Goal: Task Accomplishment & Management: Manage account settings

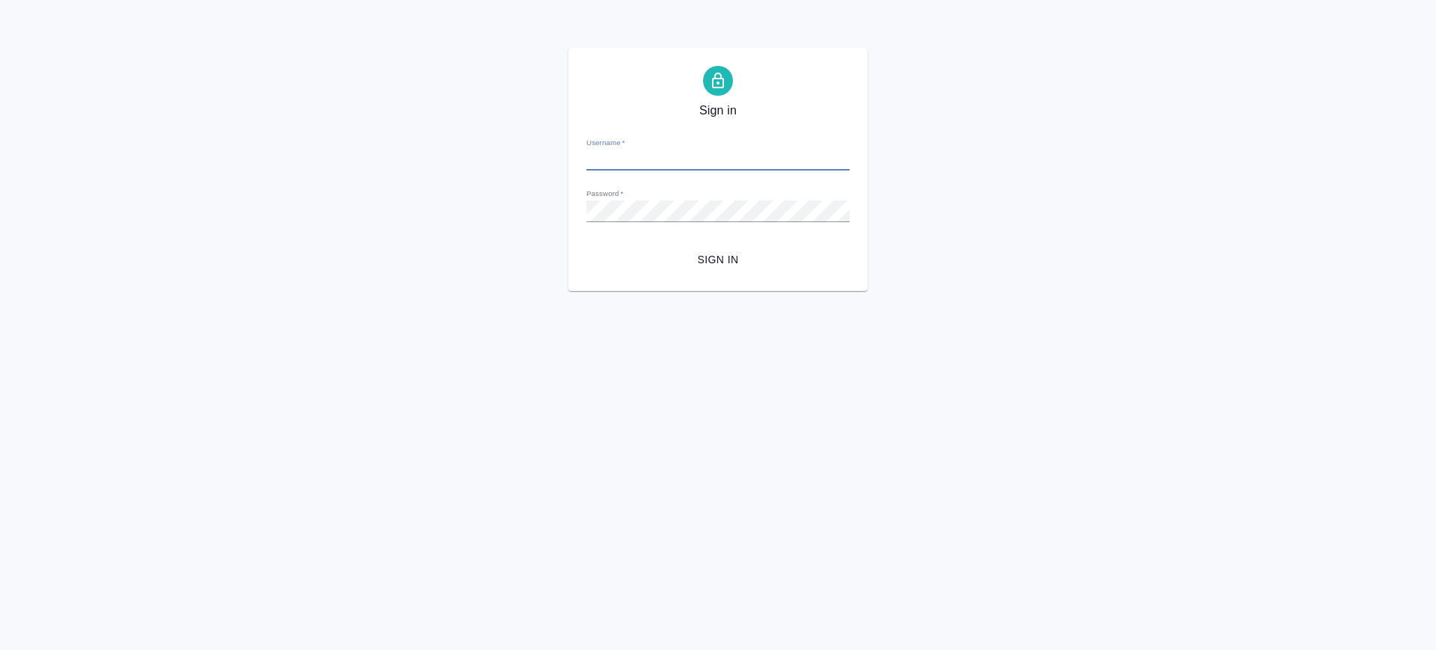
type input "[PERSON_NAME][EMAIL_ADDRESS][DOMAIN_NAME]"
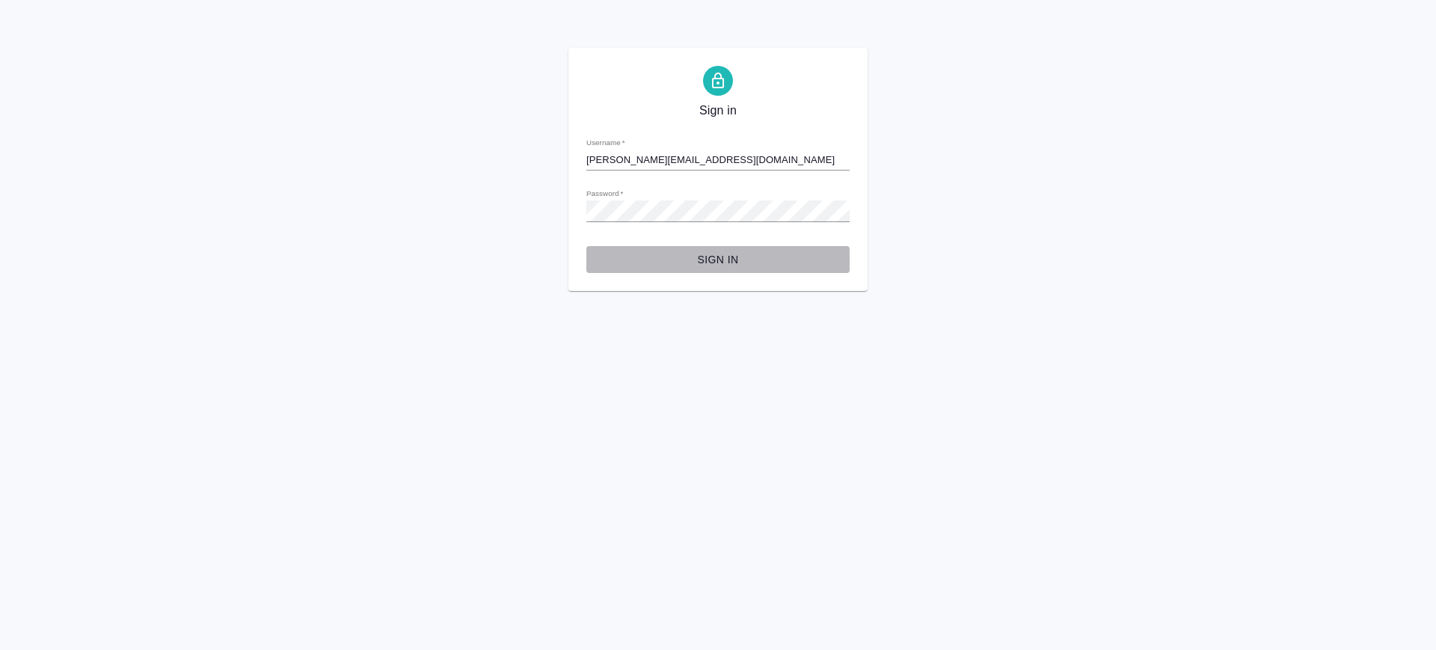
click at [723, 263] on span "Sign in" at bounding box center [717, 260] width 239 height 19
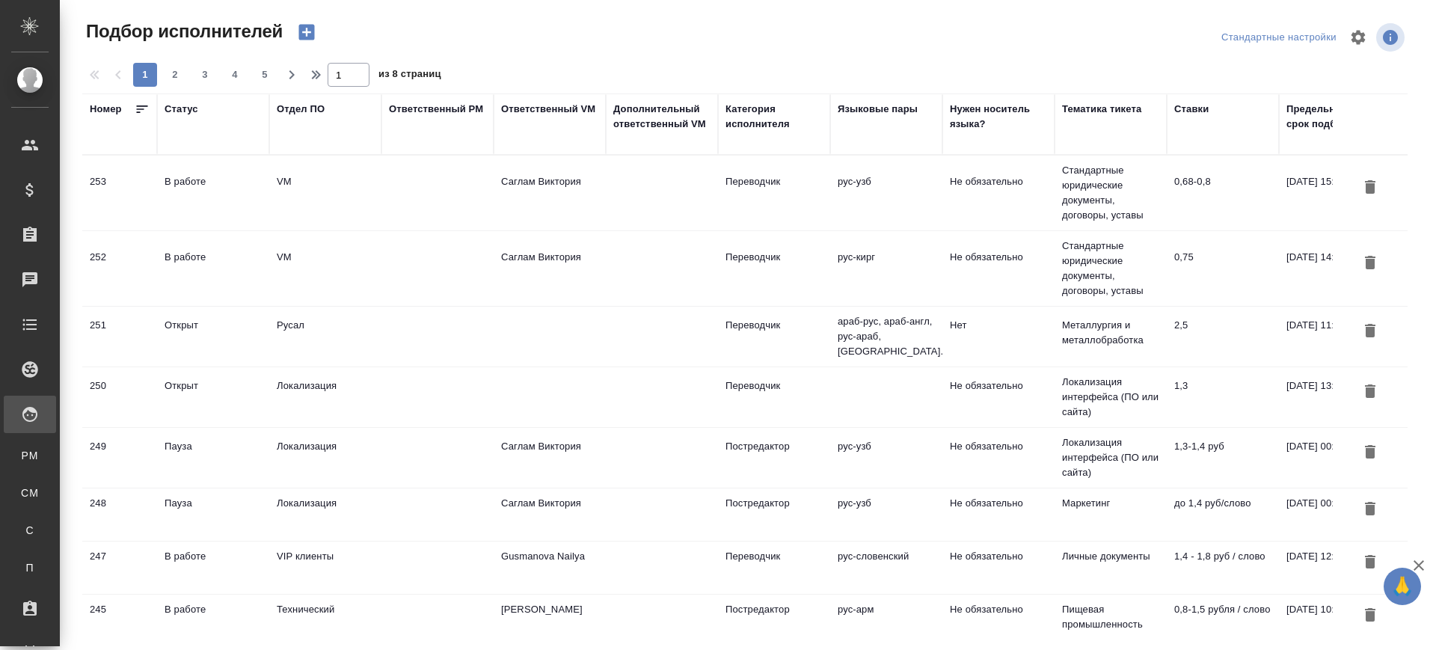
click at [191, 251] on div "В работе" at bounding box center [213, 257] width 97 height 15
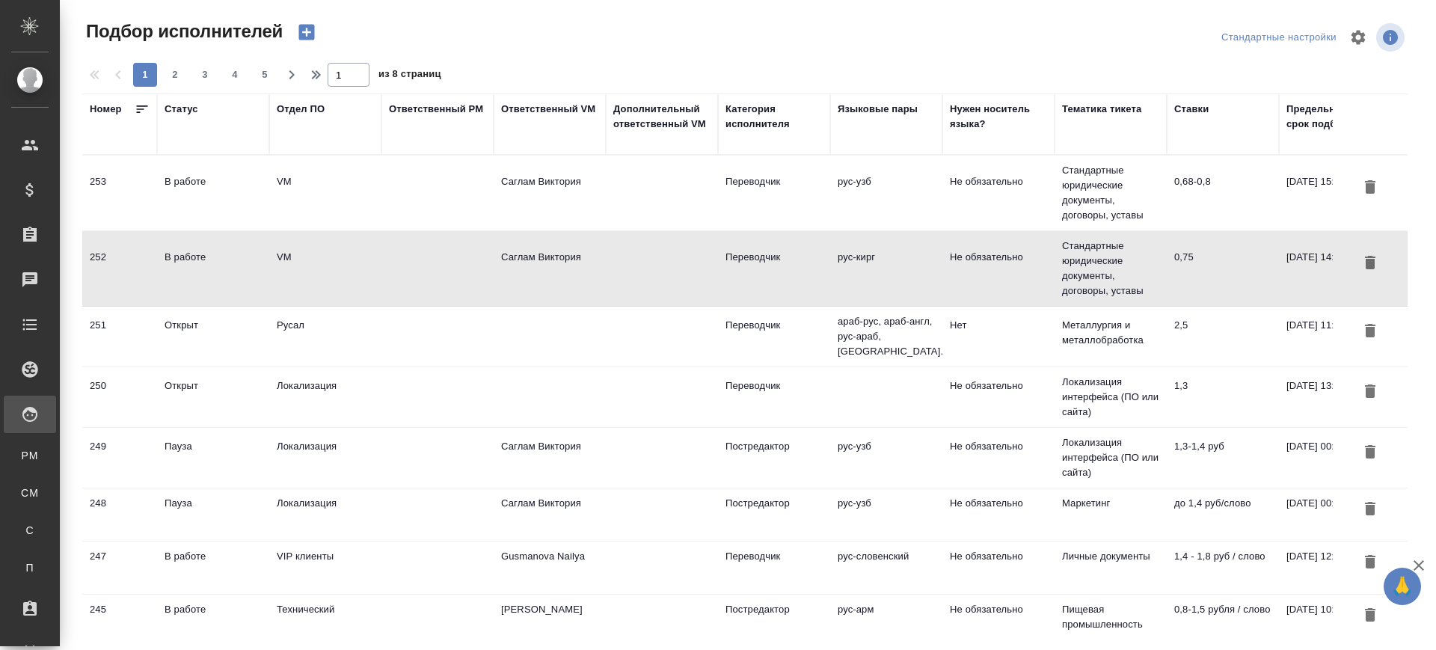
click at [191, 250] on div "В работе" at bounding box center [213, 257] width 97 height 15
click at [167, 182] on div "В работе" at bounding box center [213, 181] width 97 height 15
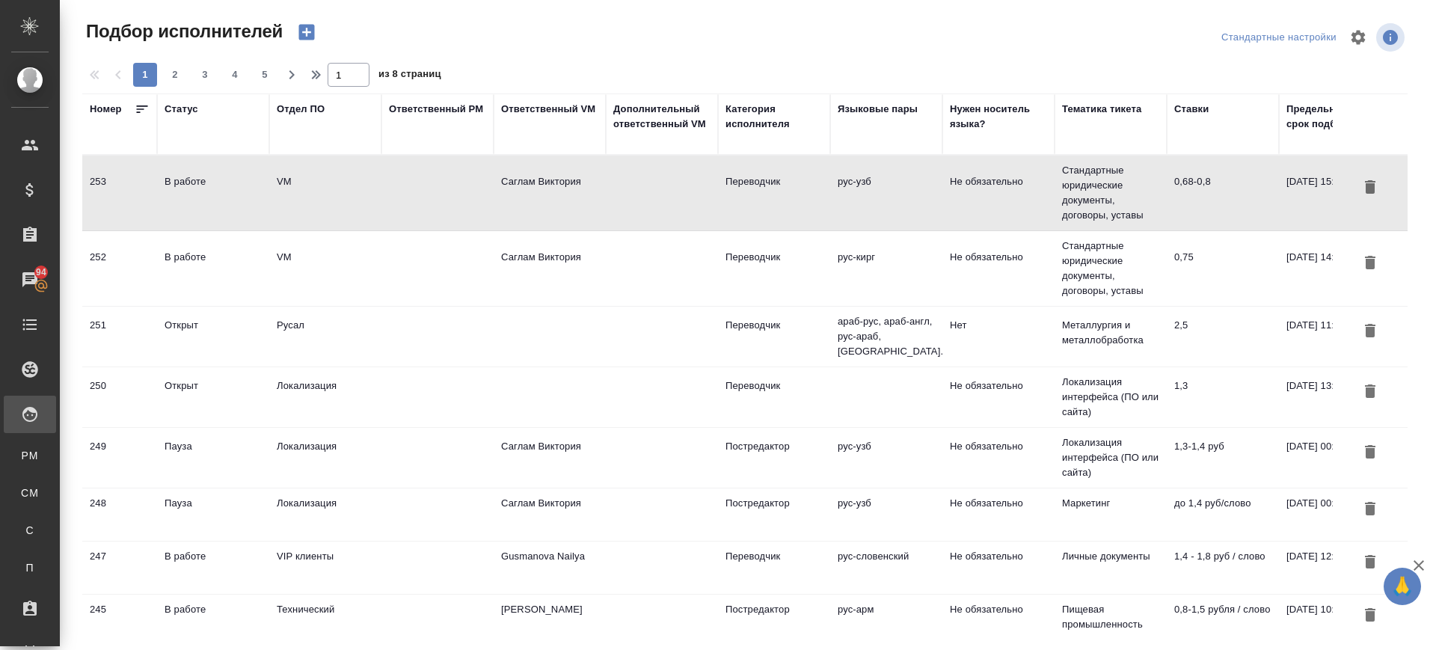
click at [167, 182] on div "В работе" at bounding box center [213, 181] width 97 height 15
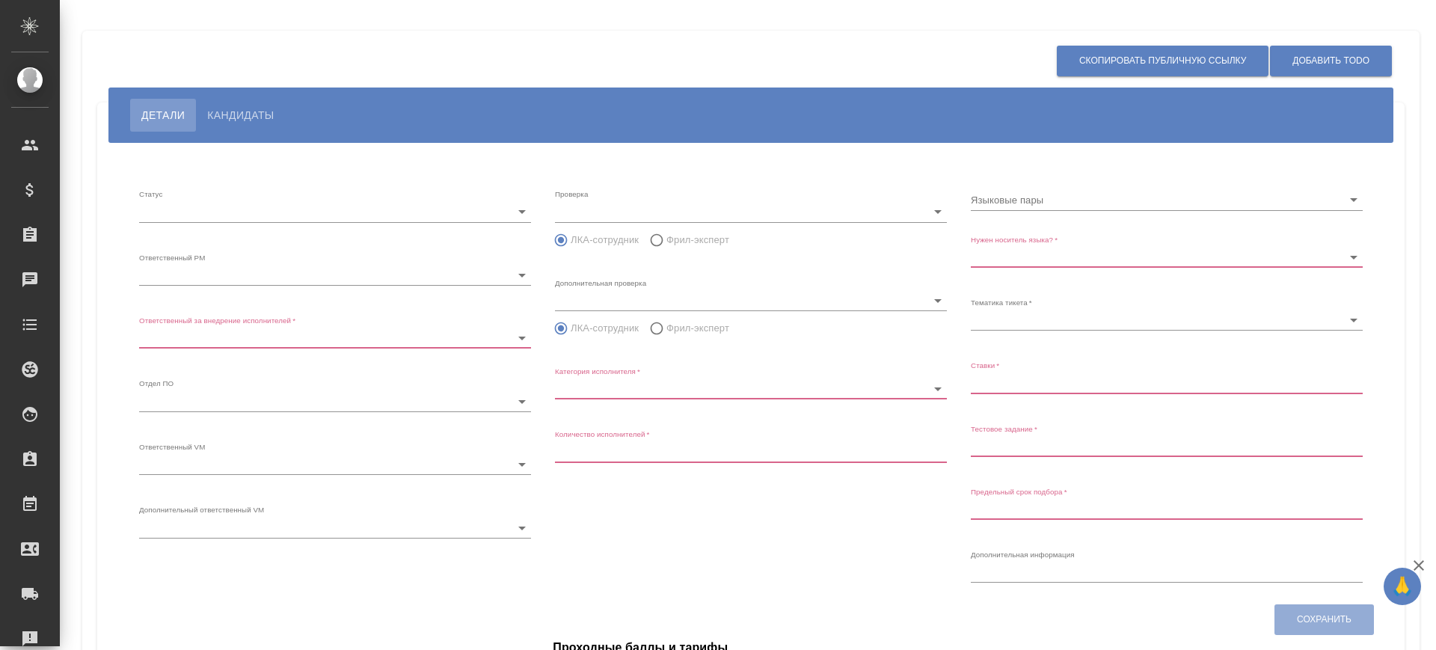
type input "inProgress"
type input "5c20d9dc6b20bf2f1105a5ae"
type input "66dea0ac5b8c3ac2dbf81924"
type input "vm"
type input "5c20d9dc6b20bf2f1105a5b1"
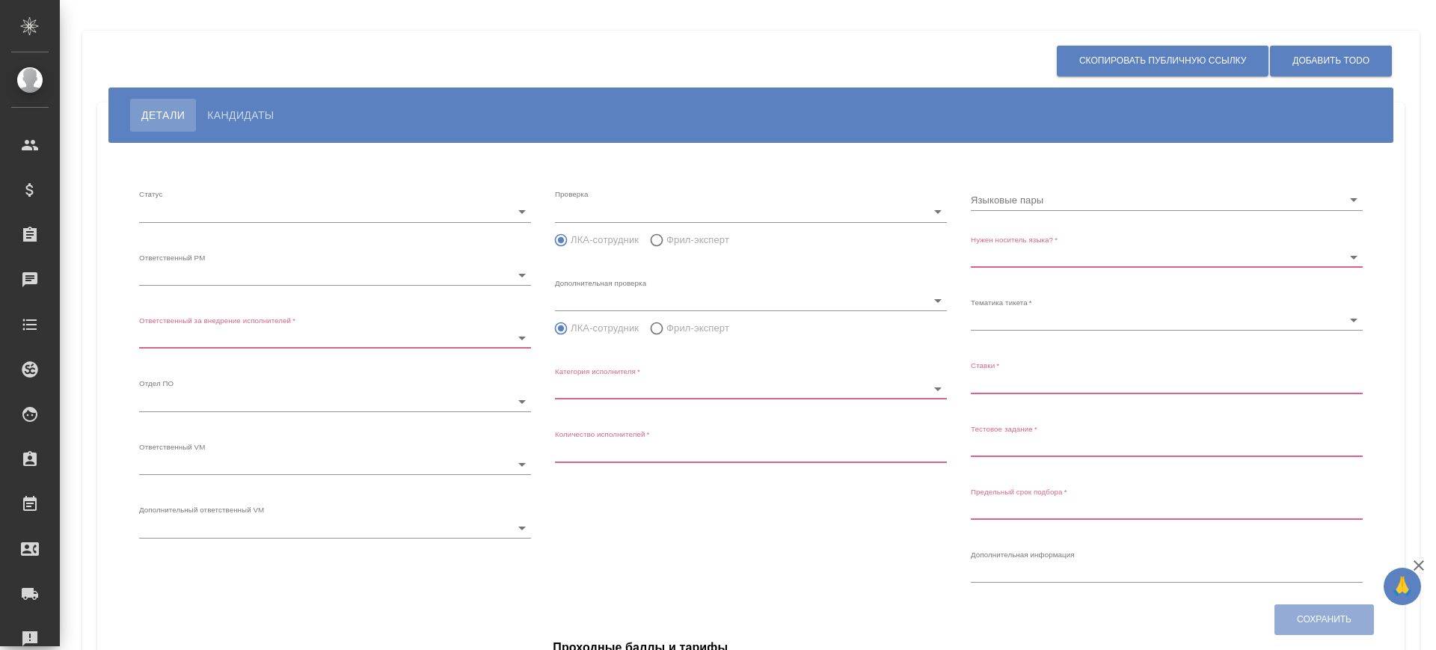
radio input "false"
radio input "true"
type input "60cb54ca22d3a05a4bfb9107"
type input "Переводчик"
type input "1"
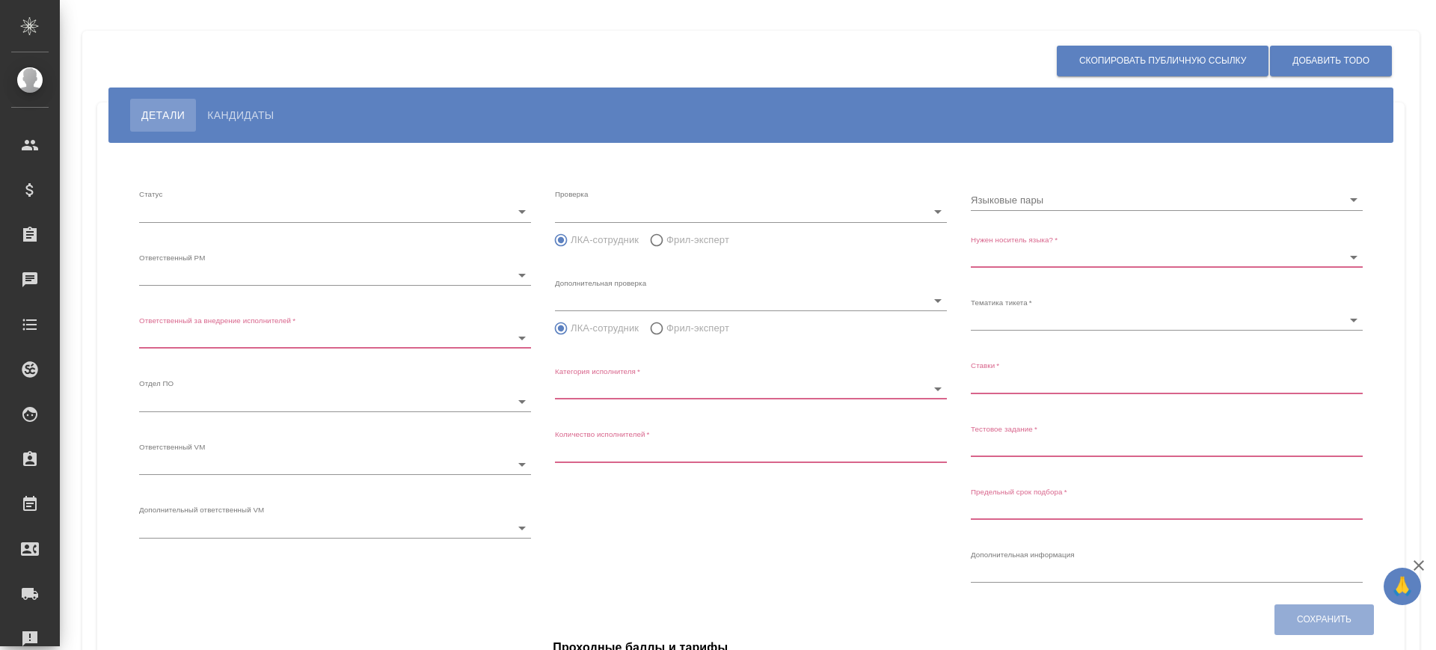
type input "Не обязательно"
type input "5f647205b73bc97568ca66bf"
type input "0,75"
type input "2025.08.31 14:32:00"
type input "8"
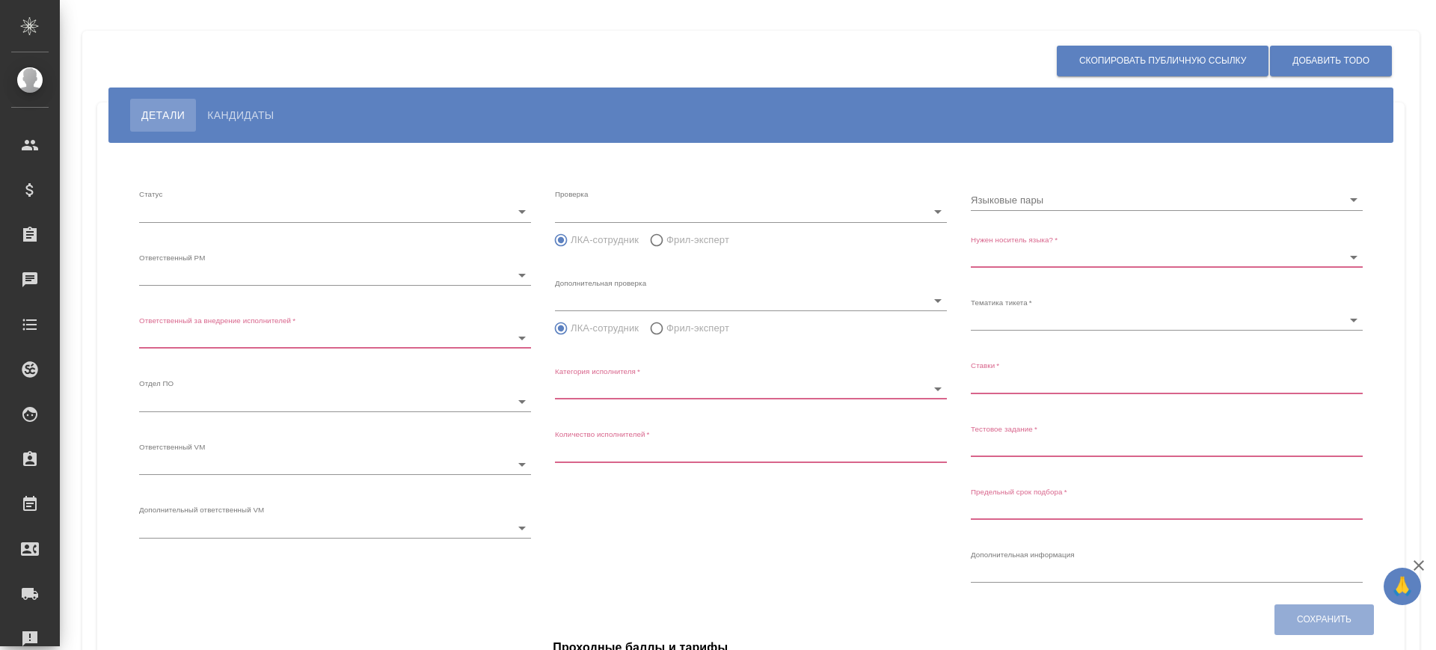
type input "inProgress"
type input "5c20d9dc6b20bf2f1105a5ae"
type input "66dea0ac5b8c3ac2dbf81924"
type input "vm"
type input "5c20d9dc6b20bf2f1105a5b1"
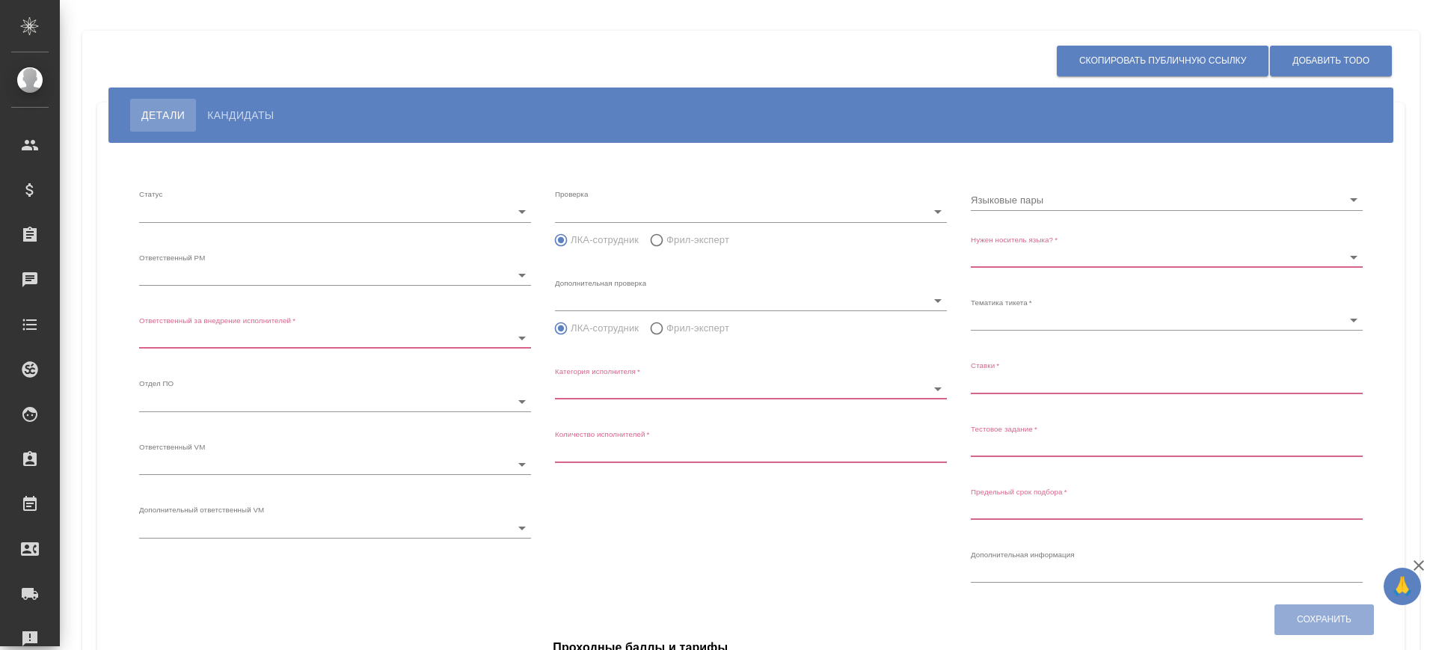
radio input "false"
radio input "true"
type input "60cb54ca22d3a05a4bfb9107"
type input "Переводчик"
type input "1"
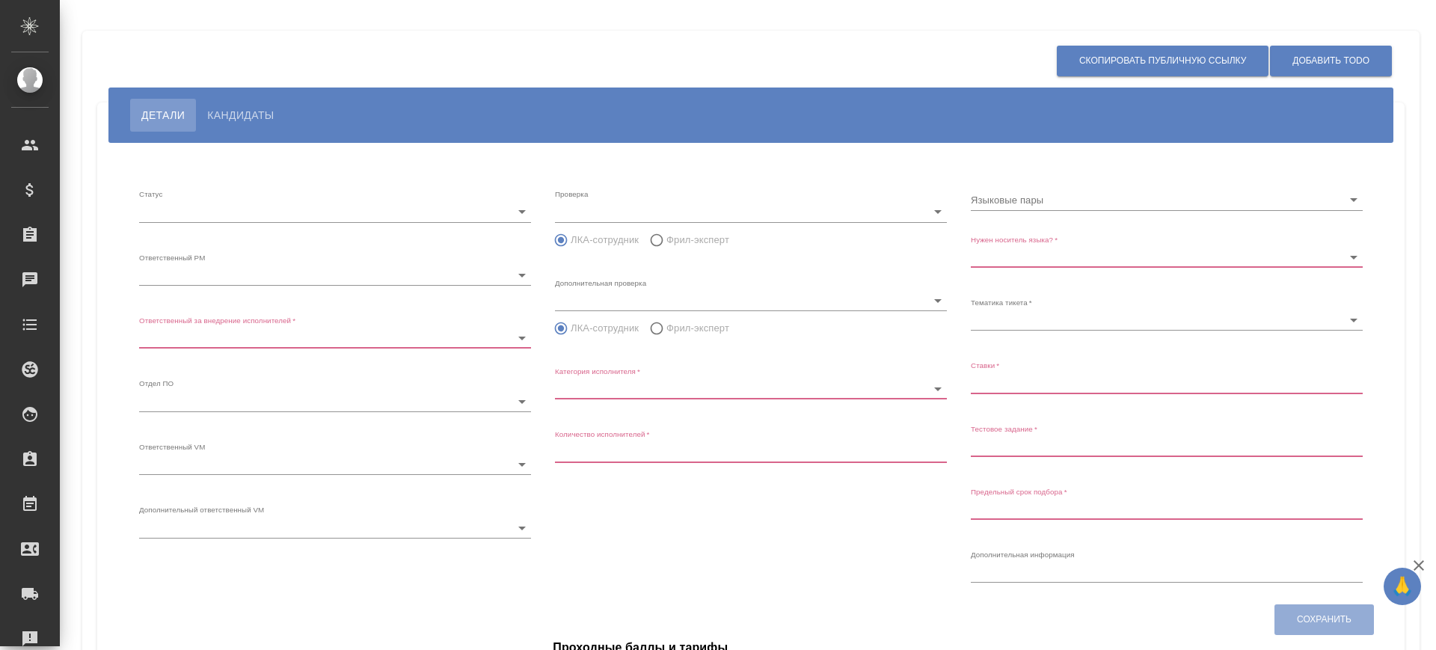
type input "Не обязательно"
type input "5f647205b73bc97568ca66bf"
type input "0,68-0,8"
type input "2025.08.31 15:55:00"
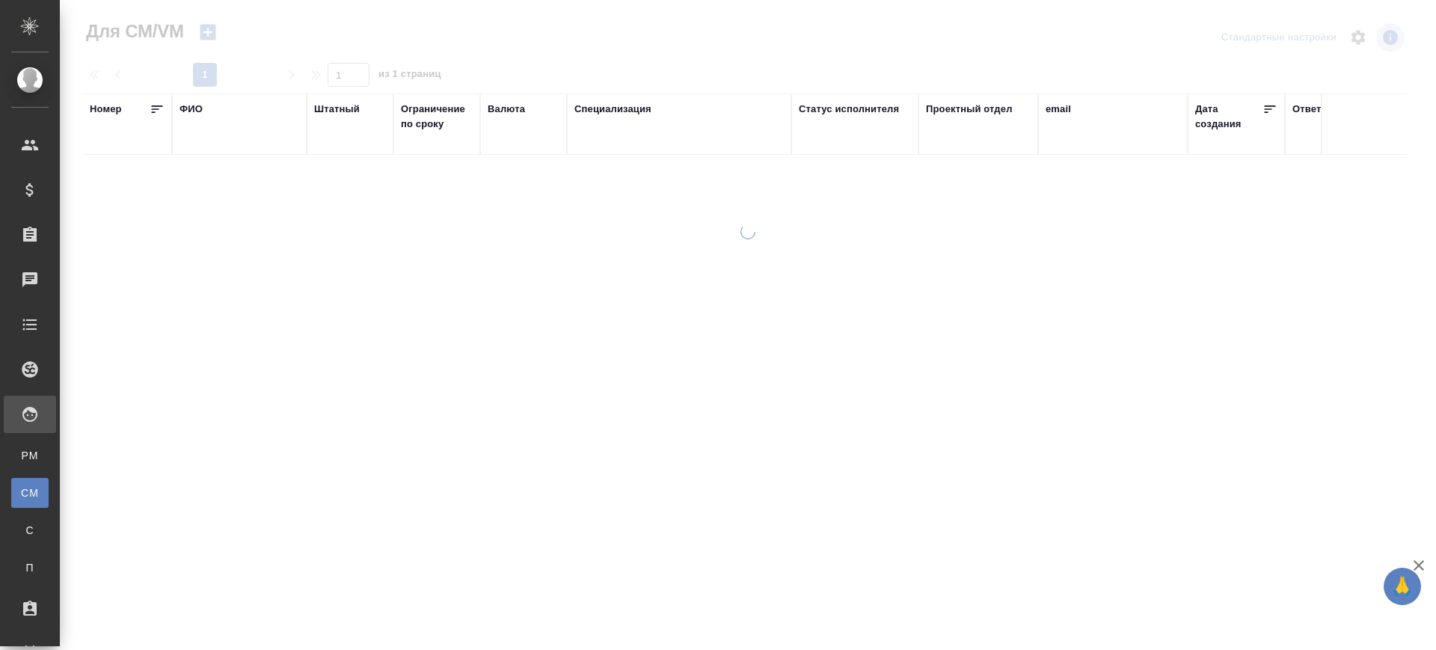
click at [1060, 111] on div "email" at bounding box center [1058, 109] width 25 height 15
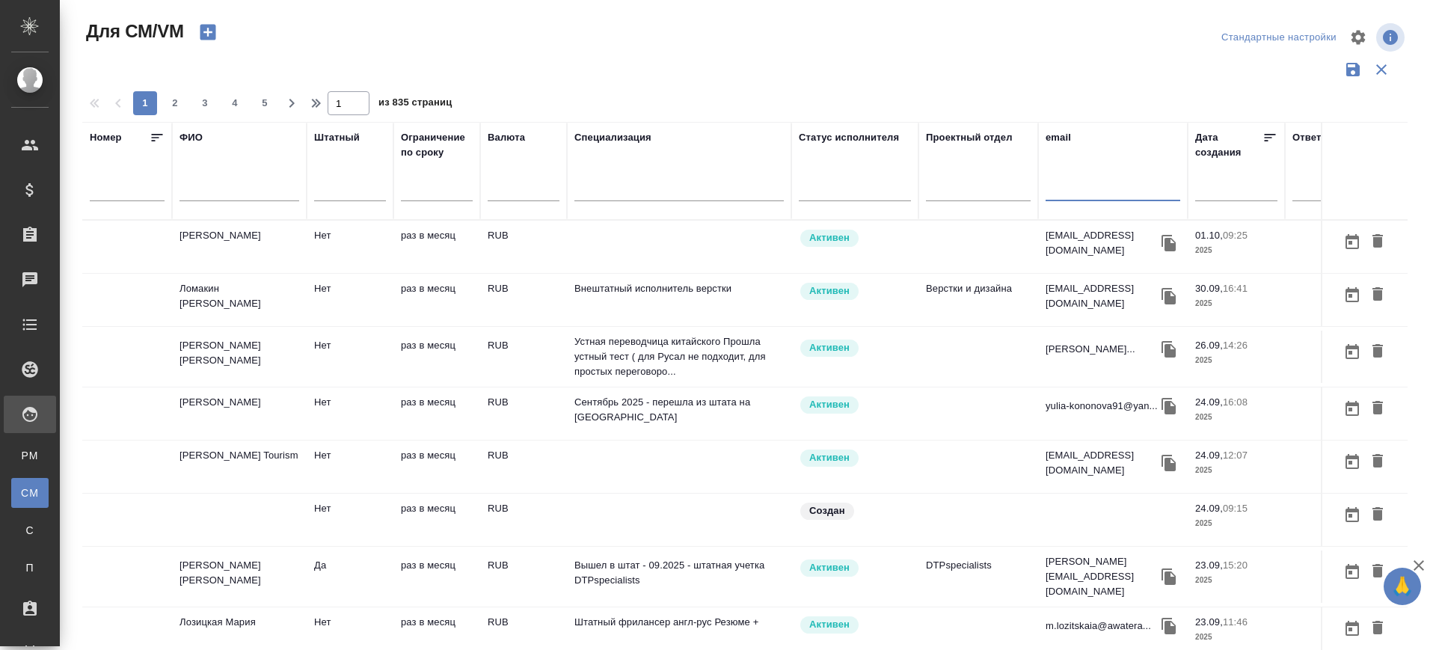
click at [1067, 189] on input "text" at bounding box center [1113, 192] width 135 height 19
paste input "[EMAIL_ADDRESS][DOMAIN_NAME]"
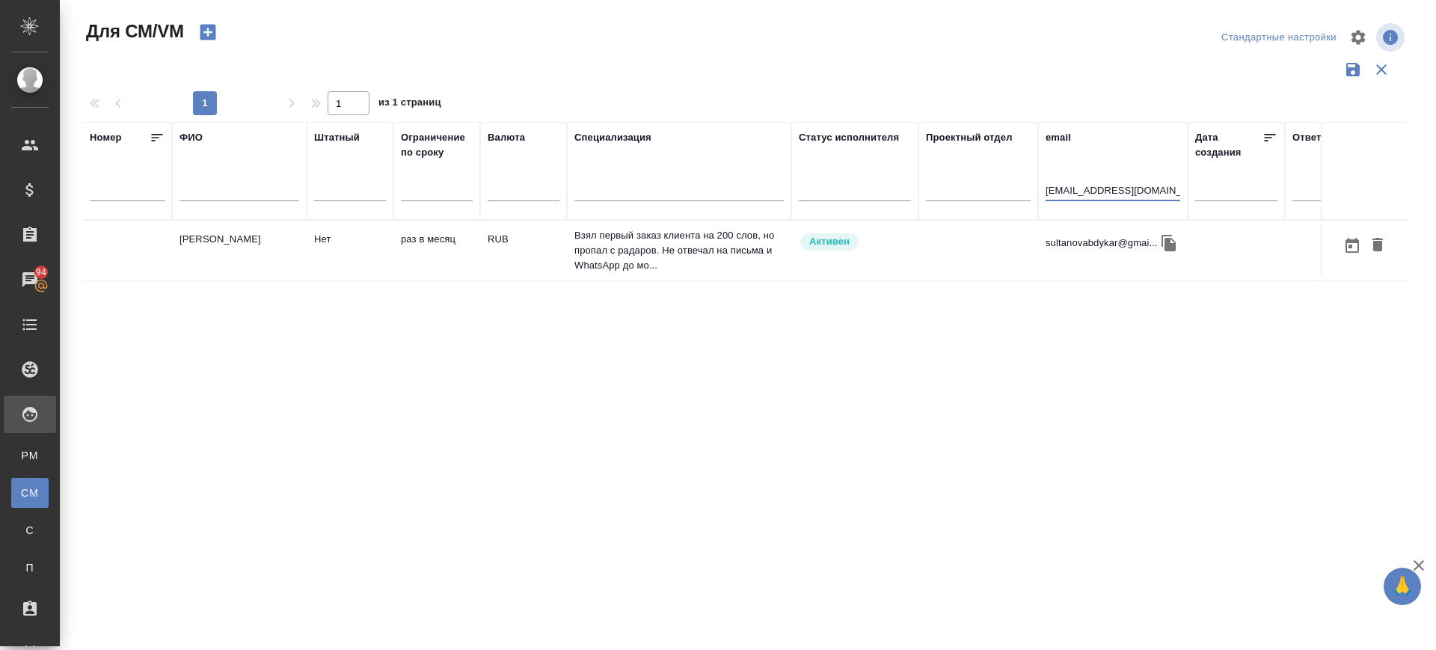
click at [236, 250] on td "Султанов Абдыкар Мурзахалилович" at bounding box center [239, 250] width 135 height 52
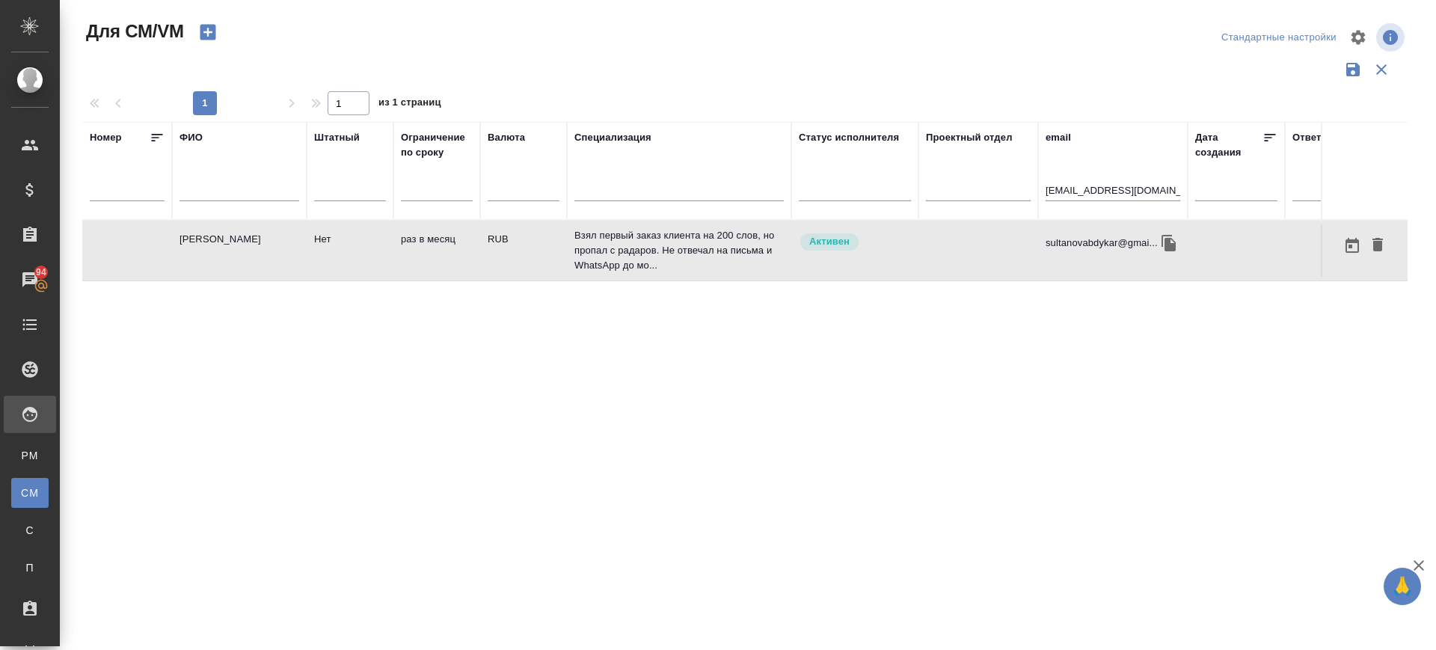
click at [236, 250] on td "Султанов Абдыкар Мурзахалилович" at bounding box center [239, 250] width 135 height 52
click at [1135, 177] on div "sultanovabdykar@gmail.com" at bounding box center [1113, 193] width 135 height 37
click at [1125, 189] on input "sultanovabdykar@gmail.com" at bounding box center [1113, 192] width 135 height 19
click at [1124, 190] on input "sultanovabdykar@gmail.com" at bounding box center [1113, 192] width 135 height 19
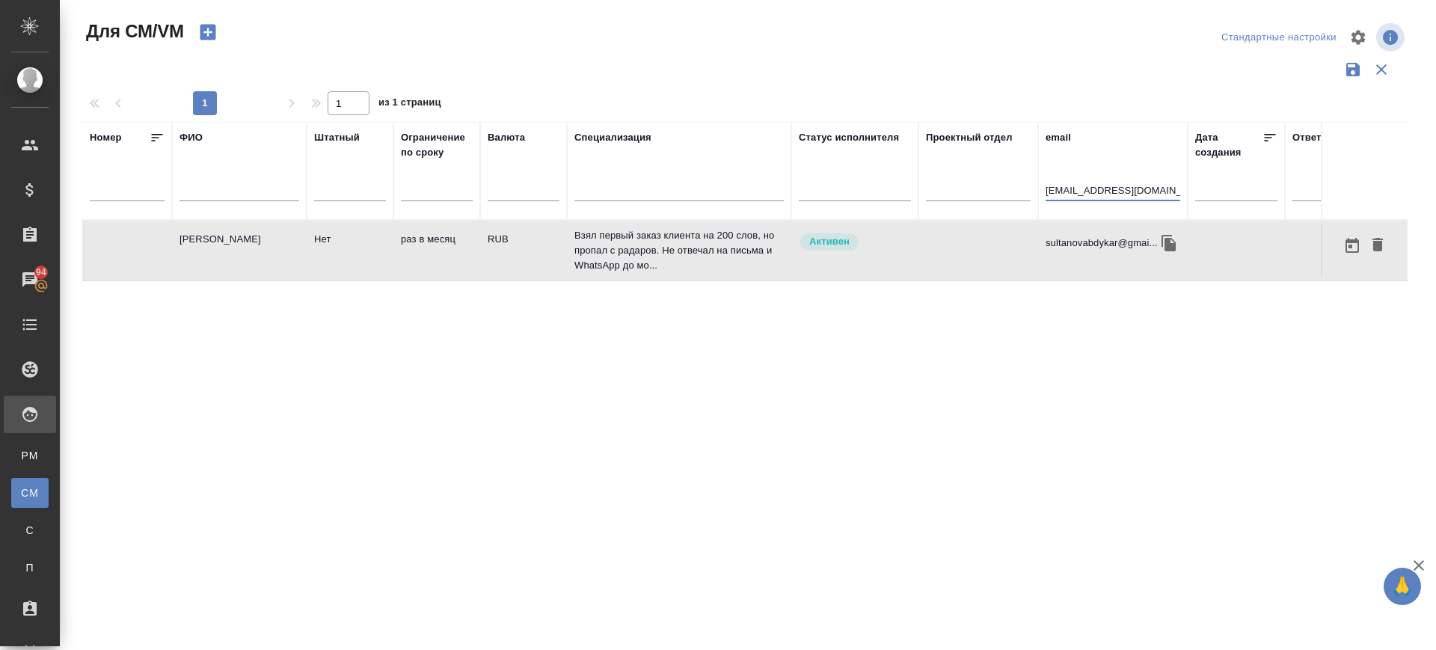
click at [1121, 196] on input "sultanovabdykar@gmail.com" at bounding box center [1113, 192] width 135 height 19
paste input "j.akimovna999"
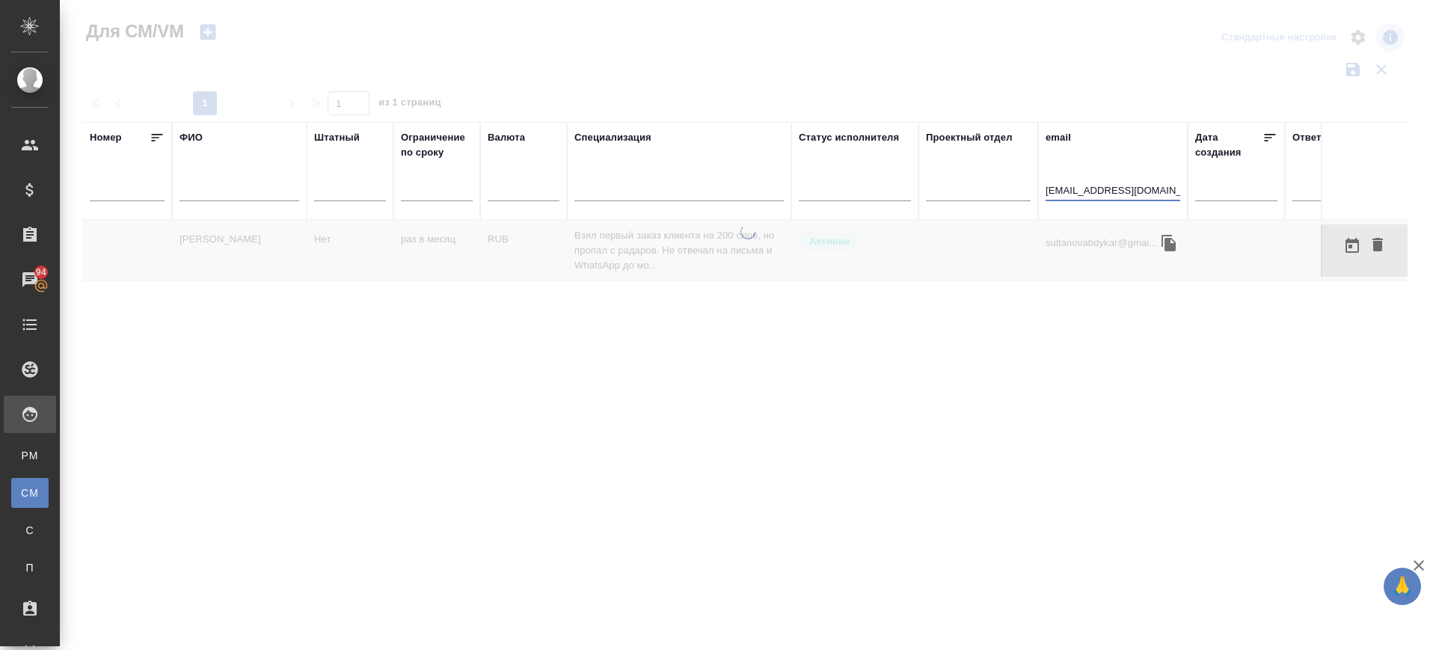
type input "[EMAIL_ADDRESS][DOMAIN_NAME]"
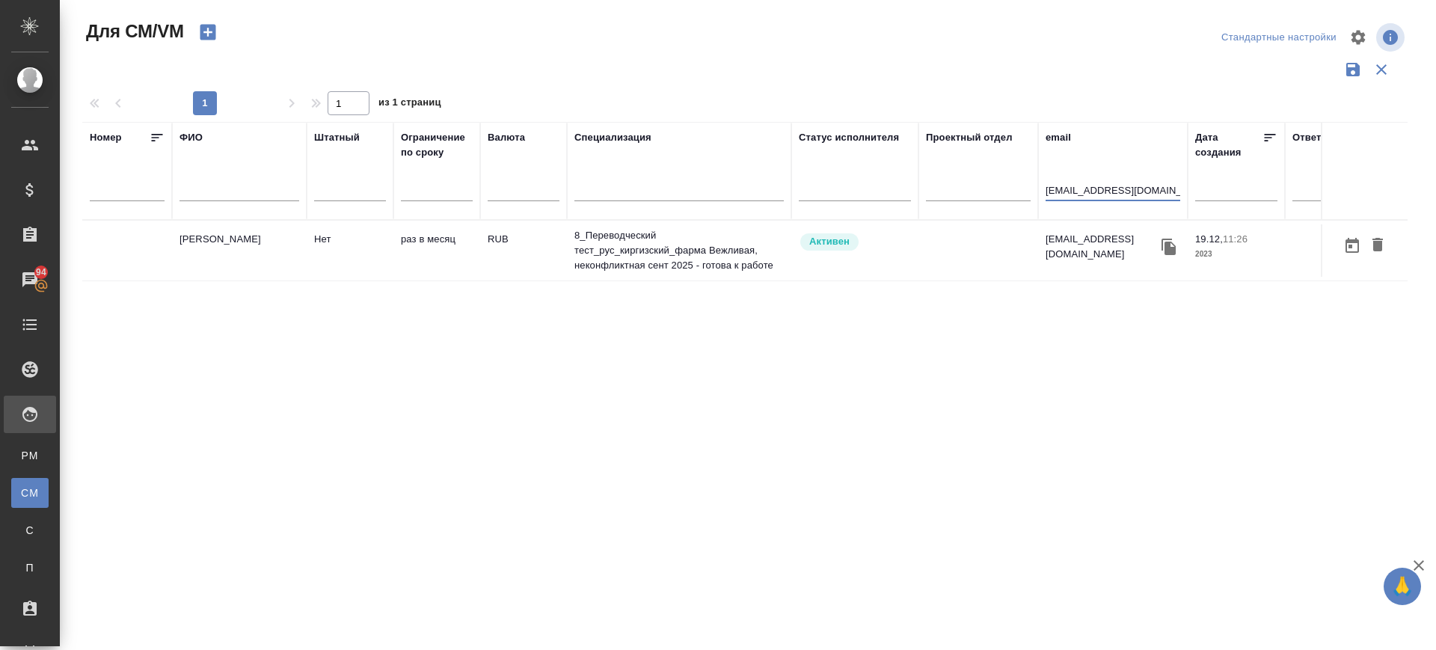
click at [246, 241] on td "[PERSON_NAME]" at bounding box center [239, 250] width 135 height 52
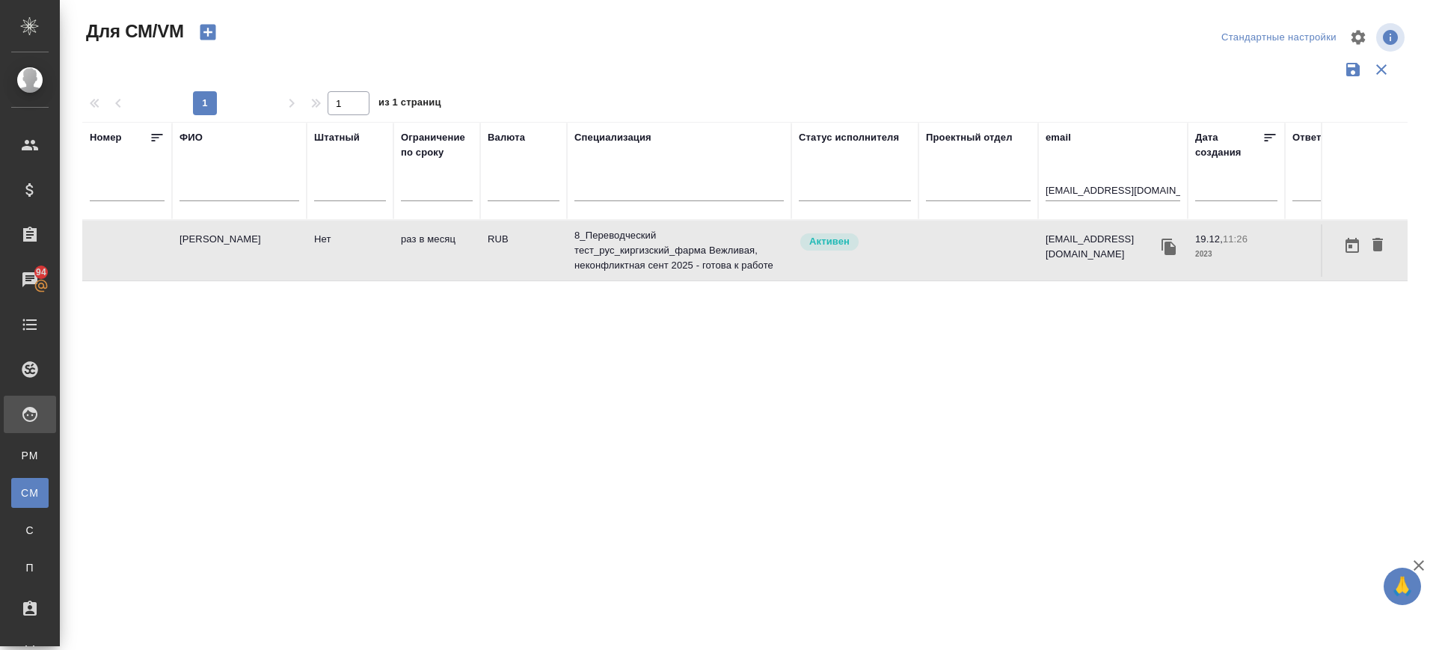
click at [246, 241] on td "[PERSON_NAME]" at bounding box center [239, 250] width 135 height 52
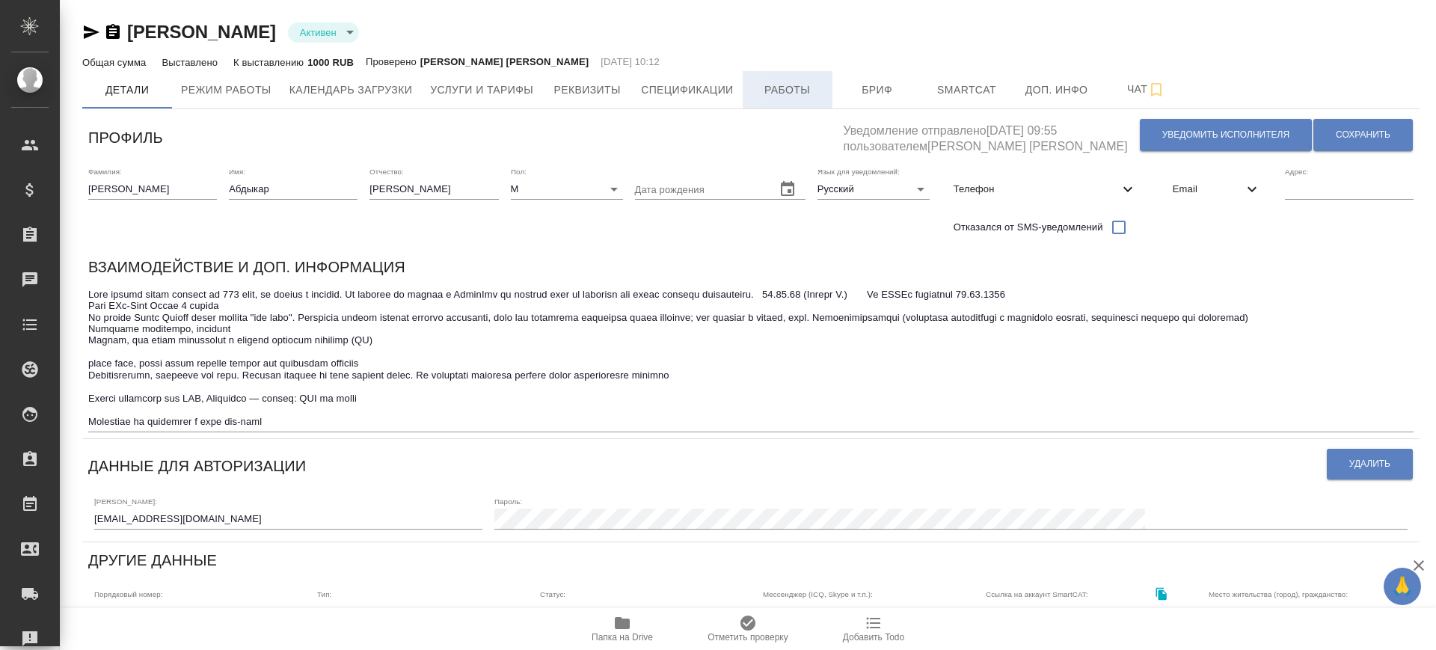
click at [794, 81] on span "Работы" at bounding box center [788, 90] width 72 height 19
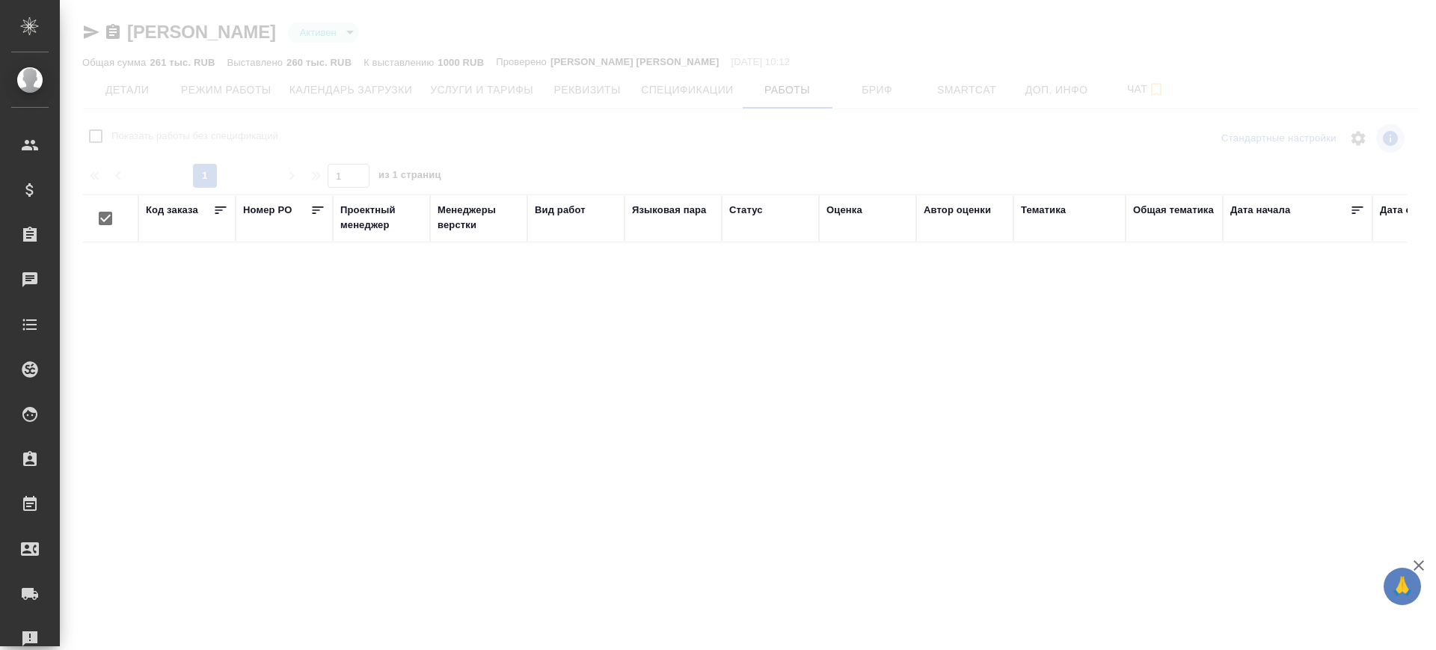
checkbox input "false"
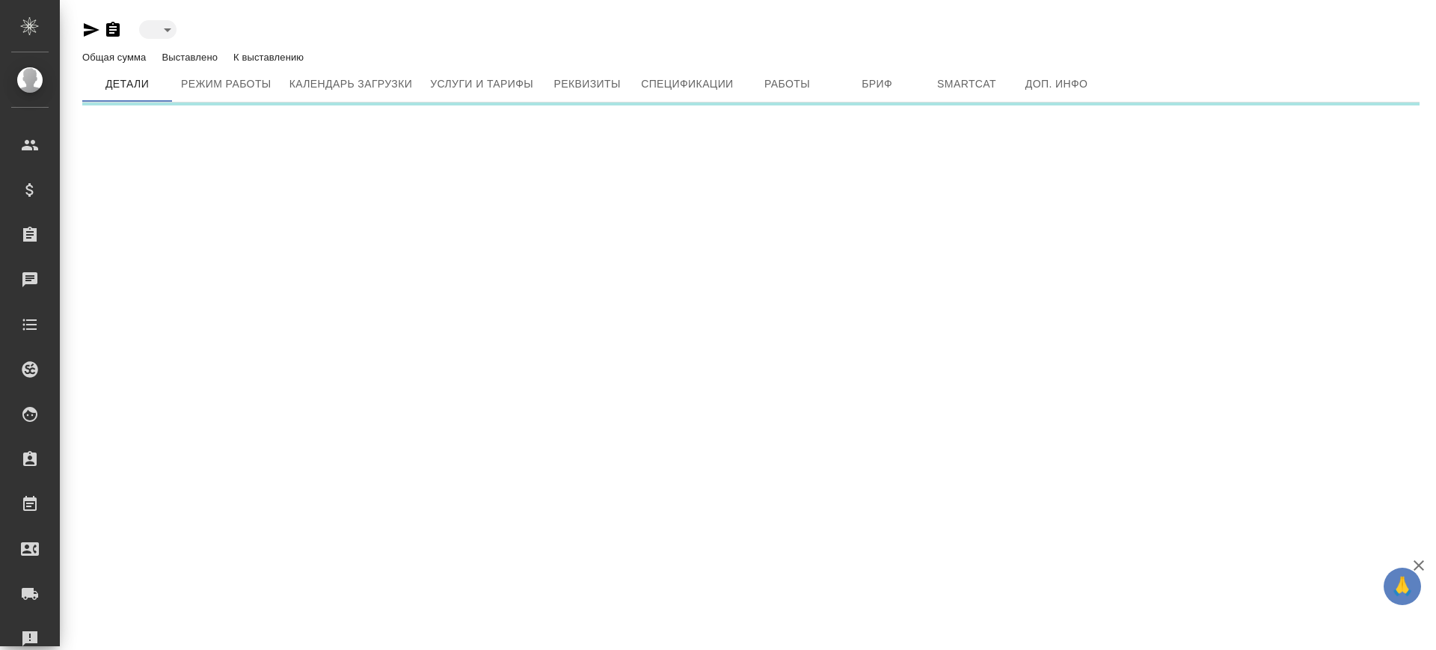
type input "active"
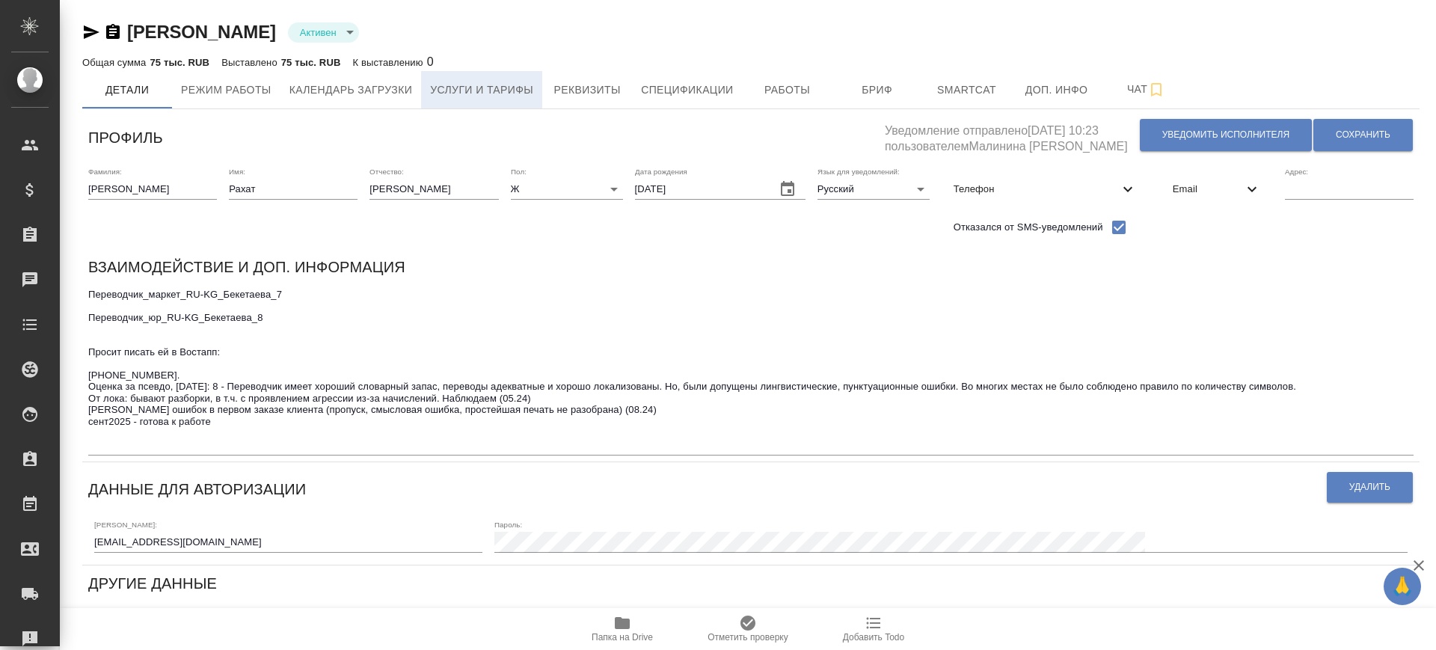
click at [520, 94] on span "Услуги и тарифы" at bounding box center [481, 90] width 103 height 19
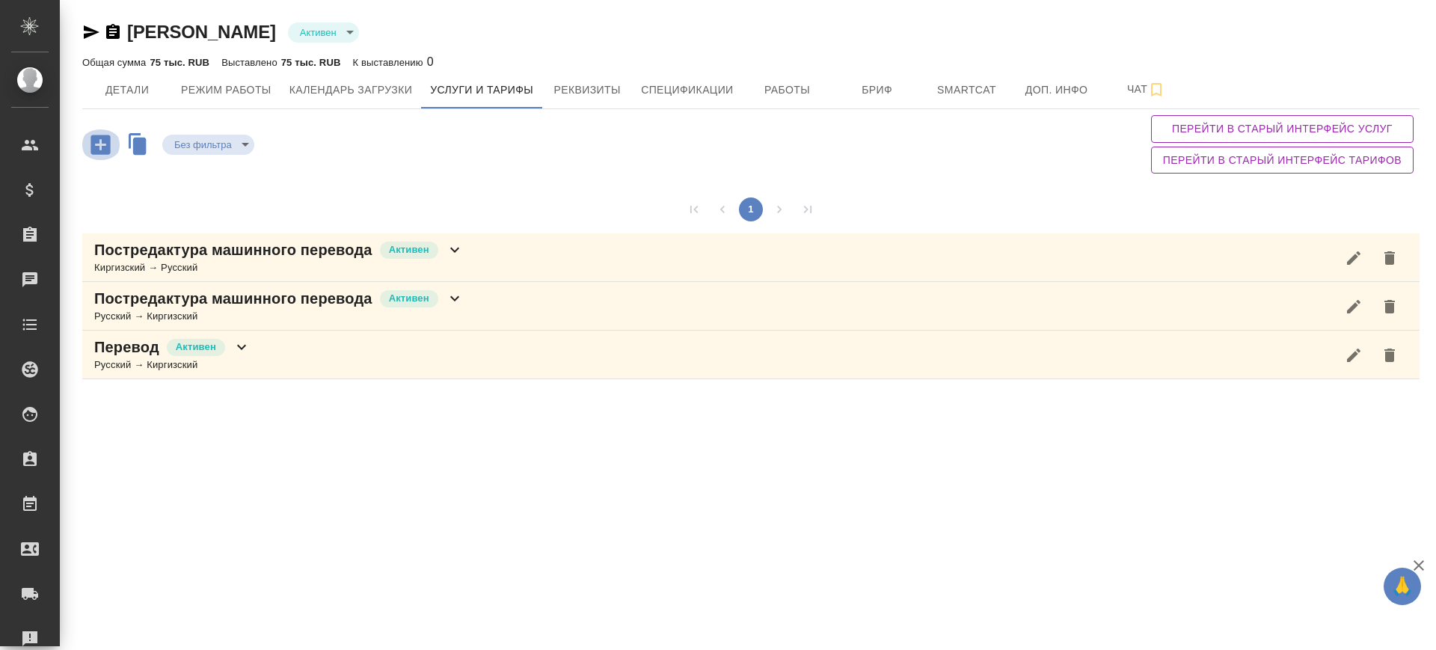
click at [104, 147] on icon "button" at bounding box center [100, 144] width 19 height 19
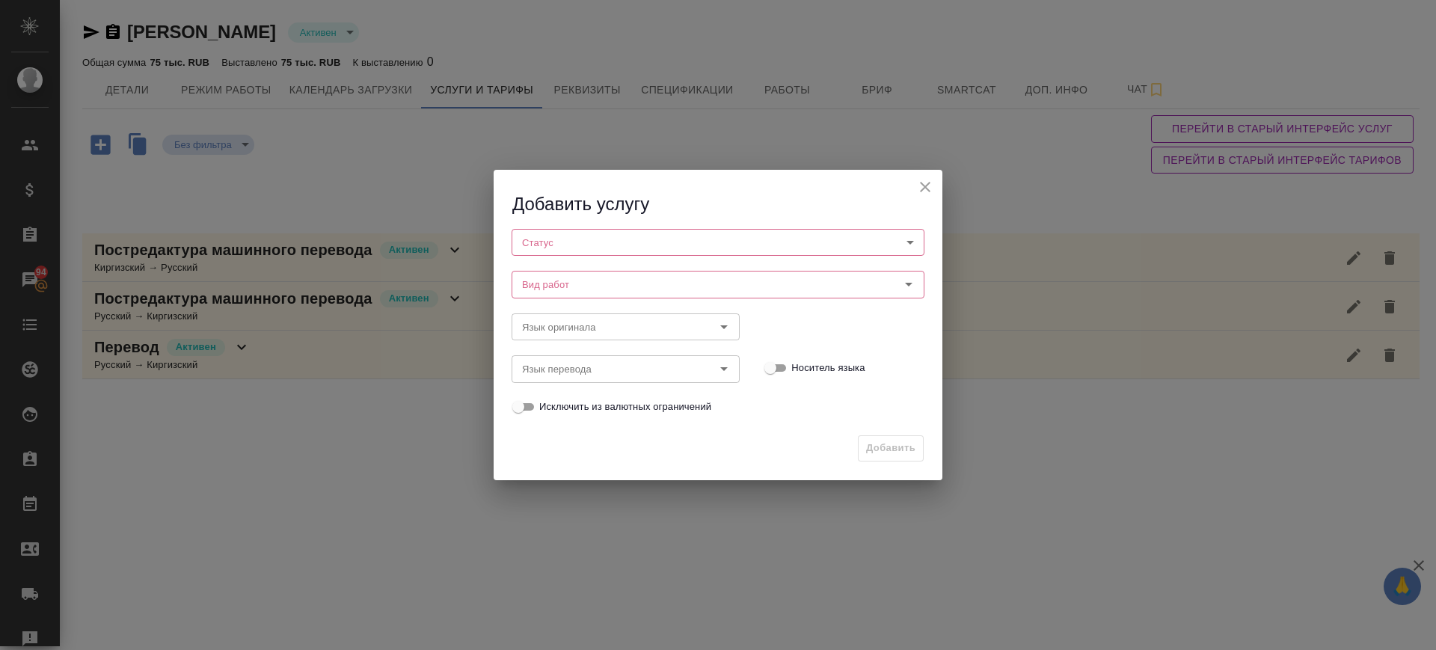
click at [580, 245] on body "🙏 .cls-1 fill:#fff; AWATERA Саглам Виктория v.saglam Клиенты Спецификации Заказ…" at bounding box center [718, 325] width 1436 height 650
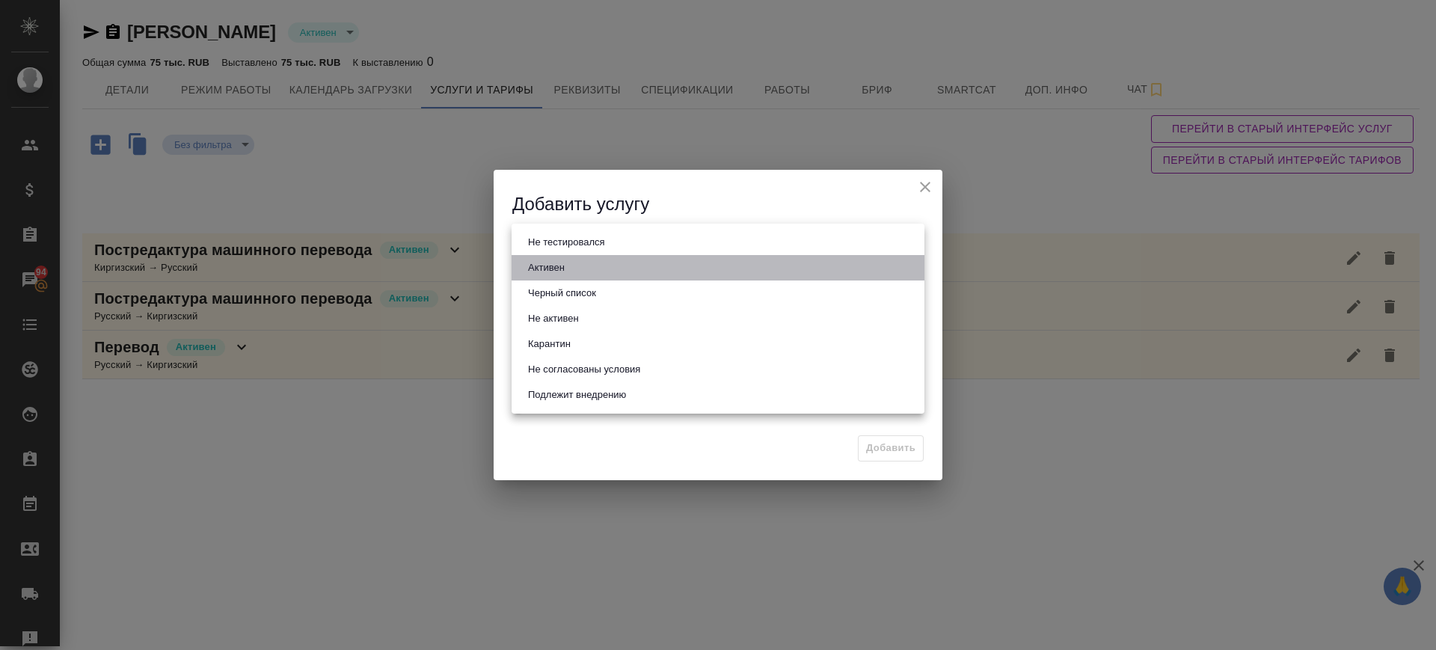
click at [584, 263] on li "Активен" at bounding box center [718, 267] width 413 height 25
type input "active"
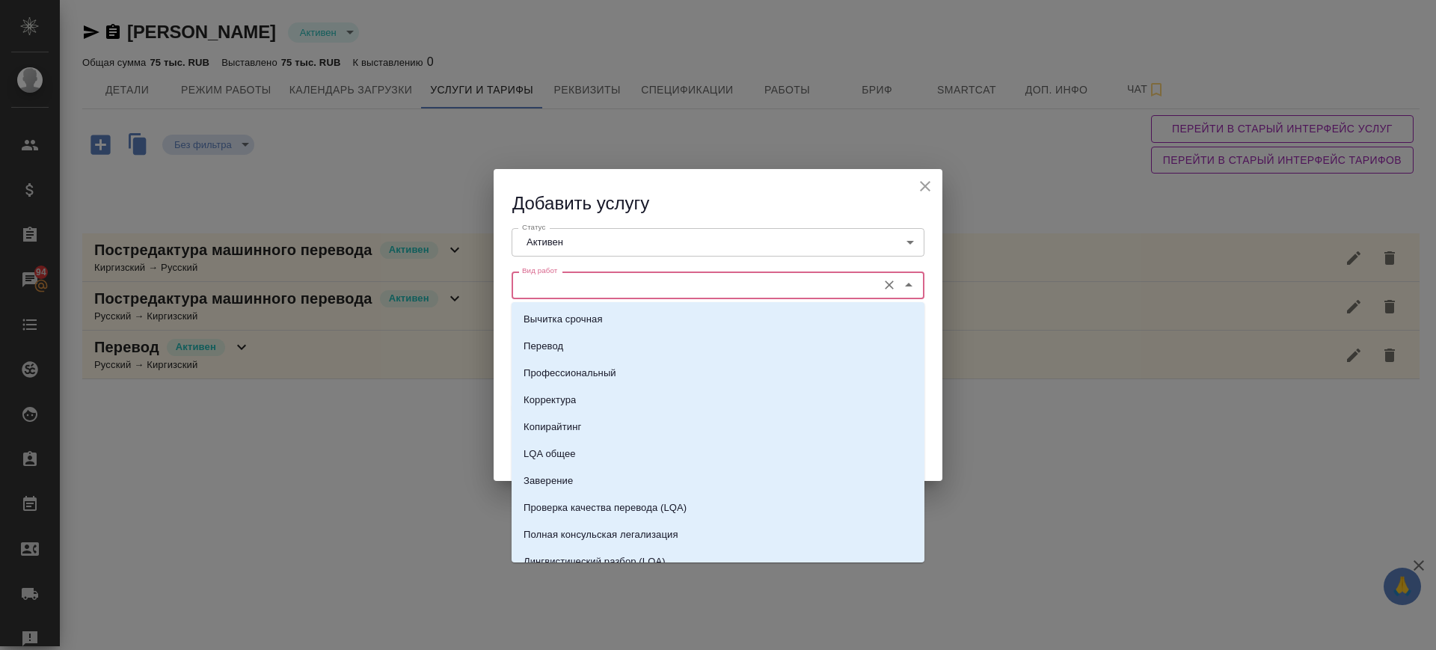
click at [577, 286] on input "Вид работ" at bounding box center [693, 285] width 354 height 18
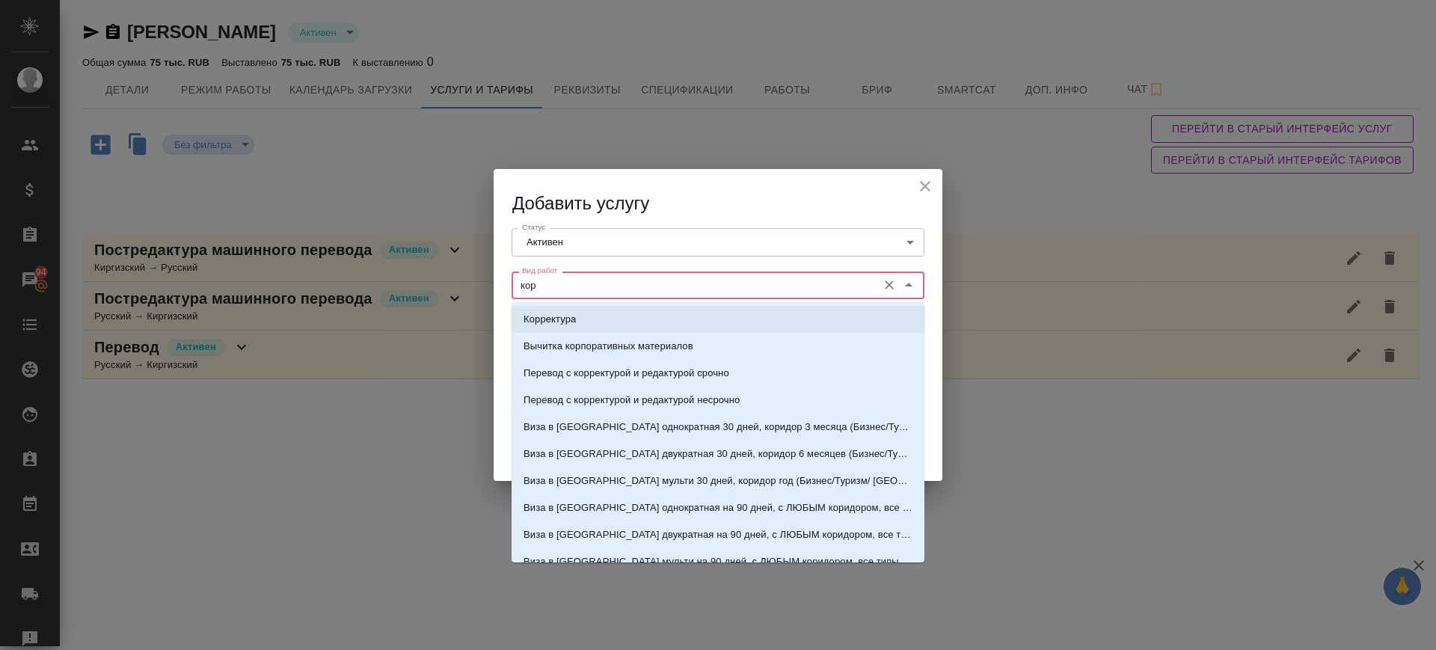
click at [592, 315] on li "Корректура" at bounding box center [718, 319] width 413 height 27
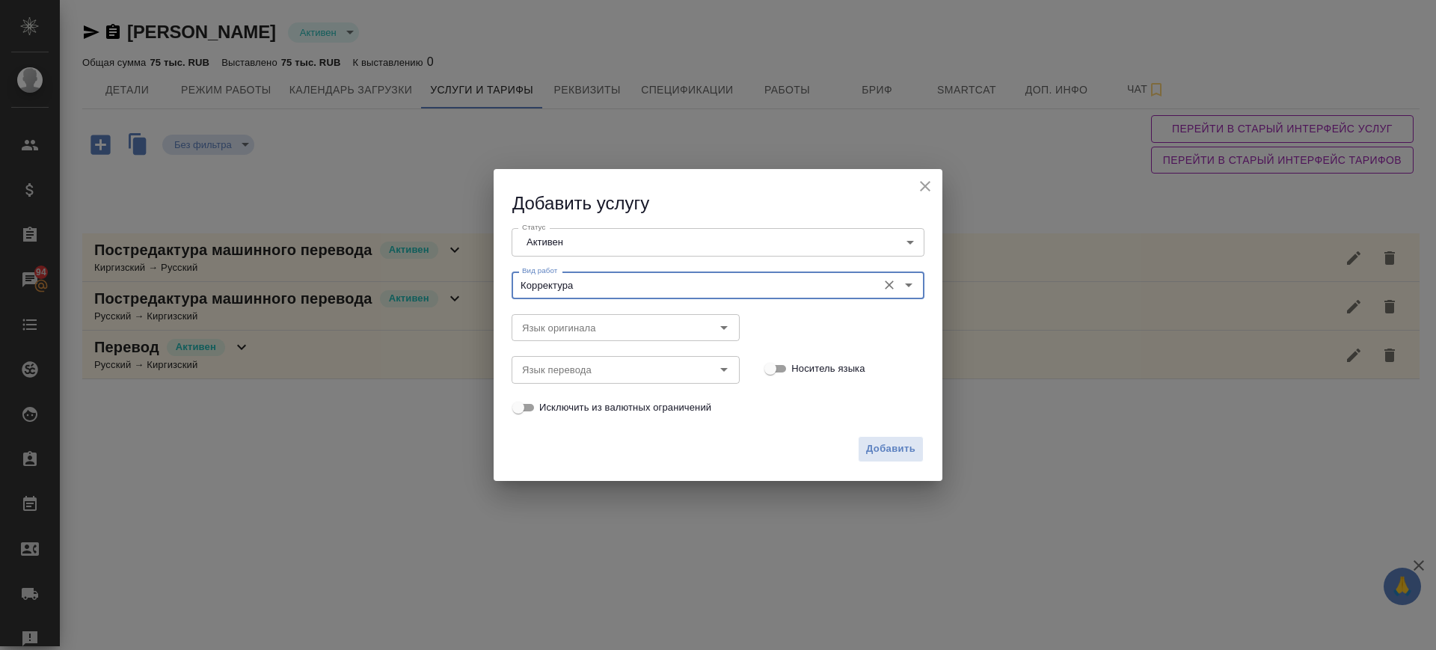
type input "Корректура"
click at [592, 343] on div "Язык перевода Язык перевода" at bounding box center [626, 368] width 258 height 66
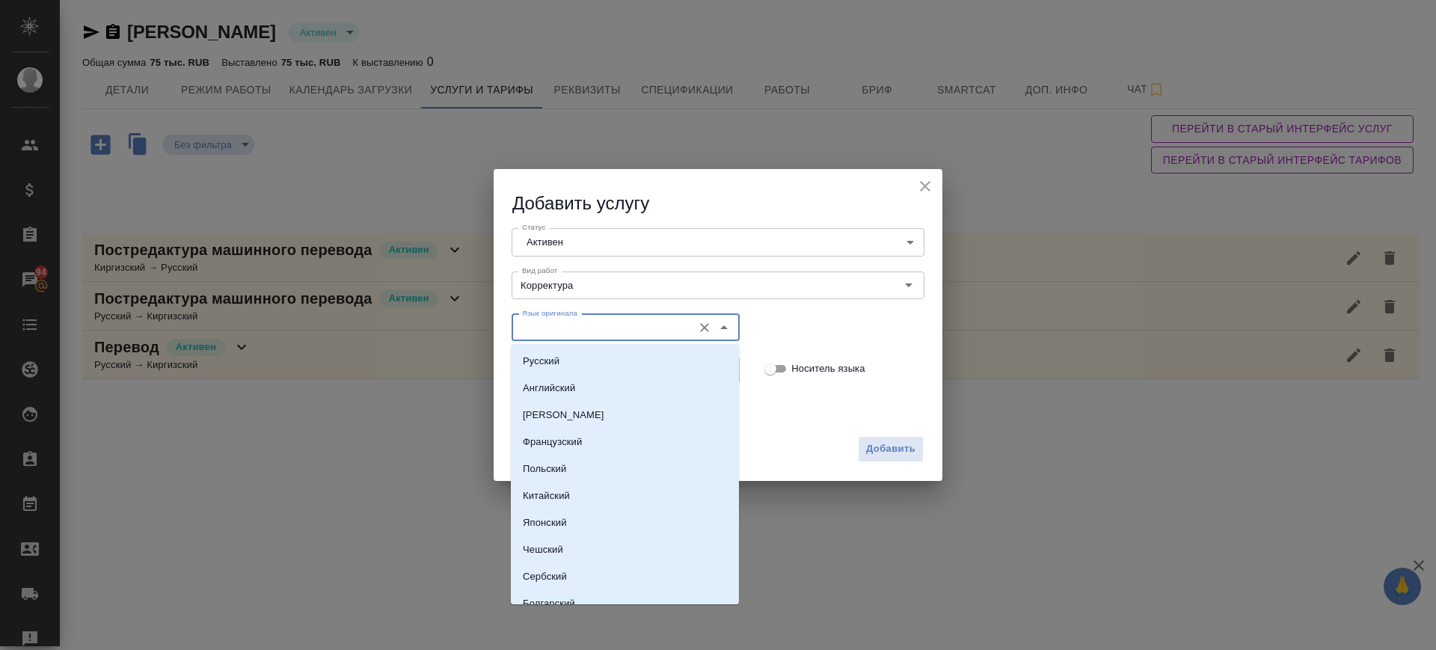
click at [601, 332] on input "Язык оригинала" at bounding box center [600, 328] width 169 height 18
drag, startPoint x: 580, startPoint y: 364, endPoint x: 581, endPoint y: 373, distance: 8.3
click at [580, 365] on li "Русский" at bounding box center [625, 361] width 228 height 27
type input "Русский"
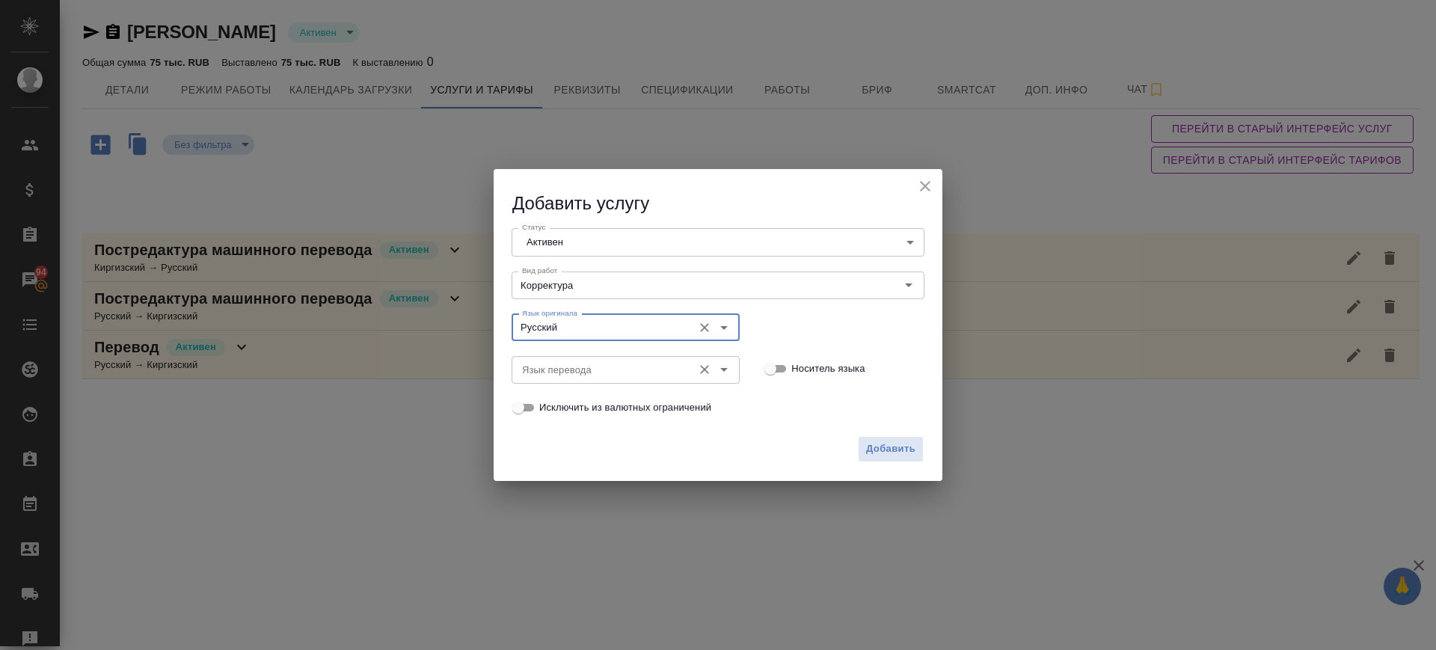
click at [582, 376] on input "Язык перевода" at bounding box center [600, 370] width 169 height 18
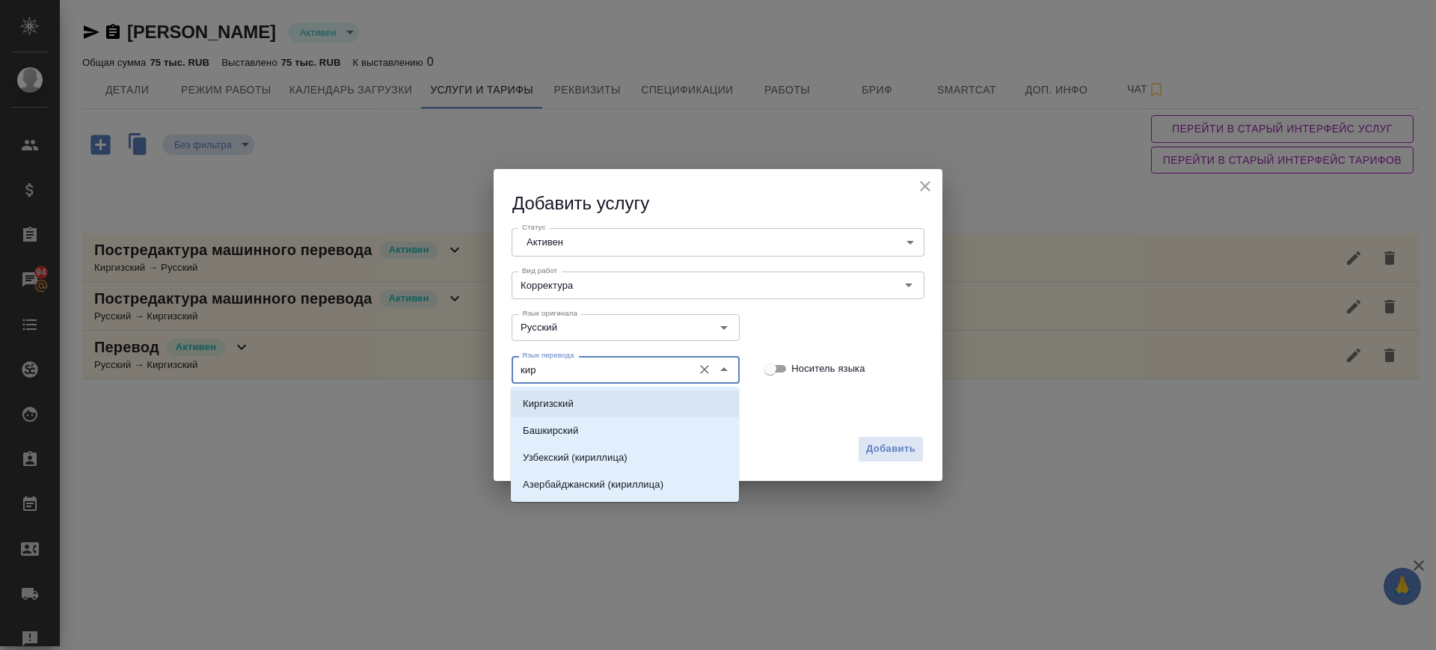
drag, startPoint x: 600, startPoint y: 402, endPoint x: 692, endPoint y: 420, distance: 93.6
click at [603, 402] on li "Киргизский" at bounding box center [625, 403] width 228 height 27
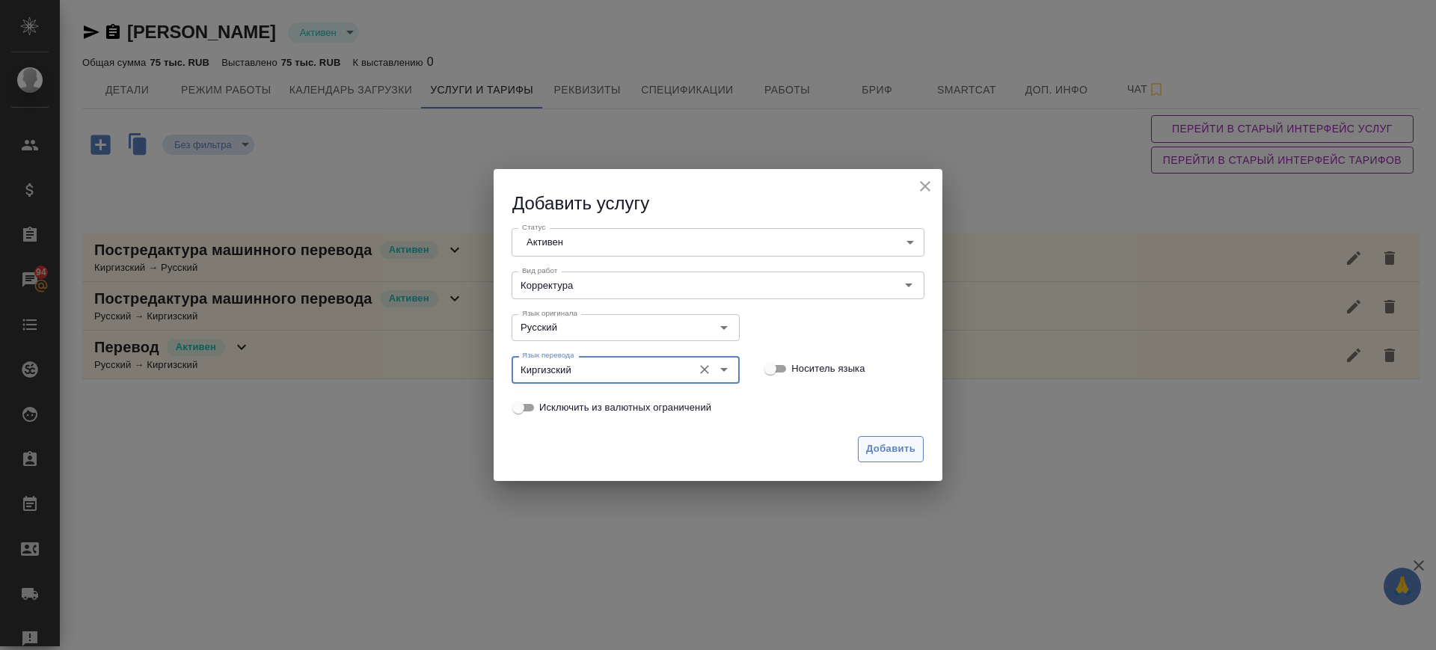
type input "Киргизский"
click at [871, 438] on button "Добавить" at bounding box center [891, 449] width 66 height 26
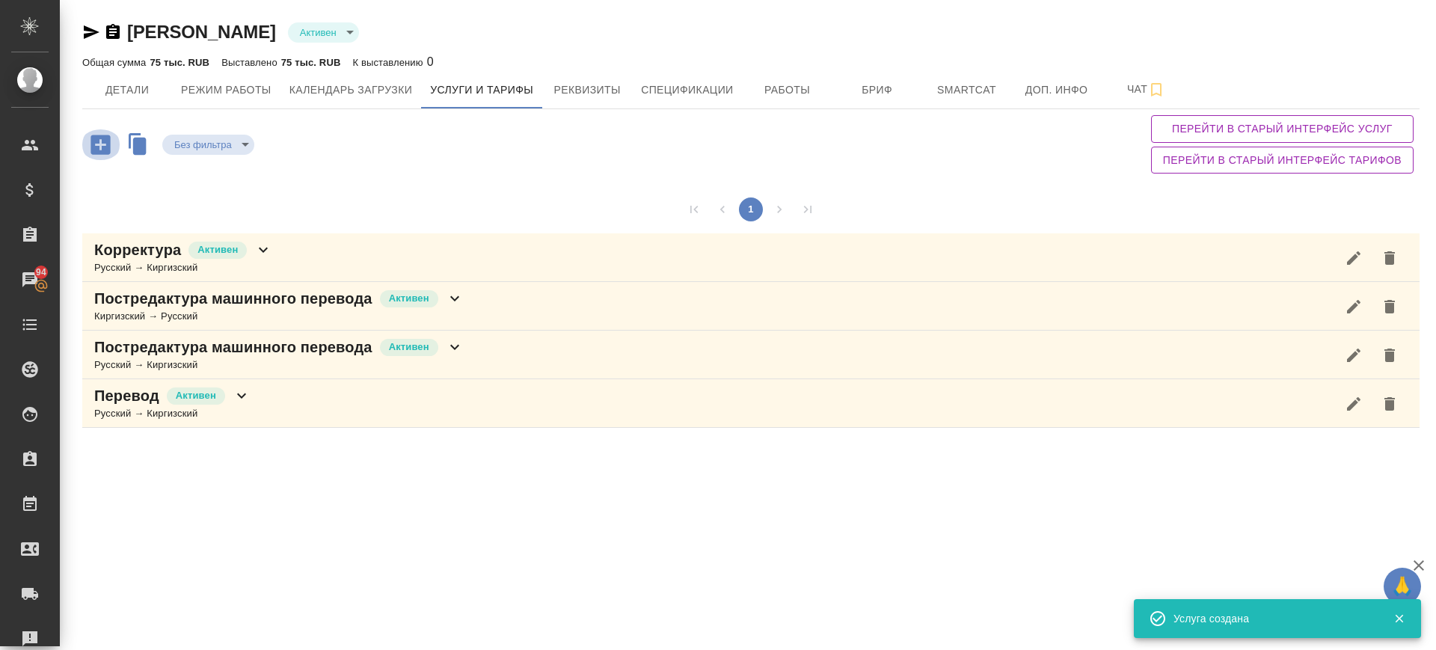
click at [97, 141] on icon "button" at bounding box center [100, 144] width 19 height 19
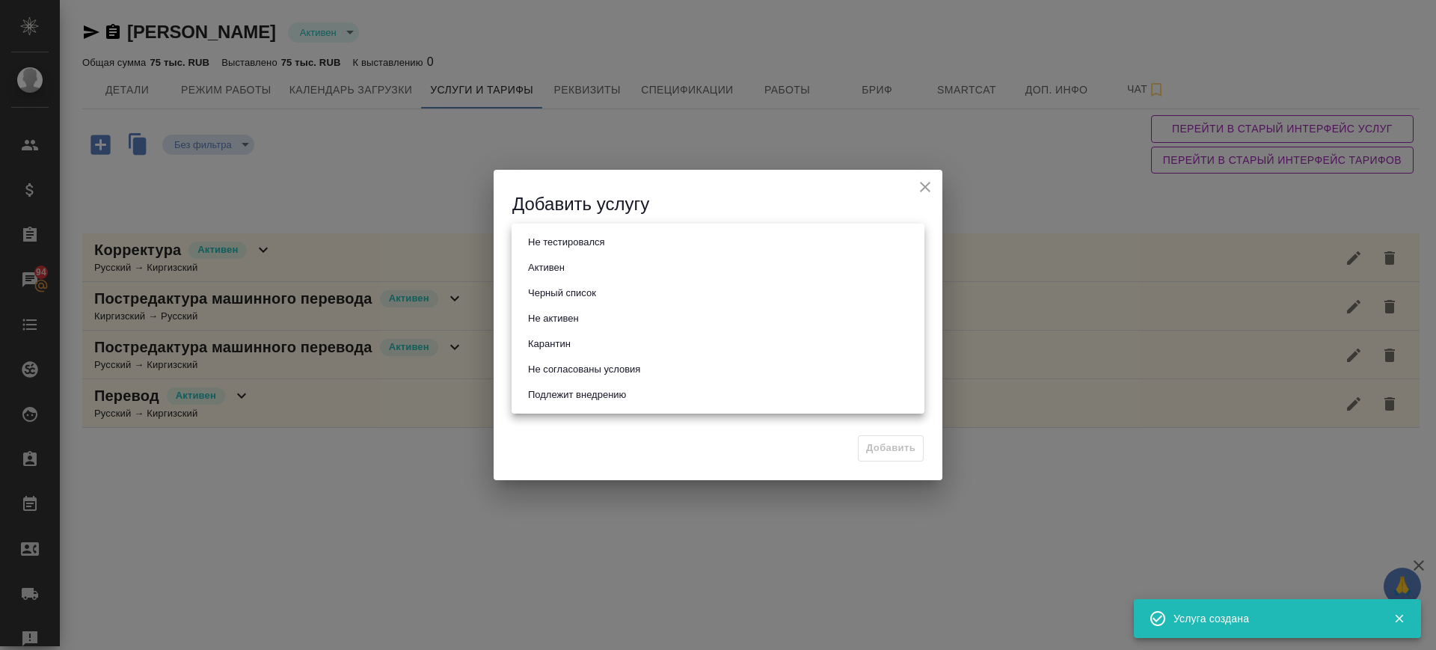
click at [601, 233] on body "🙏 .cls-1 fill:#fff; AWATERA Саглам Виктория v.saglam Клиенты Спецификации Заказ…" at bounding box center [718, 325] width 1436 height 650
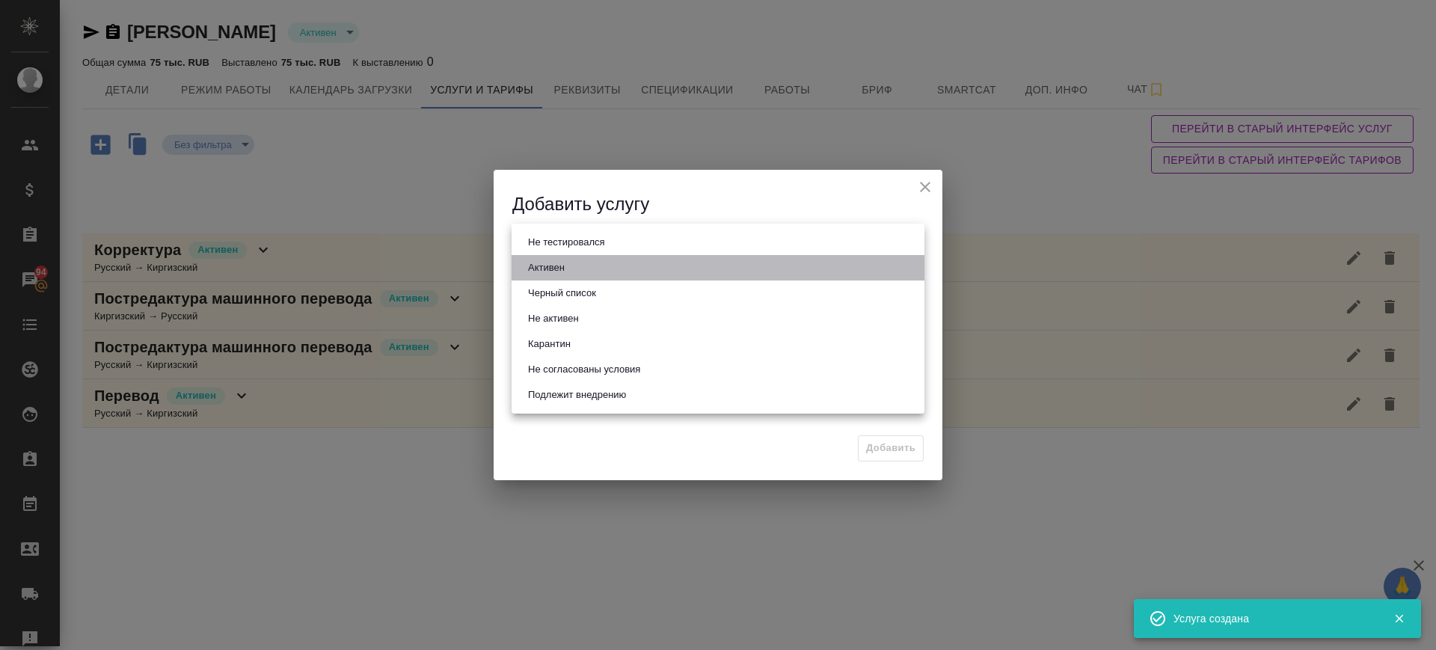
click at [603, 256] on li "Активен" at bounding box center [718, 267] width 413 height 25
type input "active"
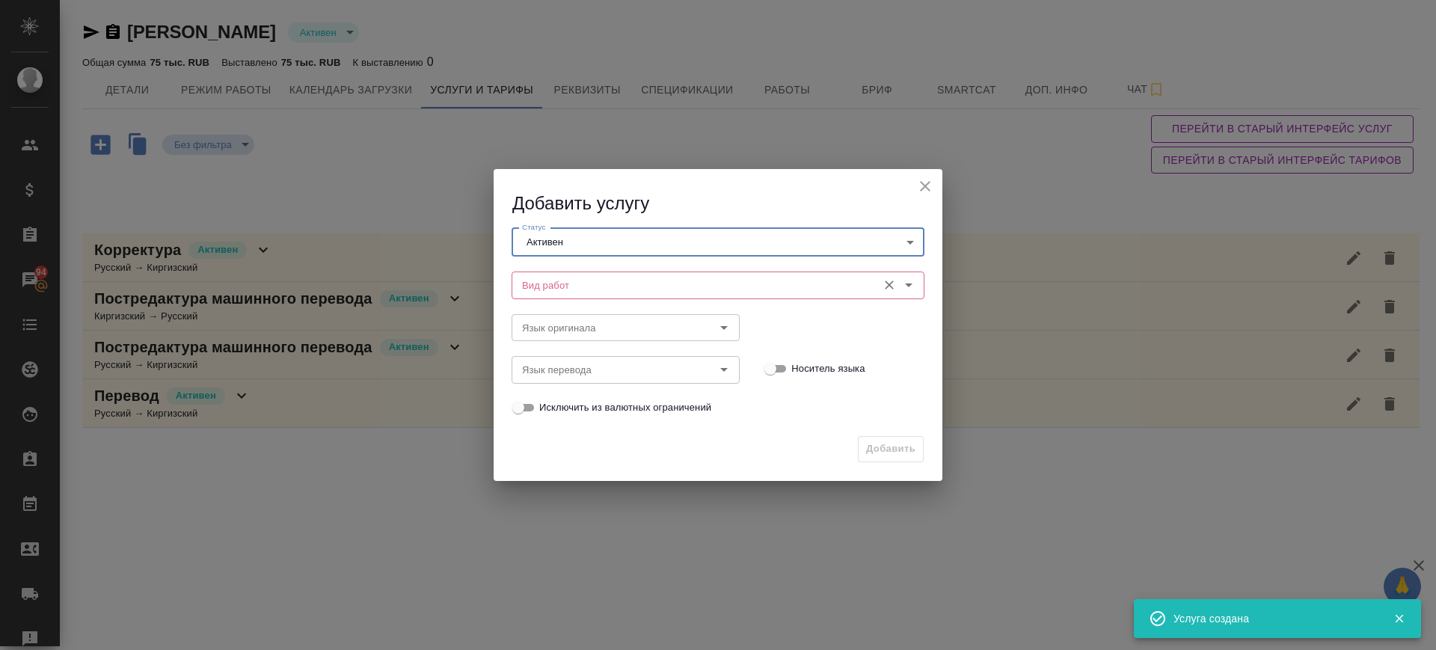
click at [610, 288] on input "Вид работ" at bounding box center [693, 285] width 354 height 18
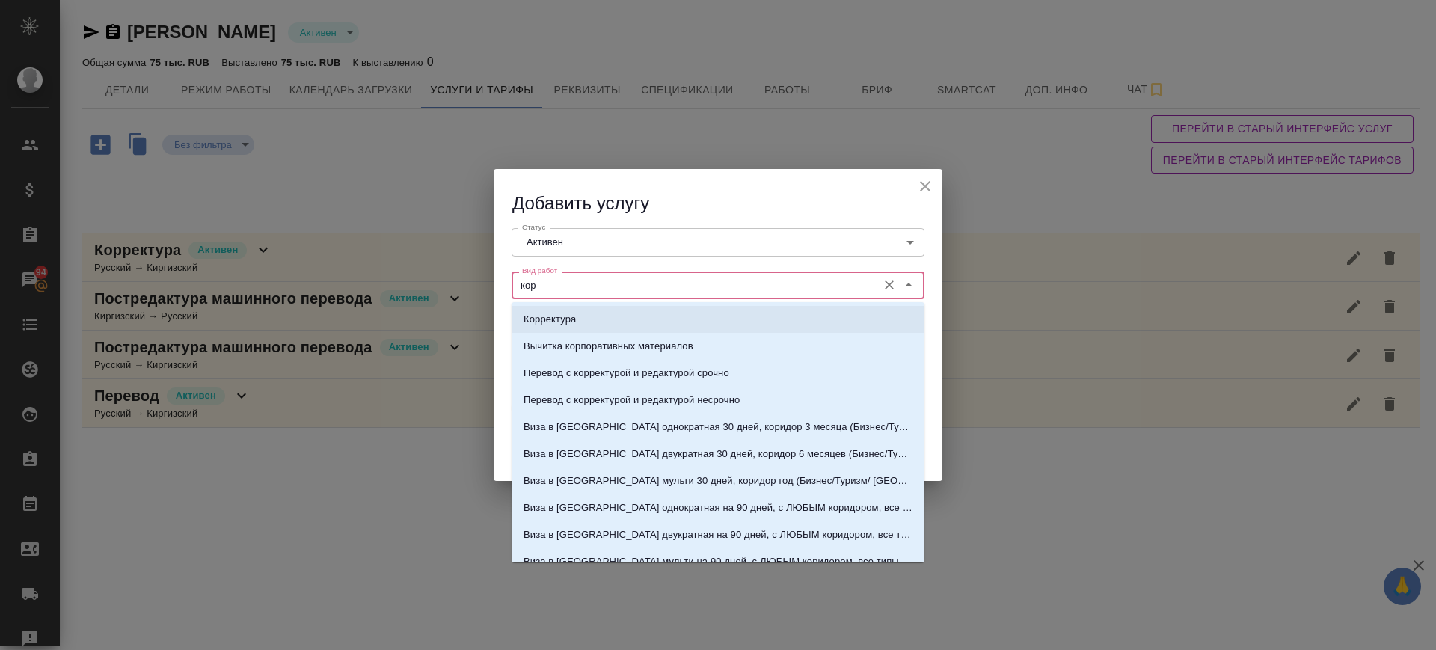
drag, startPoint x: 621, startPoint y: 320, endPoint x: 629, endPoint y: 356, distance: 36.8
click at [621, 322] on li "Корректура" at bounding box center [718, 319] width 413 height 27
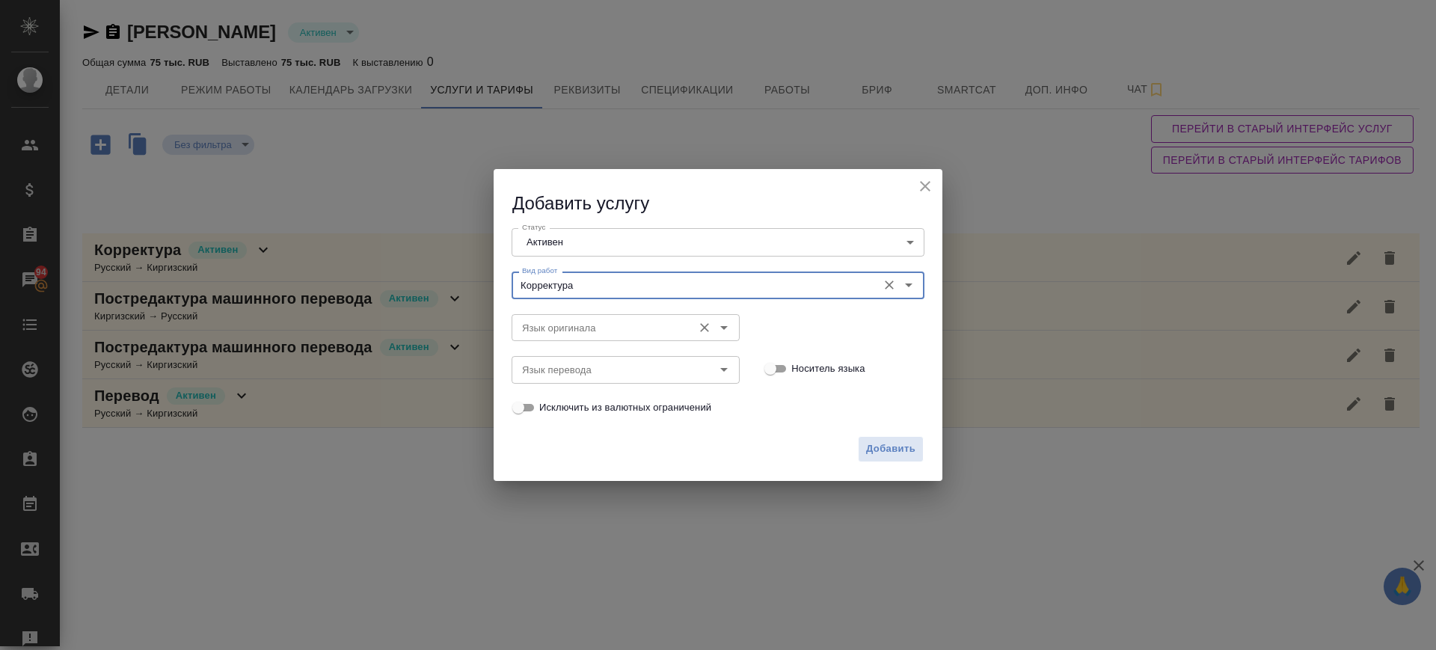
type input "Корректура"
click at [631, 325] on input "Язык оригинала" at bounding box center [600, 328] width 169 height 18
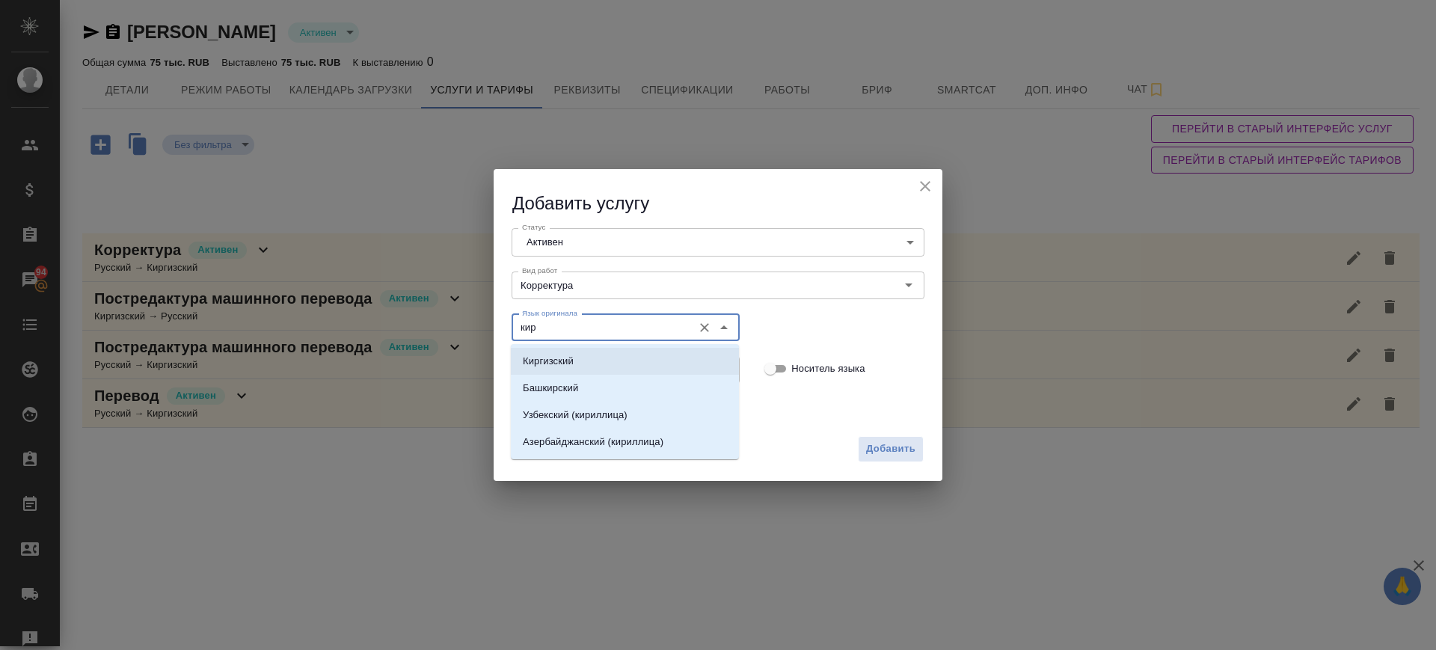
drag, startPoint x: 633, startPoint y: 352, endPoint x: 625, endPoint y: 373, distance: 21.5
click at [633, 353] on li "Киргизский" at bounding box center [625, 361] width 228 height 27
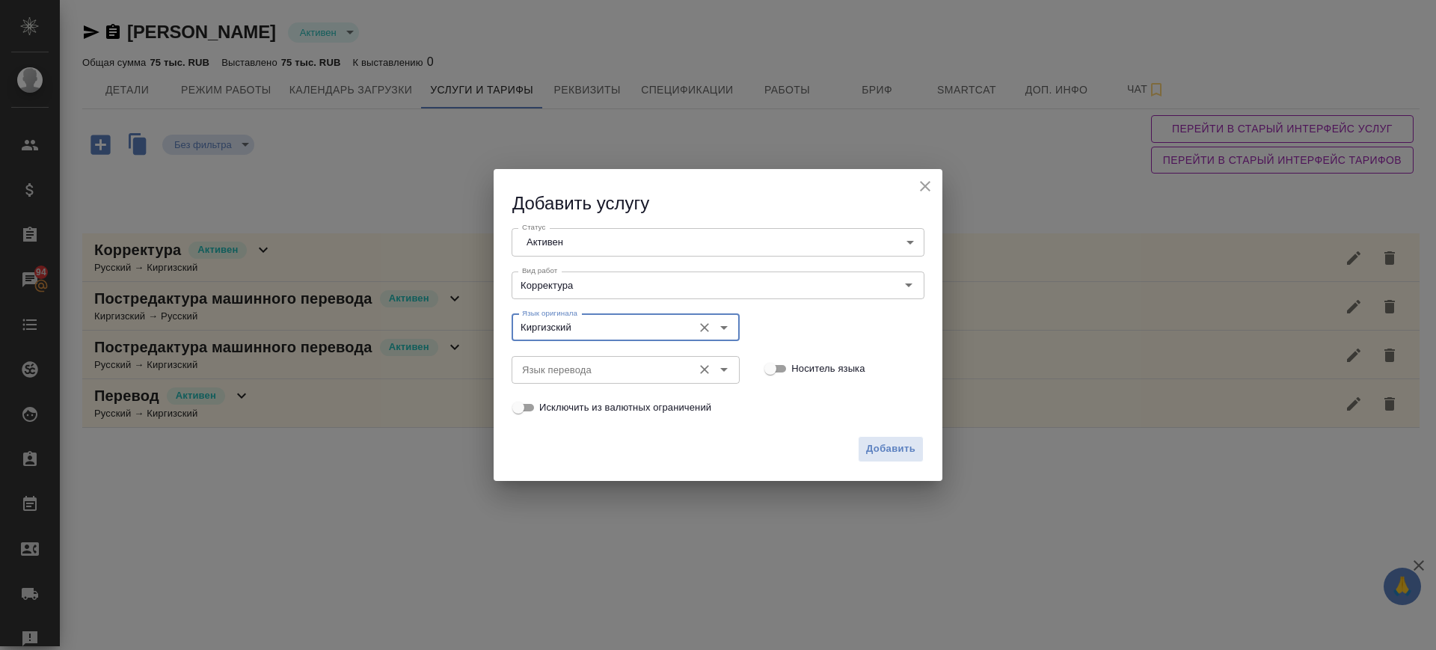
type input "Киргизский"
click at [625, 374] on input "Язык перевода" at bounding box center [600, 370] width 169 height 18
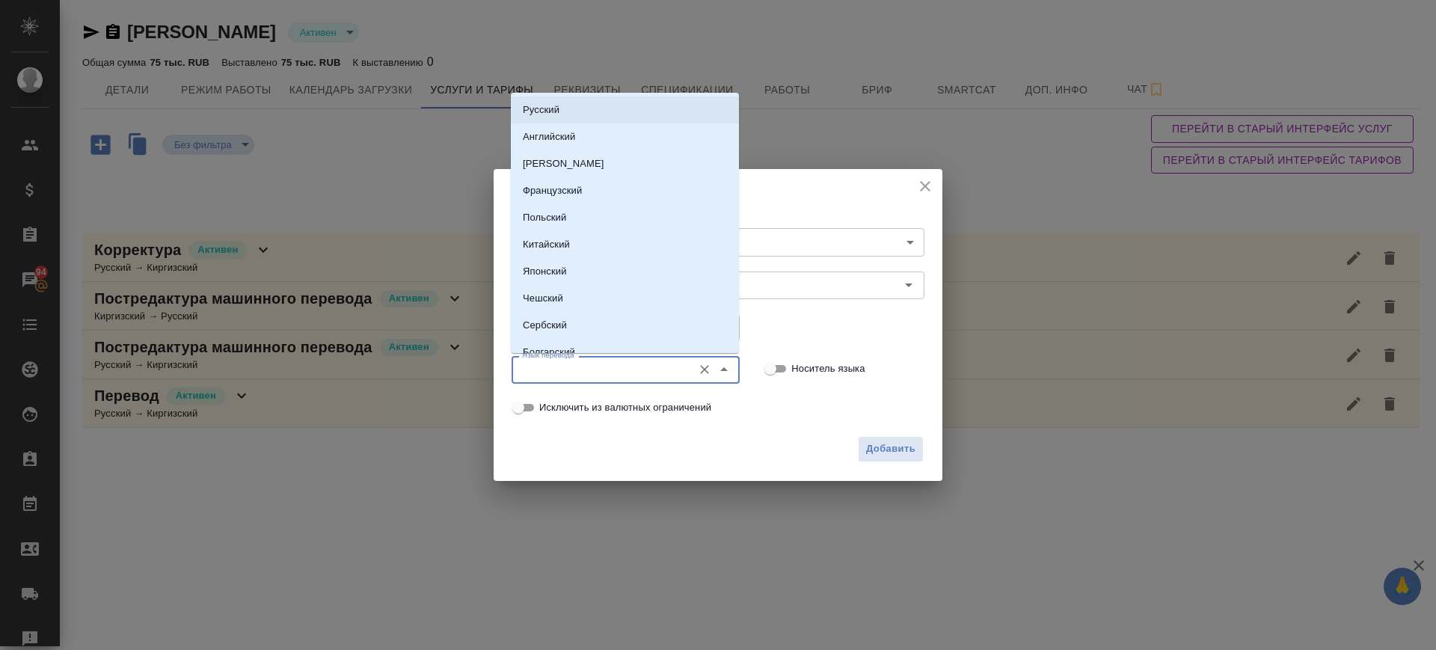
drag, startPoint x: 548, startPoint y: 111, endPoint x: 843, endPoint y: 387, distance: 403.8
click at [548, 112] on p "Русский" at bounding box center [541, 109] width 37 height 15
type input "Русский"
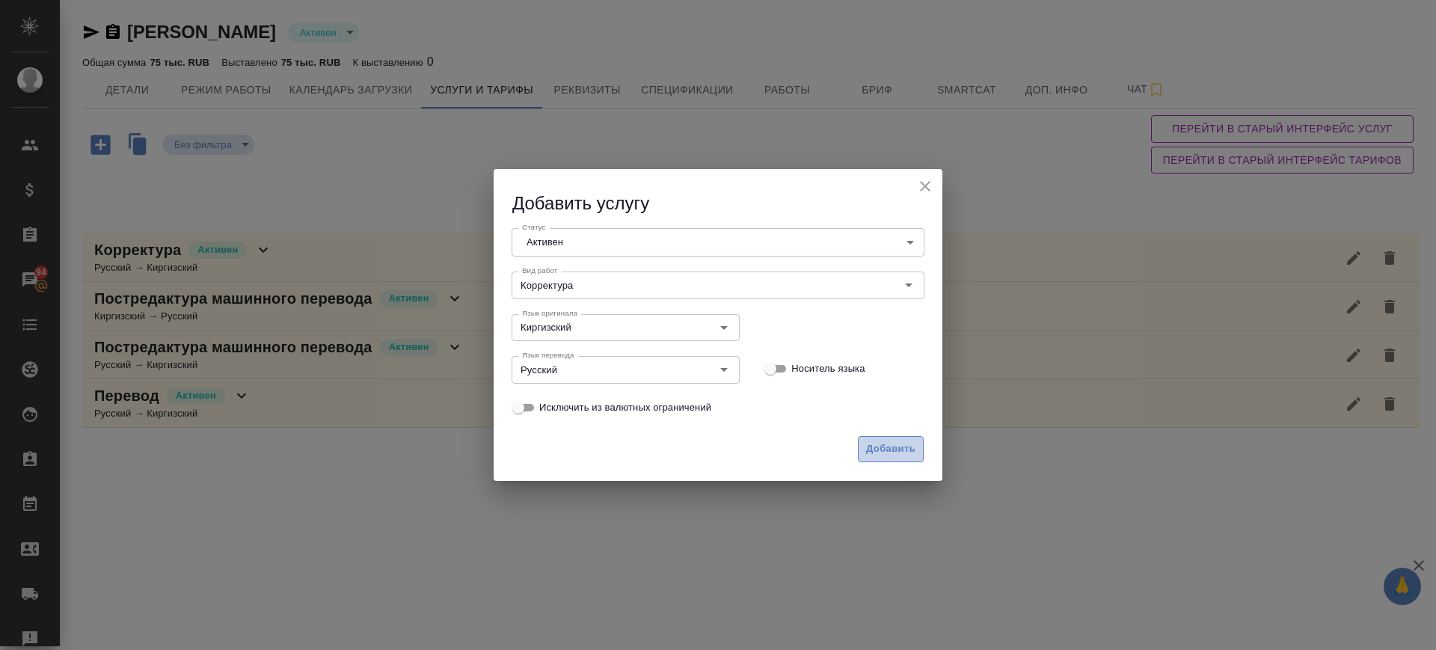
click at [903, 443] on span "Добавить" at bounding box center [890, 449] width 49 height 17
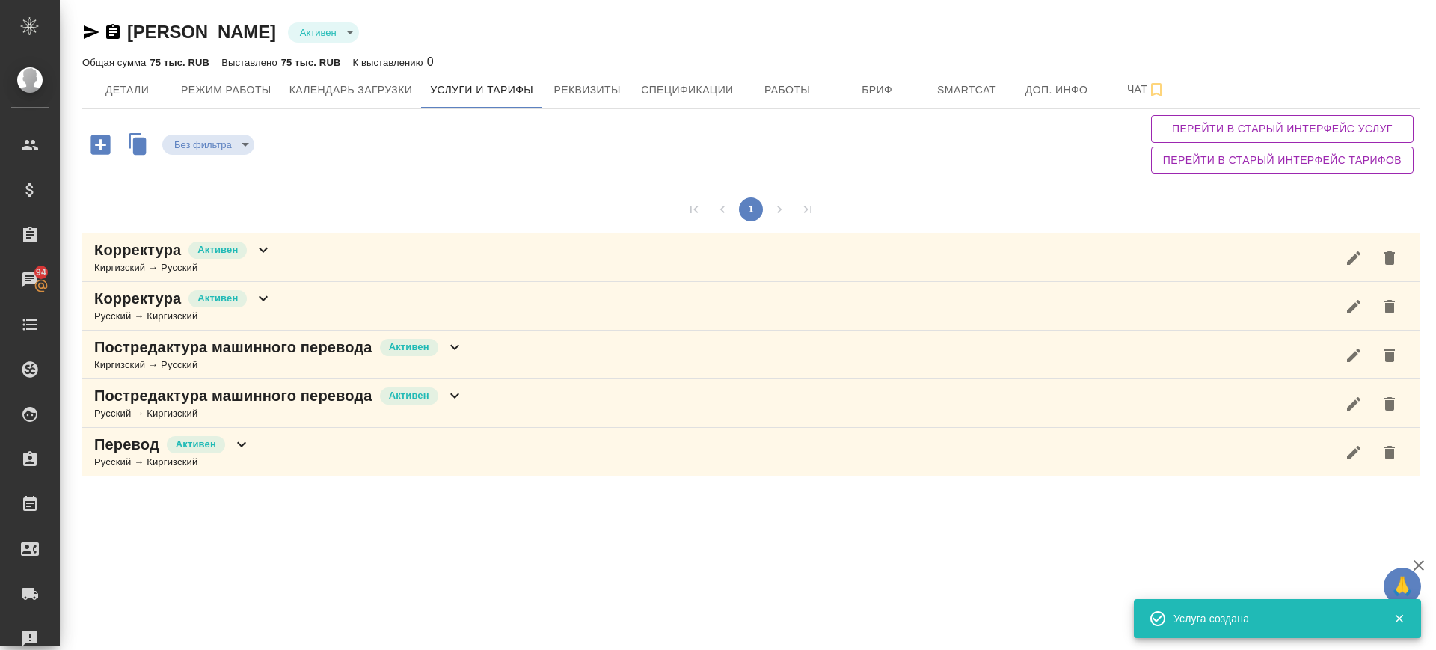
click at [313, 261] on div "Корректура Активен Киргизский → Русский" at bounding box center [750, 257] width 1337 height 49
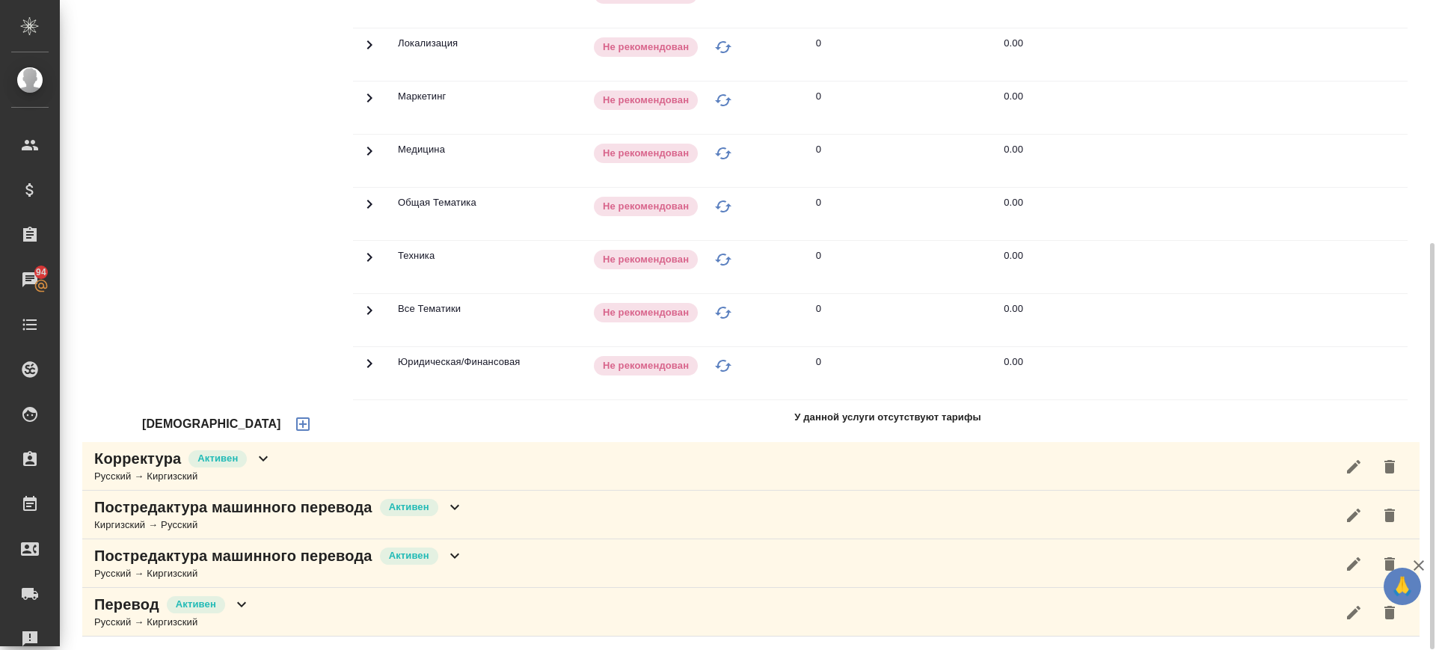
scroll to position [389, 0]
click at [294, 419] on icon "button" at bounding box center [303, 423] width 18 height 18
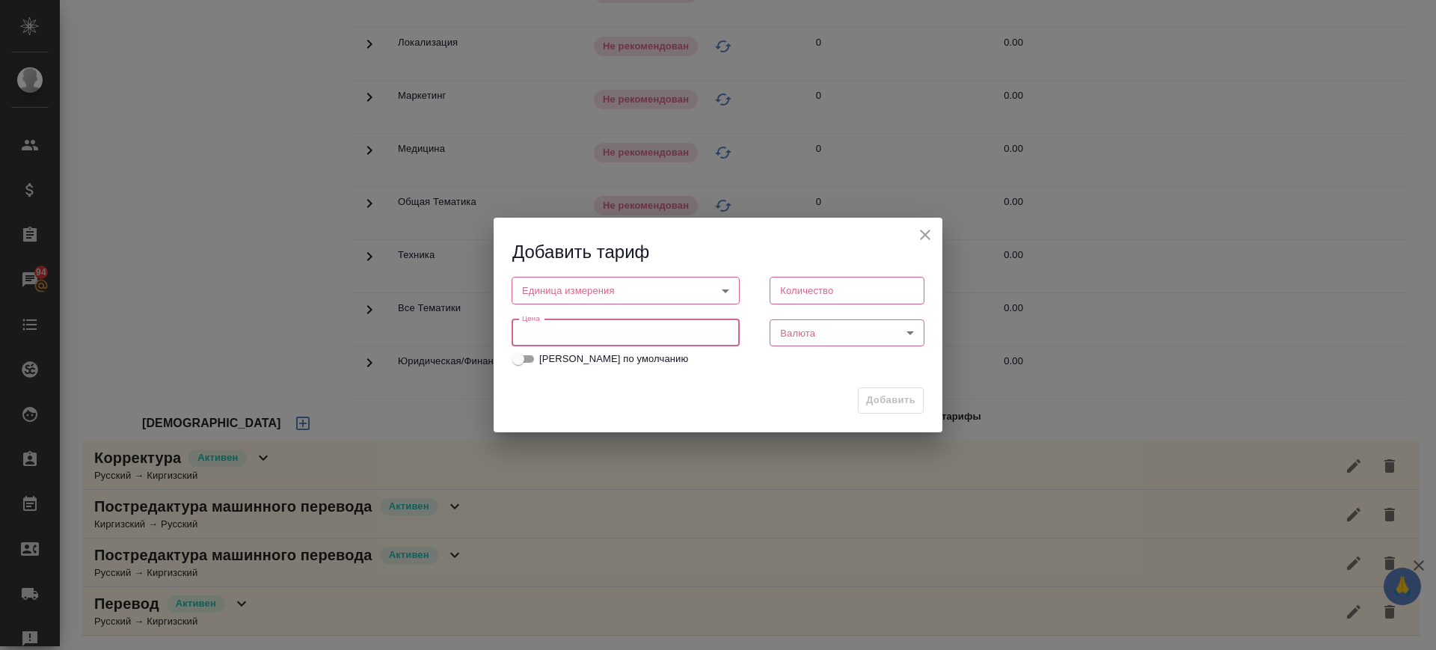
click at [544, 335] on input "number" at bounding box center [626, 332] width 228 height 27
type input "0.12"
click at [571, 288] on body "🙏 .cls-1 fill:#fff; AWATERA Саглам Виктория v.saglam Клиенты Спецификации Заказ…" at bounding box center [718, 325] width 1436 height 650
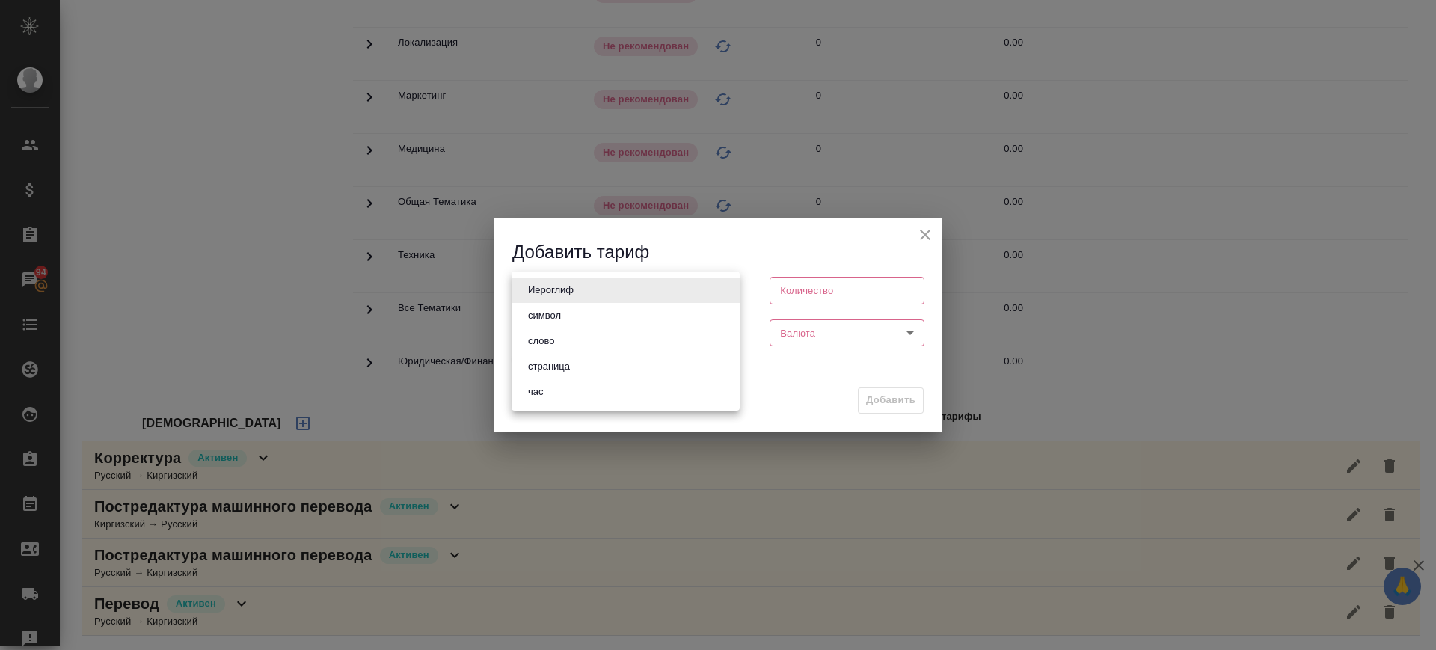
drag, startPoint x: 555, startPoint y: 336, endPoint x: 701, endPoint y: 330, distance: 146.0
click at [563, 336] on li "слово" at bounding box center [626, 340] width 228 height 25
type input "5a8b1489cc6b4906c91bfd90"
type input "1"
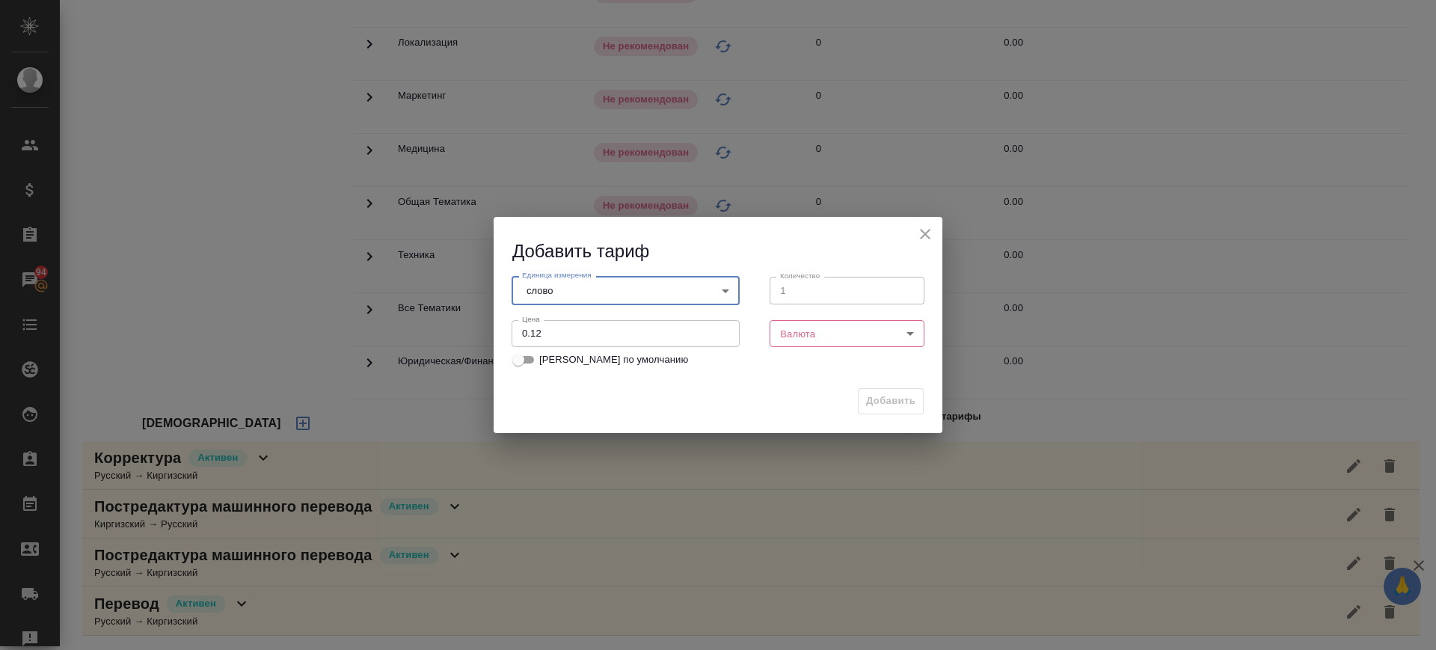
click at [795, 337] on body "🙏 .cls-1 fill:#fff; AWATERA Саглам Виктория v.saglam Клиенты Спецификации Заказ…" at bounding box center [718, 325] width 1436 height 650
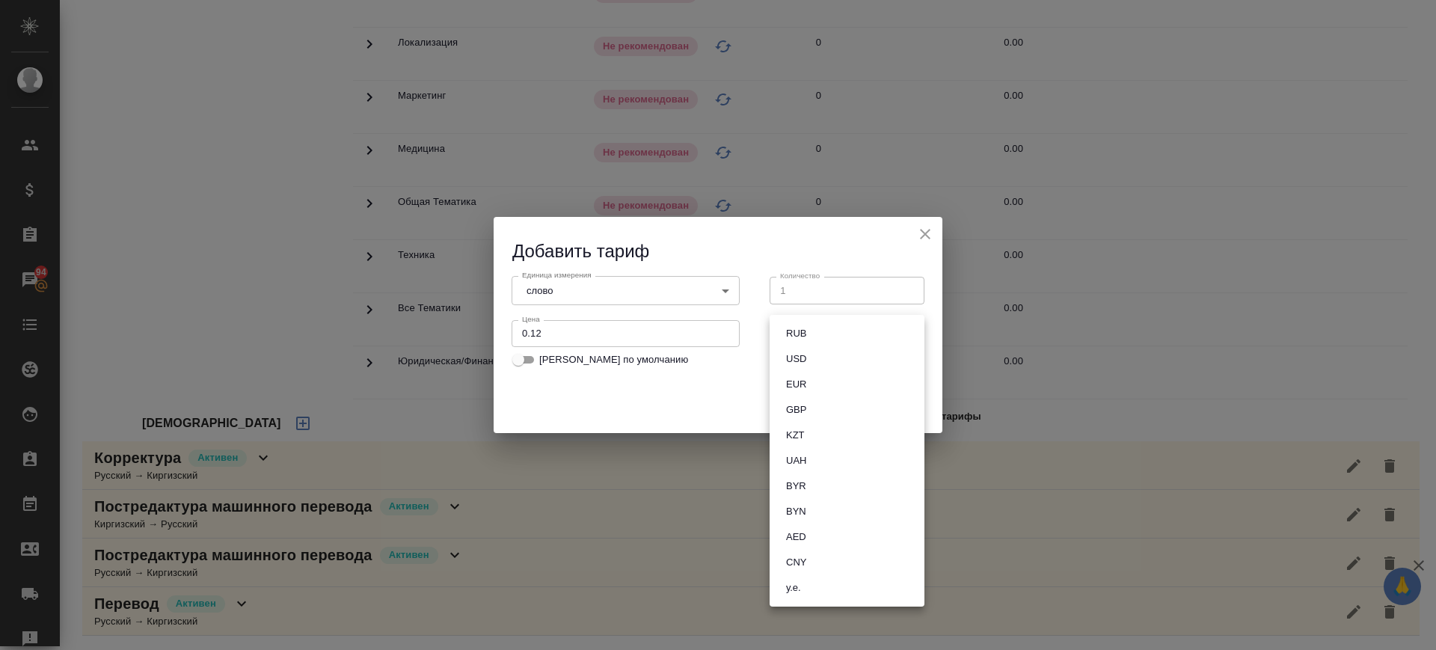
click at [803, 336] on button "RUB" at bounding box center [796, 333] width 29 height 16
type input "RUB"
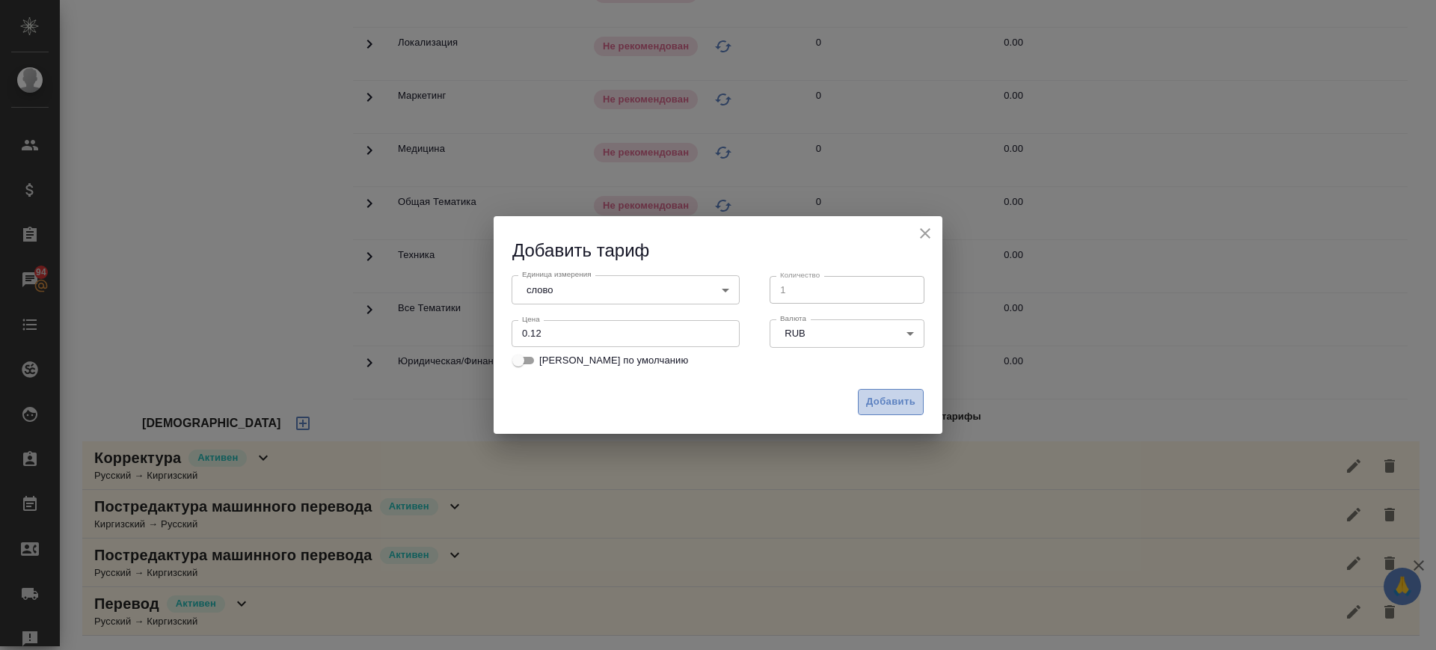
click at [896, 393] on span "Добавить" at bounding box center [890, 401] width 49 height 17
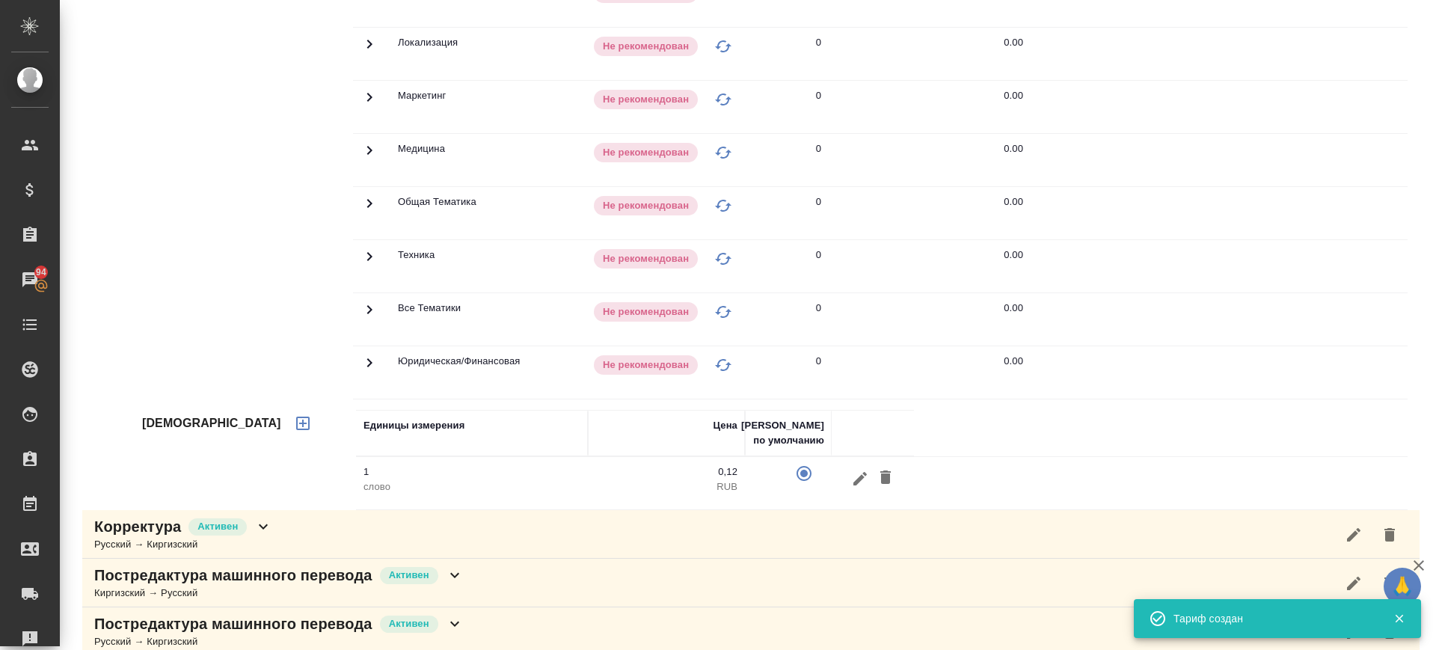
drag, startPoint x: 312, startPoint y: 469, endPoint x: 313, endPoint y: 476, distance: 7.6
click at [312, 470] on div "Тарифы" at bounding box center [246, 456] width 214 height 114
click at [303, 543] on div "Корректура Активен Русский → Киргизский" at bounding box center [750, 534] width 1337 height 49
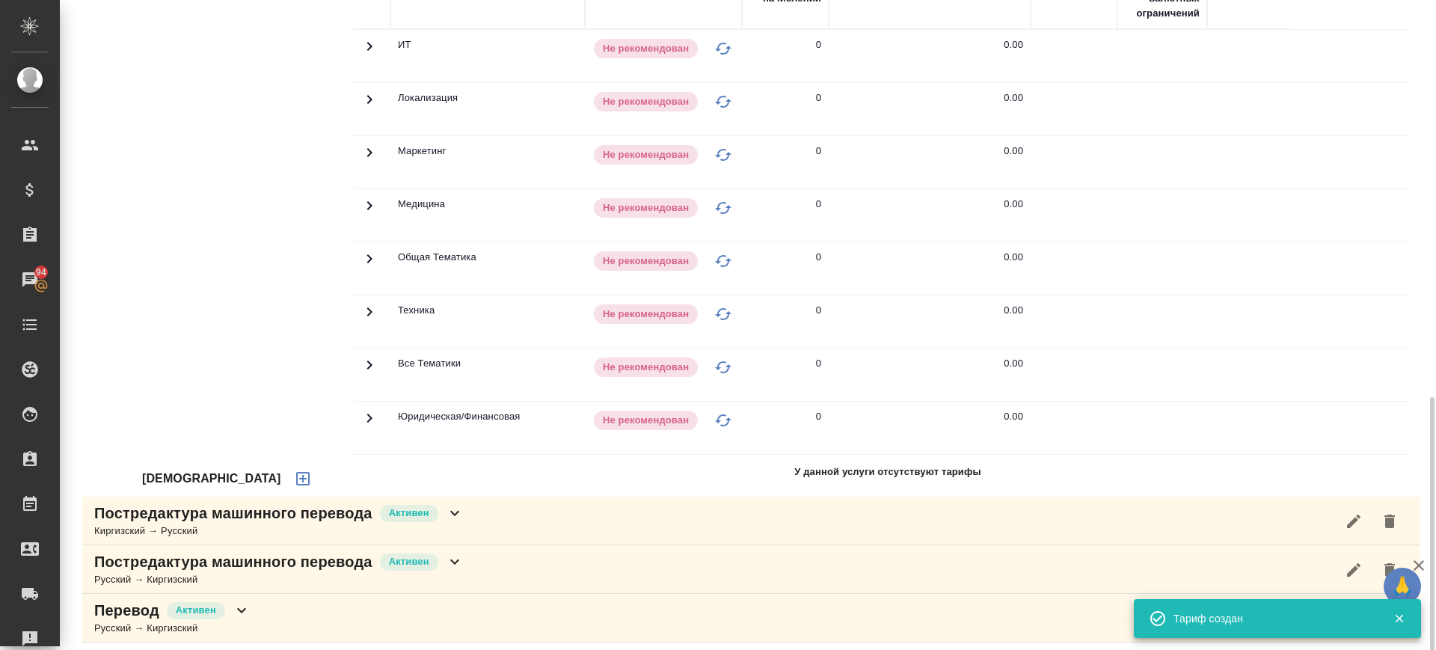
scroll to position [1006, 0]
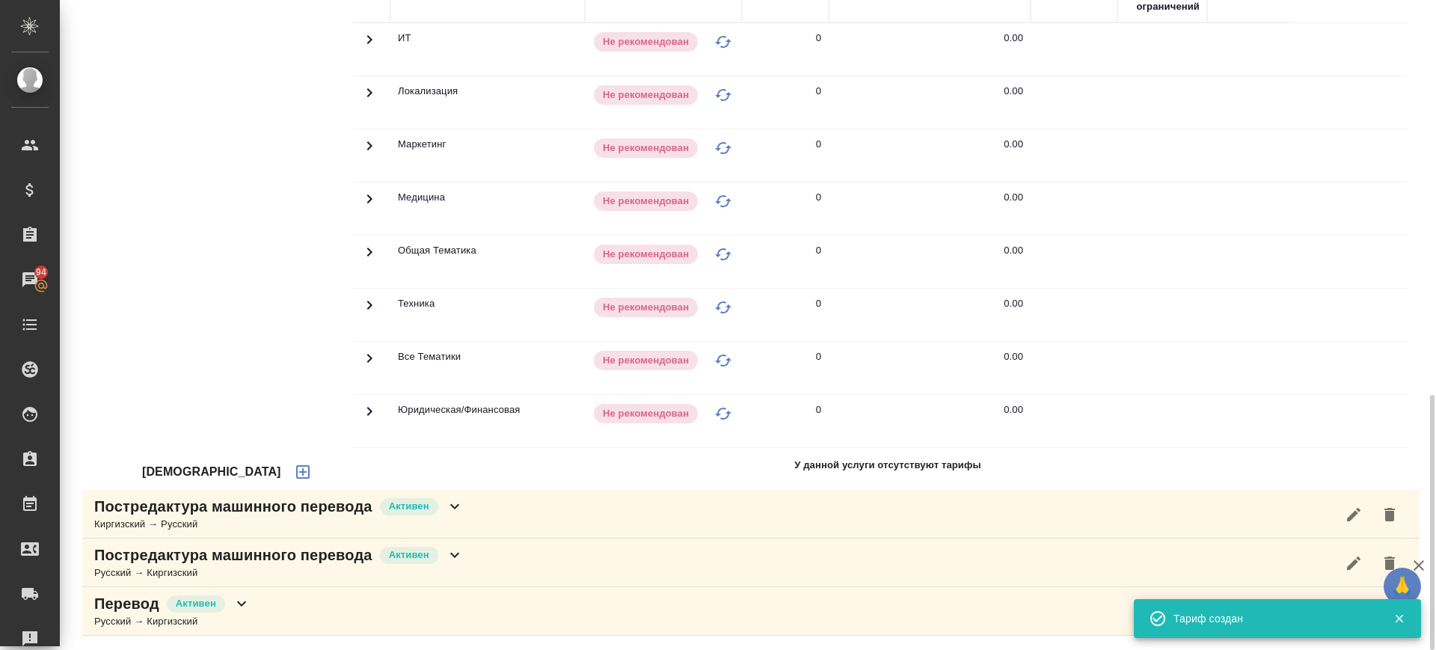
click at [294, 470] on icon "button" at bounding box center [303, 472] width 18 height 18
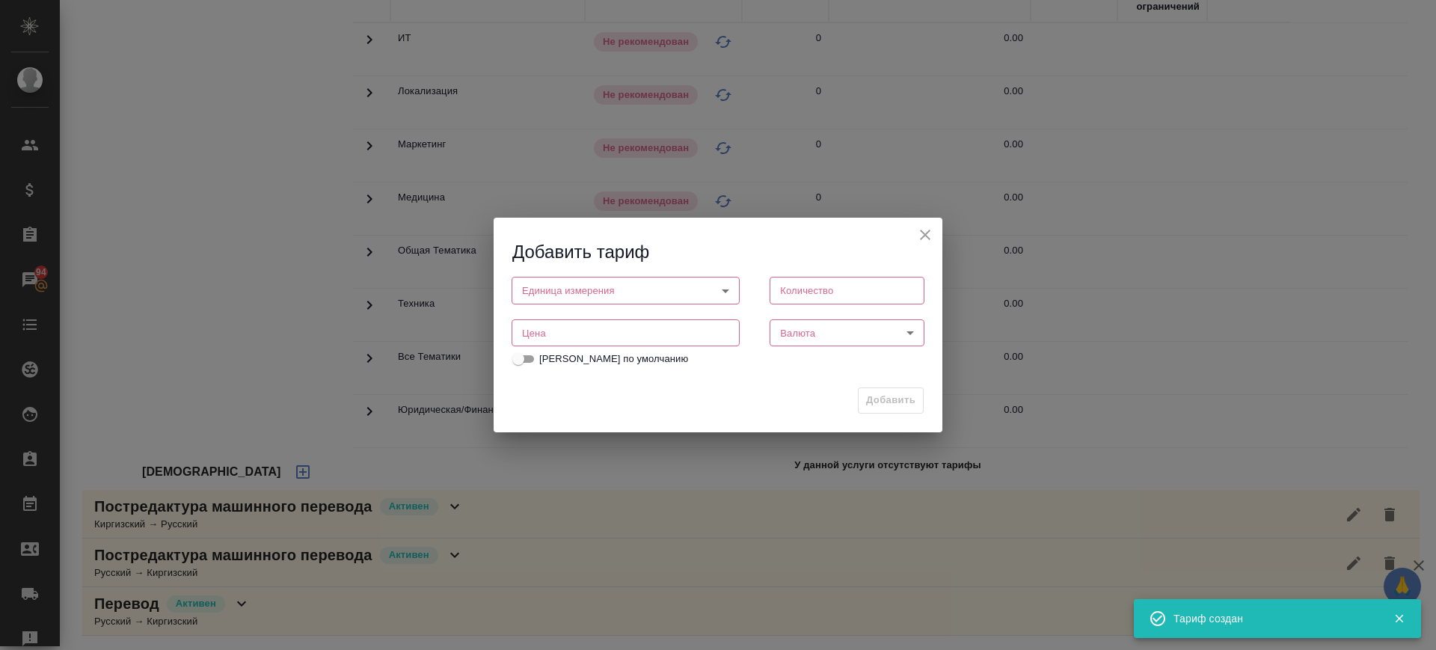
click at [563, 334] on input "number" at bounding box center [626, 332] width 228 height 27
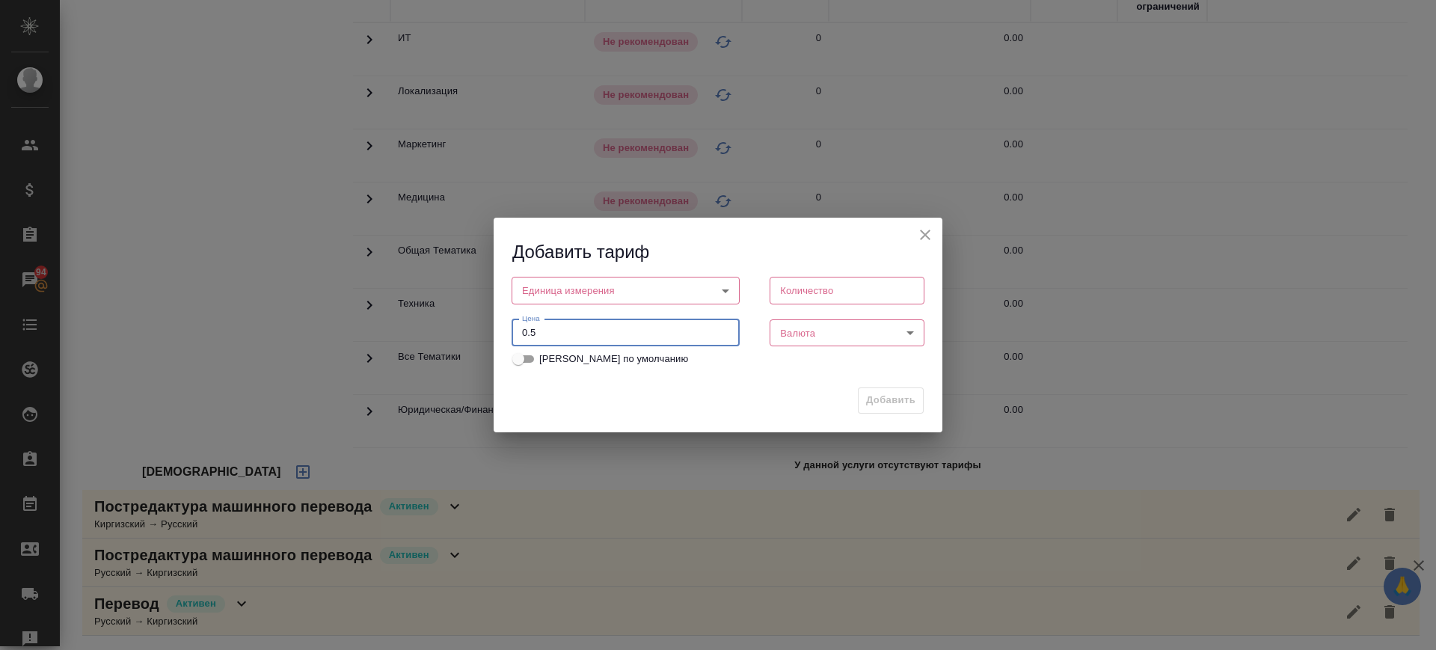
type input "0.5"
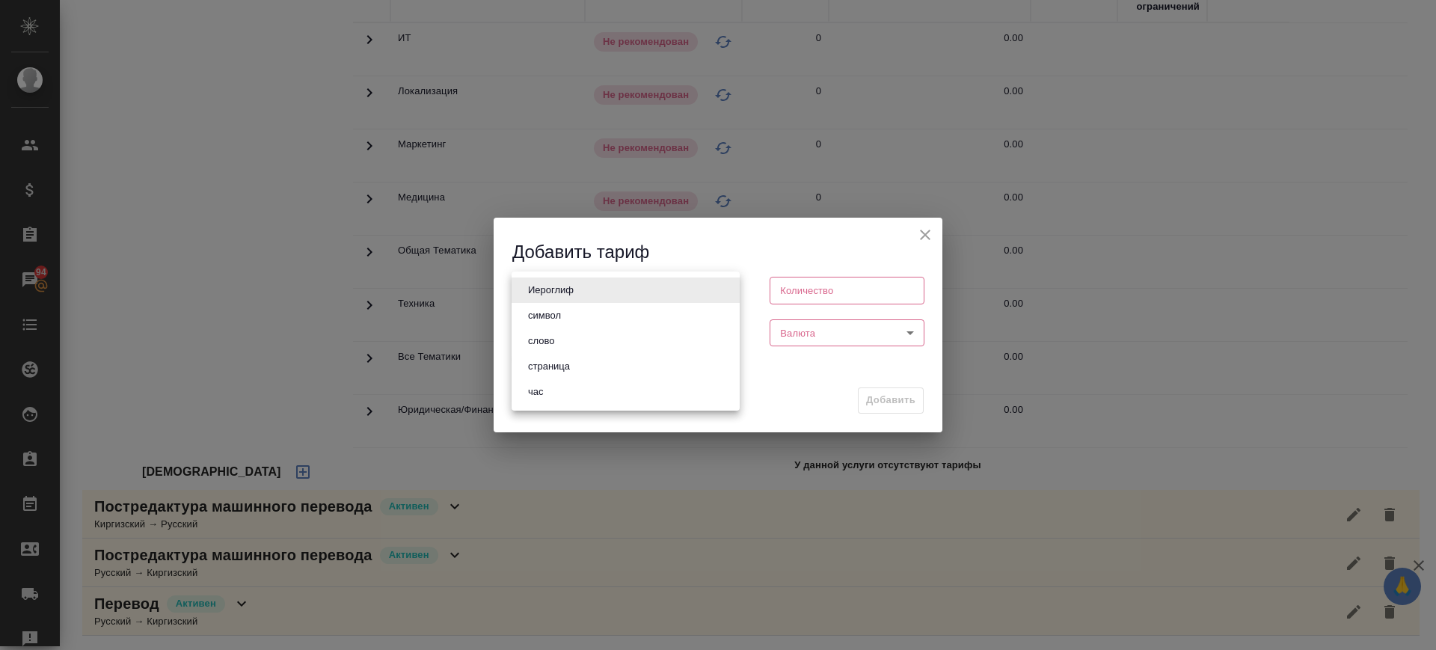
click at [562, 291] on body "🙏 .cls-1 fill:#fff; AWATERA Саглам Виктория v.saglam Клиенты Спецификации Заказ…" at bounding box center [718, 325] width 1436 height 650
drag, startPoint x: 551, startPoint y: 337, endPoint x: 833, endPoint y: 329, distance: 282.1
click at [559, 337] on button "слово" at bounding box center [541, 341] width 35 height 16
type input "5a8b1489cc6b4906c91bfd90"
type input "1"
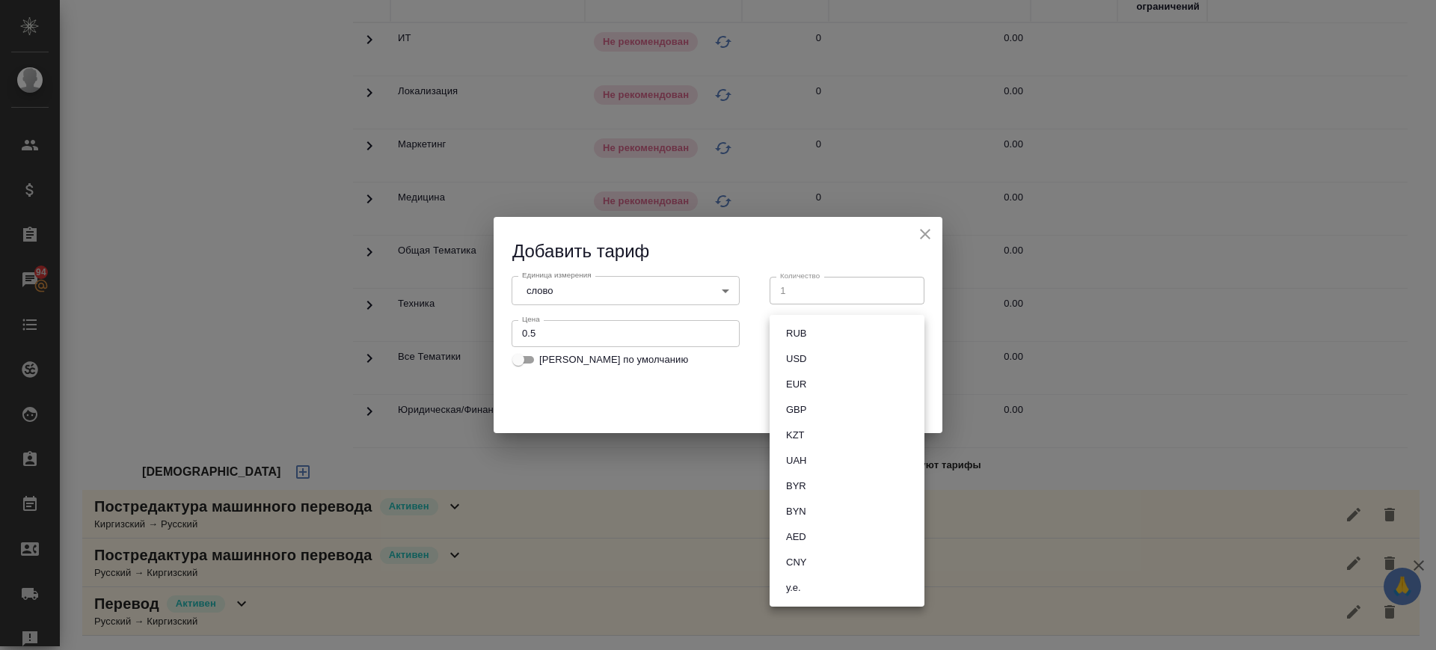
drag, startPoint x: 826, startPoint y: 337, endPoint x: 814, endPoint y: 331, distance: 13.4
click at [825, 337] on body "🙏 .cls-1 fill:#fff; AWATERA Саглам Виктория v.saglam Клиенты Спецификации Заказ…" at bounding box center [718, 325] width 1436 height 650
click at [814, 330] on li "RUB" at bounding box center [847, 333] width 155 height 25
type input "RUB"
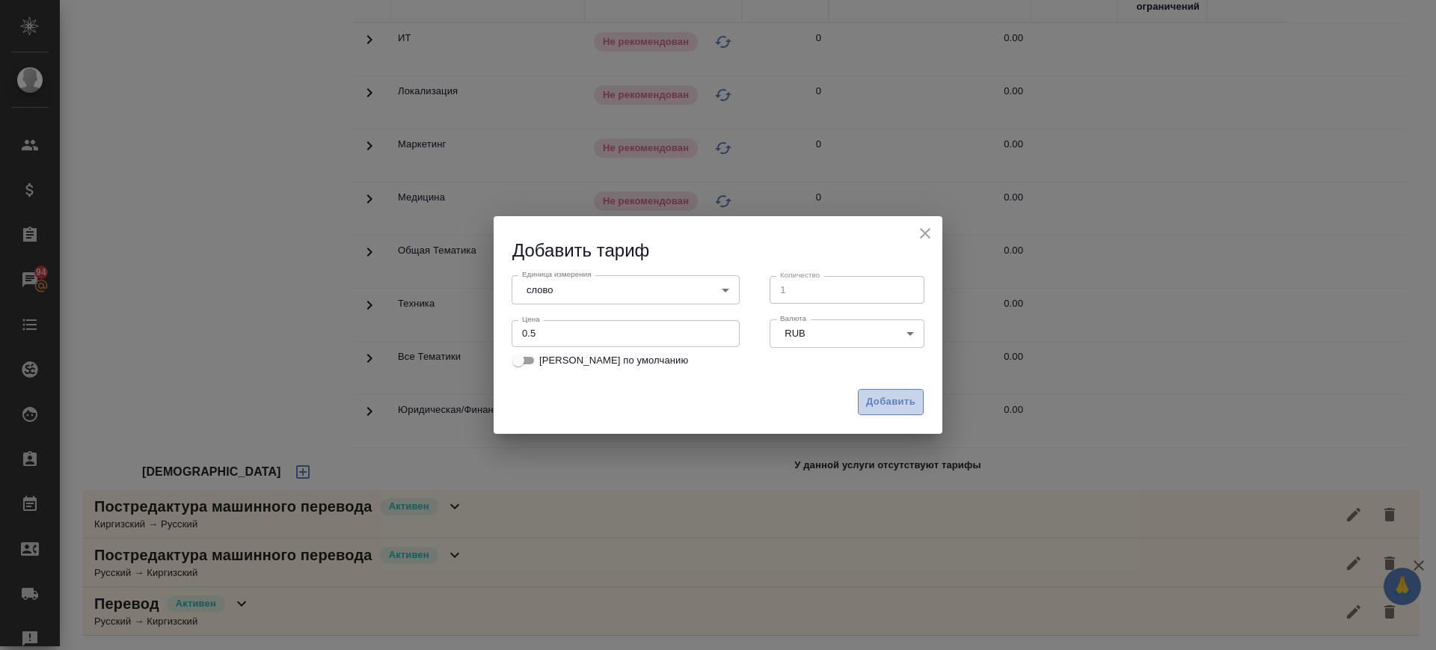
click at [898, 399] on span "Добавить" at bounding box center [890, 401] width 49 height 17
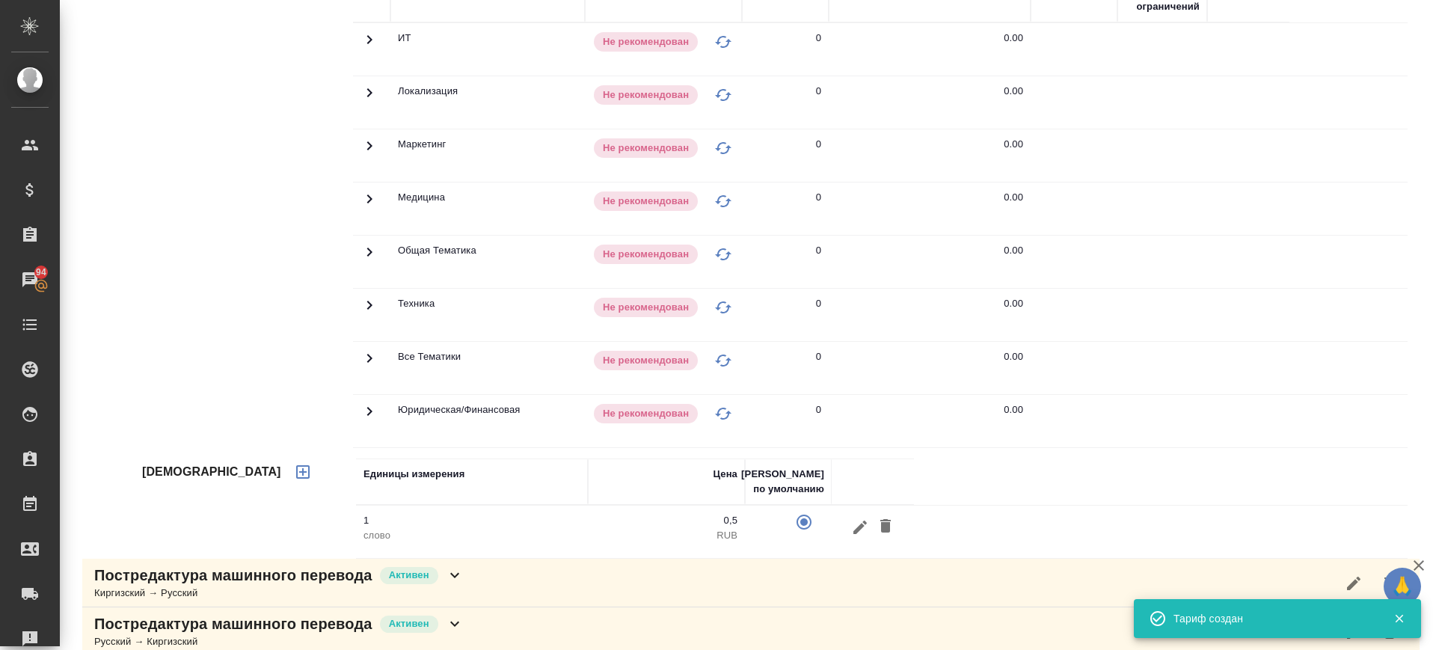
click at [518, 571] on div "Постредактура машинного перевода Активен Киргизский → Русский" at bounding box center [750, 583] width 1337 height 49
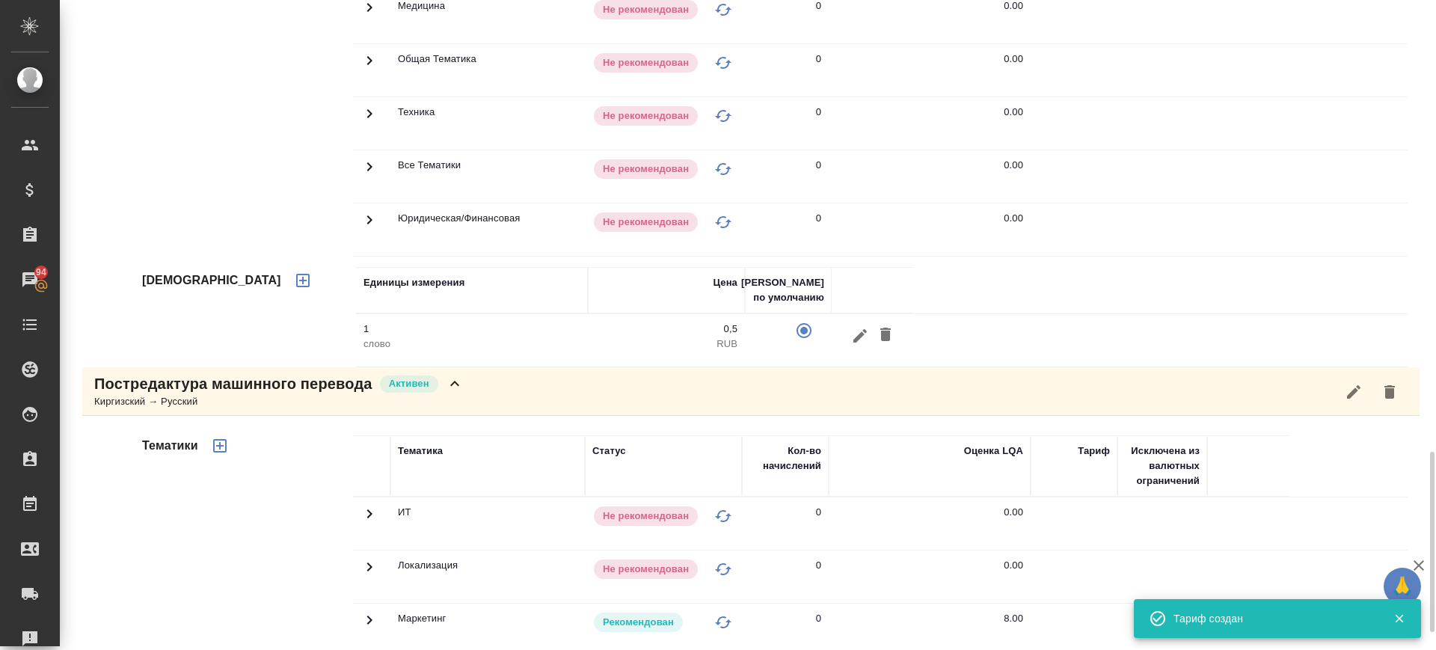
scroll to position [1385, 0]
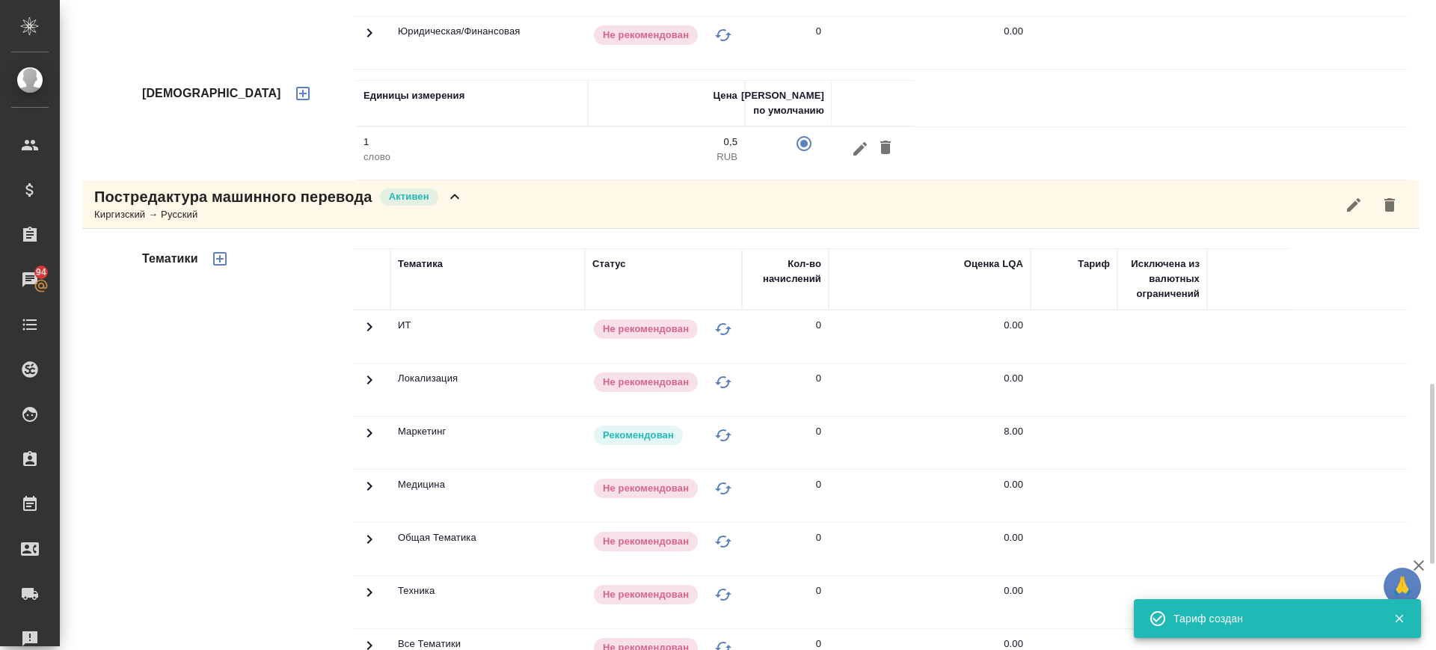
click at [355, 432] on td at bounding box center [371, 443] width 37 height 52
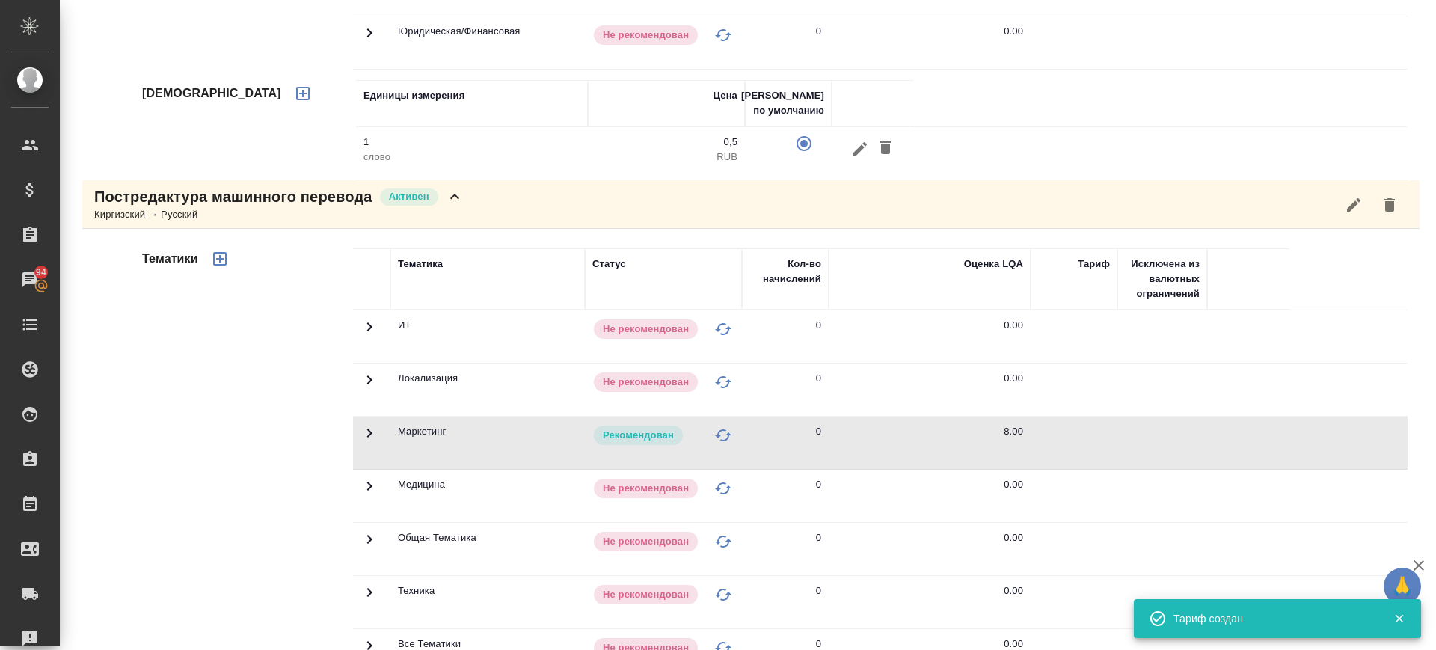
scroll to position [1665, 0]
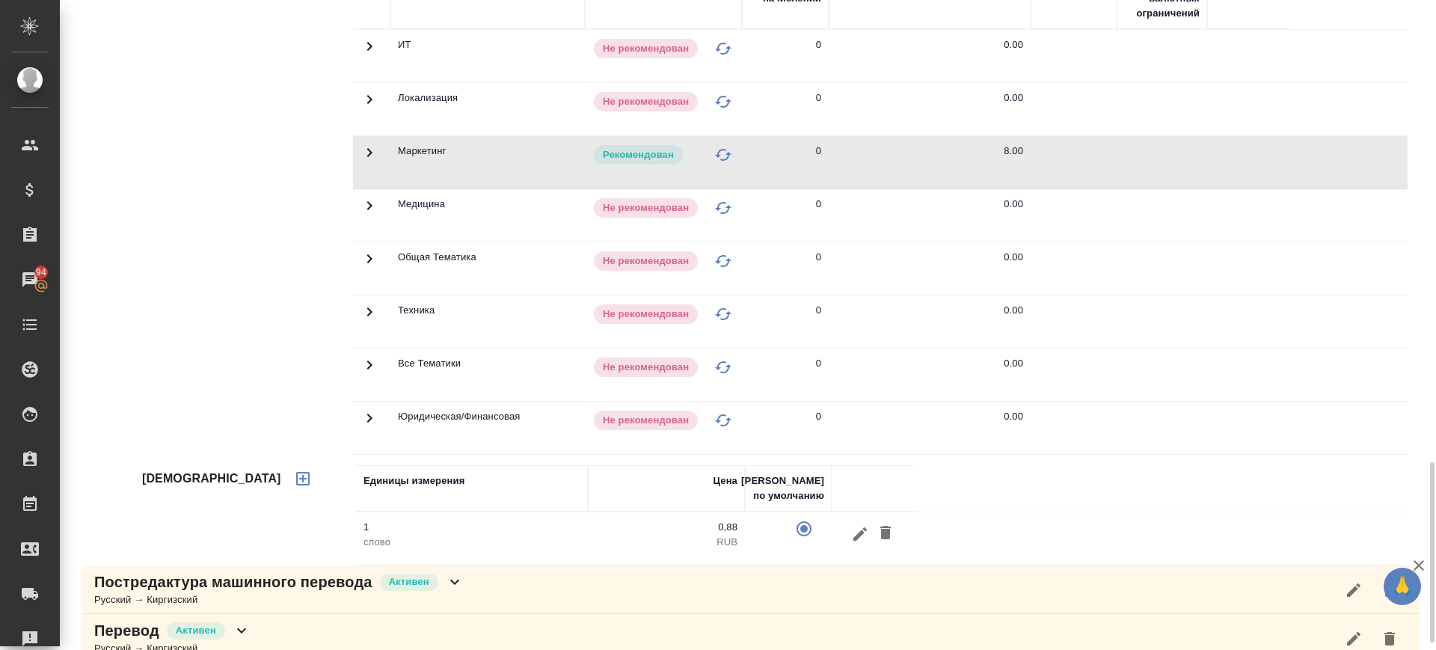
click at [580, 593] on div "Постредактура машинного перевода Активен Русский → Киргизский" at bounding box center [750, 590] width 1337 height 49
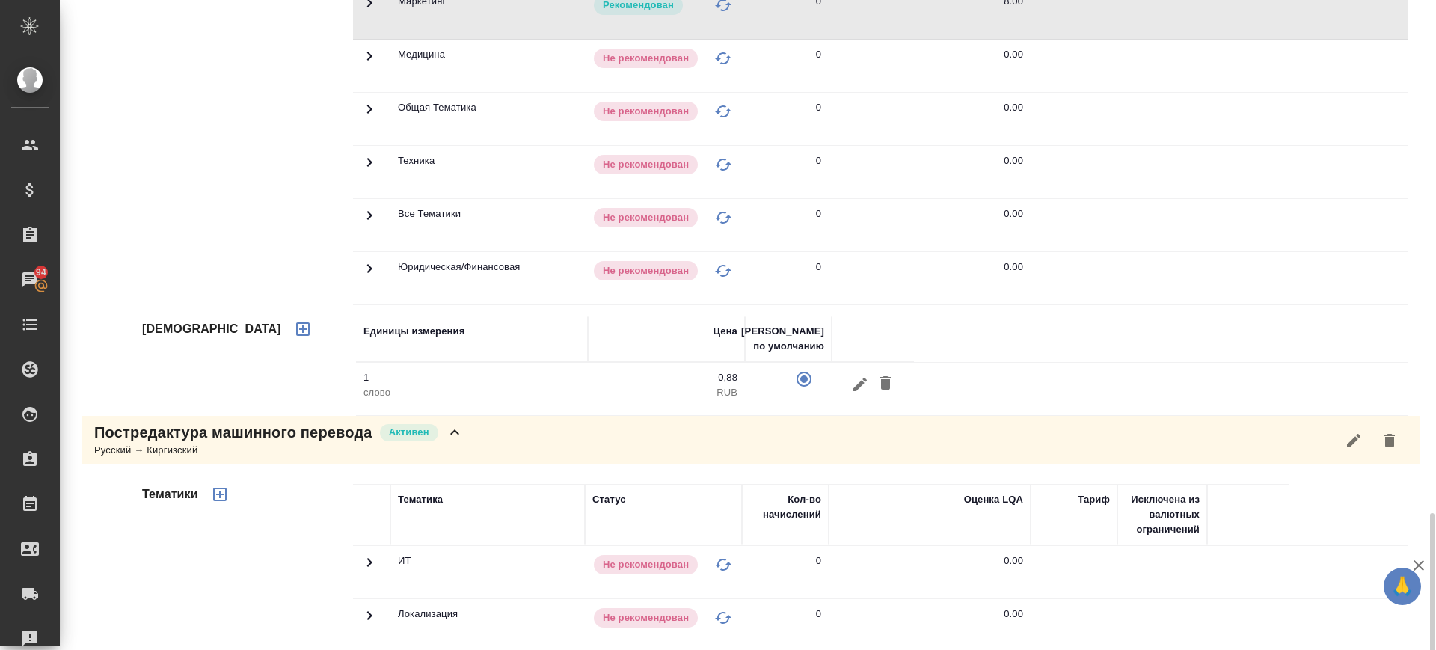
scroll to position [2282, 0]
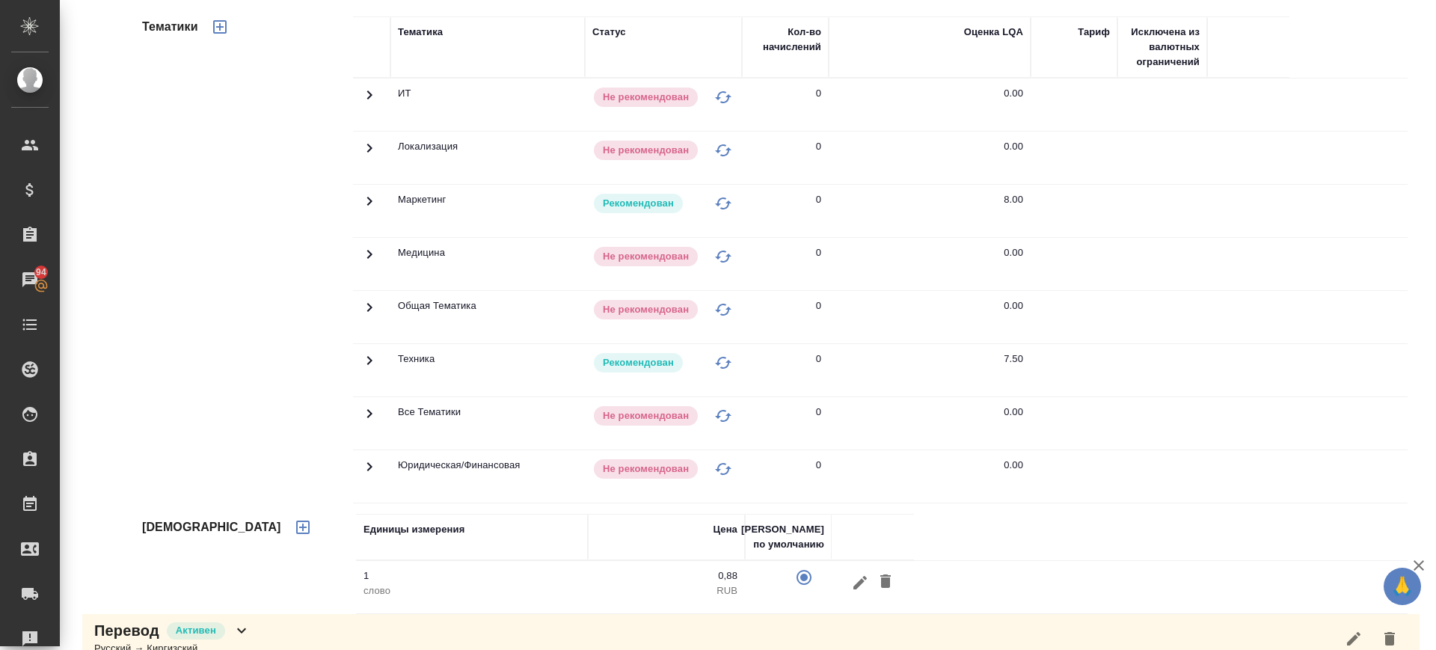
click at [367, 358] on icon at bounding box center [369, 360] width 5 height 9
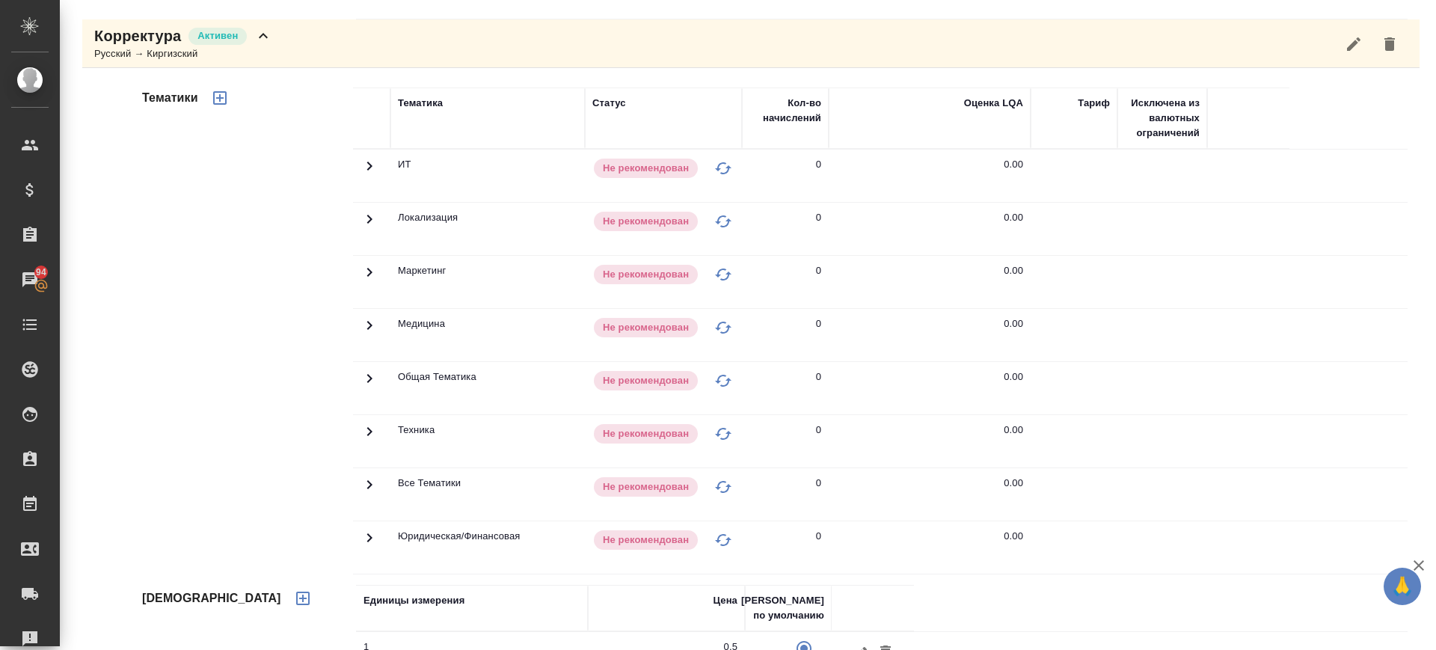
scroll to position [599, 0]
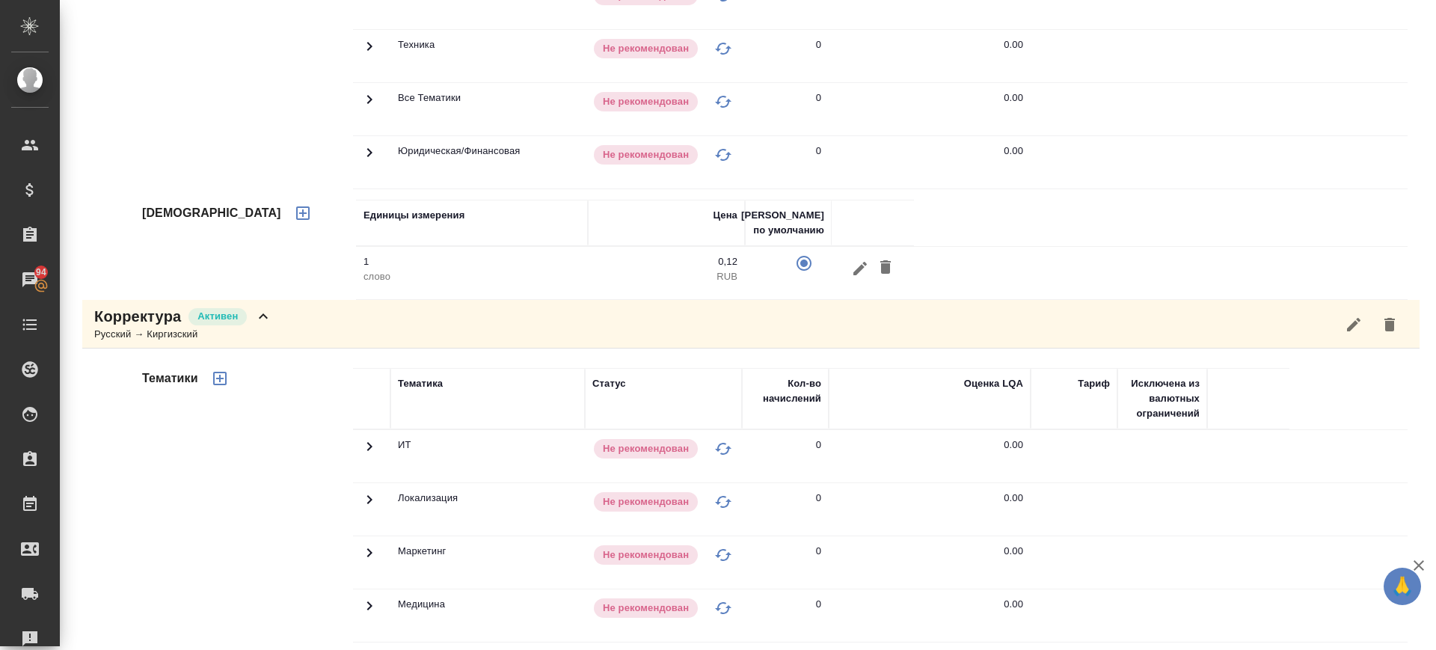
click at [213, 378] on icon "button" at bounding box center [219, 378] width 13 height 13
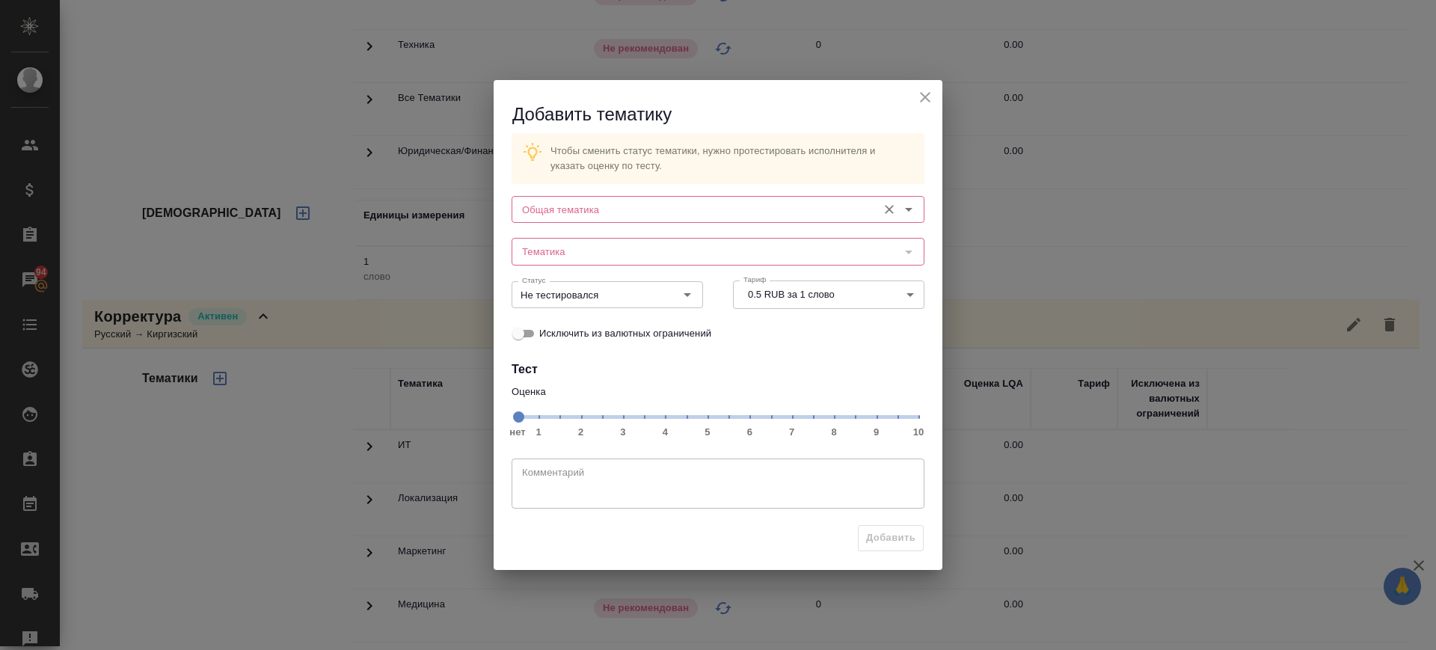
click at [631, 210] on input "Общая тематика" at bounding box center [693, 209] width 354 height 18
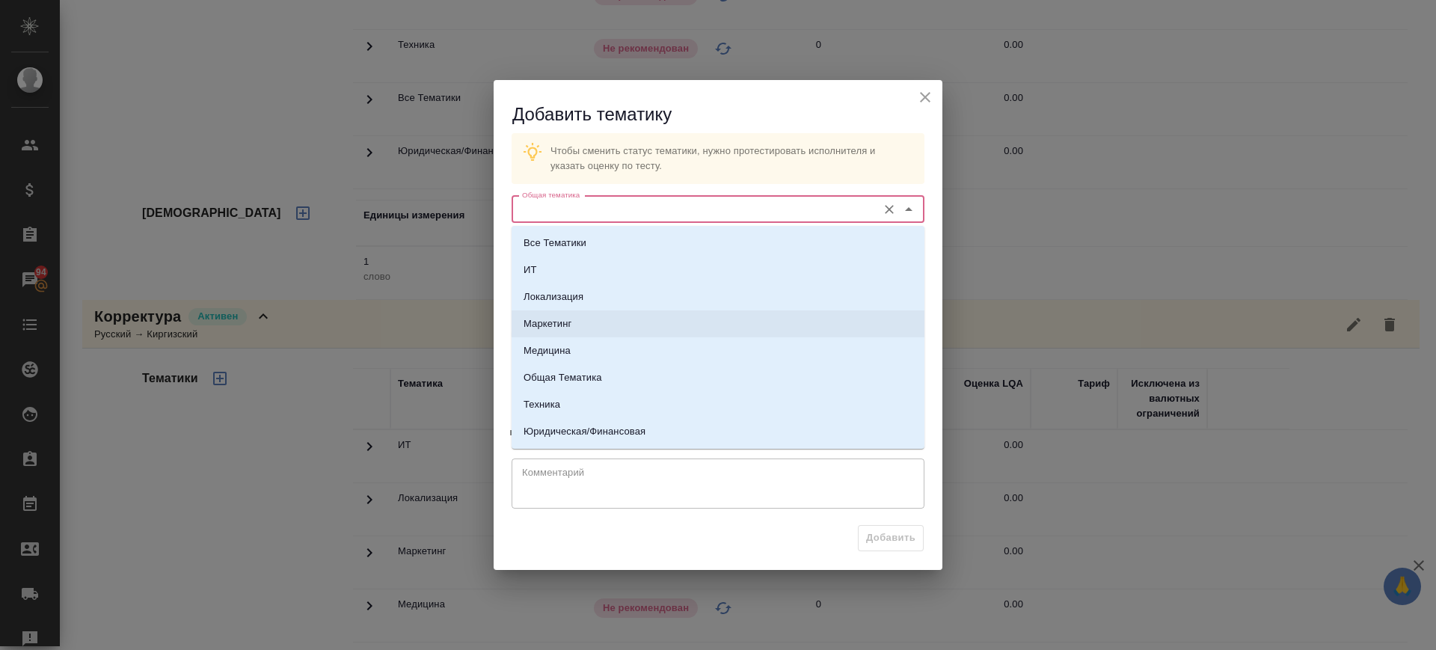
drag, startPoint x: 595, startPoint y: 320, endPoint x: 598, endPoint y: 251, distance: 69.6
click at [595, 320] on li "Маркетинг" at bounding box center [718, 323] width 413 height 27
type input "Маркетинг"
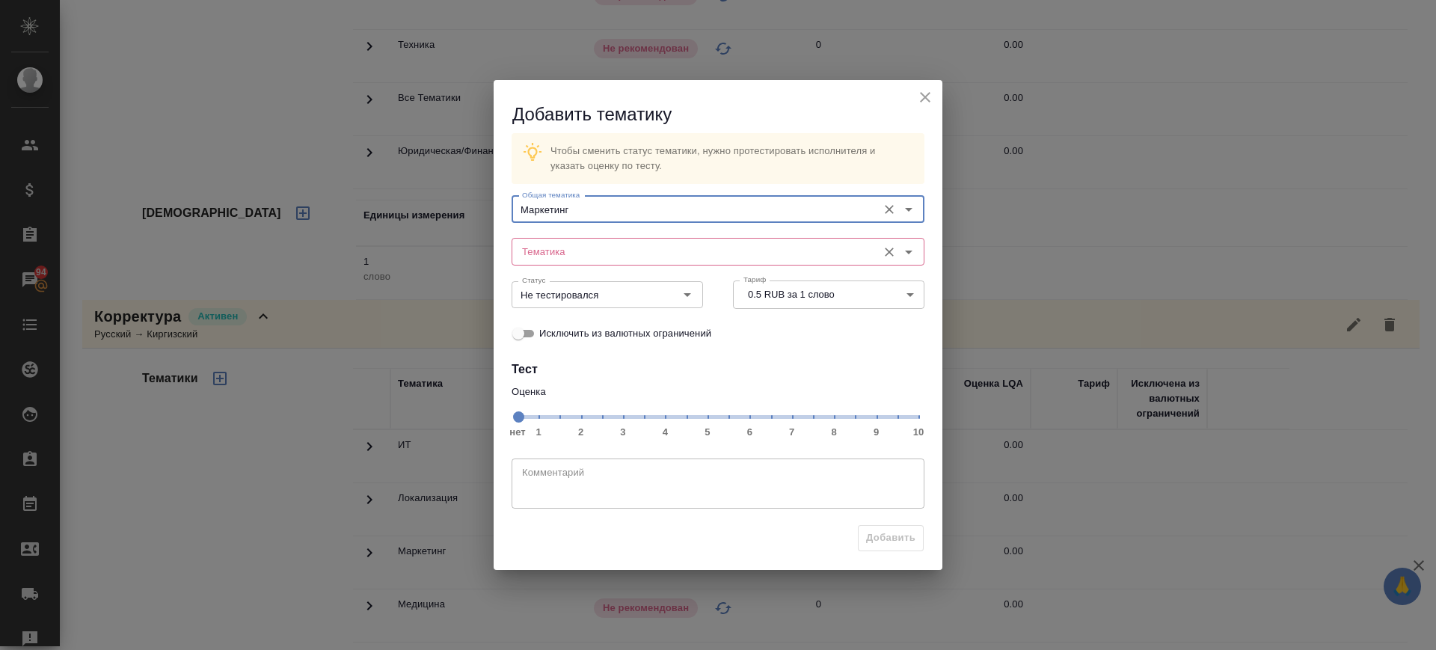
click at [595, 248] on input "Тематика" at bounding box center [693, 251] width 354 height 18
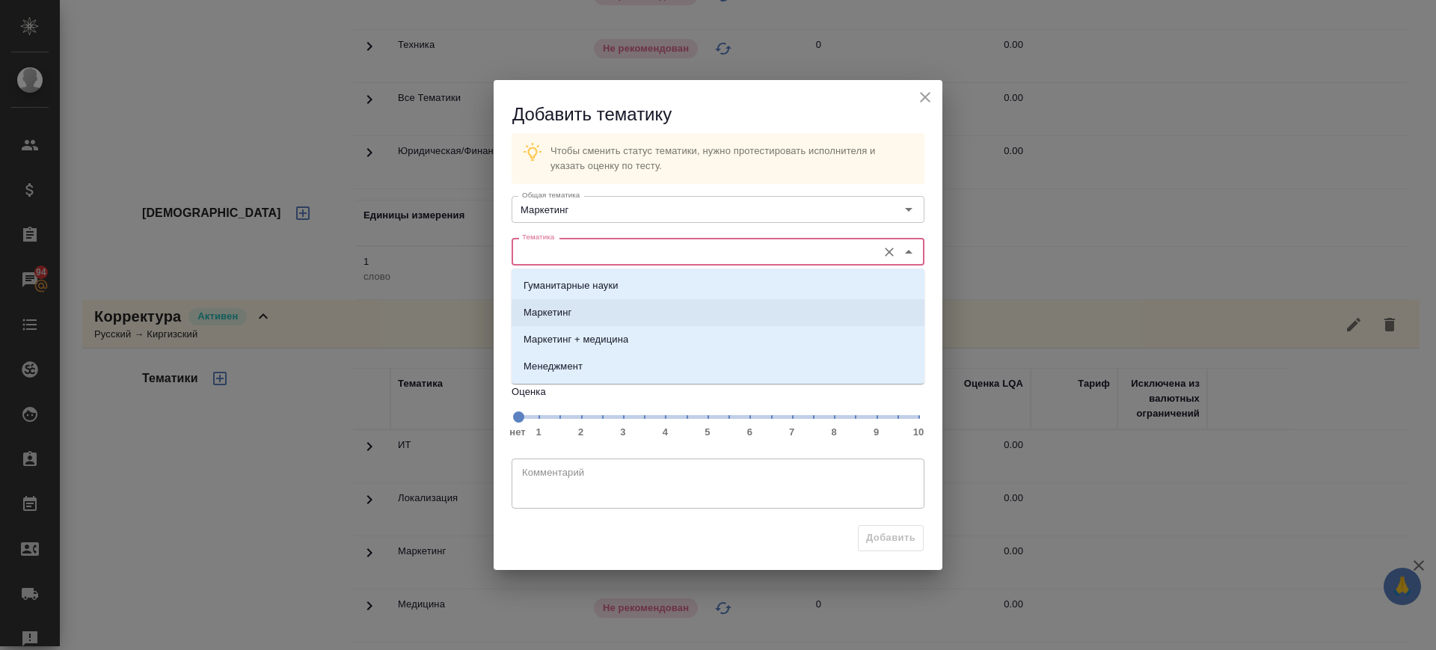
drag, startPoint x: 560, startPoint y: 316, endPoint x: 831, endPoint y: 429, distance: 294.4
click at [567, 318] on p "Маркетинг" at bounding box center [548, 312] width 48 height 15
type input "Маркетинг"
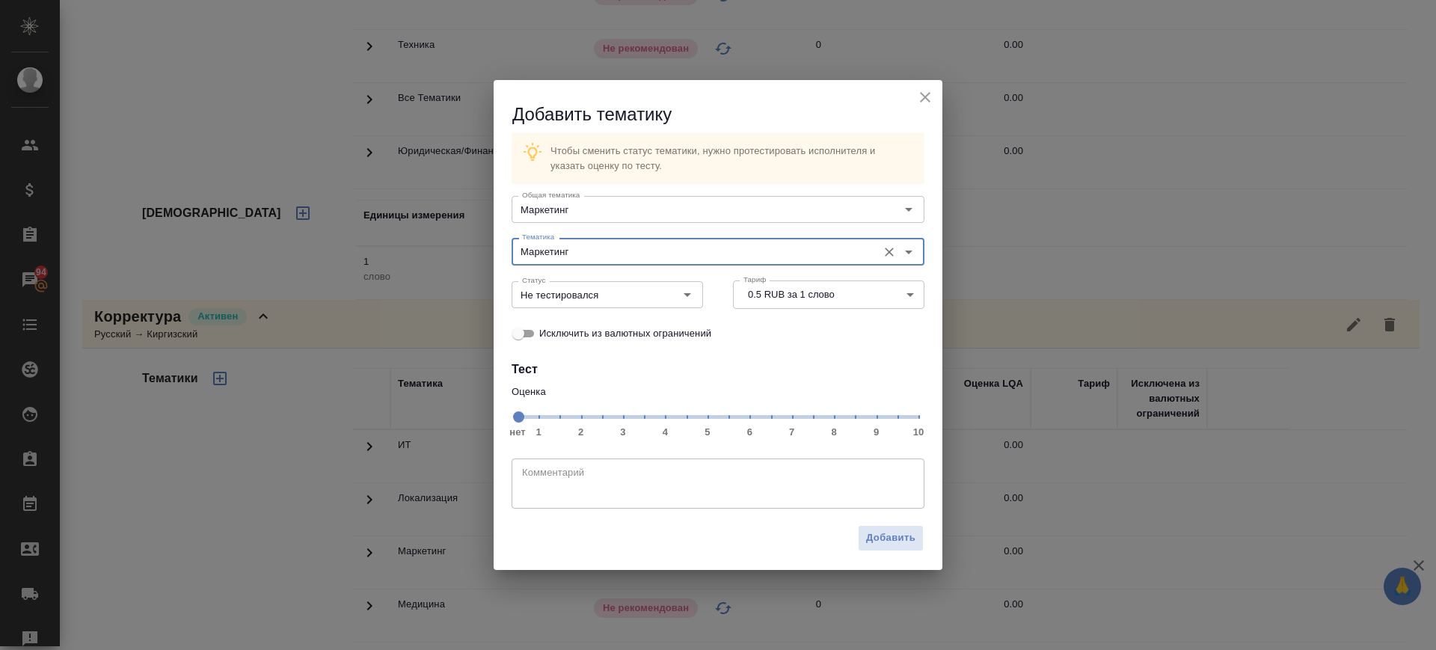
click at [830, 421] on span "нет 1 2 3 4 5 6 7 8 9 10" at bounding box center [718, 415] width 401 height 21
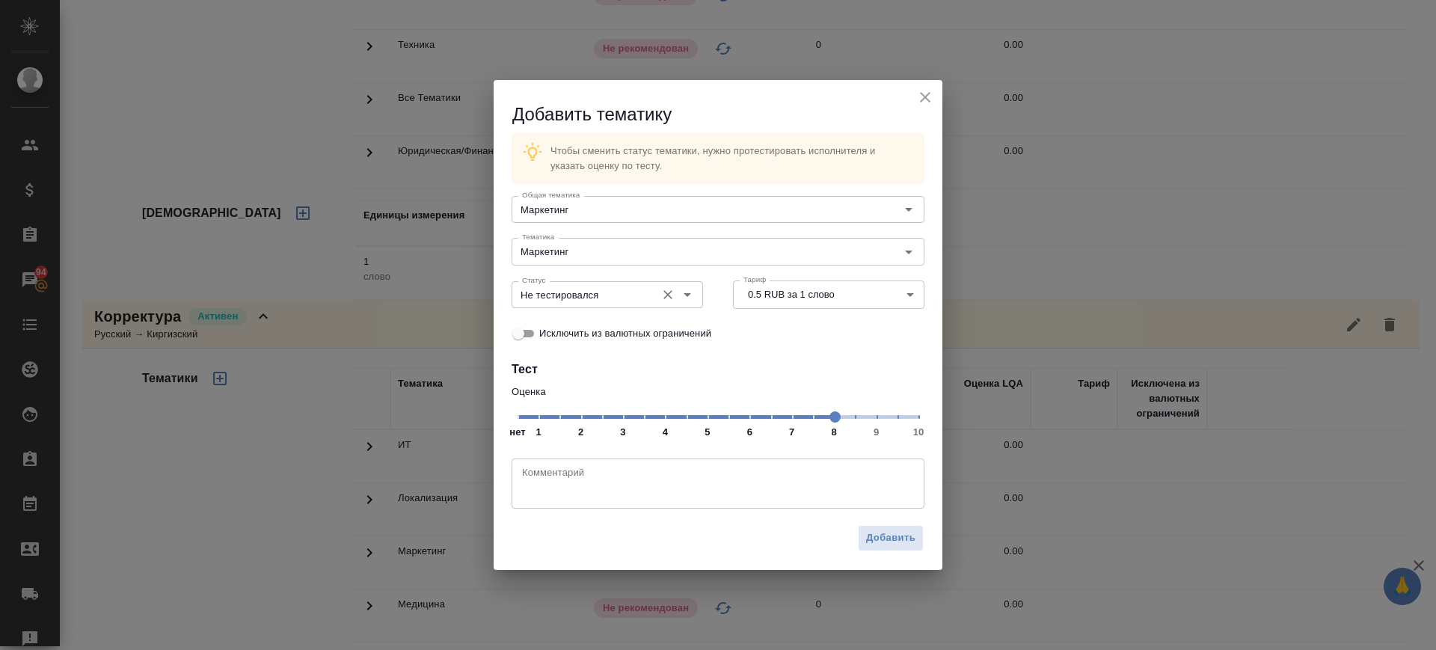
click at [637, 303] on input "Не тестировался" at bounding box center [582, 295] width 132 height 18
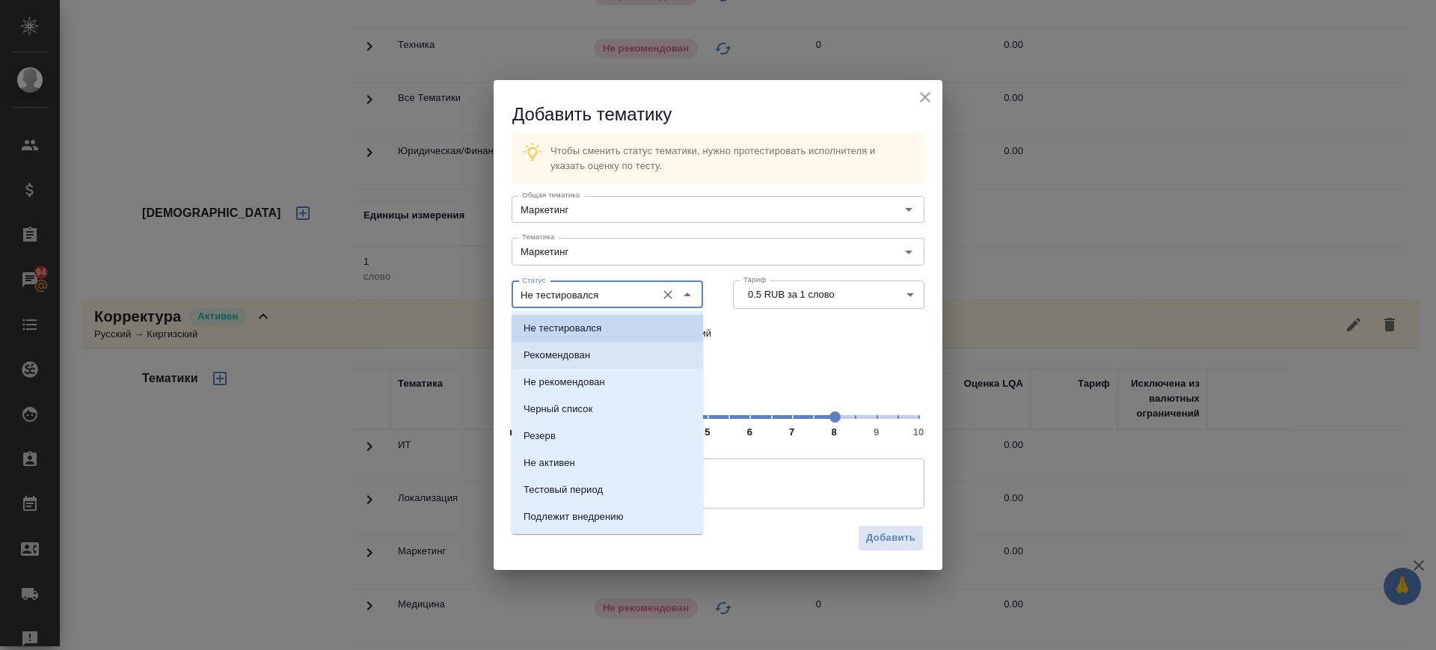
drag, startPoint x: 623, startPoint y: 356, endPoint x: 902, endPoint y: 545, distance: 337.1
click at [623, 357] on li "Рекомендован" at bounding box center [607, 355] width 191 height 27
type input "Рекомендован"
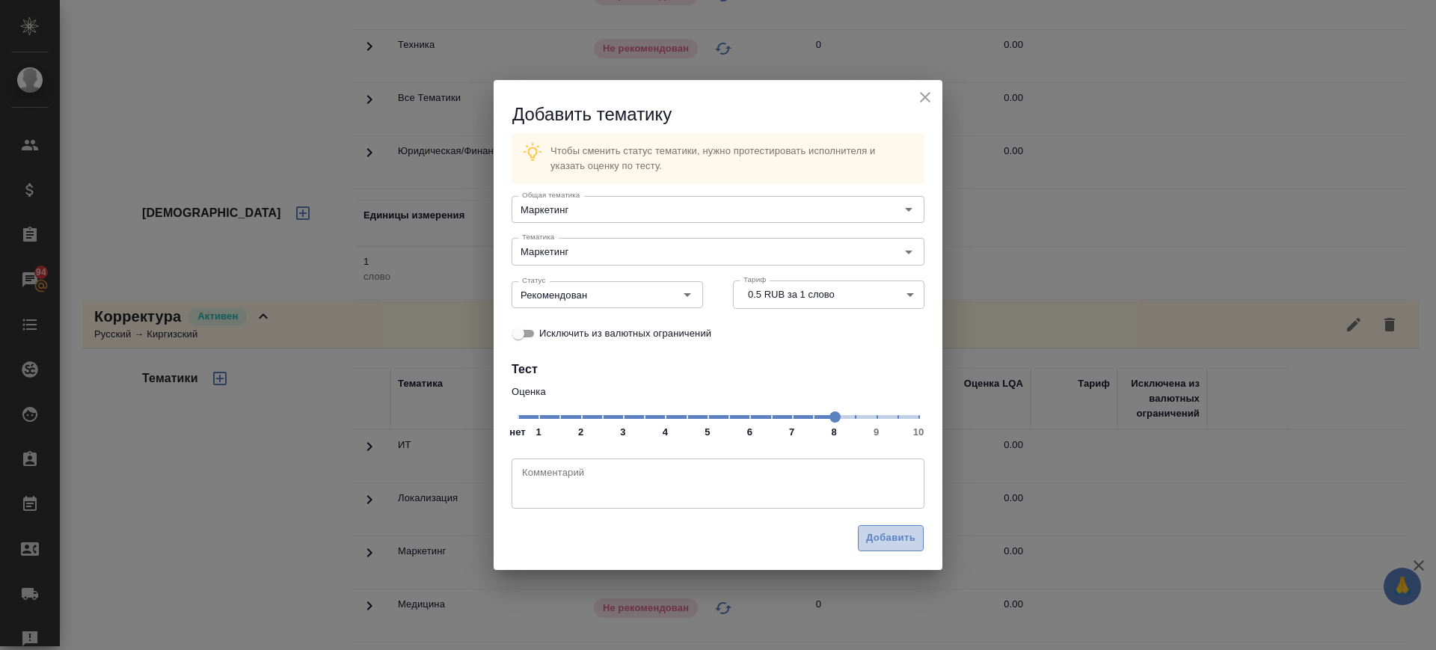
click at [902, 541] on span "Добавить" at bounding box center [890, 538] width 49 height 17
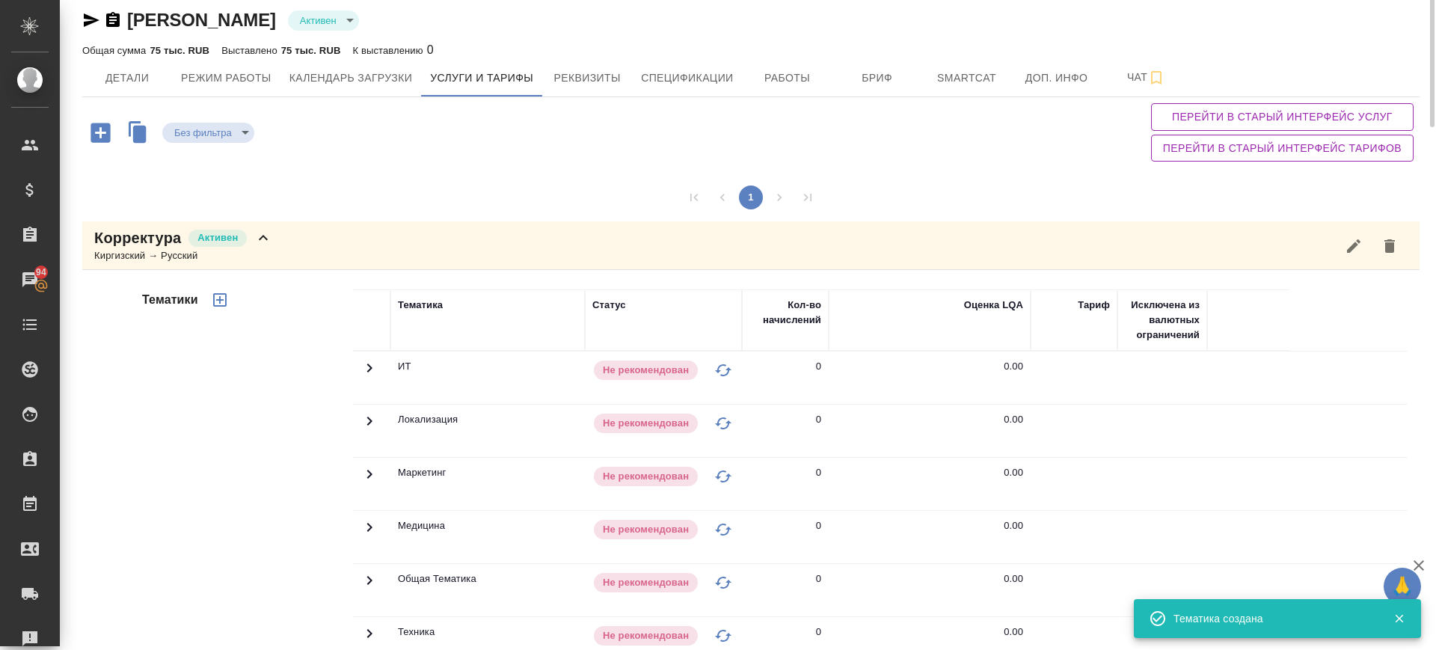
scroll to position [0, 0]
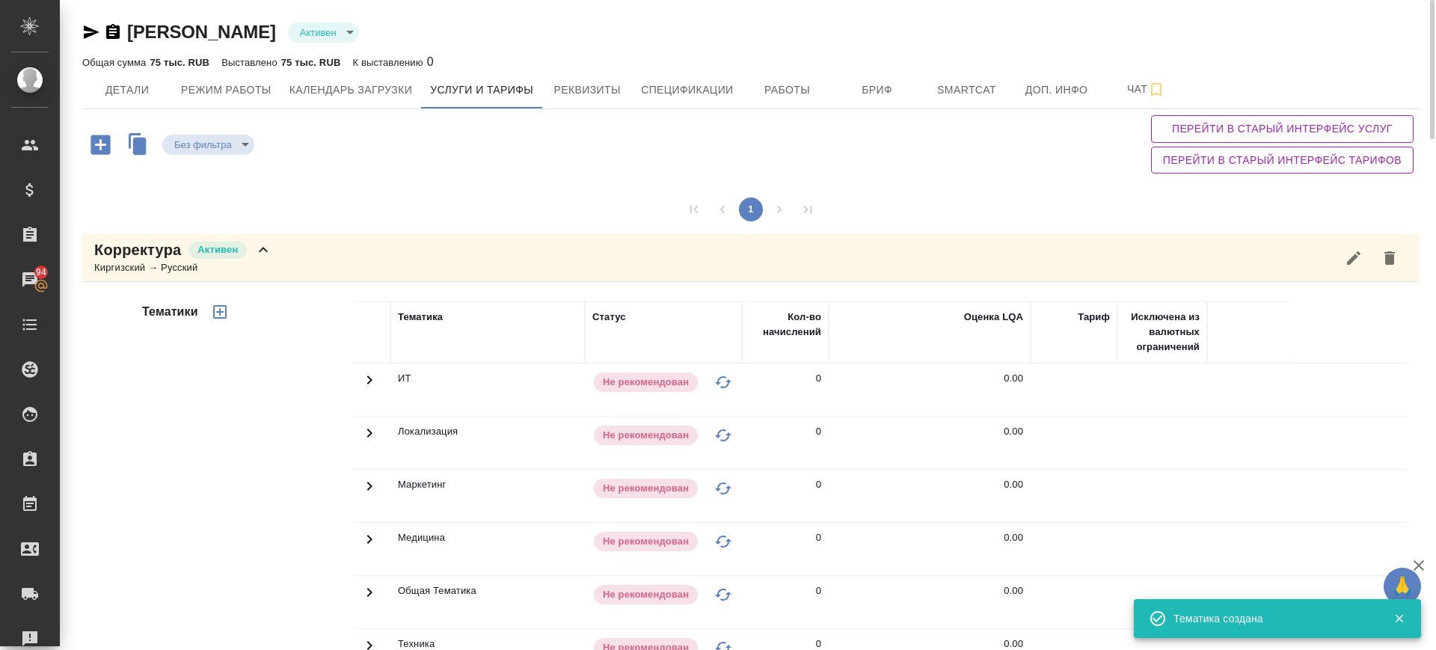
click at [219, 313] on icon "button" at bounding box center [219, 311] width 13 height 13
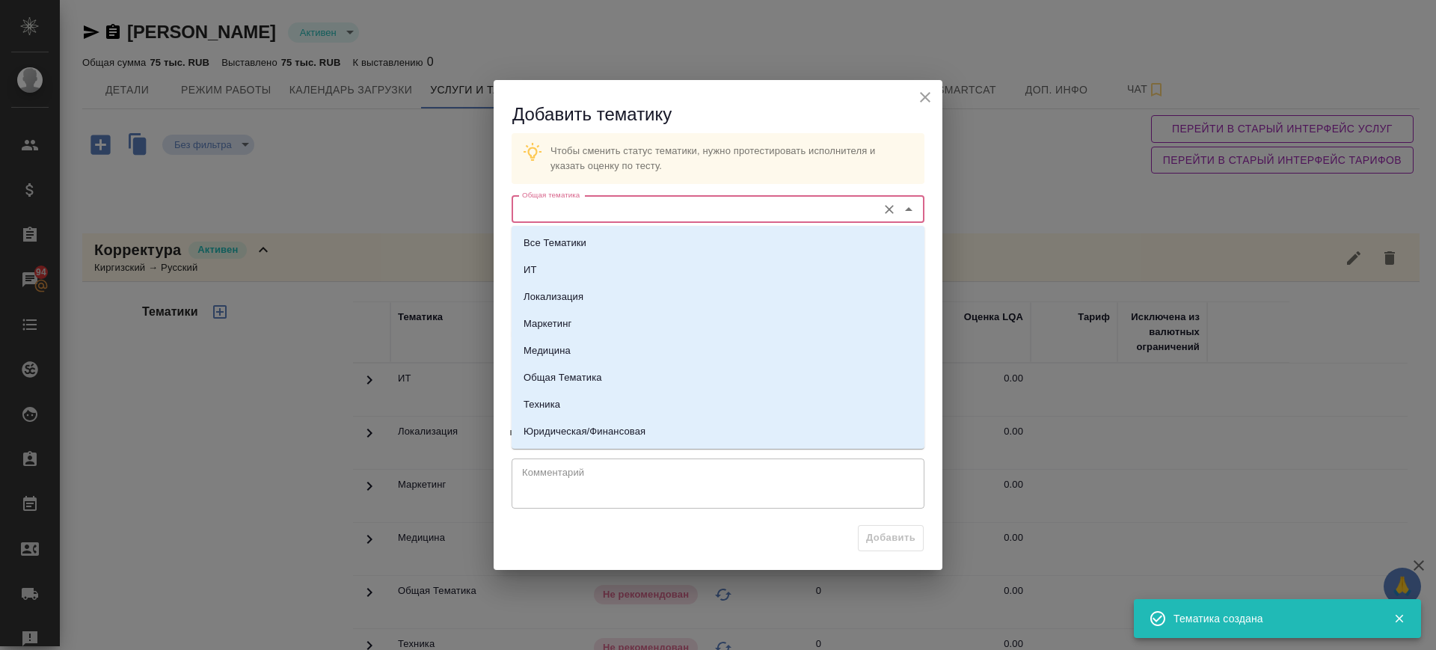
drag, startPoint x: 649, startPoint y: 209, endPoint x: 627, endPoint y: 252, distance: 48.8
click at [649, 209] on input "Общая тематика" at bounding box center [693, 209] width 354 height 18
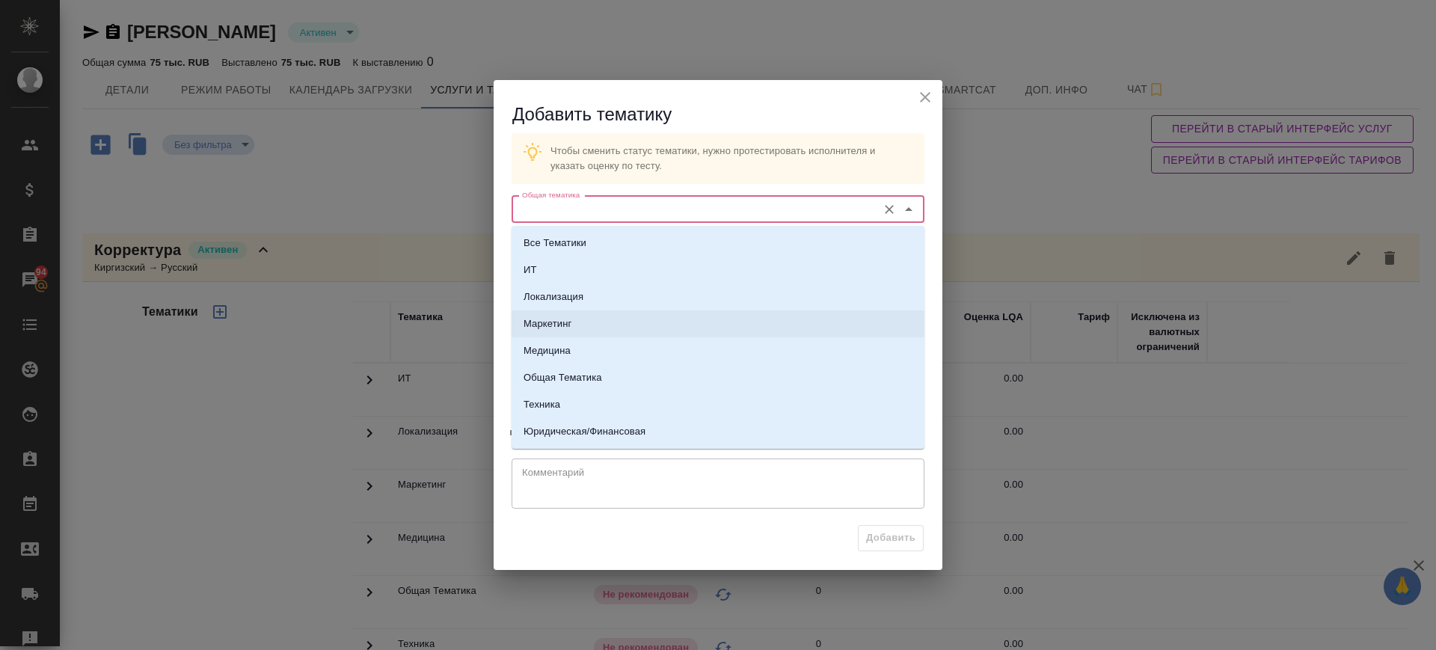
click at [594, 322] on li "Маркетинг" at bounding box center [718, 323] width 413 height 27
type input "Маркетинг"
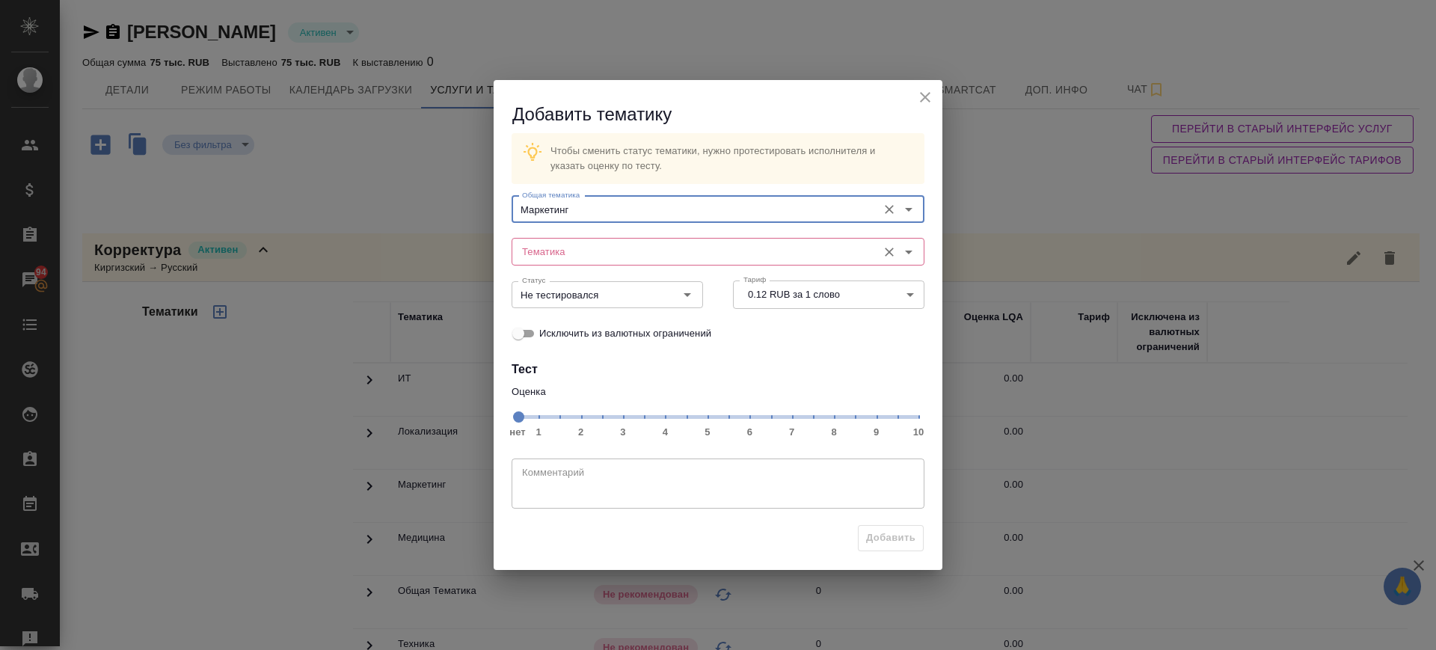
click at [623, 255] on input "Тематика" at bounding box center [693, 251] width 354 height 18
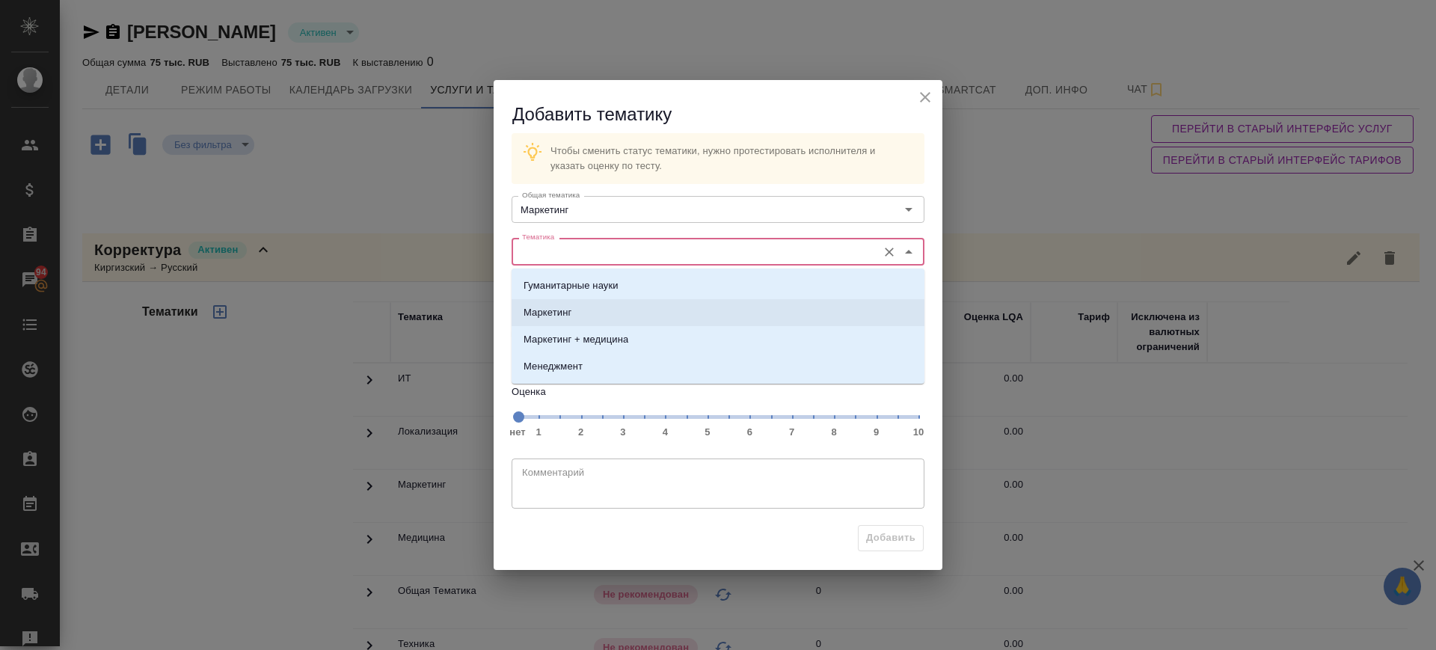
drag, startPoint x: 581, startPoint y: 309, endPoint x: 842, endPoint y: 421, distance: 283.5
click at [582, 310] on li "Маркетинг" at bounding box center [718, 312] width 413 height 27
type input "Маркетинг"
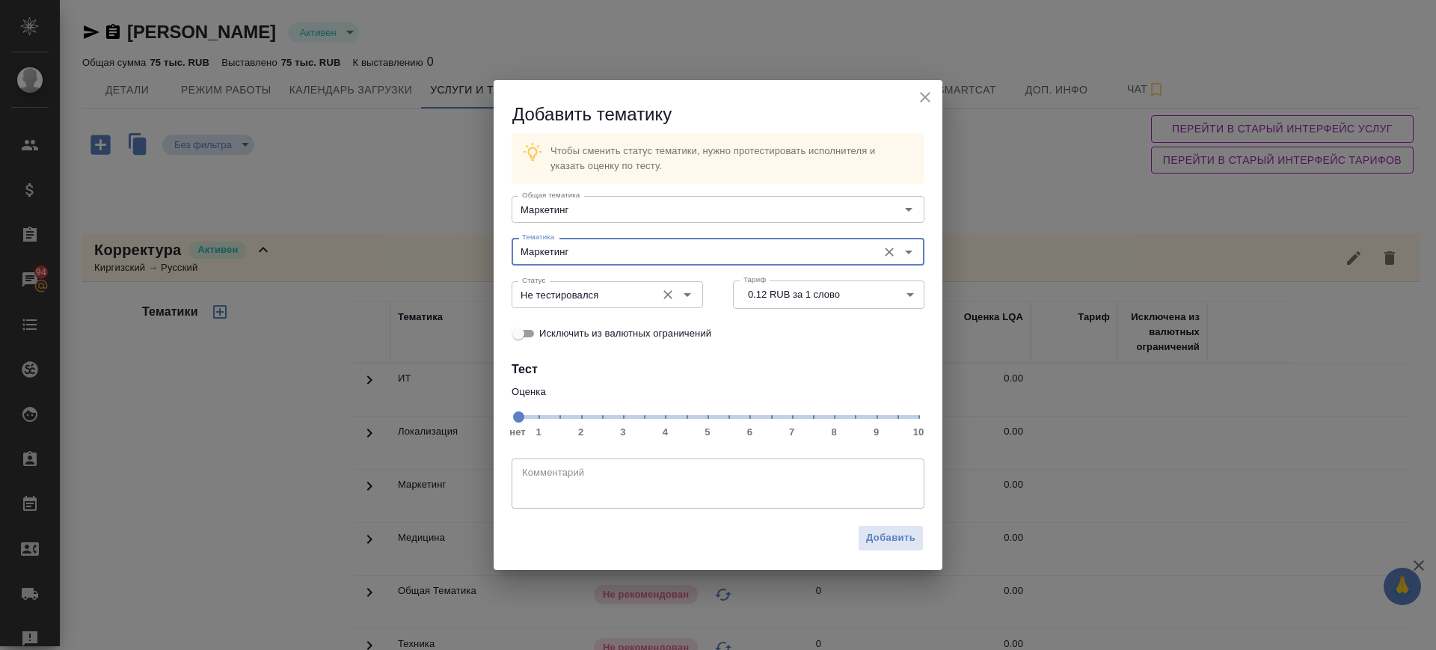
click at [836, 420] on span "нет 1 2 3 4 5 6 7 8 9 10" at bounding box center [718, 415] width 401 height 21
click at [628, 297] on input "Не тестировался" at bounding box center [582, 295] width 132 height 18
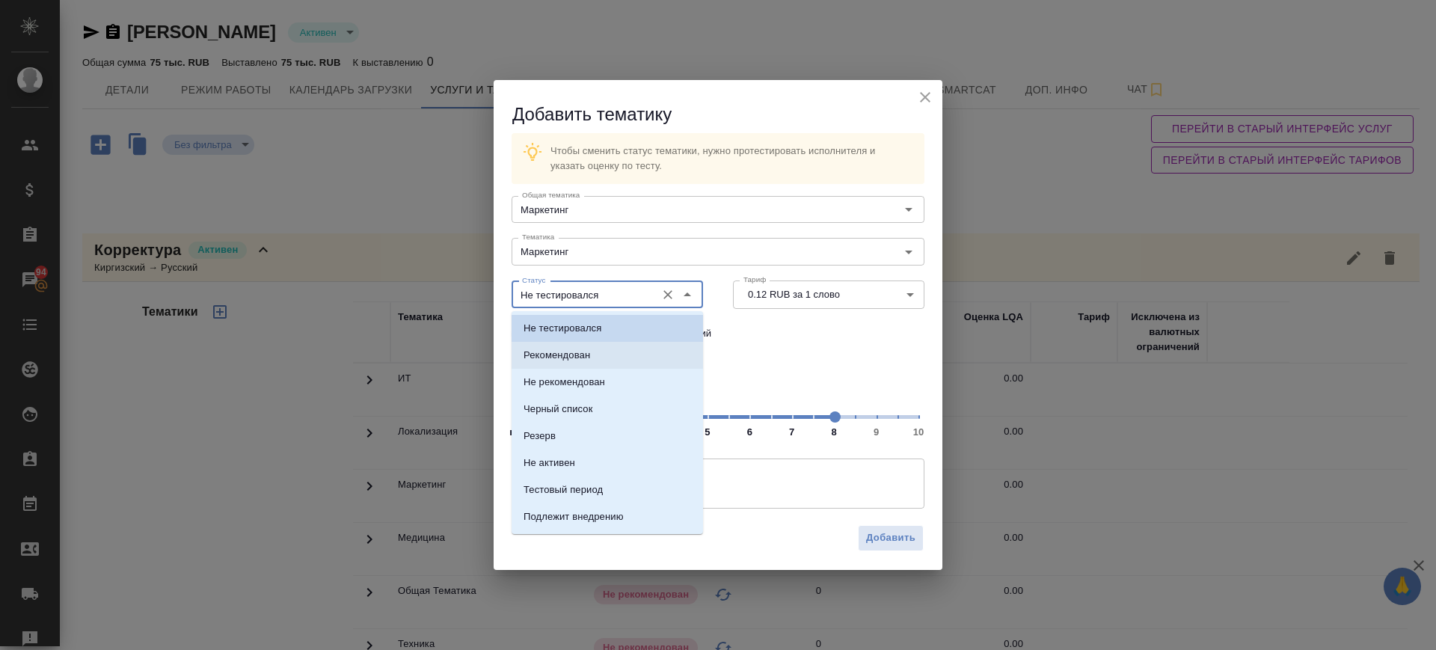
drag, startPoint x: 607, startPoint y: 352, endPoint x: 894, endPoint y: 530, distance: 337.7
click at [607, 352] on li "Рекомендован" at bounding box center [607, 355] width 191 height 27
type input "Рекомендован"
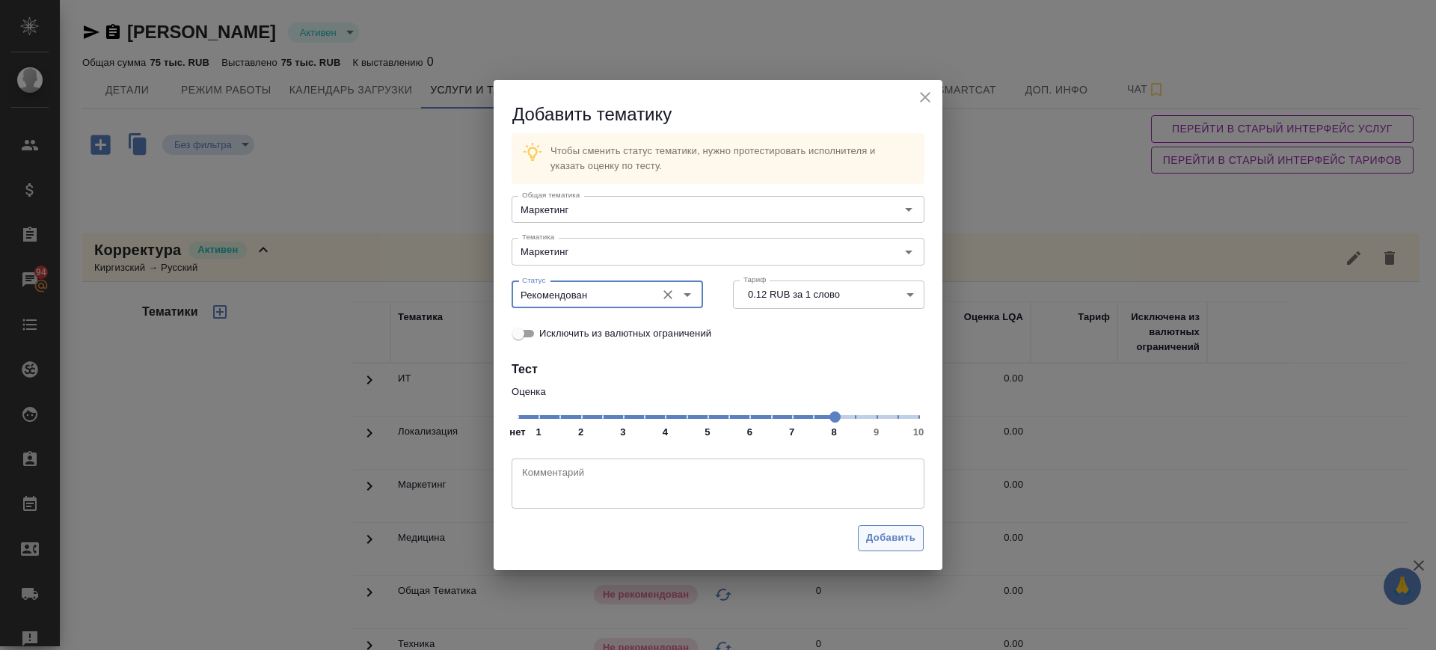
click at [896, 532] on span "Добавить" at bounding box center [890, 538] width 49 height 17
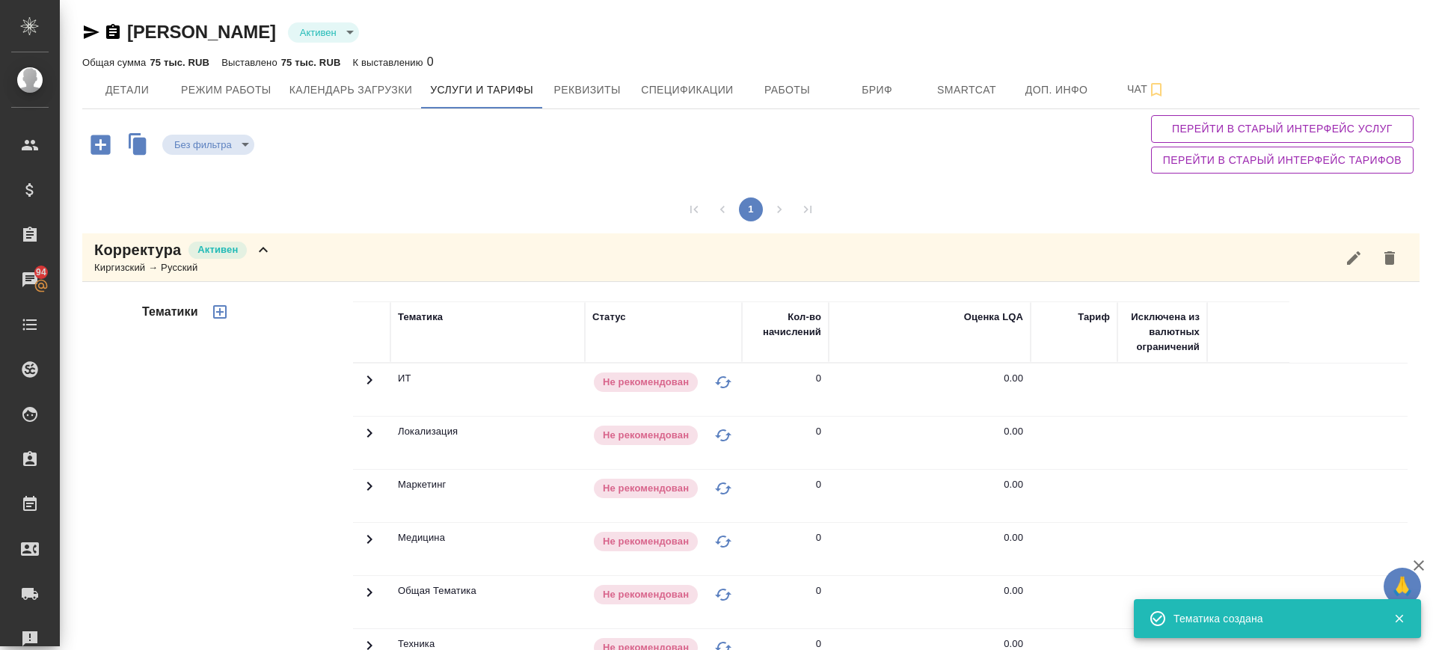
click at [307, 254] on div "Корректура Активен Киргизский → Русский" at bounding box center [750, 257] width 1337 height 49
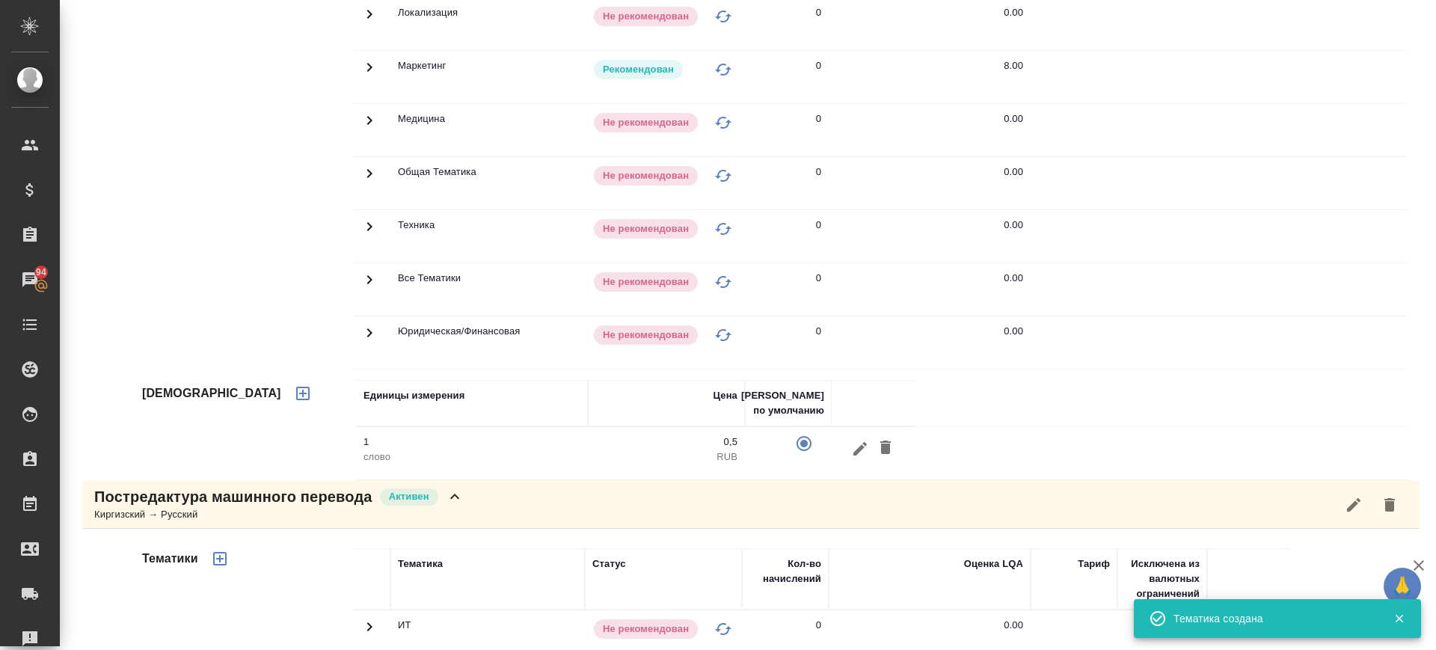
scroll to position [935, 0]
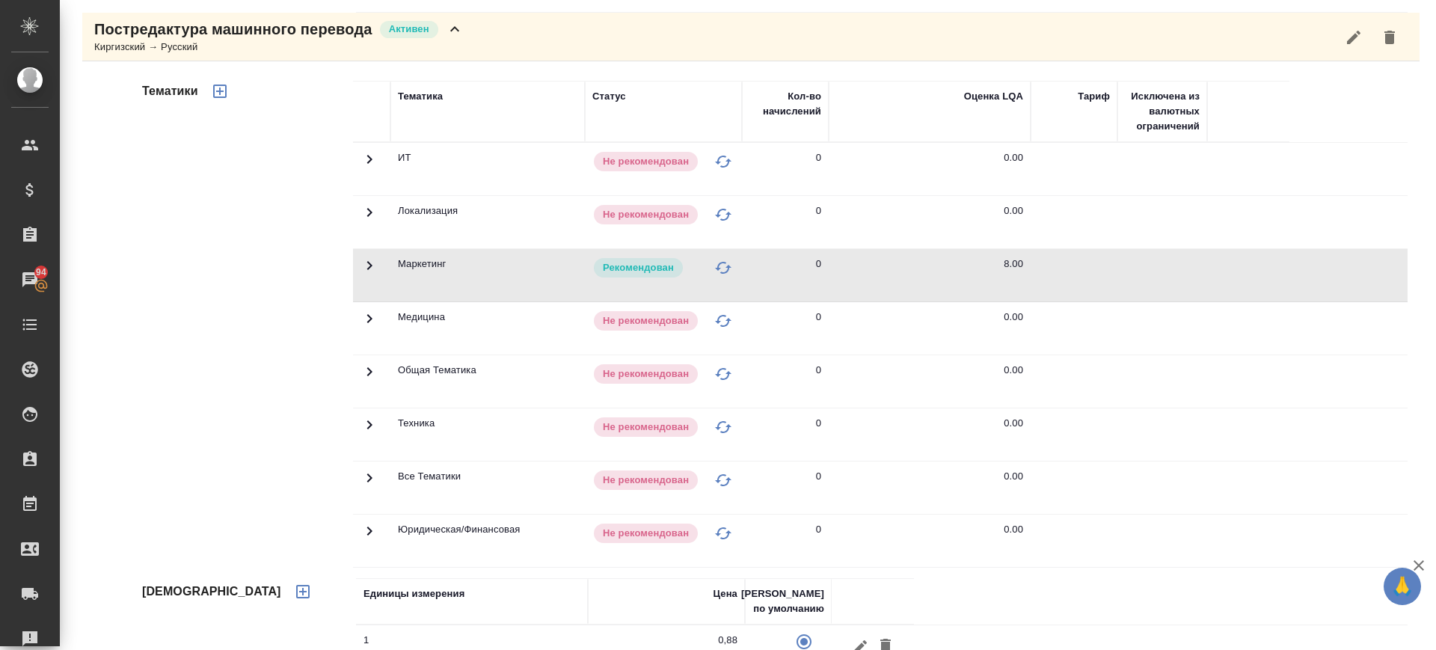
click at [524, 22] on div "Постредактура машинного перевода Активен Киргизский → Русский" at bounding box center [750, 37] width 1337 height 49
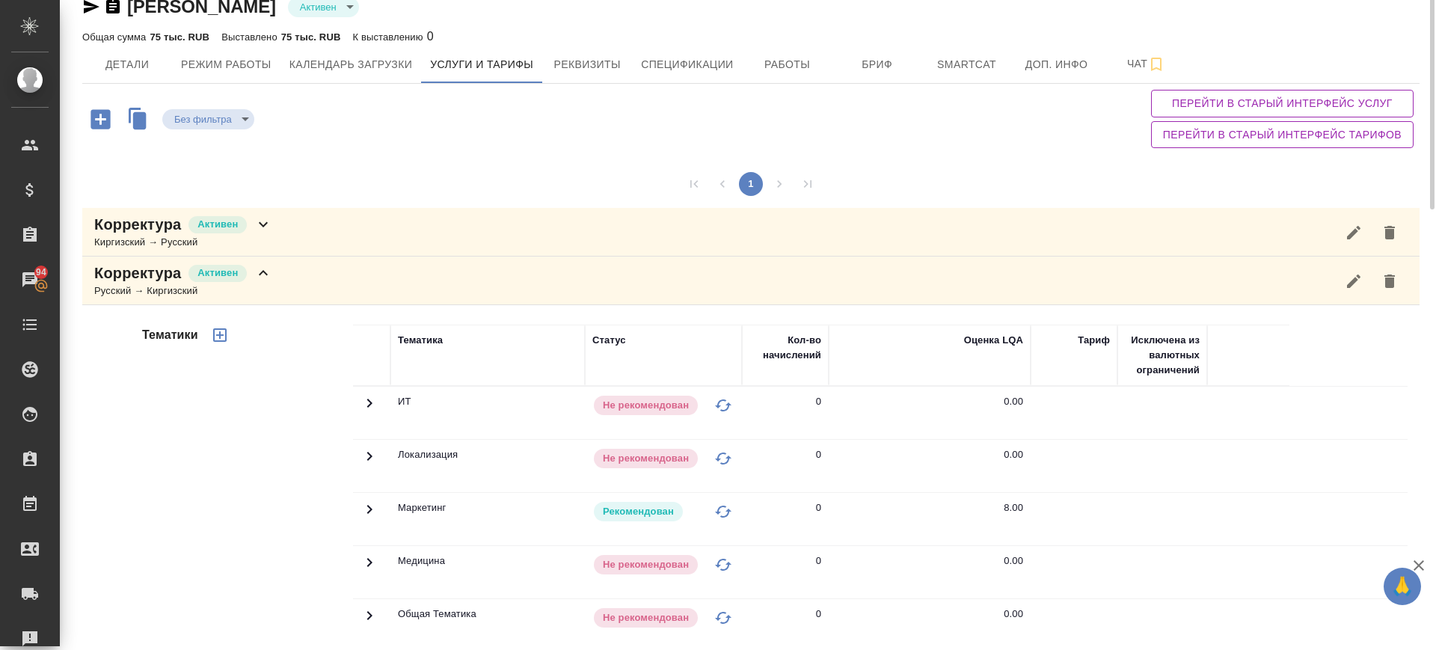
scroll to position [0, 0]
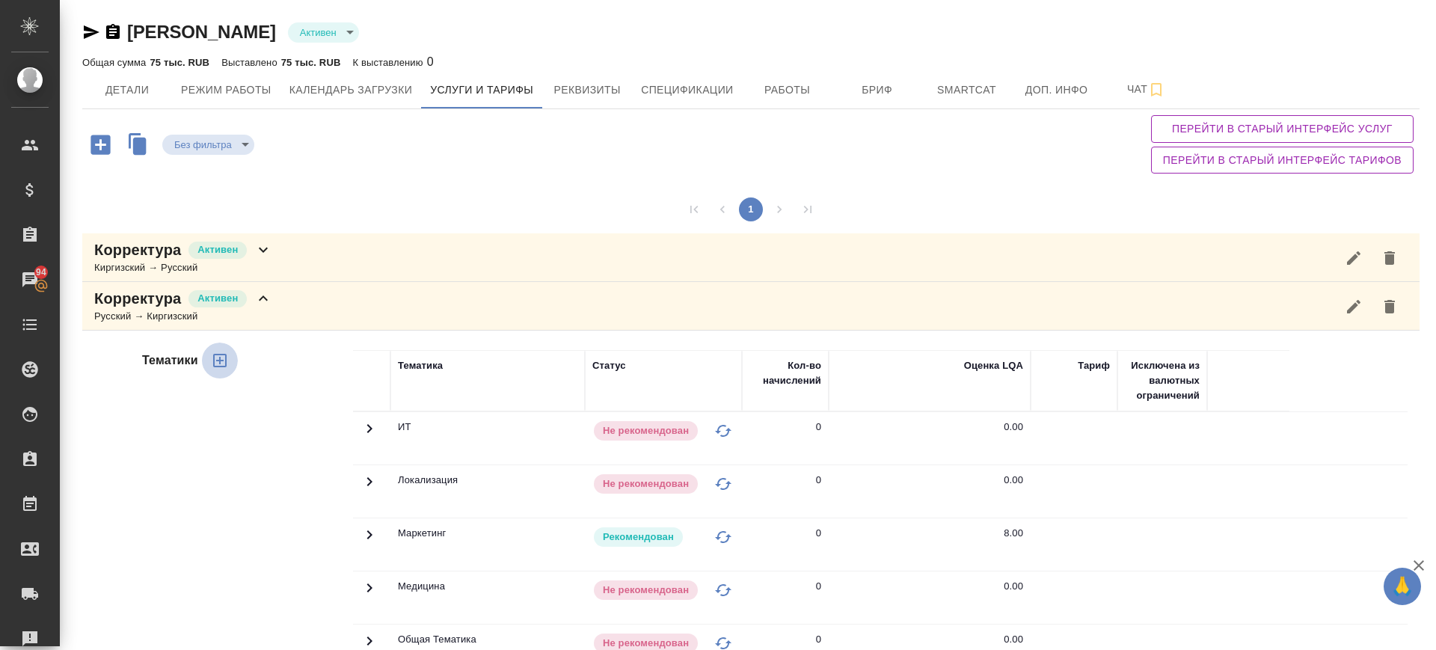
click at [221, 357] on icon "button" at bounding box center [220, 361] width 18 height 18
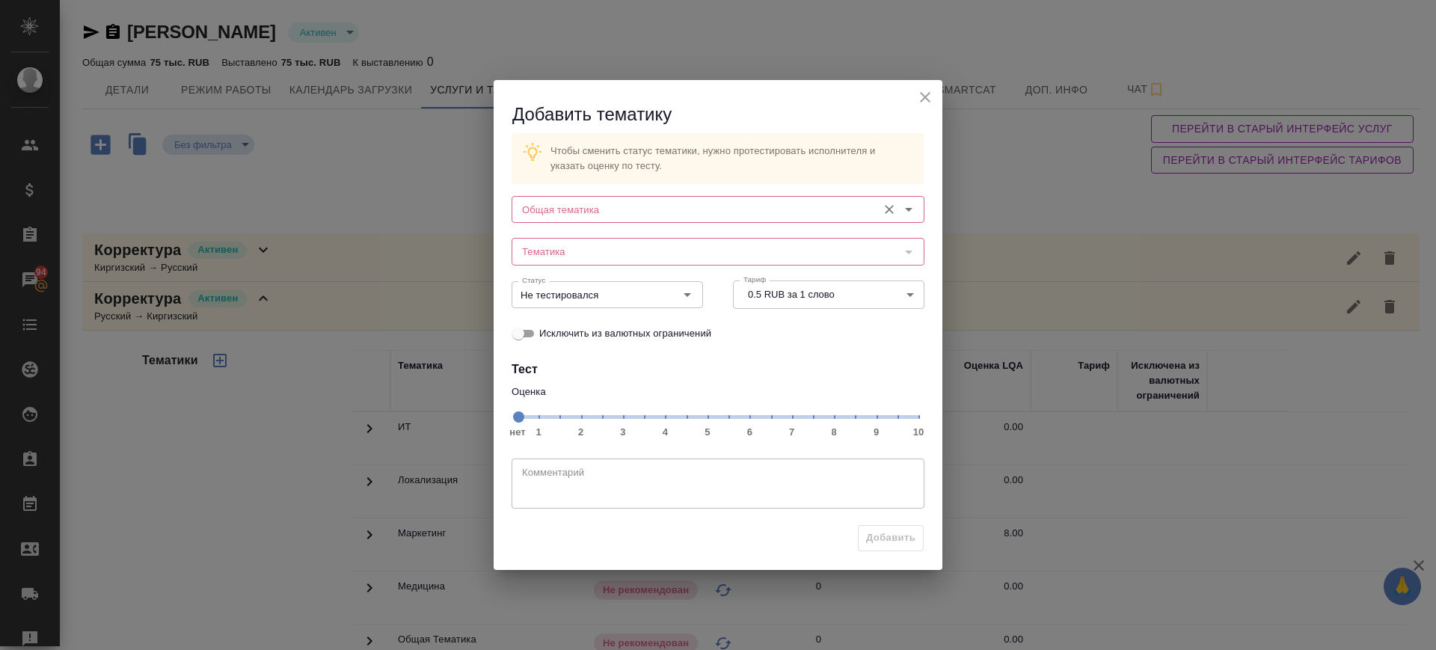
click at [654, 213] on input "Общая тематика" at bounding box center [693, 209] width 354 height 18
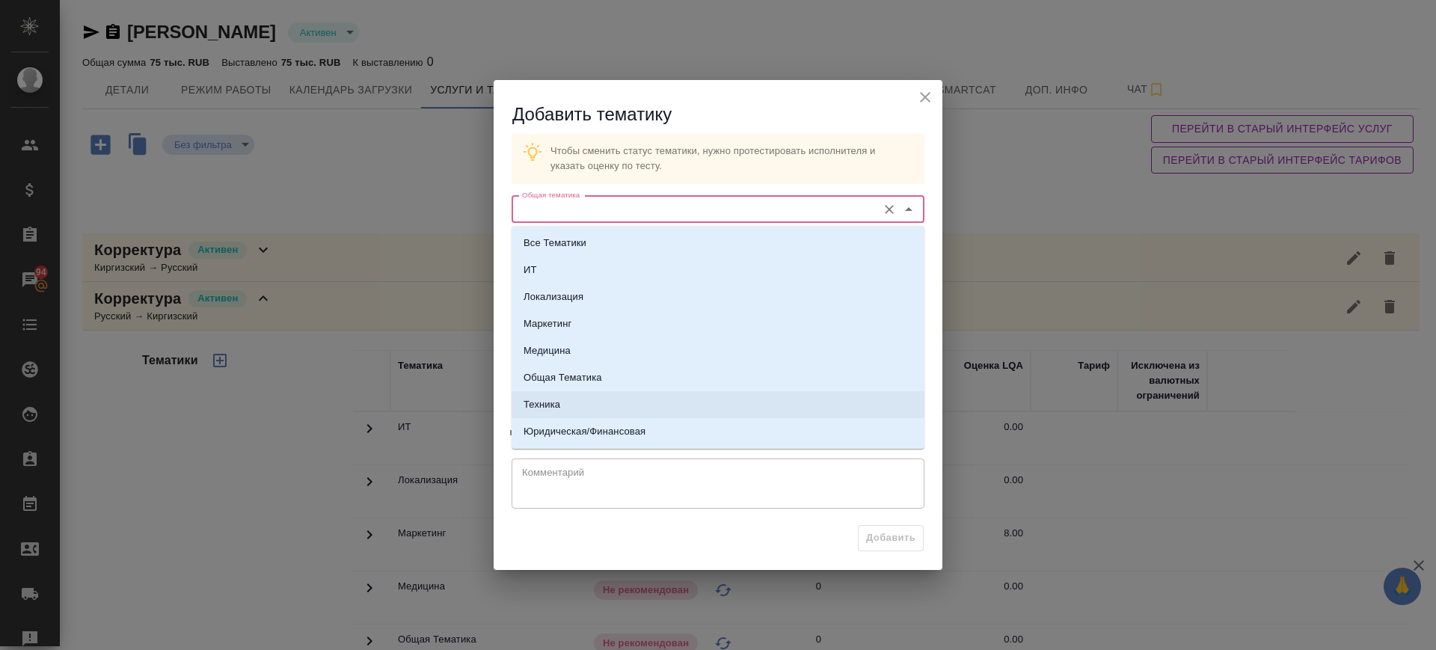
drag, startPoint x: 593, startPoint y: 408, endPoint x: 603, endPoint y: 242, distance: 166.3
click at [592, 407] on li "Техника" at bounding box center [718, 404] width 413 height 27
type input "Техника"
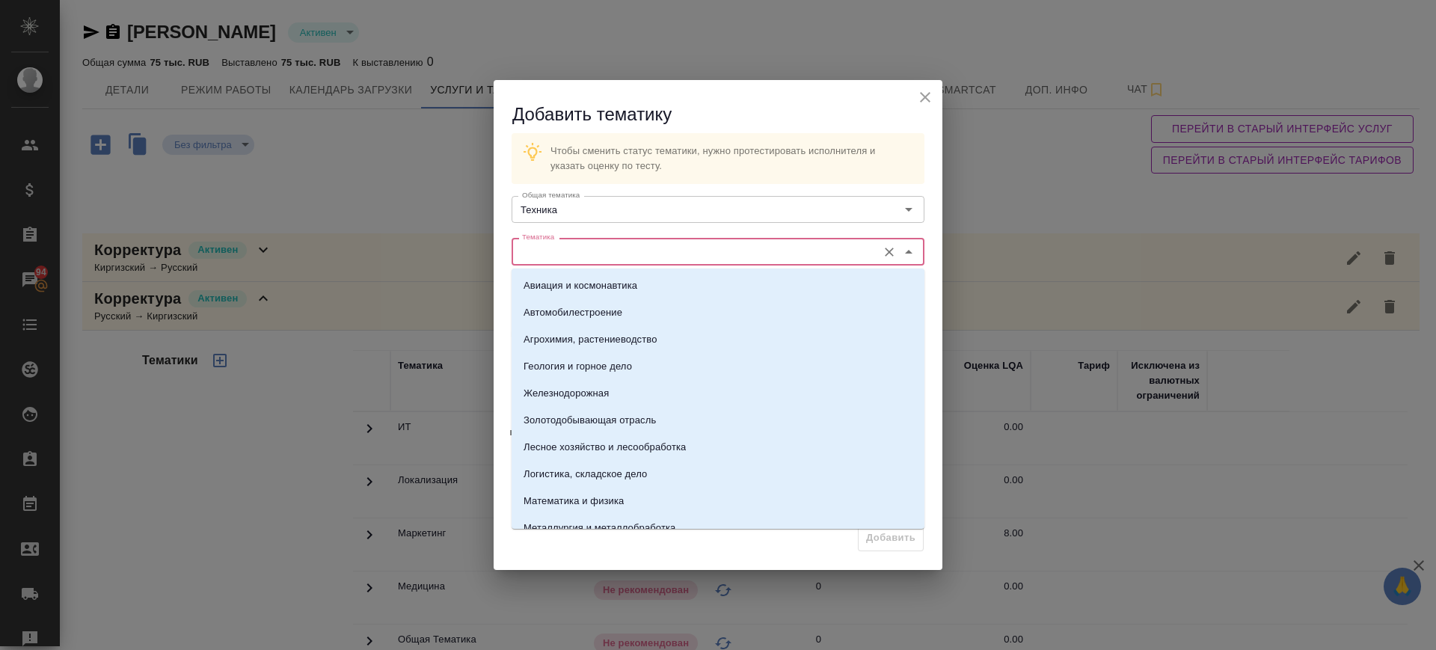
click at [603, 253] on input "Тематика" at bounding box center [693, 251] width 354 height 18
type input "т"
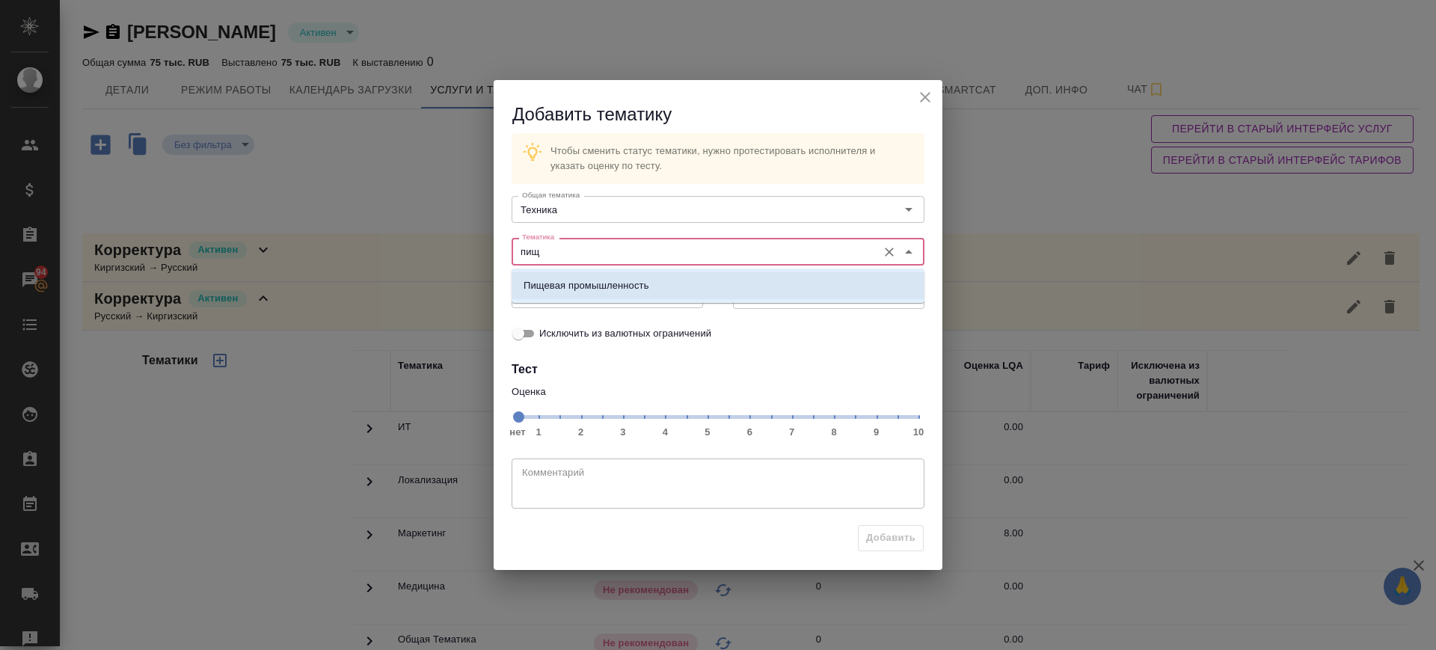
click at [689, 279] on li "Пищевая промышленность" at bounding box center [718, 285] width 413 height 27
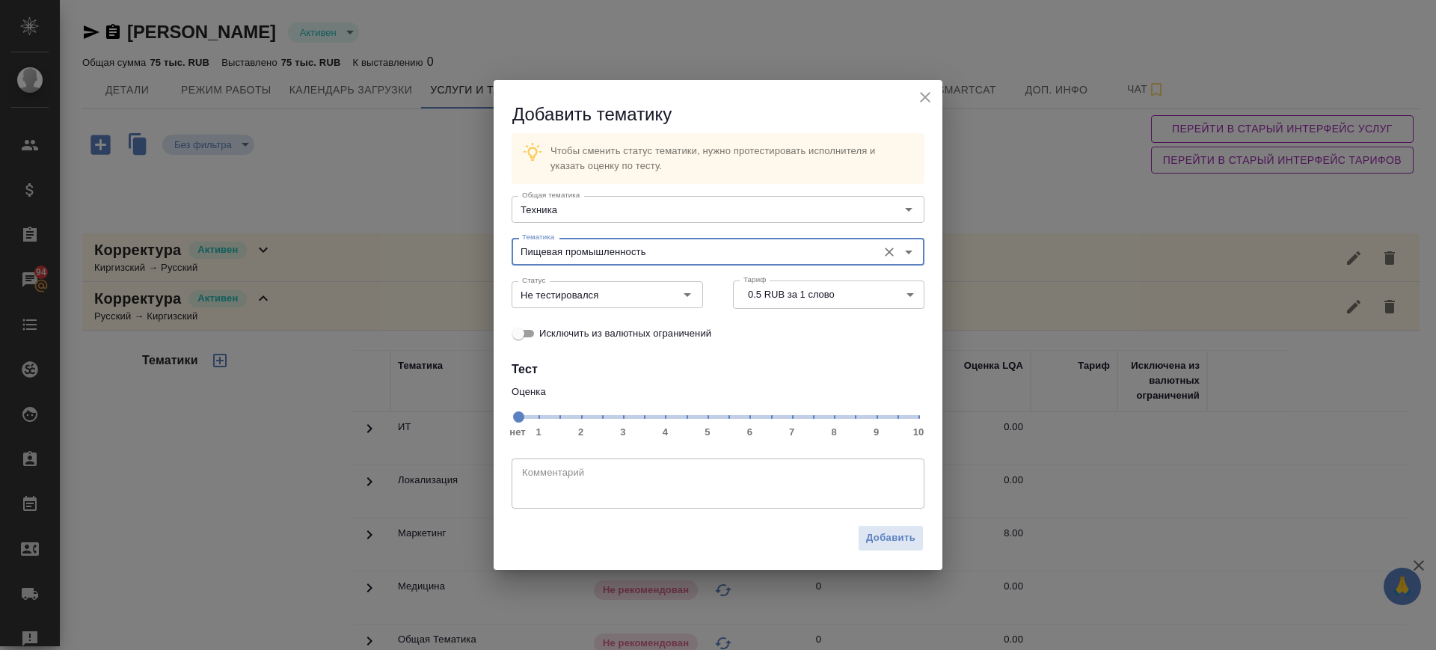
type input "Пищевая промышленность"
click at [812, 418] on span "нет 1 2 3 4 5 6 7 8 9 10" at bounding box center [718, 415] width 401 height 21
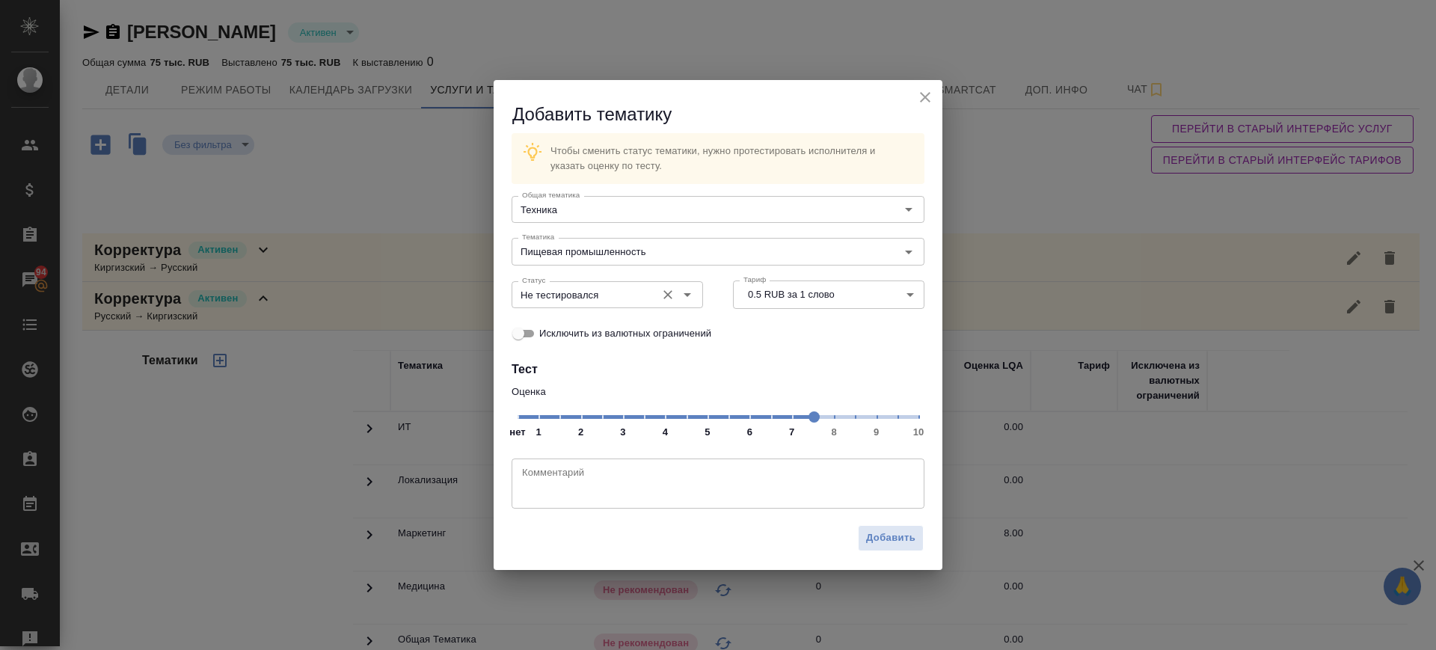
click at [607, 290] on input "Не тестировался" at bounding box center [582, 295] width 132 height 18
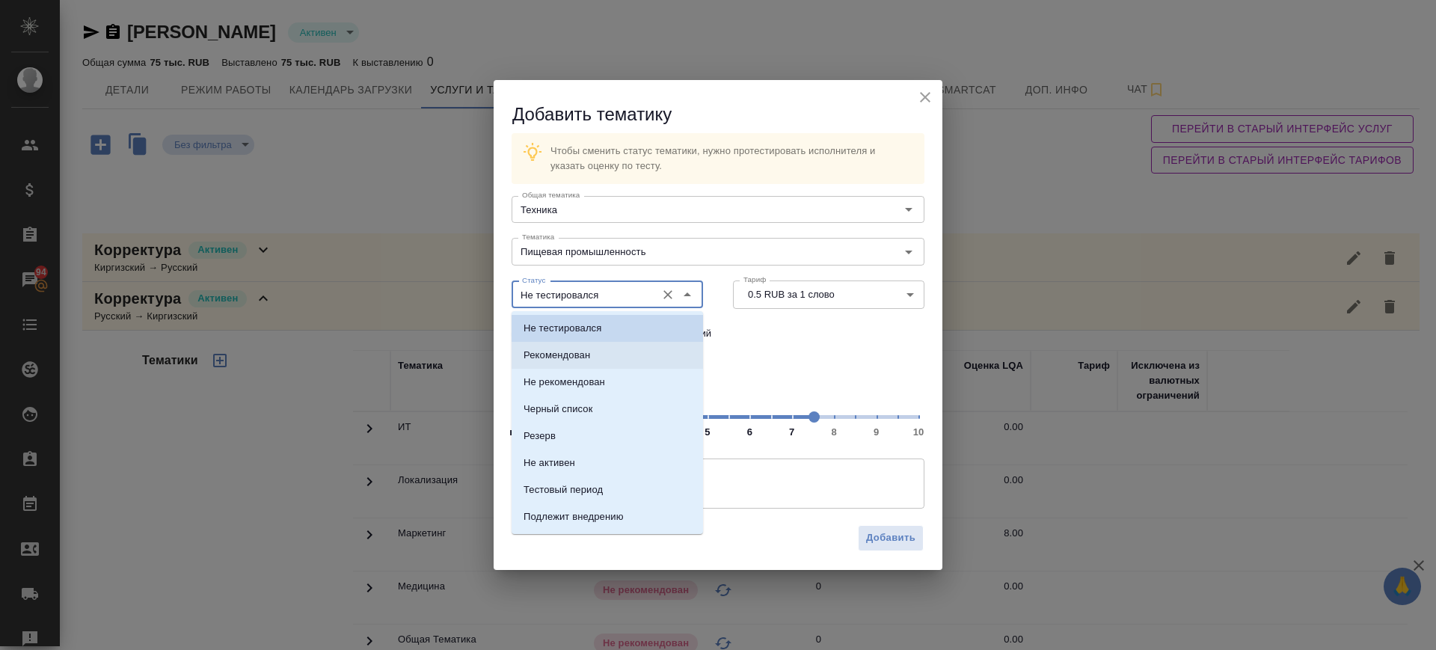
drag, startPoint x: 588, startPoint y: 349, endPoint x: 880, endPoint y: 518, distance: 338.2
click at [589, 350] on p "Рекомендован" at bounding box center [557, 355] width 67 height 15
type input "Рекомендован"
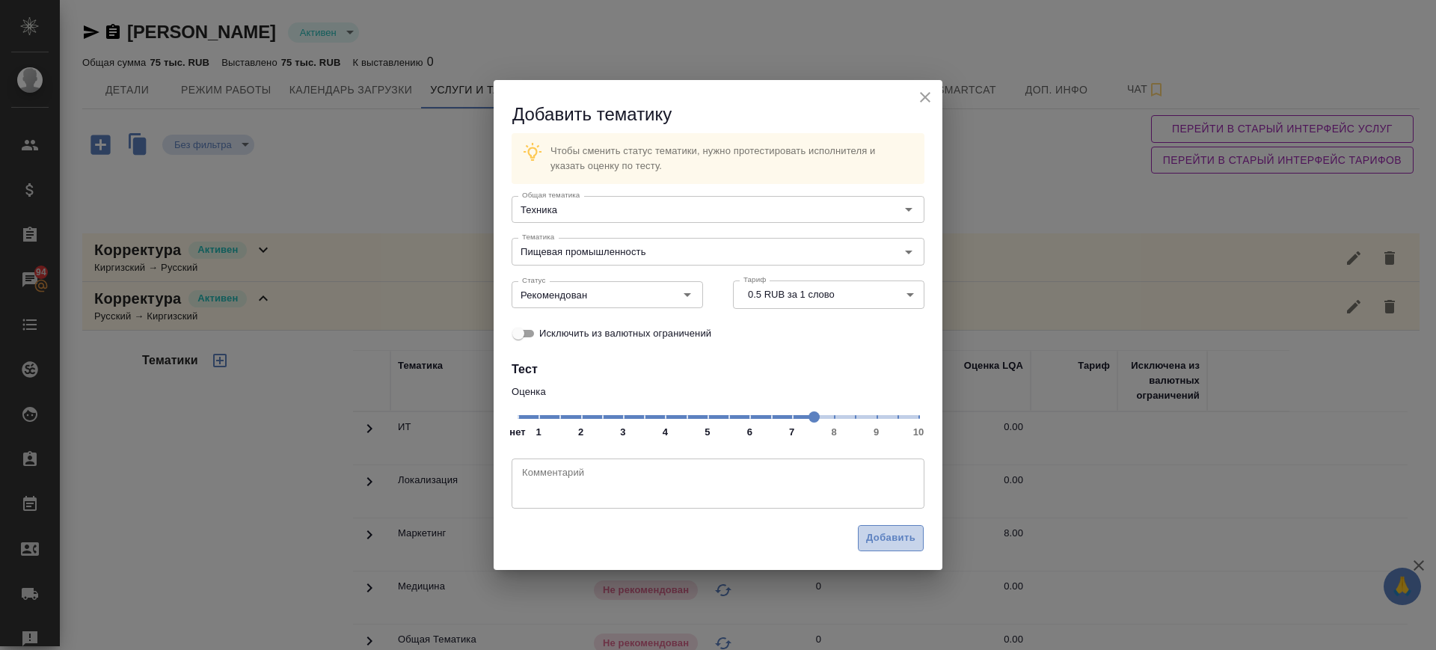
click at [890, 536] on span "Добавить" at bounding box center [890, 538] width 49 height 17
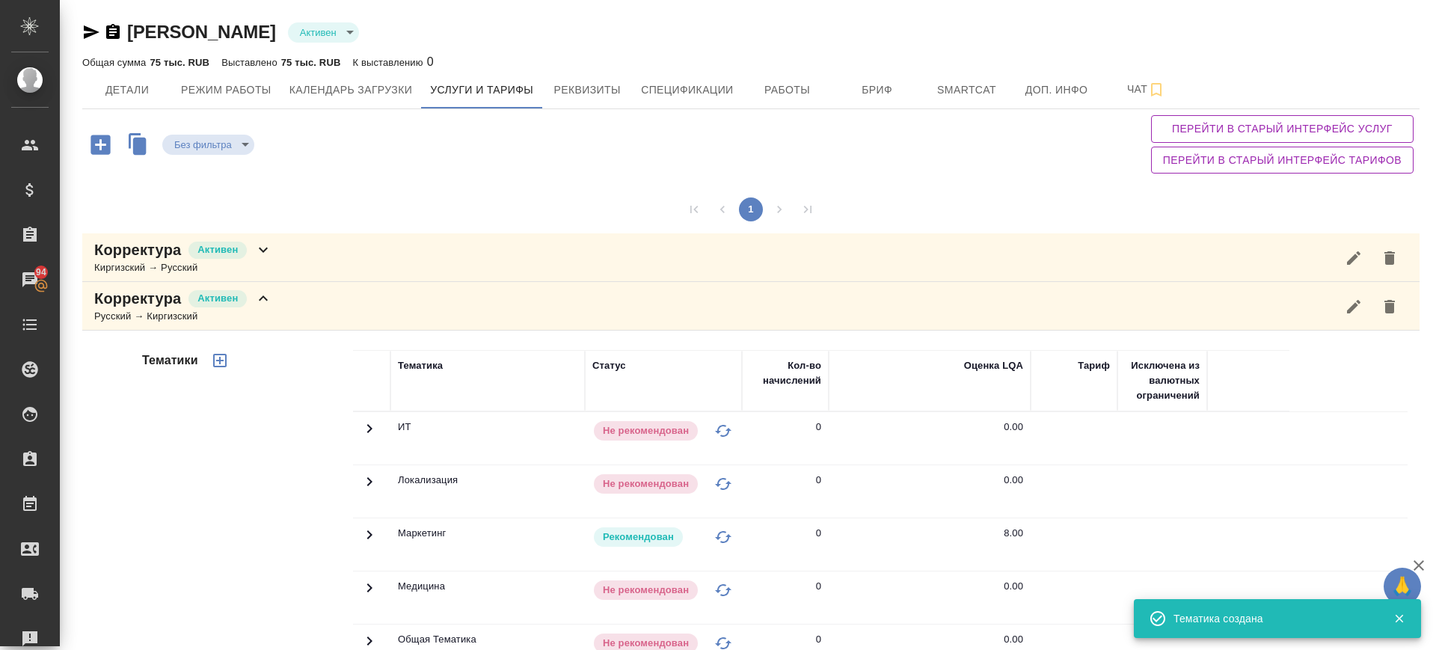
click at [325, 312] on div "Корректура Активен Русский → Киргизский" at bounding box center [750, 306] width 1337 height 49
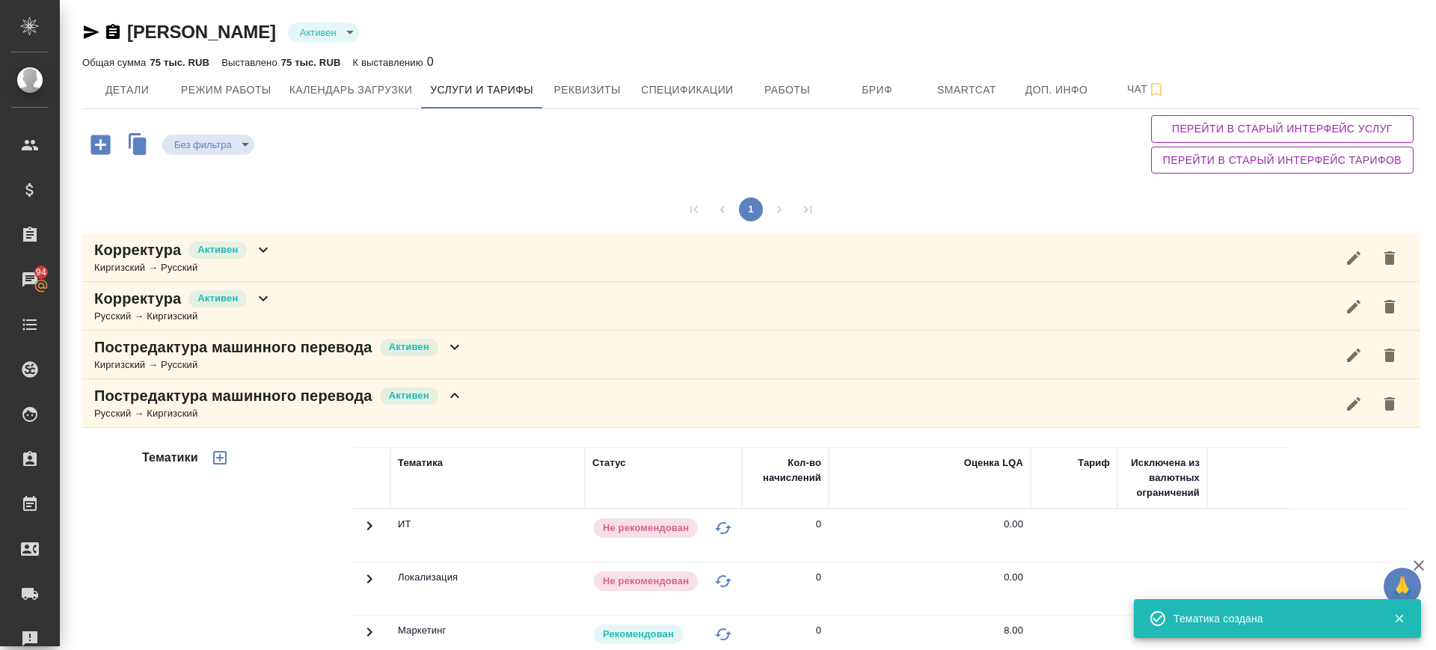
click at [94, 38] on icon "button" at bounding box center [91, 32] width 18 height 18
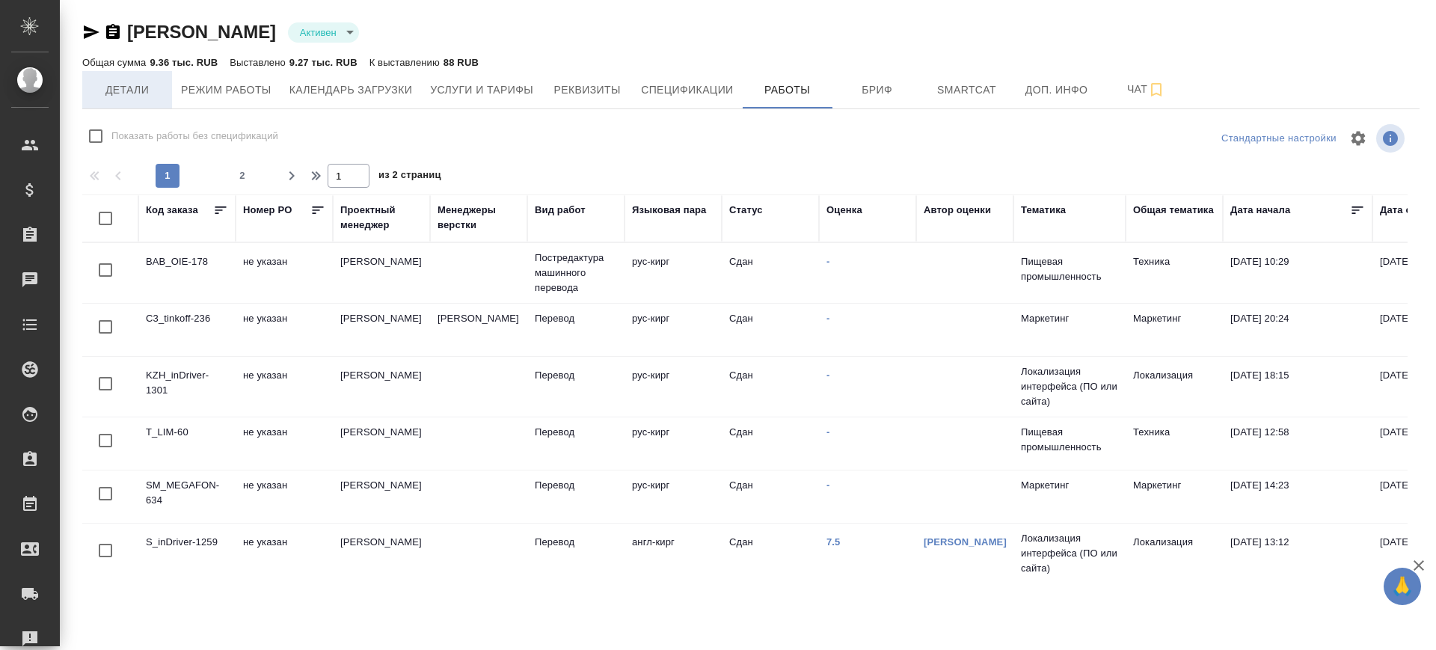
click at [138, 88] on span "Детали" at bounding box center [127, 90] width 72 height 19
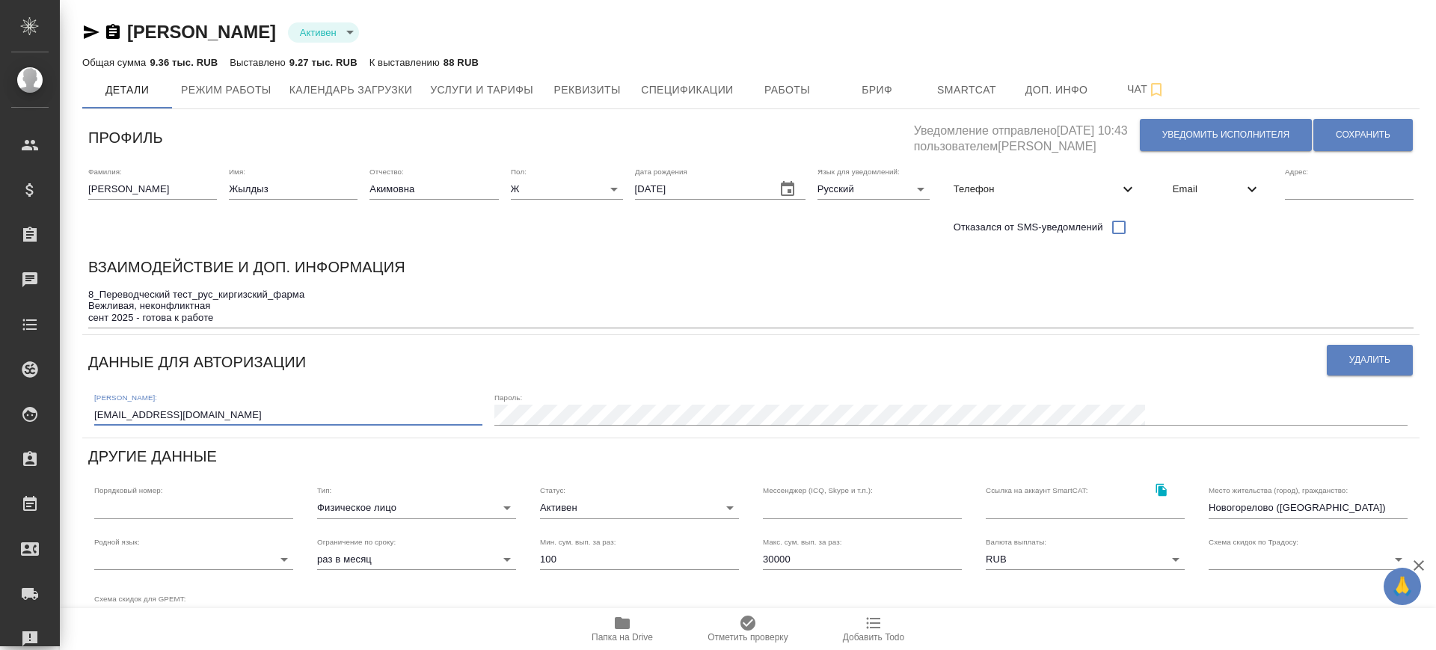
drag, startPoint x: 159, startPoint y: 409, endPoint x: 75, endPoint y: 411, distance: 84.5
click at [75, 411] on div "[PERSON_NAME] Активен active Общая сумма 9.36 тыс. RUB Выставлено 9.27 тыс. RUB…" at bounding box center [751, 465] width 1354 height 930
click at [495, 91] on span "Услуги и тарифы" at bounding box center [481, 90] width 103 height 19
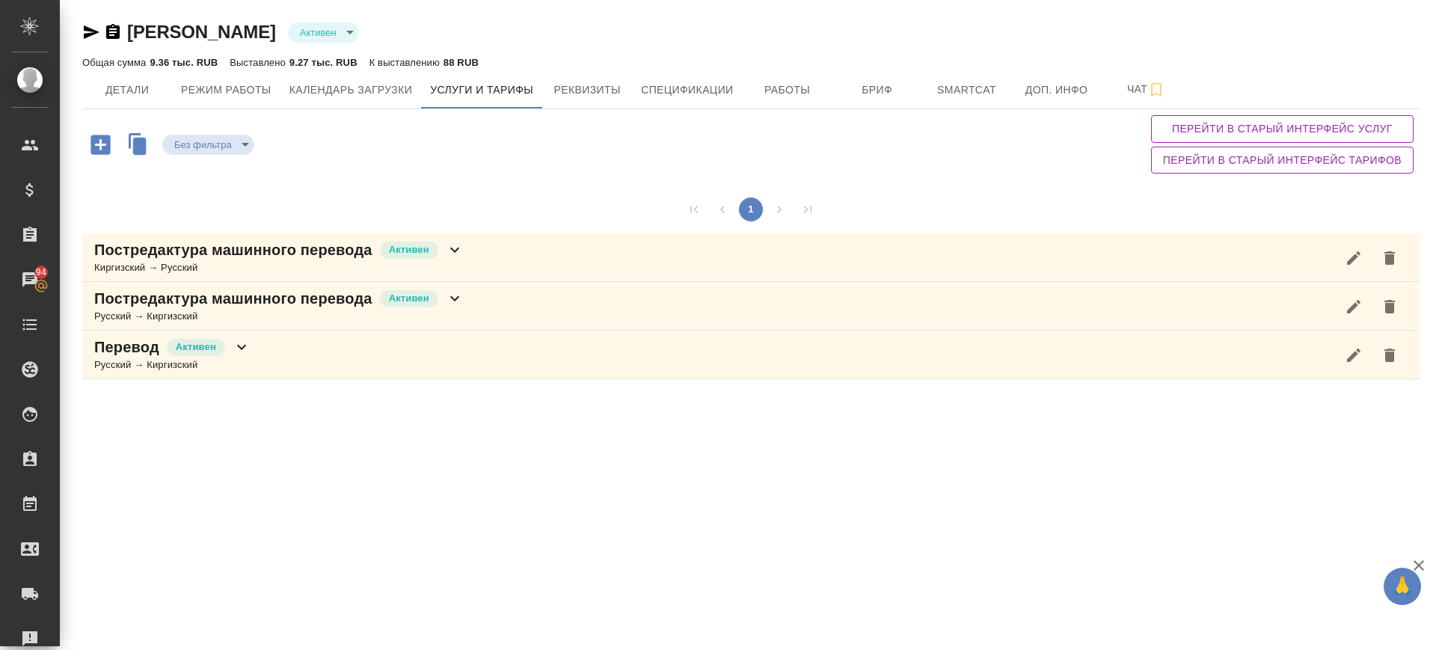
click at [102, 146] on icon "button" at bounding box center [100, 144] width 19 height 19
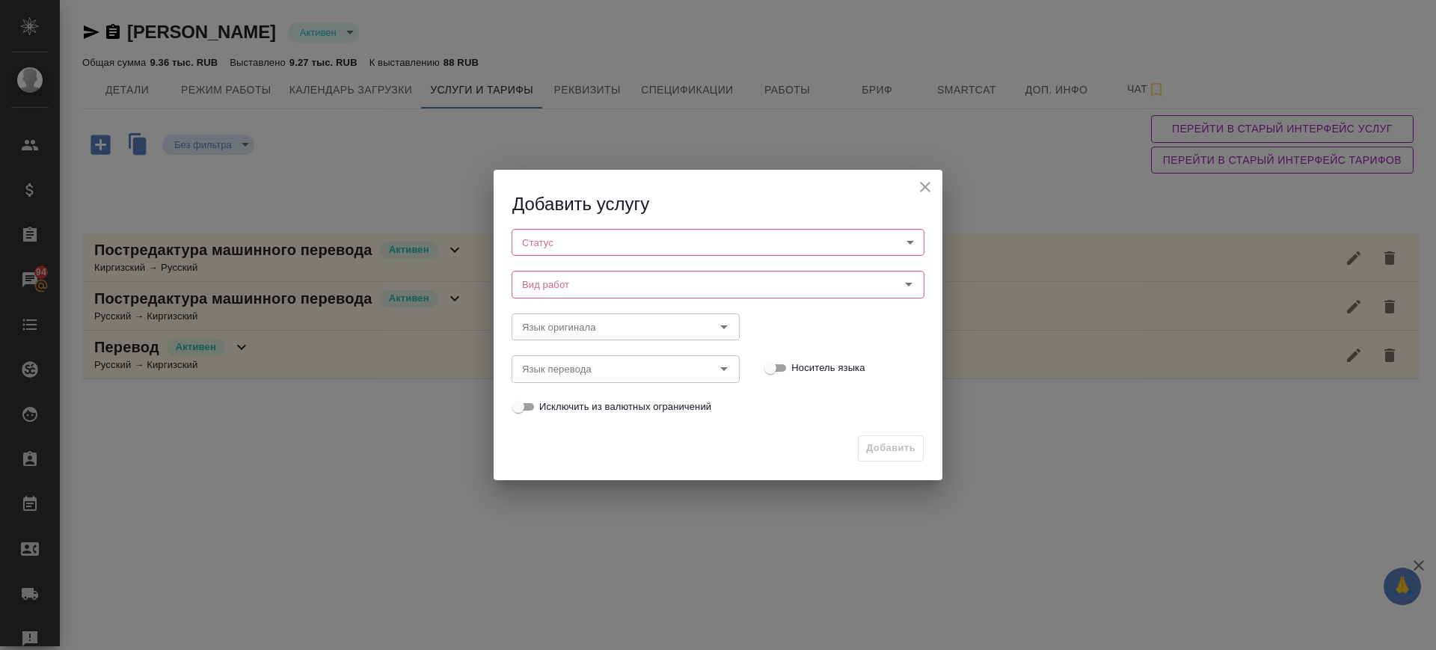
click at [589, 236] on body "🙏 .cls-1 fill:#fff; AWATERA Саглам [PERSON_NAME] Клиенты Спецификации Заказы 94…" at bounding box center [718, 325] width 1436 height 650
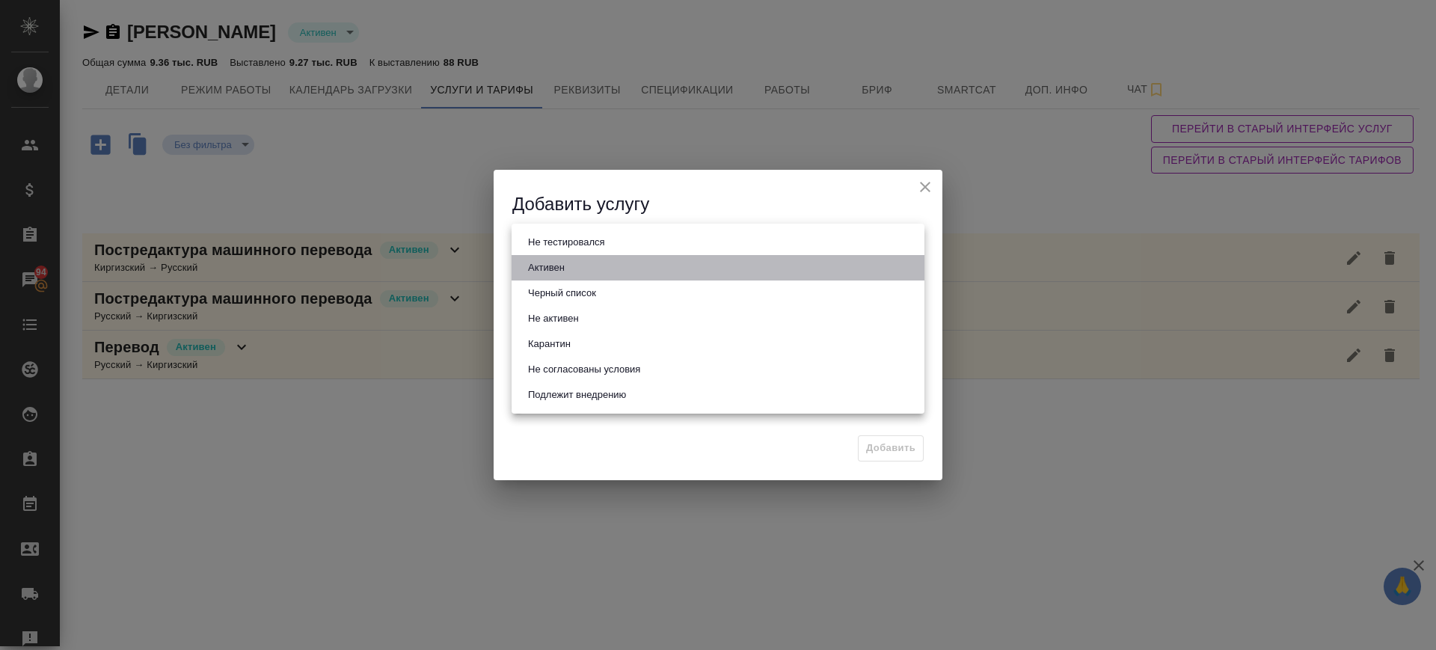
click at [588, 274] on li "Активен" at bounding box center [718, 267] width 413 height 25
type input "active"
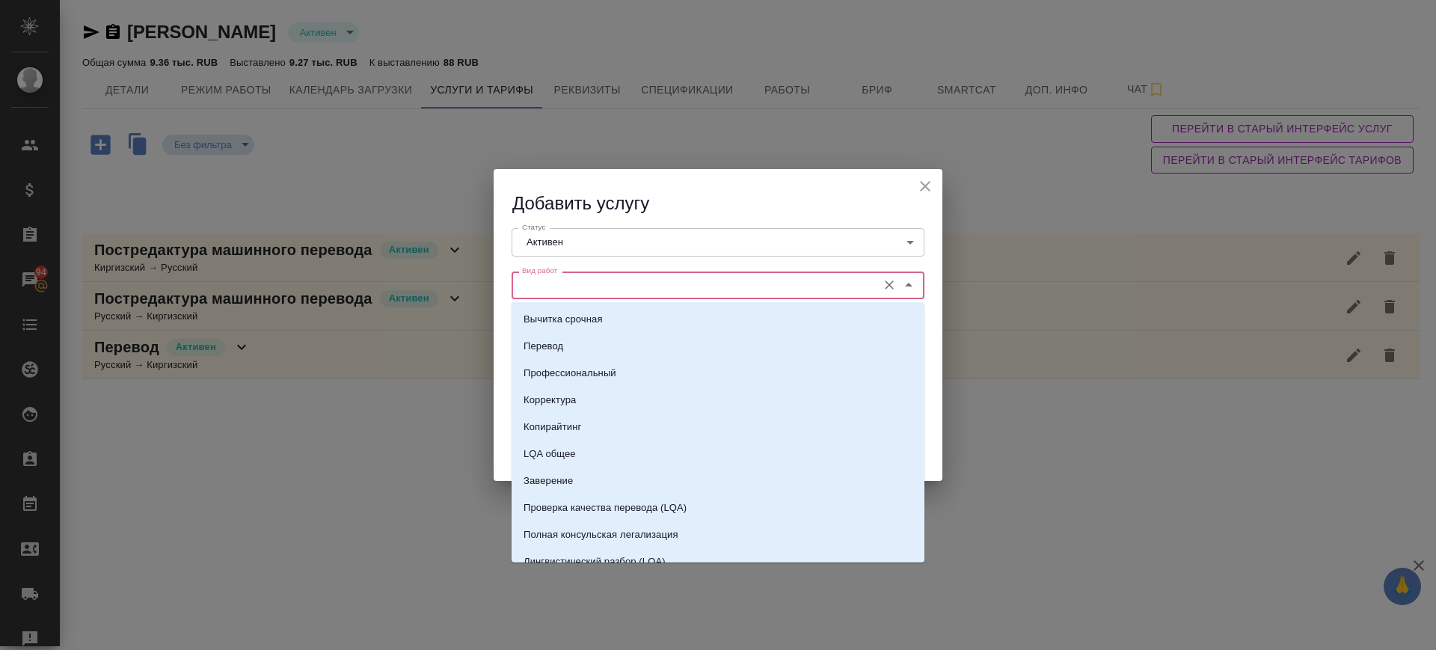
click at [588, 286] on input "Вид работ" at bounding box center [693, 285] width 354 height 18
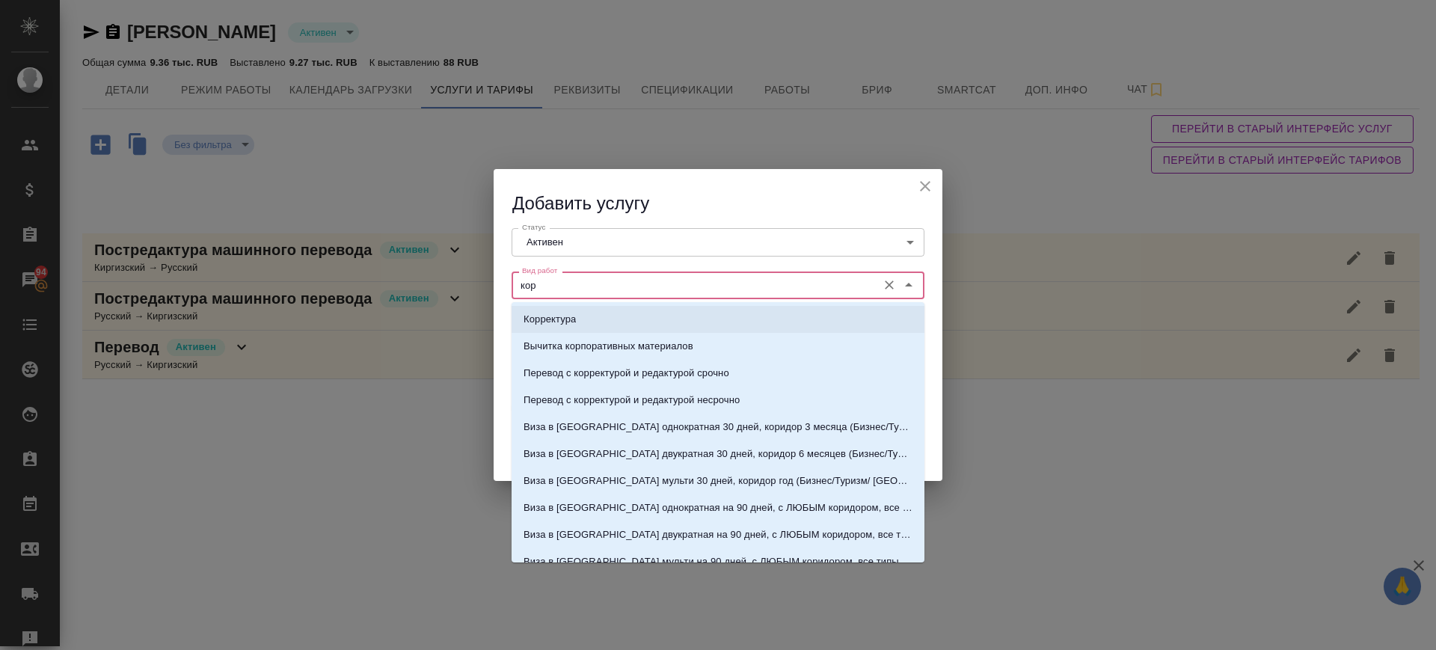
click at [595, 315] on li "Корректура" at bounding box center [718, 319] width 413 height 27
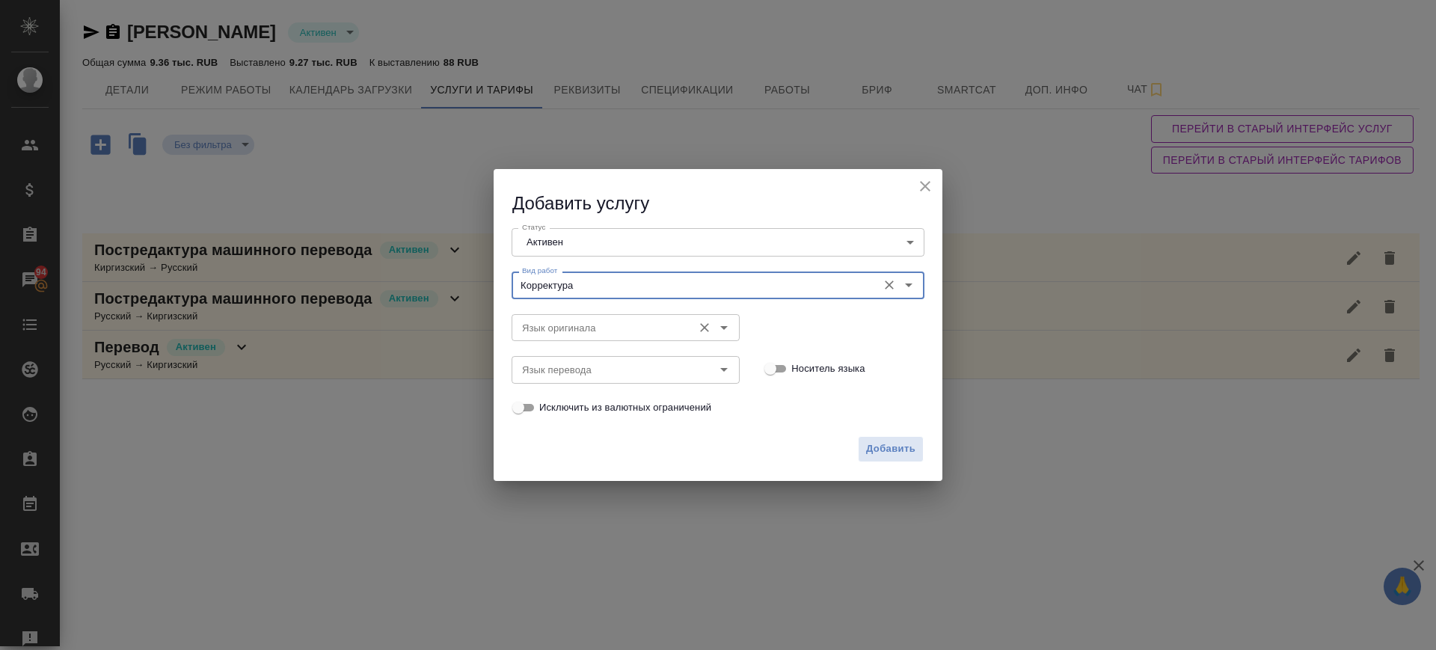
type input "Корректура"
click at [592, 328] on input "Язык оригинала" at bounding box center [600, 328] width 169 height 18
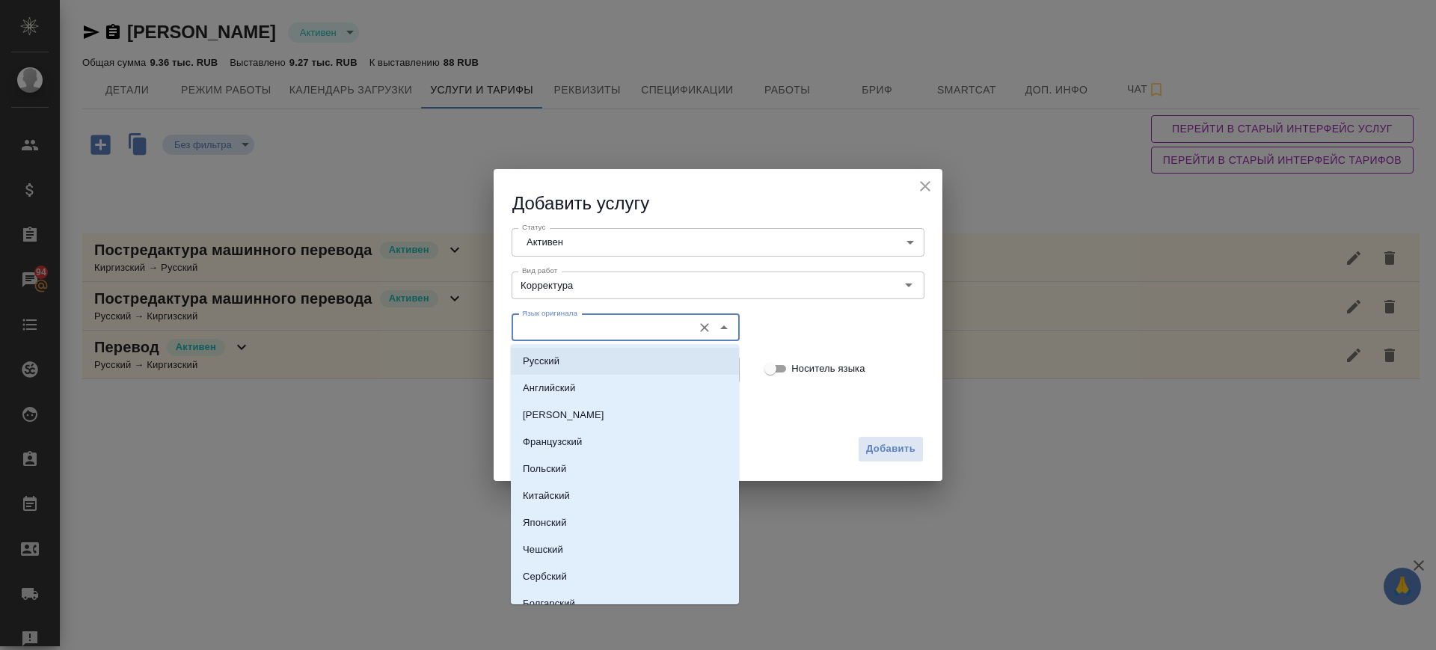
click at [591, 349] on li "Русский" at bounding box center [625, 361] width 228 height 27
type input "Русский"
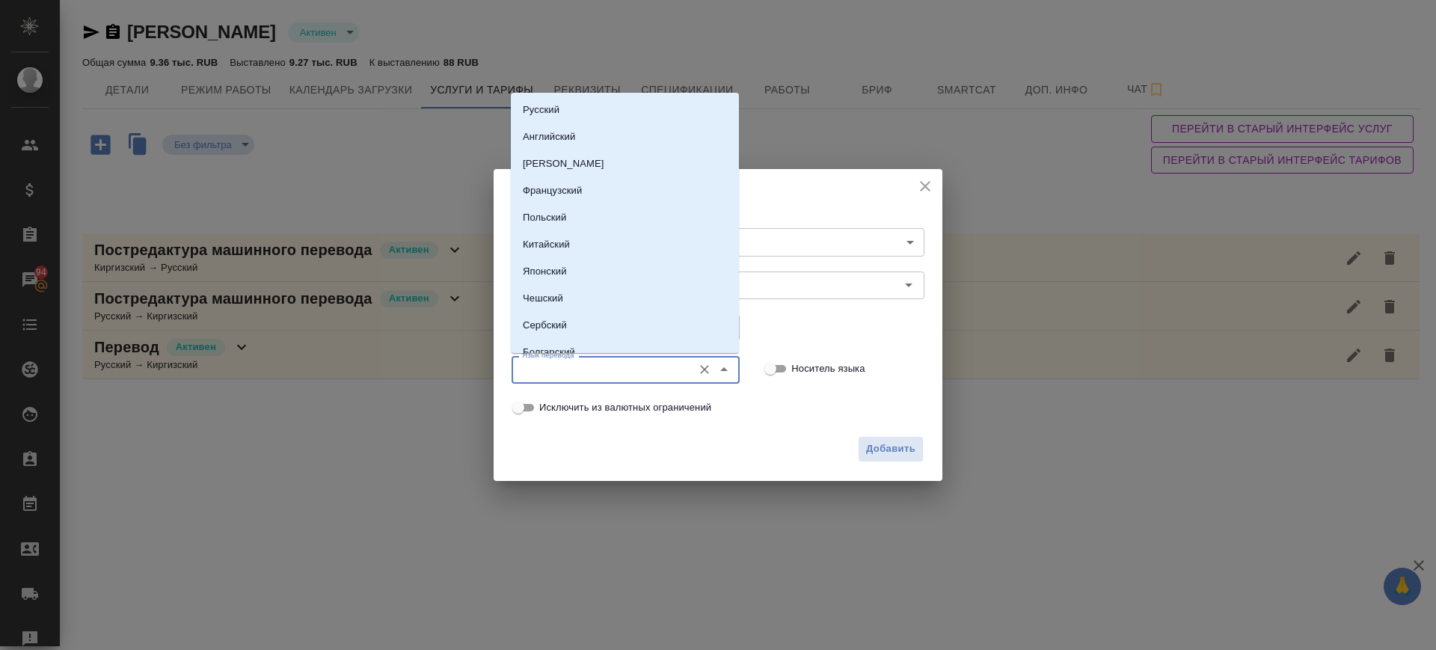
click at [590, 375] on input "Язык перевода" at bounding box center [600, 370] width 169 height 18
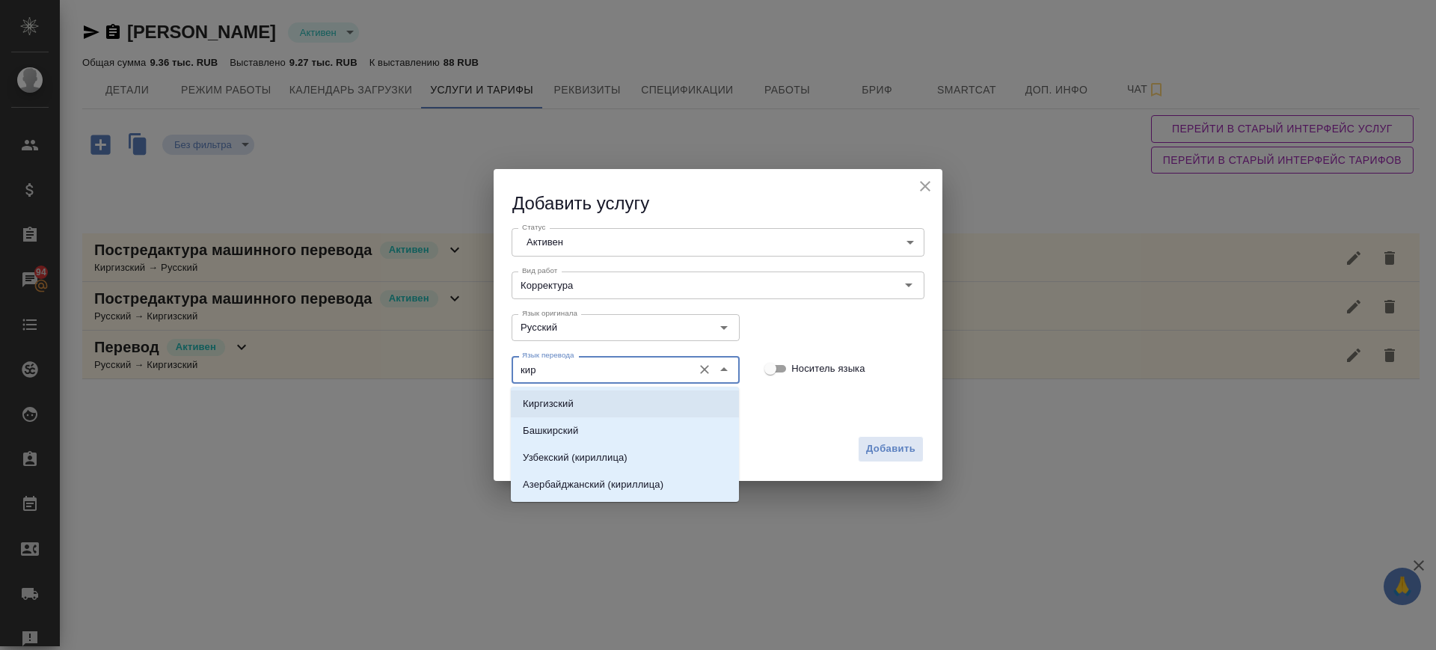
click at [604, 415] on li "Киргизский" at bounding box center [625, 403] width 228 height 27
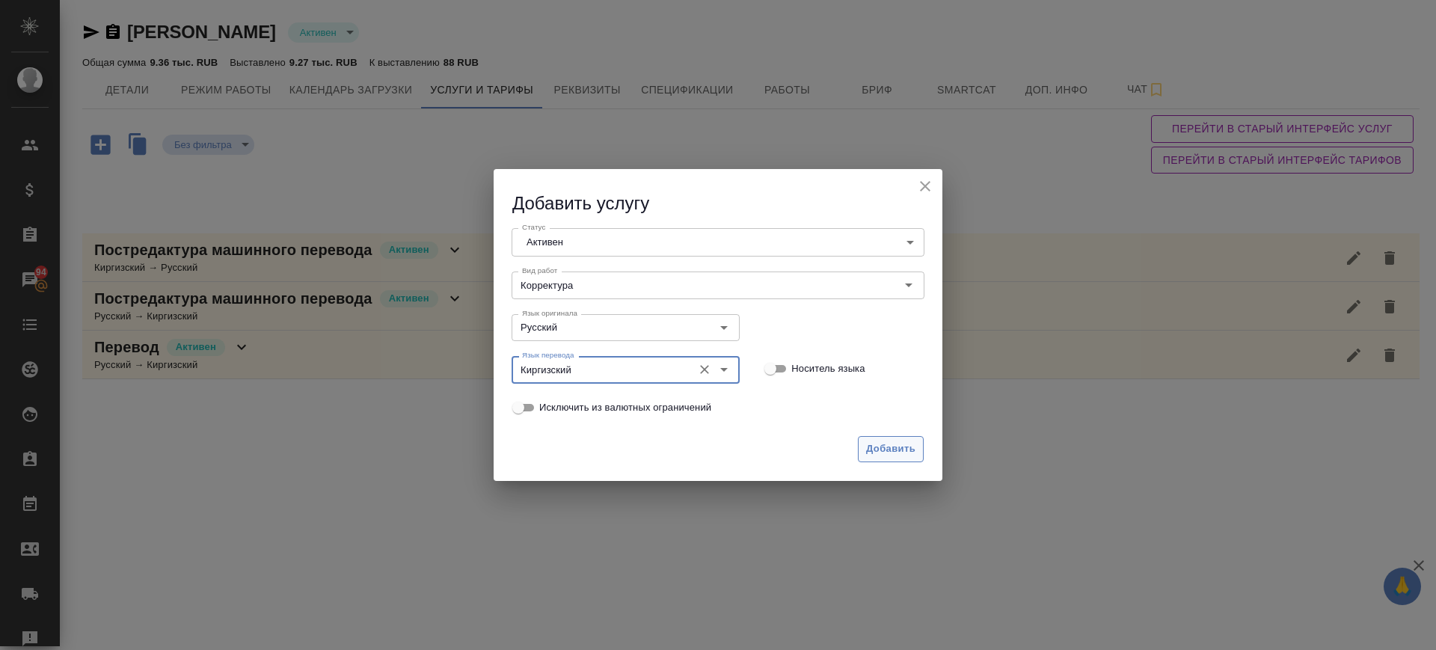
type input "Киргизский"
drag, startPoint x: 875, startPoint y: 451, endPoint x: 772, endPoint y: 411, distance: 110.6
click at [875, 450] on span "Добавить" at bounding box center [890, 449] width 49 height 17
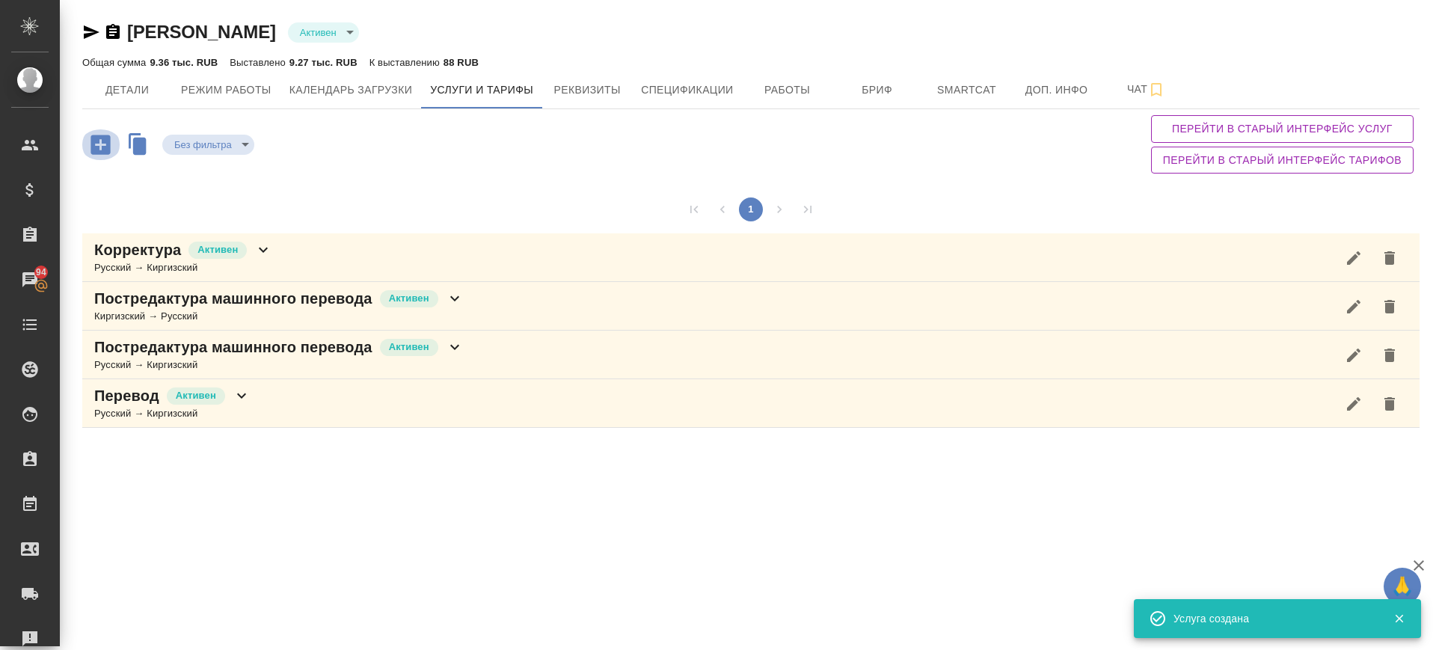
click at [102, 145] on icon "button" at bounding box center [100, 144] width 19 height 19
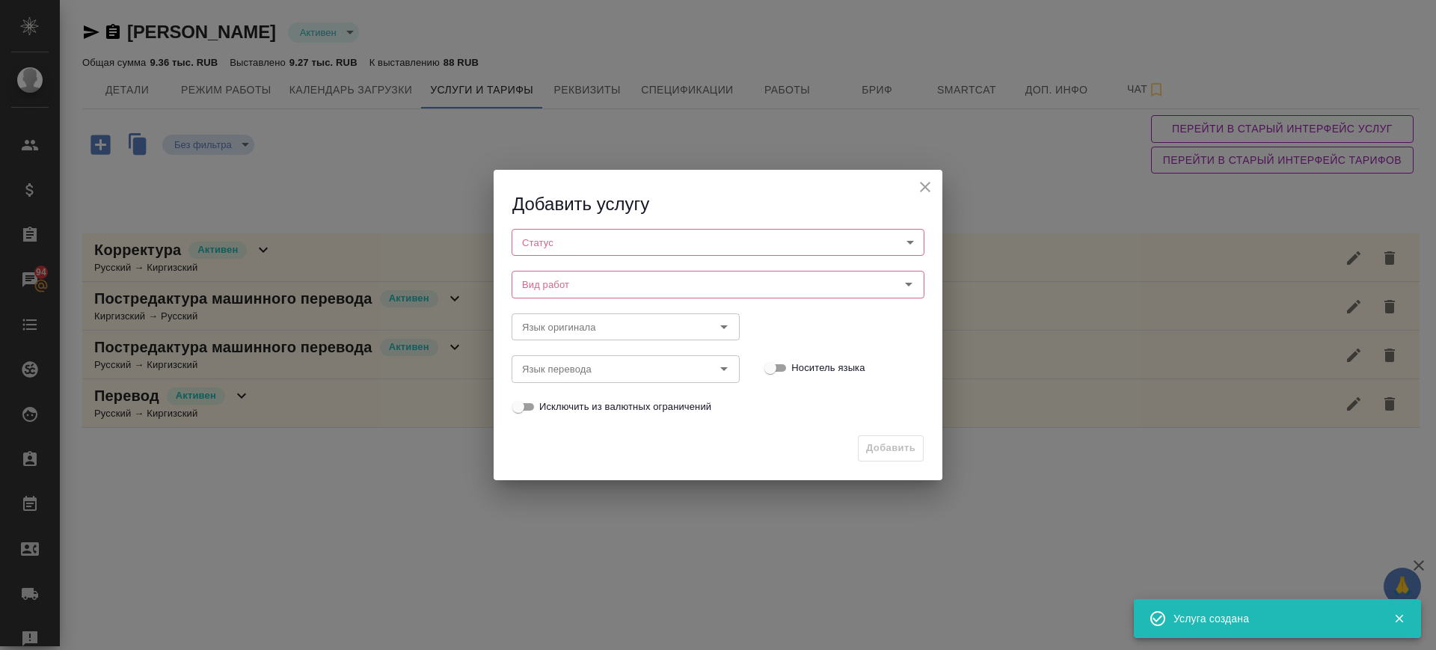
click at [589, 242] on body "🙏 .cls-1 fill:#fff; AWATERA Саглам Виктория v.saglam Клиенты Спецификации Заказ…" at bounding box center [718, 325] width 1436 height 650
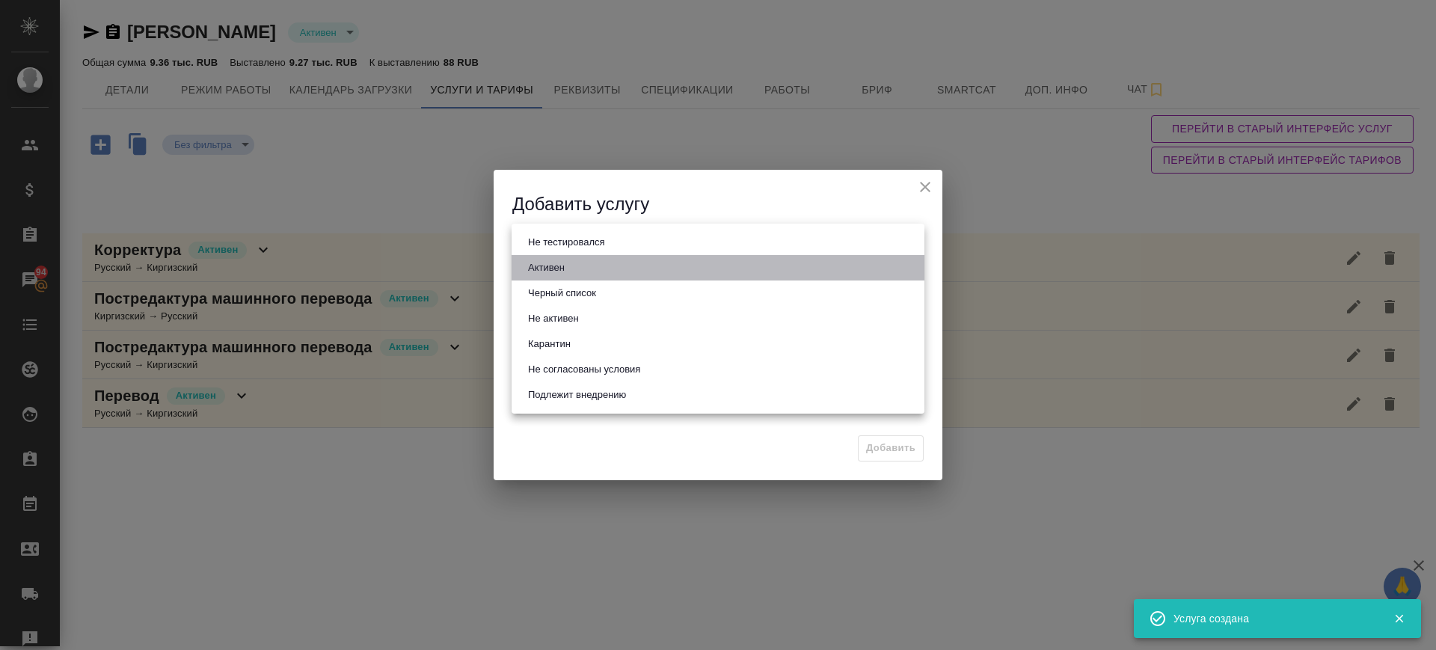
click at [566, 272] on button "Активен" at bounding box center [547, 268] width 46 height 16
type input "active"
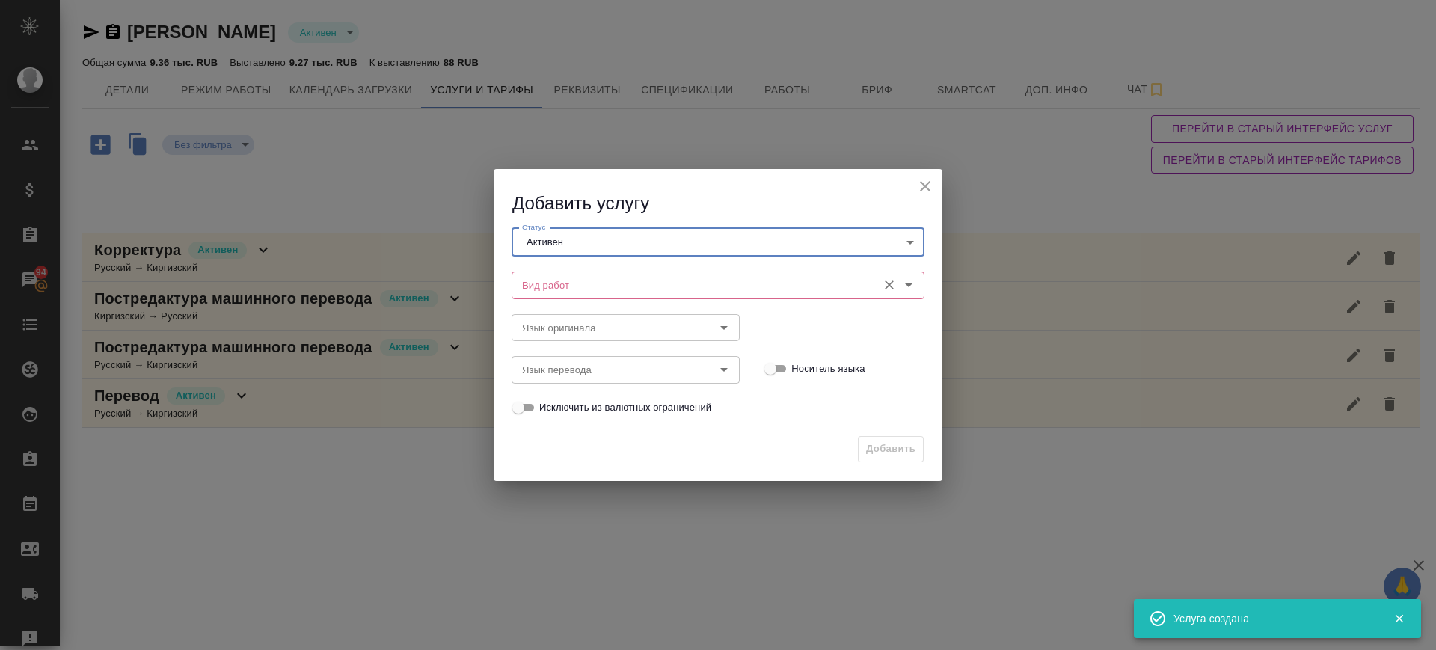
click at [568, 286] on input "Вид работ" at bounding box center [693, 285] width 354 height 18
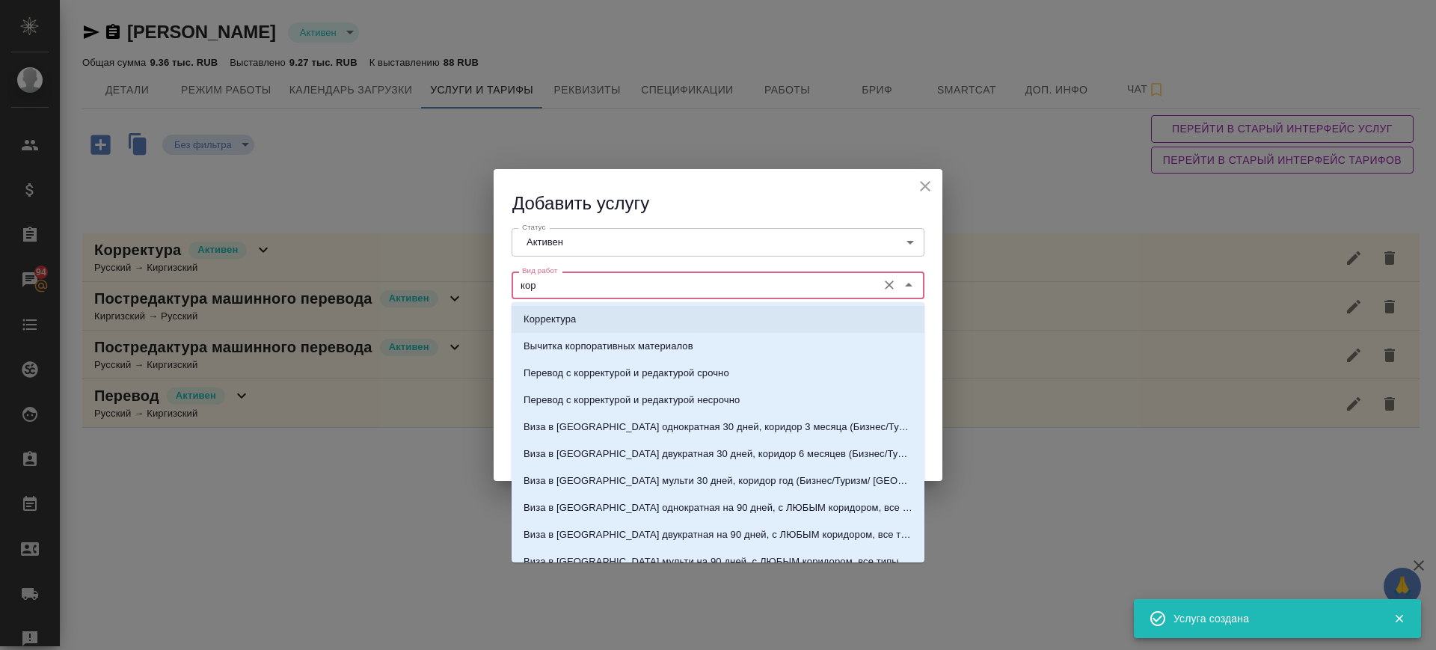
drag, startPoint x: 586, startPoint y: 310, endPoint x: 584, endPoint y: 319, distance: 8.5
click at [586, 311] on li "Корректура" at bounding box center [718, 319] width 413 height 27
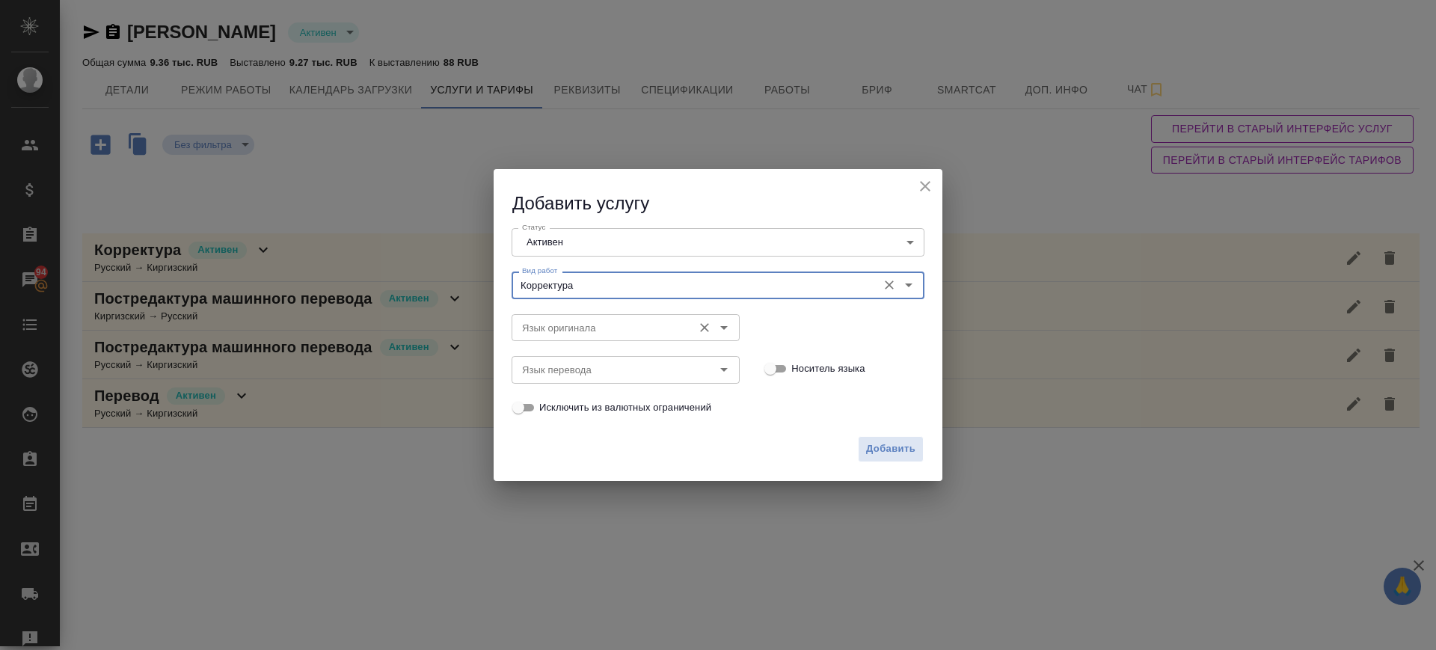
type input "Корректура"
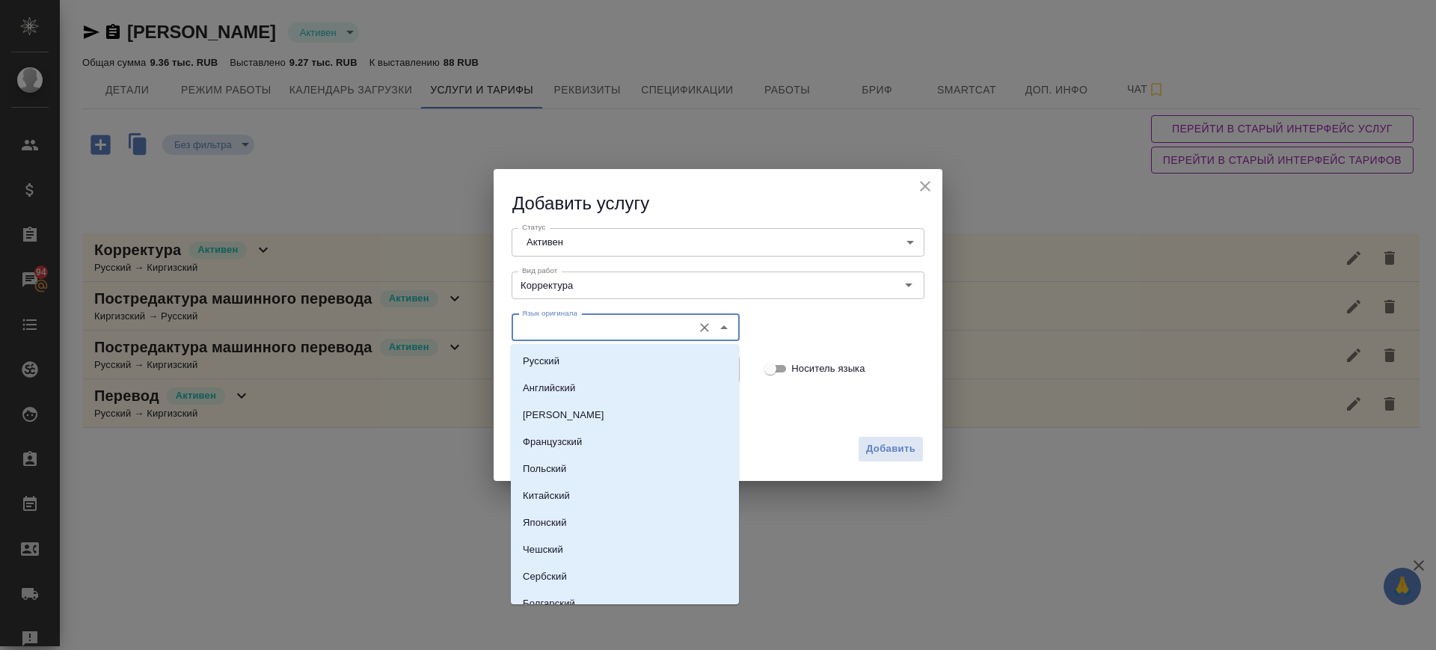
click at [583, 324] on input "Язык оригинала" at bounding box center [600, 328] width 169 height 18
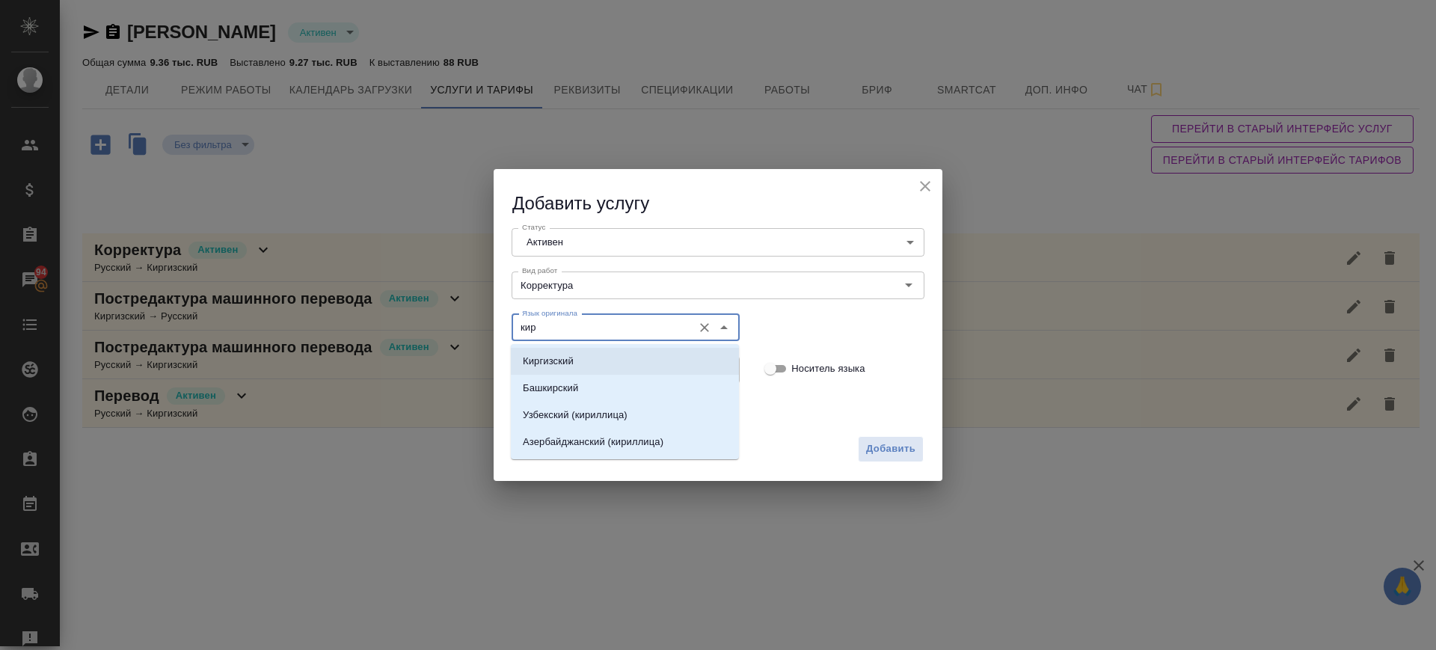
drag, startPoint x: 590, startPoint y: 361, endPoint x: 586, endPoint y: 370, distance: 10.0
click at [589, 361] on li "Киргизский" at bounding box center [625, 361] width 228 height 27
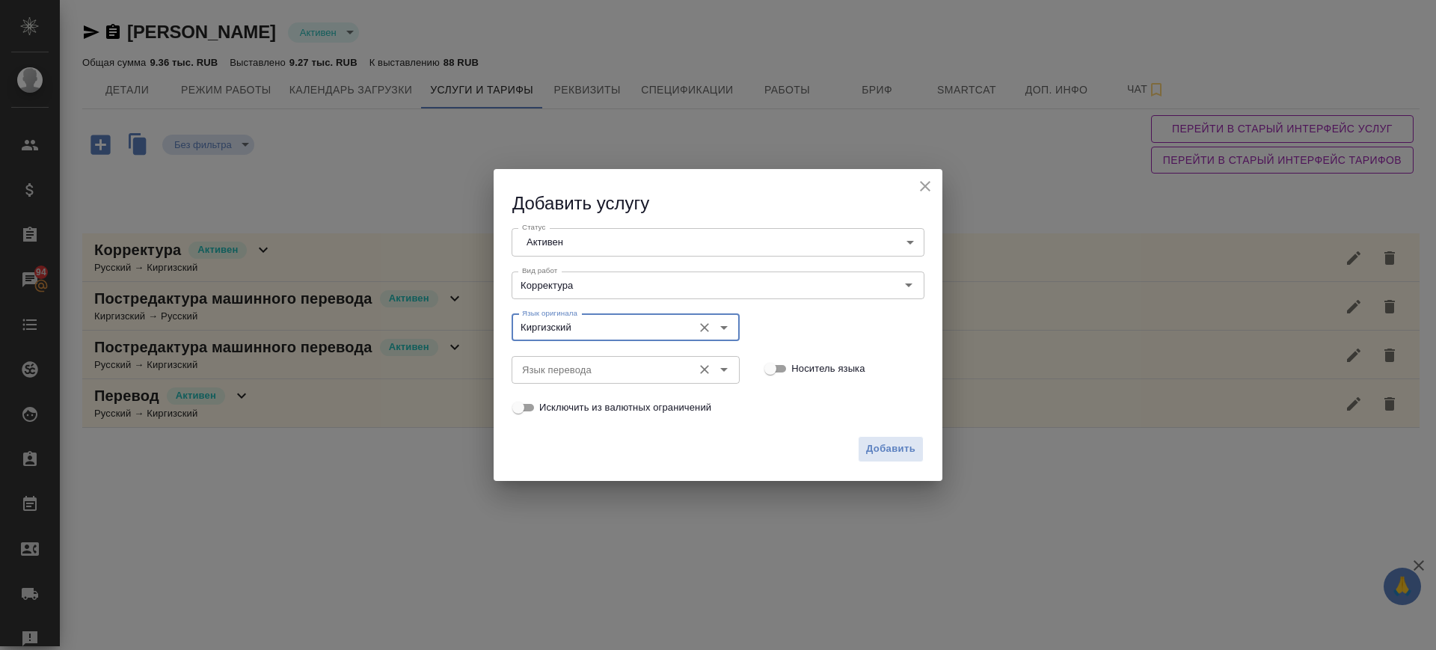
type input "Киргизский"
click at [585, 372] on input "Язык перевода" at bounding box center [600, 370] width 169 height 18
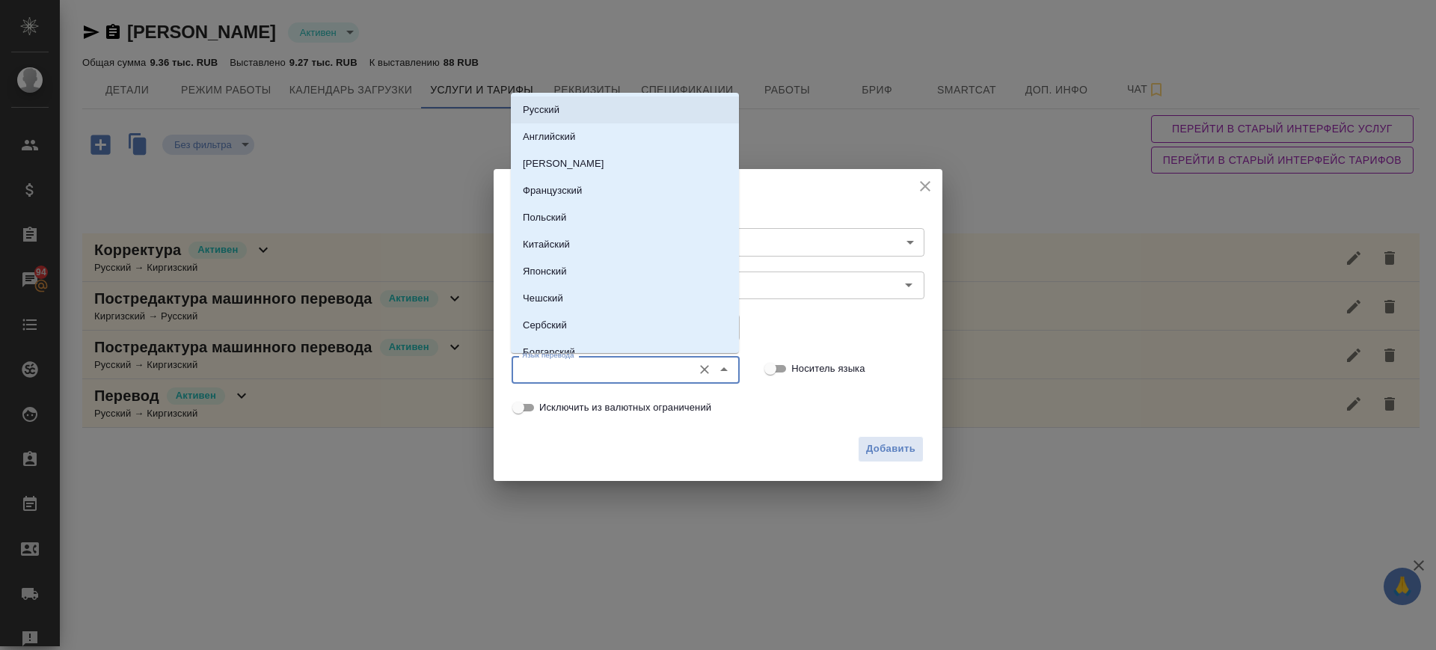
drag, startPoint x: 544, startPoint y: 105, endPoint x: 550, endPoint y: 115, distance: 12.1
click at [544, 105] on p "Русский" at bounding box center [541, 109] width 37 height 15
type input "Русский"
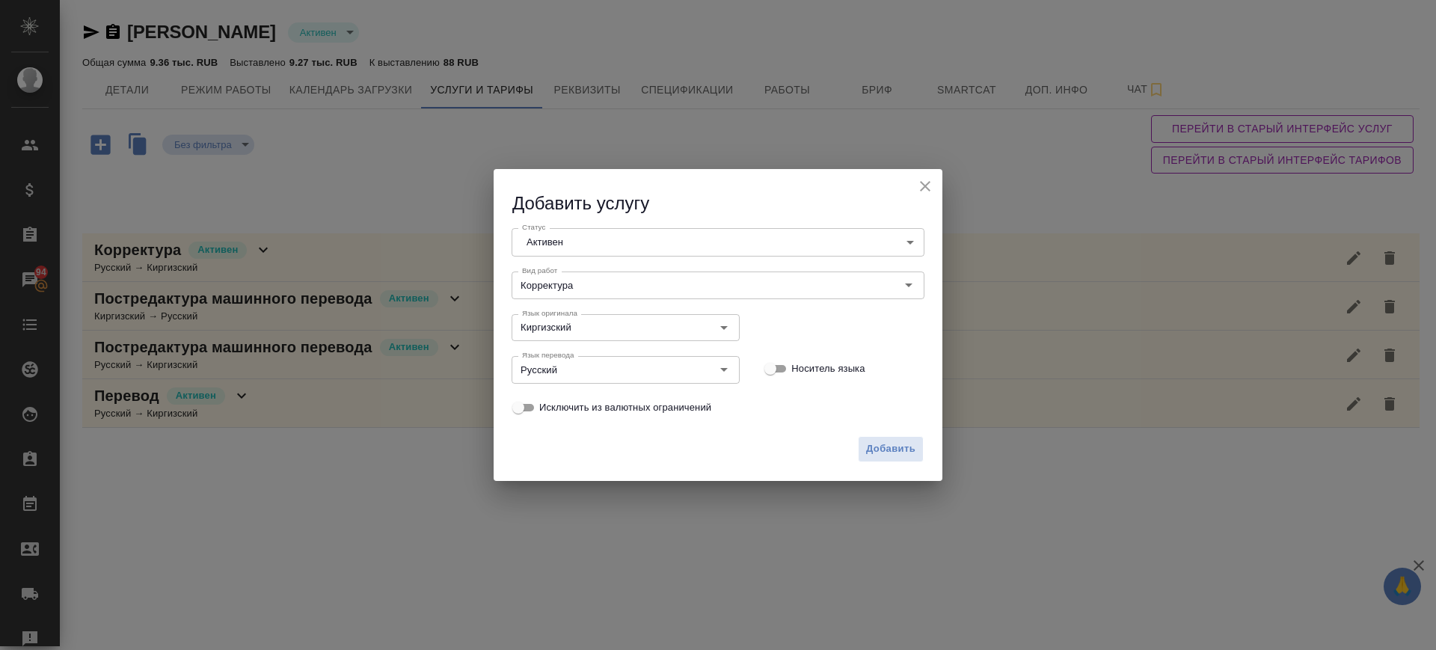
click at [876, 463] on div "Добавить" at bounding box center [718, 455] width 449 height 52
click at [886, 446] on span "Добавить" at bounding box center [890, 449] width 49 height 17
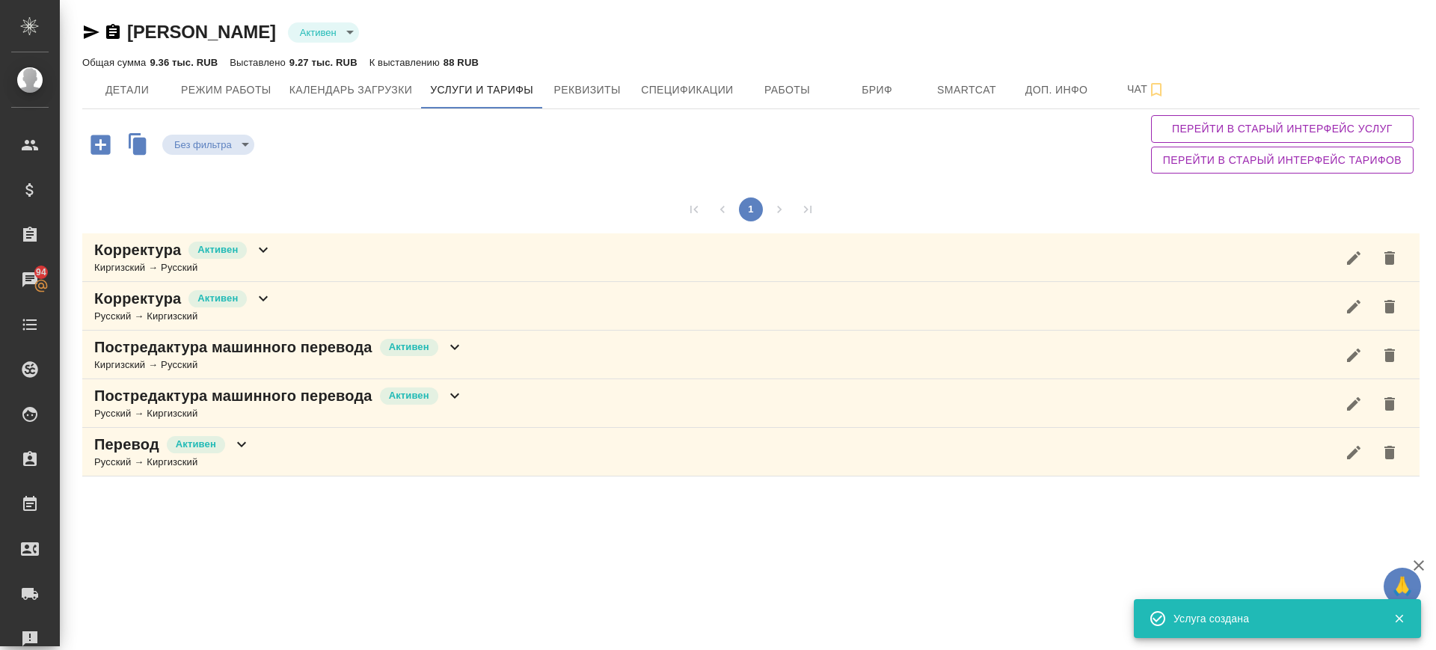
click at [281, 304] on div "Корректура Активен Русский → Киргизский" at bounding box center [750, 306] width 1337 height 49
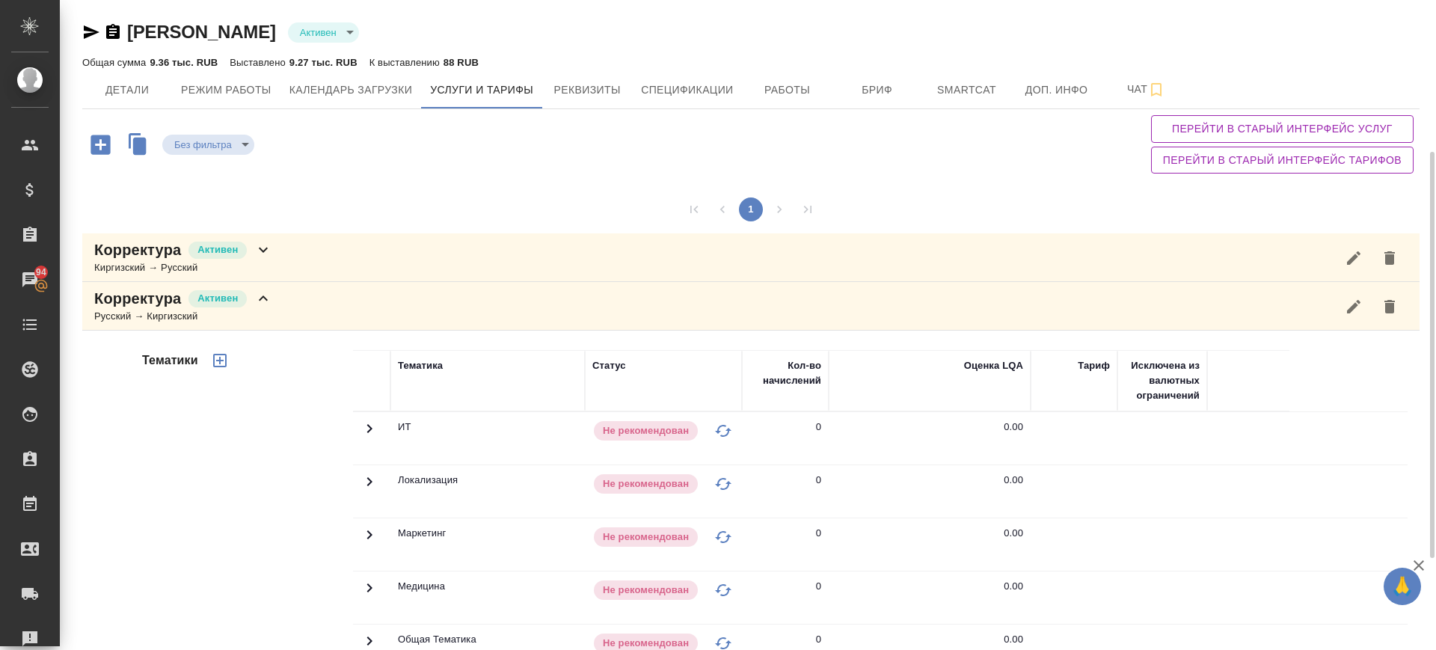
scroll to position [374, 0]
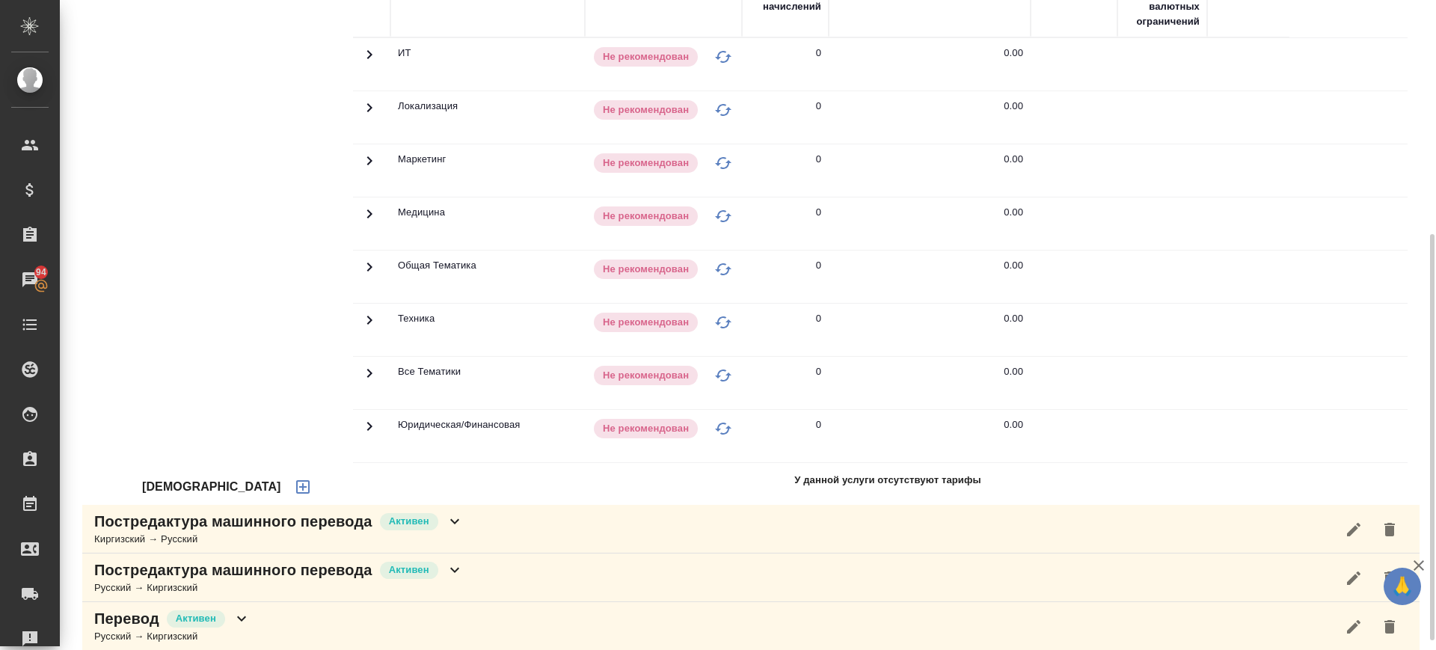
click at [294, 488] on icon "button" at bounding box center [303, 487] width 18 height 18
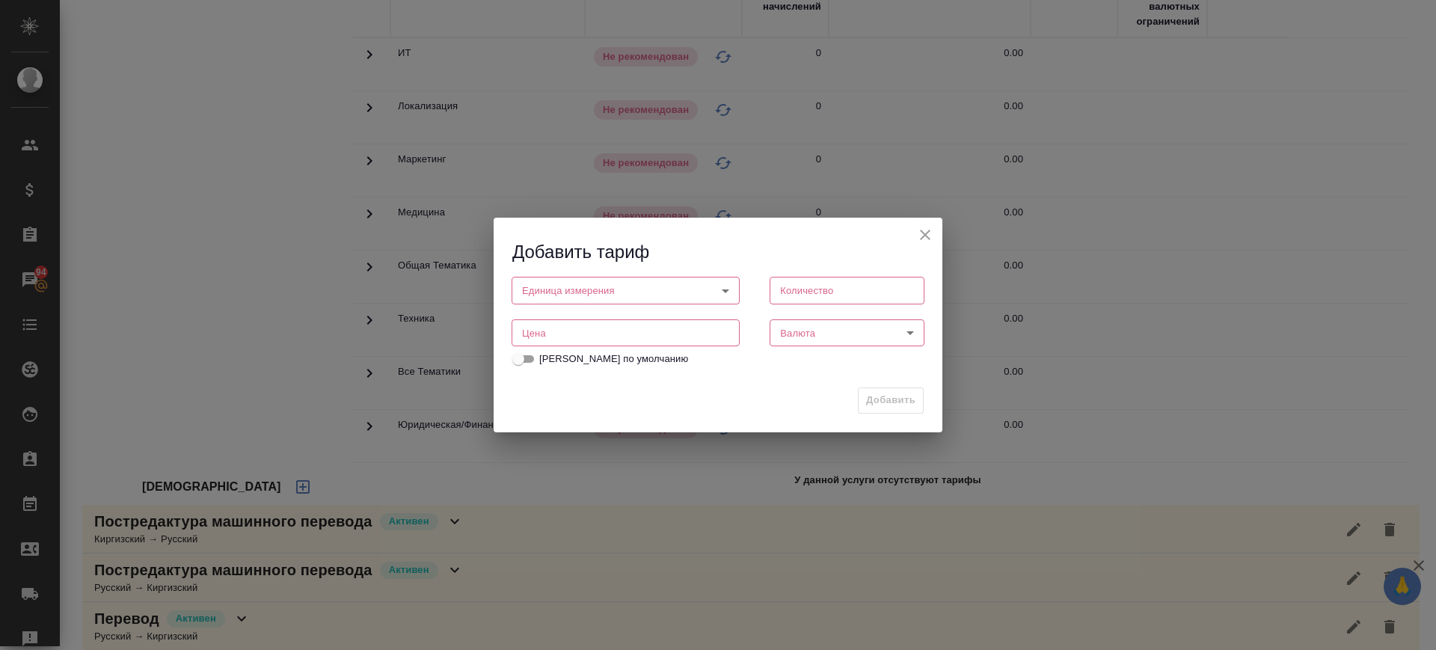
click at [524, 331] on input "number" at bounding box center [626, 332] width 228 height 27
type input "0"
click at [528, 328] on input "0.5" at bounding box center [626, 332] width 228 height 27
type input "0.5"
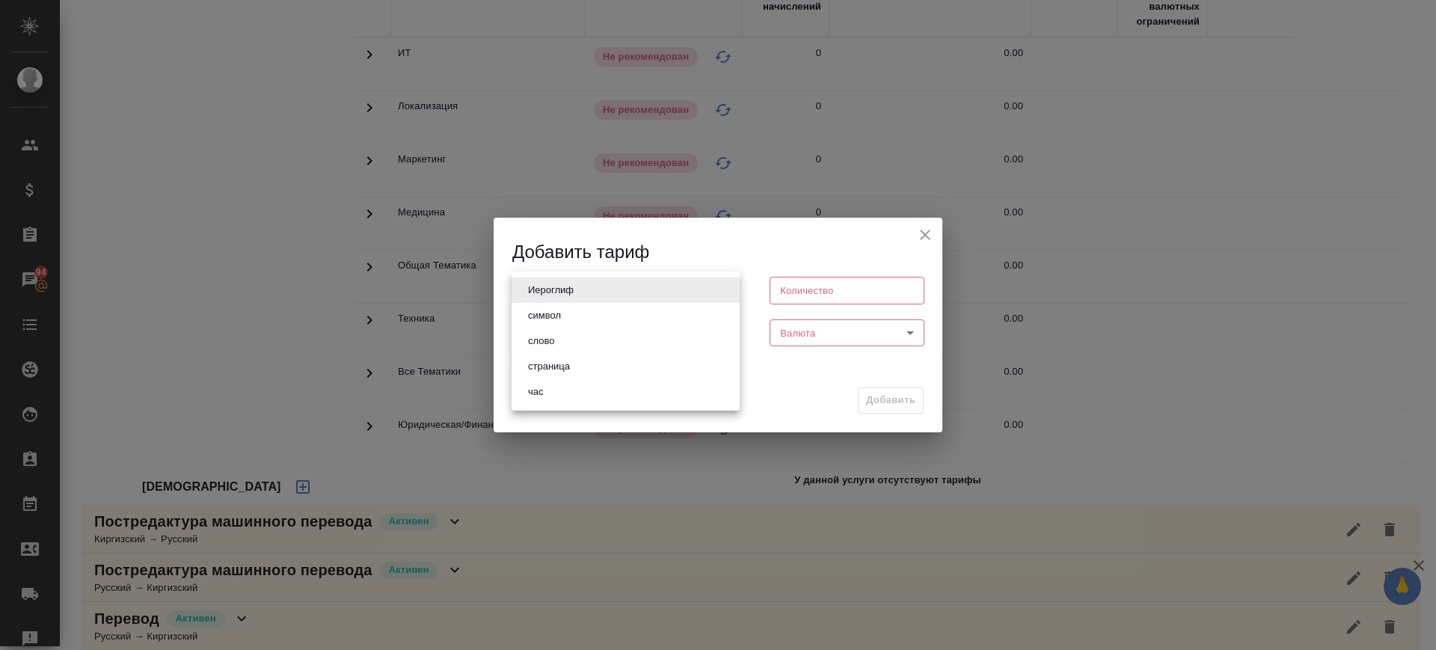
drag, startPoint x: 545, startPoint y: 300, endPoint x: 541, endPoint y: 307, distance: 8.7
click at [544, 300] on body "🙏 .cls-1 fill:#fff; AWATERA Саглам Виктория v.saglam Клиенты Спецификации Заказ…" at bounding box center [718, 325] width 1436 height 650
drag, startPoint x: 551, startPoint y: 337, endPoint x: 788, endPoint y: 367, distance: 239.0
click at [554, 338] on button "слово" at bounding box center [541, 341] width 35 height 16
type input "5a8b1489cc6b4906c91bfd90"
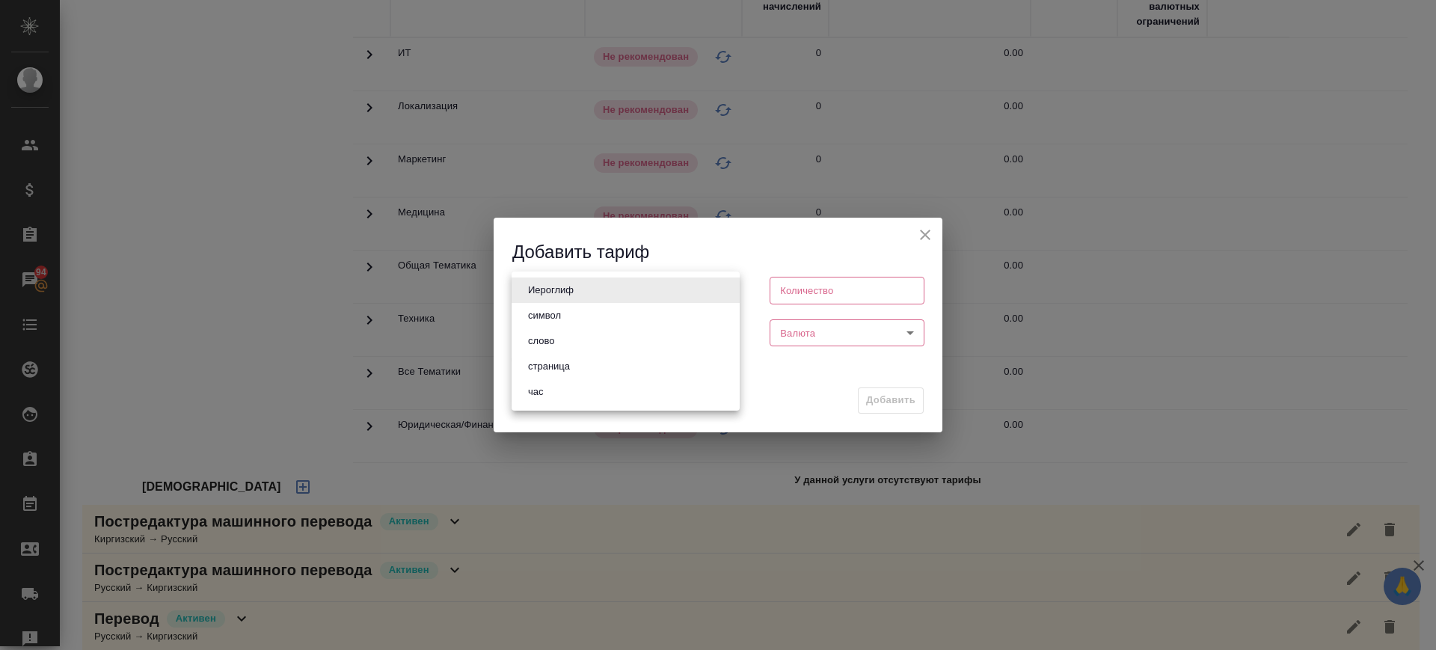
type input "1"
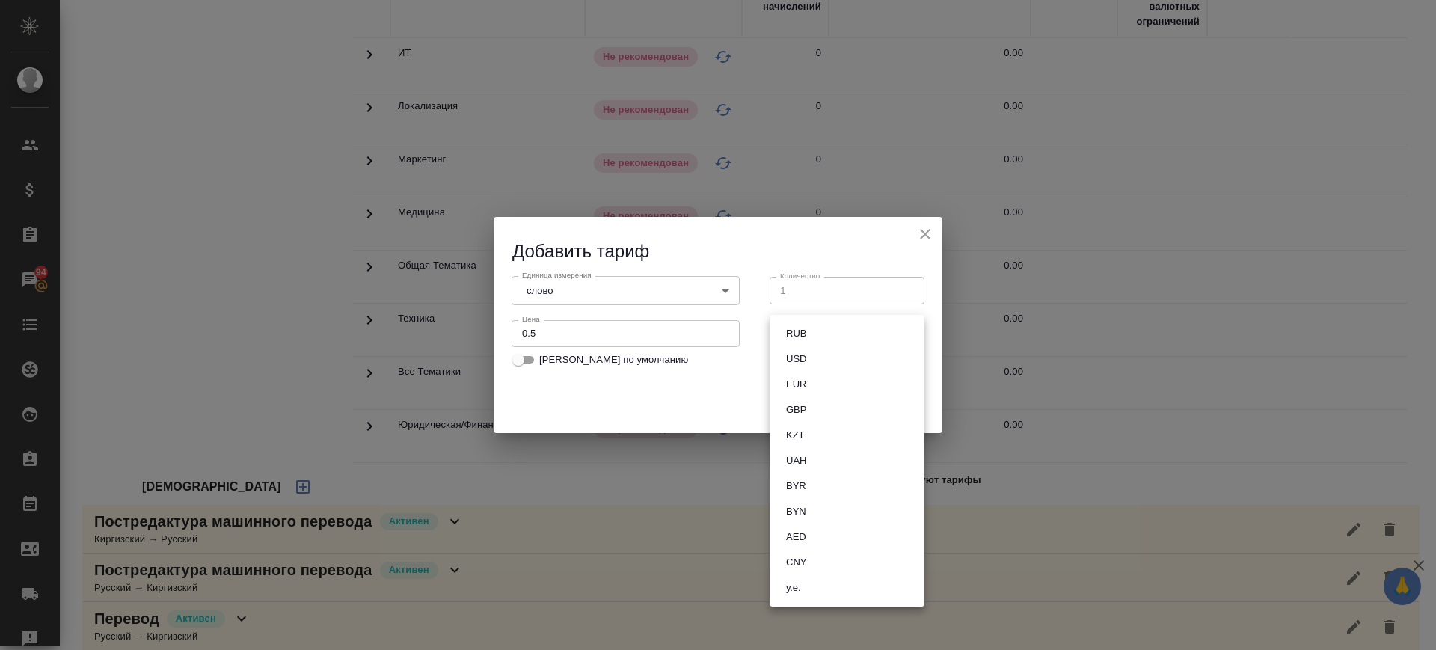
click at [848, 340] on body "🙏 .cls-1 fill:#fff; AWATERA Саглам Виктория v.saglam Клиенты Спецификации Заказ…" at bounding box center [718, 325] width 1436 height 650
click at [833, 334] on li "RUB" at bounding box center [847, 333] width 155 height 25
type input "RUB"
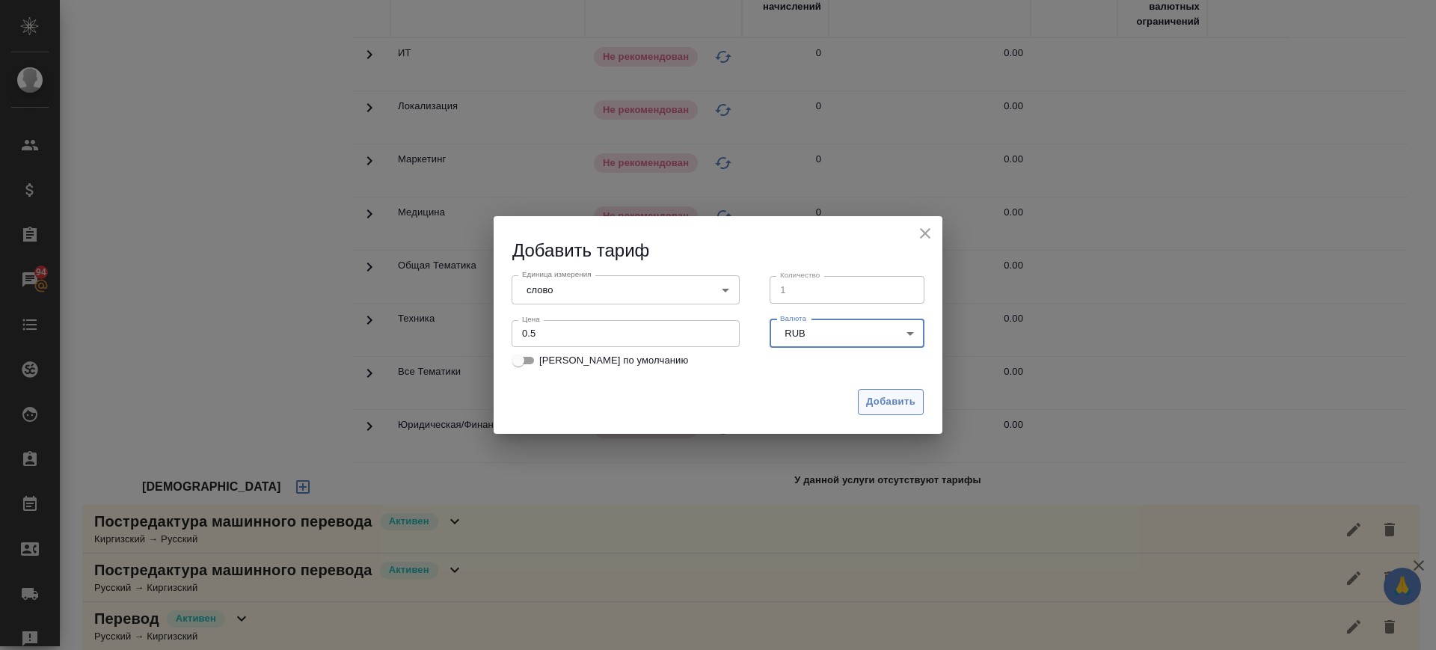
click at [908, 399] on span "Добавить" at bounding box center [890, 401] width 49 height 17
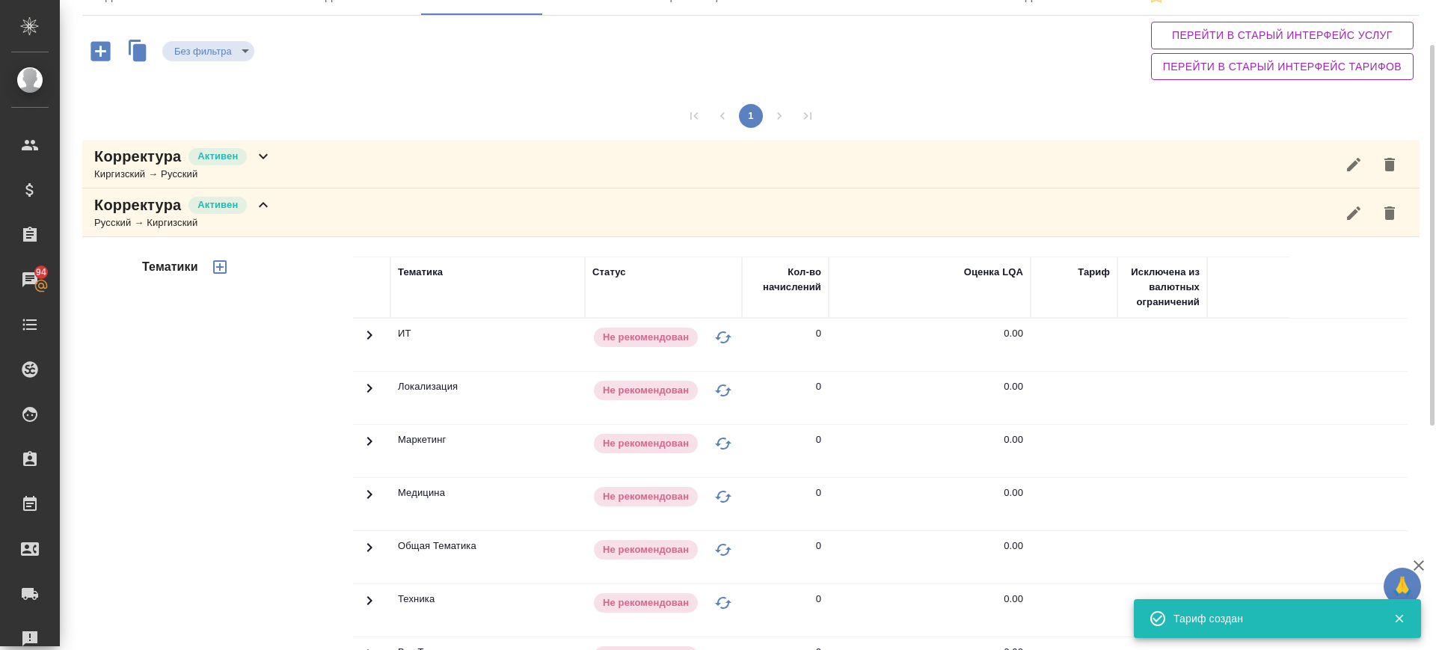
scroll to position [0, 0]
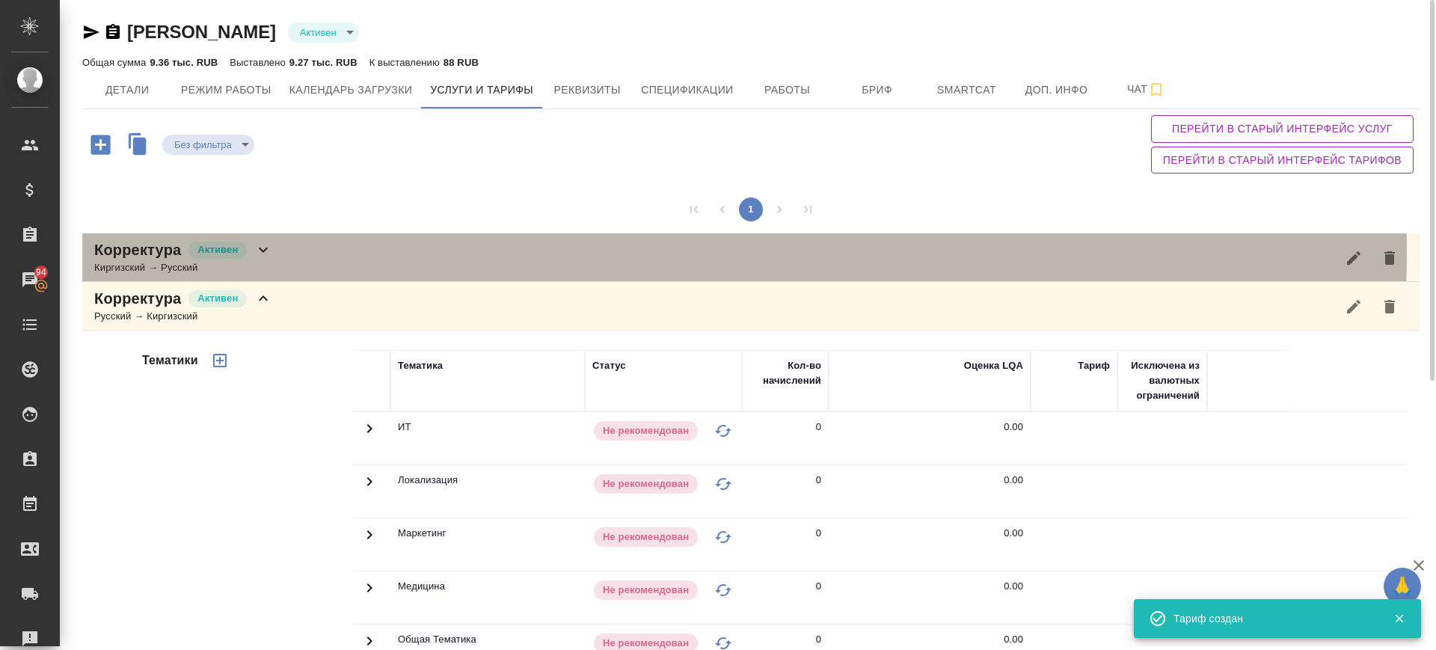
click at [323, 249] on div "Корректура Активен Киргизский → Русский" at bounding box center [750, 257] width 1337 height 49
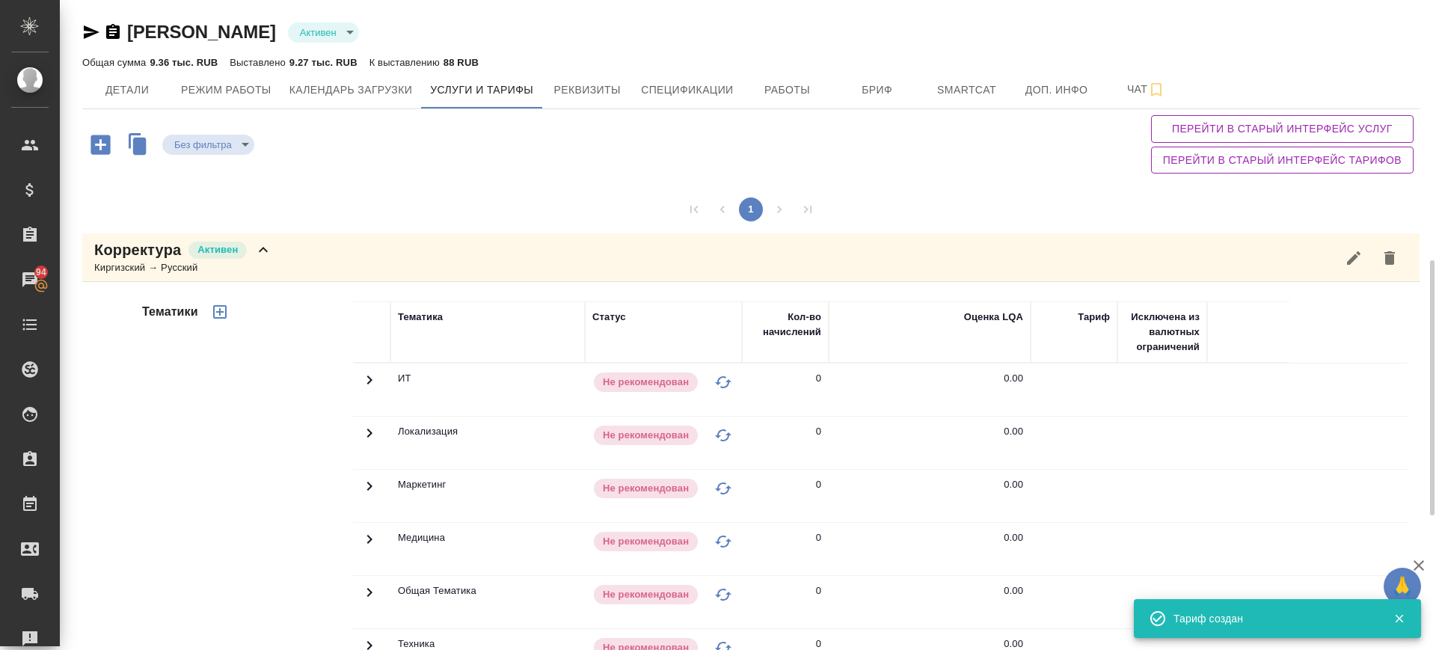
scroll to position [374, 0]
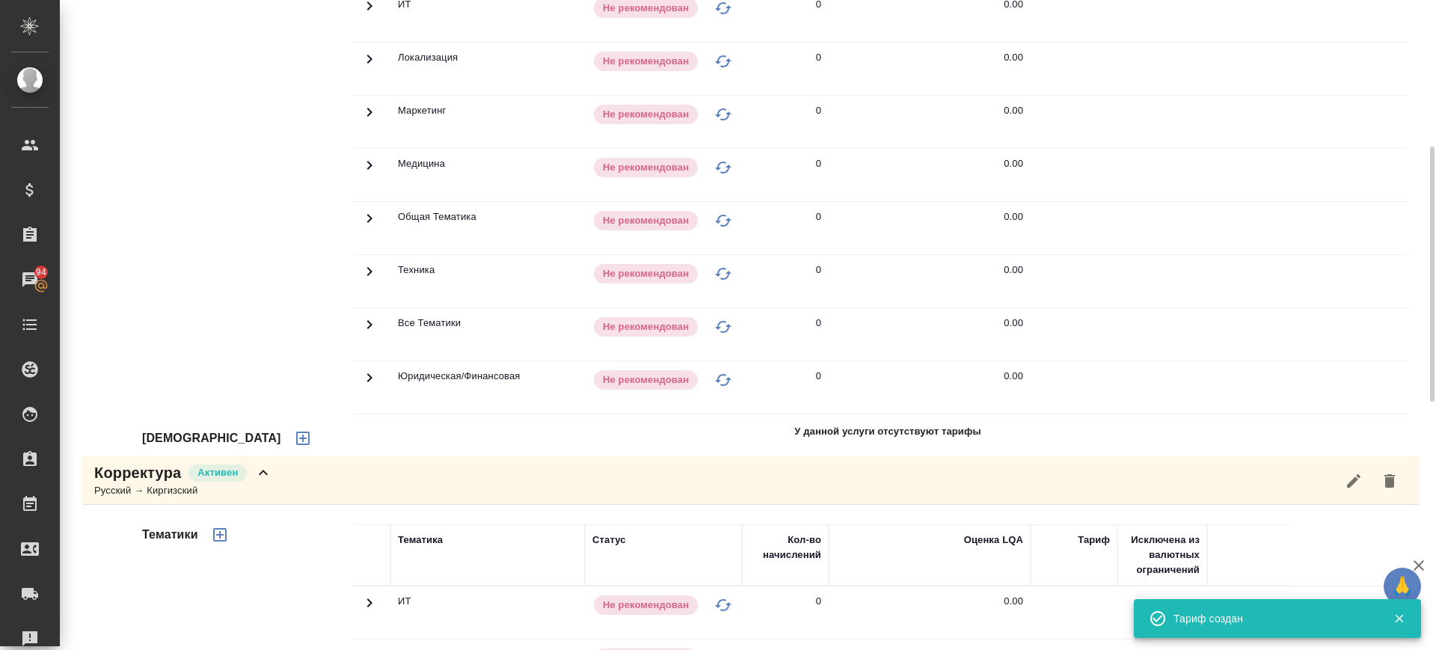
click at [294, 438] on icon "button" at bounding box center [303, 438] width 18 height 18
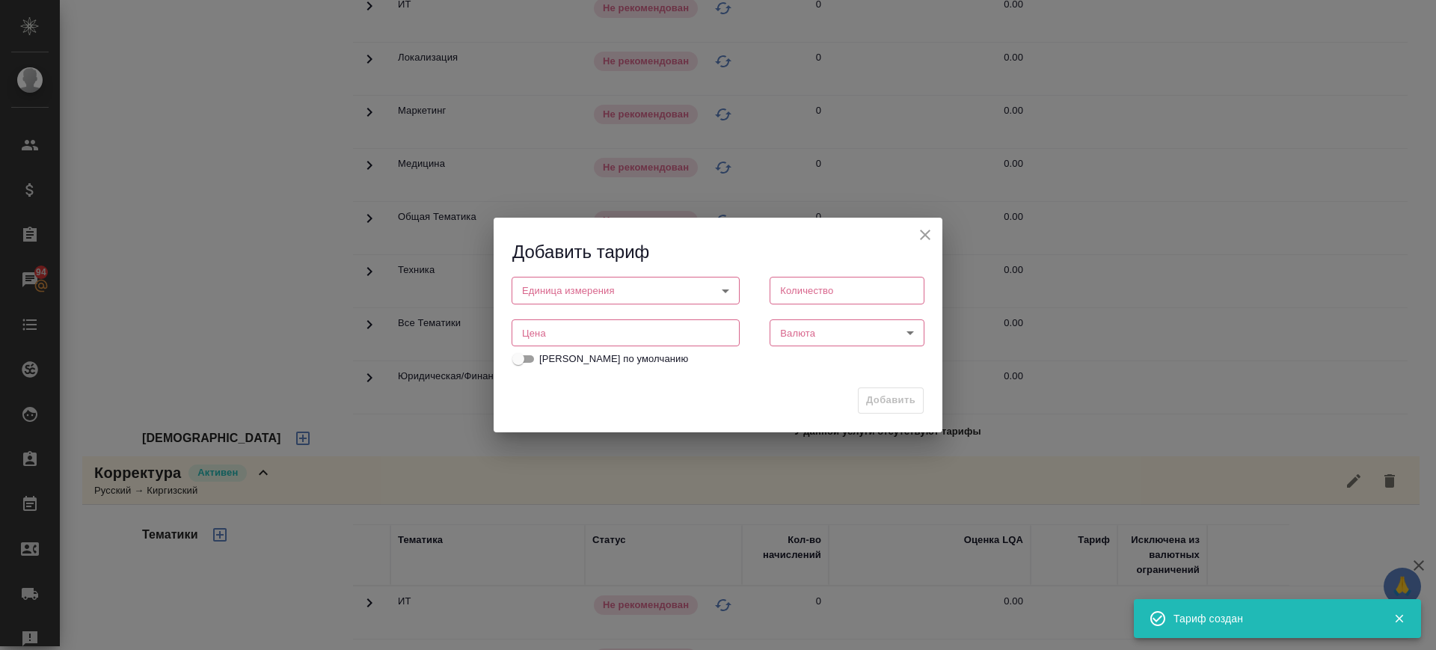
click at [545, 334] on input "number" at bounding box center [626, 332] width 228 height 27
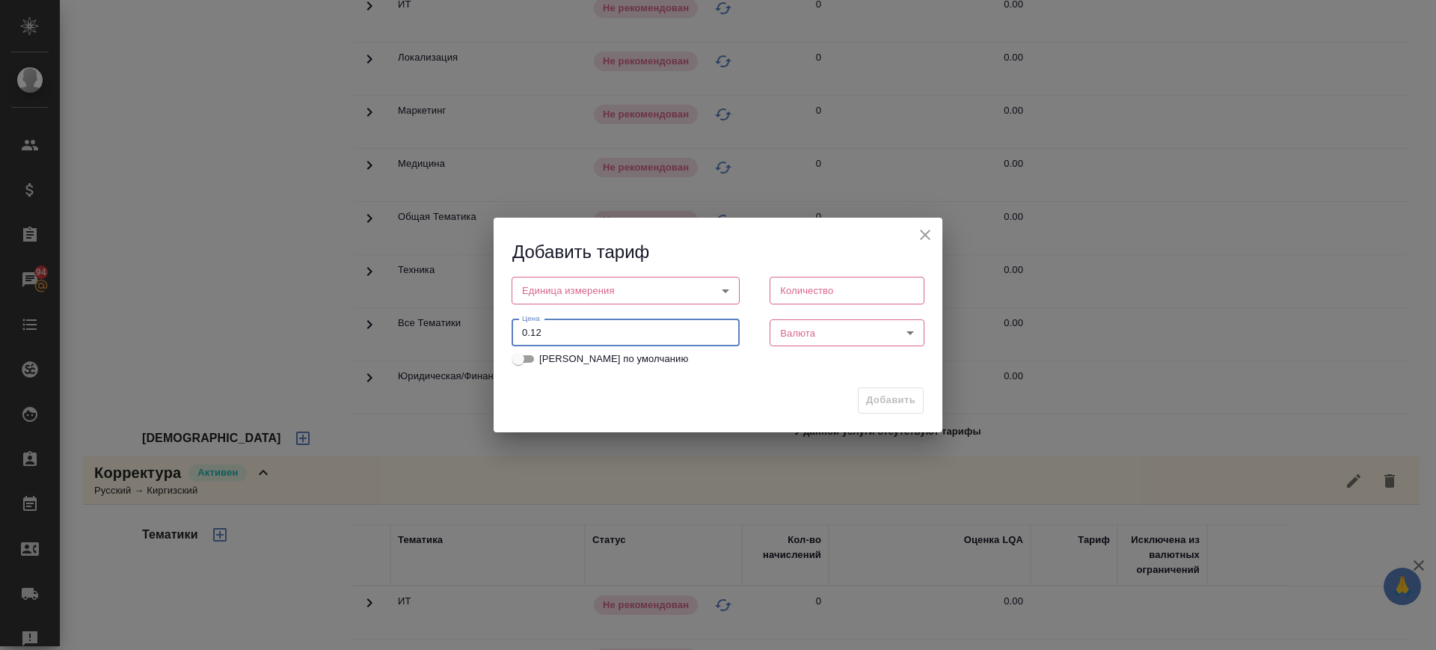
type input "0.12"
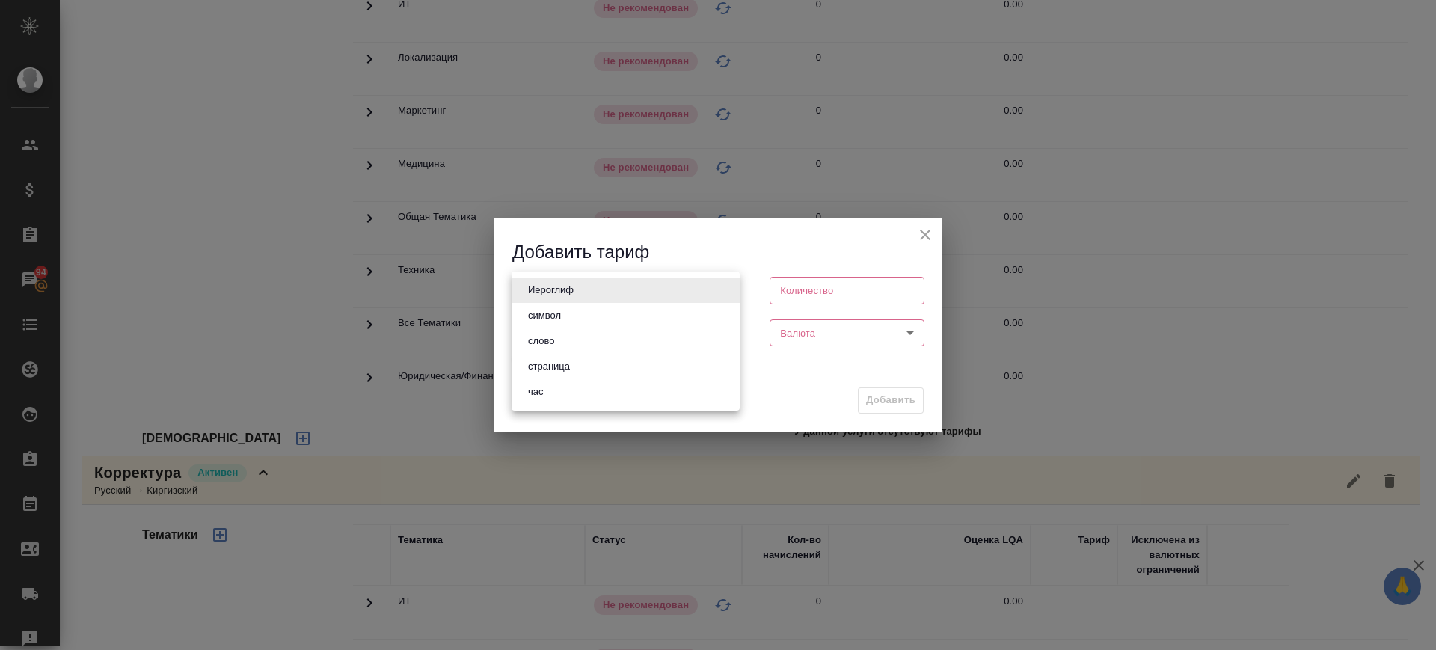
click at [599, 295] on body "🙏 .cls-1 fill:#fff; AWATERA Саглам Виктория v.saglam Клиенты Спецификации Заказ…" at bounding box center [718, 325] width 1436 height 650
drag, startPoint x: 574, startPoint y: 345, endPoint x: 779, endPoint y: 340, distance: 204.3
click at [574, 346] on li "слово" at bounding box center [626, 340] width 228 height 25
type input "5a8b1489cc6b4906c91bfd90"
type input "1"
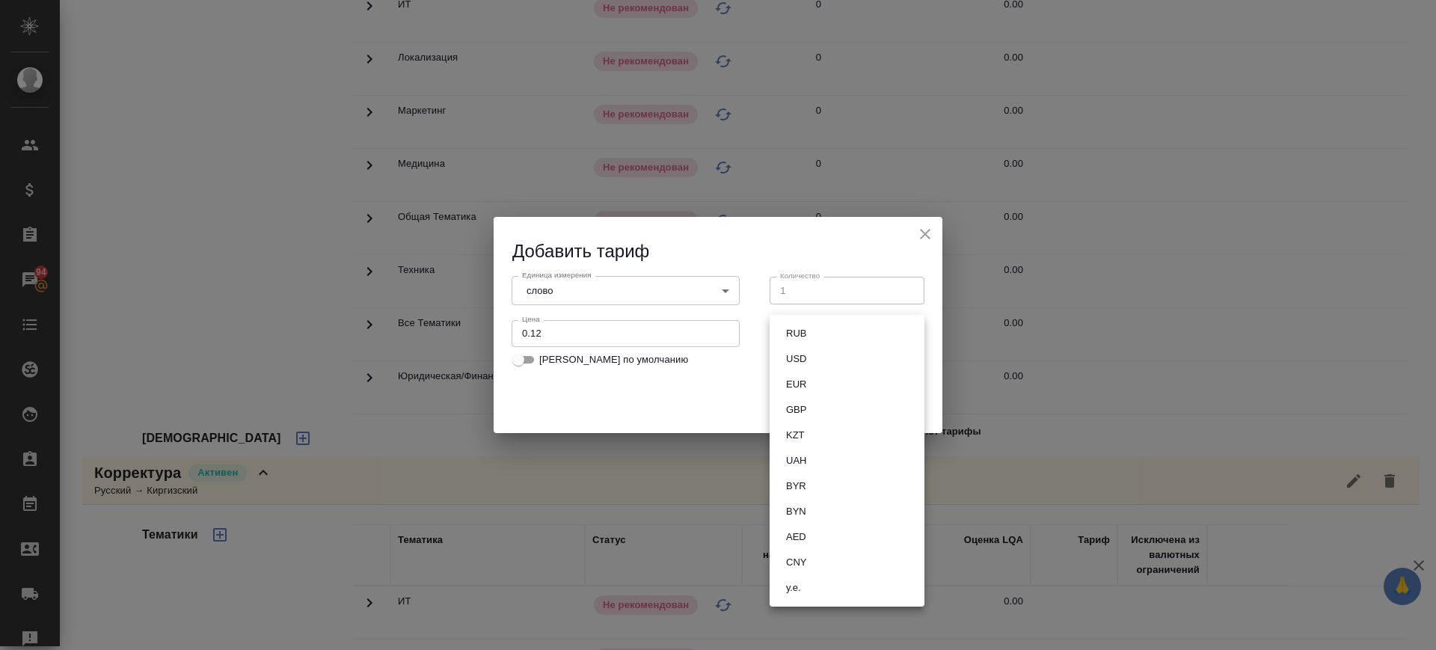
click at [805, 336] on body "🙏 .cls-1 fill:#fff; AWATERA Саглам Виктория v.saglam Клиенты Спецификации Заказ…" at bounding box center [718, 325] width 1436 height 650
click at [803, 331] on button "RUB" at bounding box center [796, 333] width 29 height 16
type input "RUB"
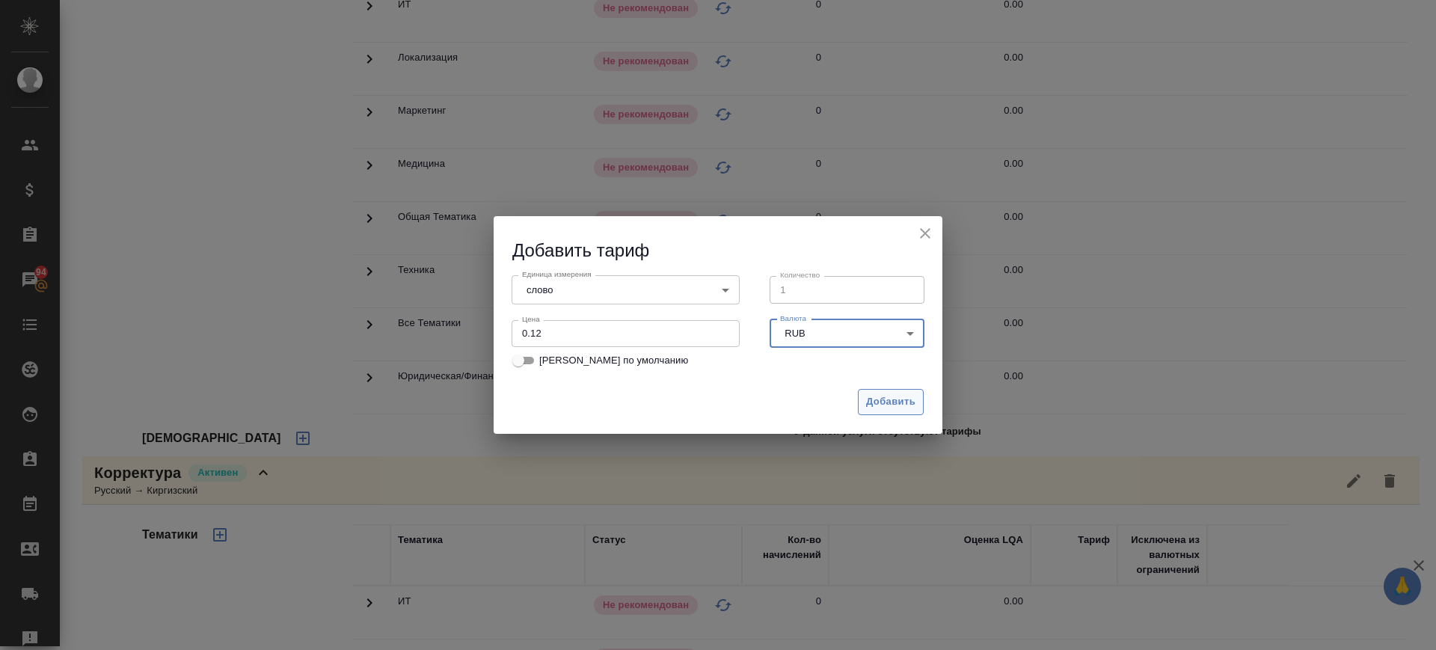
click at [899, 408] on span "Добавить" at bounding box center [890, 401] width 49 height 17
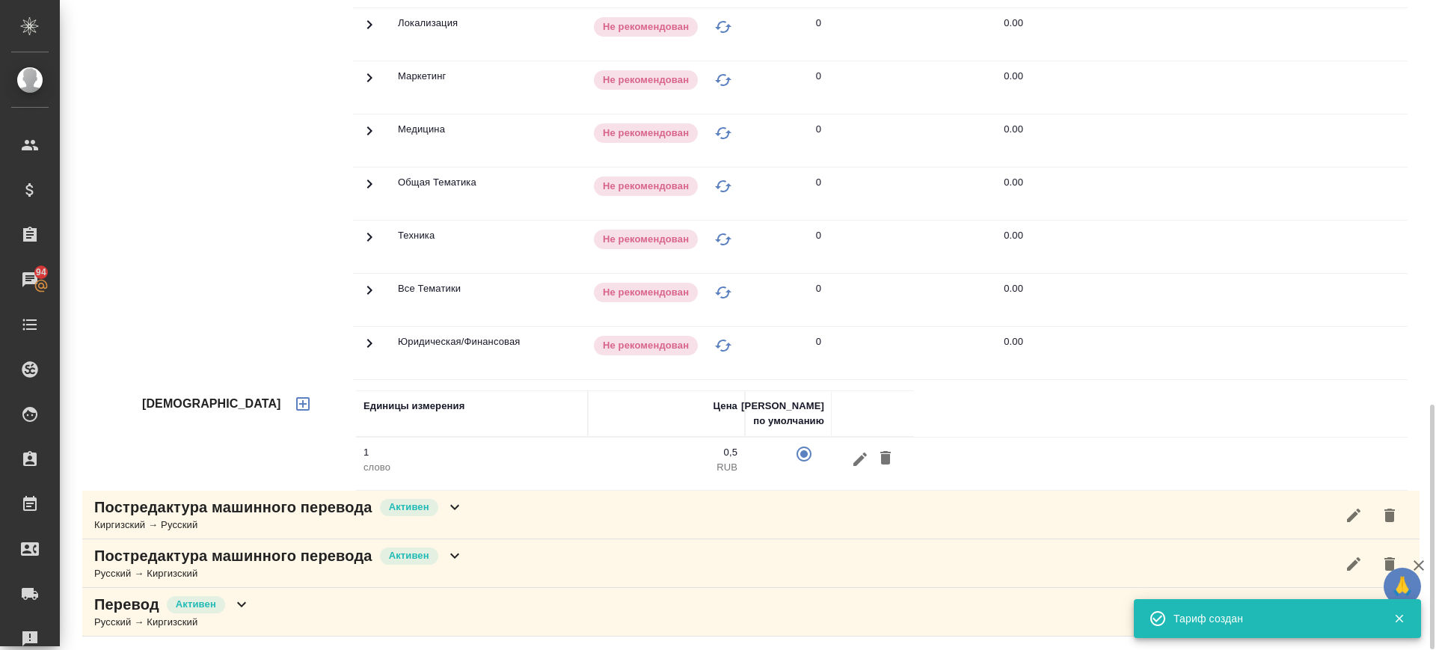
scroll to position [1075, 0]
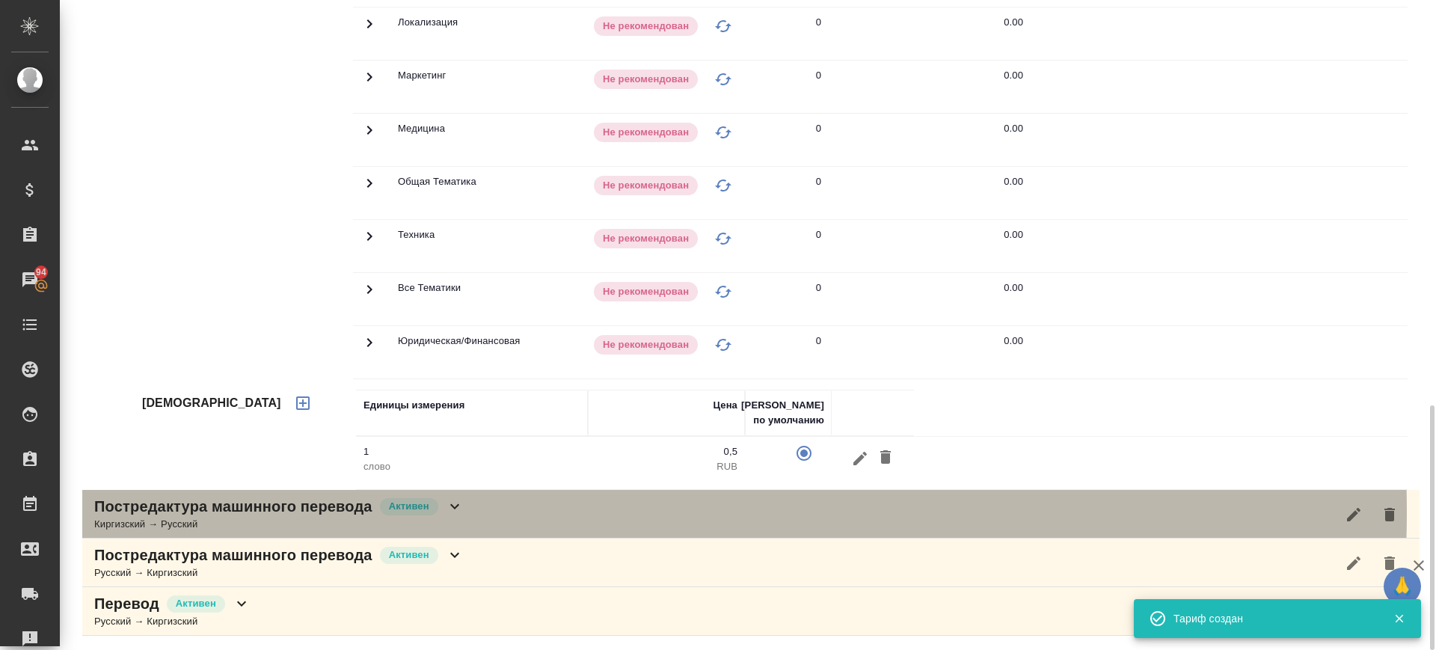
click at [513, 512] on div "Постредактура машинного перевода Активен Киргизский → Русский" at bounding box center [750, 514] width 1337 height 49
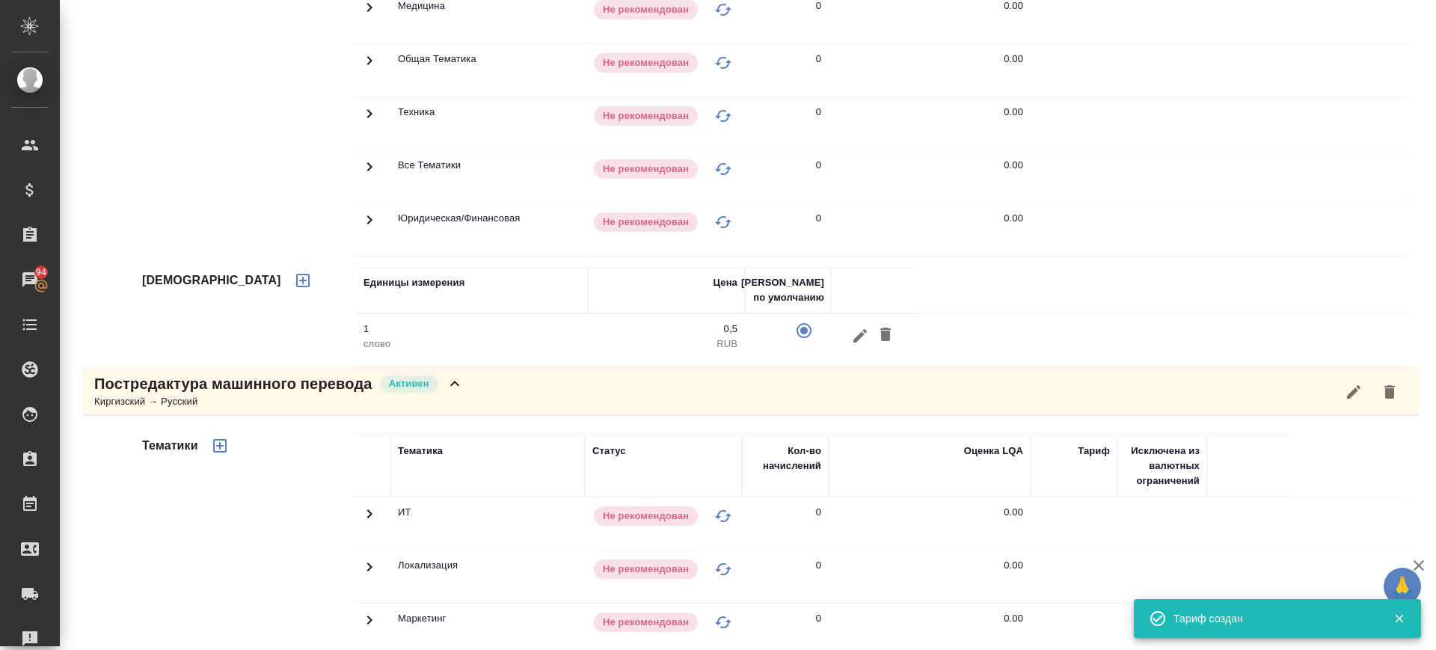
scroll to position [1665, 0]
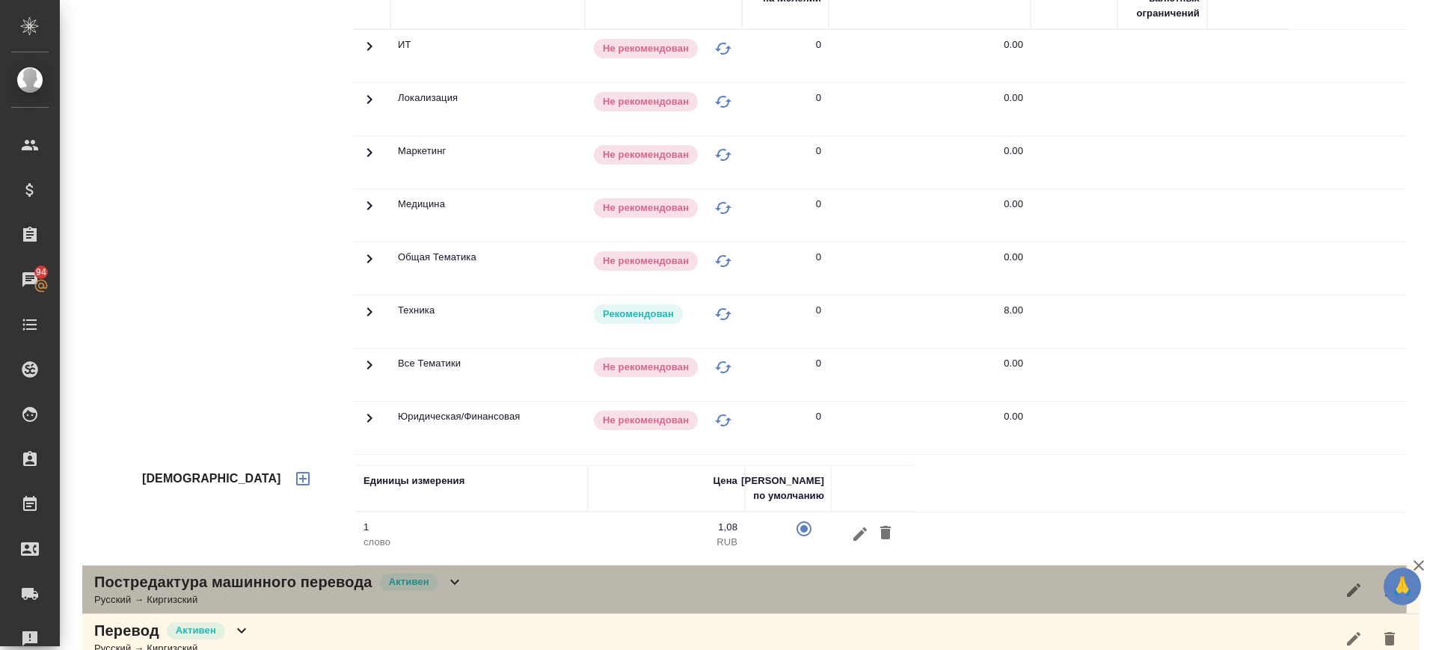
click at [506, 587] on div "Постредактура машинного перевода Активен Русский → Киргизский" at bounding box center [750, 590] width 1337 height 49
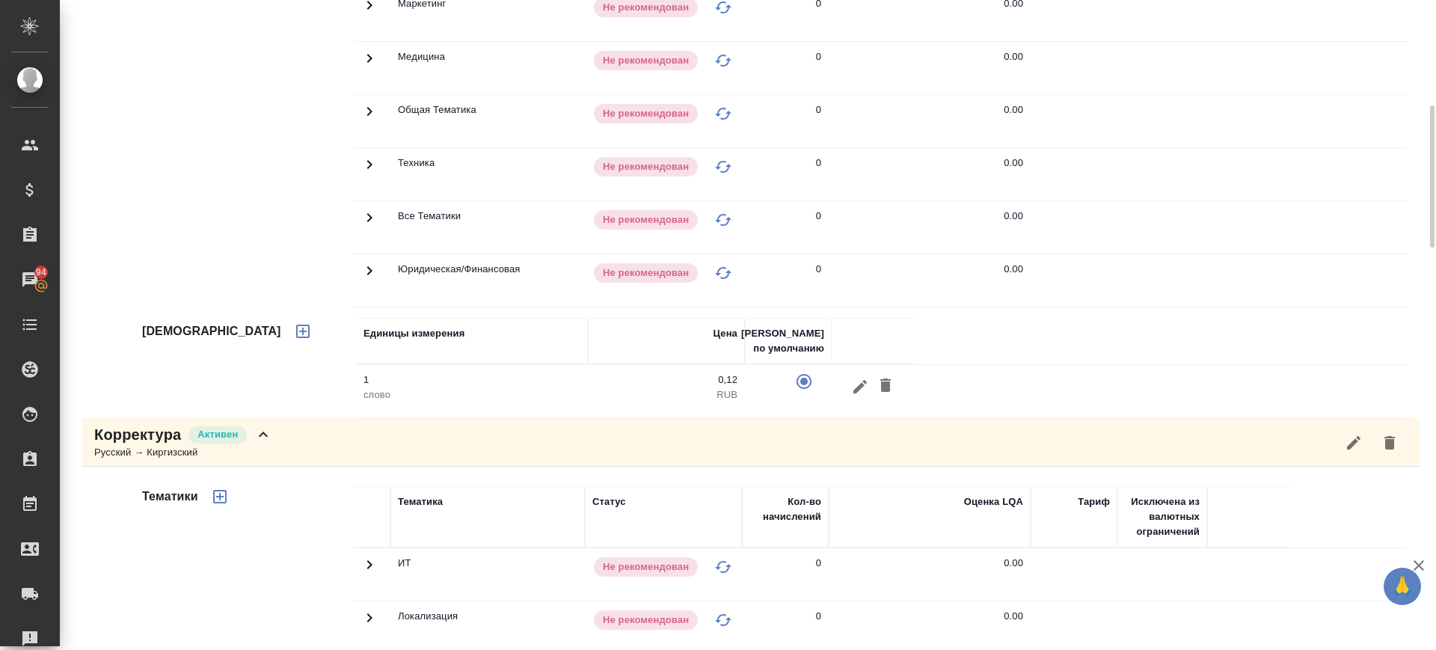
scroll to position [761, 0]
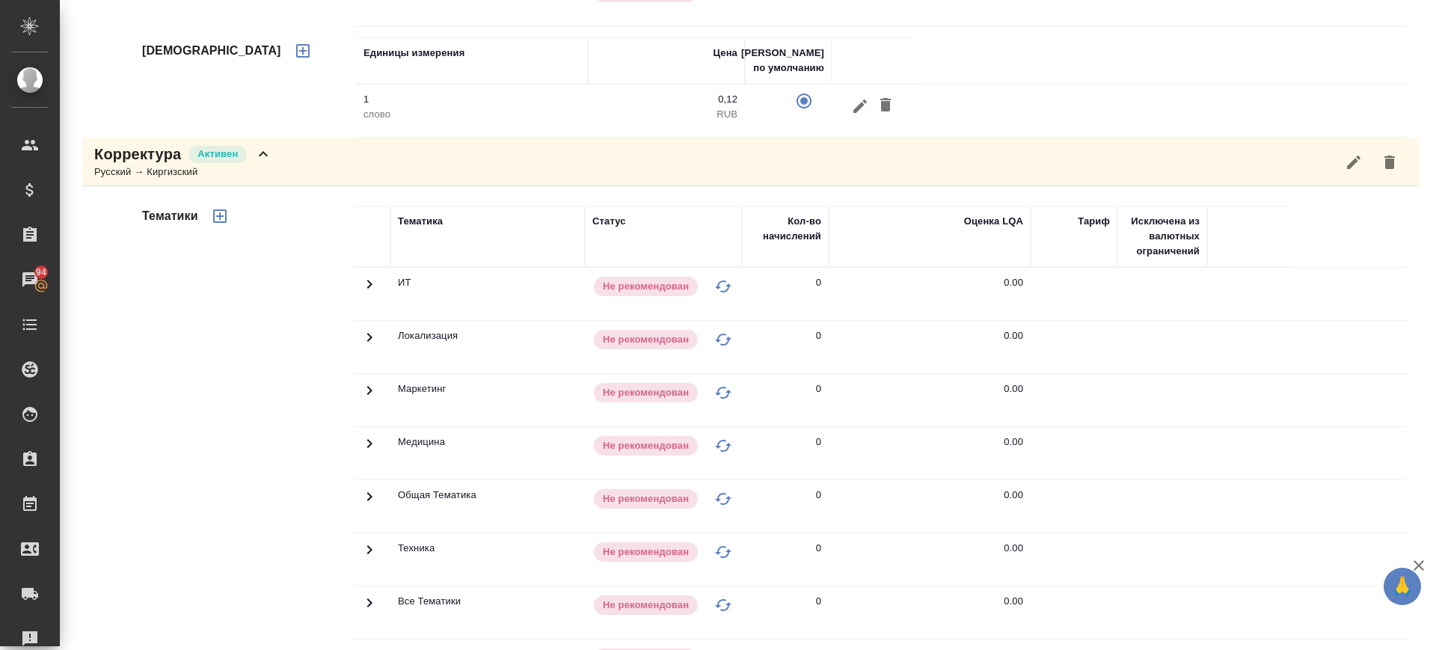
click at [226, 218] on icon "button" at bounding box center [219, 215] width 13 height 13
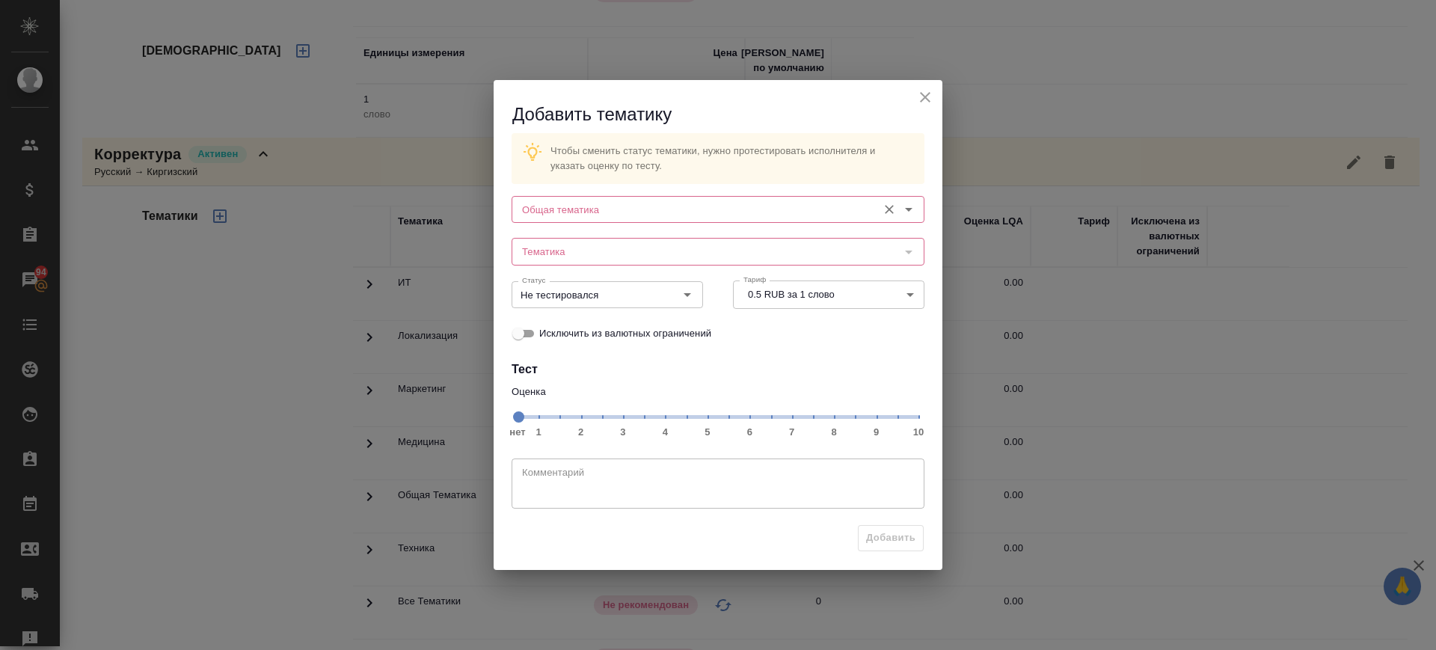
click at [589, 196] on div "Общая тематика" at bounding box center [718, 209] width 413 height 27
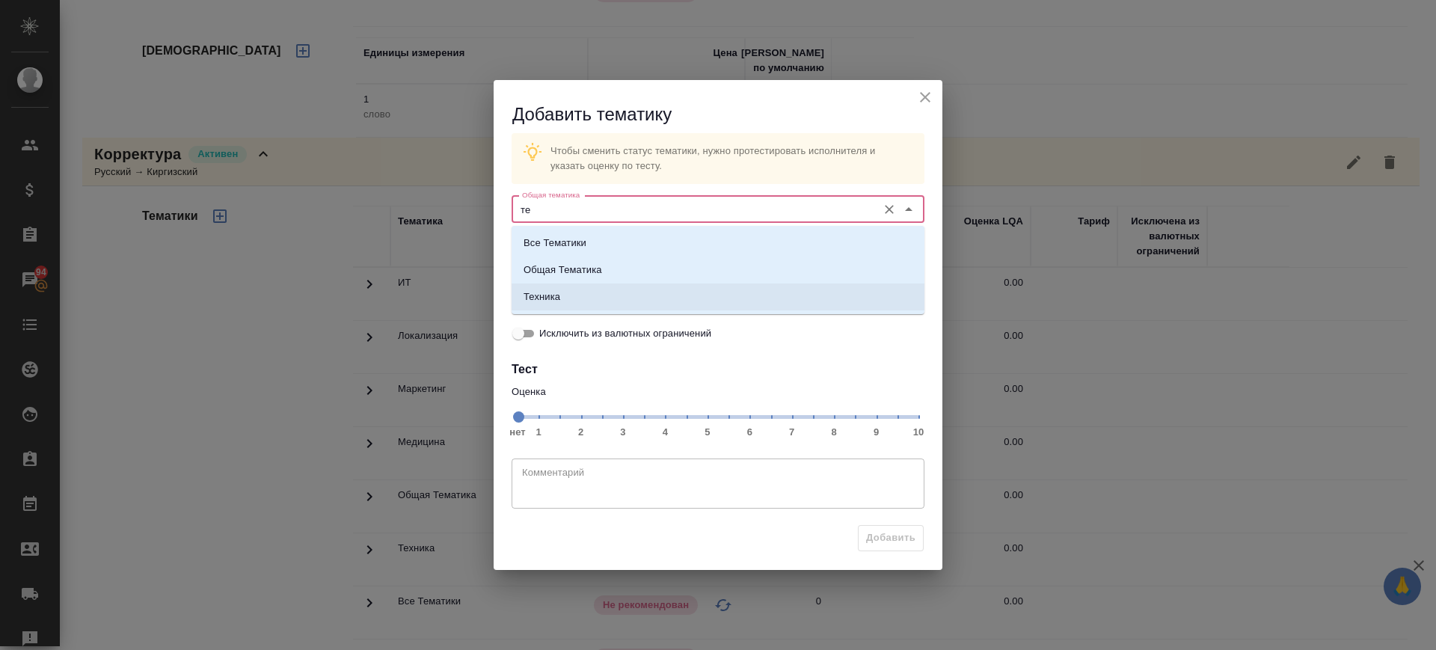
click at [545, 294] on p "Техника" at bounding box center [542, 296] width 37 height 15
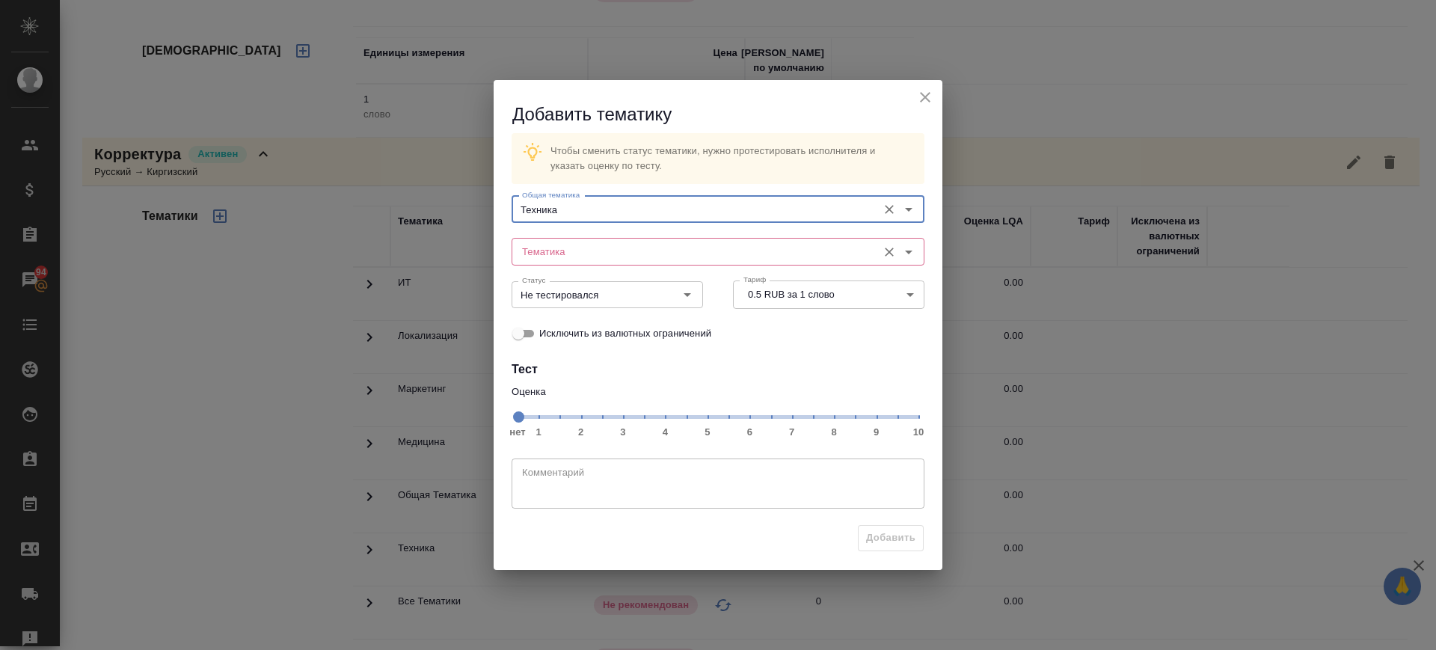
type input "Техника"
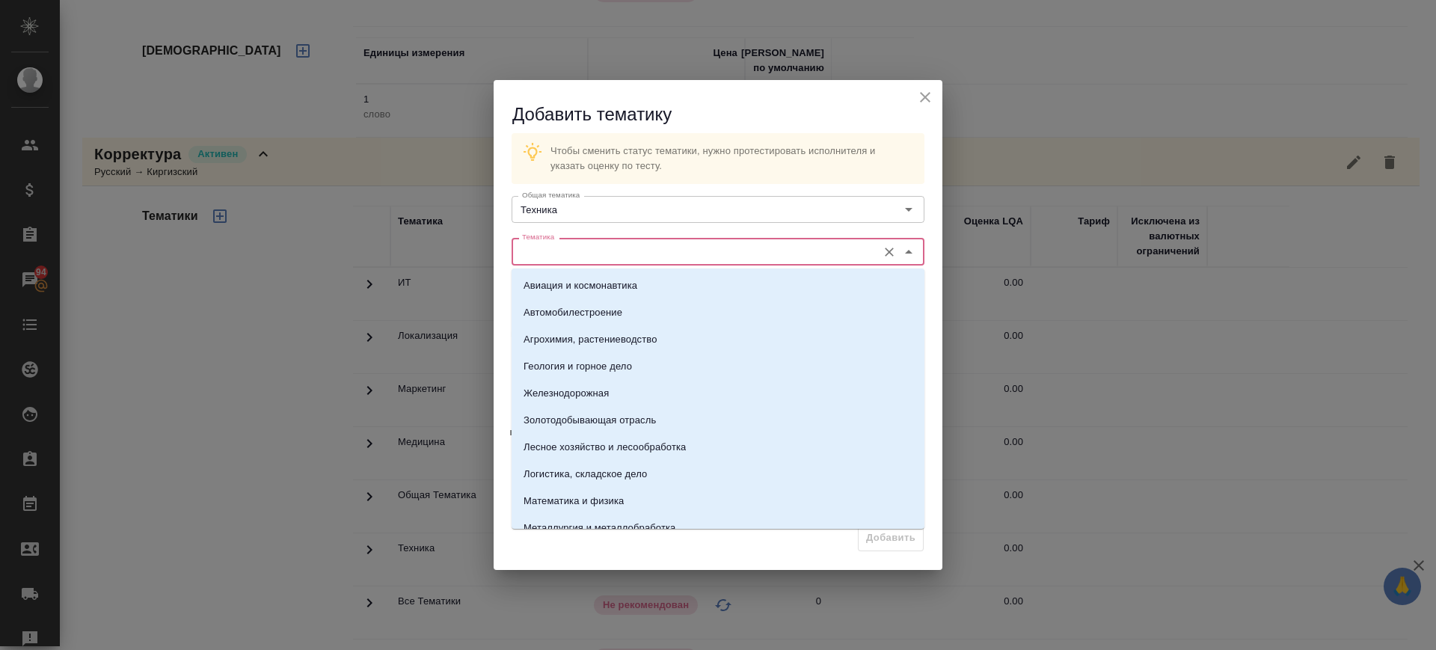
click at [562, 243] on input "Тематика" at bounding box center [693, 251] width 354 height 18
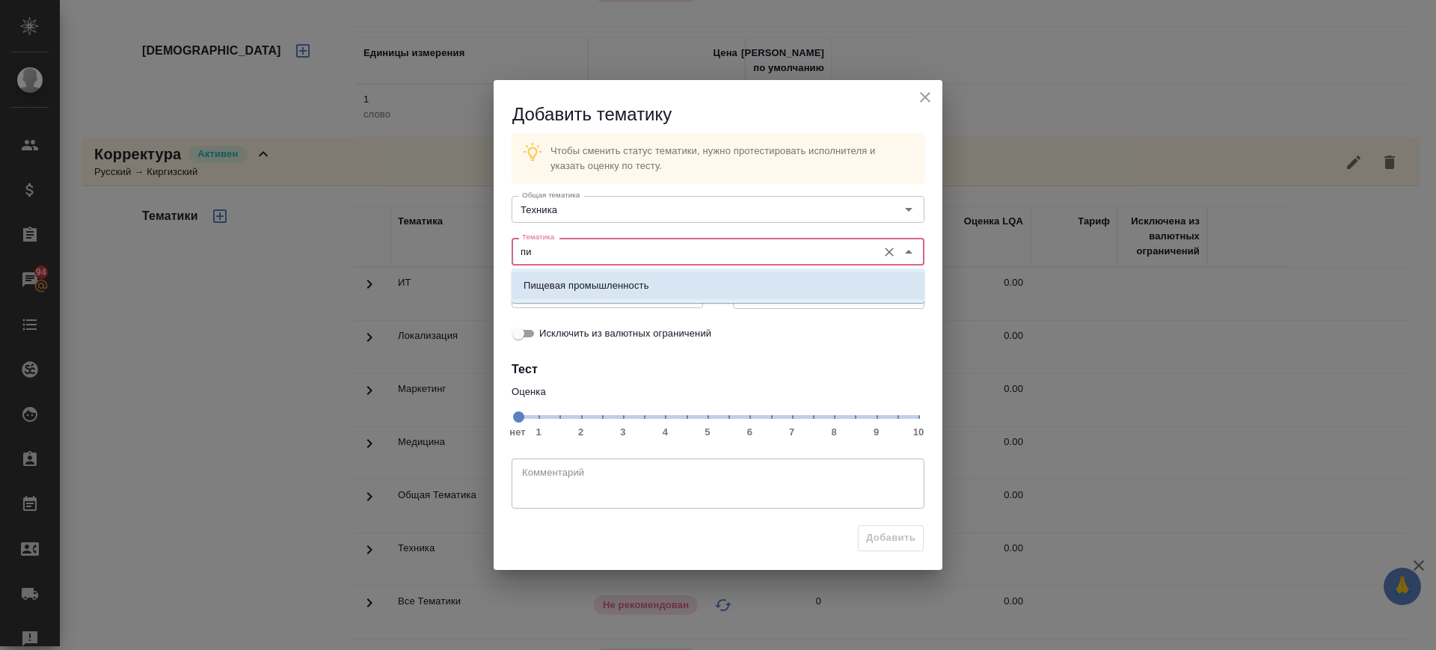
drag, startPoint x: 596, startPoint y: 284, endPoint x: 835, endPoint y: 433, distance: 281.6
click at [595, 284] on p "Пищевая промышленность" at bounding box center [587, 285] width 126 height 15
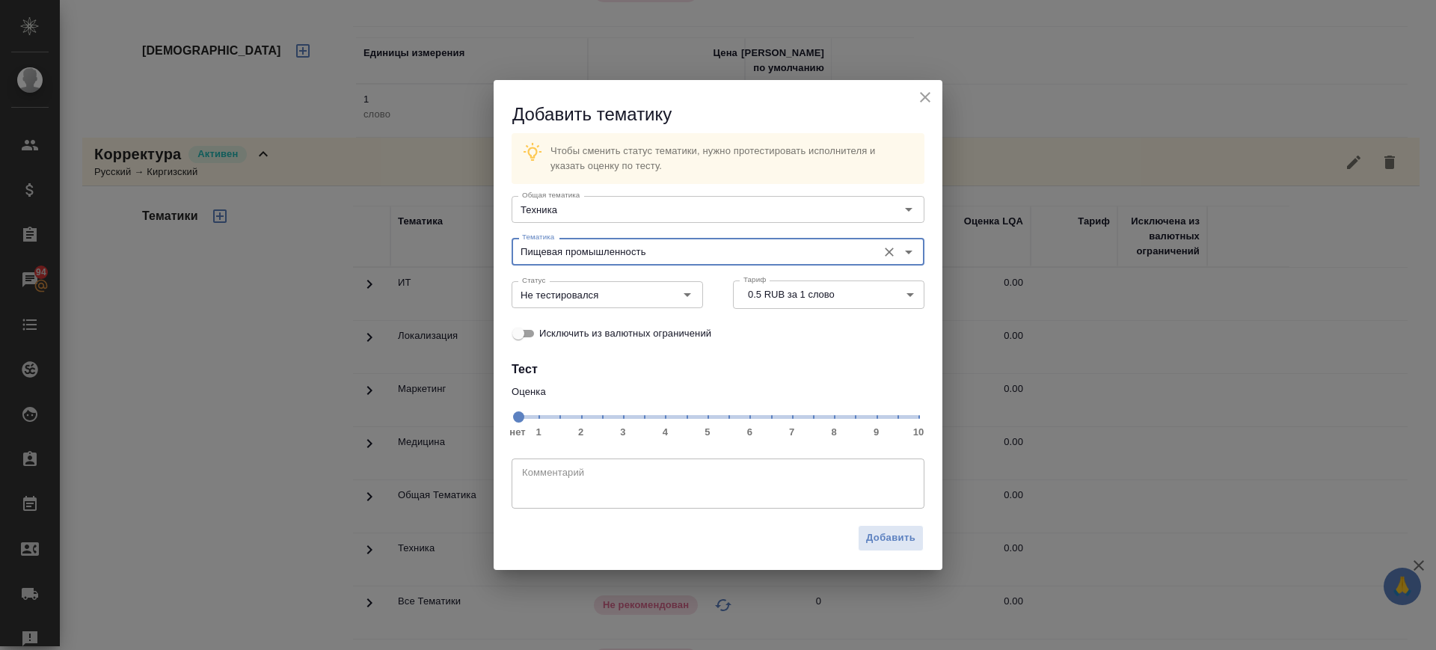
type input "Пищевая промышленность"
drag, startPoint x: 835, startPoint y: 423, endPoint x: 631, endPoint y: 305, distance: 235.9
click at [835, 423] on span "нет 1 2 3 4 5 6 7 8 9 10" at bounding box center [718, 415] width 401 height 21
click at [640, 290] on input "Не тестировался" at bounding box center [582, 295] width 132 height 18
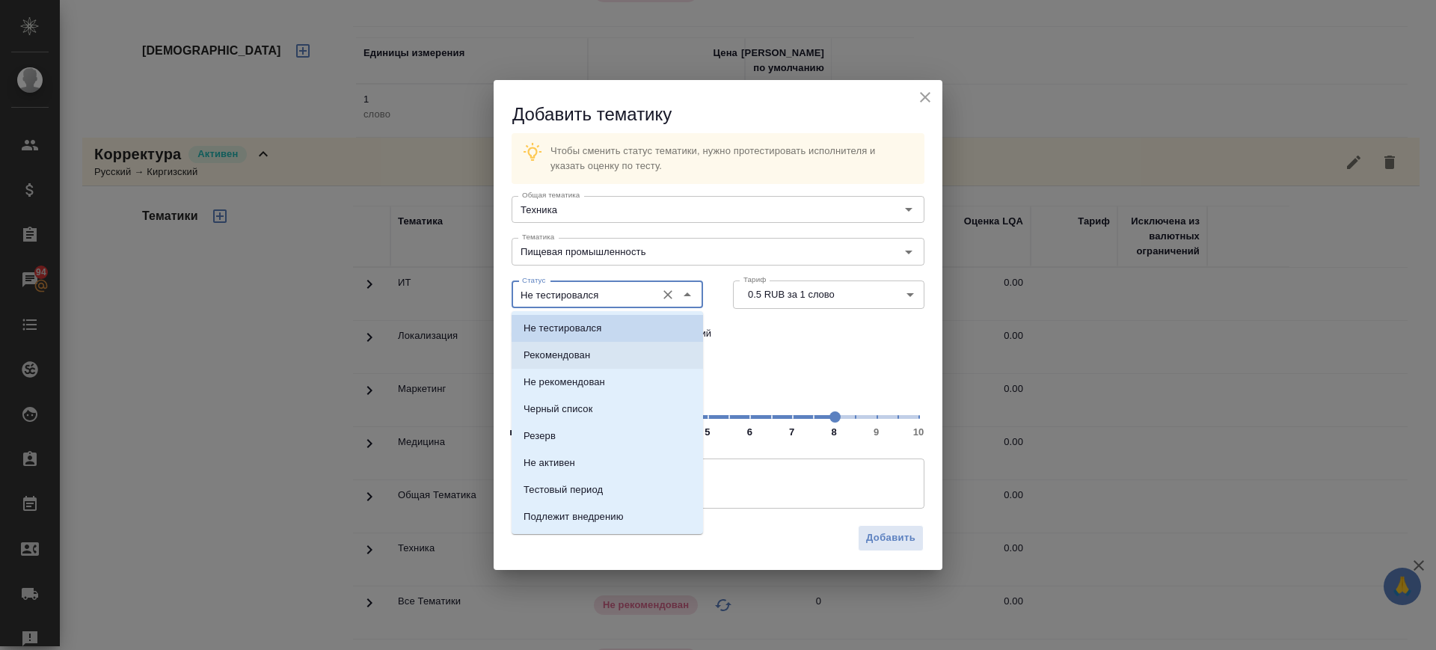
drag, startPoint x: 613, startPoint y: 352, endPoint x: 874, endPoint y: 533, distance: 317.7
click at [613, 352] on li "Рекомендован" at bounding box center [607, 355] width 191 height 27
type input "Рекомендован"
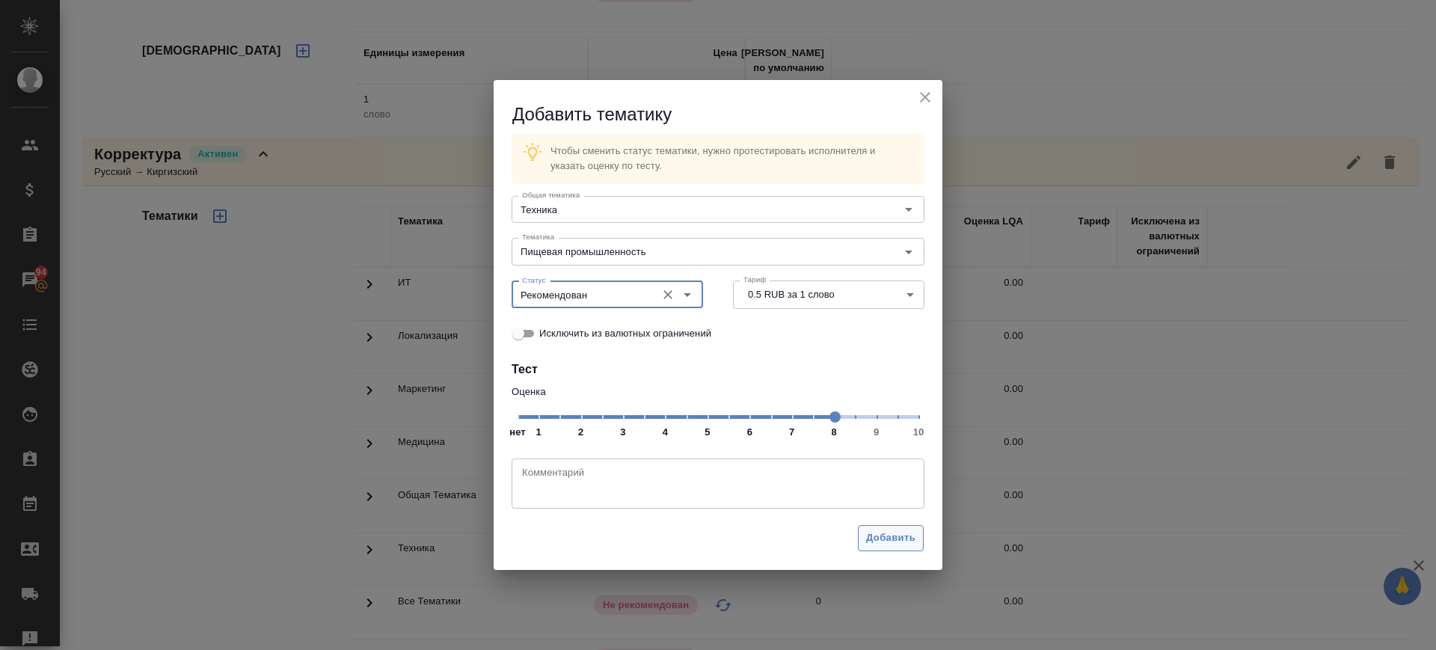
click at [881, 536] on span "Добавить" at bounding box center [890, 538] width 49 height 17
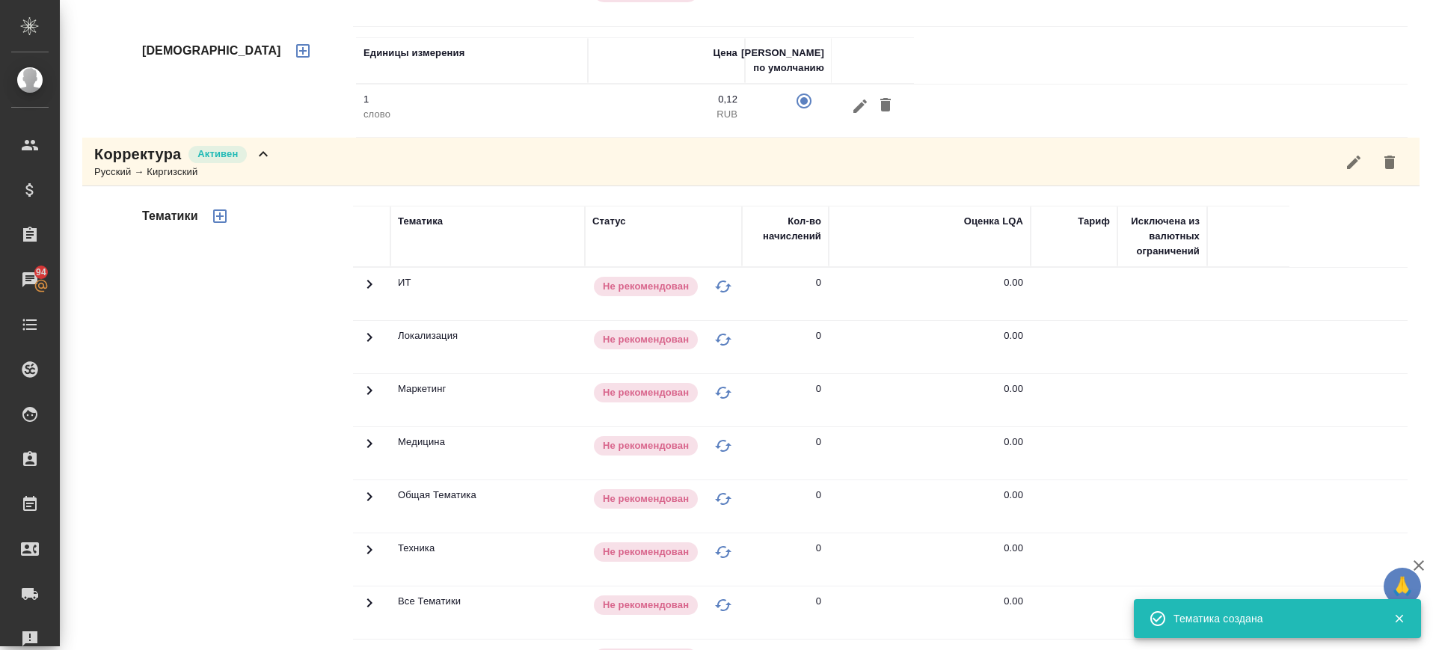
click at [298, 164] on div "Корректура Активен Русский → Киргизский" at bounding box center [750, 162] width 1337 height 49
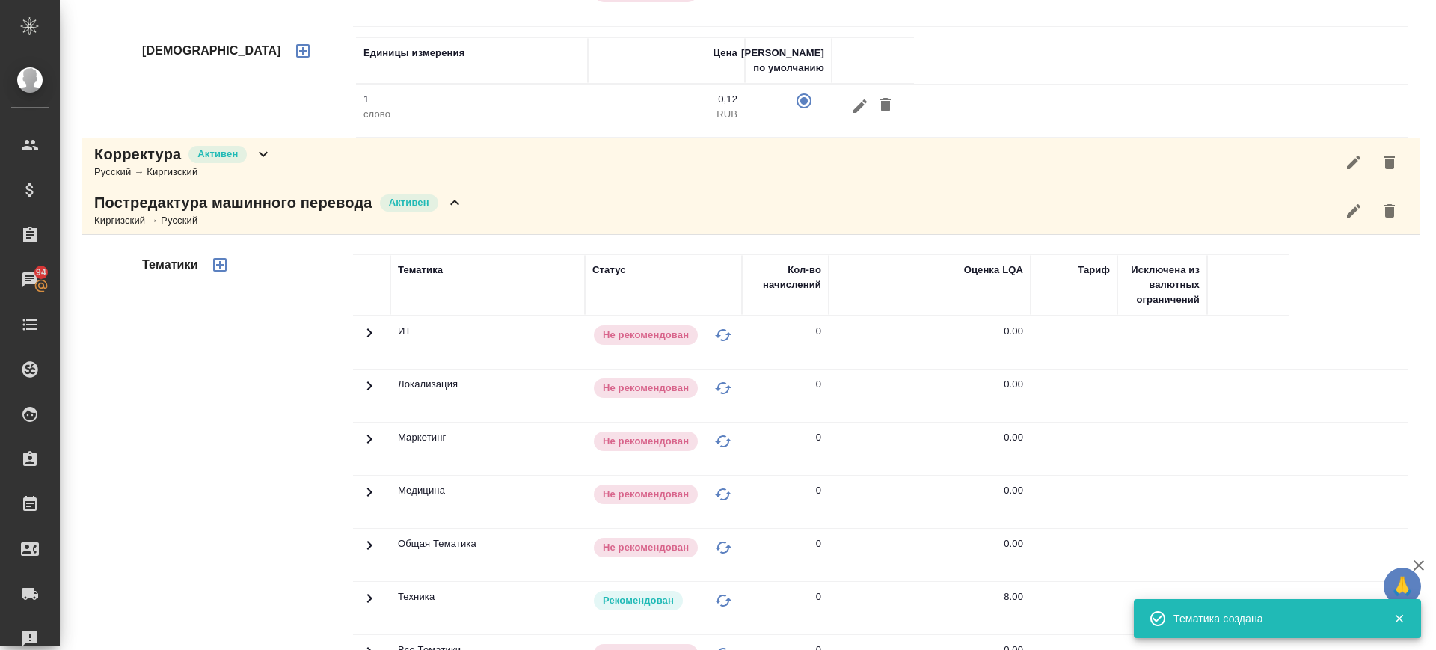
click at [361, 600] on icon at bounding box center [370, 598] width 18 height 18
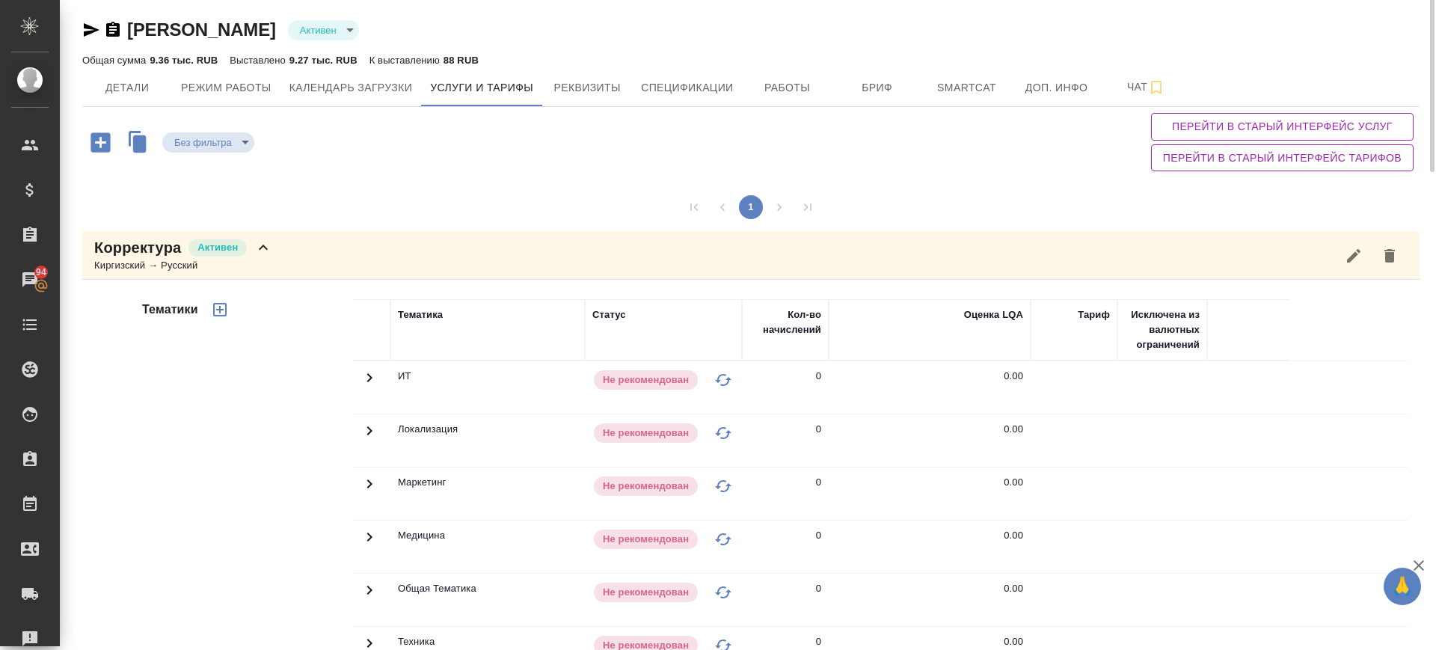
scroll to position [0, 0]
click at [221, 313] on icon "button" at bounding box center [220, 312] width 18 height 18
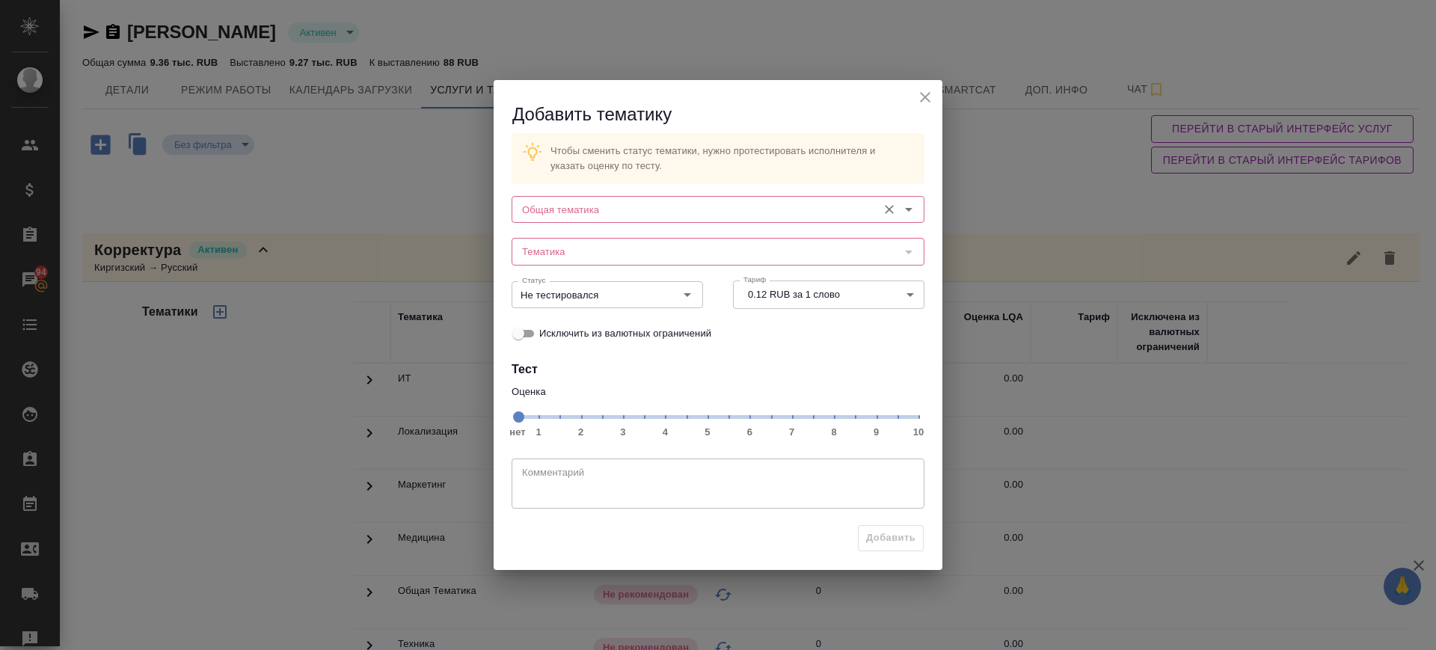
click at [532, 216] on input "Общая тематика" at bounding box center [693, 209] width 354 height 18
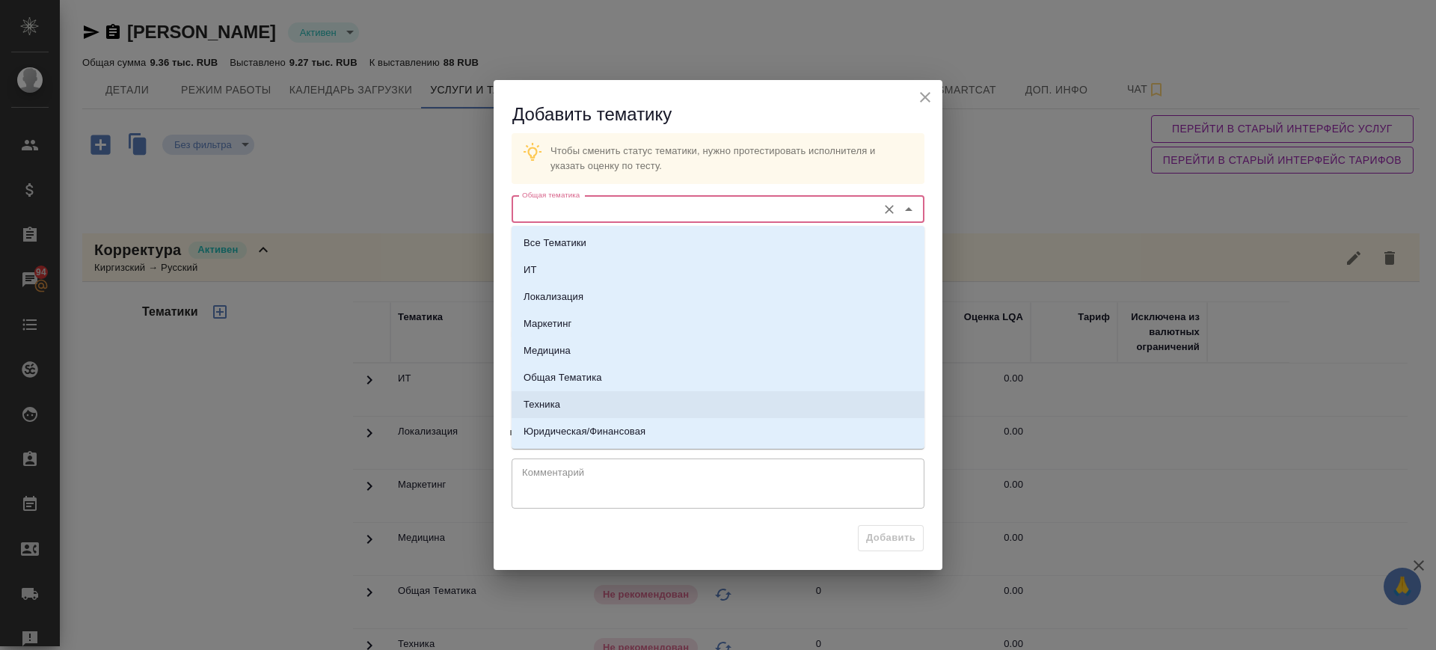
drag, startPoint x: 584, startPoint y: 398, endPoint x: 584, endPoint y: 273, distance: 124.9
click at [580, 398] on li "Техника" at bounding box center [718, 404] width 413 height 27
type input "Техника"
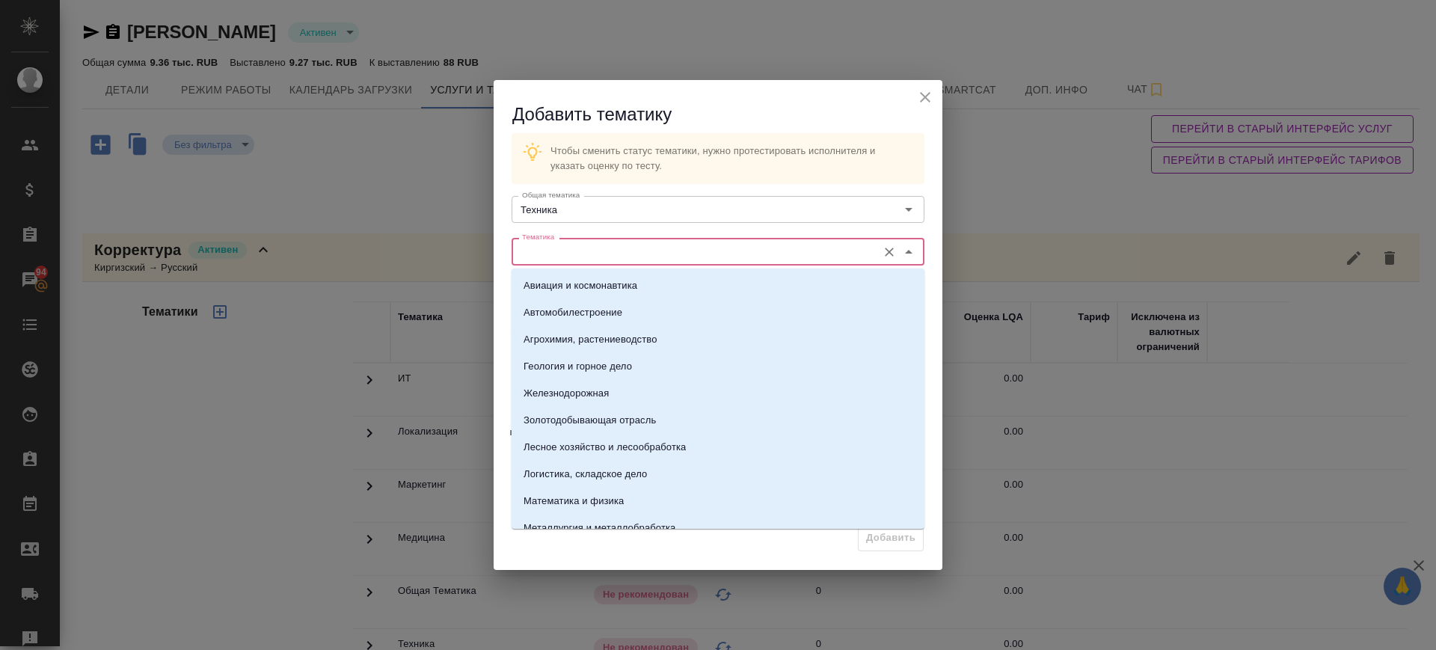
click at [582, 254] on input "Тематика" at bounding box center [693, 251] width 354 height 18
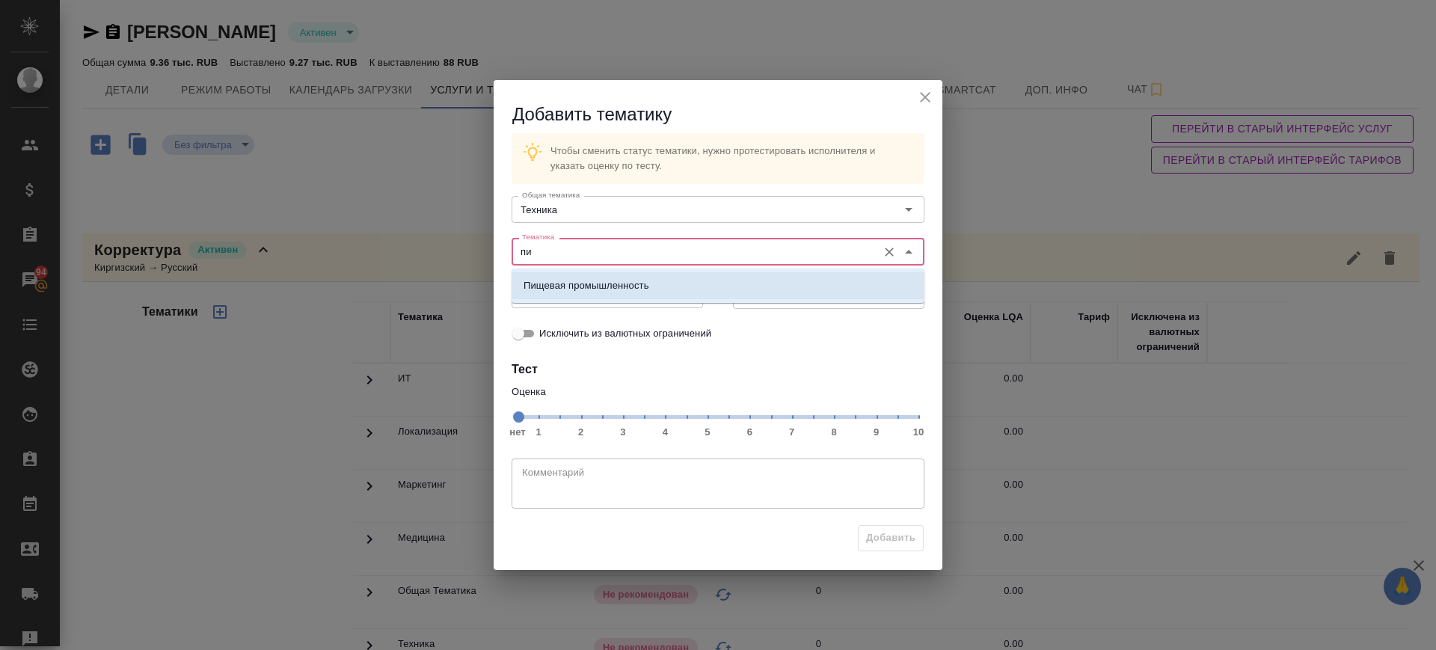
click at [583, 277] on li "Пищевая промышленность" at bounding box center [718, 285] width 413 height 27
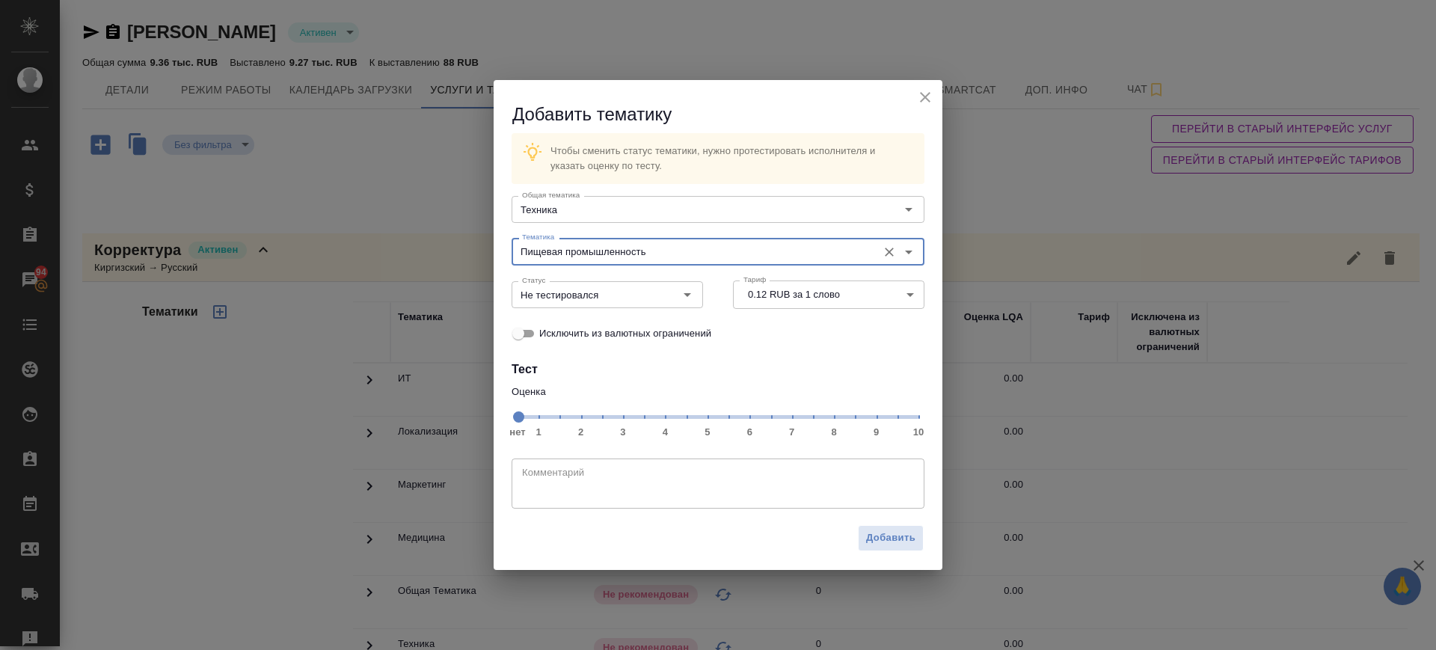
type input "Пищевая промышленность"
click at [839, 417] on span "нет 1 2 3 4 5 6 7 8 9 10" at bounding box center [718, 415] width 401 height 21
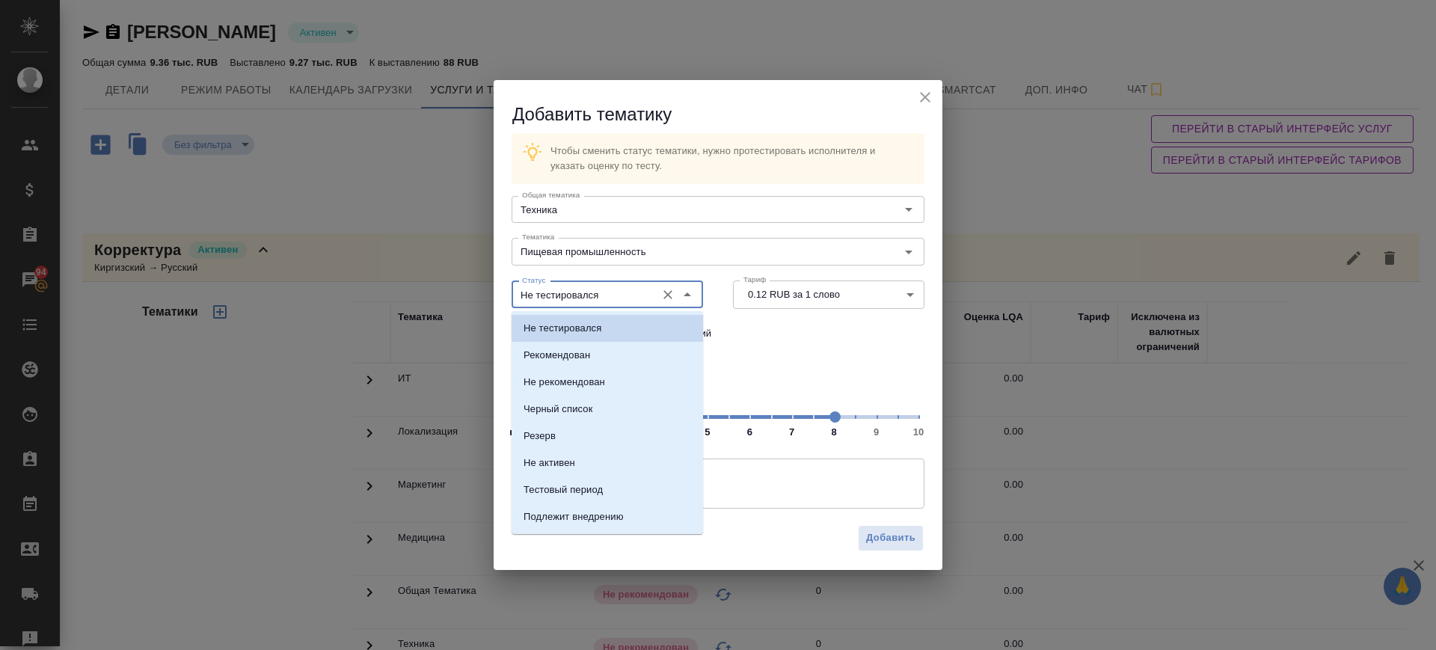
click at [638, 286] on input "Не тестировался" at bounding box center [582, 295] width 132 height 18
click at [595, 353] on li "Рекомендован" at bounding box center [607, 355] width 191 height 27
type input "Рекомендован"
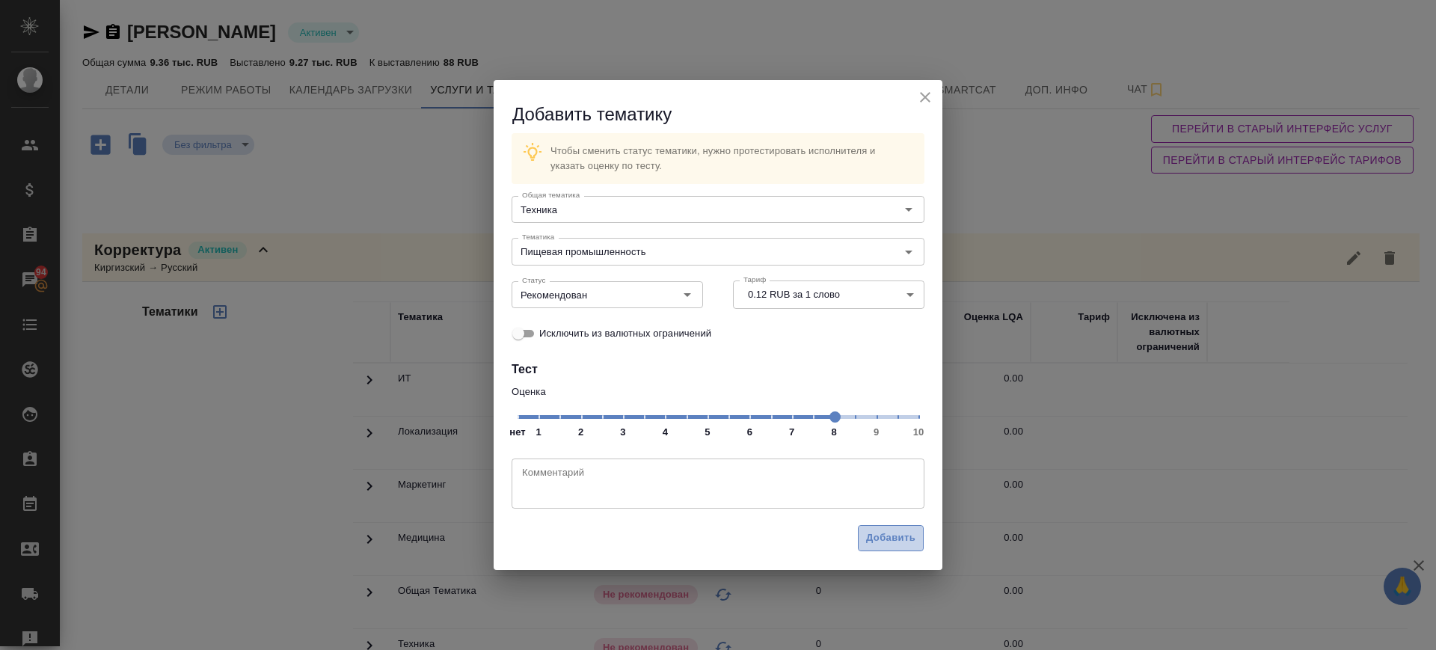
click at [901, 548] on button "Добавить" at bounding box center [891, 538] width 66 height 26
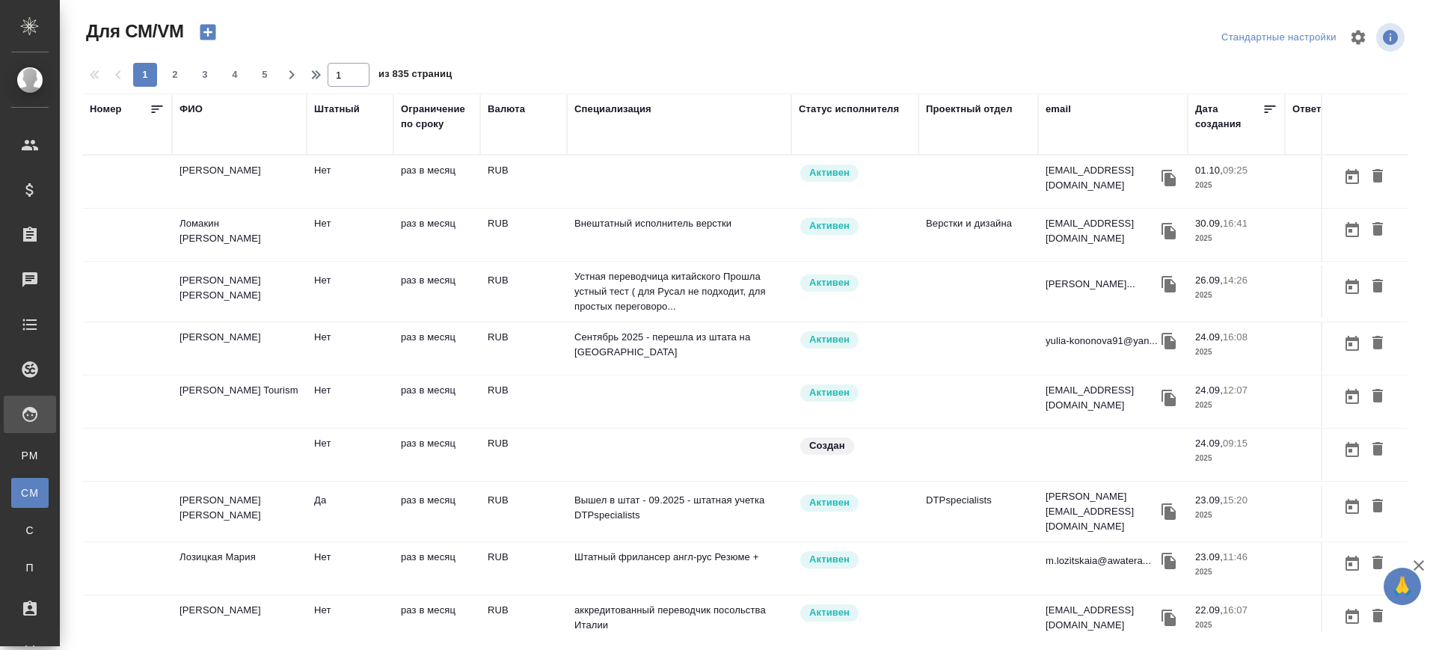
click at [1067, 105] on div "email" at bounding box center [1058, 109] width 25 height 15
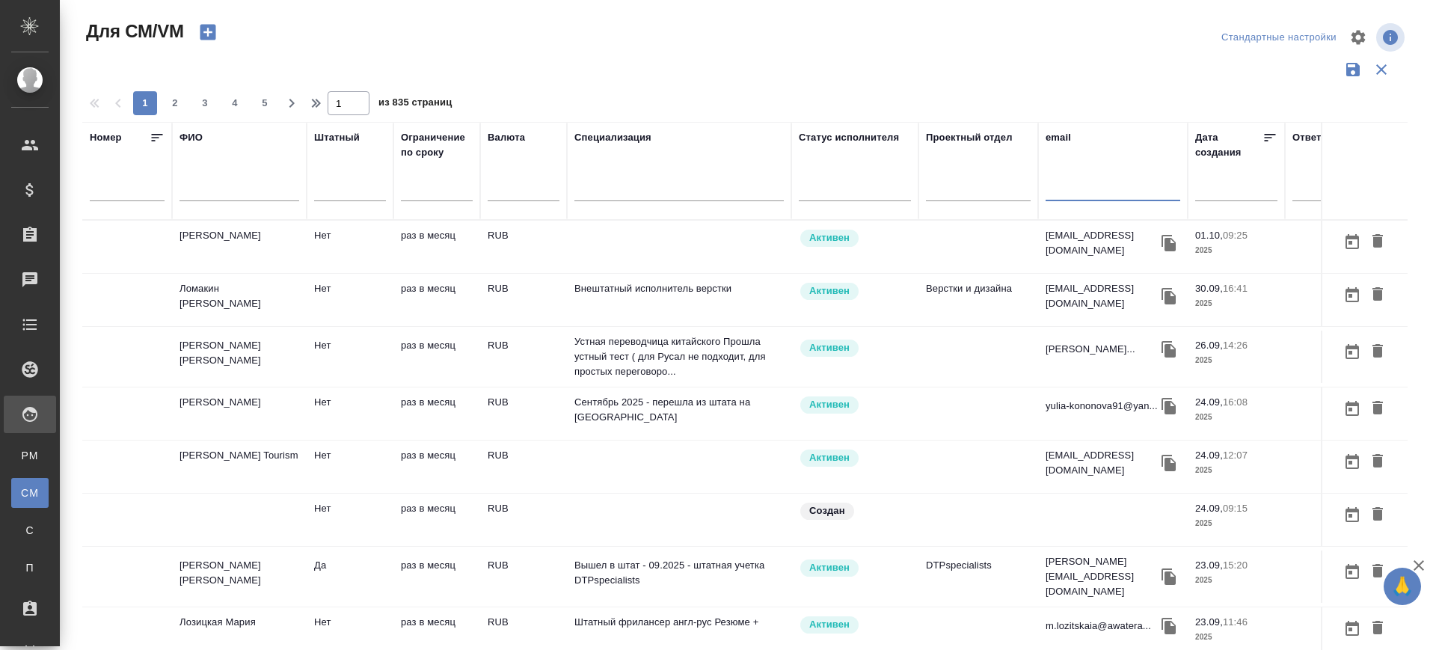
click at [1070, 189] on input "text" at bounding box center [1113, 192] width 135 height 19
paste input "[PERSON_NAME][EMAIL_ADDRESS][DOMAIN_NAME]"
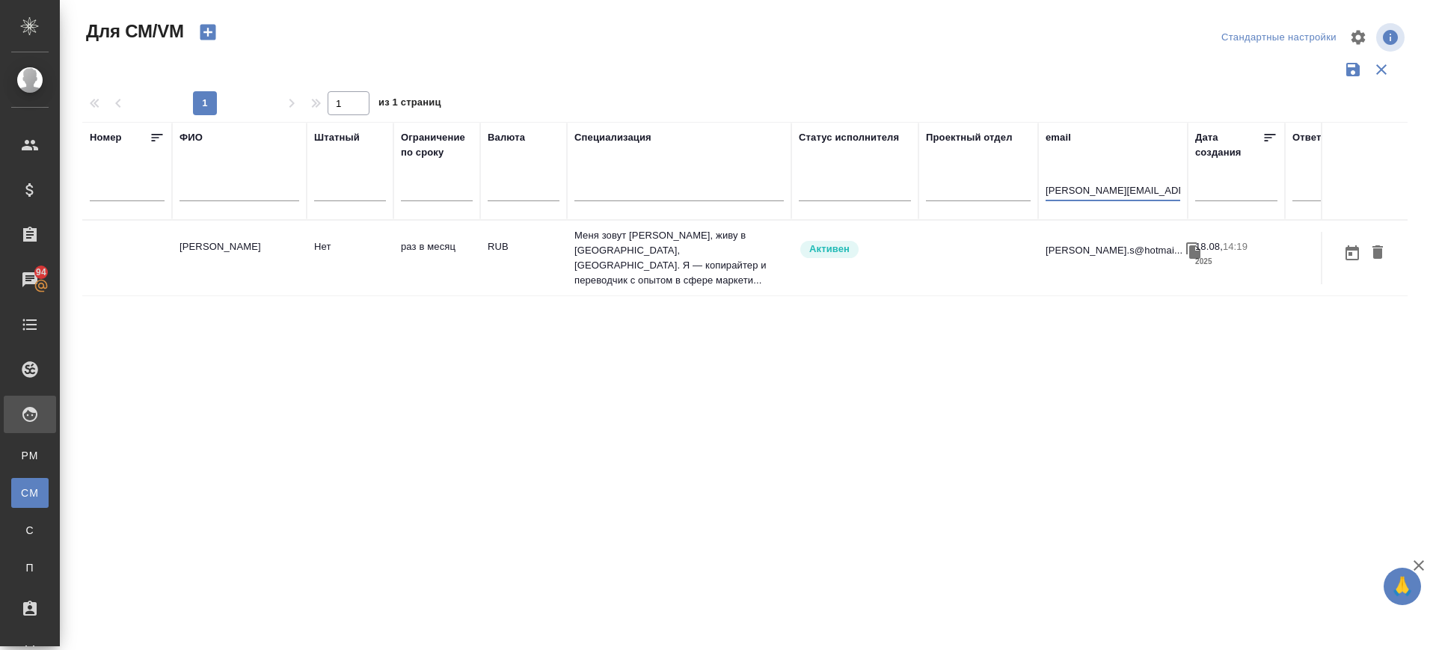
type input "[PERSON_NAME][EMAIL_ADDRESS][DOMAIN_NAME]"
click at [256, 253] on td "[PERSON_NAME]" at bounding box center [239, 258] width 135 height 52
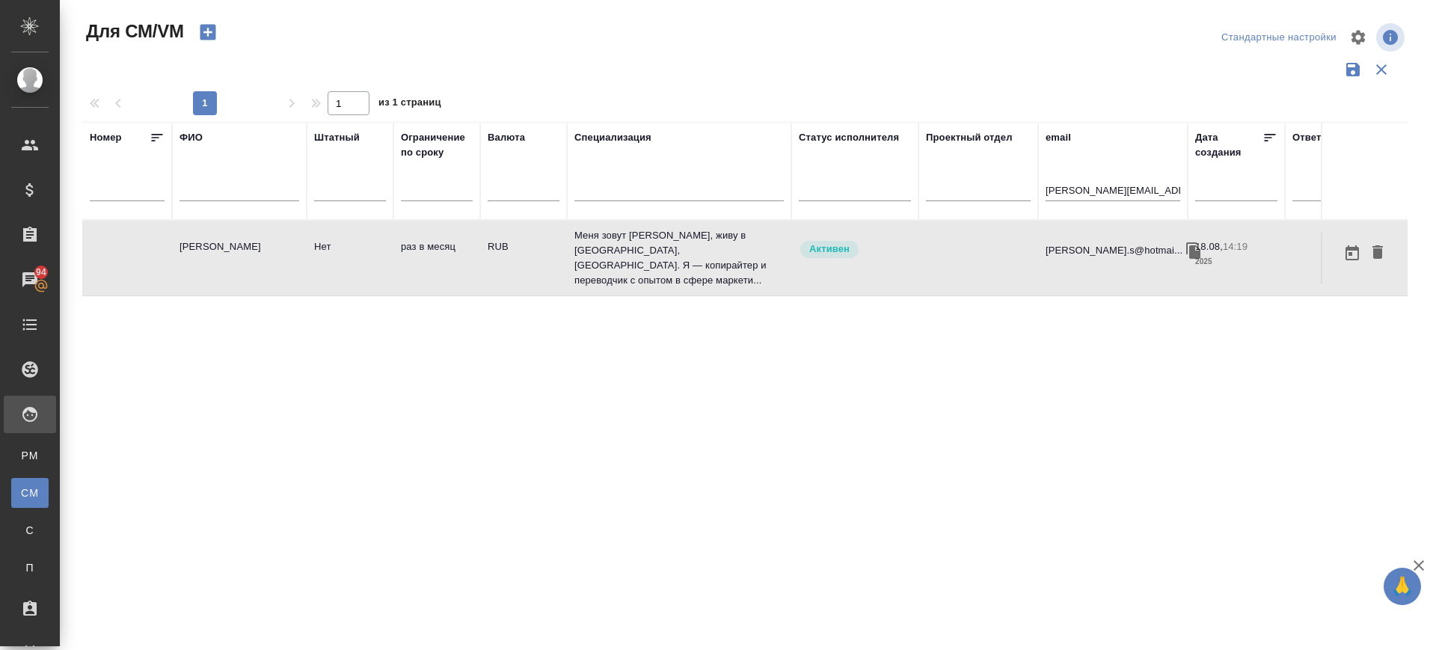
click at [256, 253] on td "[PERSON_NAME]" at bounding box center [239, 258] width 135 height 52
click at [1095, 186] on input "[PERSON_NAME][EMAIL_ADDRESS][DOMAIN_NAME]" at bounding box center [1113, 192] width 135 height 19
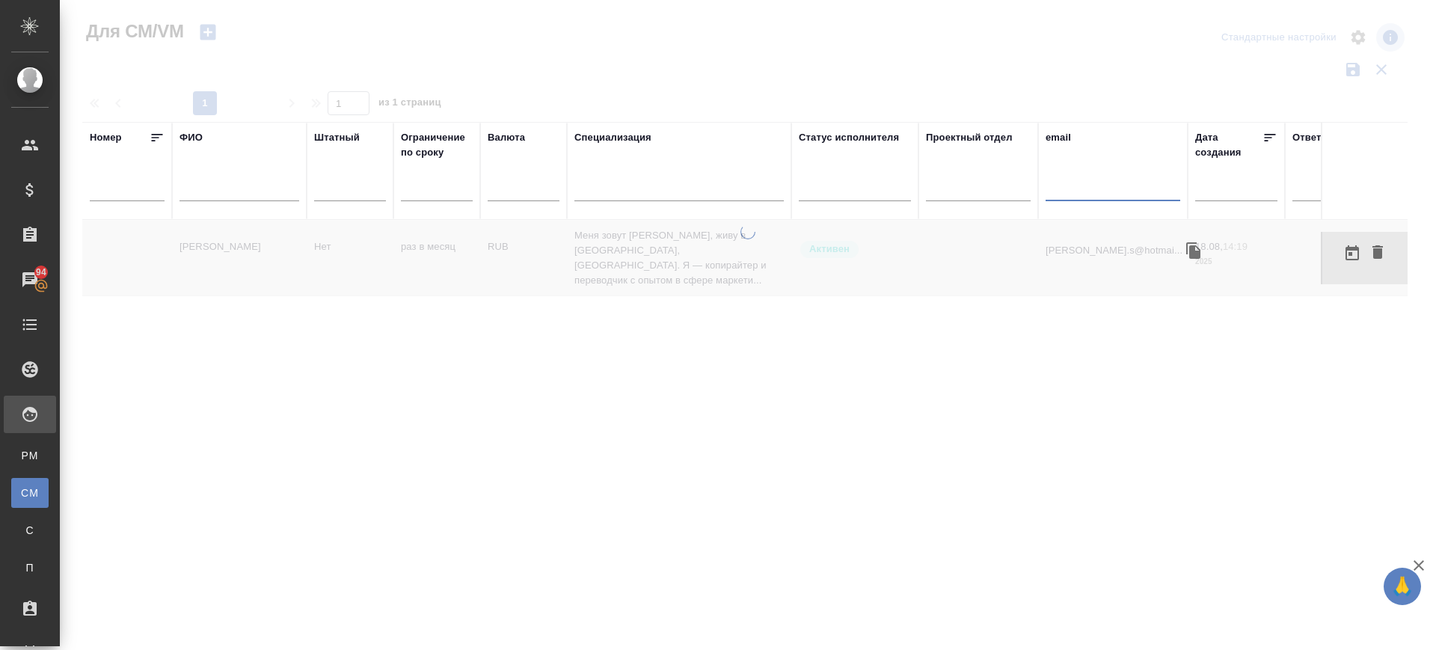
click at [223, 200] on input "text" at bounding box center [240, 192] width 120 height 19
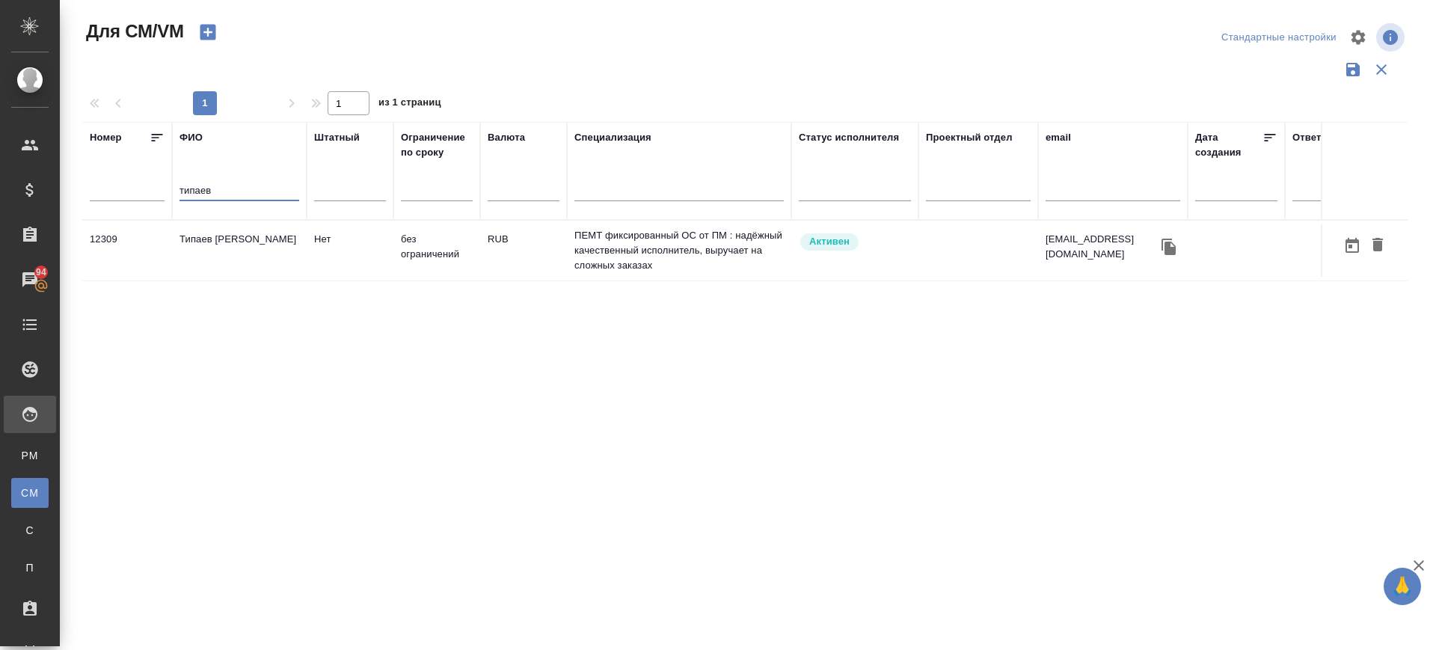
type input "типаев"
click at [230, 254] on td "Типаев [PERSON_NAME]" at bounding box center [239, 250] width 135 height 52
click at [231, 254] on td "Типаев [PERSON_NAME]" at bounding box center [239, 250] width 135 height 52
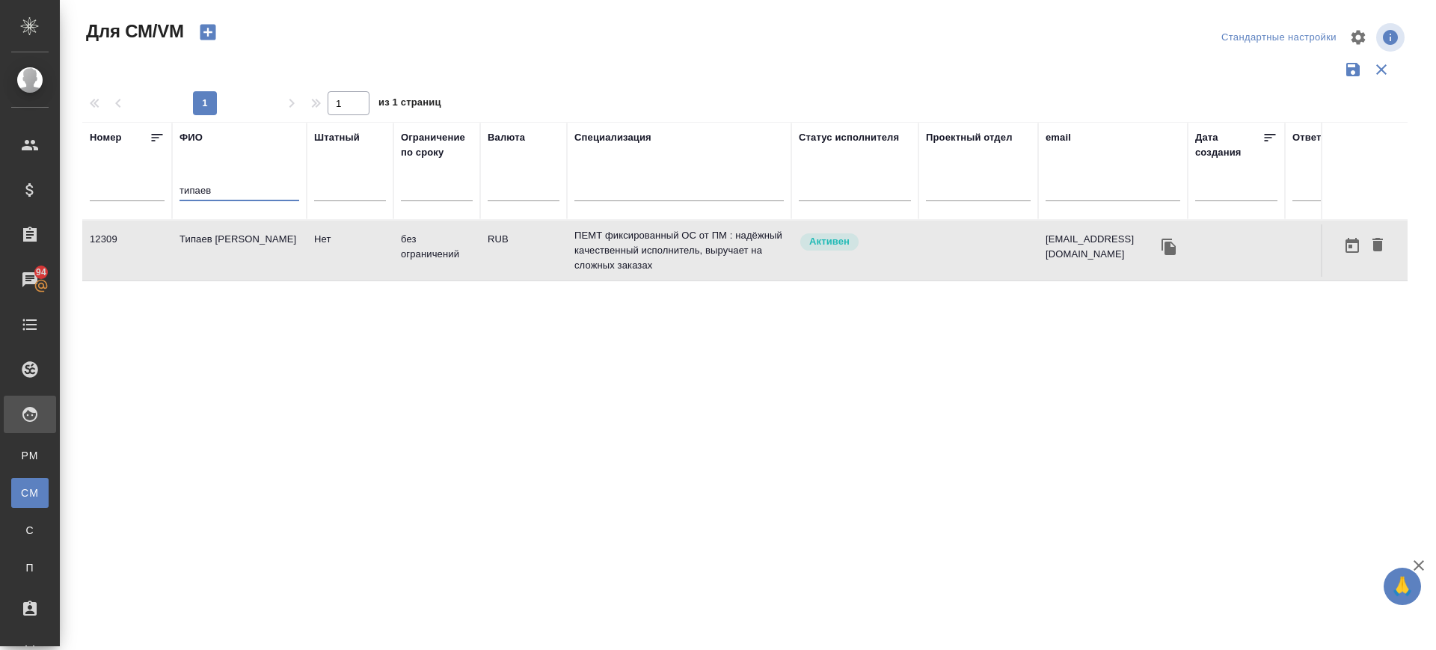
drag, startPoint x: 129, startPoint y: 203, endPoint x: 117, endPoint y: 203, distance: 11.2
click at [117, 203] on tr "Номер ФИО типаев Штатный Ограничение по сроку Валюта Специализация Статус испол…" at bounding box center [881, 171] width 1598 height 98
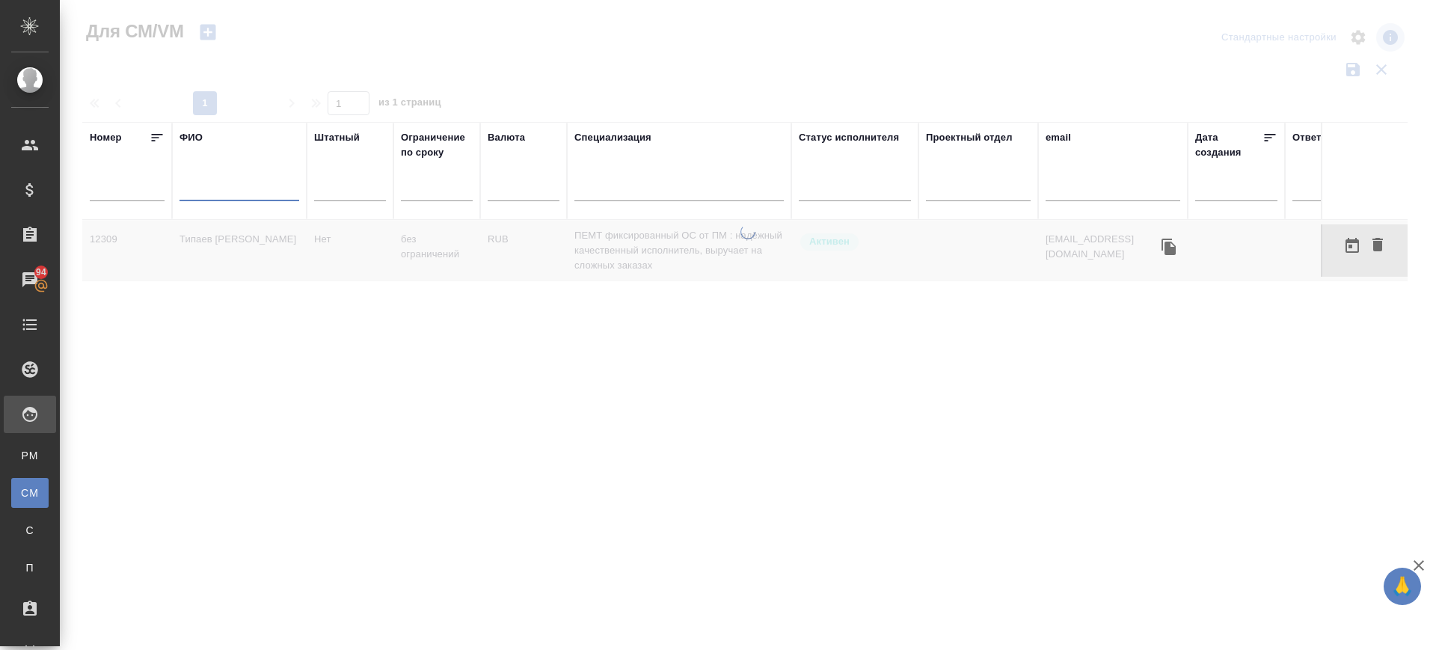
click at [1109, 194] on input "text" at bounding box center [1113, 192] width 135 height 19
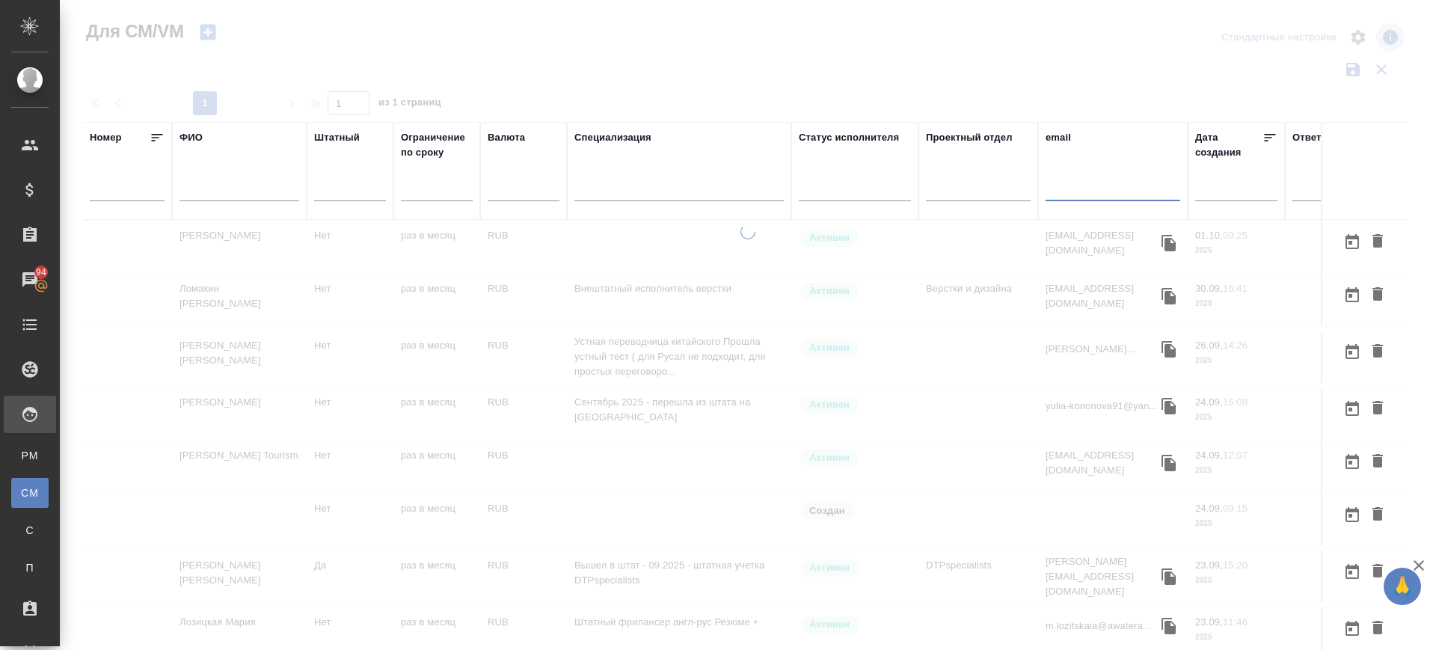
click at [1102, 188] on input "text" at bounding box center [1113, 192] width 135 height 19
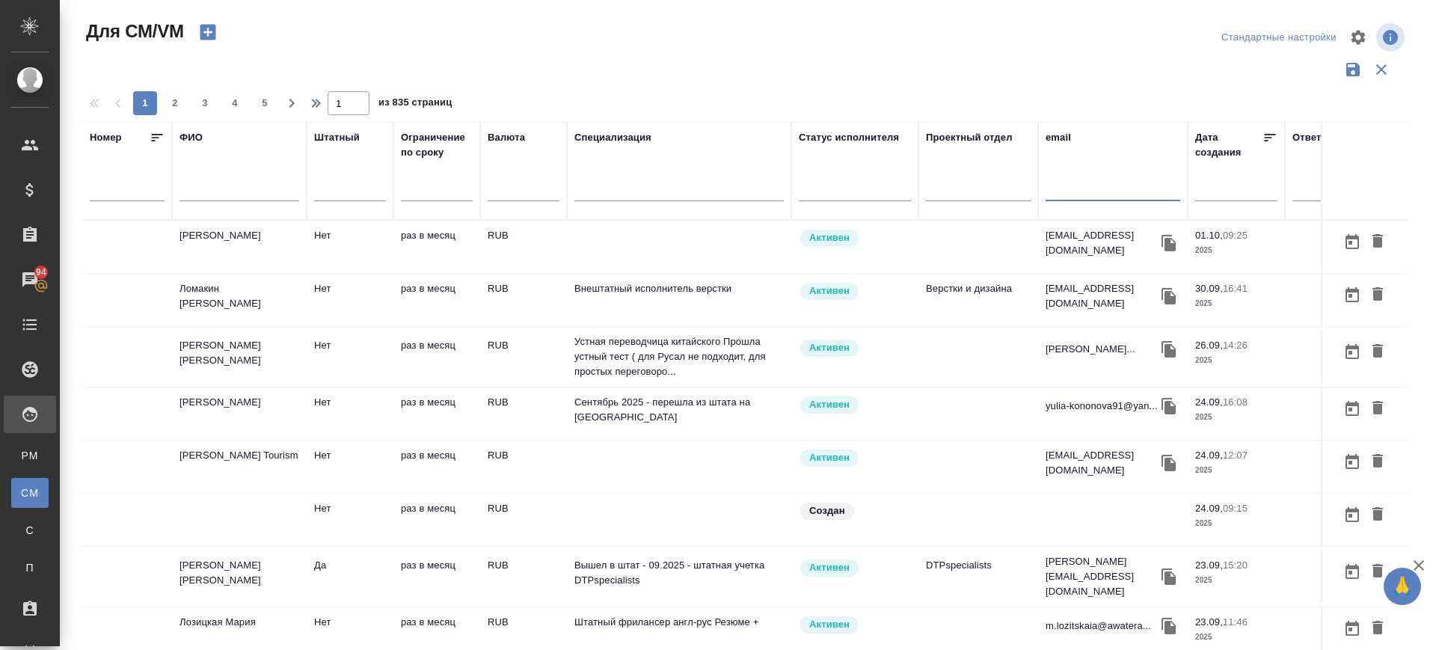
paste input "nik.potevsky@yande"
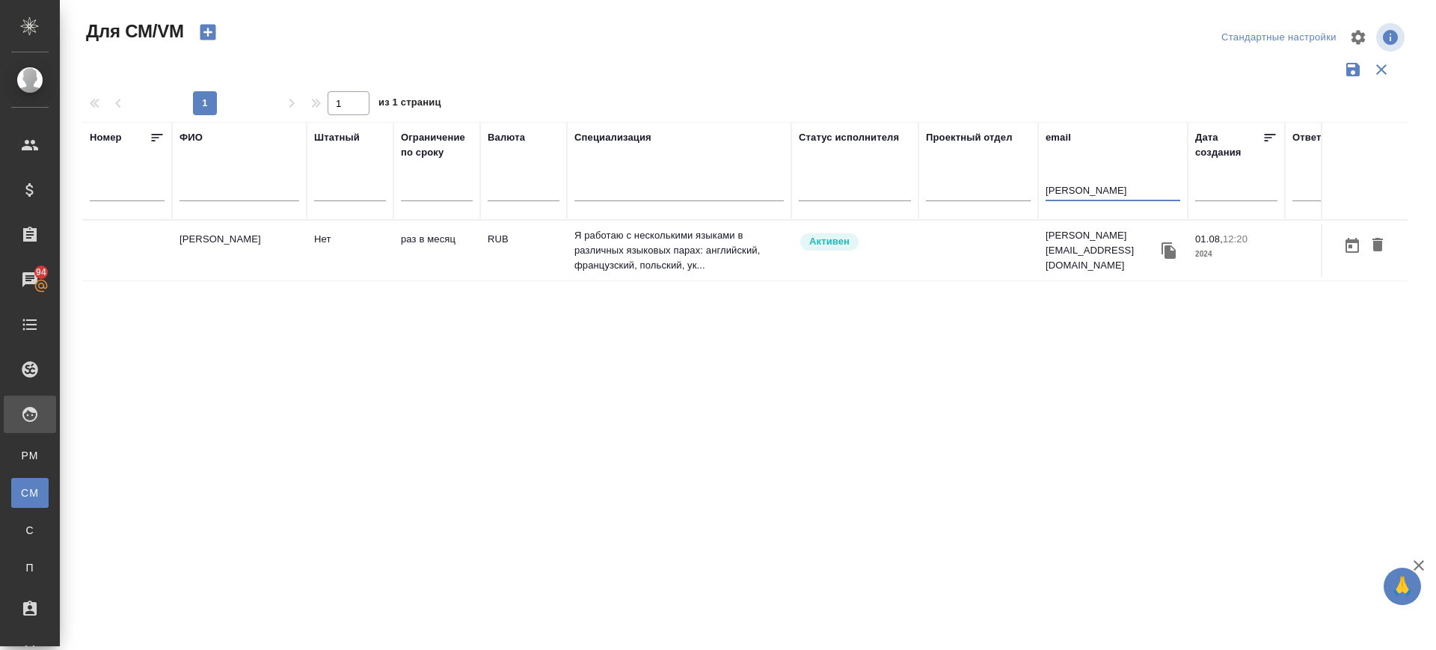
type input "nik.potevsky@yande"
click at [233, 250] on td "Потевский Никита Александрович" at bounding box center [239, 250] width 135 height 52
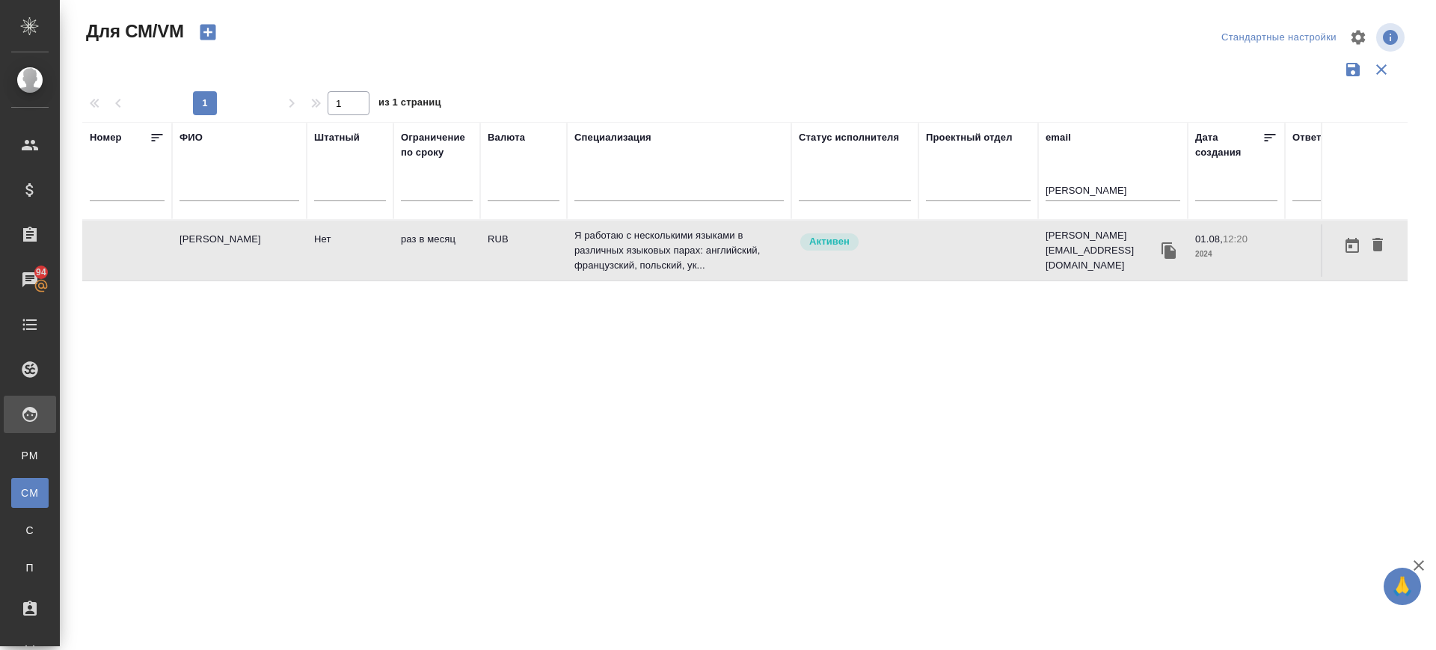
click at [233, 250] on td "Потевский Никита Александрович" at bounding box center [239, 250] width 135 height 52
drag, startPoint x: 1077, startPoint y: 188, endPoint x: 876, endPoint y: 206, distance: 202.1
click at [876, 206] on tr "Номер ФИО Штатный Ограничение по сроку Валюта Специализация Статус исполнителя …" at bounding box center [881, 171] width 1598 height 98
drag, startPoint x: 1163, startPoint y: 182, endPoint x: 982, endPoint y: 205, distance: 182.5
click at [982, 205] on tr "Номер ФИО Штатный Ограничение по сроку Валюта Специализация Статус исполнителя …" at bounding box center [881, 171] width 1598 height 98
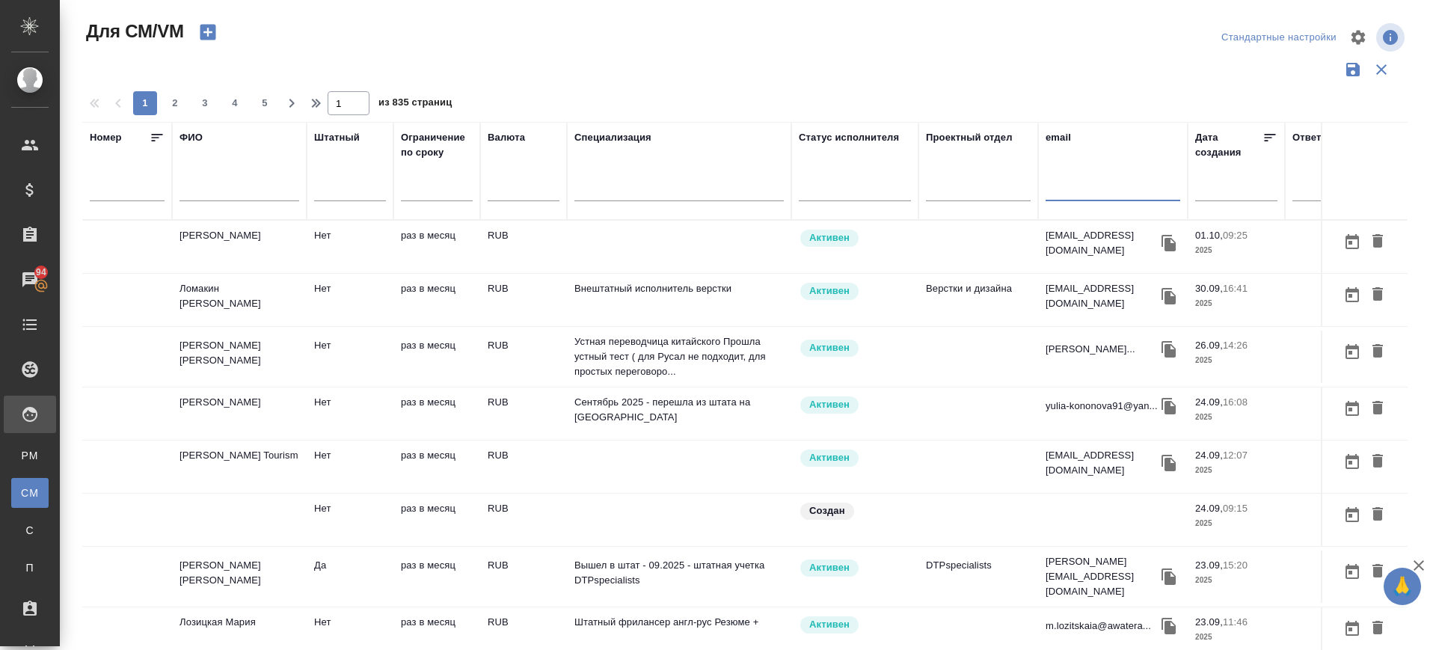
click at [1063, 192] on input "text" at bounding box center [1113, 192] width 135 height 19
paste input "Jamila Siddiqova"
type input "Jamila Siddiqova"
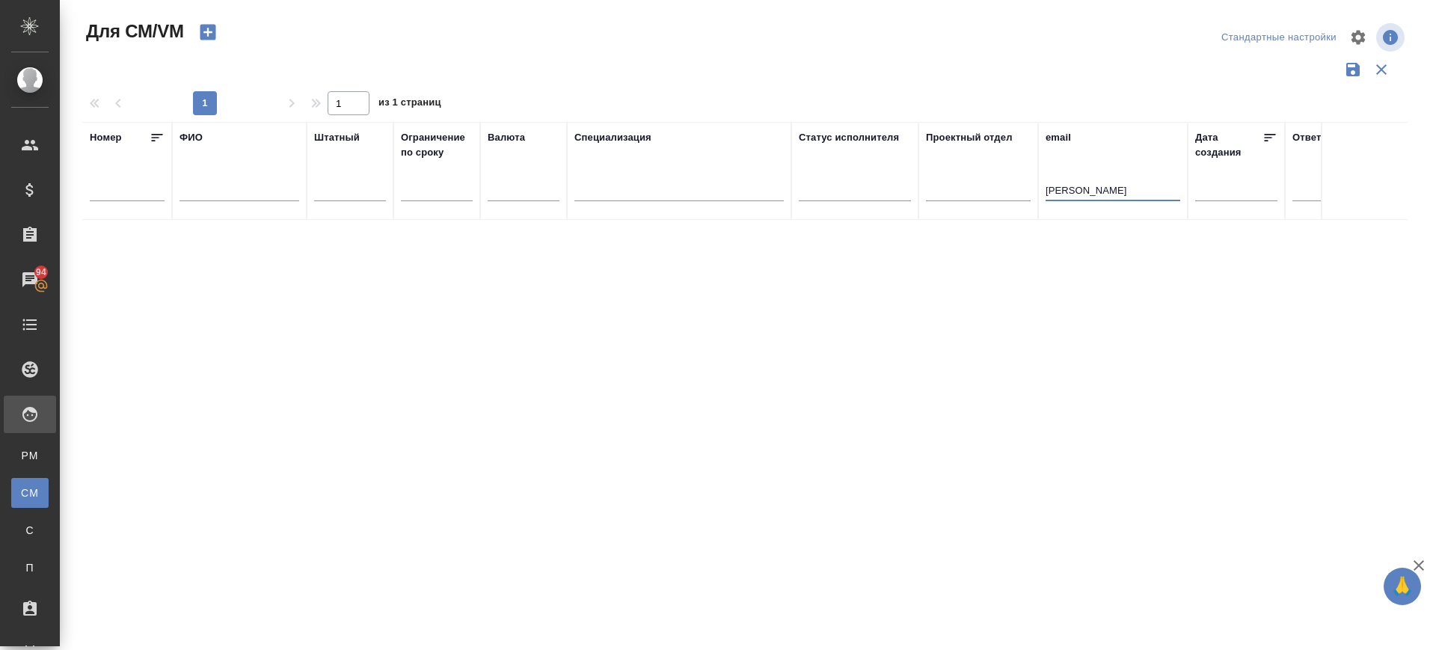
drag, startPoint x: 1129, startPoint y: 195, endPoint x: 919, endPoint y: 206, distance: 209.7
click at [919, 206] on tr "Номер ФИО Штатный Ограничение по сроку Валюта Специализация Статус исполнителя …" at bounding box center [881, 171] width 1598 height 98
click at [224, 191] on input "text" at bounding box center [240, 192] width 120 height 19
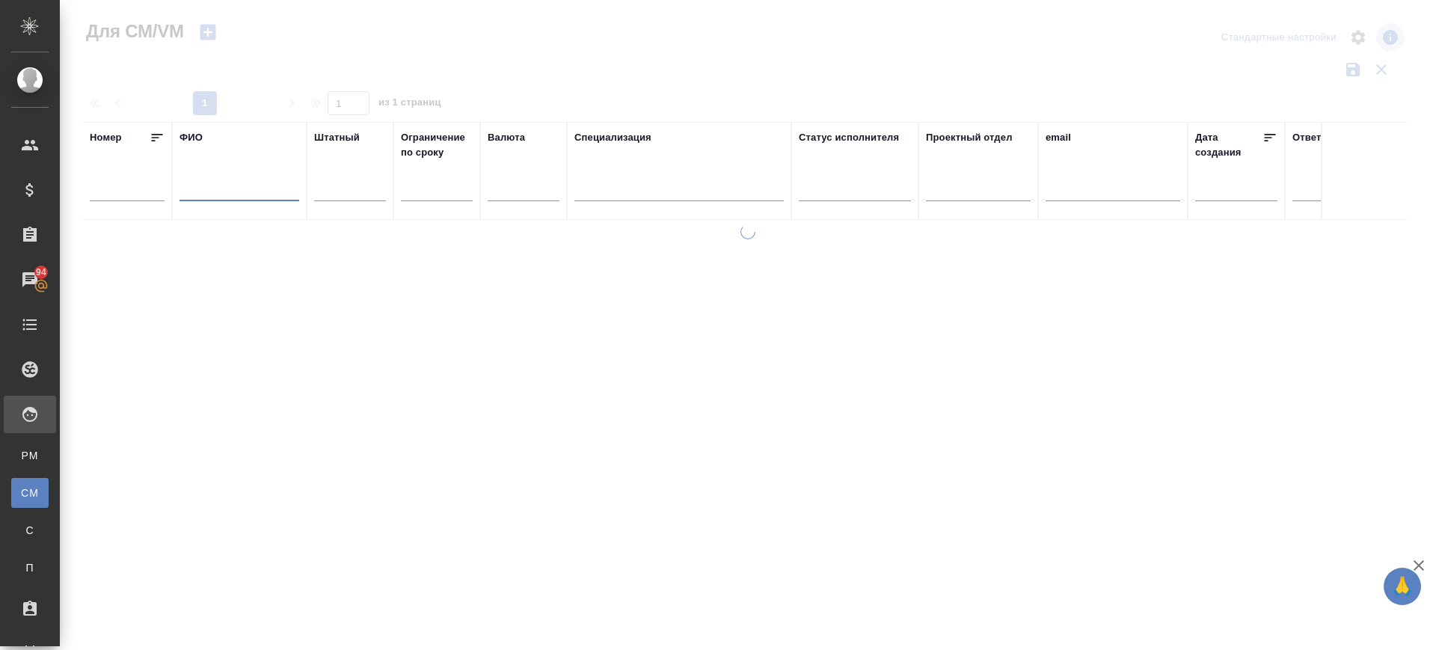
paste input "Jamila Siddiqova"
type input "Jamila Siddiqova"
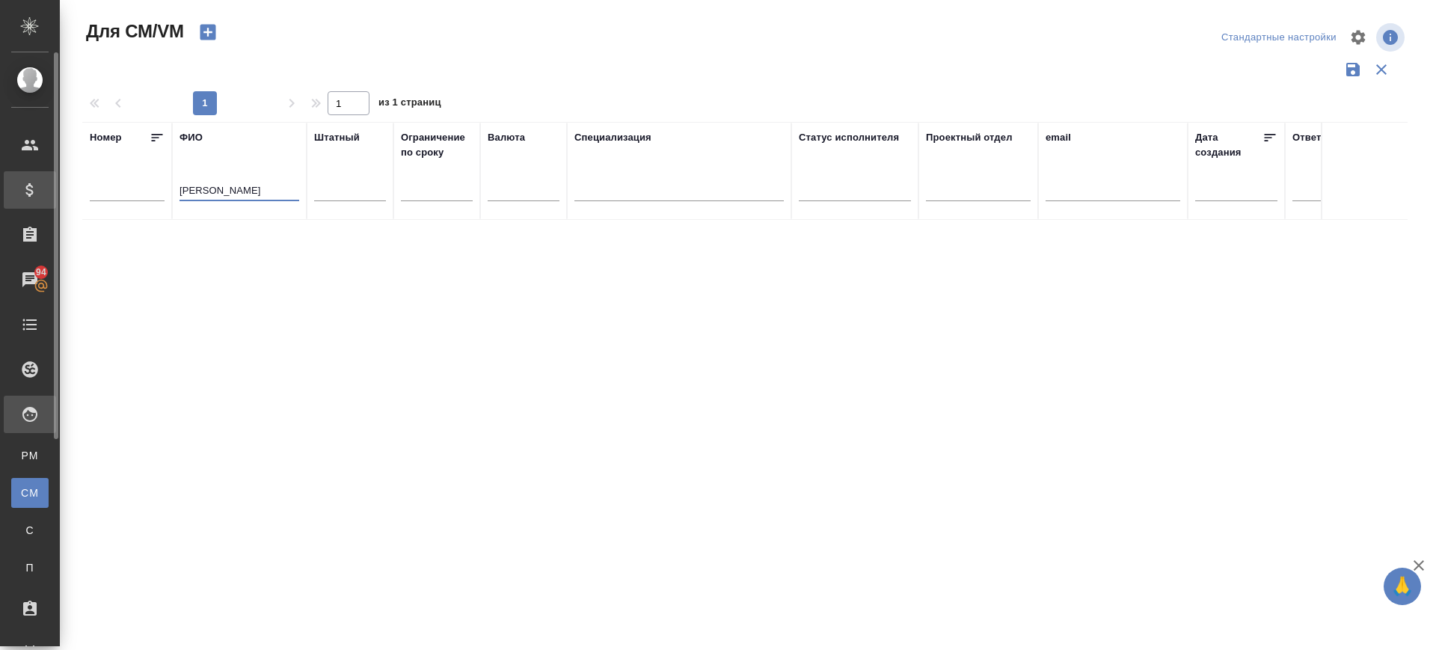
drag, startPoint x: 159, startPoint y: 196, endPoint x: 18, endPoint y: 200, distance: 140.7
click at [18, 200] on div ".cls-1 fill:#fff; AWATERA Саглам Виктория v.saglam Клиенты Спецификации Заказы …" at bounding box center [718, 325] width 1436 height 650
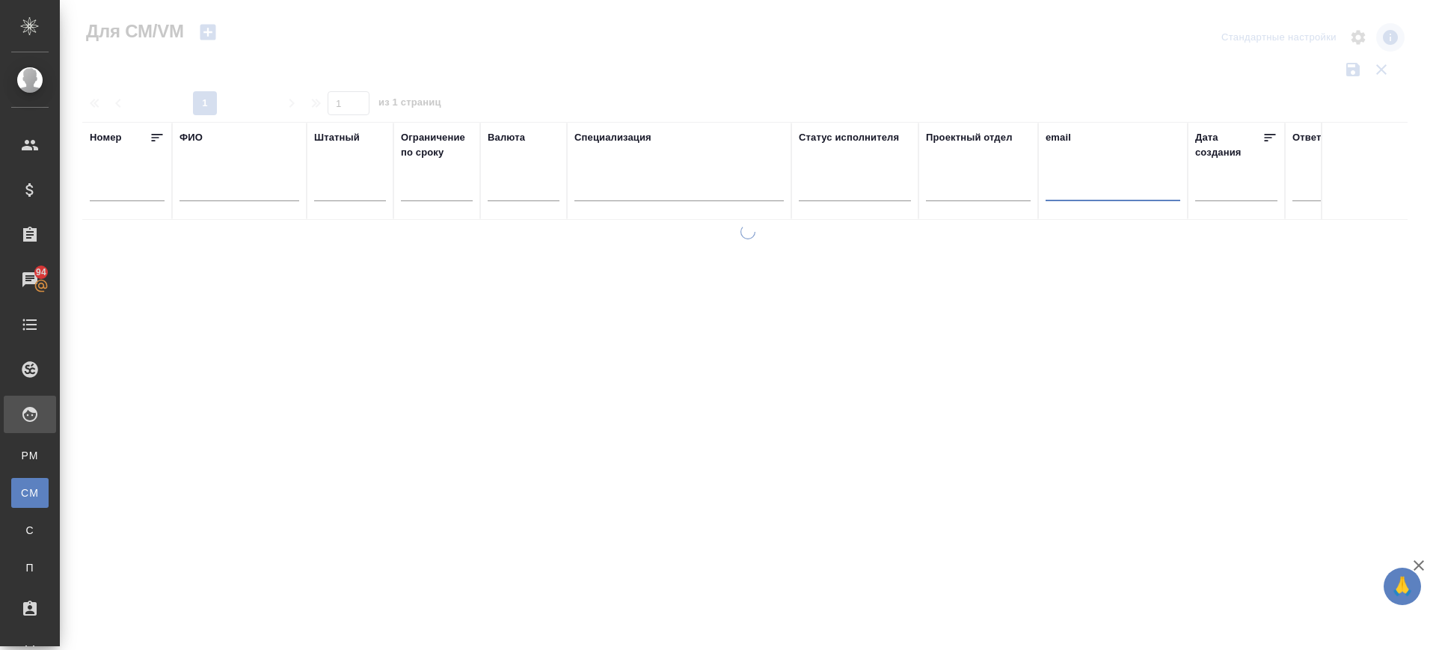
click at [1056, 192] on input "text" at bounding box center [1113, 192] width 135 height 19
paste input "jamiksiddiq@gmail.com"
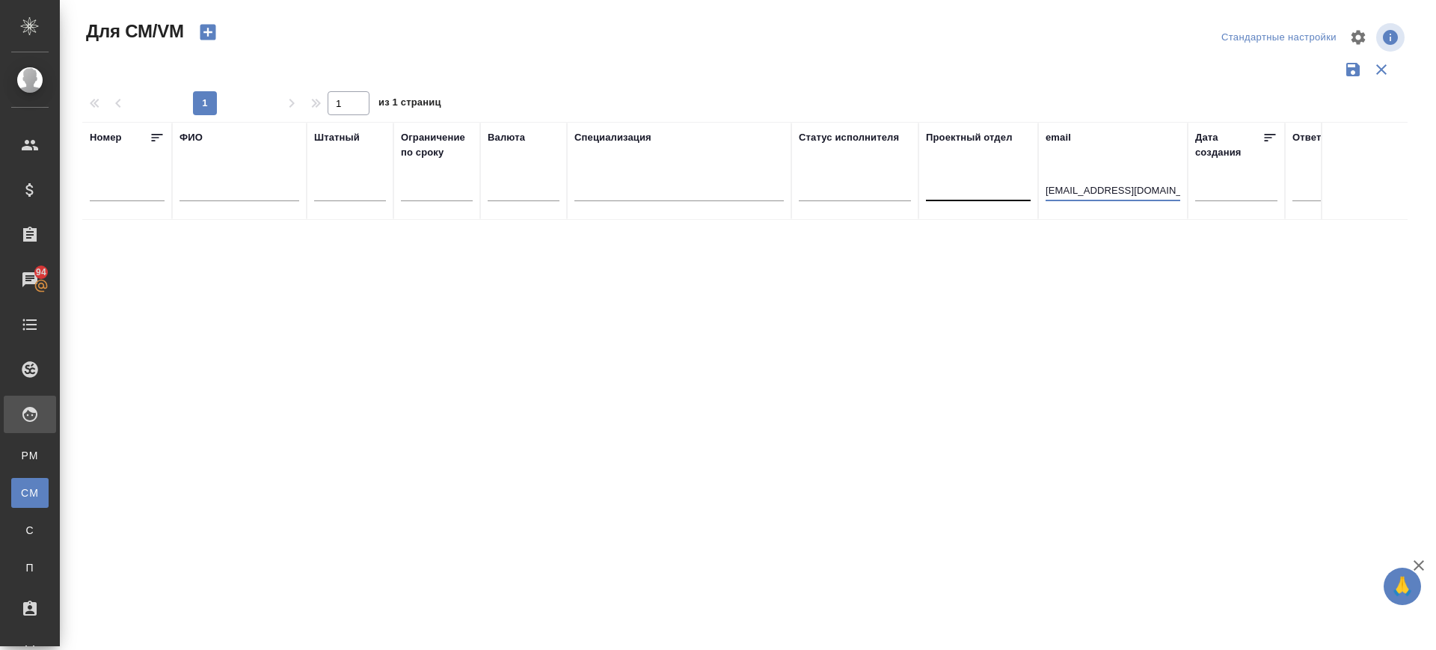
drag, startPoint x: 1166, startPoint y: 190, endPoint x: 1003, endPoint y: 172, distance: 164.1
click at [1003, 172] on tr "Номер ФИО Штатный Ограничение по сроку Валюта Специализация Статус исполнителя …" at bounding box center [881, 171] width 1598 height 98
paste input "gl.mamedkuliyeva@gmail.com"
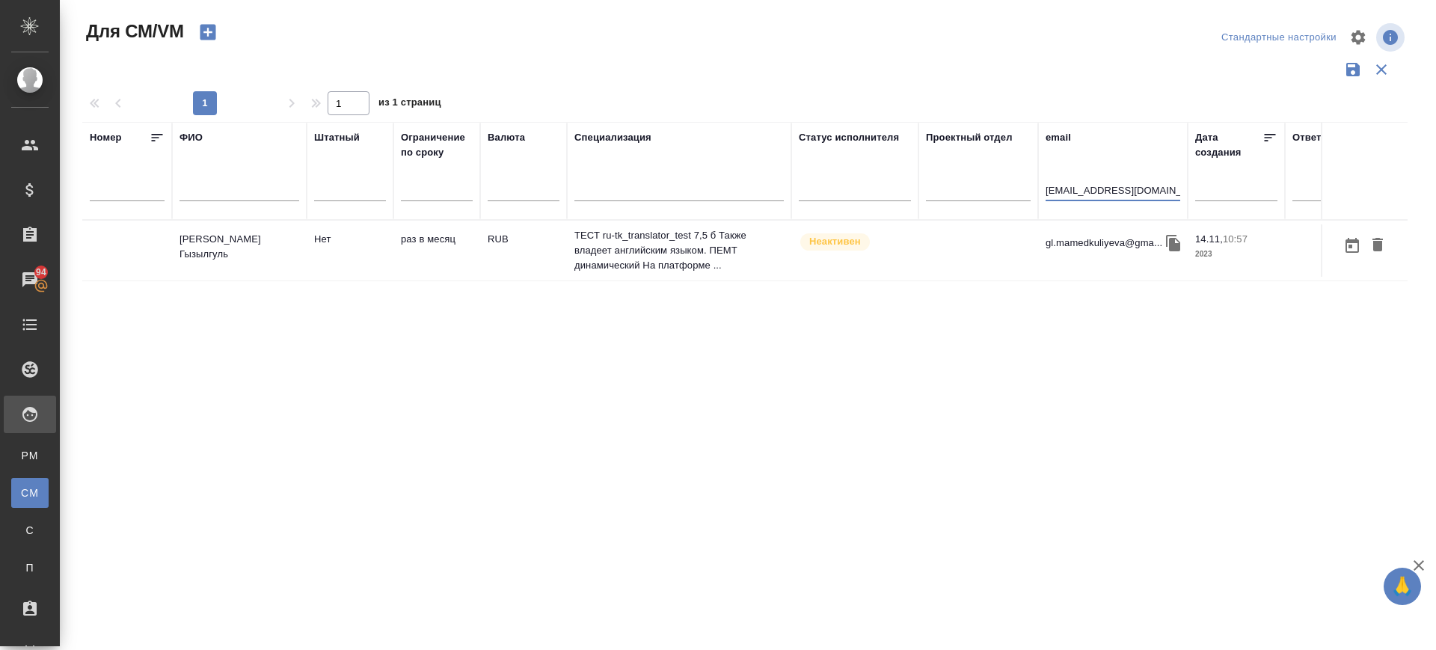
type input "gl.mamedkuliyeva@gmail.com"
click at [217, 243] on td "Мамедкулиева Гызылгуль" at bounding box center [239, 250] width 135 height 52
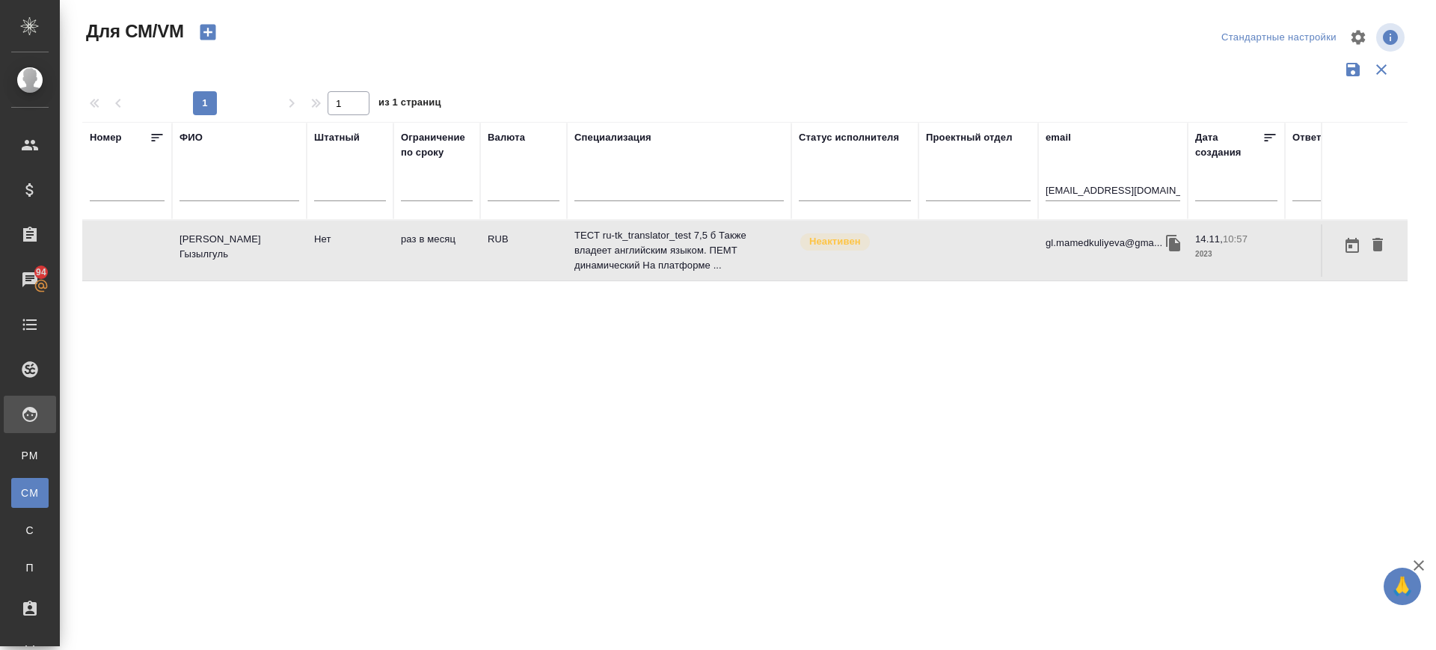
click at [217, 243] on td "Мамедкулиева Гызылгуль" at bounding box center [239, 250] width 135 height 52
click at [1115, 192] on input "gl.mamedkuliyeva@gmail.com" at bounding box center [1113, 192] width 135 height 19
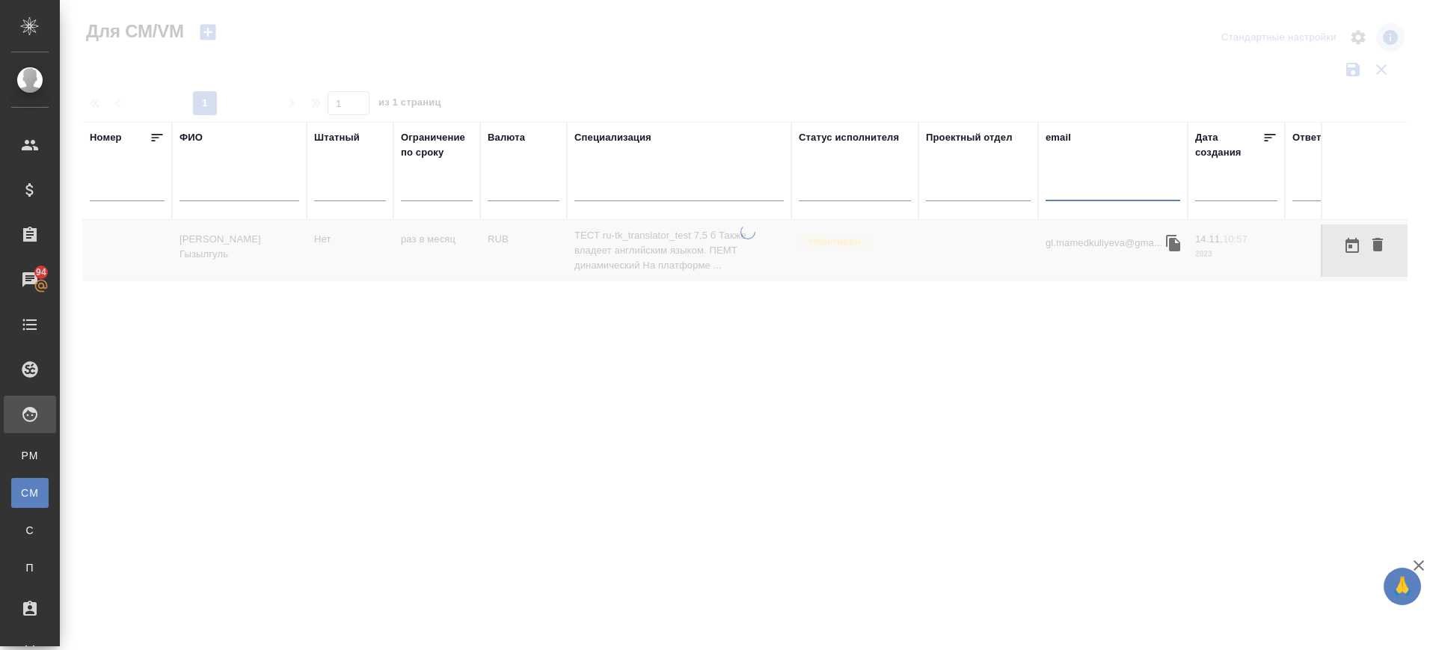
click at [197, 189] on input "text" at bounding box center [240, 192] width 120 height 19
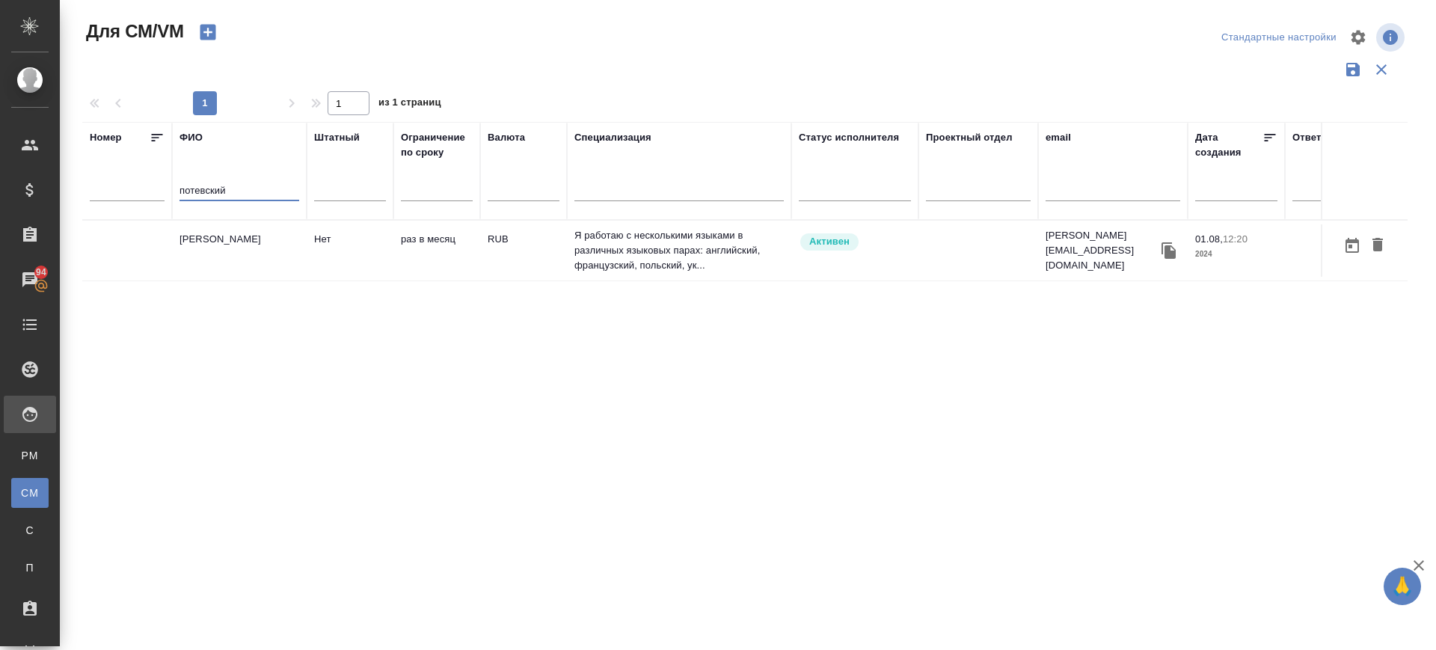
type input "потевский"
click at [236, 253] on td "Потевский Никита Александрович" at bounding box center [239, 250] width 135 height 52
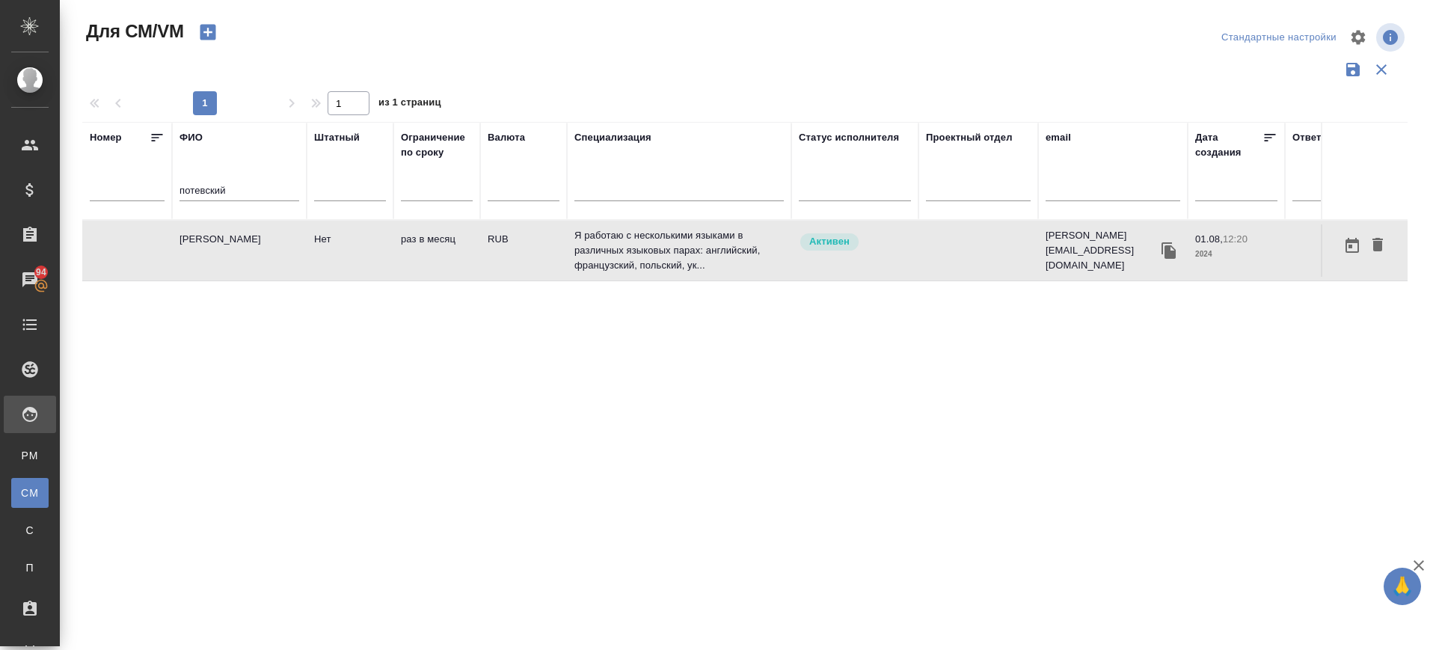
click at [236, 253] on td "Потевский Никита Александрович" at bounding box center [239, 250] width 135 height 52
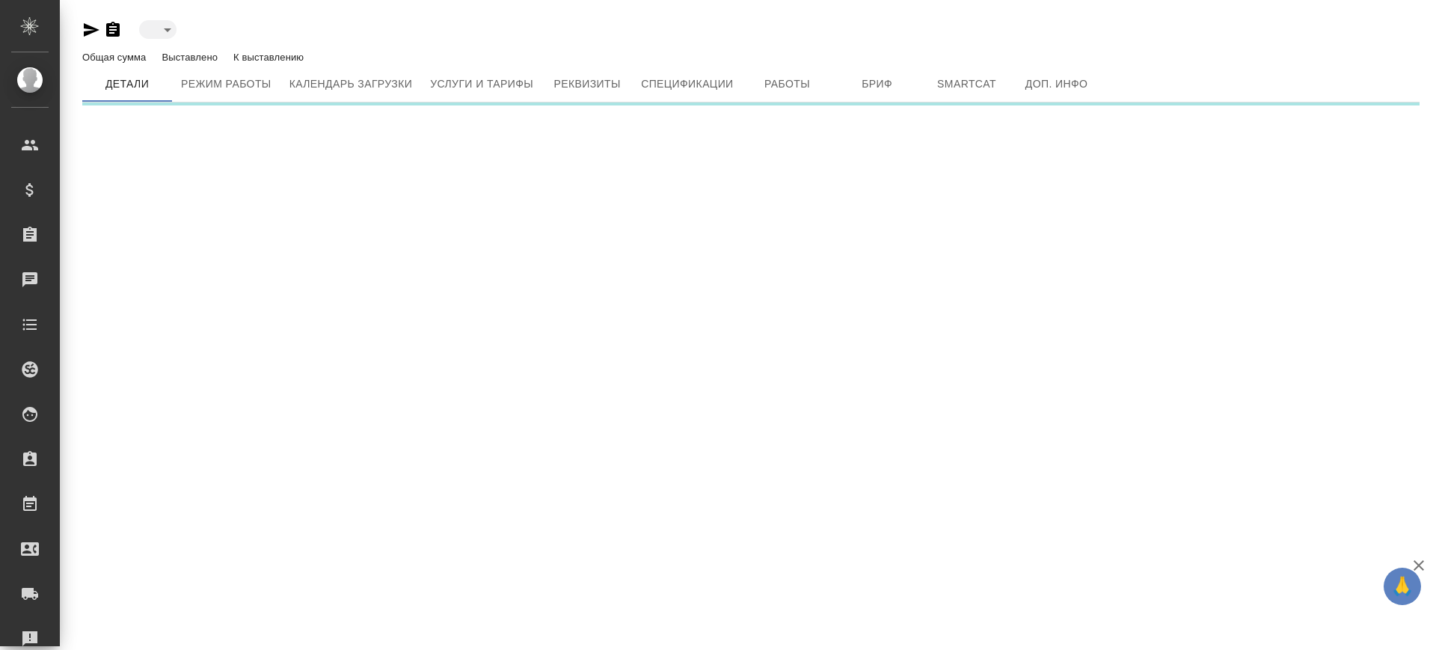
type input "active"
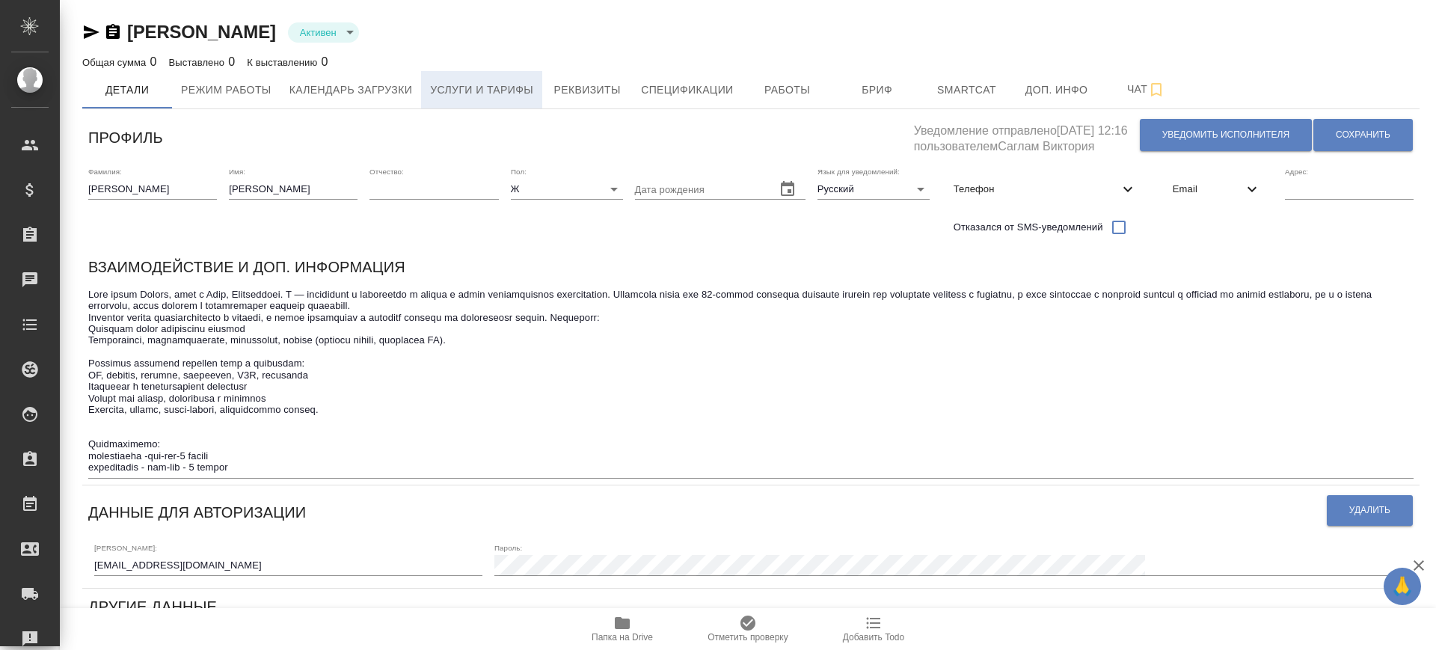
click at [503, 82] on span "Услуги и тарифы" at bounding box center [481, 90] width 103 height 19
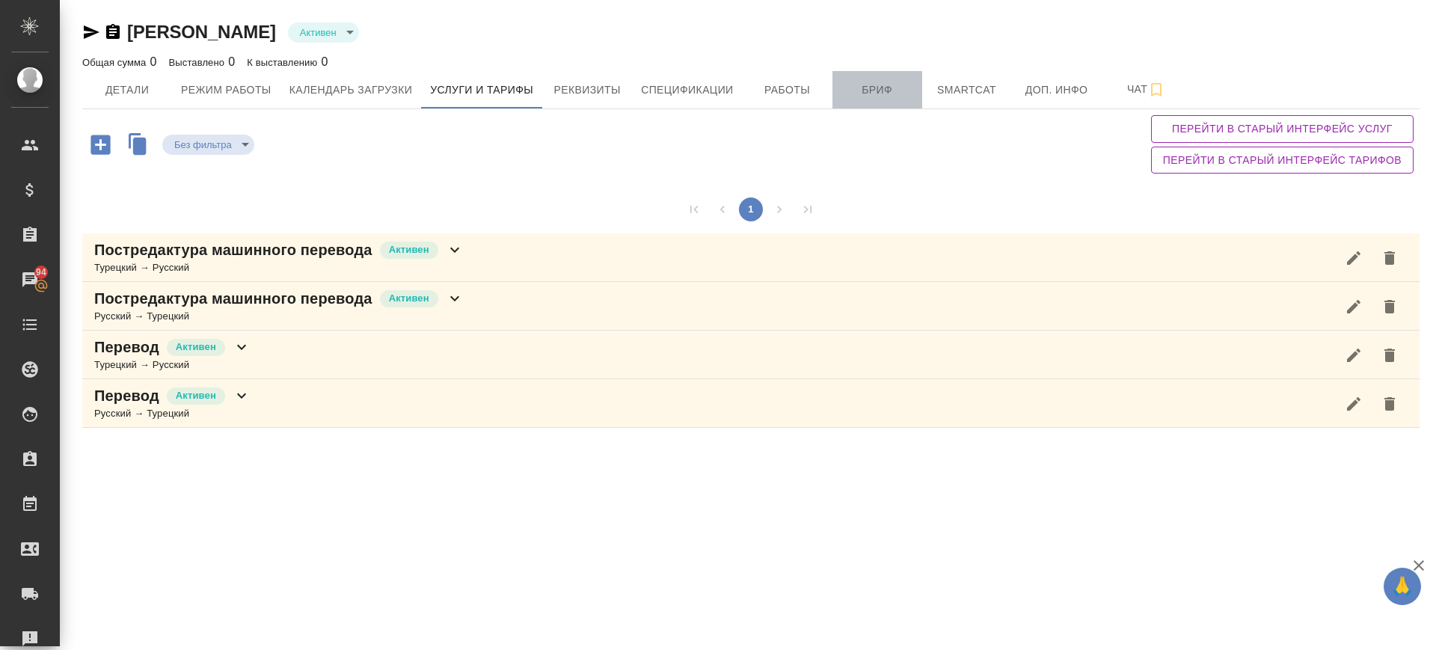
click at [867, 90] on span "Бриф" at bounding box center [878, 90] width 72 height 19
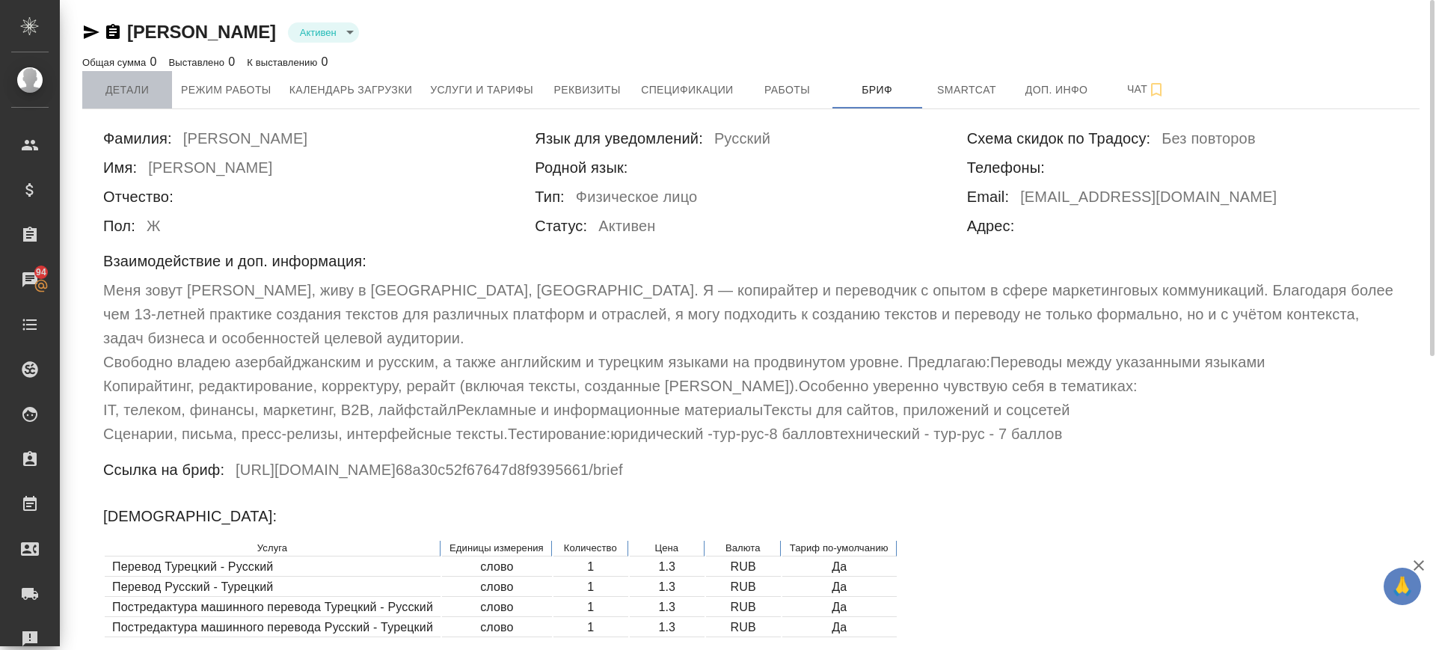
click at [140, 82] on span "Детали" at bounding box center [127, 90] width 72 height 19
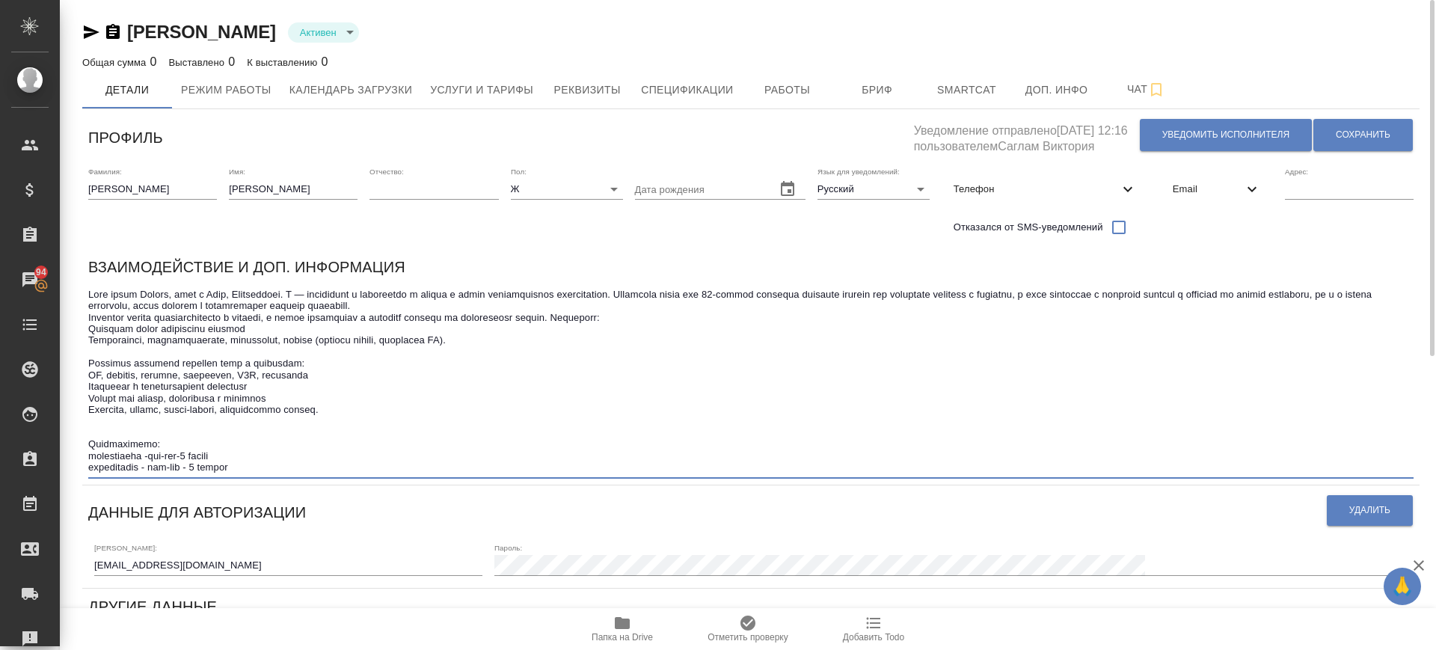
drag, startPoint x: 91, startPoint y: 453, endPoint x: 263, endPoint y: 474, distance: 174.1
click at [263, 474] on div "x" at bounding box center [751, 381] width 1326 height 194
click at [489, 94] on span "Услуги и тарифы" at bounding box center [481, 90] width 103 height 19
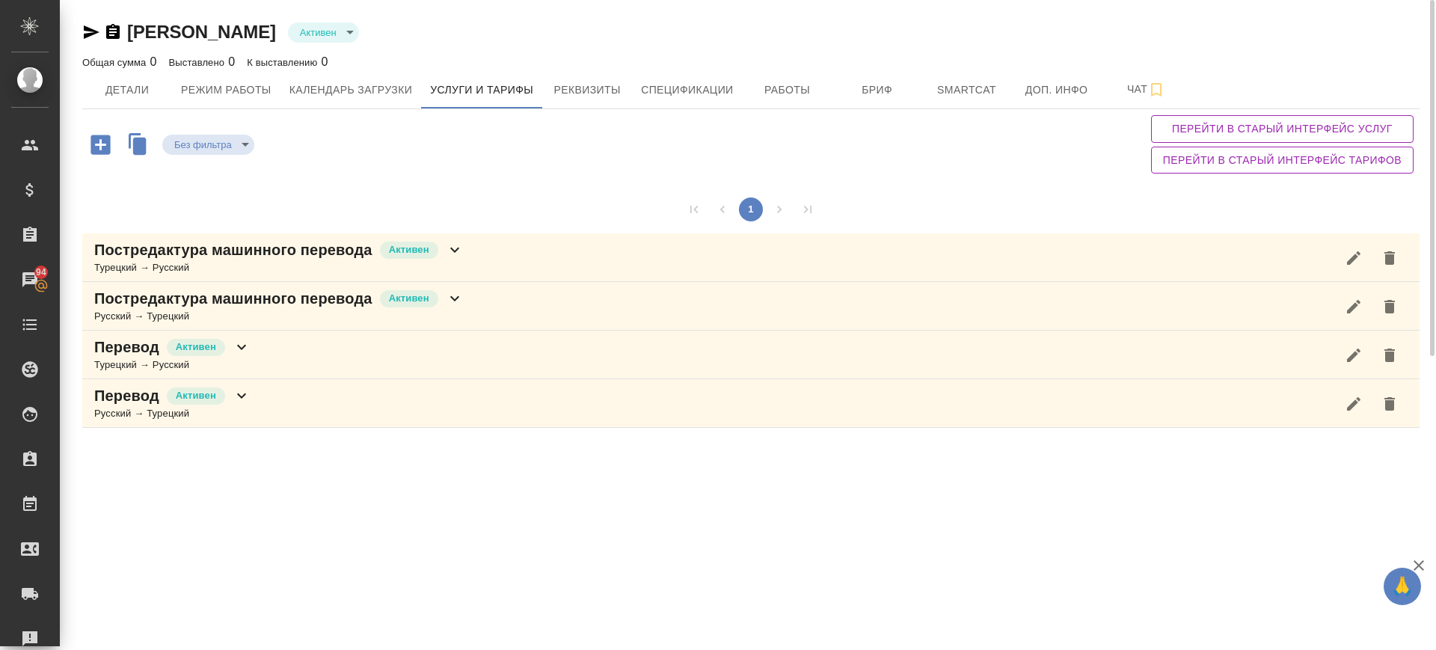
click at [332, 351] on div "Перевод Активен Турецкий → Русский" at bounding box center [750, 355] width 1337 height 49
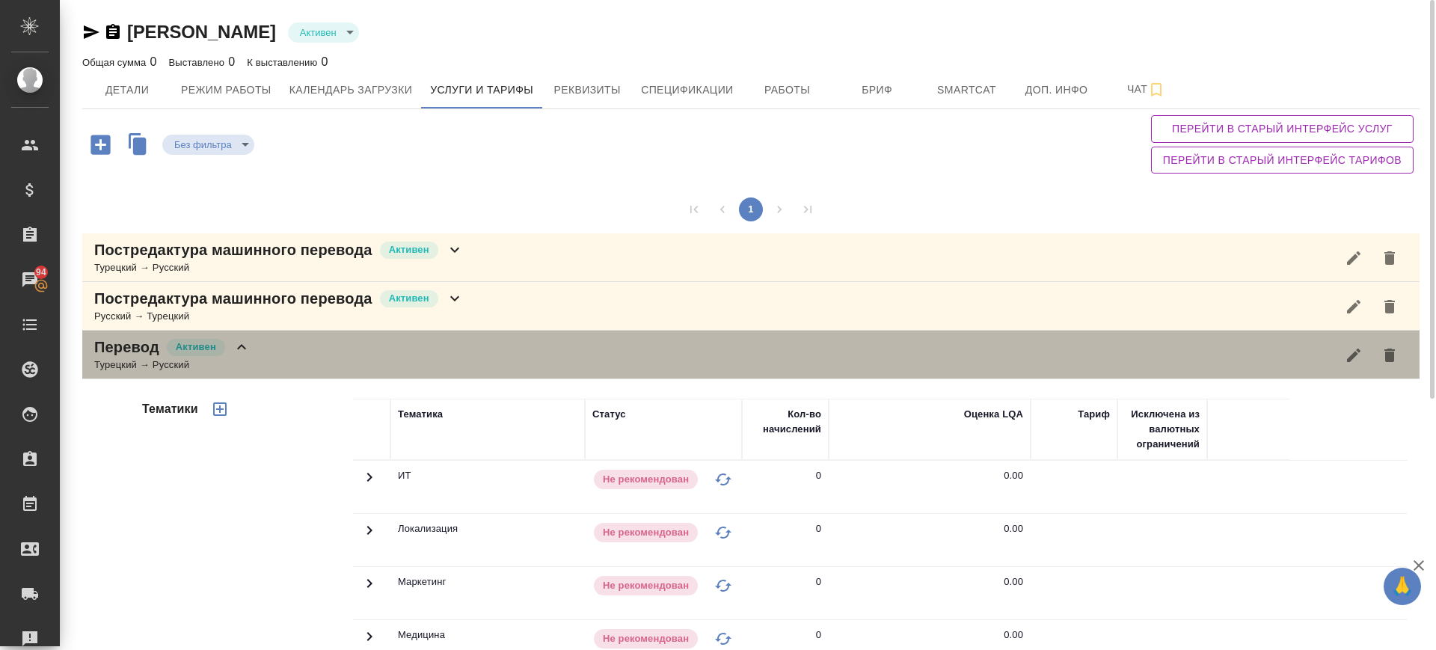
click at [328, 365] on div "Перевод Активен Турецкий → Русский" at bounding box center [750, 355] width 1337 height 49
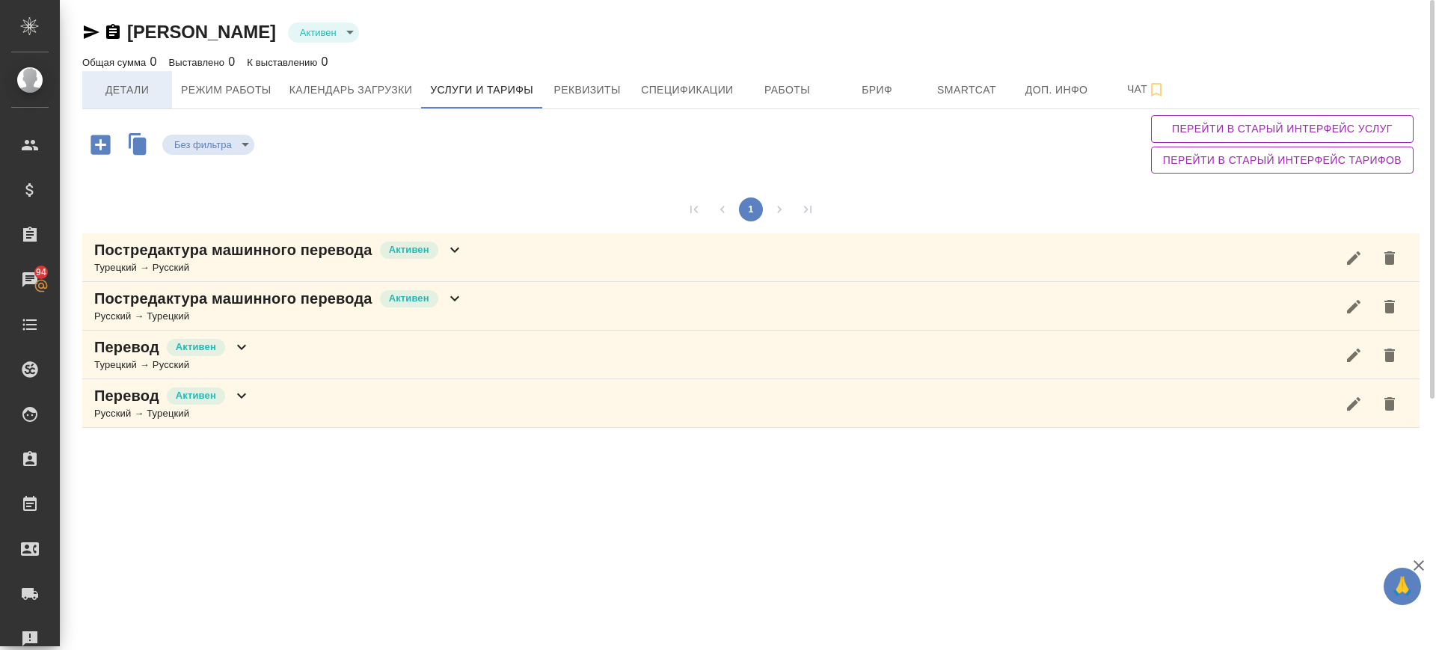
click at [138, 91] on span "Детали" at bounding box center [127, 90] width 72 height 19
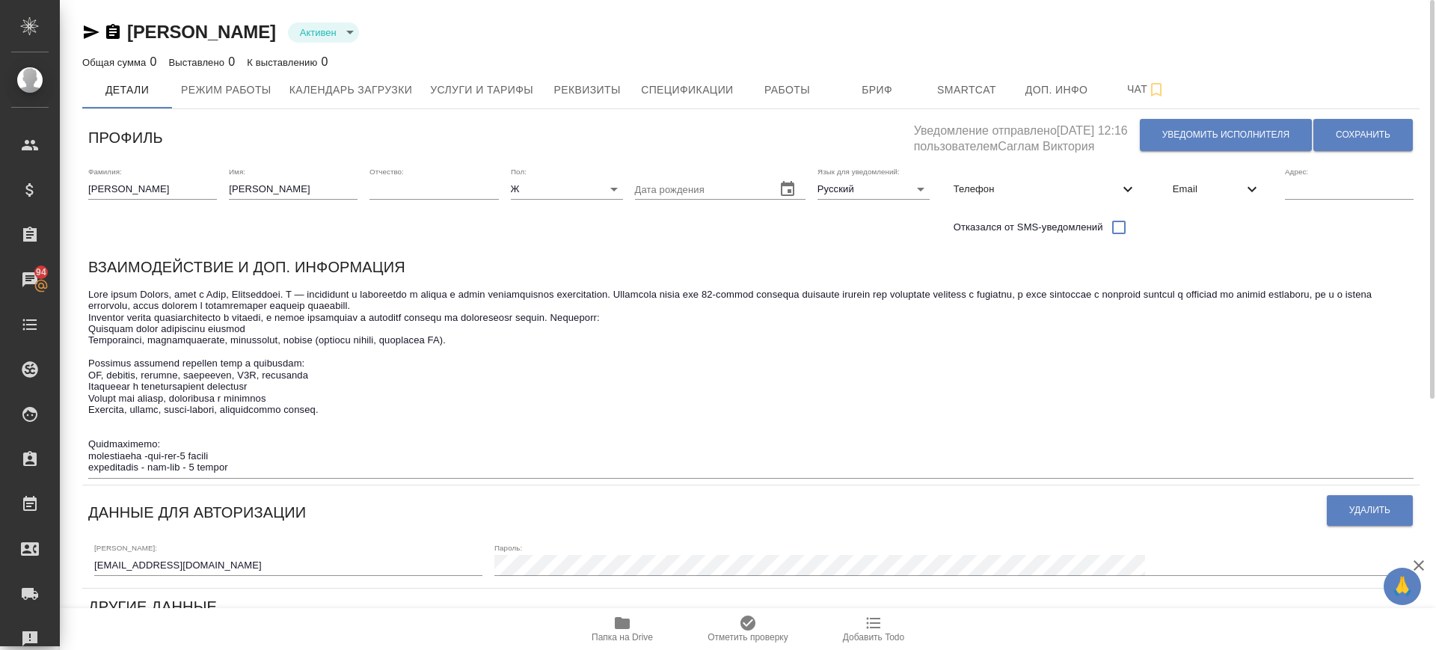
click at [91, 29] on icon "button" at bounding box center [92, 31] width 16 height 13
click at [121, 25] on icon "button" at bounding box center [113, 32] width 18 height 18
click at [88, 37] on icon "button" at bounding box center [91, 32] width 18 height 18
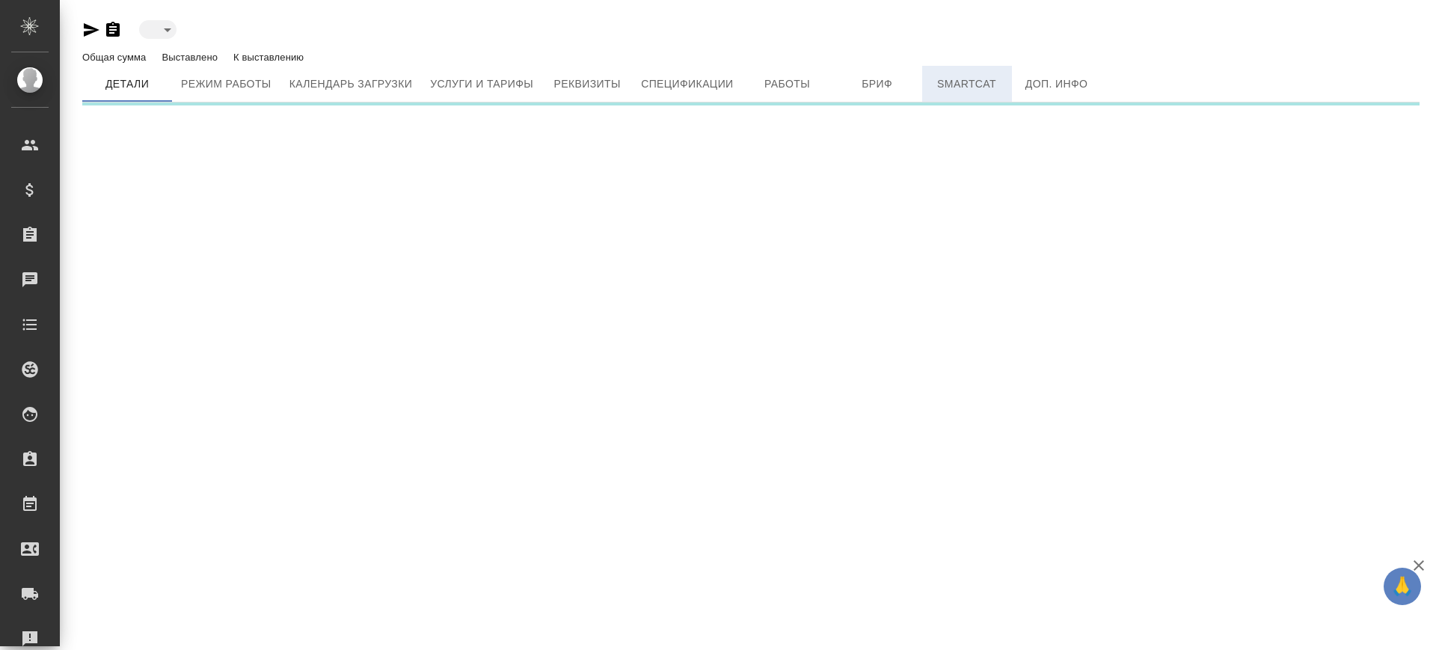
type input "active"
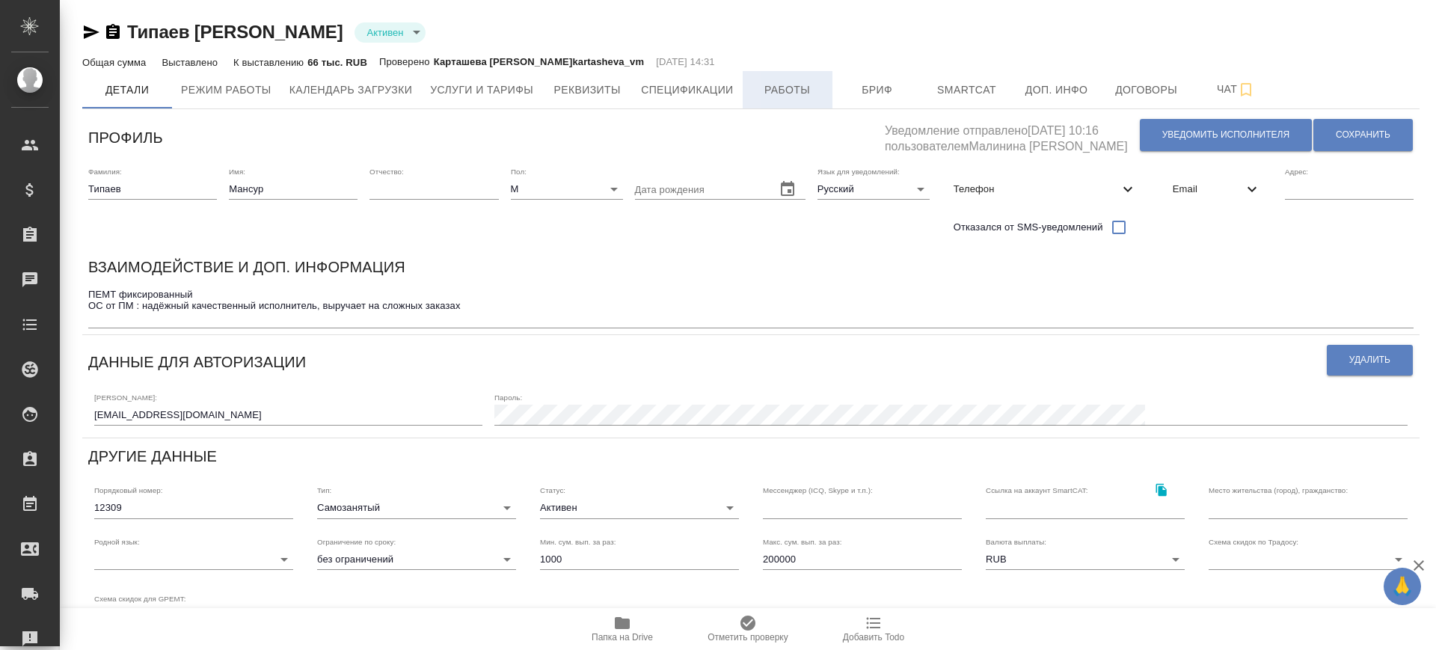
click at [812, 88] on span "Работы" at bounding box center [788, 90] width 72 height 19
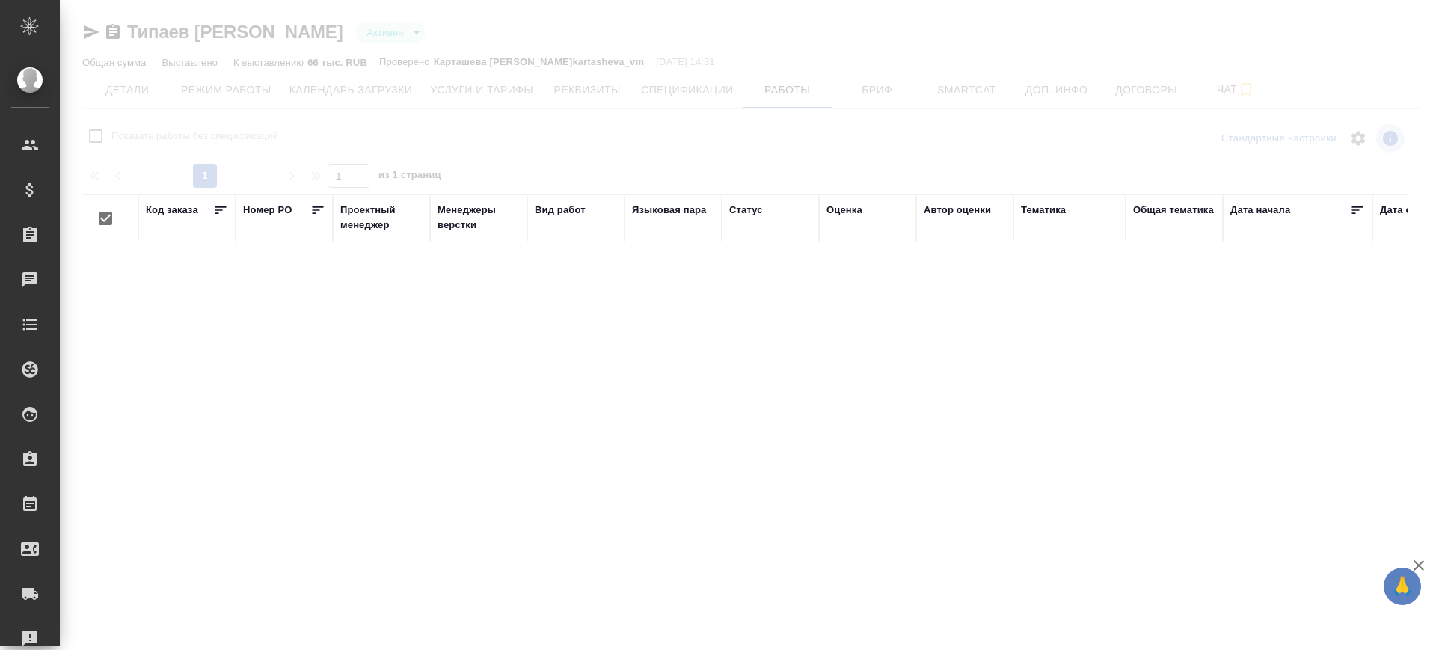
checkbox input "false"
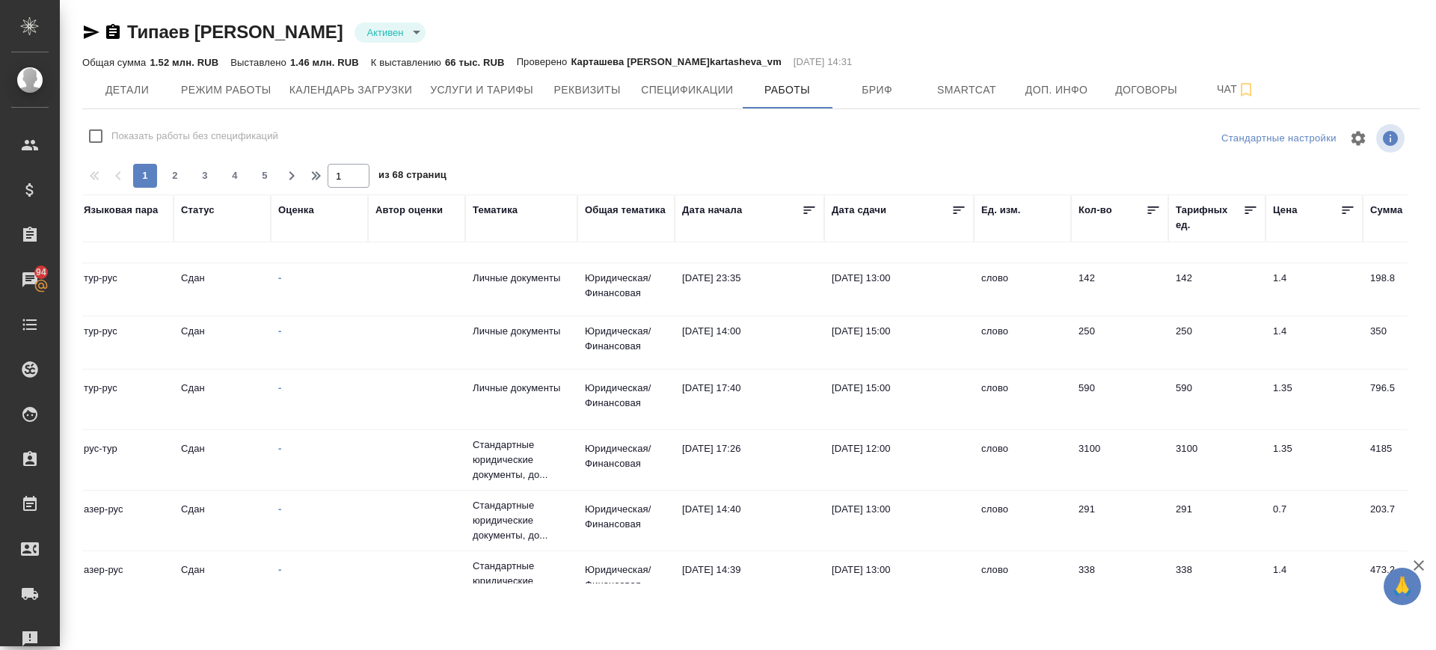
scroll to position [0, 548]
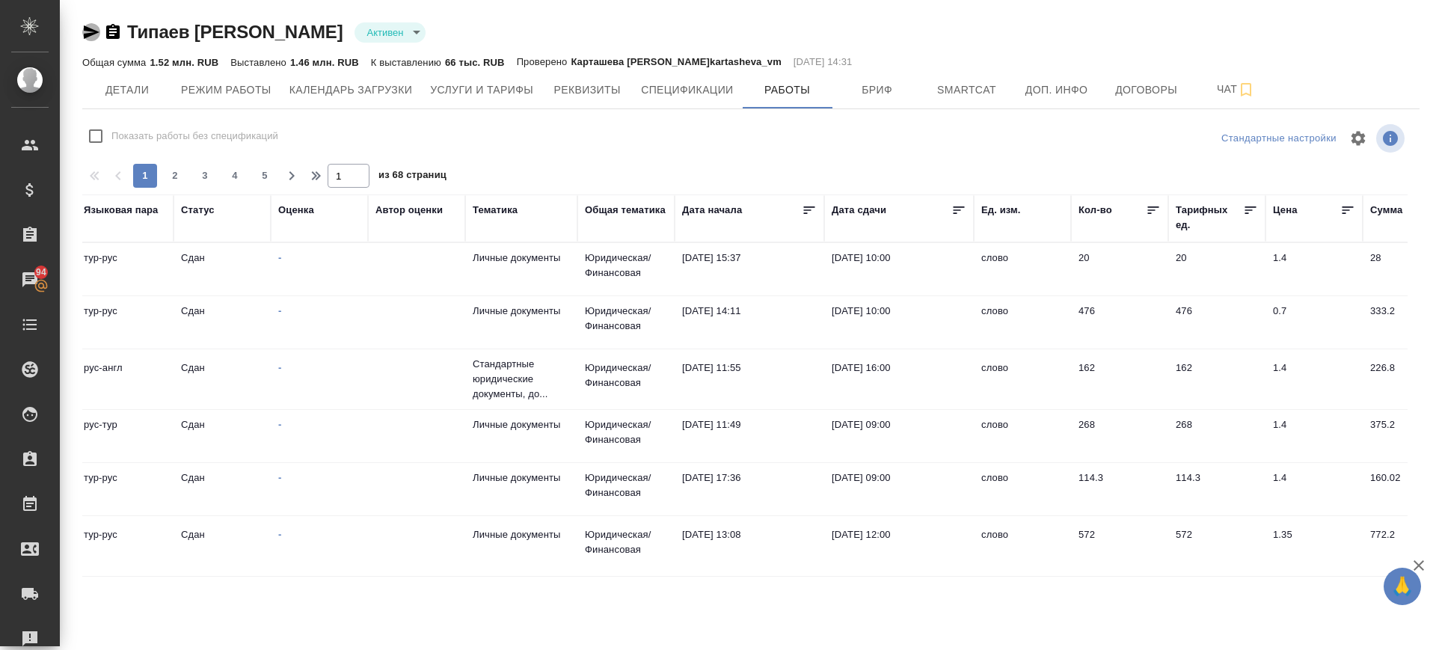
click at [86, 39] on icon "button" at bounding box center [91, 32] width 18 height 18
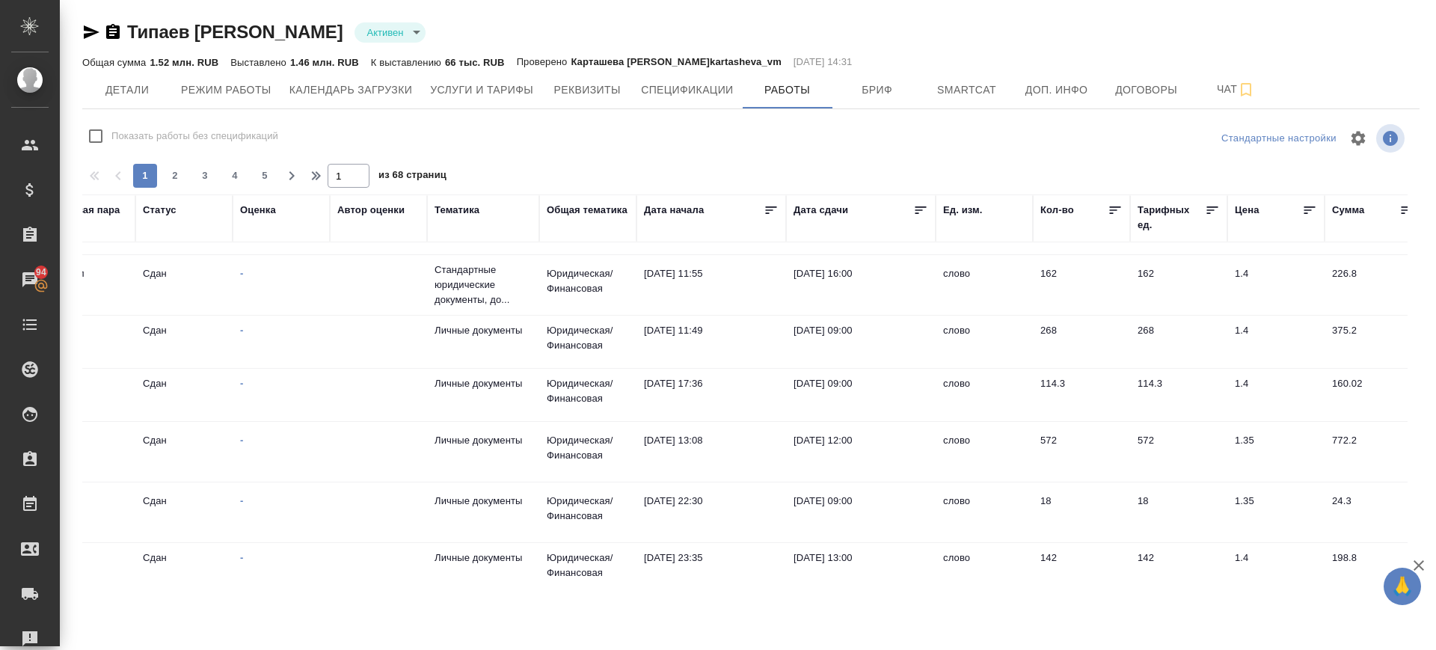
scroll to position [94, 586]
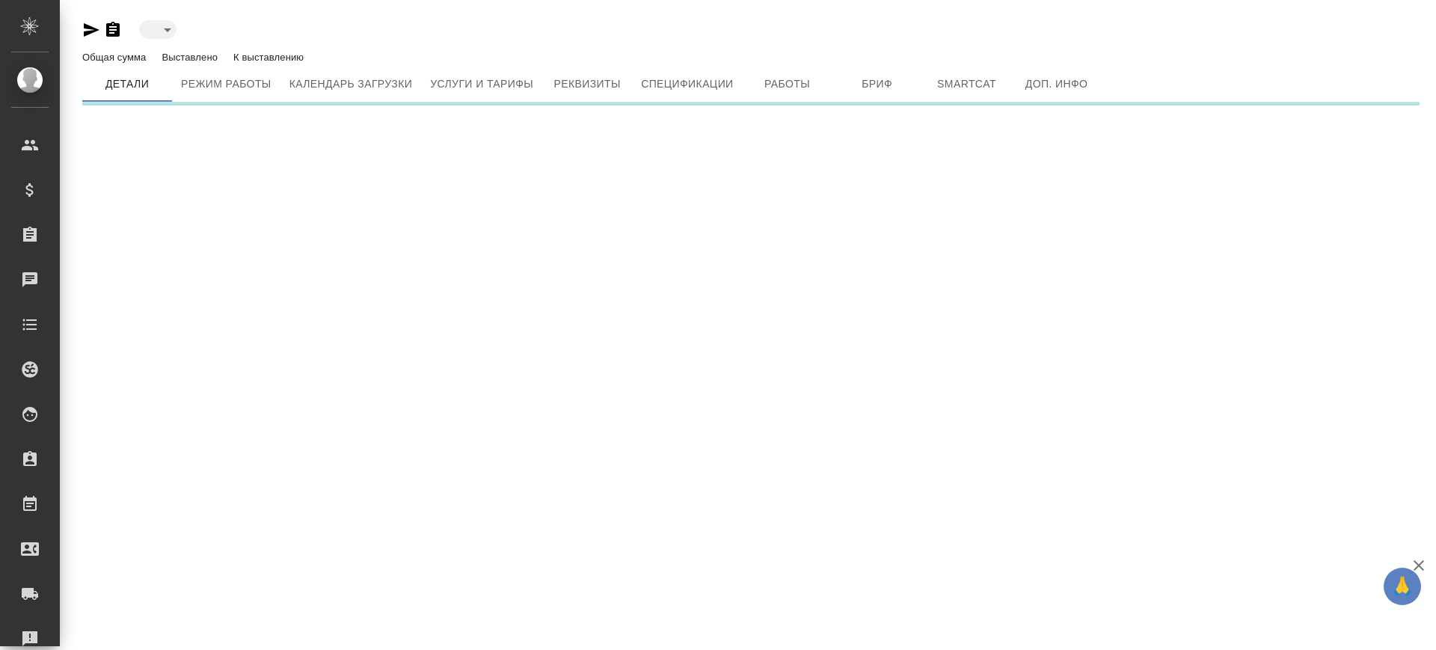
type input "active"
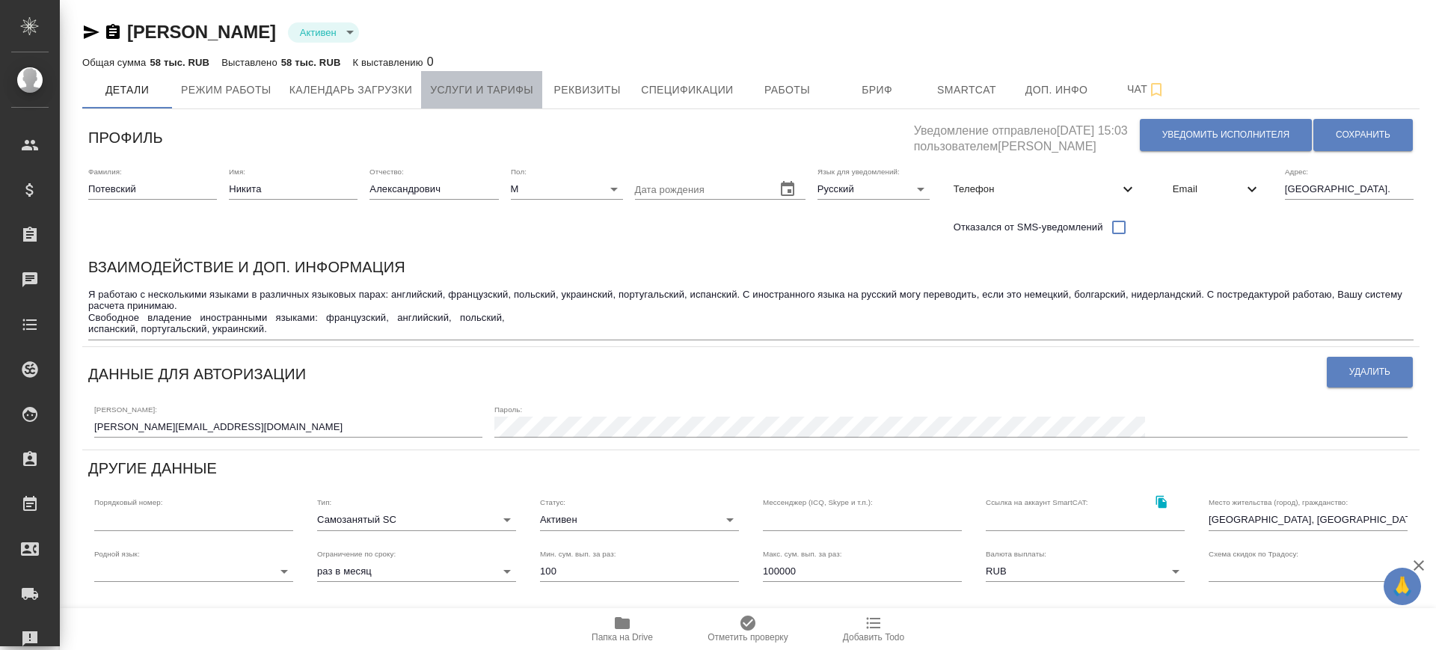
click at [517, 81] on span "Услуги и тарифы" at bounding box center [481, 90] width 103 height 19
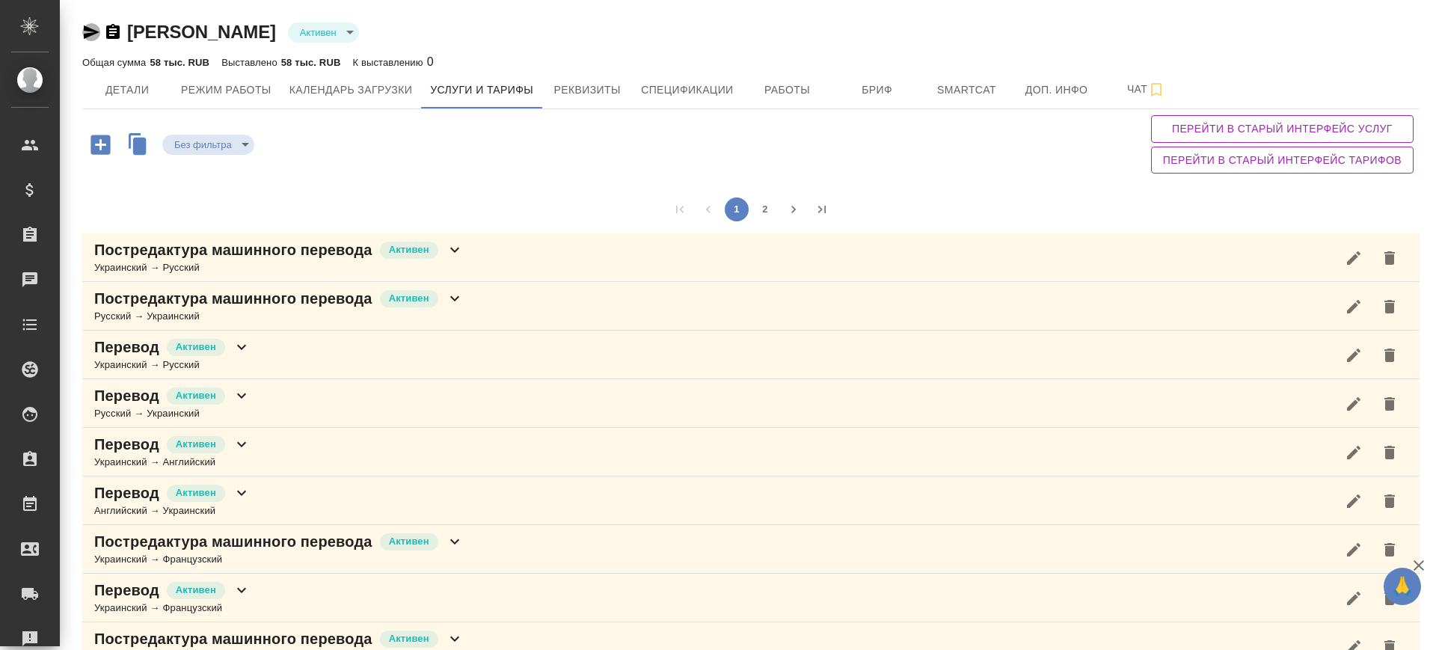
click at [94, 30] on icon "button" at bounding box center [92, 31] width 16 height 13
click at [800, 84] on span "Работы" at bounding box center [788, 90] width 72 height 19
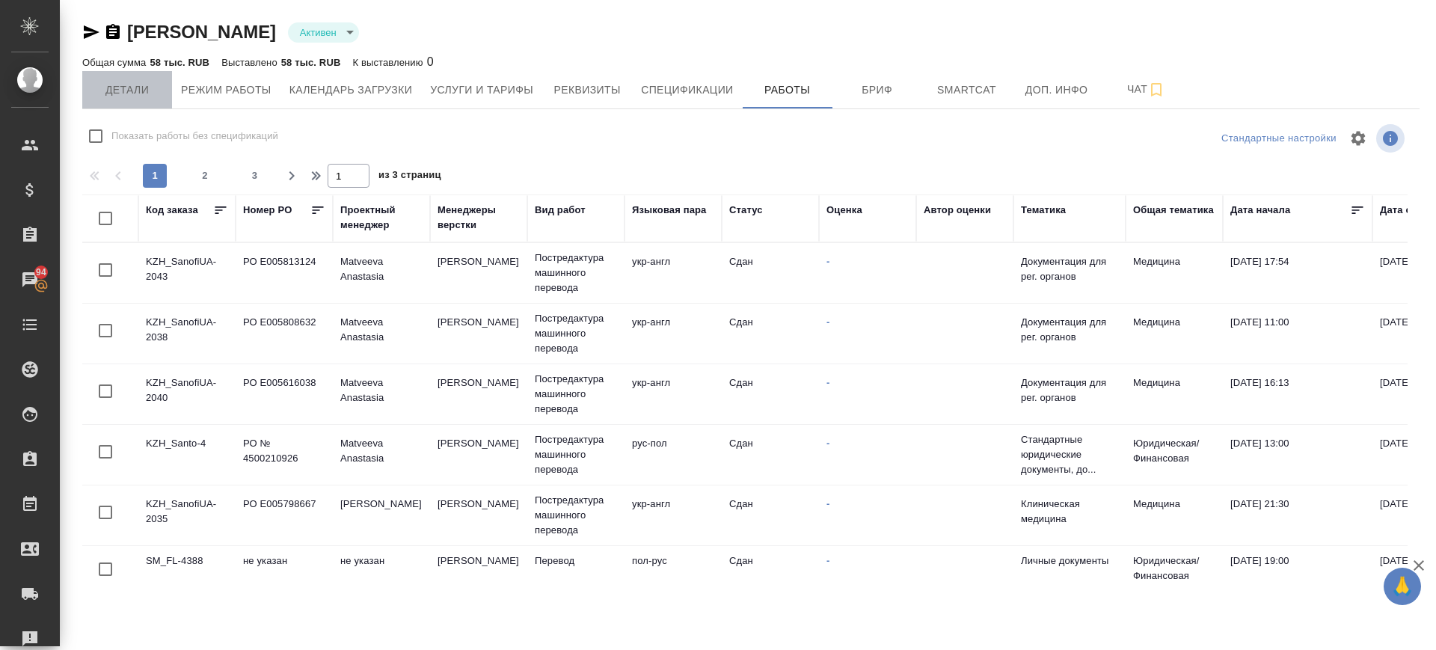
click at [132, 73] on button "Детали" at bounding box center [127, 89] width 90 height 37
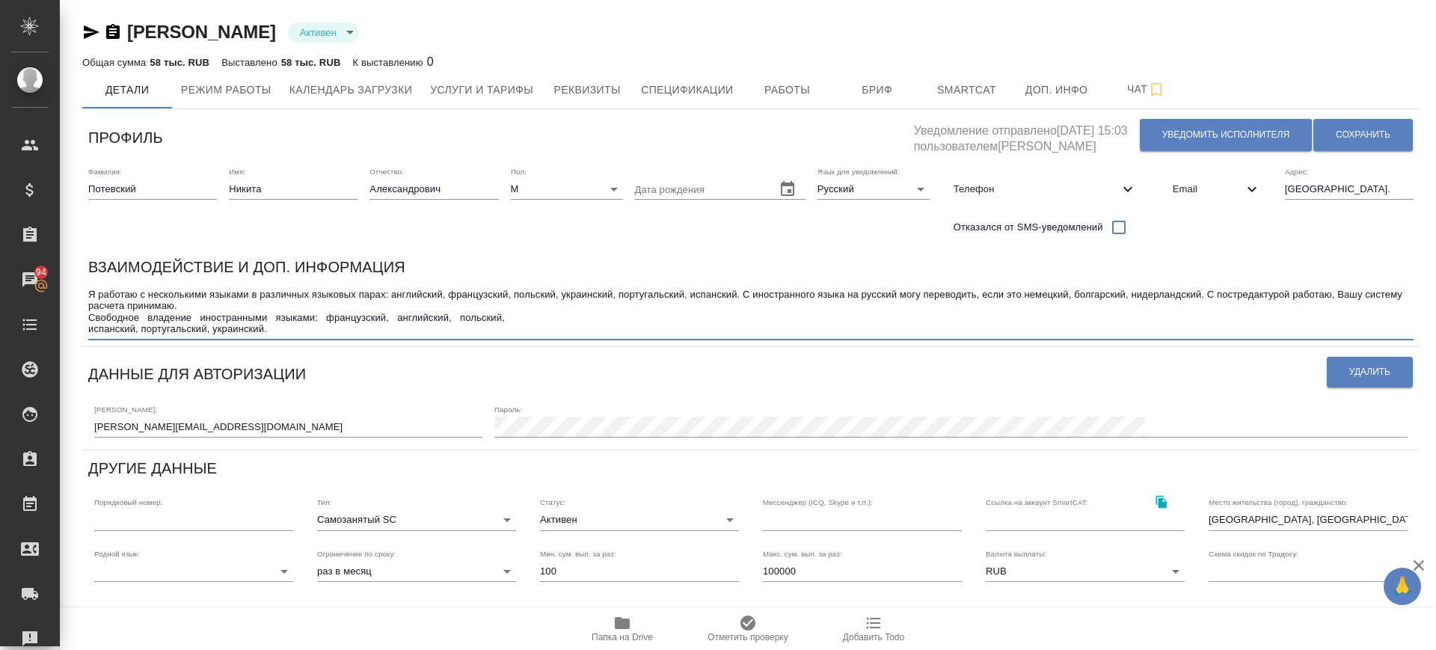
drag, startPoint x: 187, startPoint y: 289, endPoint x: 206, endPoint y: 310, distance: 28.6
click at [206, 310] on textarea "Я работаю с несколькими языками в различных языковых парах: английский, француз…" at bounding box center [751, 312] width 1326 height 46
click at [1241, 304] on textarea "Я работаю с несколькими языками в различных языковых парах: английский, француз…" at bounding box center [751, 312] width 1326 height 46
click at [1324, 286] on div "Я работаю с несколькими языками в различных языковых парах: английский, француз…" at bounding box center [751, 312] width 1326 height 56
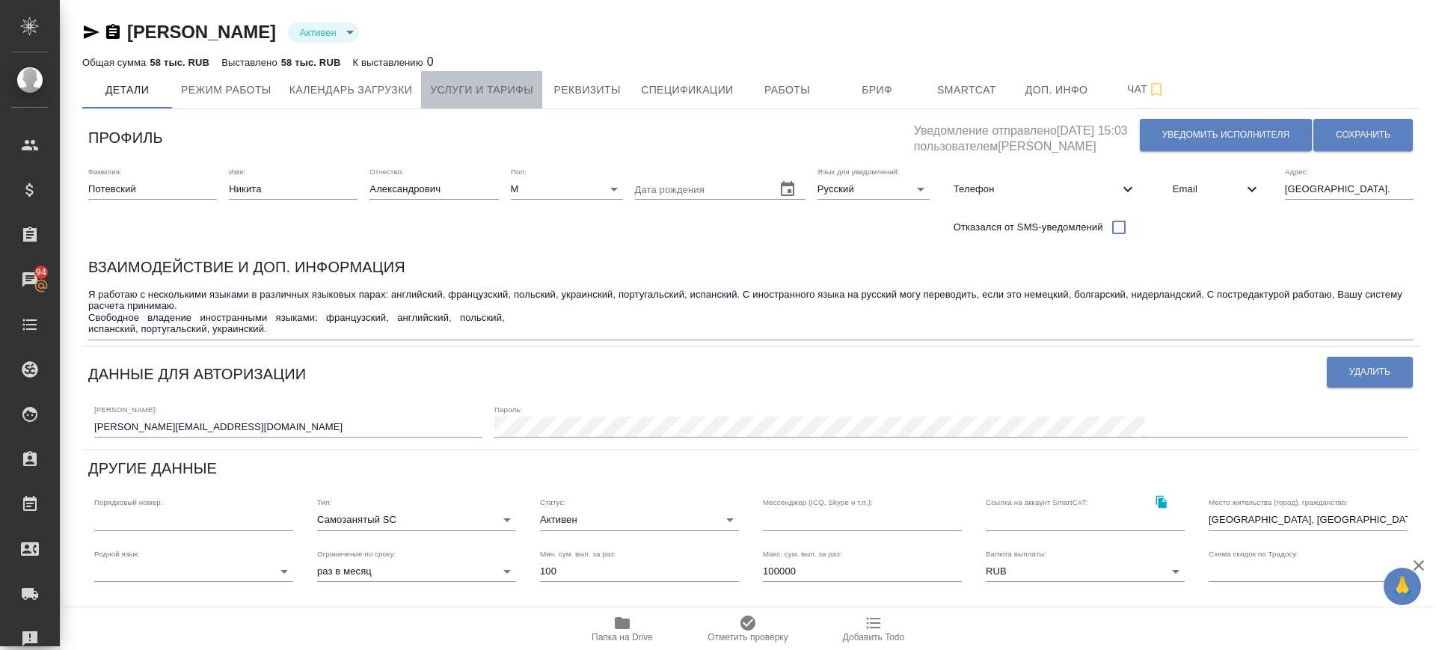
click at [461, 90] on span "Услуги и тарифы" at bounding box center [481, 90] width 103 height 19
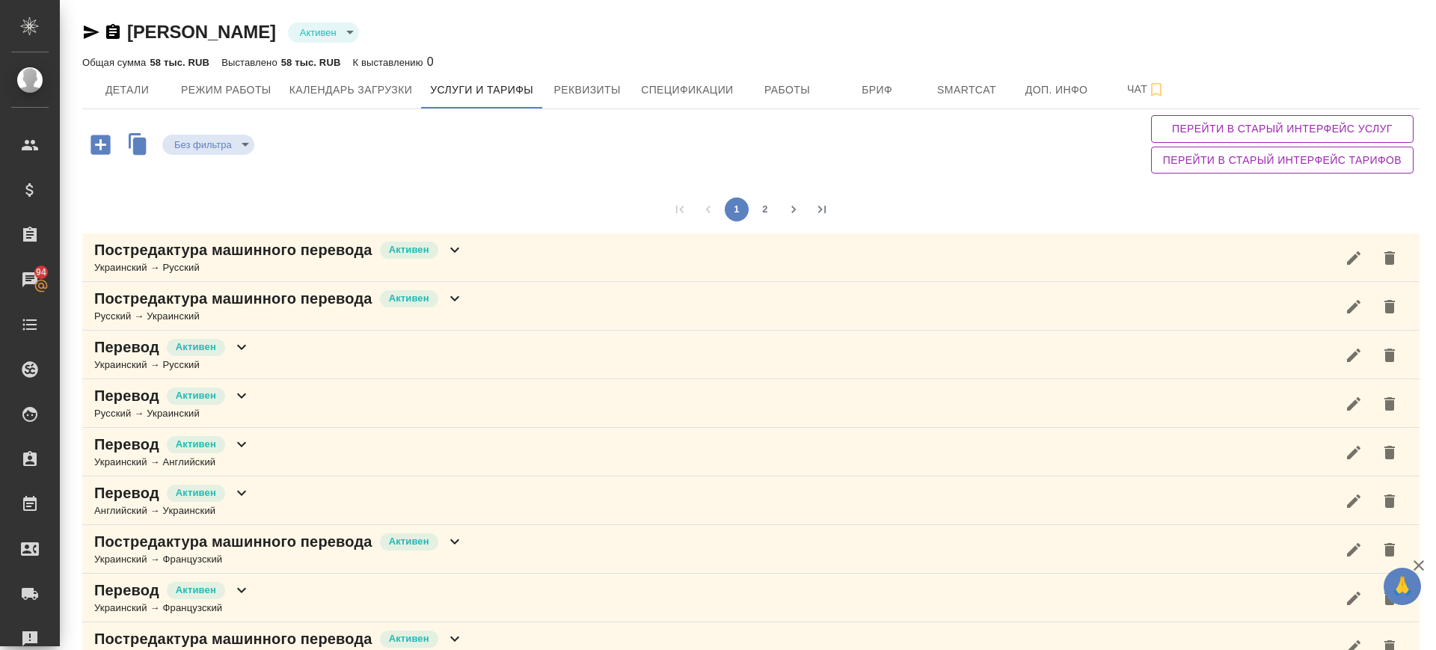
click at [491, 242] on div "Постредактура машинного перевода Активен Украинский → Русский" at bounding box center [750, 257] width 1337 height 49
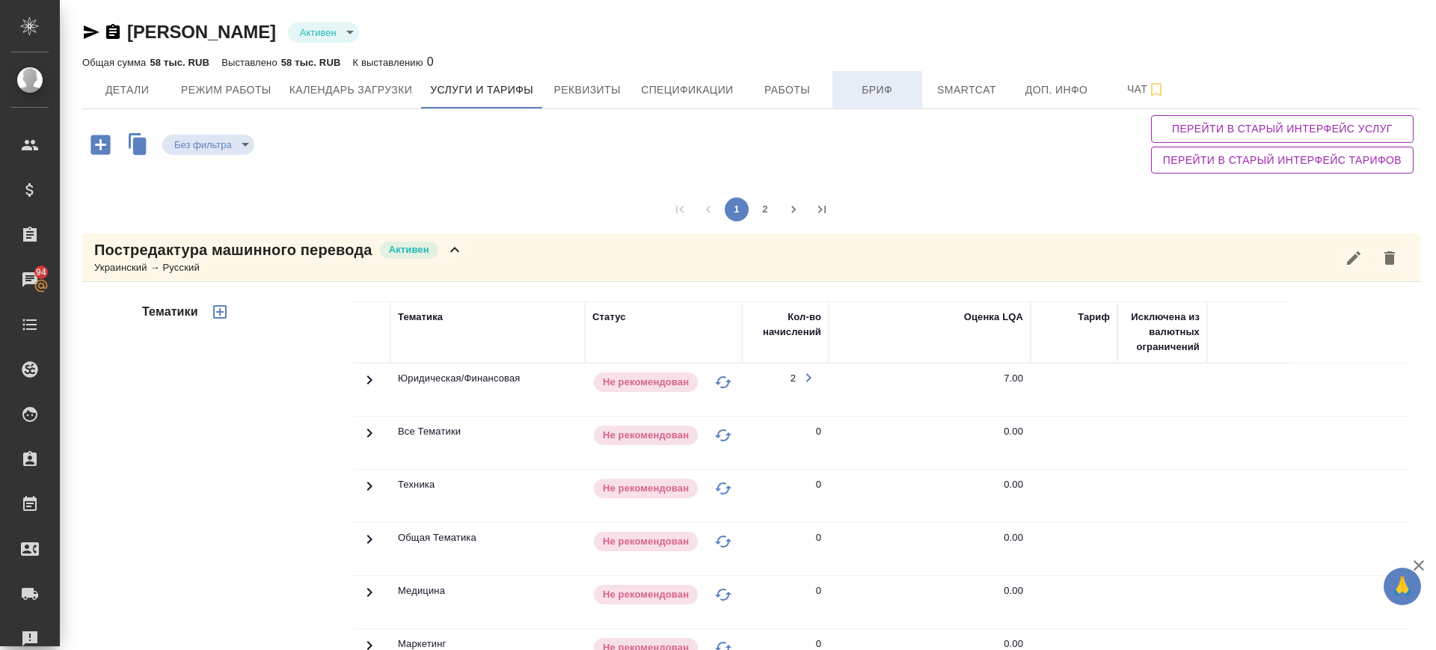
click at [904, 82] on span "Бриф" at bounding box center [878, 90] width 72 height 19
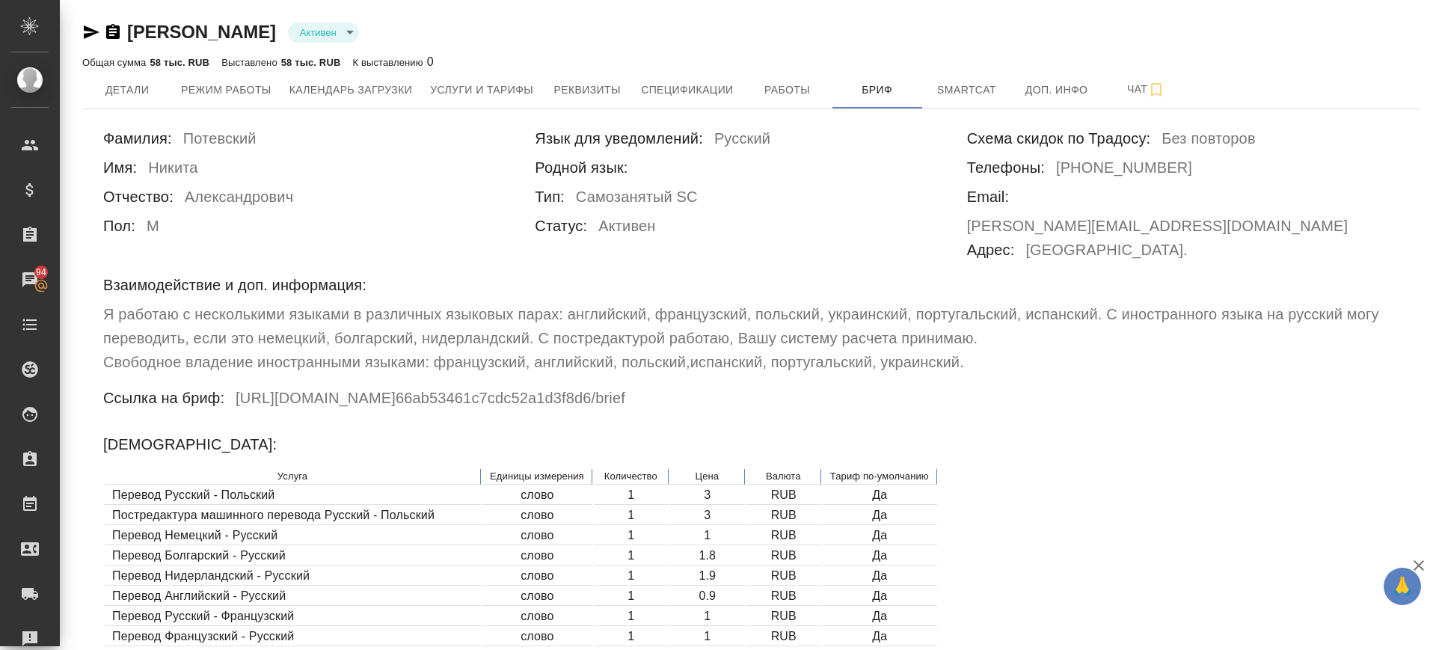
scroll to position [187, 0]
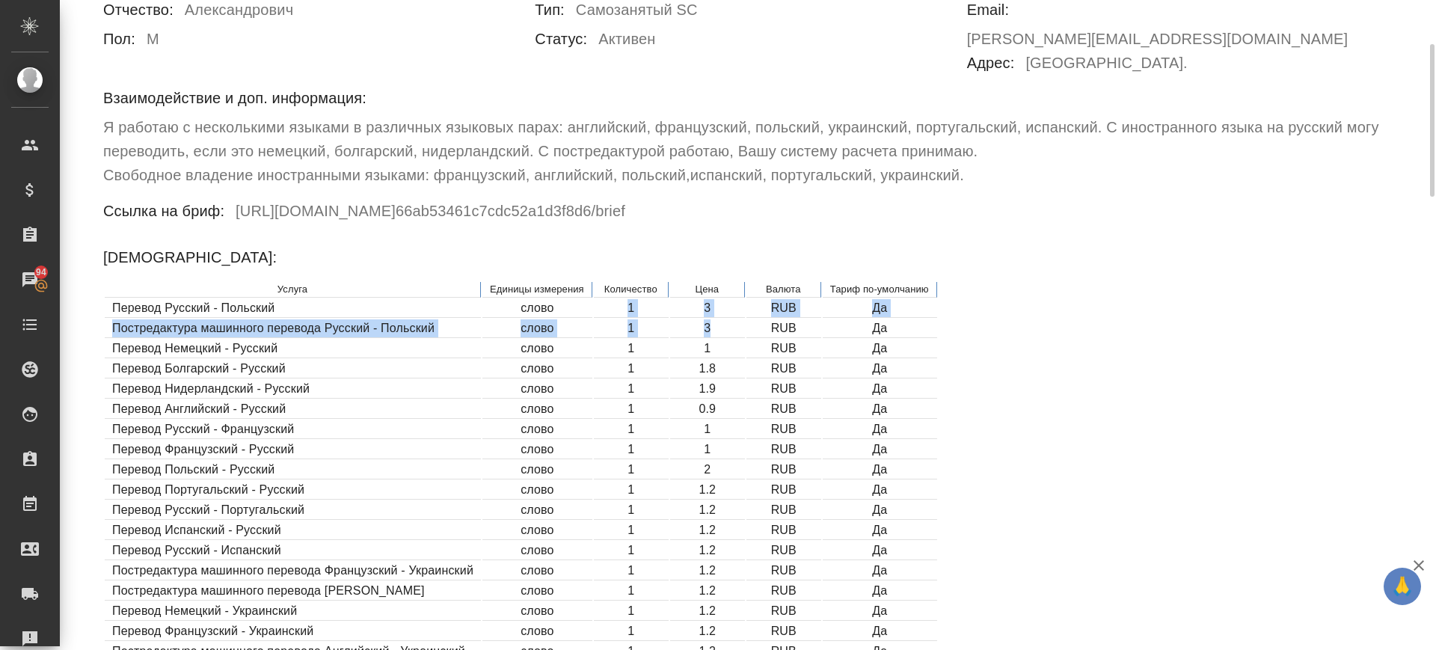
drag, startPoint x: 721, startPoint y: 304, endPoint x: 566, endPoint y: 291, distance: 156.2
click at [566, 291] on table "Услуга Единицы измерения Количество Цена Валюта Тариф по-умолчанию Перевод Русс…" at bounding box center [521, 644] width 836 height 726
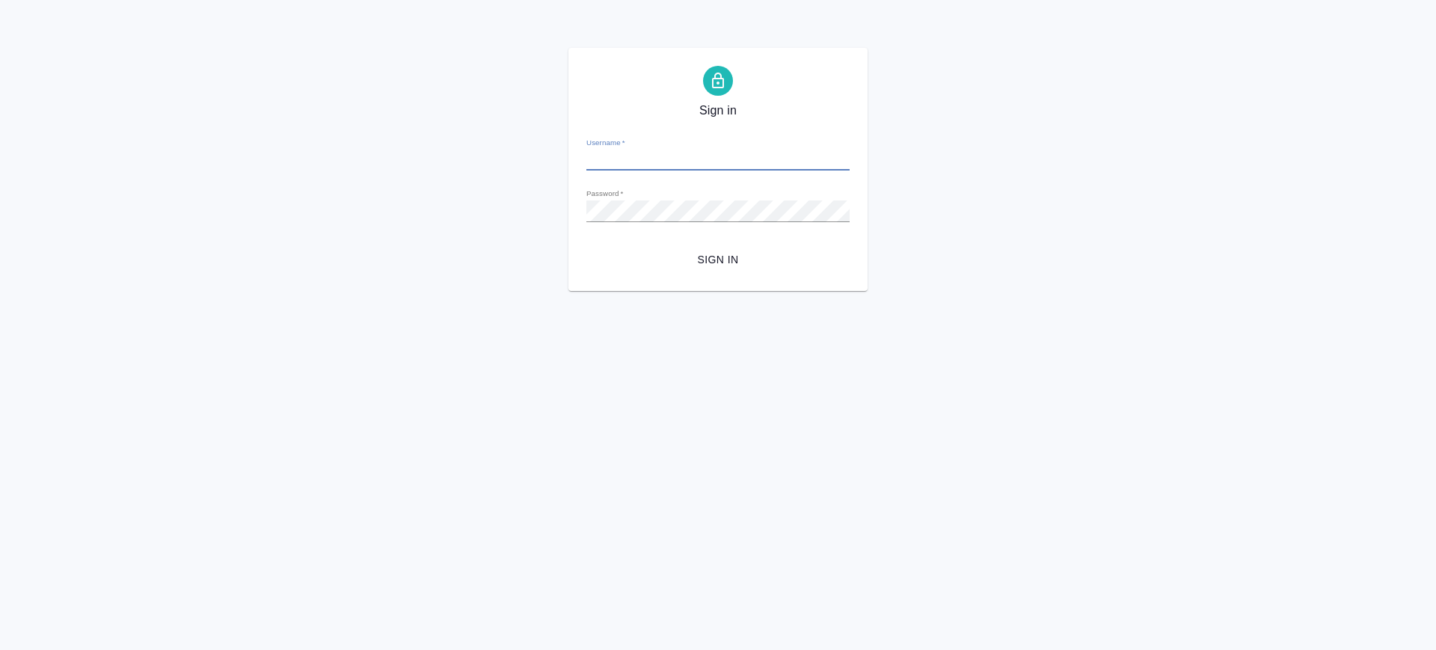
type input "[PERSON_NAME][EMAIL_ADDRESS][DOMAIN_NAME]"
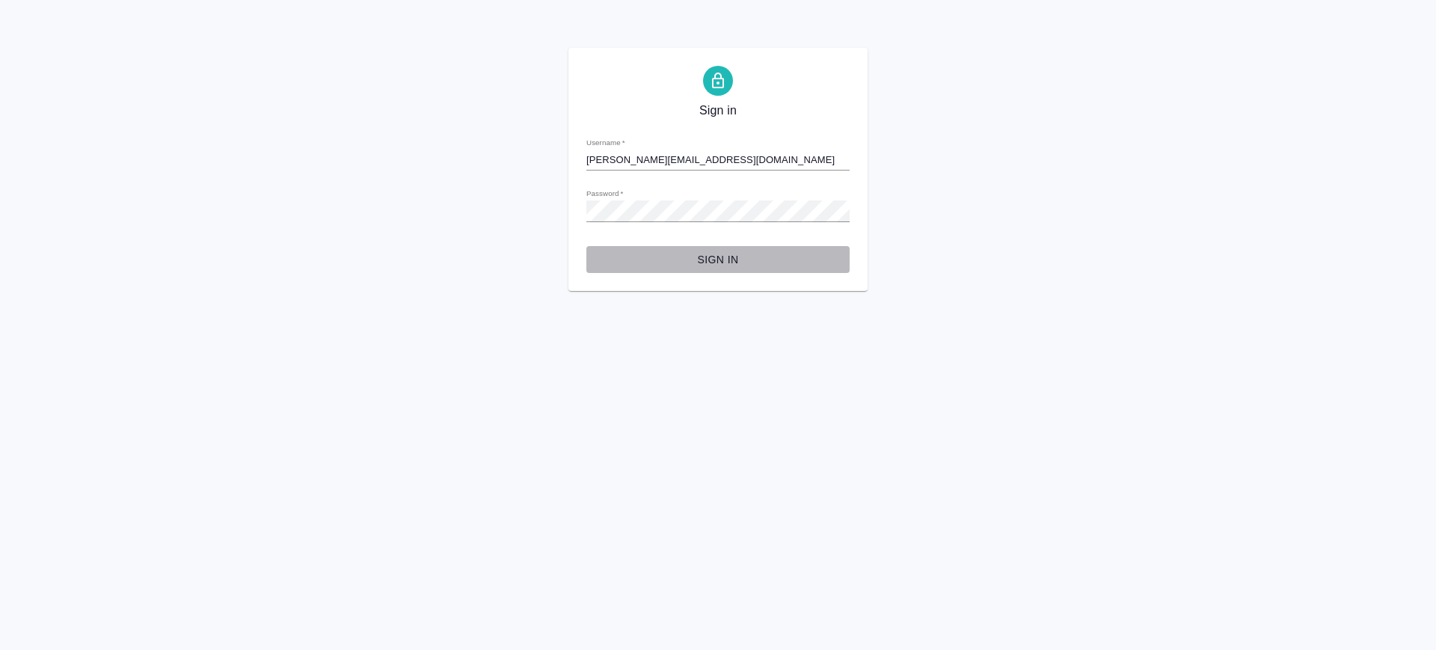
click at [730, 249] on button "Sign in" at bounding box center [717, 260] width 263 height 28
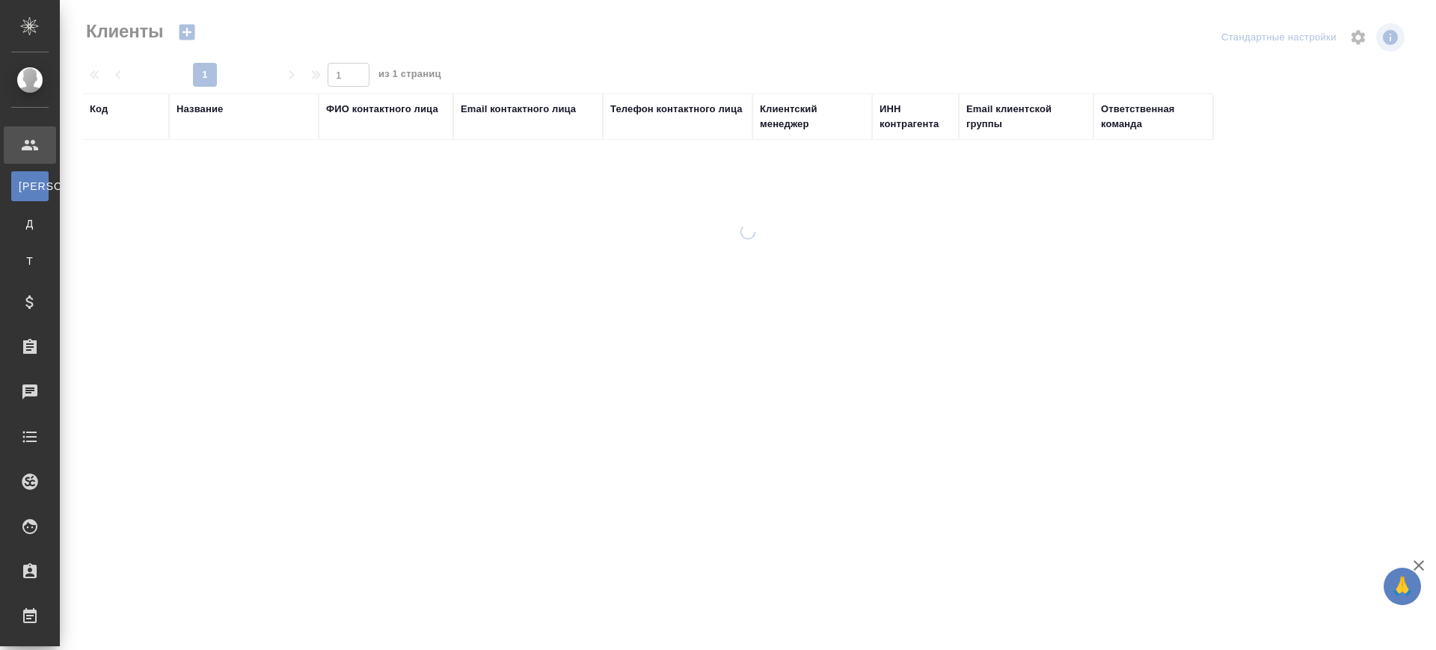
select select "RU"
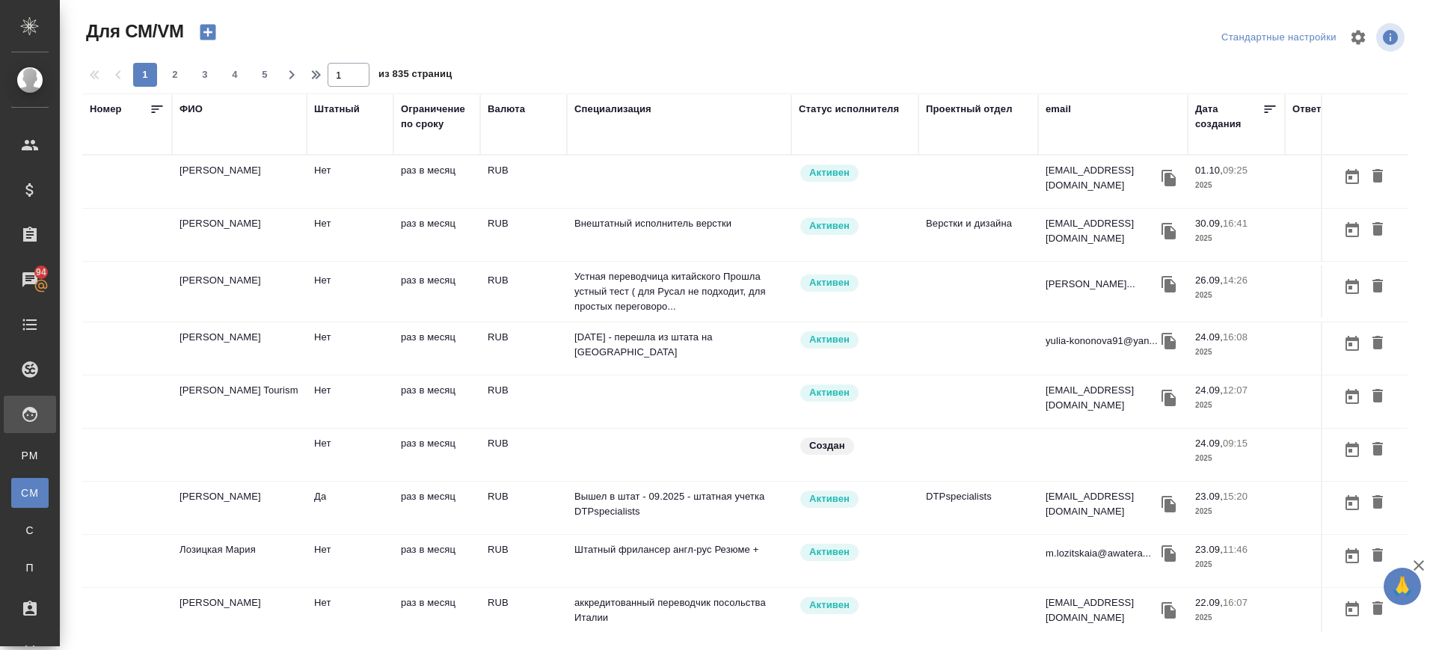
click at [196, 108] on div "ФИО" at bounding box center [191, 109] width 23 height 15
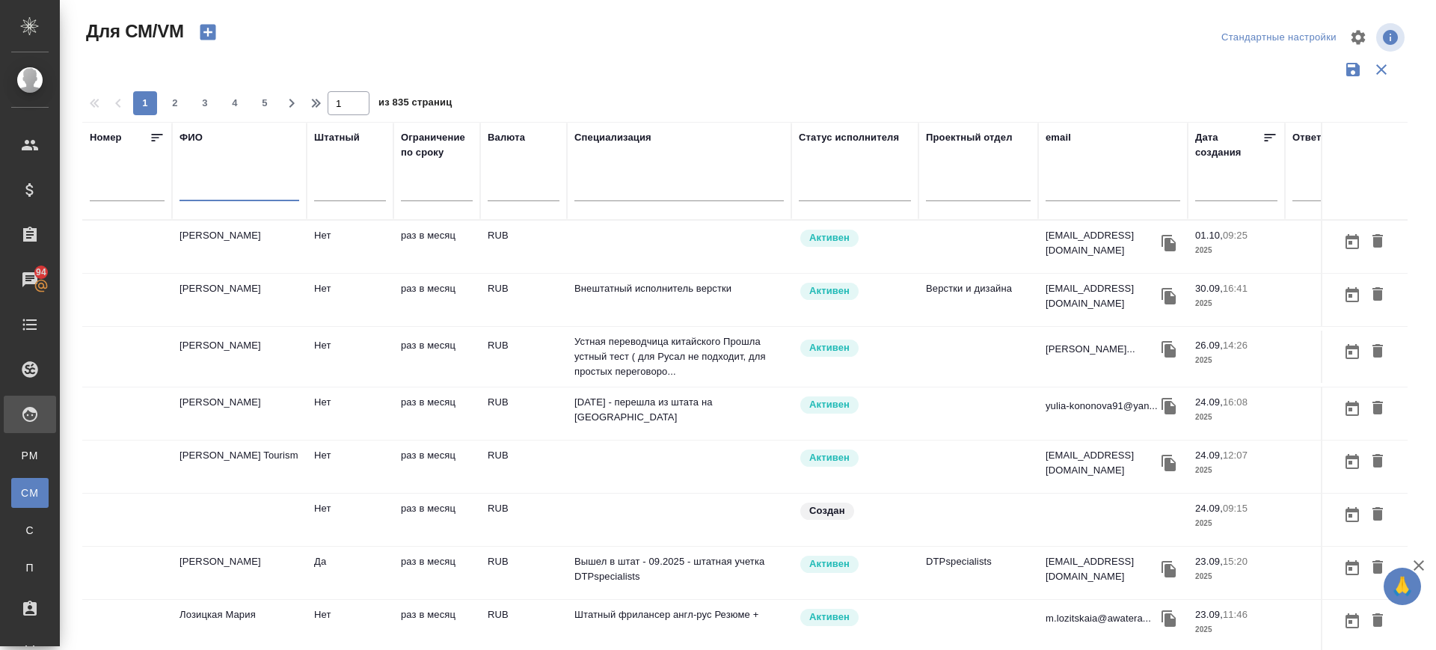
click at [212, 195] on input "text" at bounding box center [240, 192] width 120 height 19
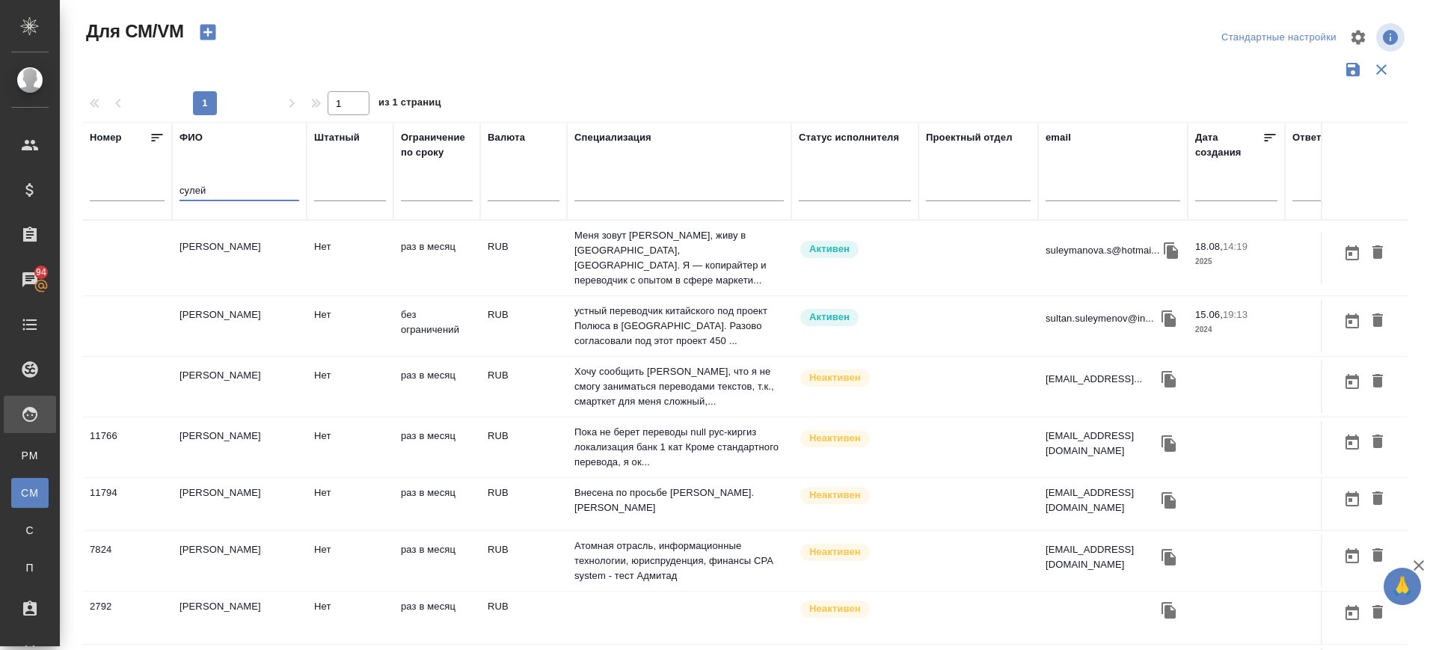
type input "сулей"
click at [221, 244] on td "Сулейманова Сабина" at bounding box center [239, 258] width 135 height 52
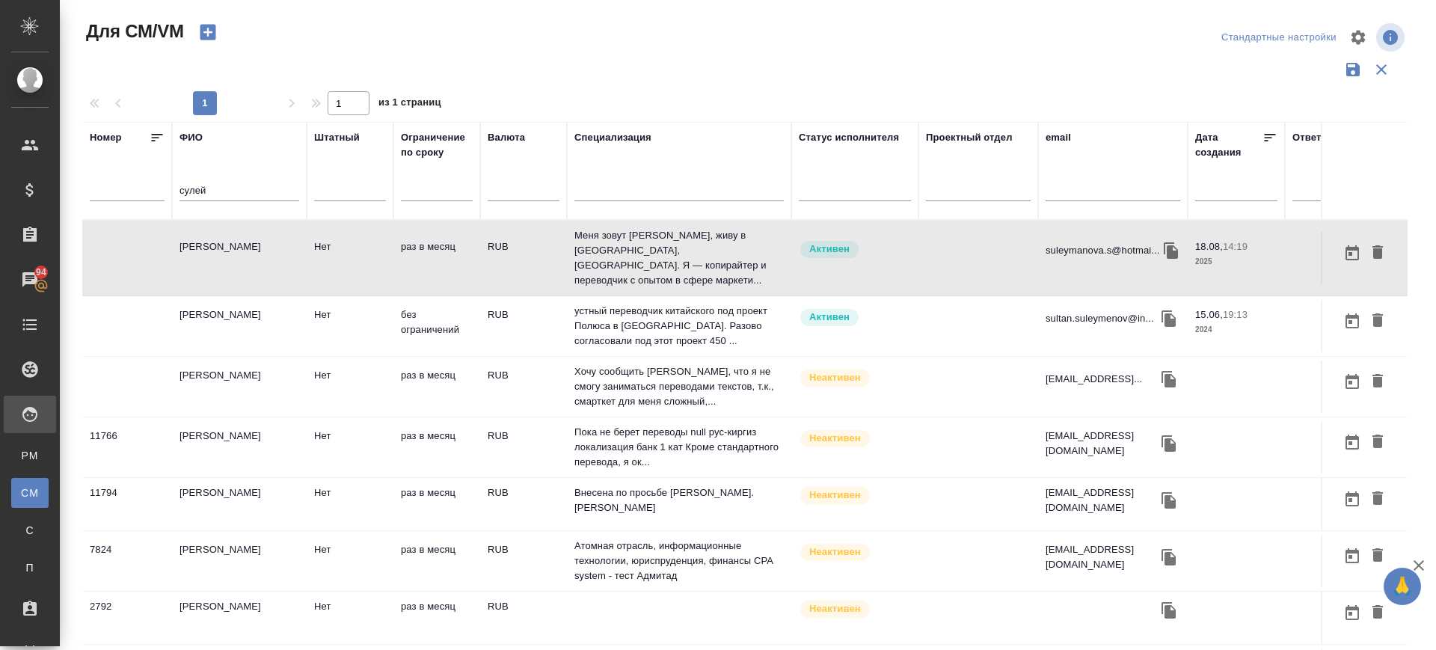
click at [221, 244] on td "Сулейманова Сабина" at bounding box center [239, 258] width 135 height 52
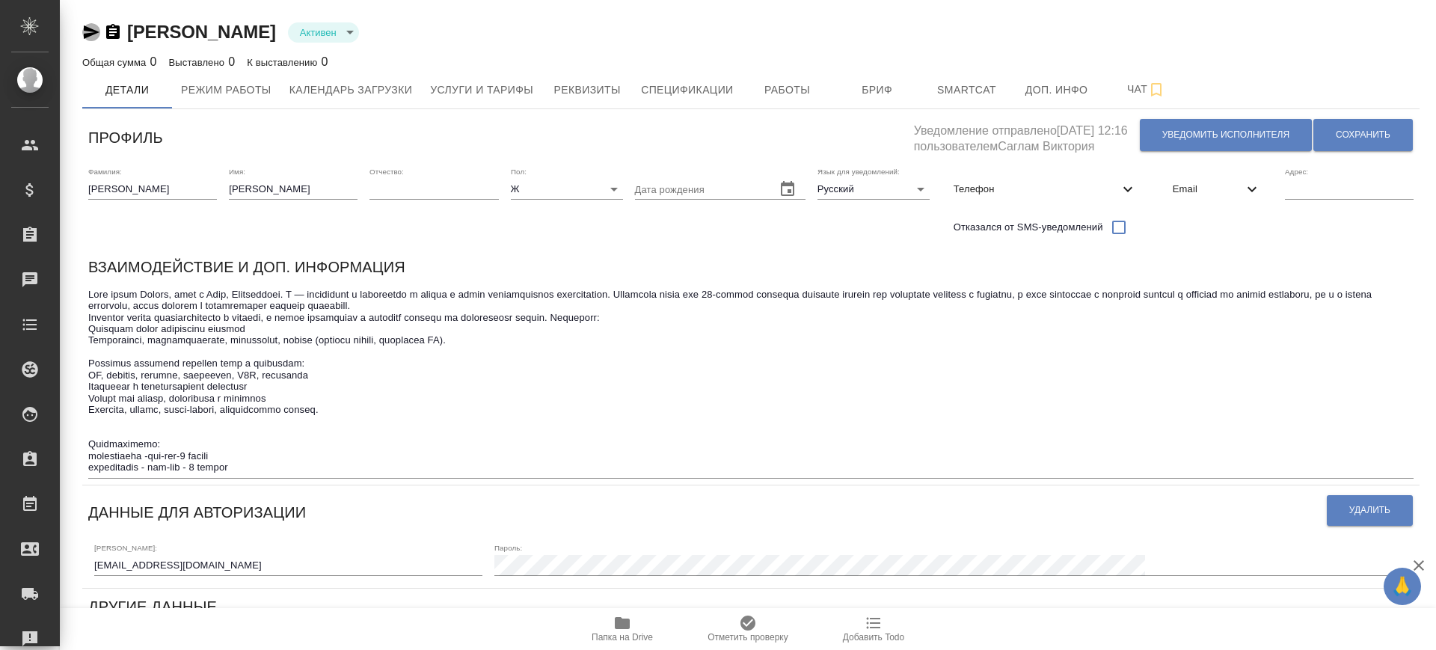
click at [87, 28] on icon "button" at bounding box center [92, 31] width 16 height 13
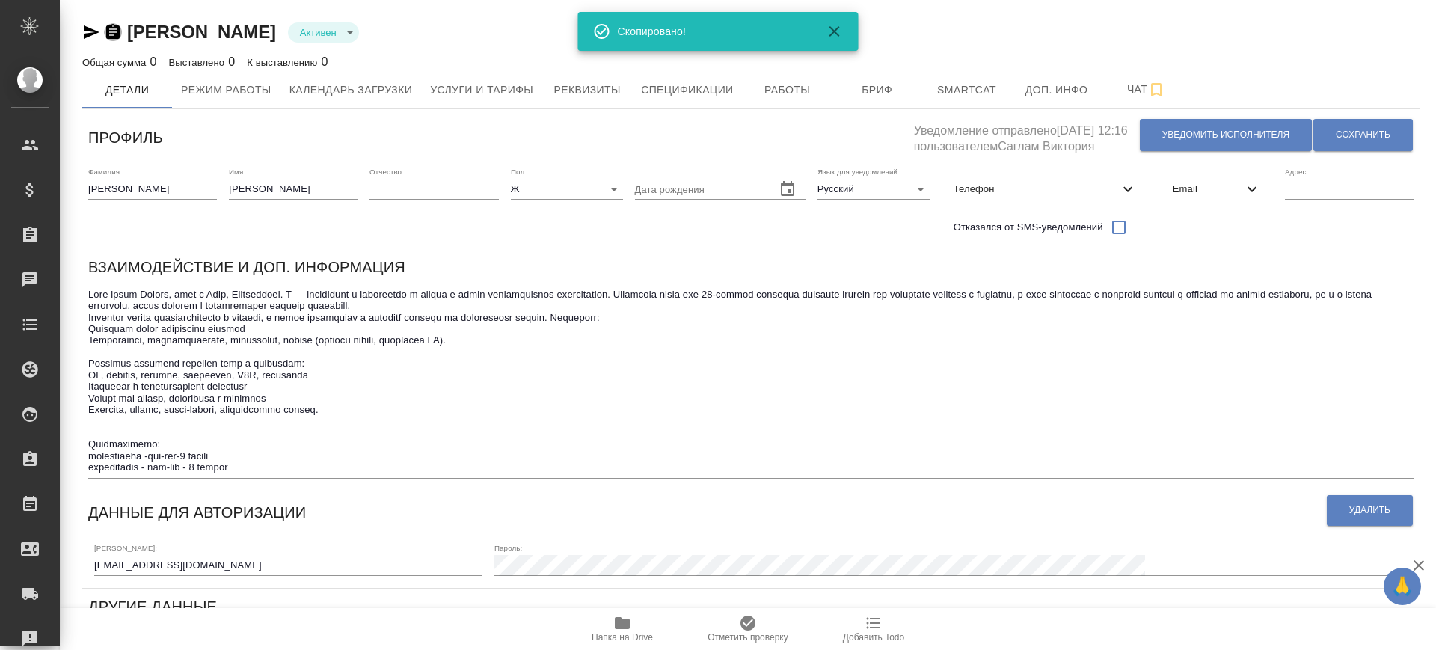
click at [111, 30] on icon "button" at bounding box center [112, 31] width 13 height 15
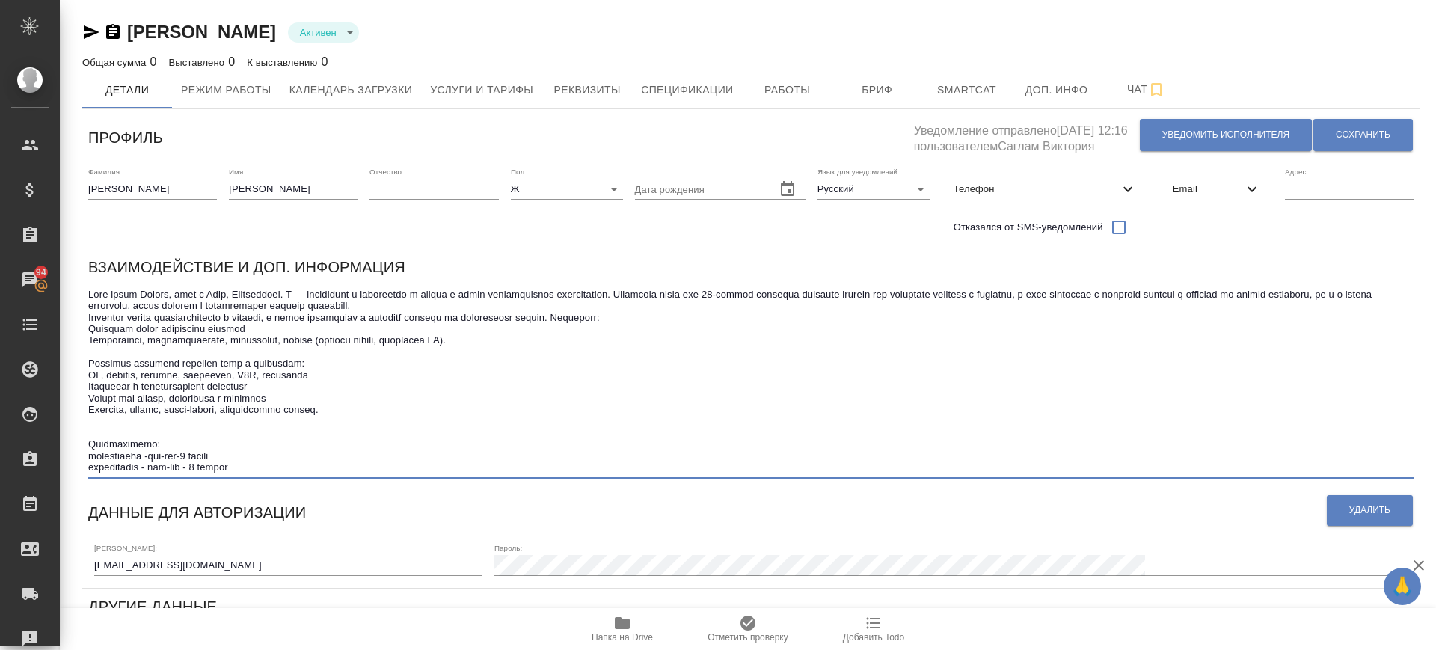
drag, startPoint x: 154, startPoint y: 457, endPoint x: 253, endPoint y: 477, distance: 100.8
click at [253, 477] on div "x" at bounding box center [751, 381] width 1326 height 194
click at [233, 444] on textarea at bounding box center [751, 381] width 1326 height 185
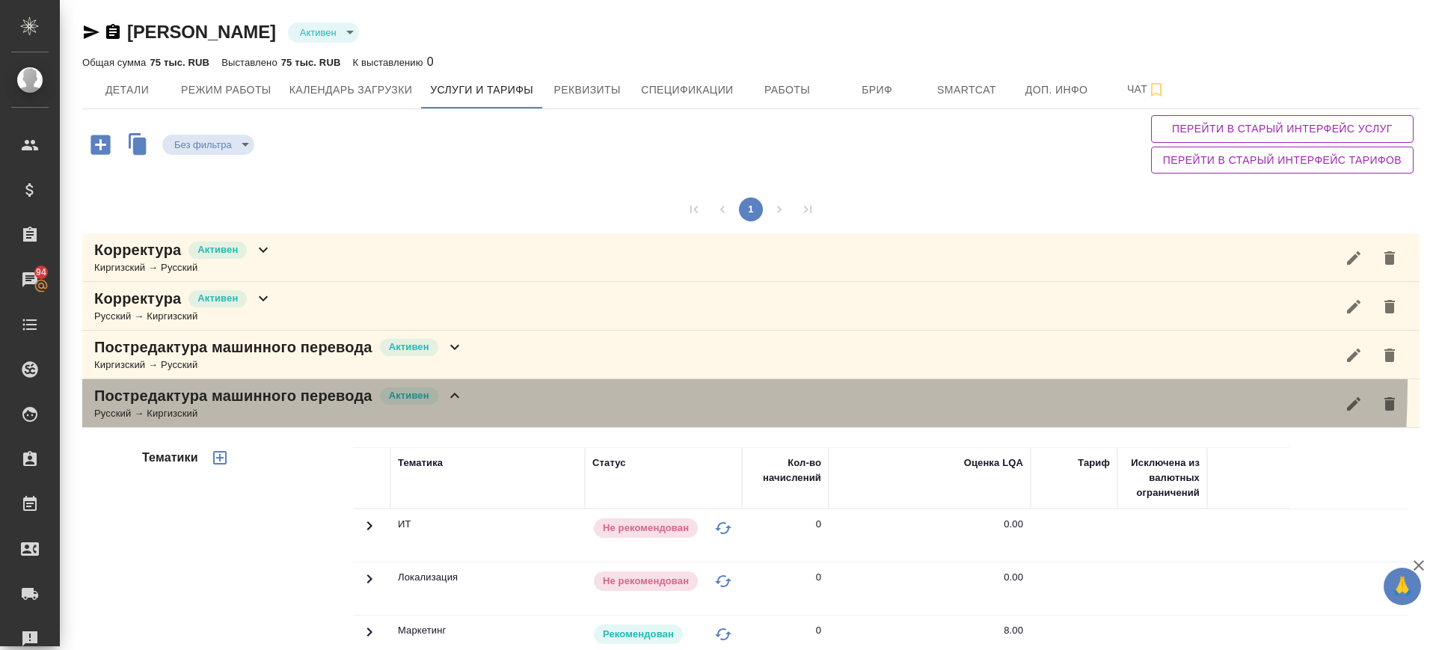
click at [468, 380] on div "Постредактура машинного перевода Активен Русский → Киргизский" at bounding box center [750, 403] width 1337 height 49
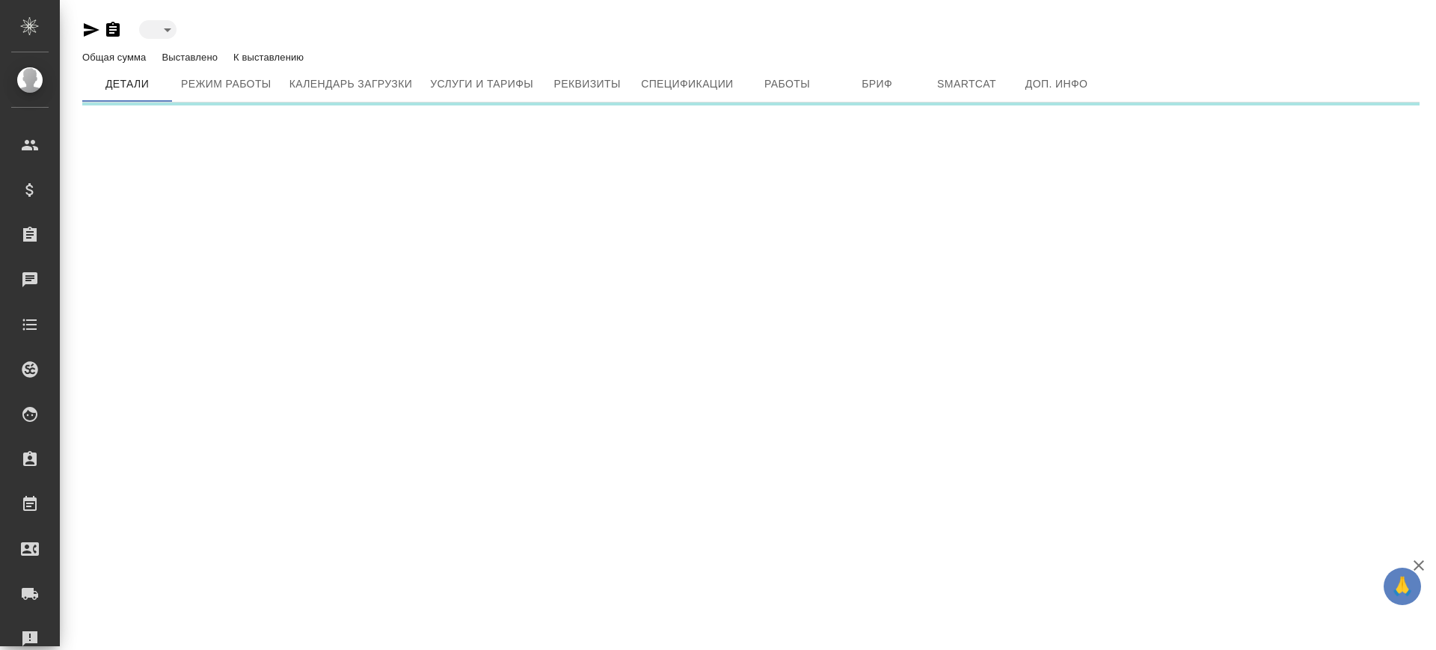
type input "active"
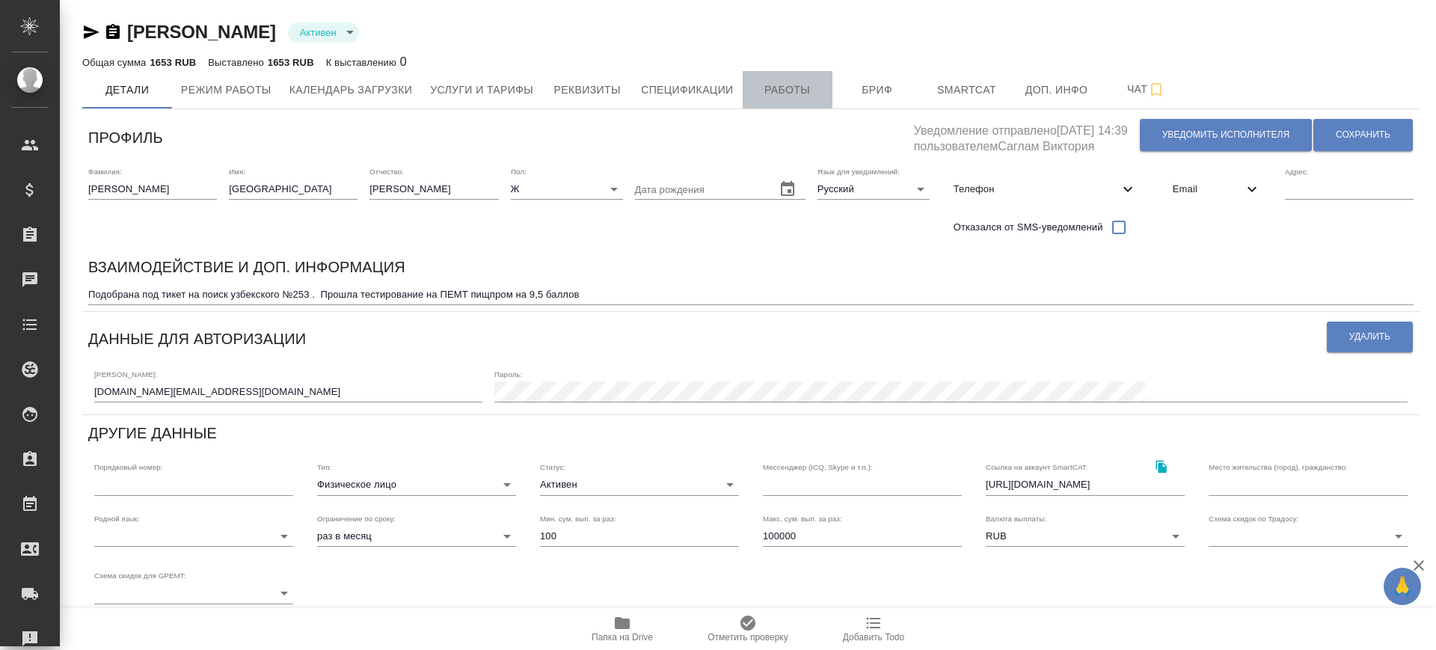
click at [790, 85] on span "Работы" at bounding box center [788, 90] width 72 height 19
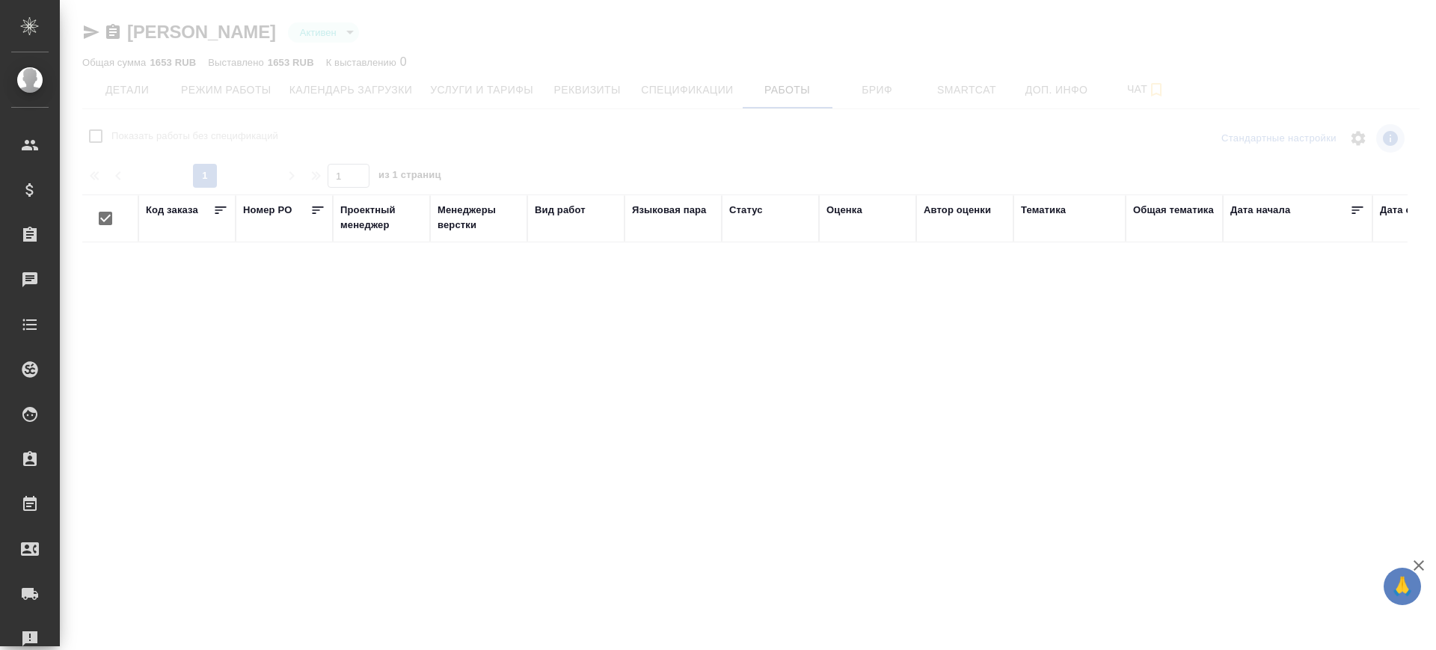
checkbox input "false"
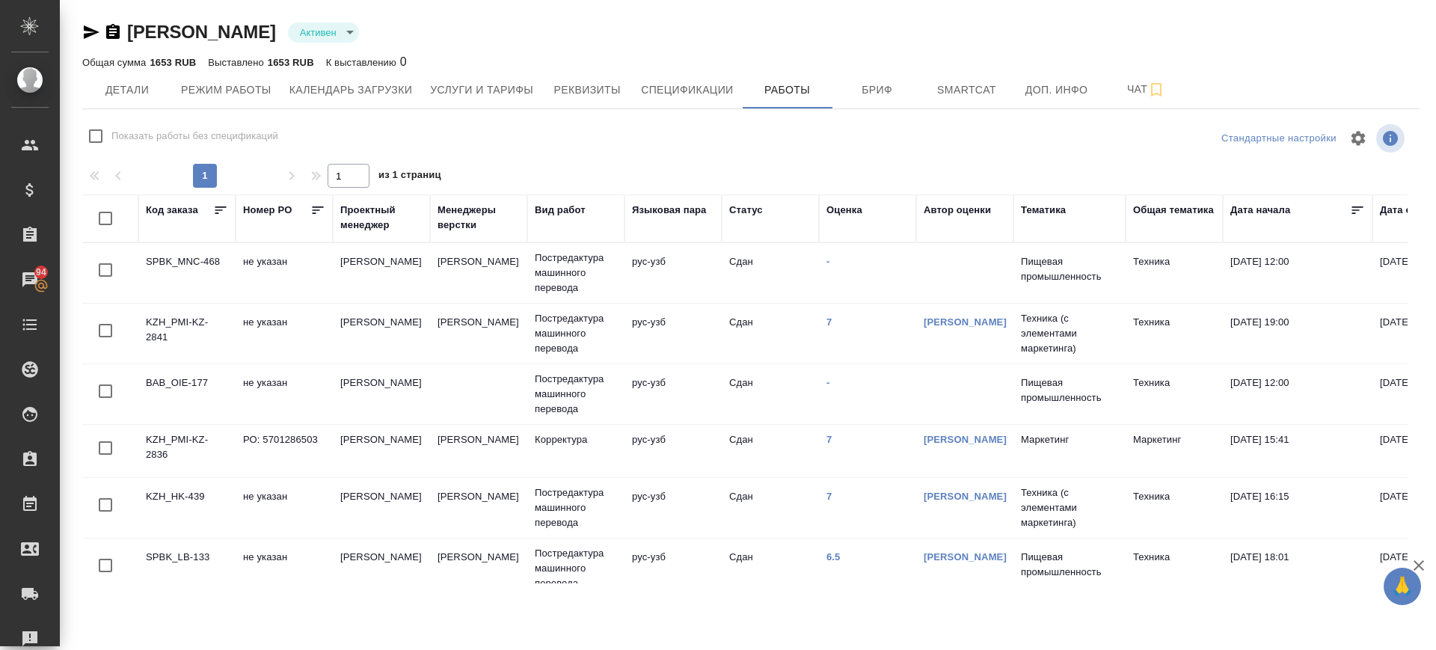
click at [89, 33] on icon "button" at bounding box center [92, 31] width 16 height 13
click at [120, 33] on icon "button" at bounding box center [113, 32] width 18 height 18
click at [870, 94] on span "Бриф" at bounding box center [878, 90] width 72 height 19
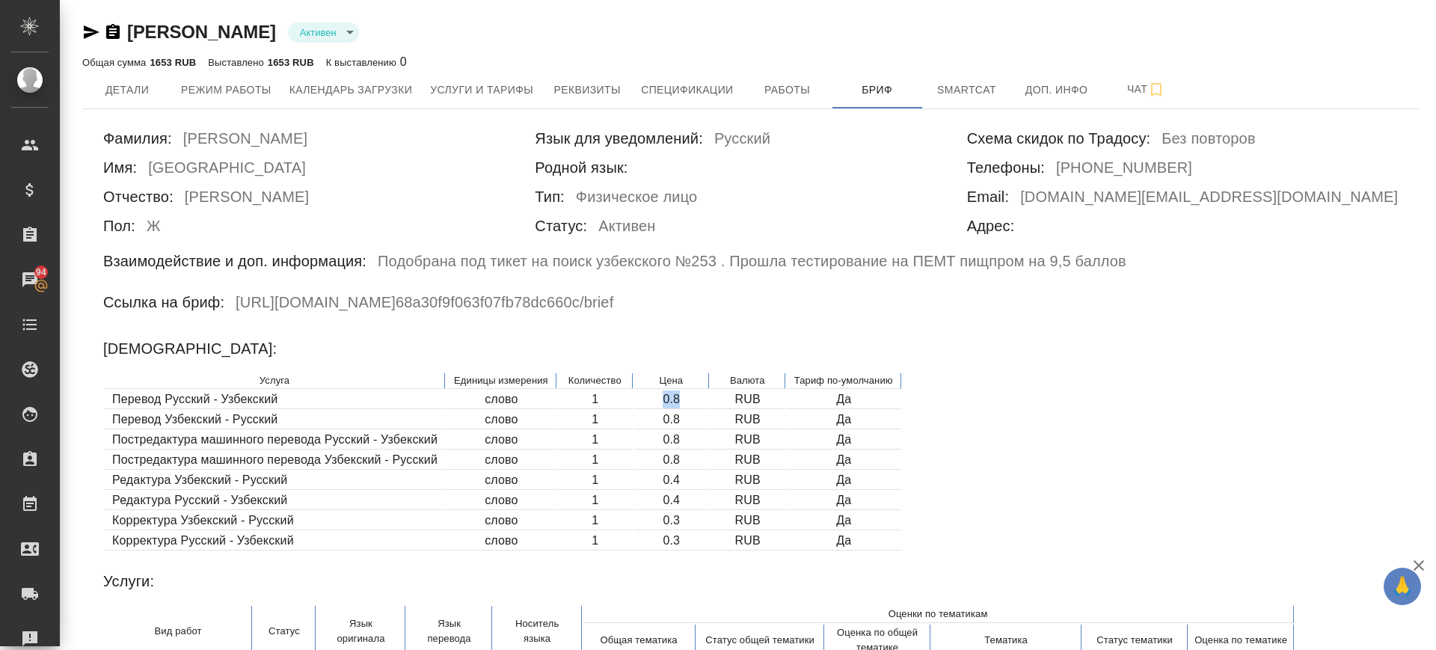
drag, startPoint x: 681, startPoint y: 401, endPoint x: 608, endPoint y: 399, distance: 73.3
click at [608, 399] on tr "Перевод Русский - Узбекский слово 1 0.8 RUB Да" at bounding box center [503, 399] width 797 height 19
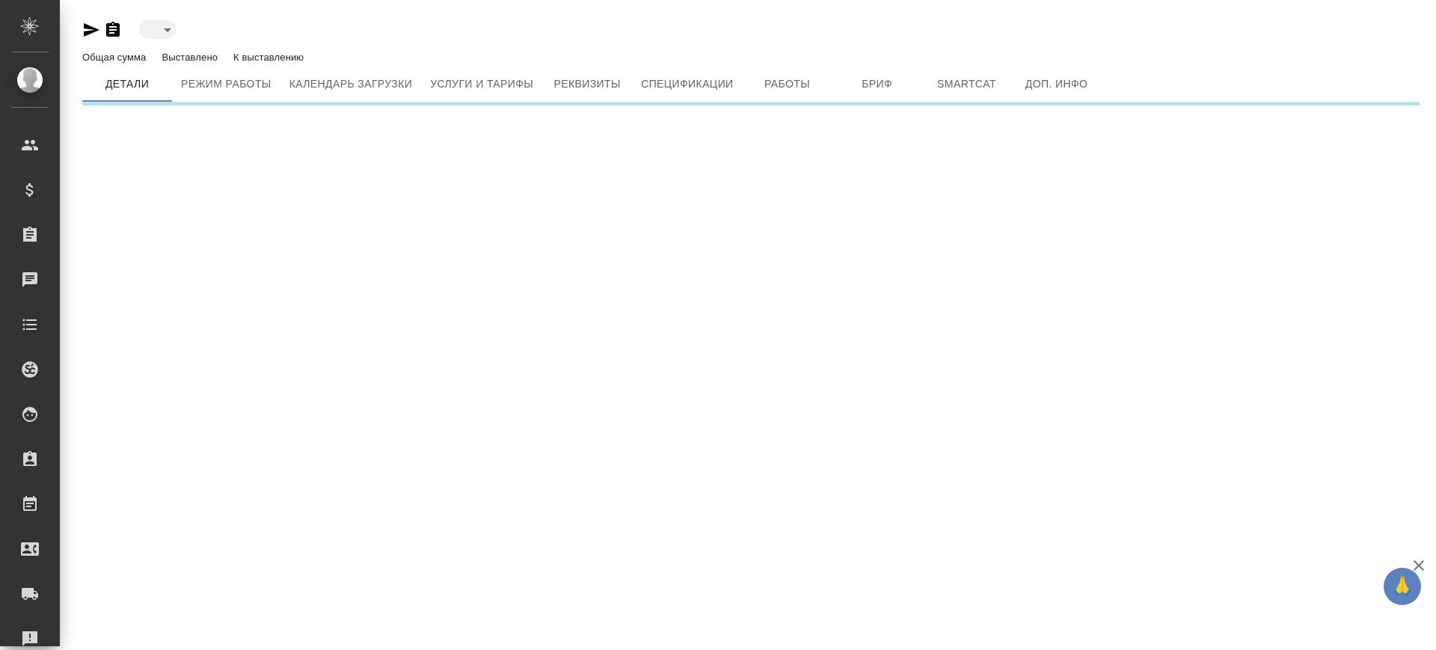
type input "inactive"
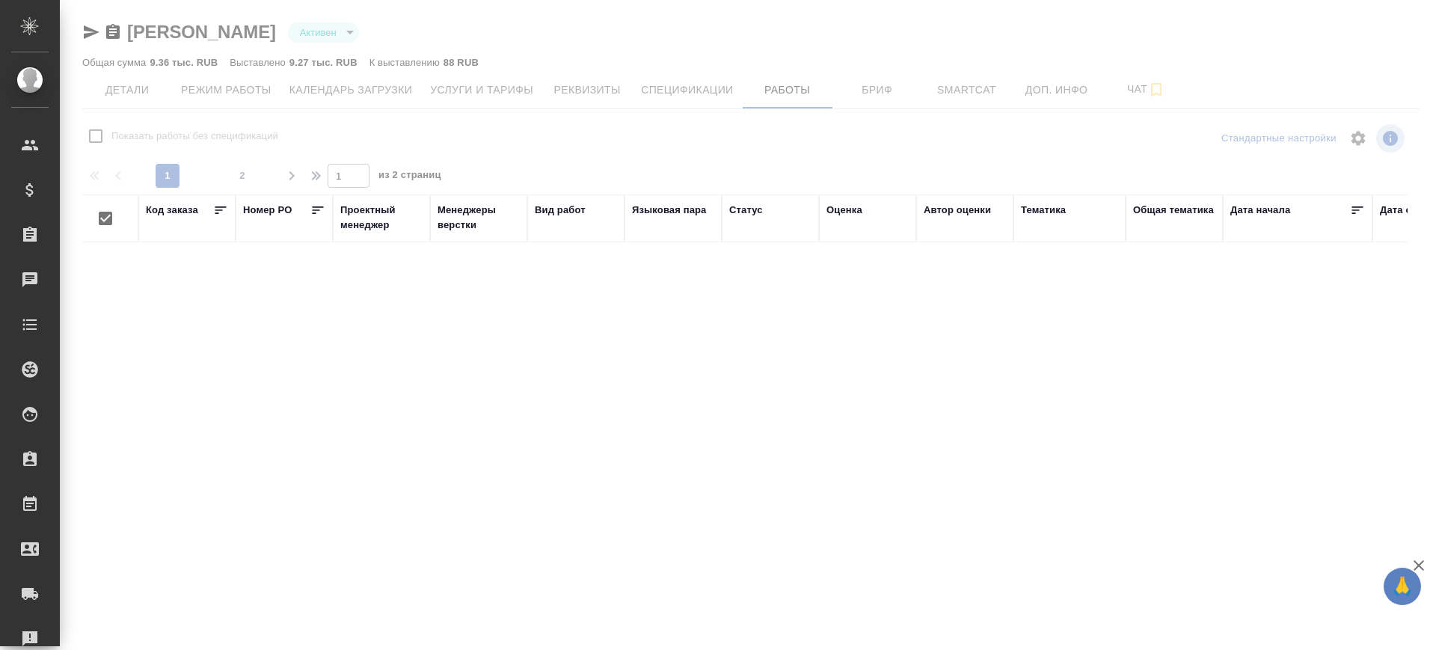
checkbox input "false"
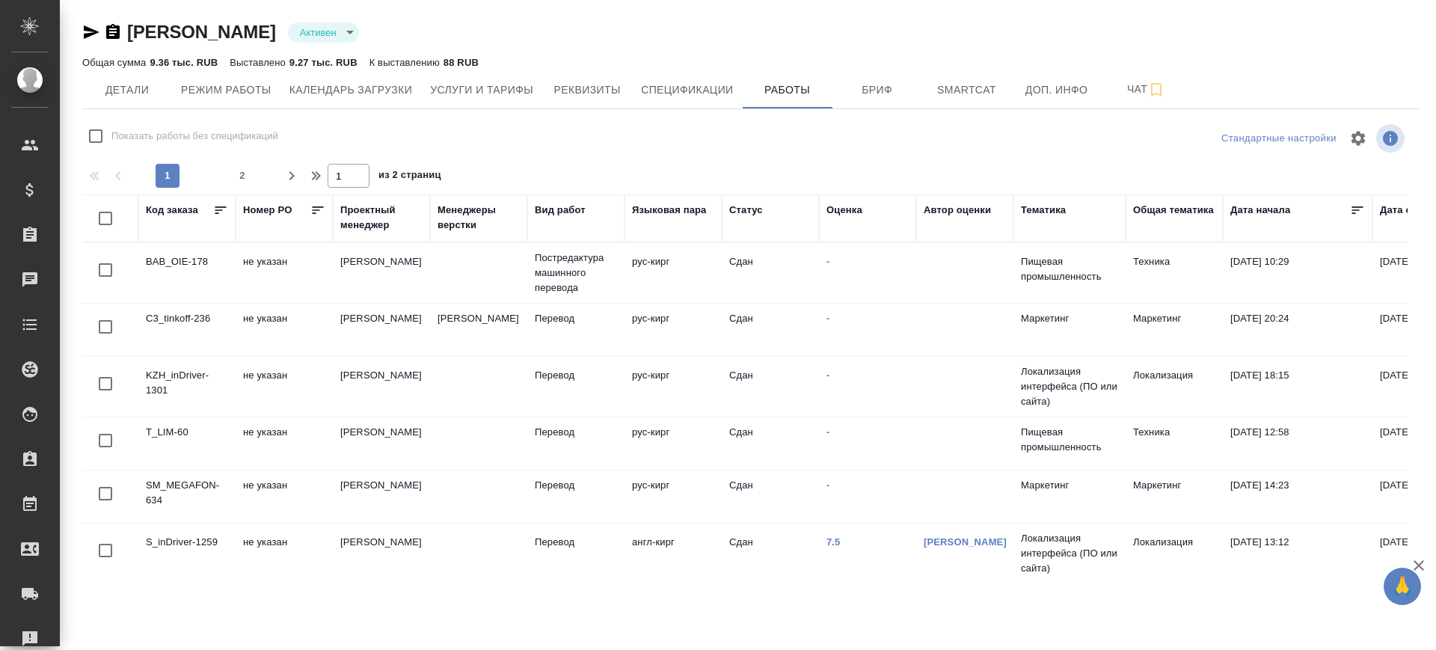
drag, startPoint x: 112, startPoint y: 31, endPoint x: 261, endPoint y: 161, distance: 197.7
click at [112, 31] on icon "button" at bounding box center [113, 32] width 18 height 18
click at [148, 92] on span "Детали" at bounding box center [127, 90] width 72 height 19
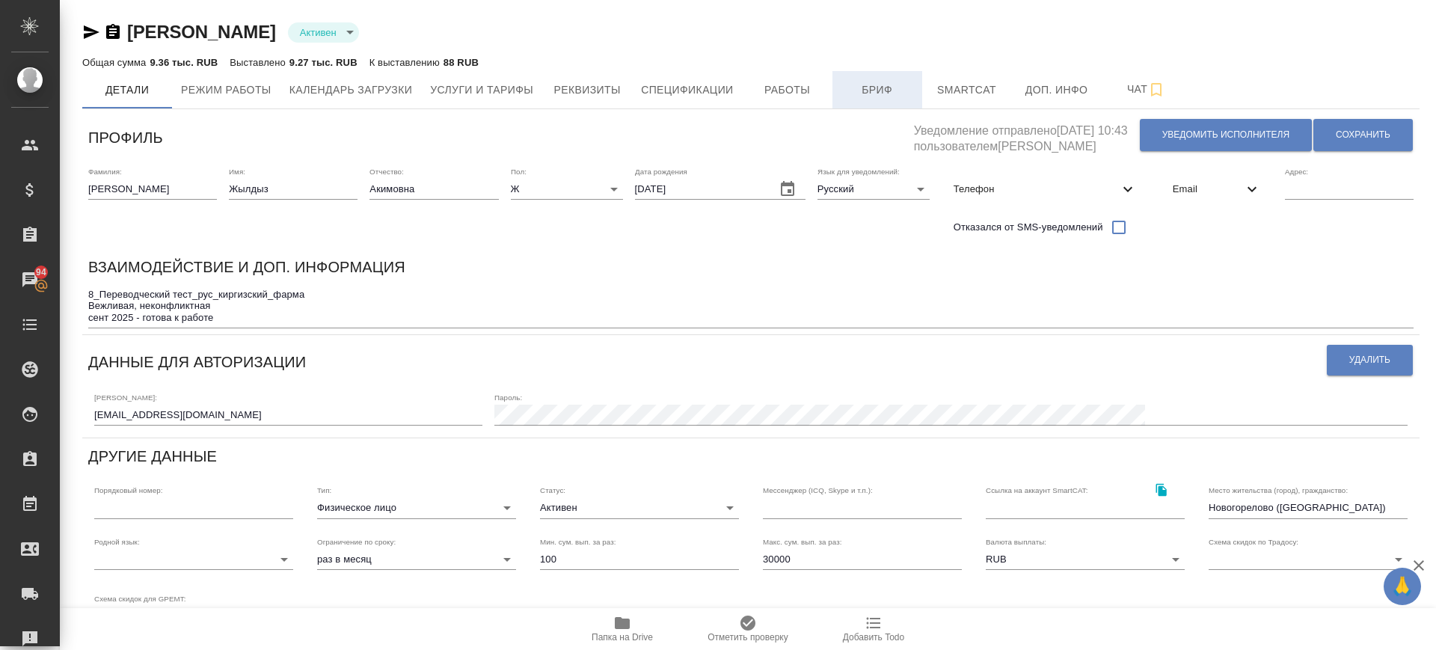
click at [881, 90] on span "Бриф" at bounding box center [878, 90] width 72 height 19
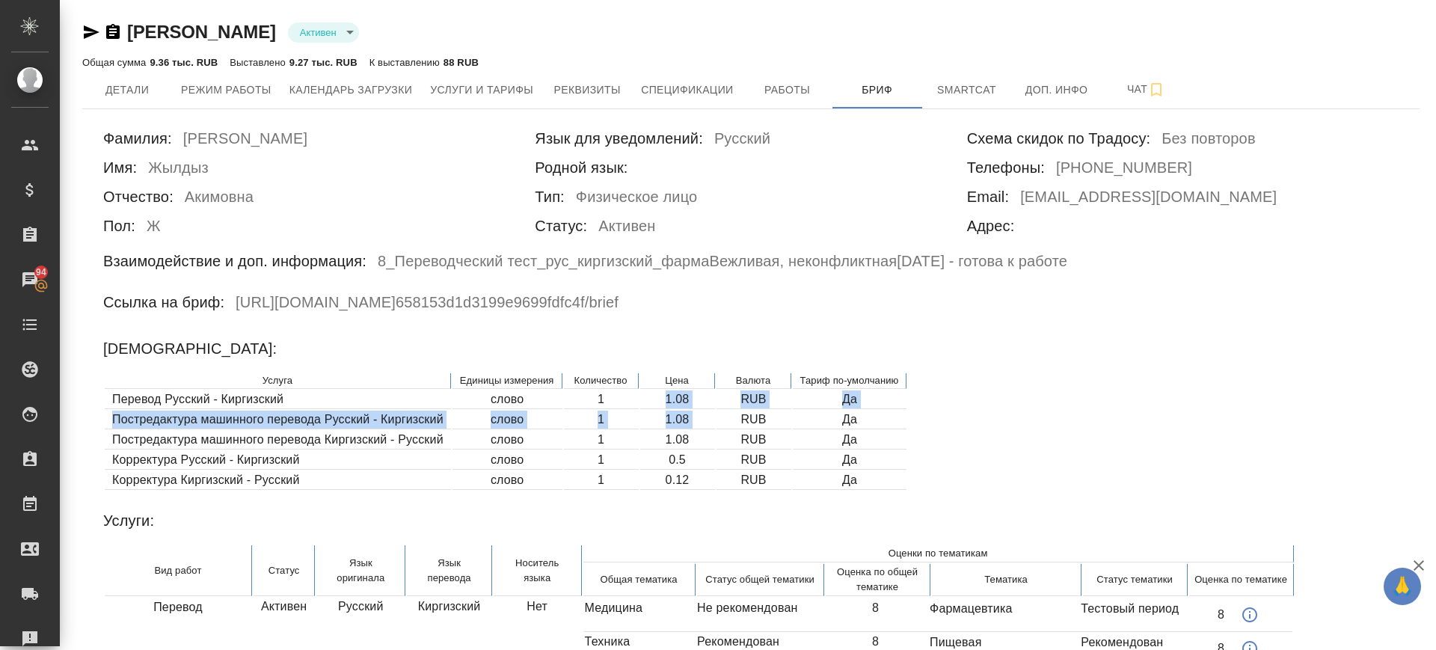
drag, startPoint x: 664, startPoint y: 402, endPoint x: 722, endPoint y: 426, distance: 63.1
click at [722, 426] on table "Услуга Единицы измерения Количество Цена Валюта Тариф по-умолчанию Перевод Русс…" at bounding box center [505, 432] width 805 height 120
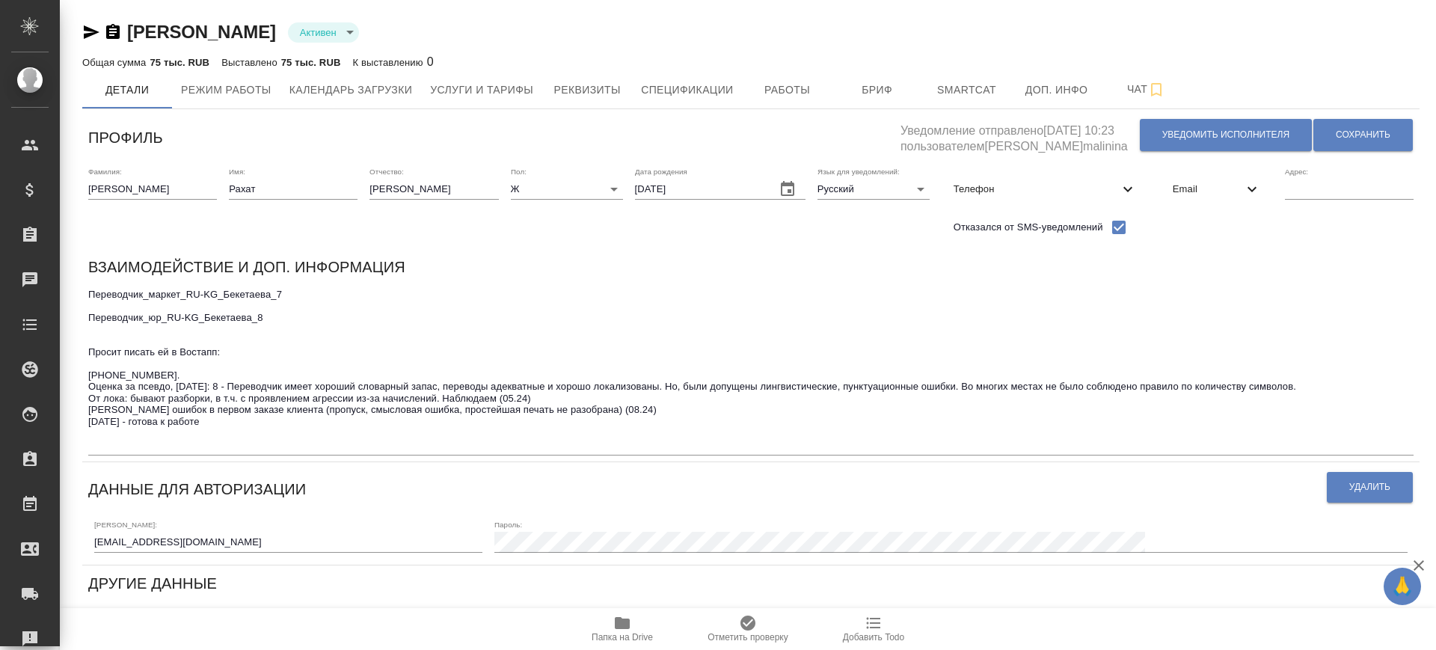
click at [114, 33] on icon "button" at bounding box center [112, 31] width 13 height 15
click at [876, 88] on span "Бриф" at bounding box center [878, 90] width 72 height 19
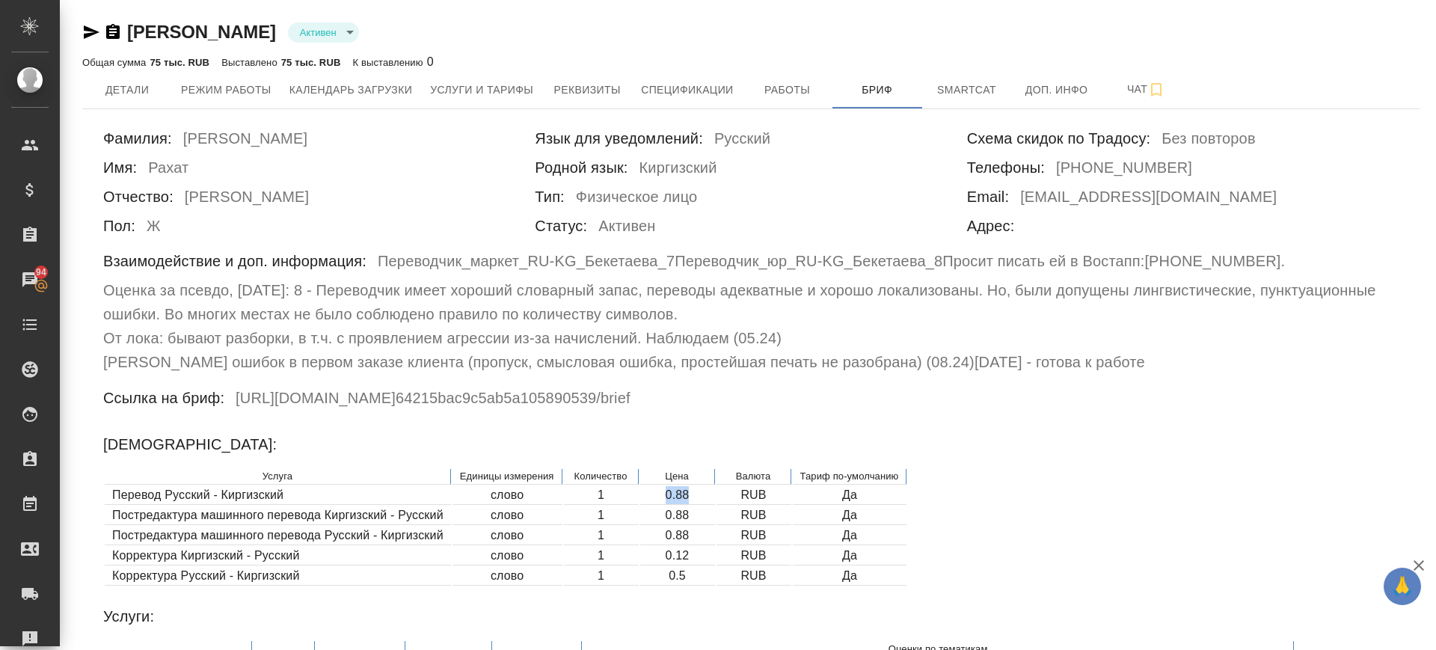
drag, startPoint x: 665, startPoint y: 494, endPoint x: 705, endPoint y: 497, distance: 40.5
click at [705, 497] on td "0.88" at bounding box center [677, 495] width 75 height 19
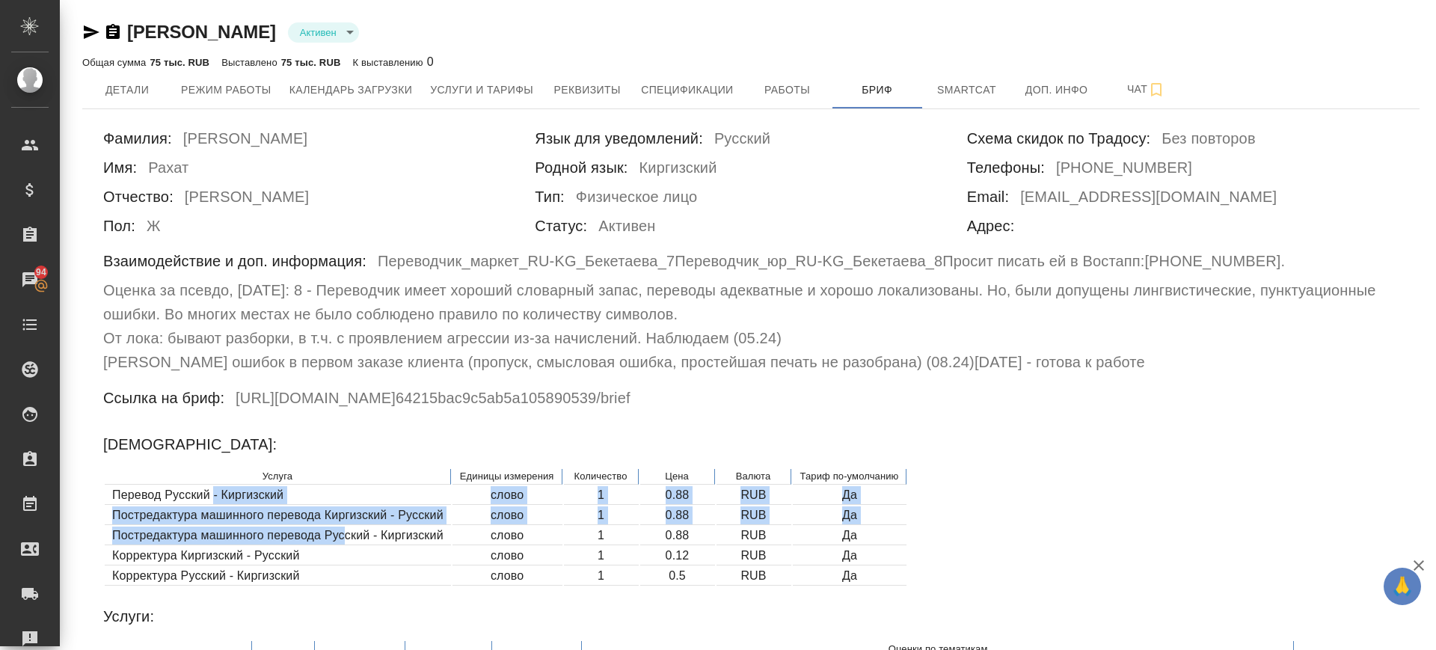
drag, startPoint x: 214, startPoint y: 500, endPoint x: 342, endPoint y: 536, distance: 132.9
click at [342, 536] on table "Услуга Единицы измерения Количество Цена Валюта Тариф по-умолчанию Перевод Русс…" at bounding box center [505, 528] width 805 height 120
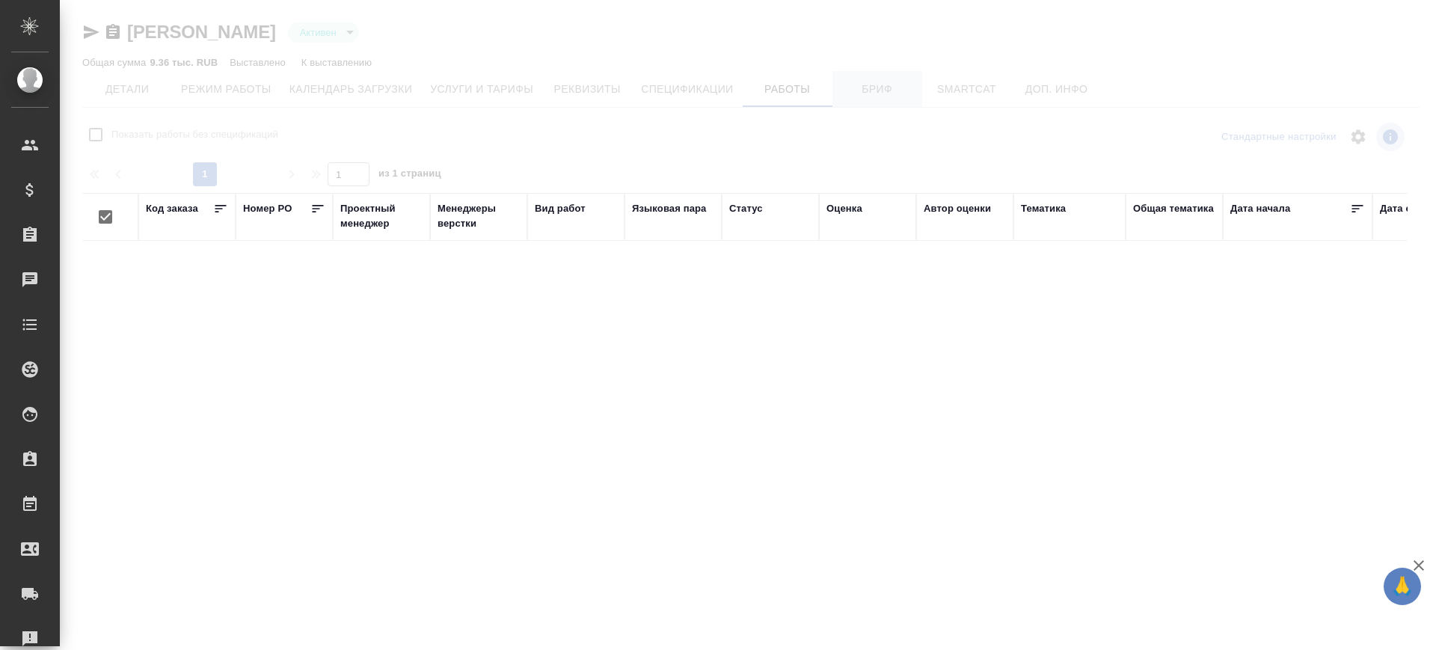
checkbox input "false"
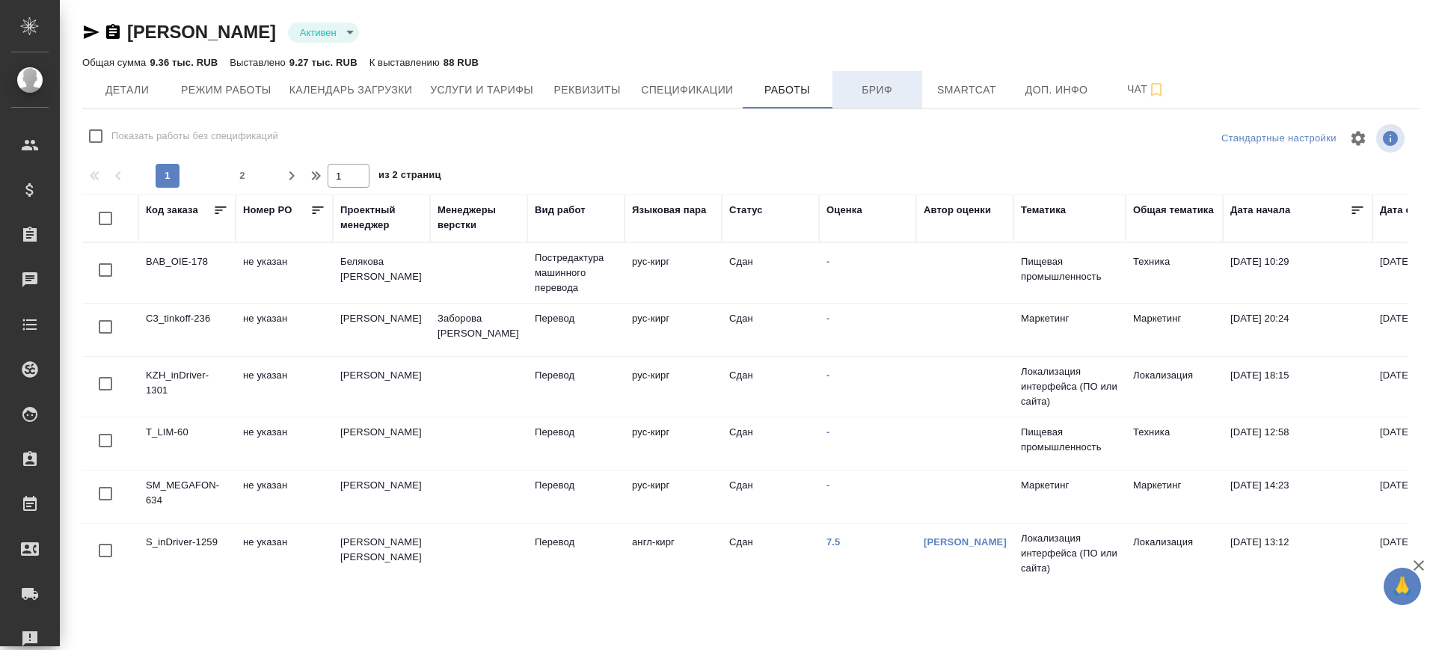
click at [862, 92] on span "Бриф" at bounding box center [878, 90] width 72 height 19
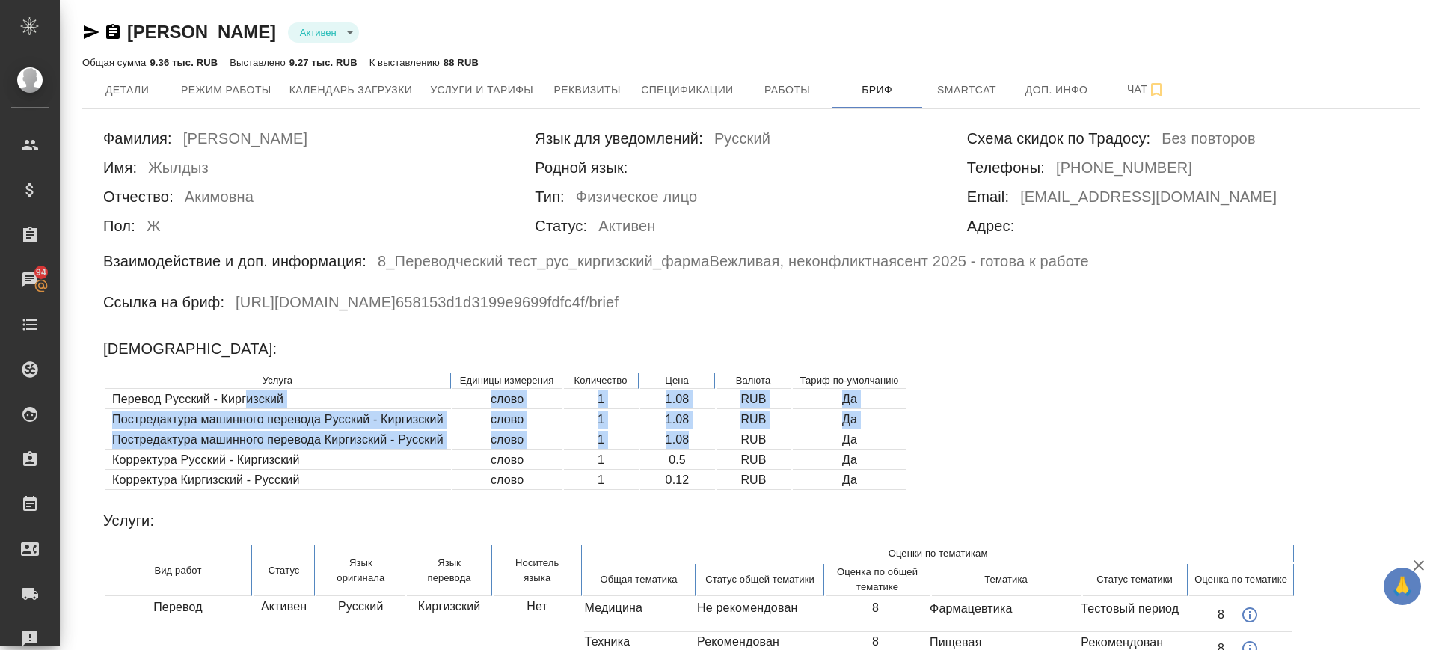
drag, startPoint x: 248, startPoint y: 402, endPoint x: 708, endPoint y: 432, distance: 461.0
click at [708, 432] on table "Услуга Единицы измерения Количество Цена Валюта Тариф по-умолчанию Перевод Русс…" at bounding box center [505, 432] width 805 height 120
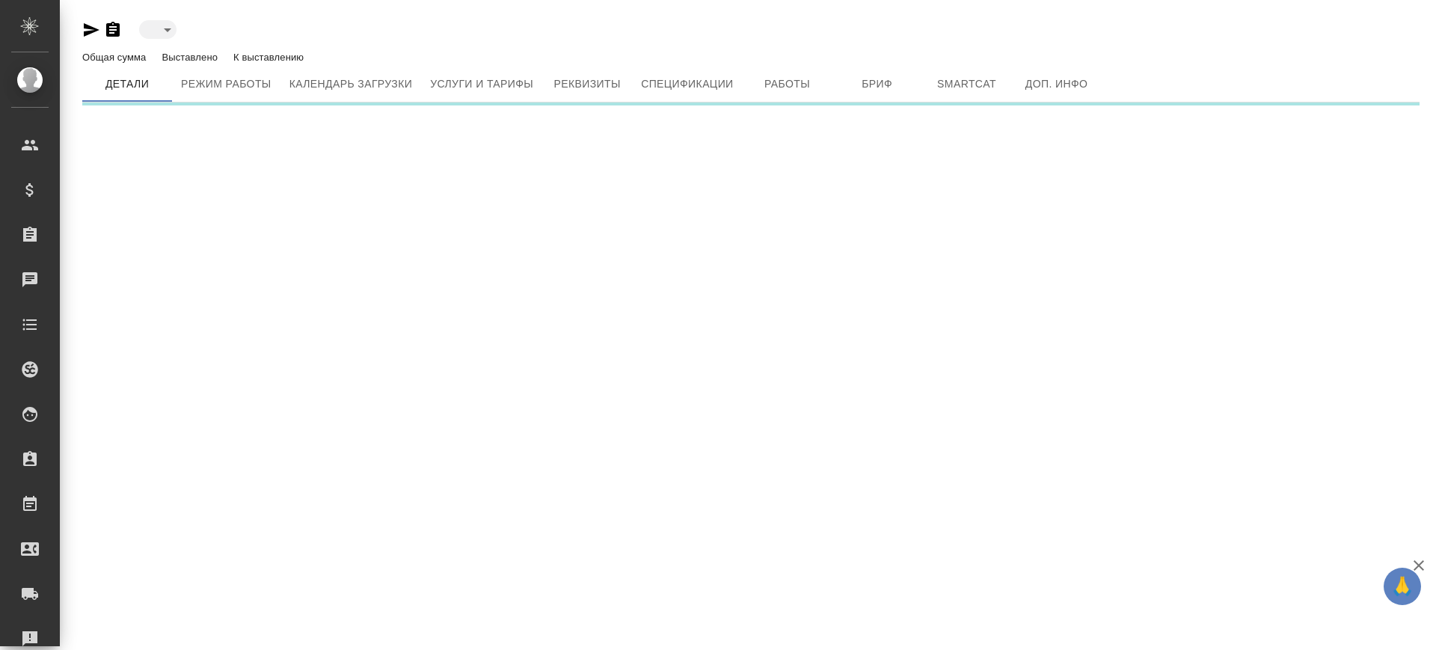
type input "active"
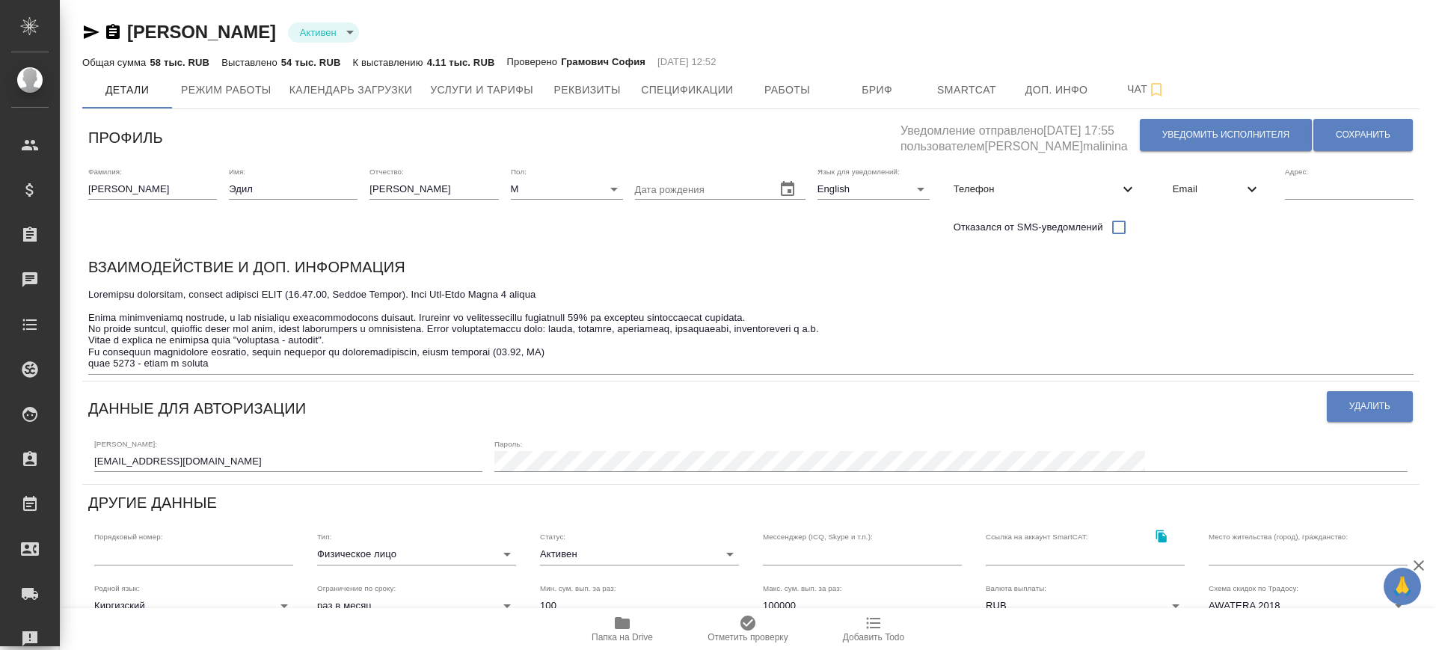
click at [111, 30] on icon "button" at bounding box center [112, 31] width 13 height 15
click at [869, 94] on span "Бриф" at bounding box center [878, 90] width 72 height 19
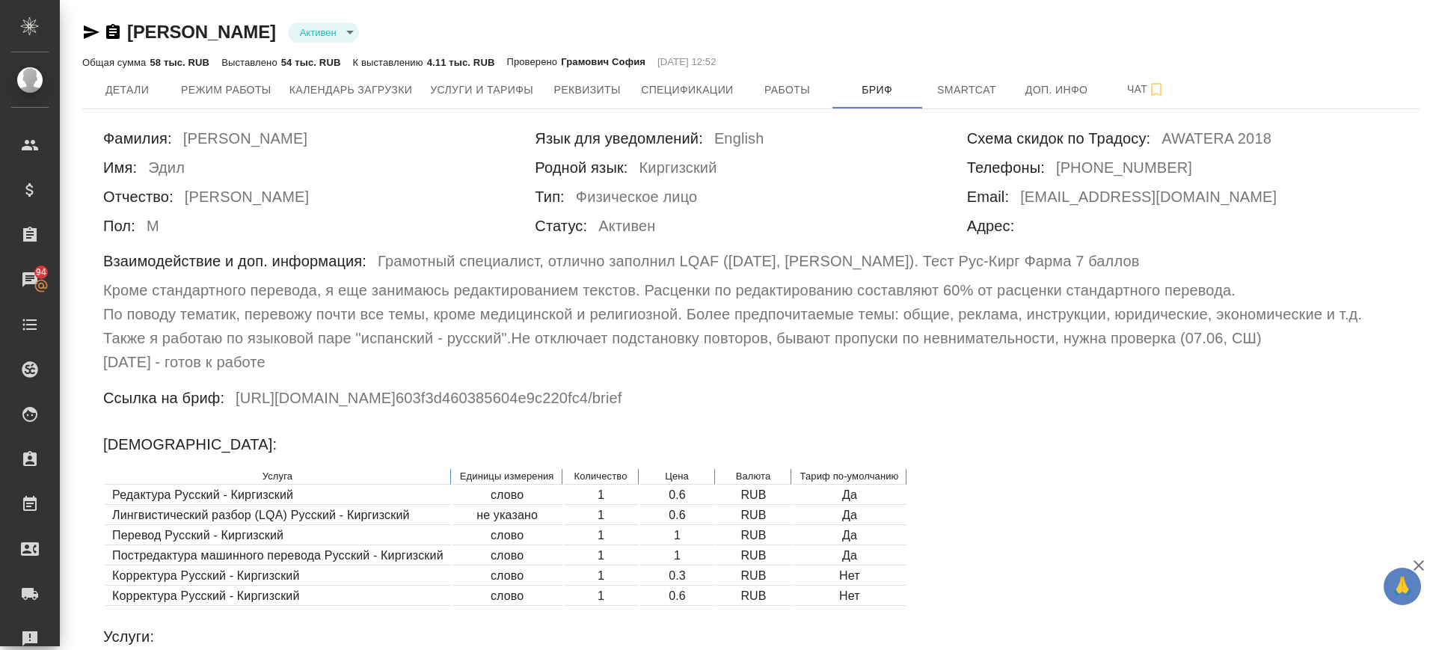
scroll to position [94, 0]
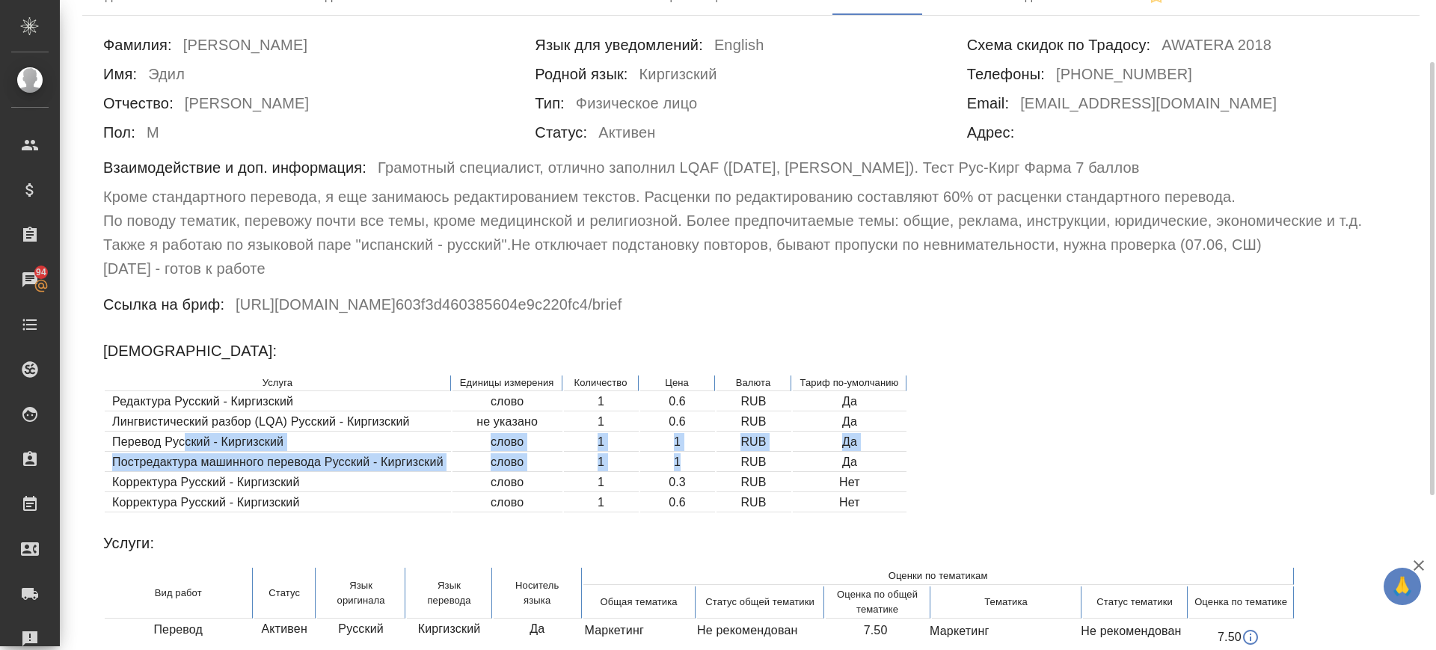
drag, startPoint x: 186, startPoint y: 441, endPoint x: 685, endPoint y: 457, distance: 499.2
click at [685, 457] on table "Услуга Единицы измерения Количество Цена Валюта Тариф по-умолчанию Редактура Ру…" at bounding box center [505, 444] width 805 height 140
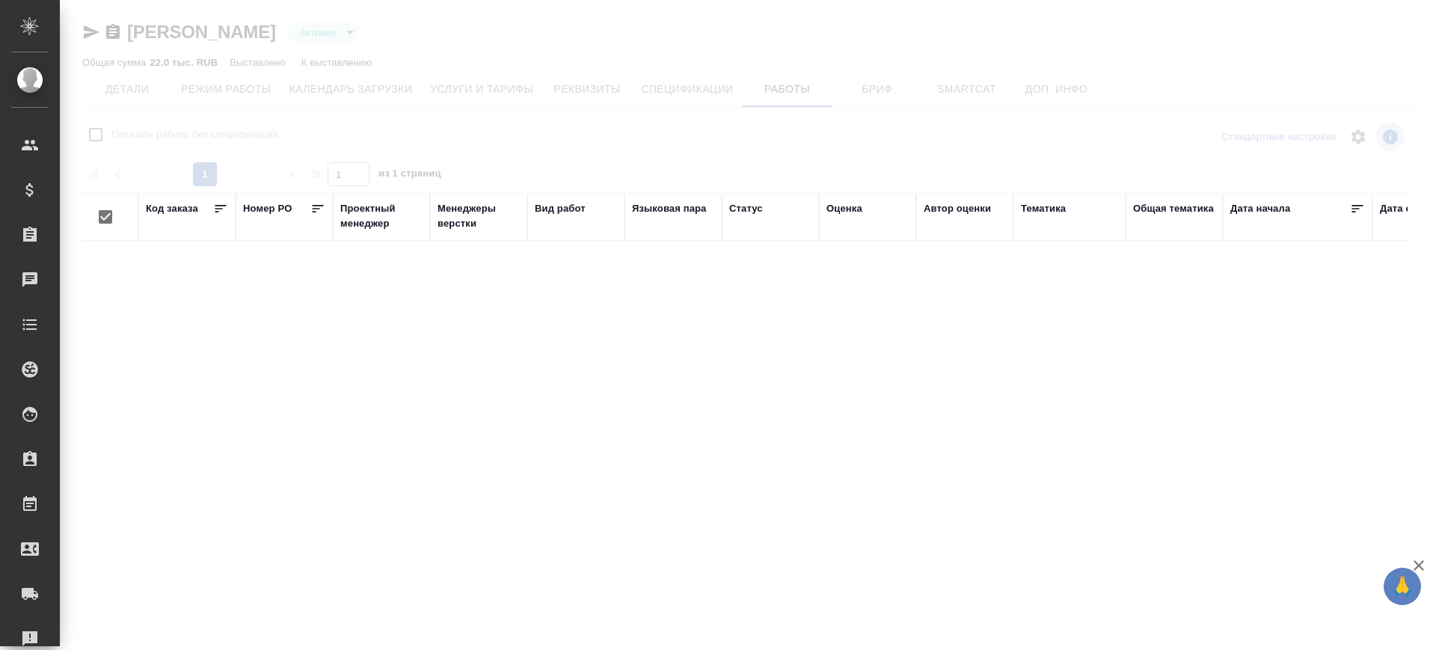
checkbox input "false"
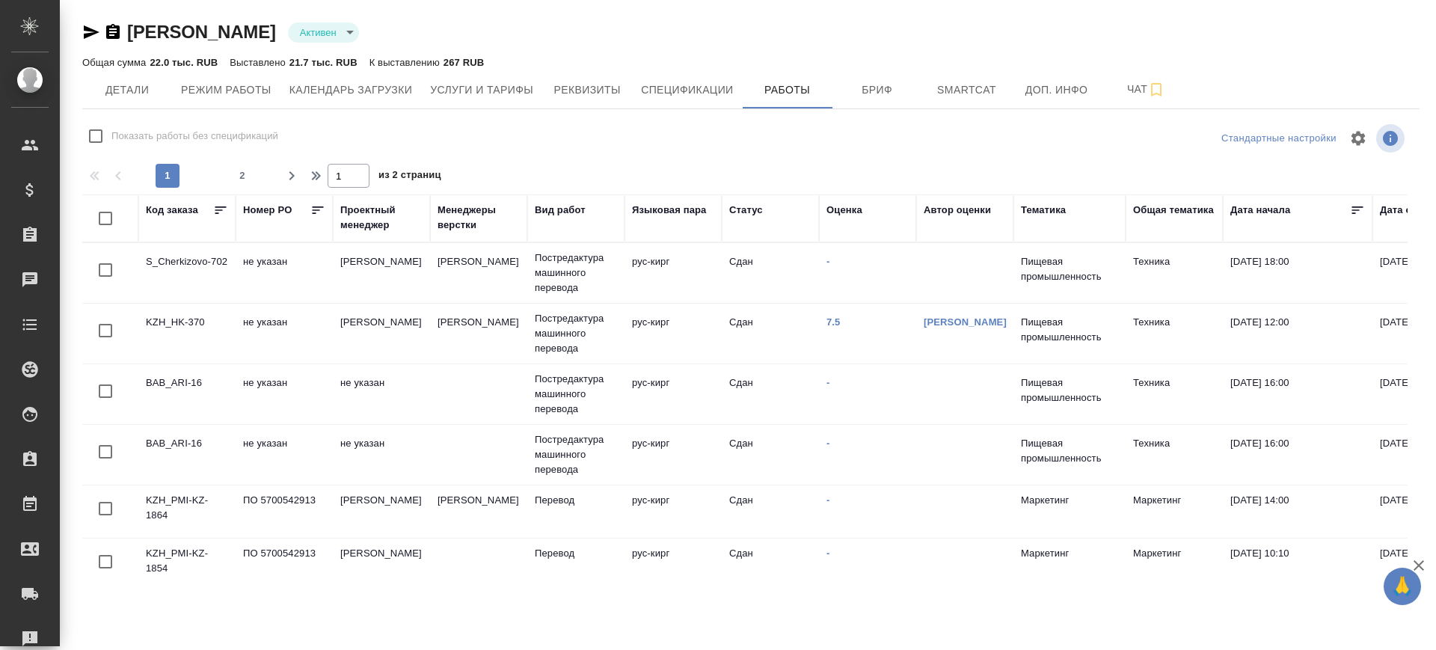
click at [95, 31] on icon "button" at bounding box center [92, 31] width 16 height 13
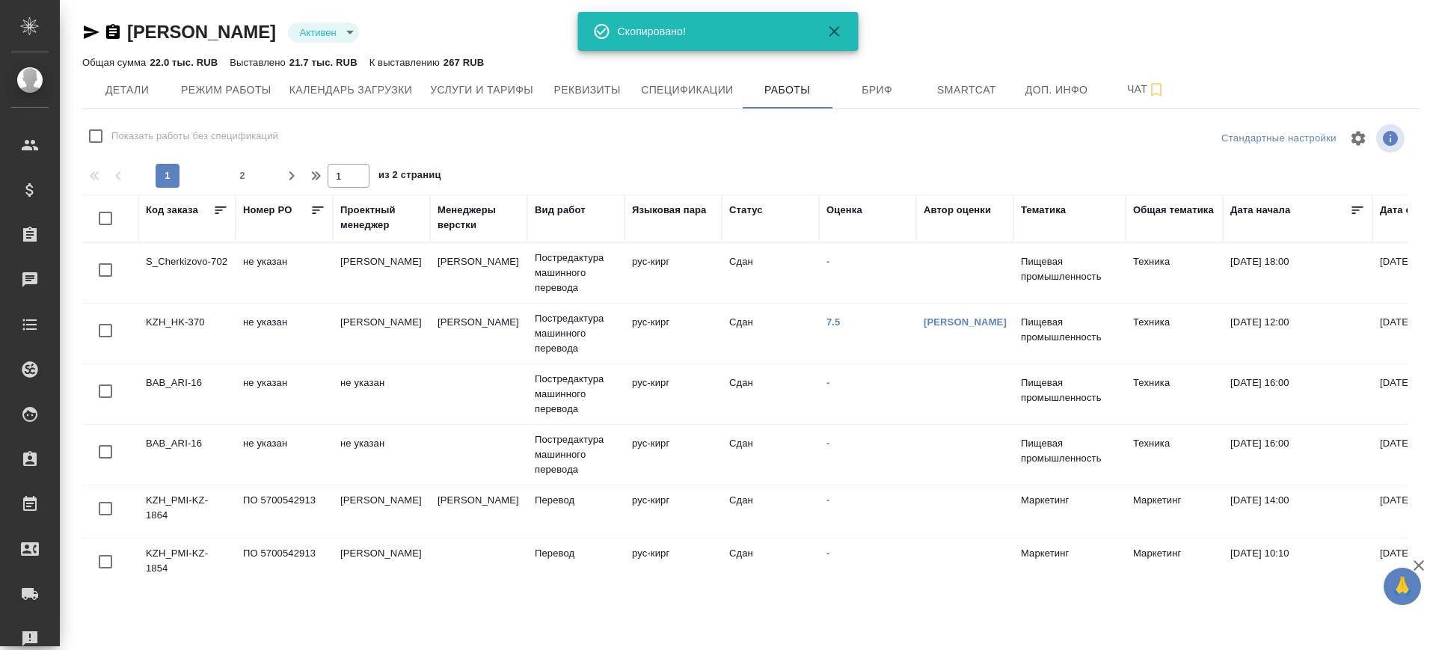
click at [117, 33] on icon "button" at bounding box center [112, 31] width 13 height 15
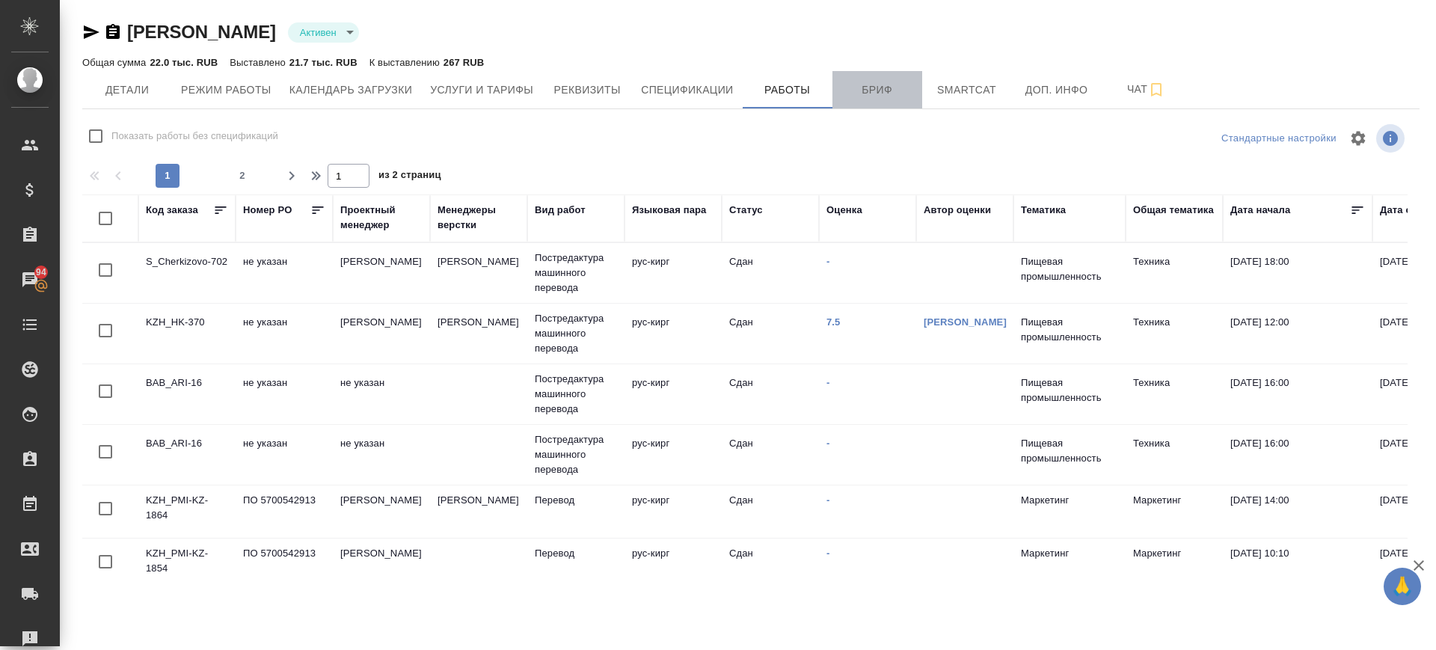
click at [844, 85] on span "Бриф" at bounding box center [878, 90] width 72 height 19
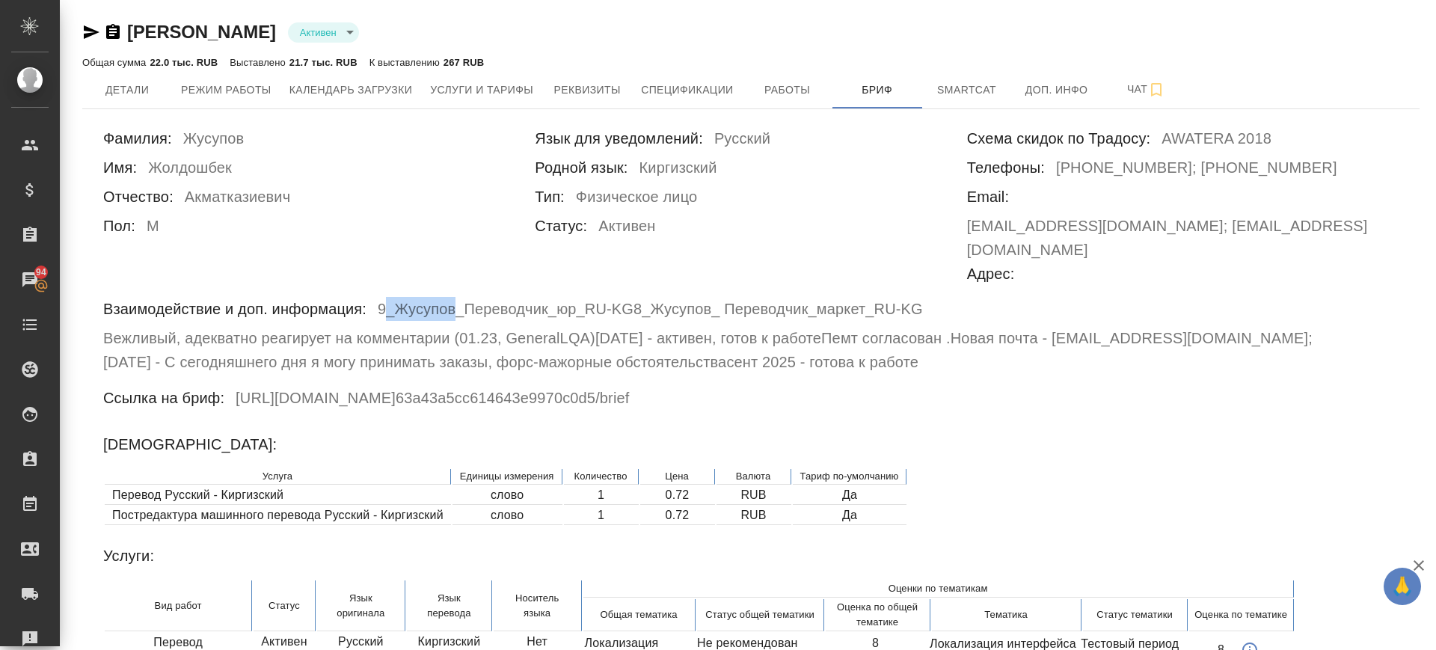
drag, startPoint x: 388, startPoint y: 284, endPoint x: 476, endPoint y: 281, distance: 88.3
click at [463, 297] on h6 "9_Жусупов_Переводчик_юр_RU-KG" at bounding box center [506, 311] width 256 height 29
click at [628, 297] on h6 "9_Жусупов_Переводчик_юр_RU-KG" at bounding box center [506, 311] width 256 height 29
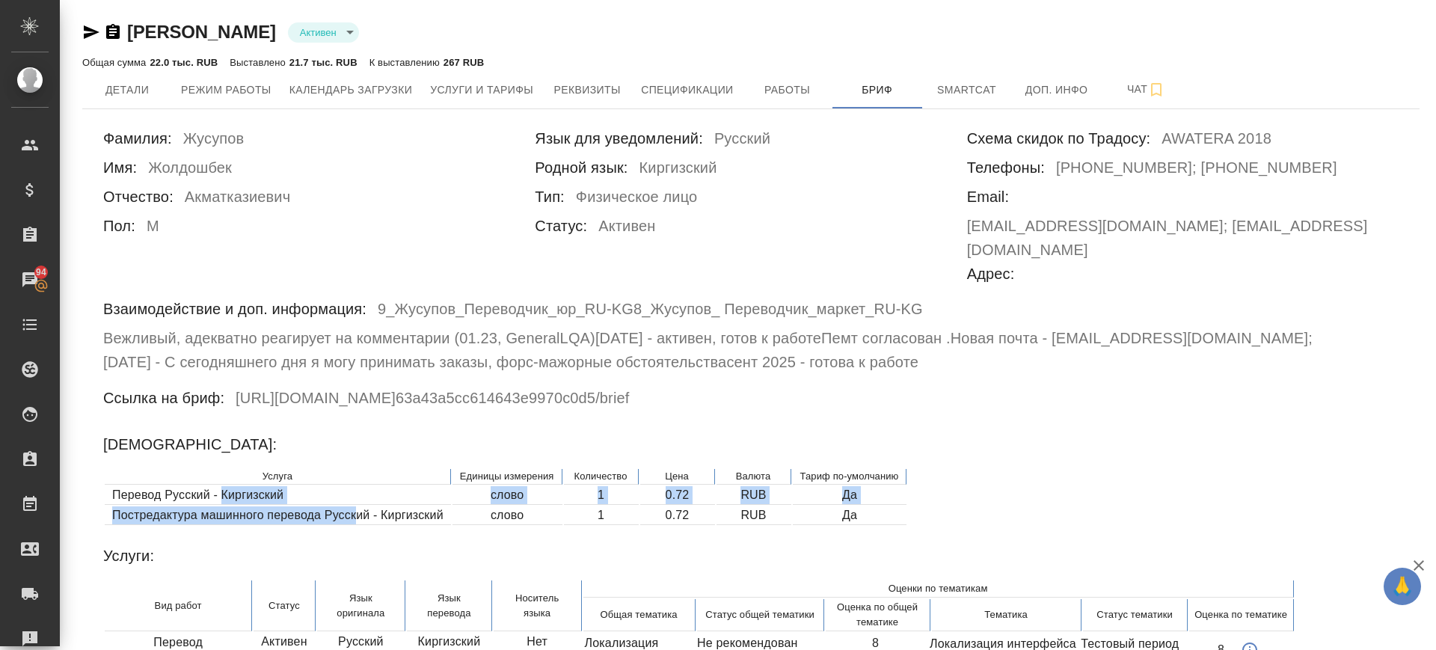
drag, startPoint x: 224, startPoint y: 473, endPoint x: 359, endPoint y: 491, distance: 136.6
click at [359, 491] on table "Услуга Единицы измерения Количество Цена Валюта Тариф по-умолчанию Перевод Русс…" at bounding box center [505, 497] width 805 height 59
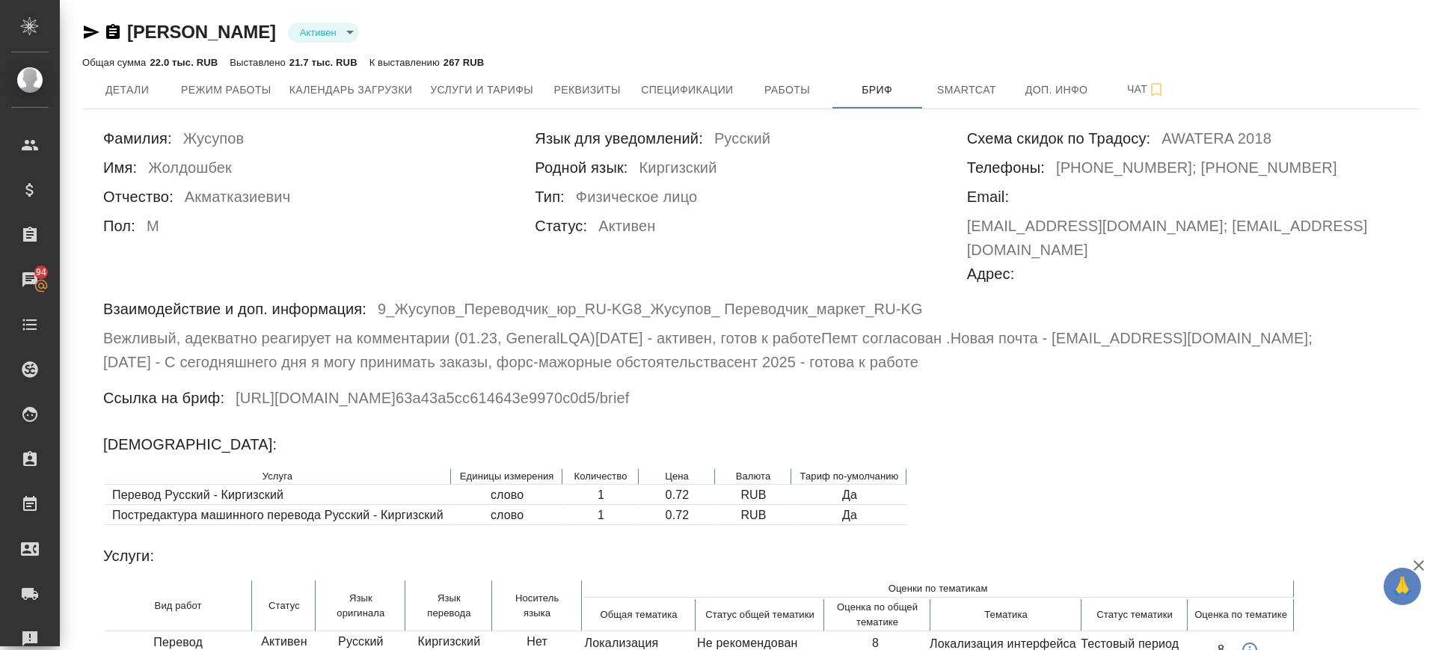
click at [607, 506] on td "1" at bounding box center [601, 515] width 75 height 19
click at [123, 88] on span "Детали" at bounding box center [127, 90] width 72 height 19
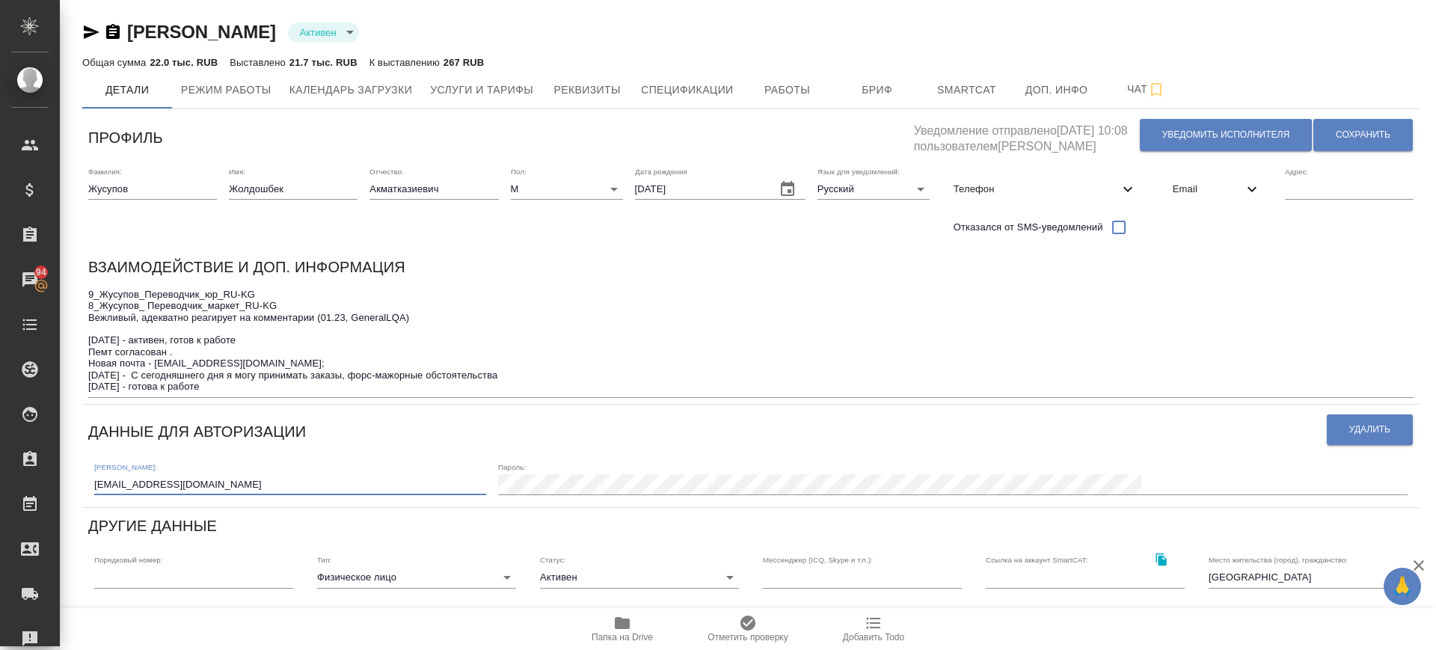
drag, startPoint x: 284, startPoint y: 481, endPoint x: 67, endPoint y: 485, distance: 216.2
click at [67, 485] on div "Жусупов Жолдошбек Акматказиевич Активен active Общая сумма 22.0 тыс. RUB Выстав…" at bounding box center [748, 499] width 1376 height 999
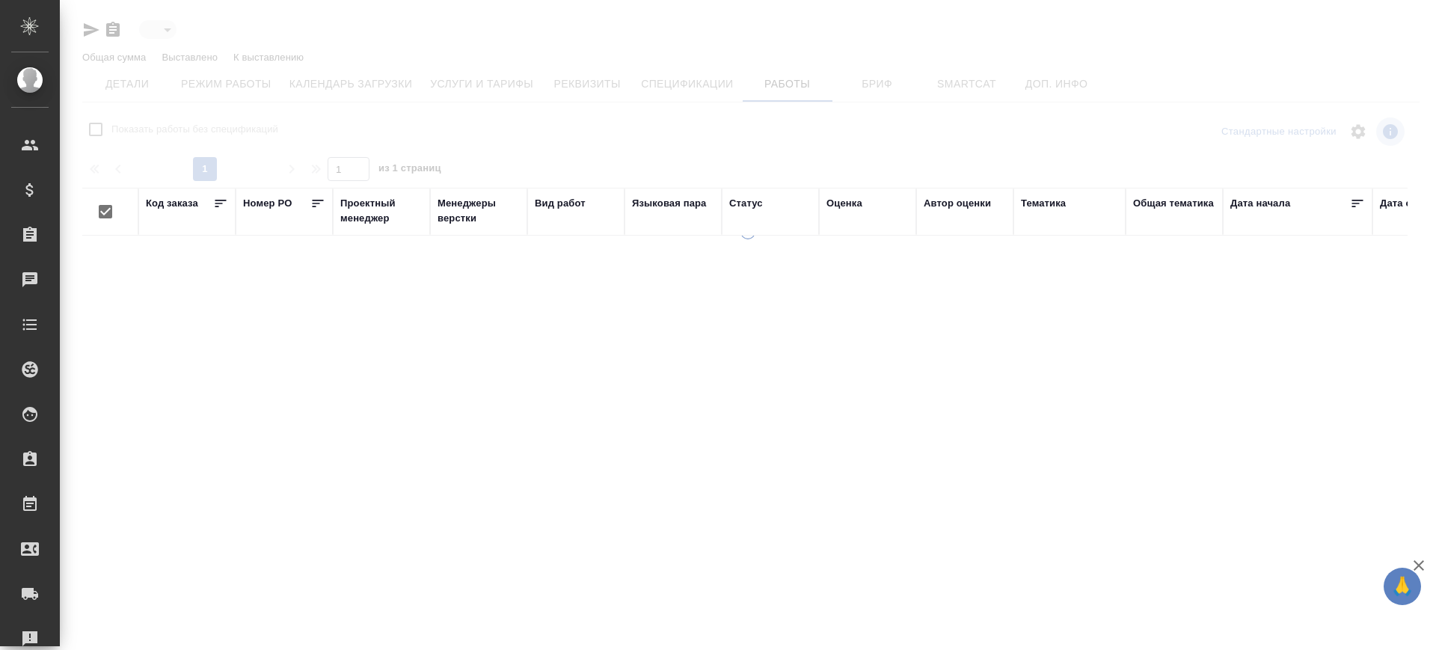
type input "active"
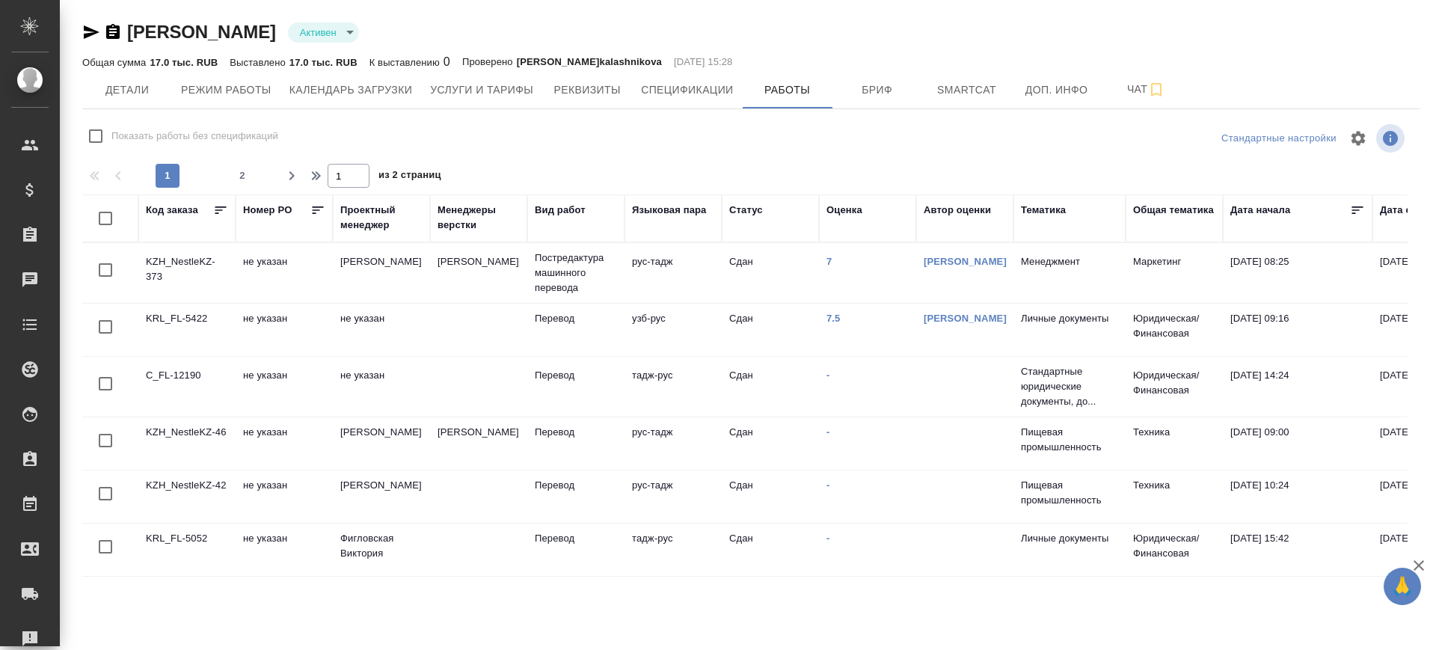
checkbox input "false"
click at [114, 24] on icon "button" at bounding box center [112, 31] width 13 height 15
click at [138, 82] on span "Детали" at bounding box center [127, 90] width 72 height 19
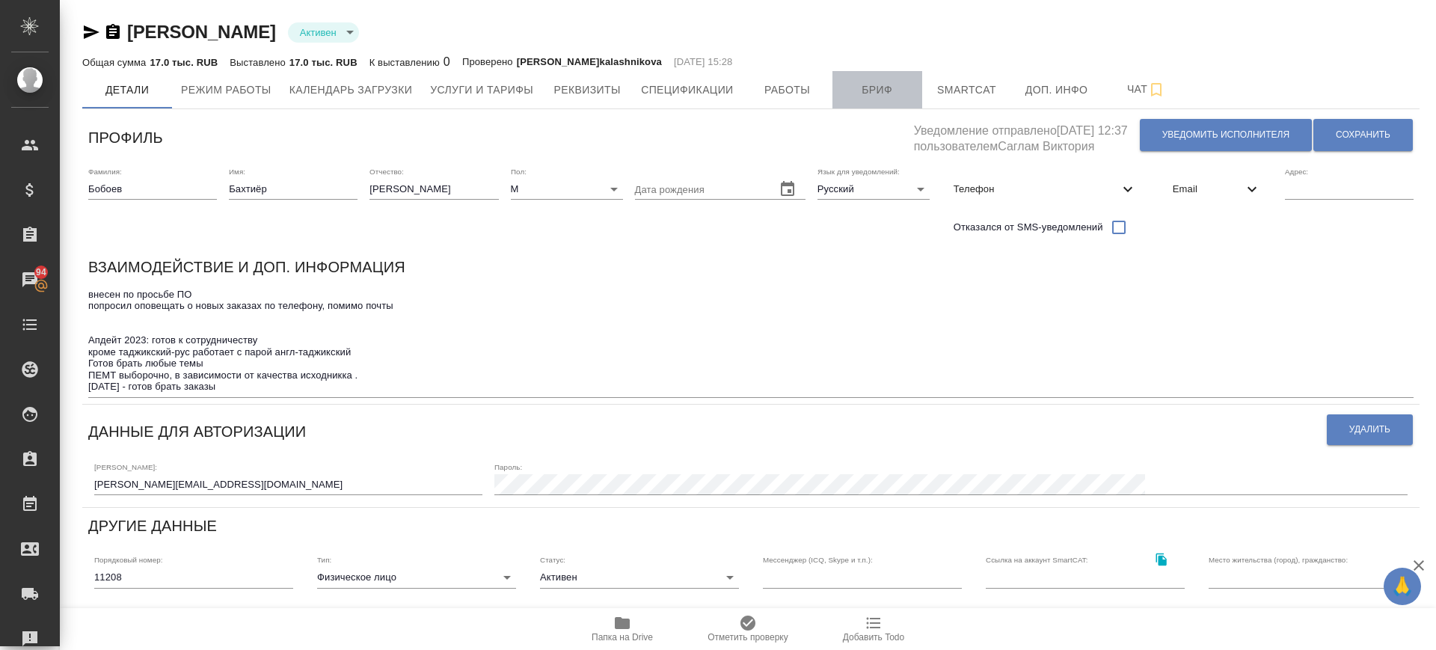
click at [881, 91] on span "Бриф" at bounding box center [878, 90] width 72 height 19
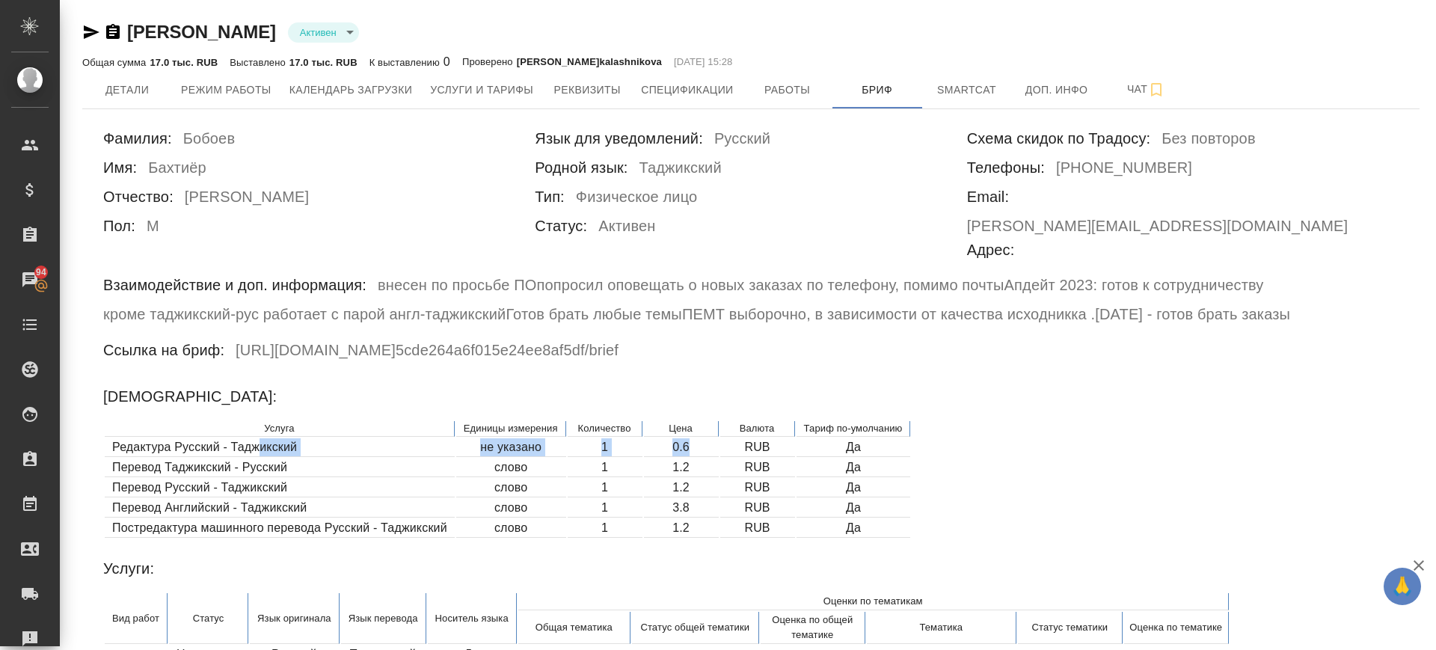
drag, startPoint x: 337, startPoint y: 419, endPoint x: 708, endPoint y: 425, distance: 371.1
click at [708, 438] on tr "Редактура Русский - Таджикский не указано 1 0.6 RUB Да" at bounding box center [508, 447] width 806 height 19
click at [269, 459] on td "Перевод Таджикский - Русский" at bounding box center [280, 468] width 350 height 19
drag, startPoint x: 161, startPoint y: 462, endPoint x: 691, endPoint y: 459, distance: 530.4
click at [691, 479] on tr "Перевод Русский - Таджикский слово 1 1.2 RUB Да" at bounding box center [508, 488] width 806 height 19
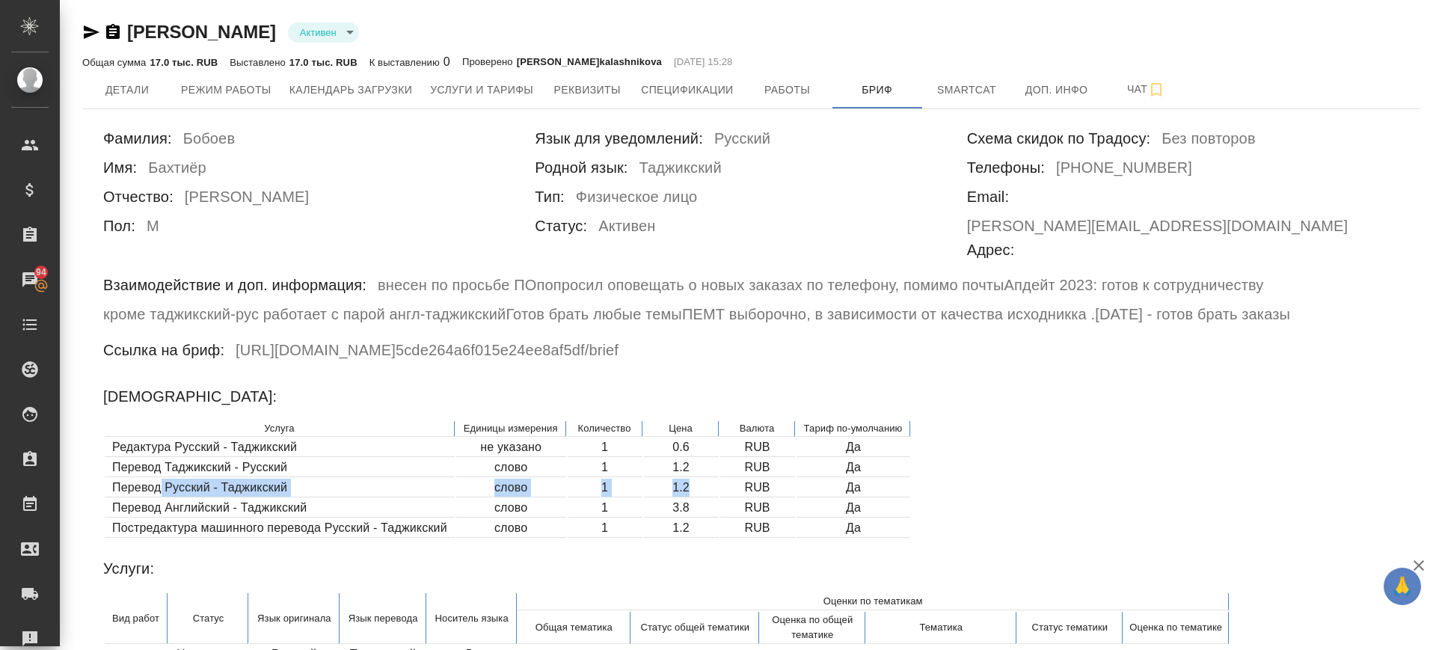
scroll to position [48, 0]
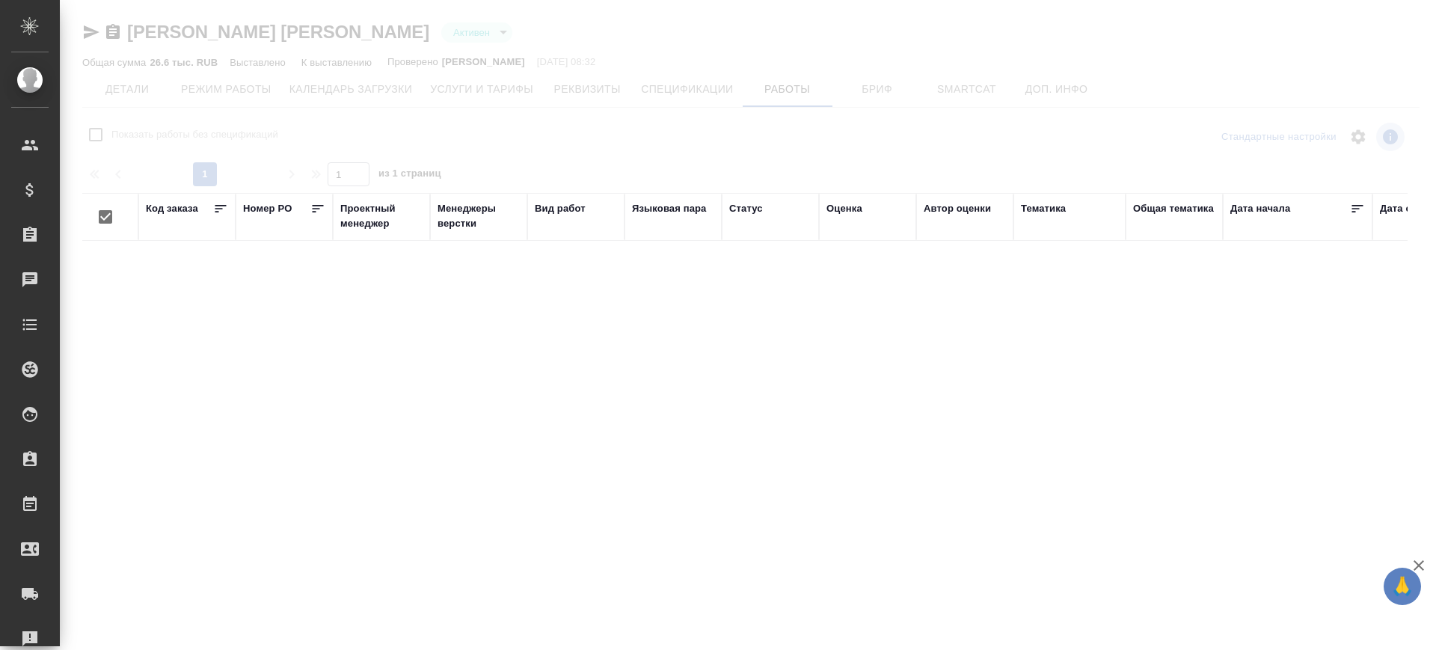
checkbox input "false"
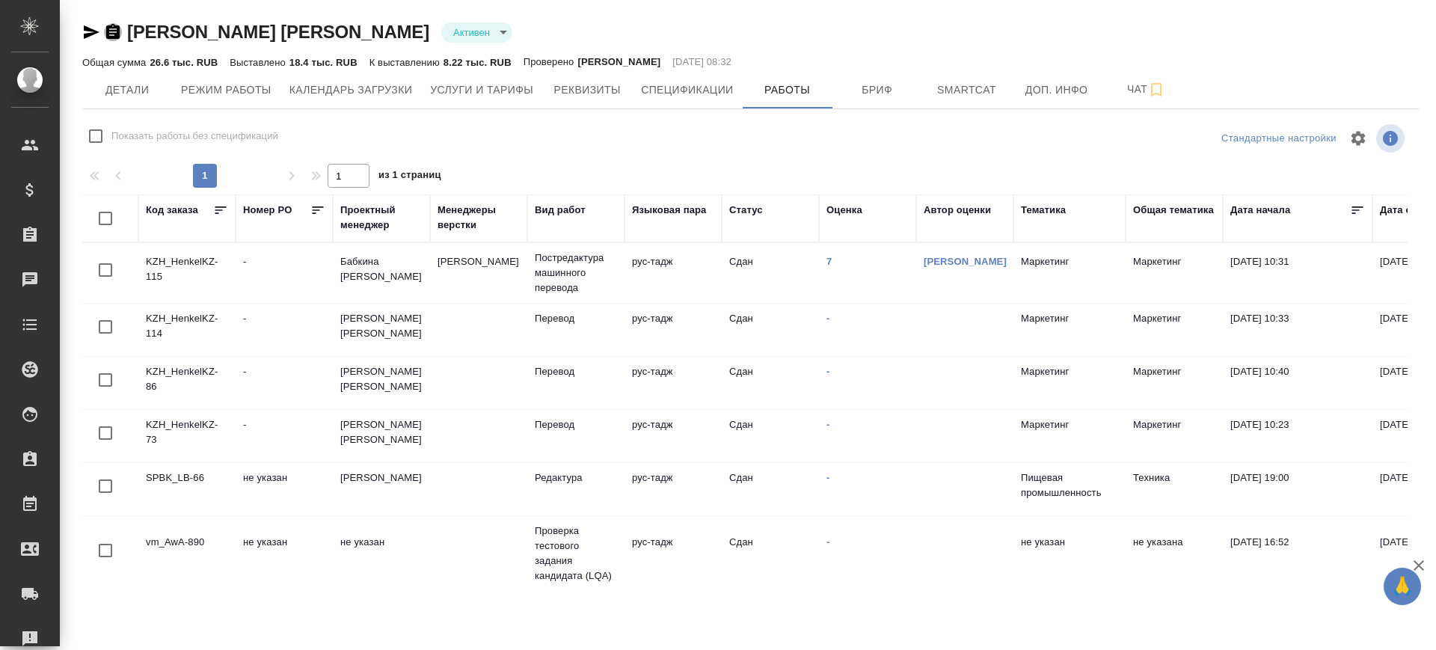
drag, startPoint x: 114, startPoint y: 29, endPoint x: 217, endPoint y: 171, distance: 175.2
click at [114, 30] on icon "button" at bounding box center [112, 31] width 13 height 15
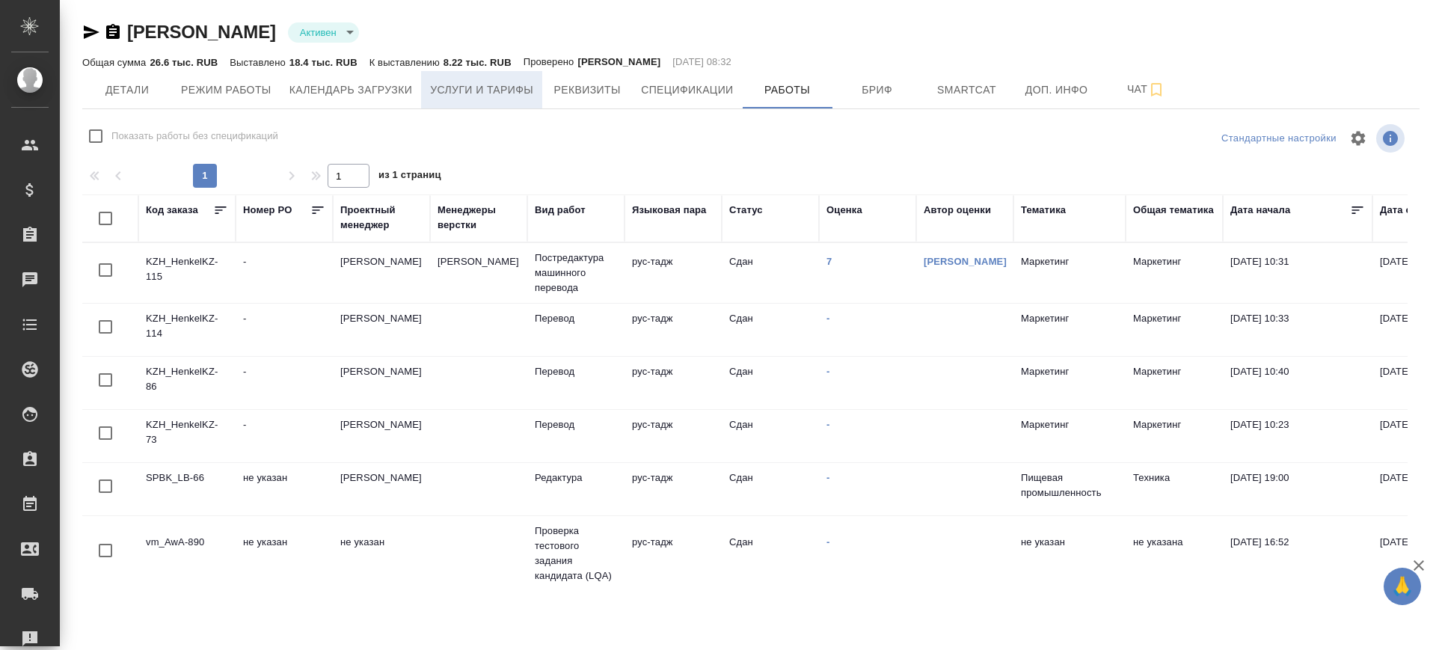
click at [518, 94] on span "Услуги и тарифы" at bounding box center [481, 90] width 103 height 19
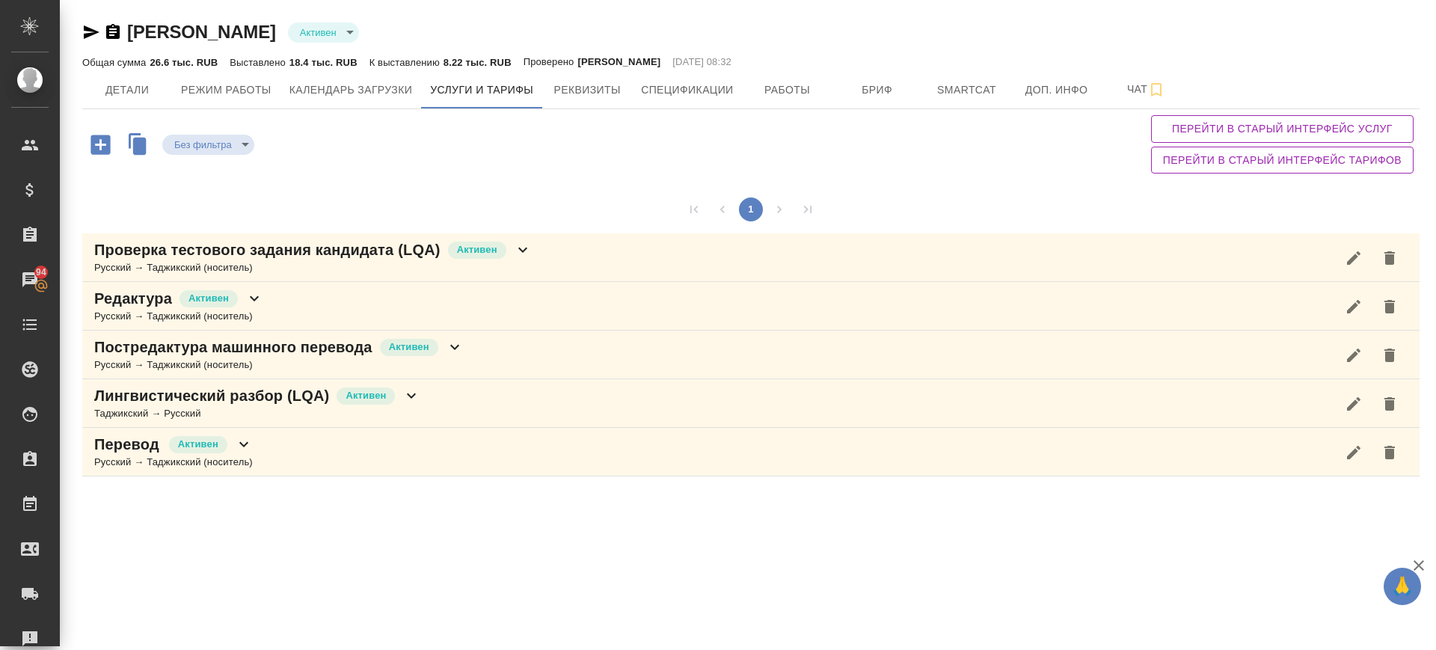
click at [378, 444] on div "Перевод Активен Русский → Таджикский (носитель)" at bounding box center [750, 452] width 1337 height 49
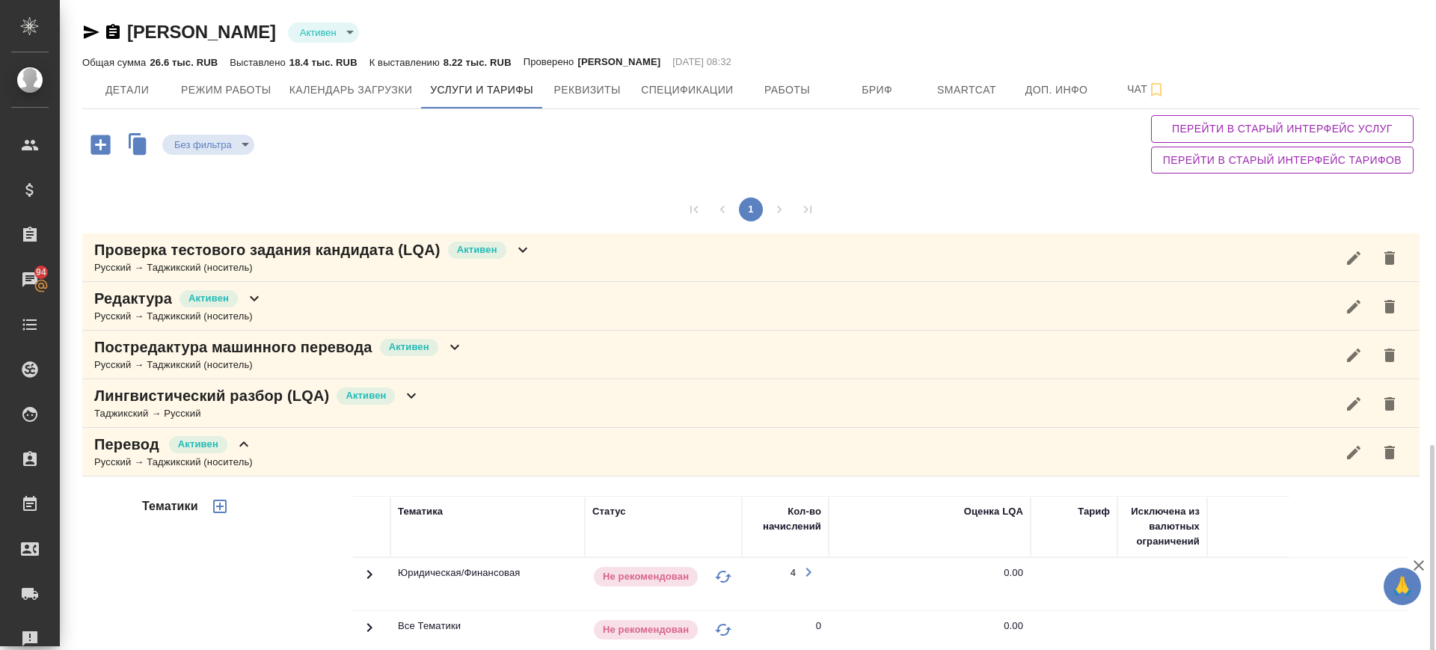
scroll to position [458, 0]
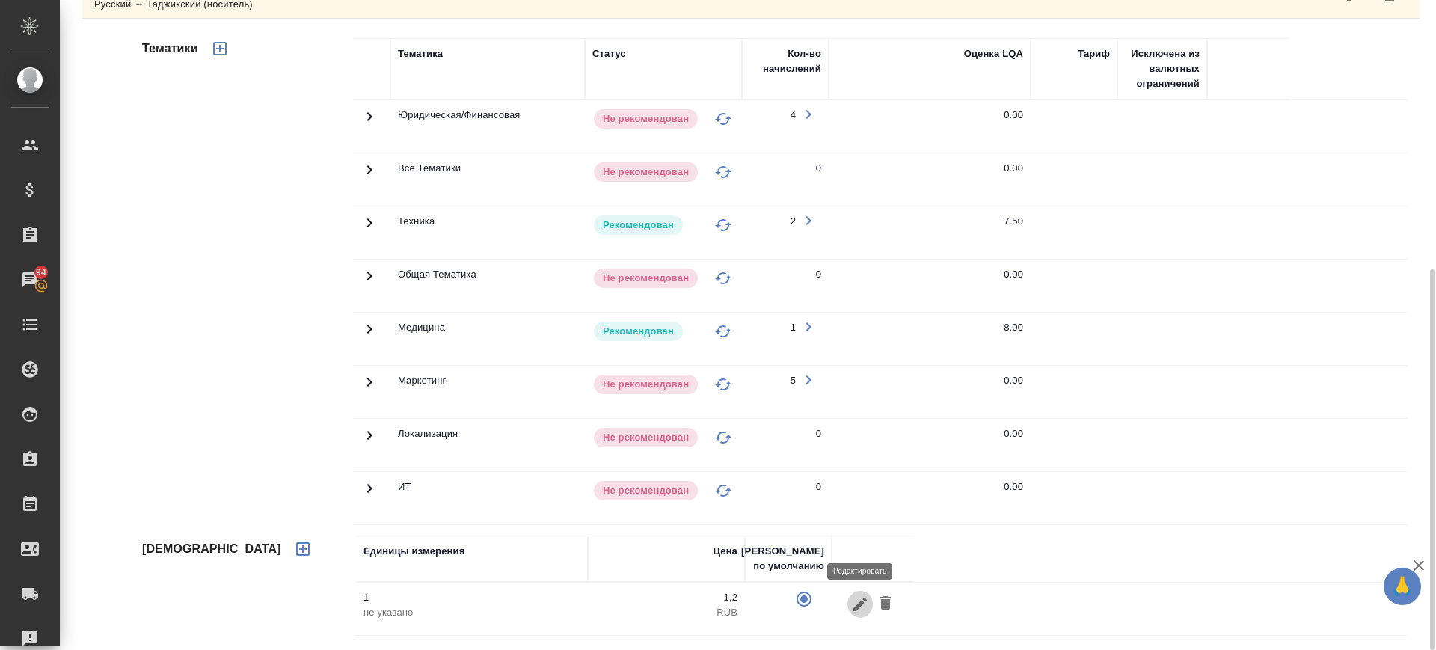
click at [866, 602] on icon "button" at bounding box center [860, 604] width 18 height 18
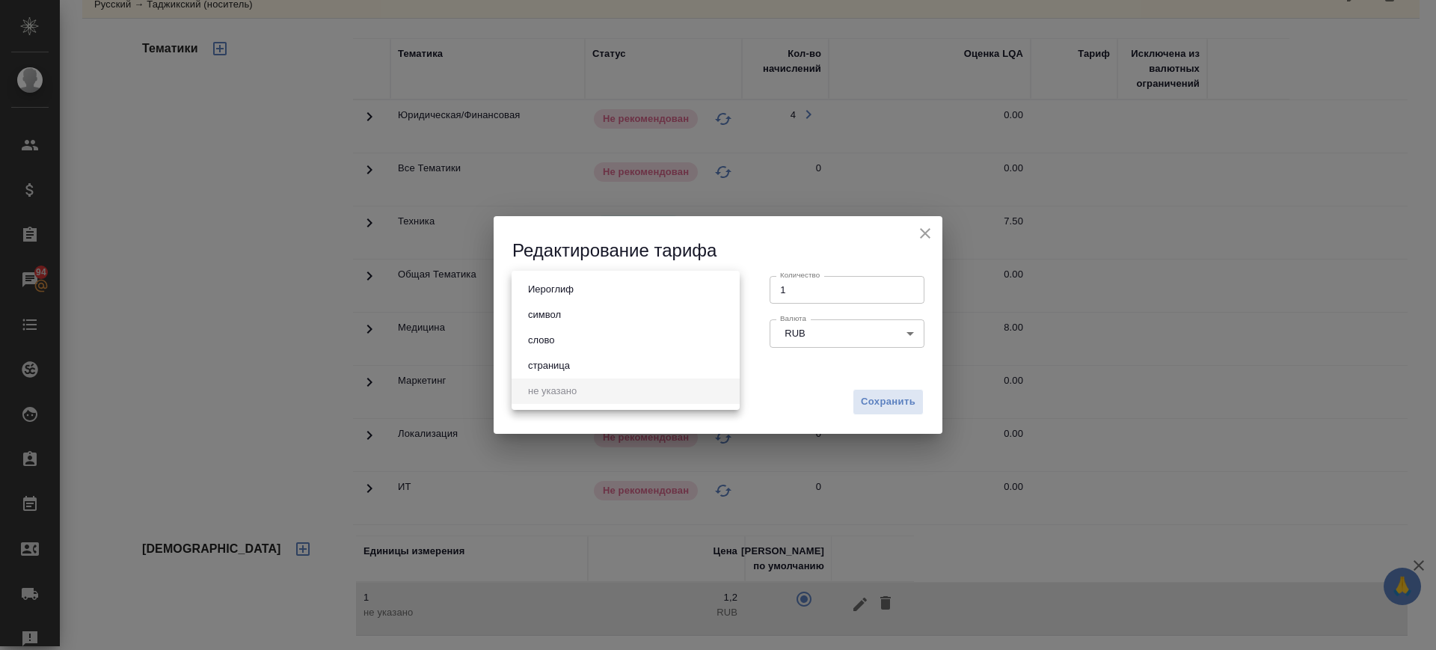
drag, startPoint x: 570, startPoint y: 289, endPoint x: 566, endPoint y: 310, distance: 21.4
click at [570, 289] on body "🙏 .cls-1 fill:#fff; AWATERA Саглам Виктория v.saglam Клиенты Спецификации Заказ…" at bounding box center [718, 325] width 1436 height 650
drag, startPoint x: 562, startPoint y: 335, endPoint x: 713, endPoint y: 377, distance: 156.8
click at [563, 337] on li "слово" at bounding box center [626, 340] width 228 height 25
type input "5a8b1489cc6b4906c91bfd90"
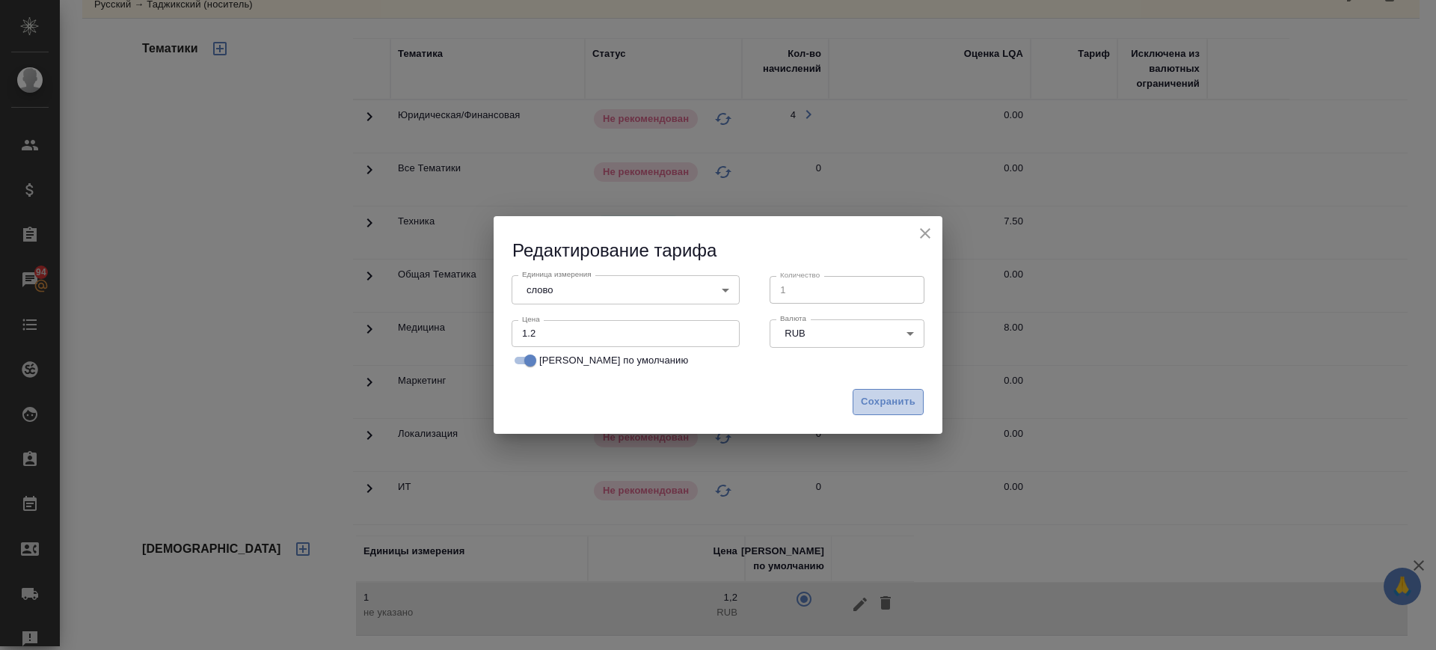
click at [889, 404] on span "Сохранить" at bounding box center [888, 401] width 55 height 17
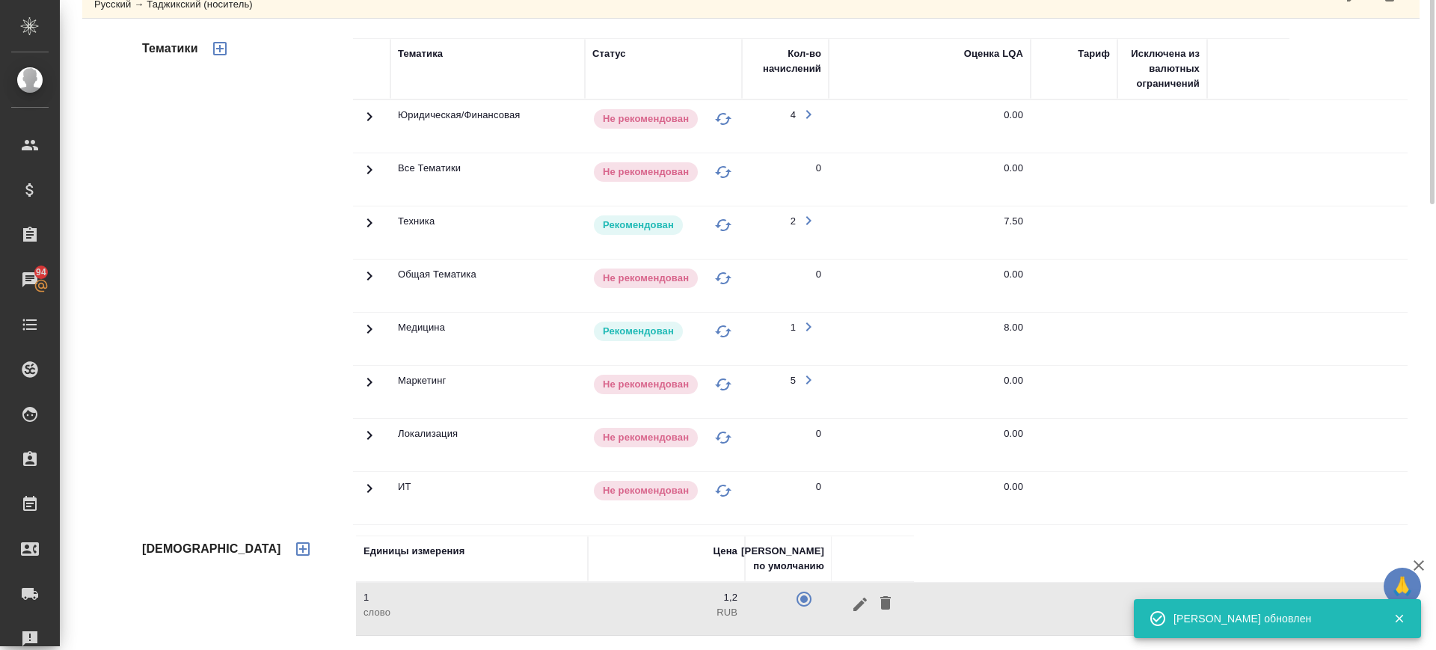
scroll to position [84, 0]
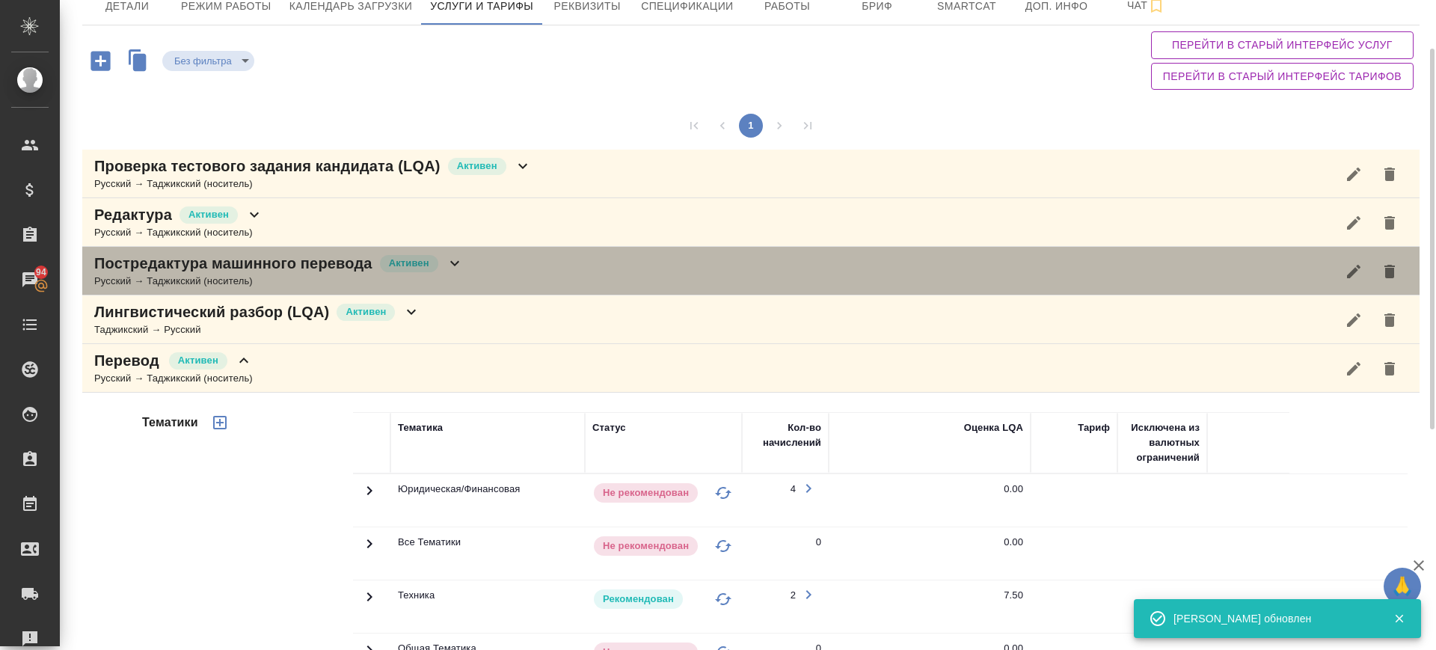
click at [506, 284] on div "Постредактура машинного перевода Активен Русский → Таджикский (носитель)" at bounding box center [750, 271] width 1337 height 49
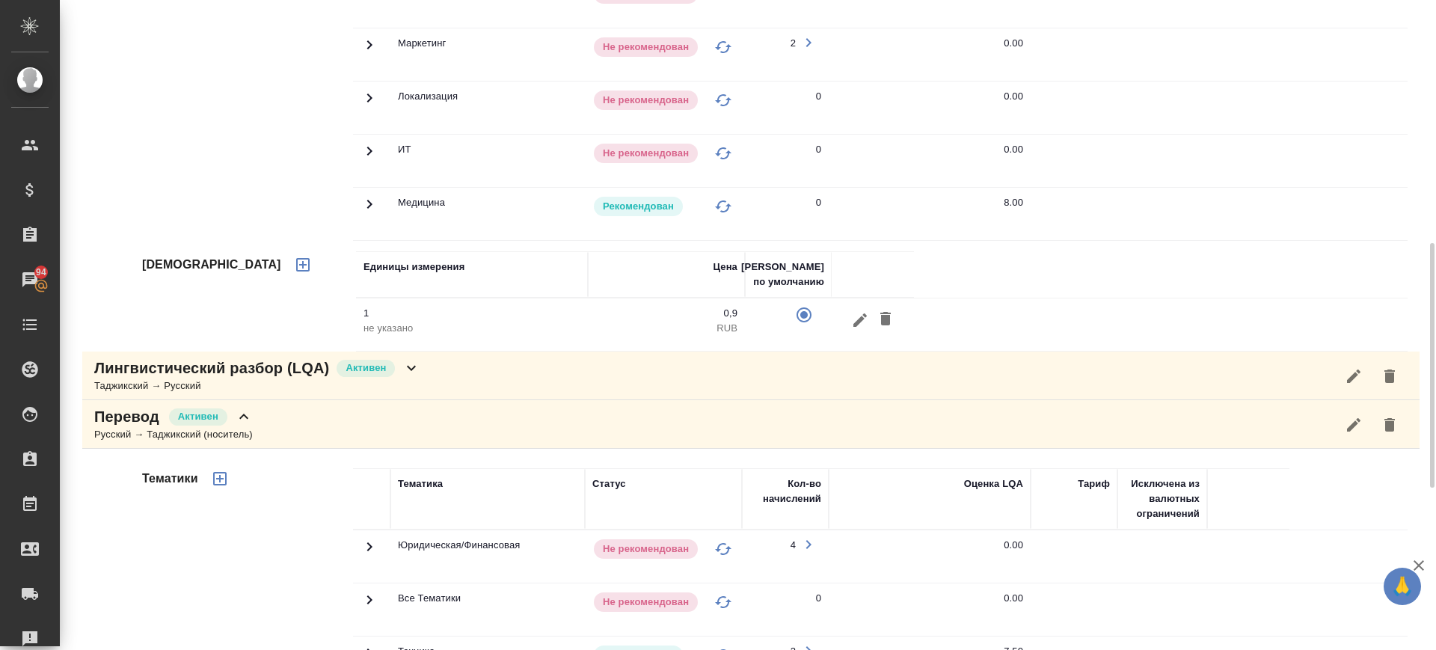
scroll to position [271, 0]
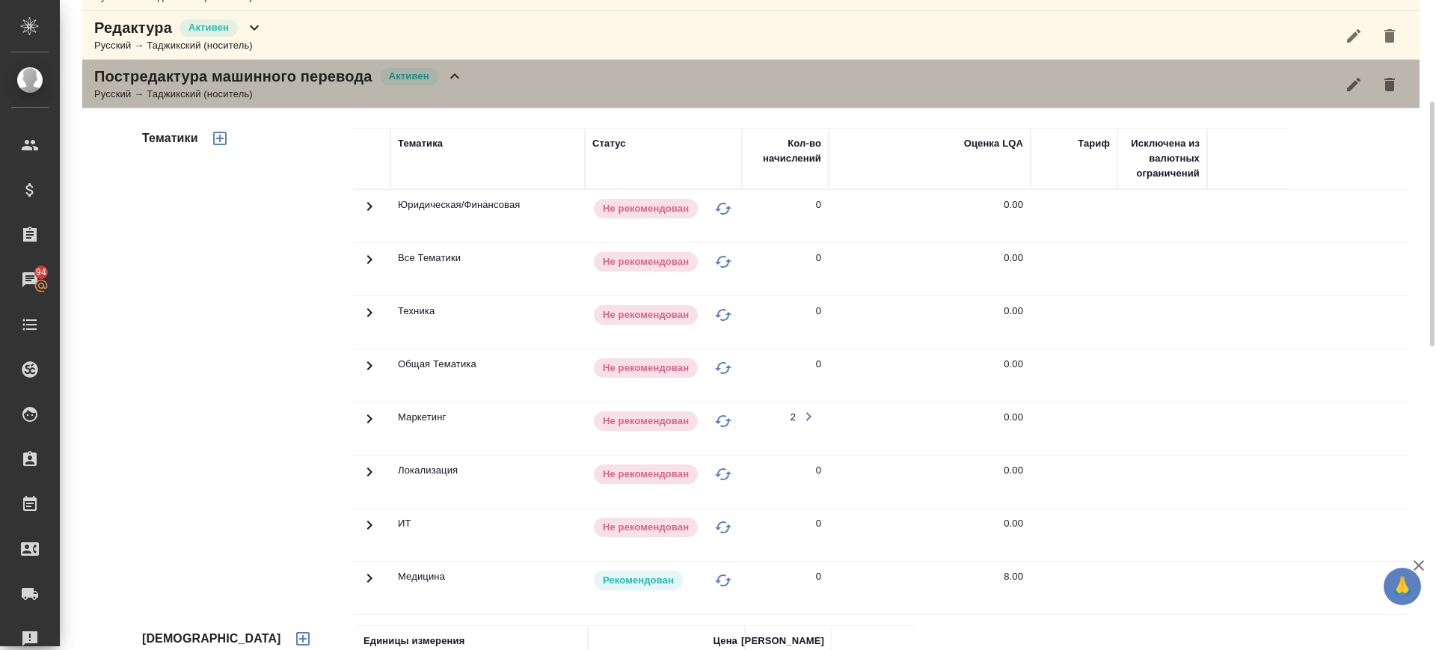
click at [504, 79] on div "Постредактура машинного перевода Активен Русский → Таджикский (носитель)" at bounding box center [750, 84] width 1337 height 49
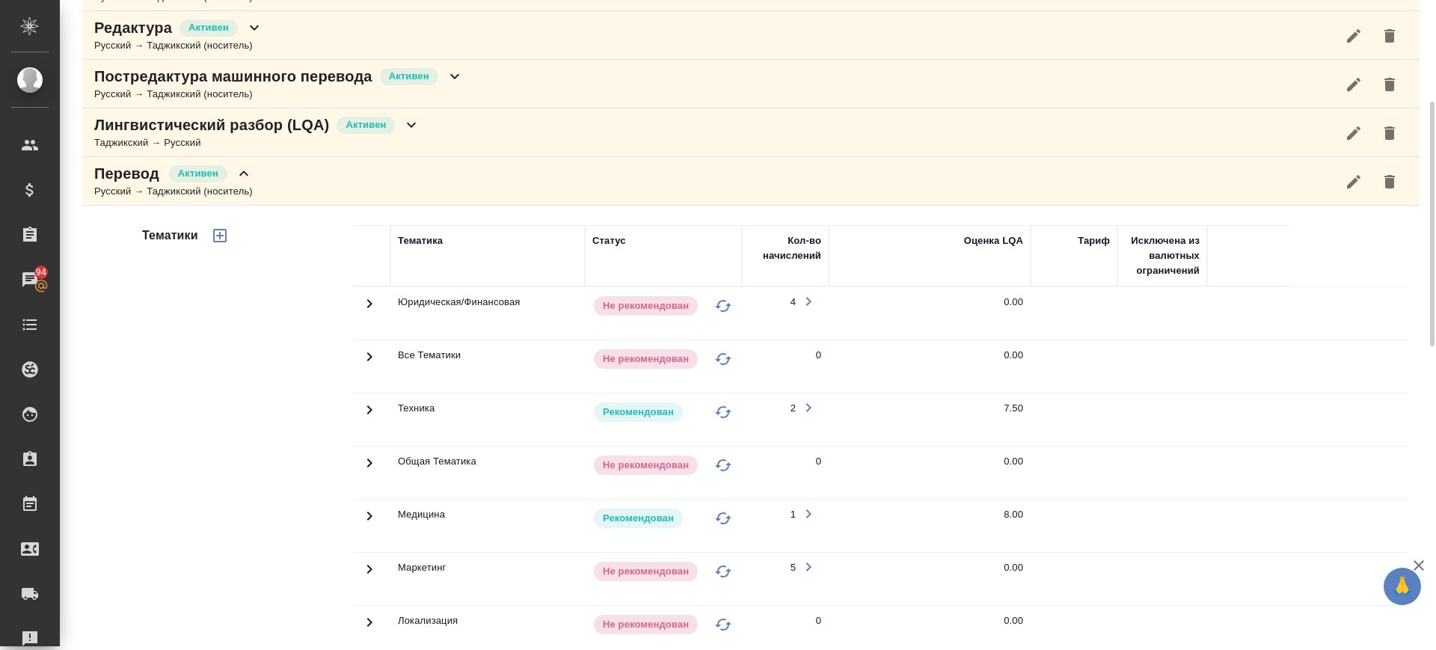
click at [312, 175] on div "Перевод Активен Русский → Таджикский (носитель)" at bounding box center [750, 181] width 1337 height 49
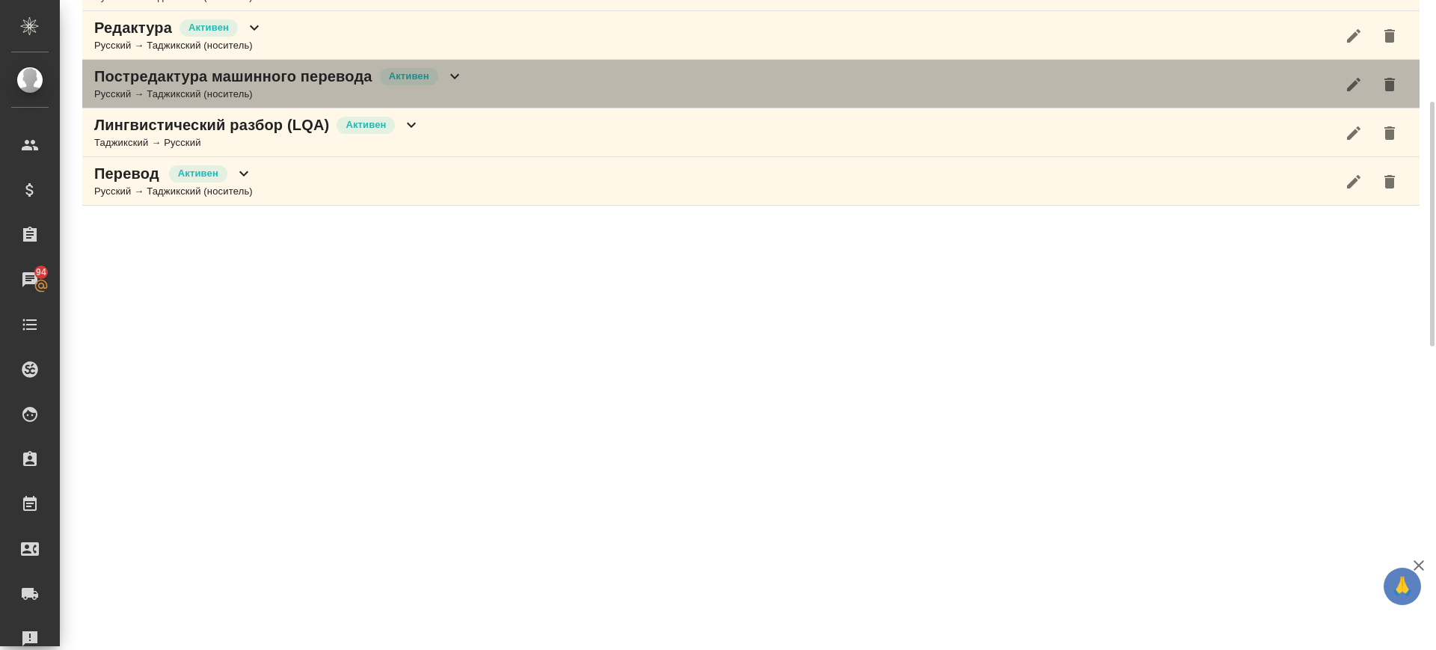
click at [462, 82] on icon at bounding box center [455, 76] width 18 height 18
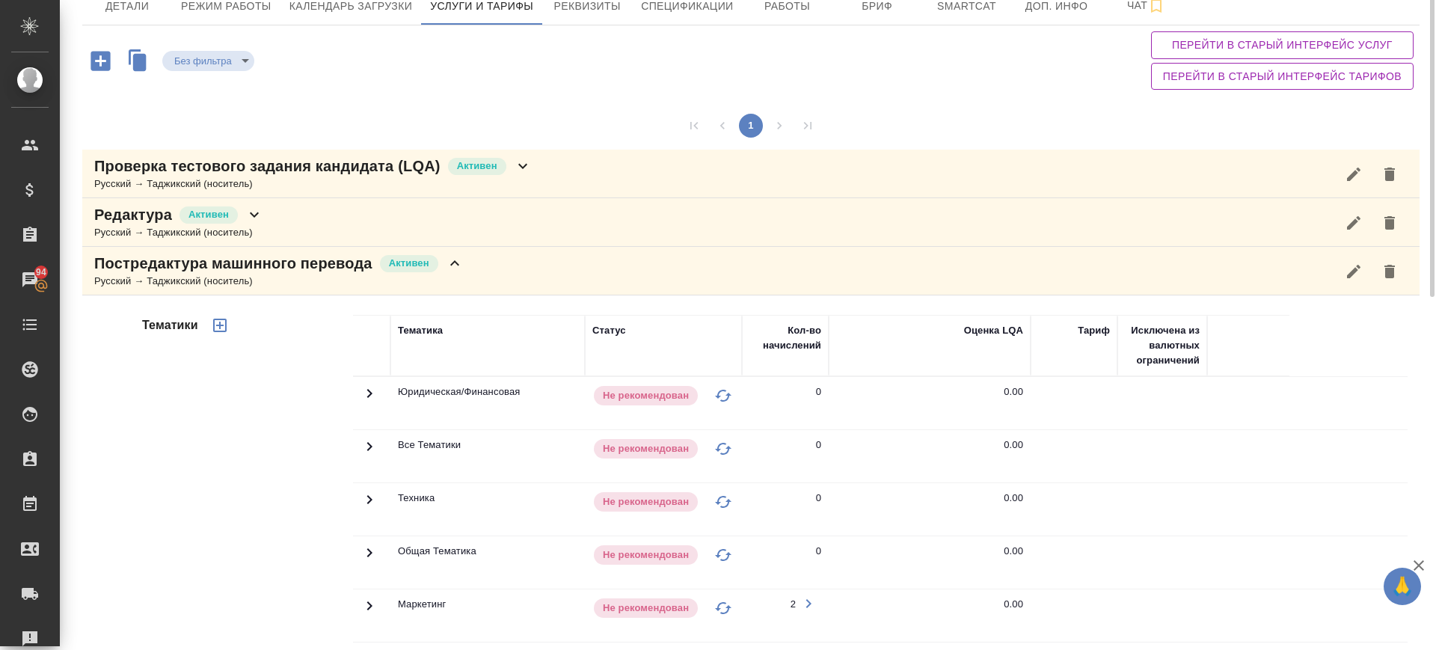
scroll to position [0, 0]
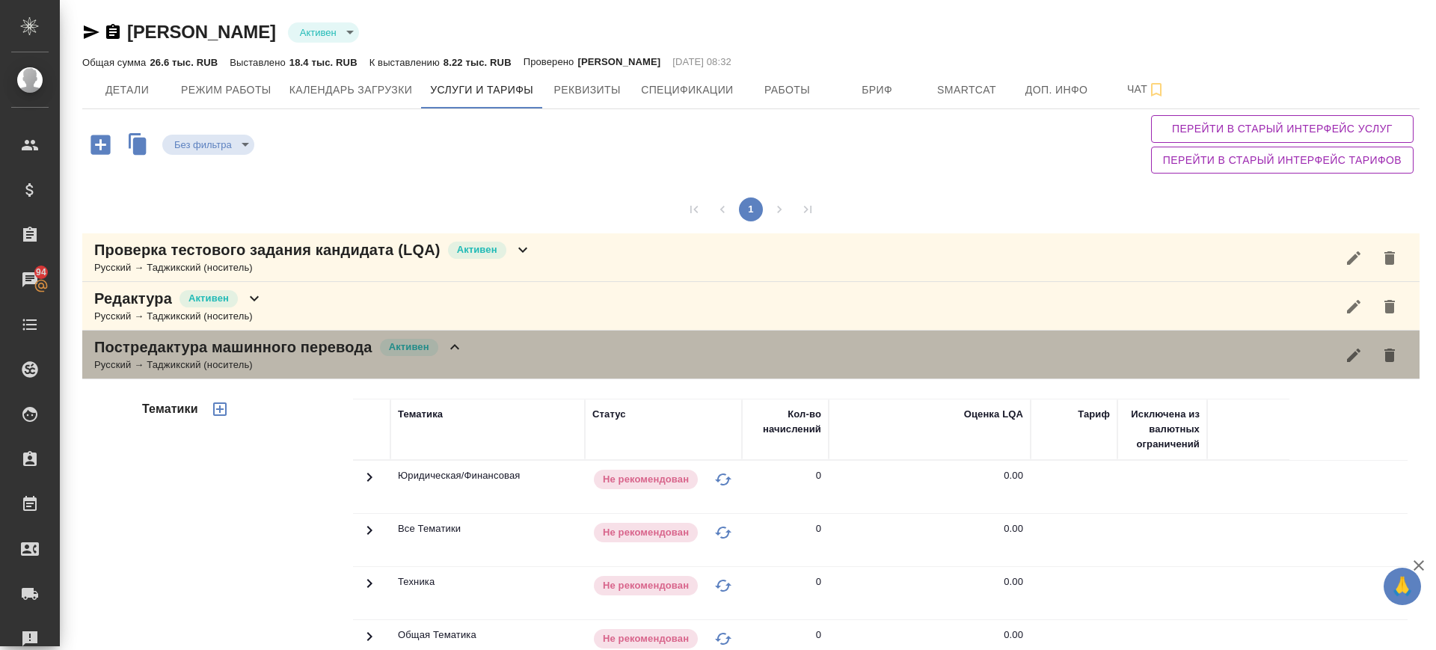
click at [473, 351] on div "Постредактура машинного перевода Активен Русский → Таджикский (носитель)" at bounding box center [750, 355] width 1337 height 49
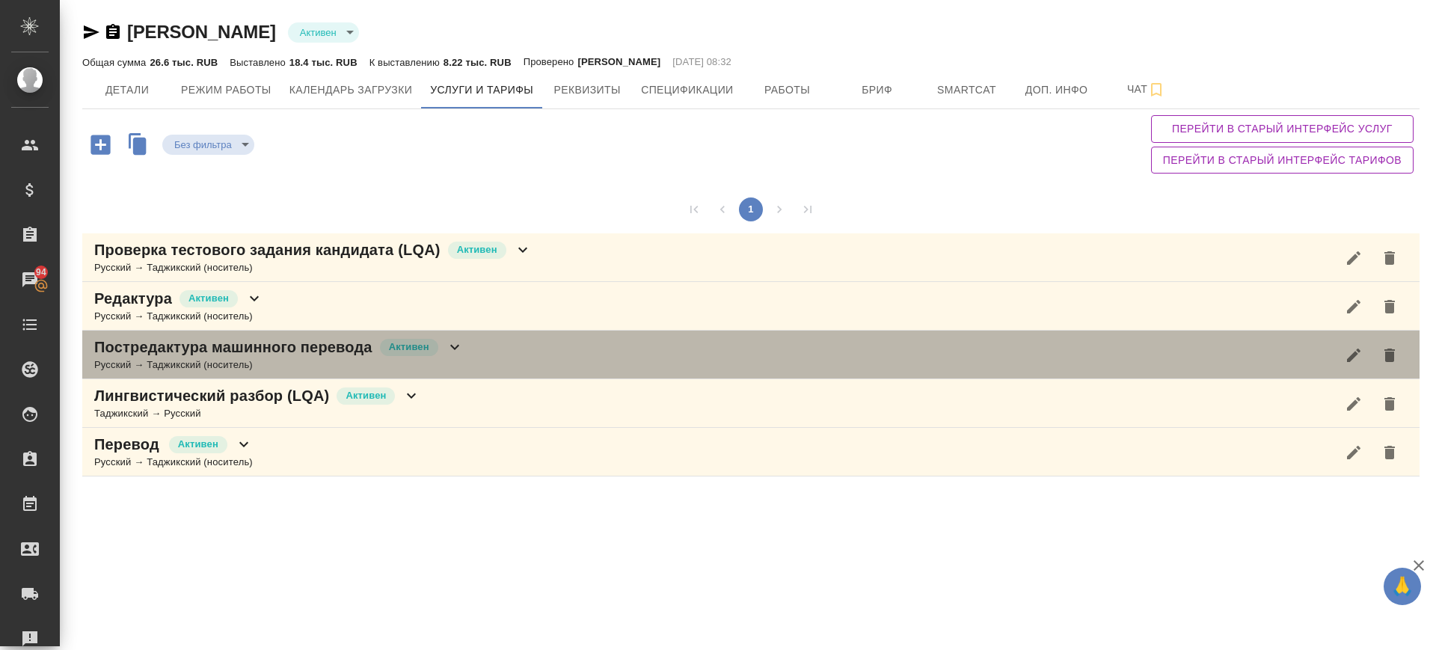
click at [482, 353] on div "Постредактура машинного перевода Активен Русский → Таджикский (носитель)" at bounding box center [750, 355] width 1337 height 49
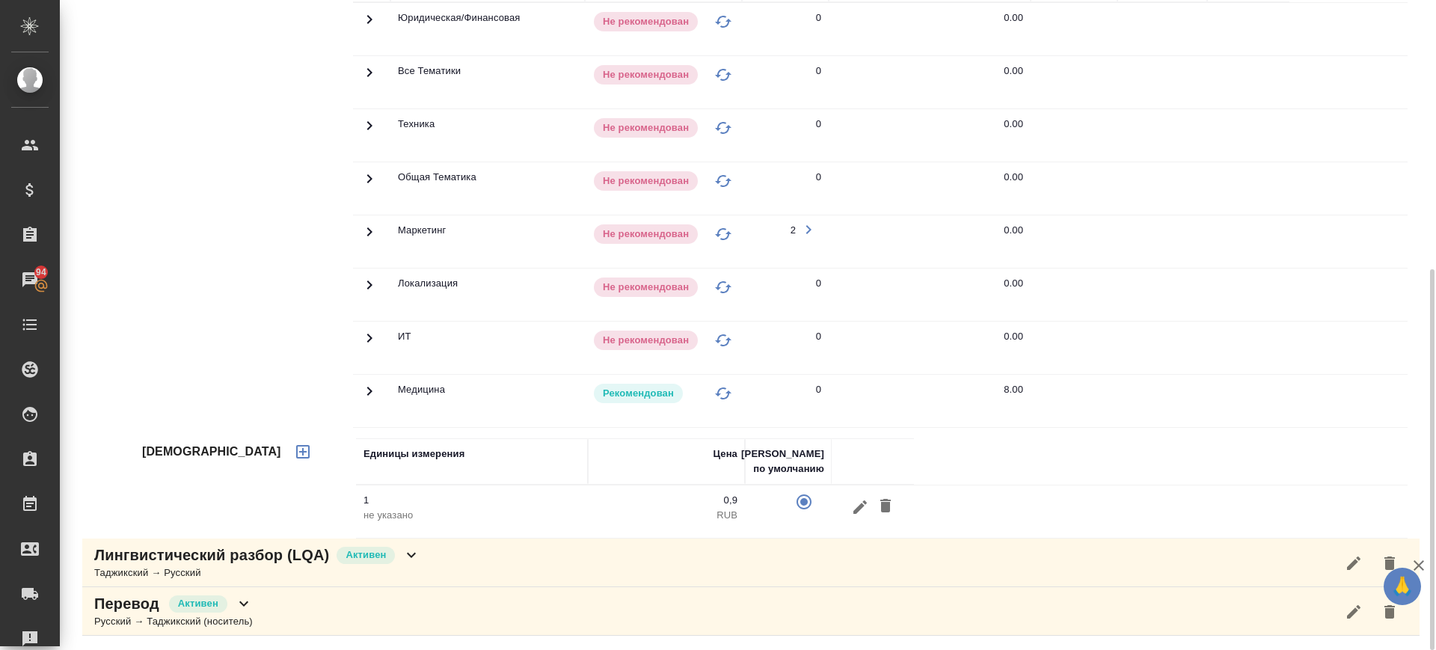
scroll to position [84, 0]
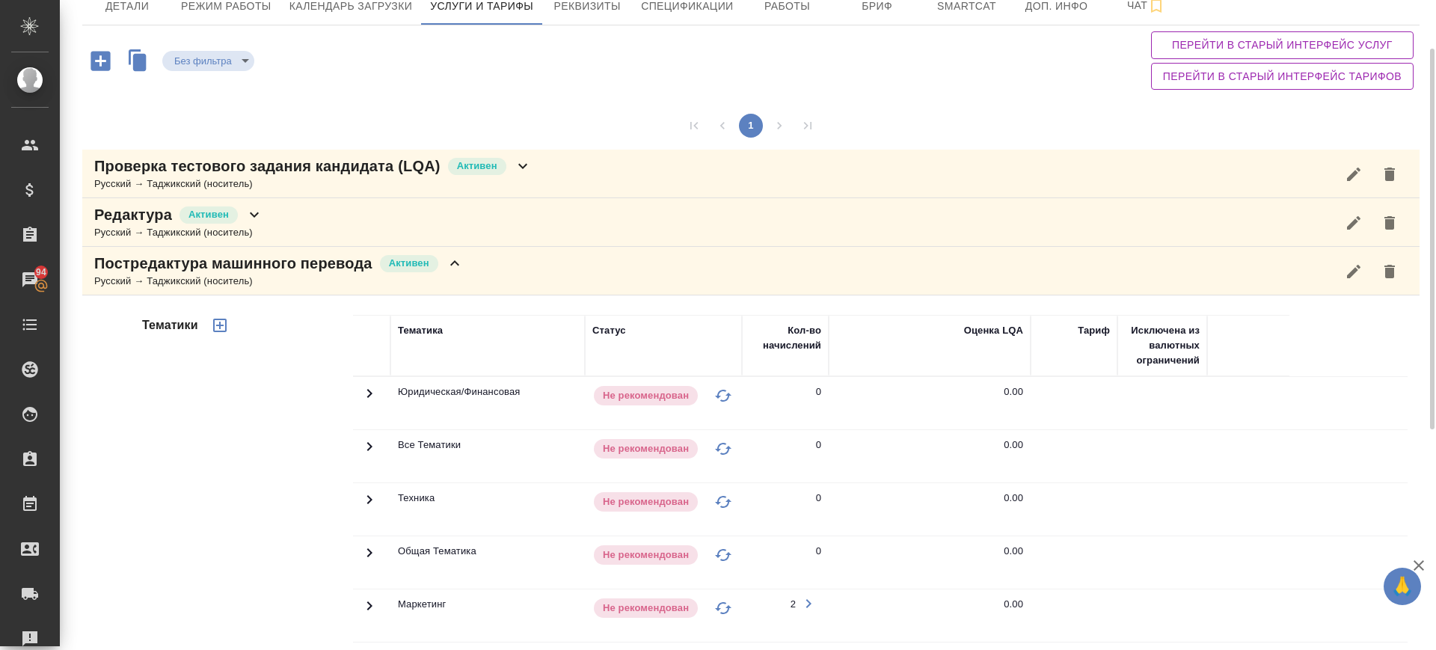
click at [454, 278] on div "Русский → Таджикский (носитель)" at bounding box center [279, 281] width 370 height 15
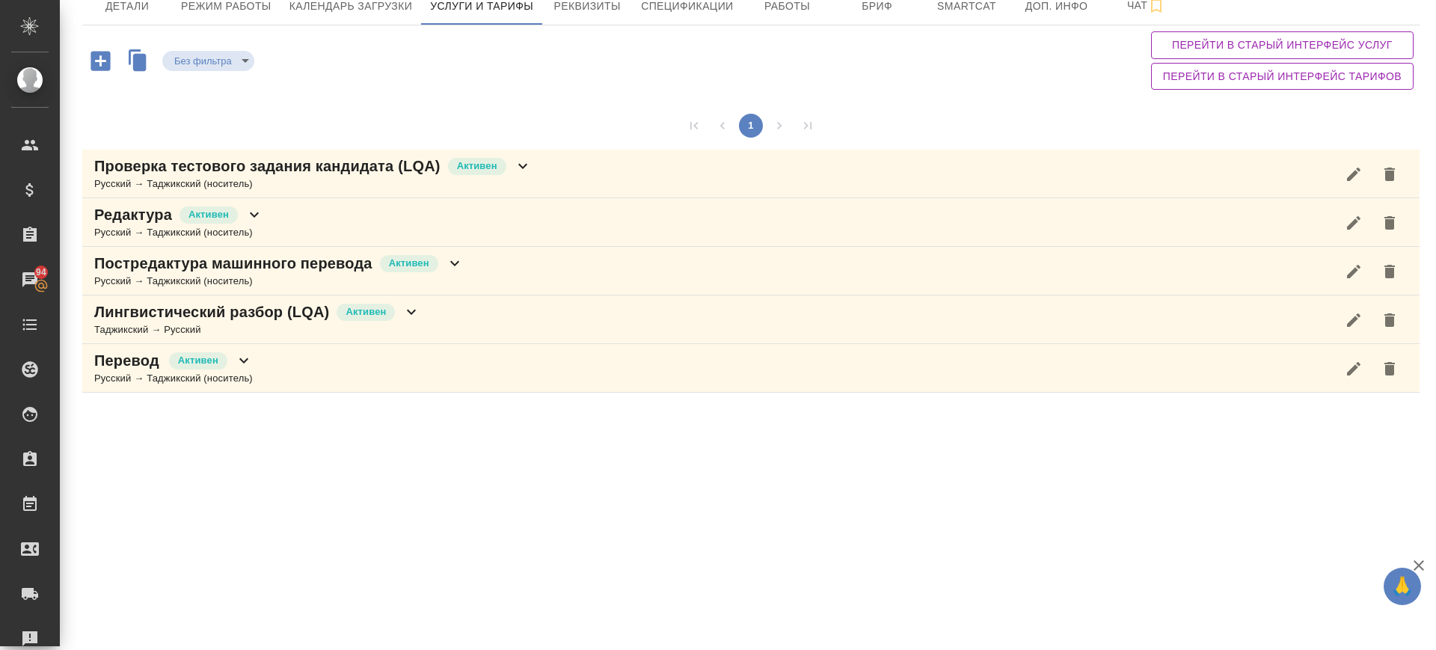
click at [388, 366] on div "Перевод Активен Русский → Таджикский (носитель)" at bounding box center [750, 368] width 1337 height 49
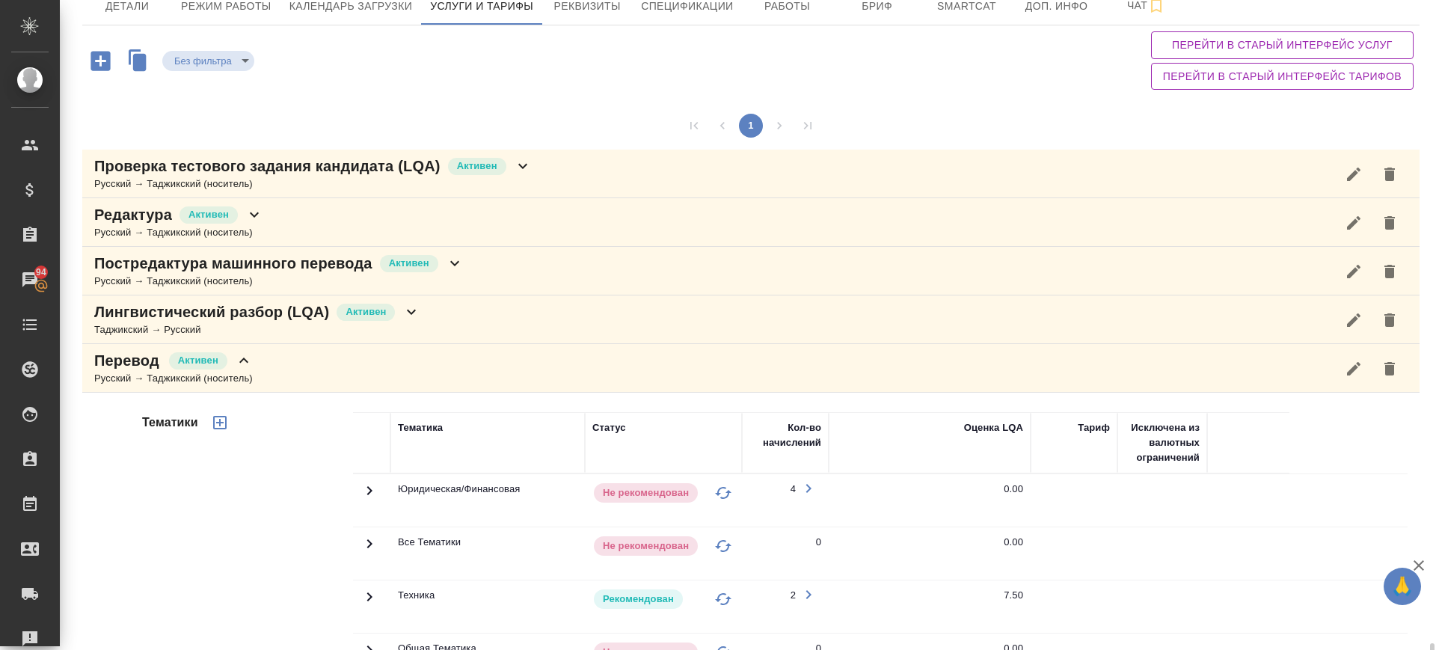
scroll to position [458, 0]
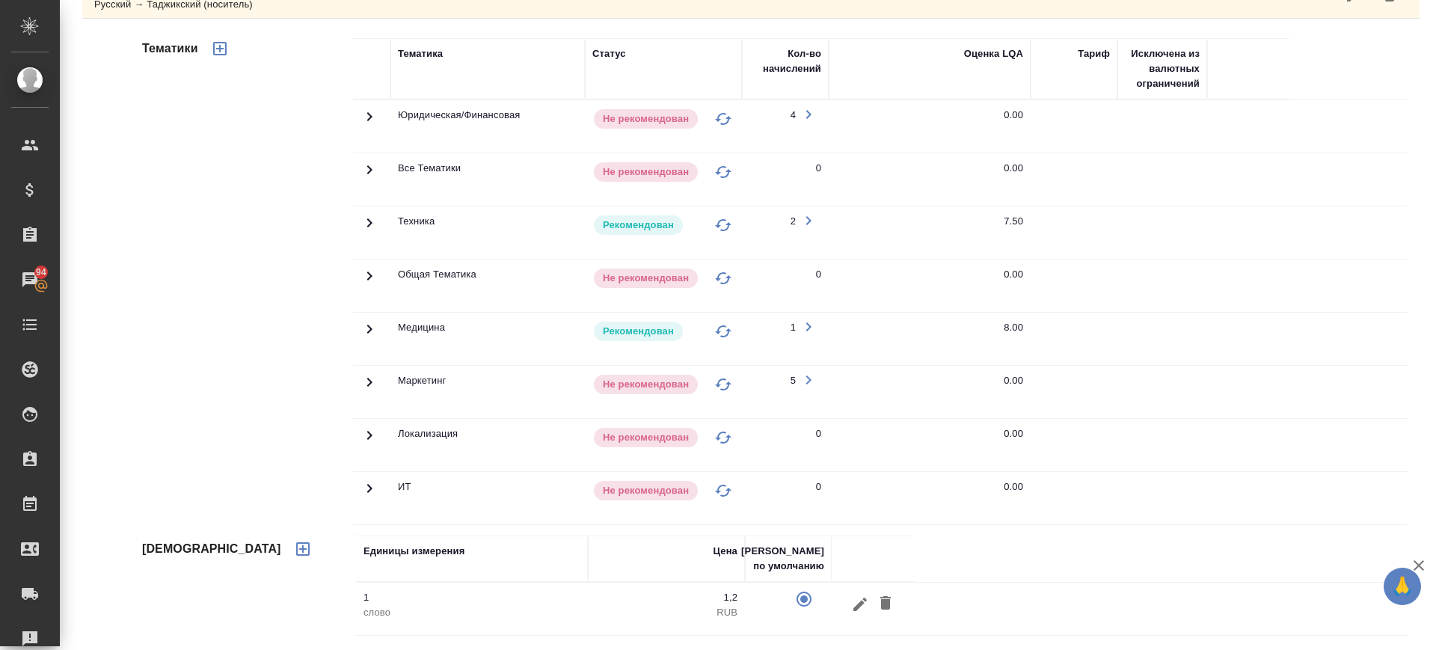
click at [861, 611] on icon "button" at bounding box center [860, 604] width 18 height 18
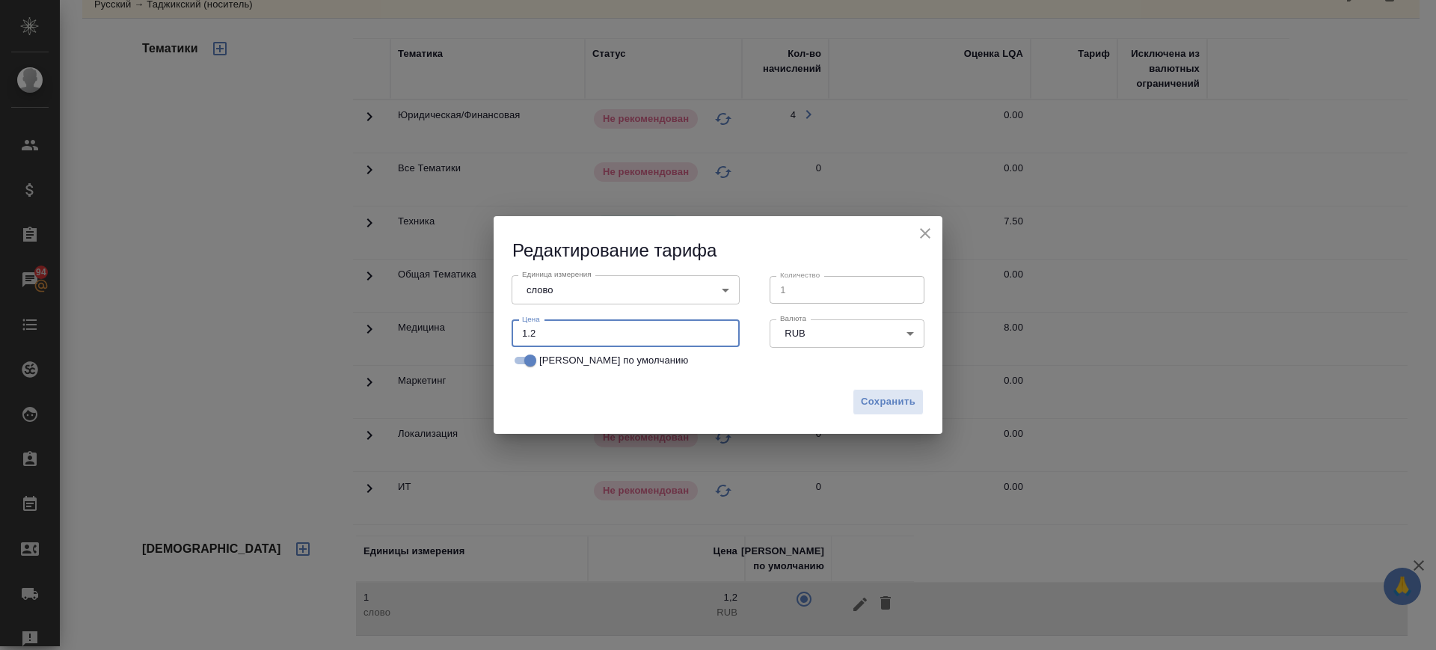
drag, startPoint x: 545, startPoint y: 345, endPoint x: 468, endPoint y: 348, distance: 76.4
click at [469, 349] on div "Редактирование тарифа Единица измерения слово 5a8b1489cc6b4906c91bfd90 Единица …" at bounding box center [718, 325] width 1436 height 650
type input "0.9"
click at [891, 401] on span "Сохранить" at bounding box center [888, 401] width 55 height 17
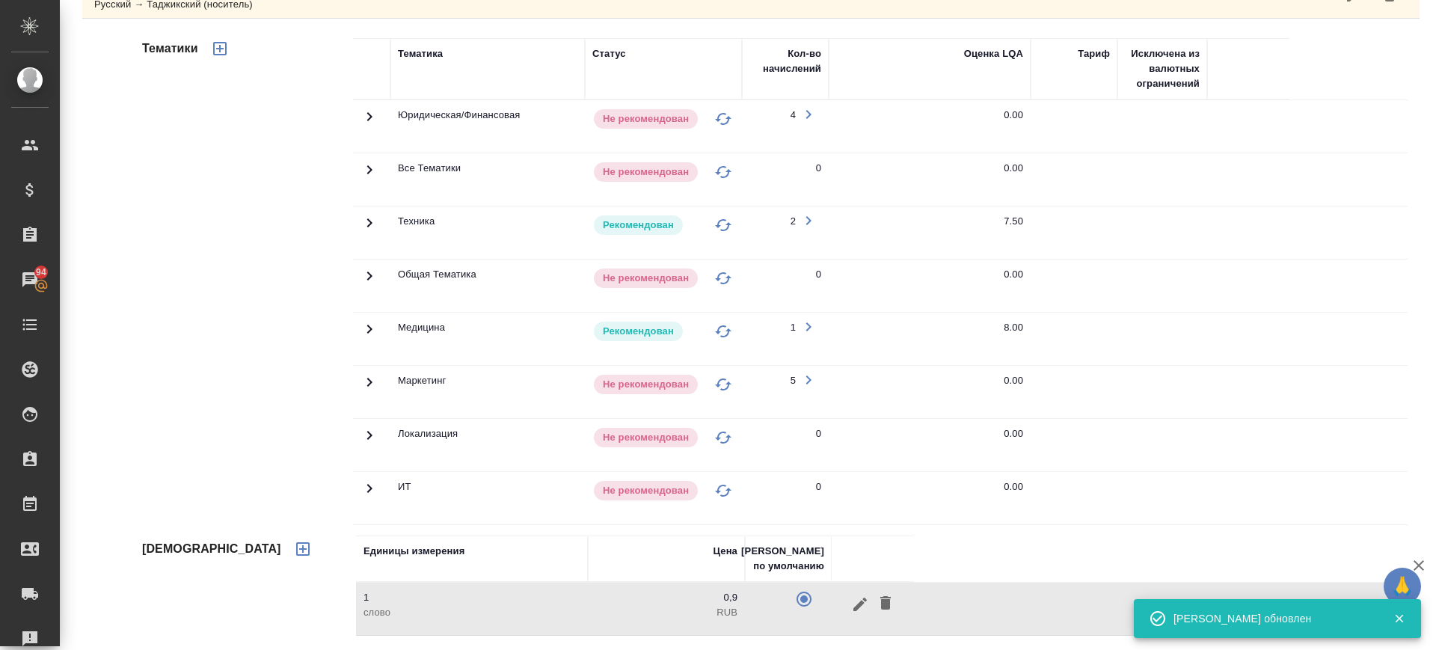
scroll to position [0, 0]
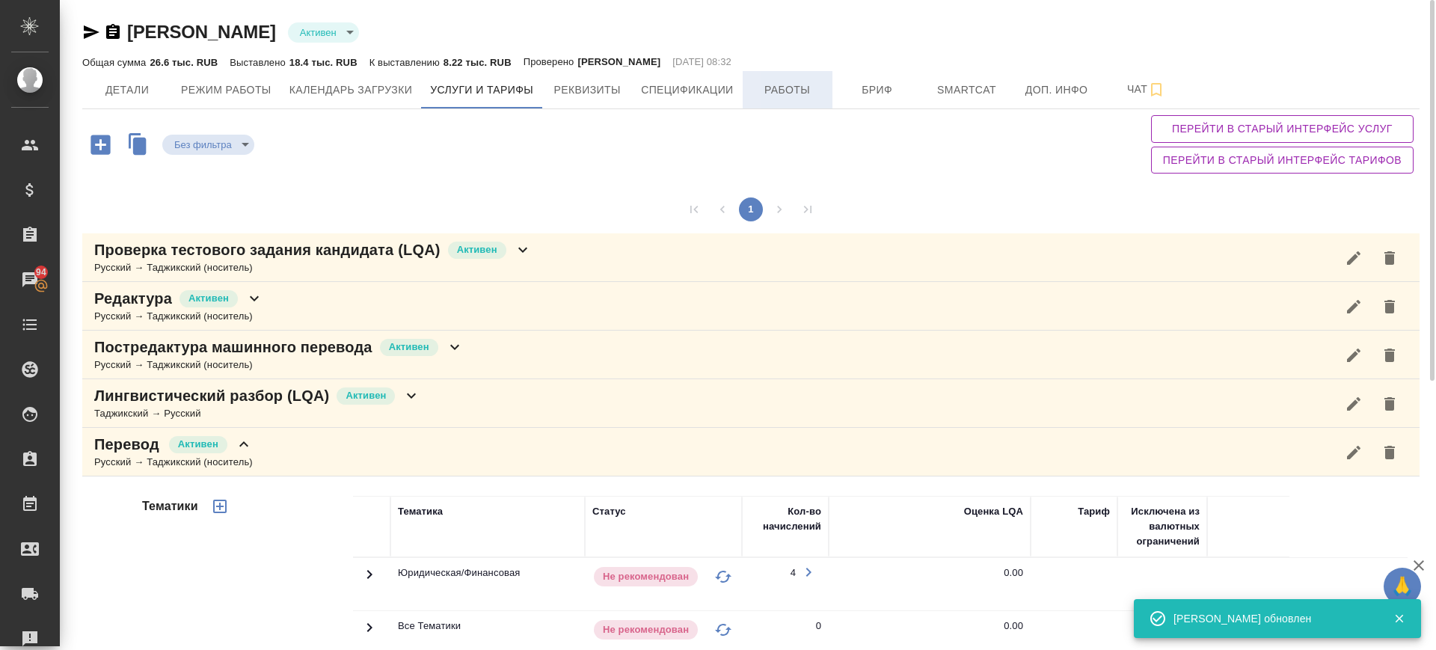
click at [818, 83] on span "Работы" at bounding box center [788, 90] width 72 height 19
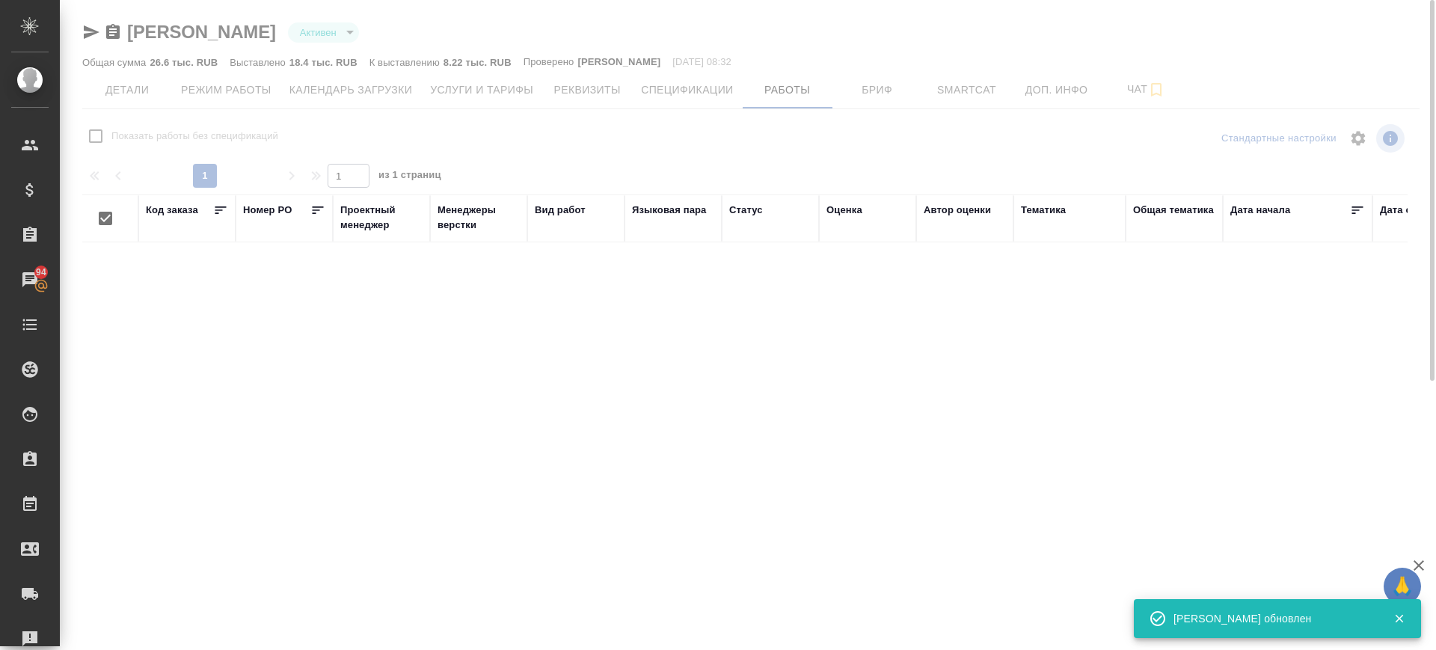
checkbox input "false"
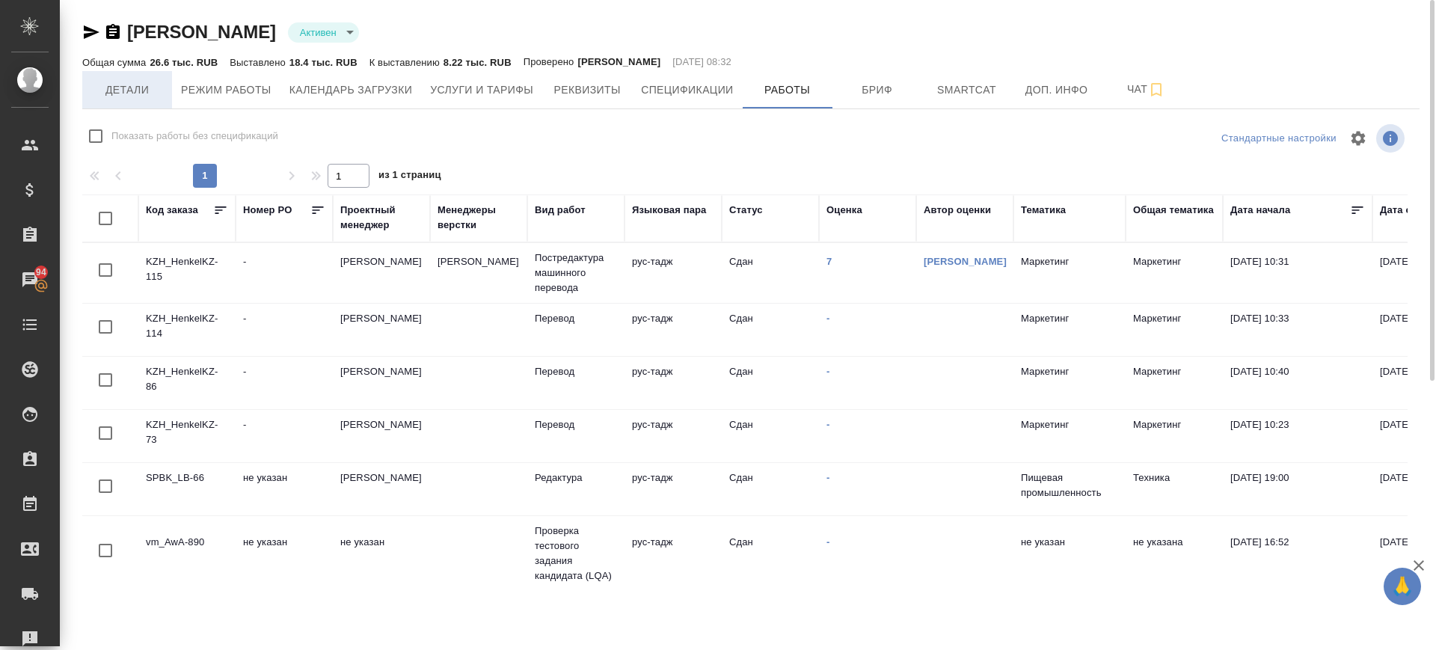
click at [132, 78] on button "Детали" at bounding box center [127, 89] width 90 height 37
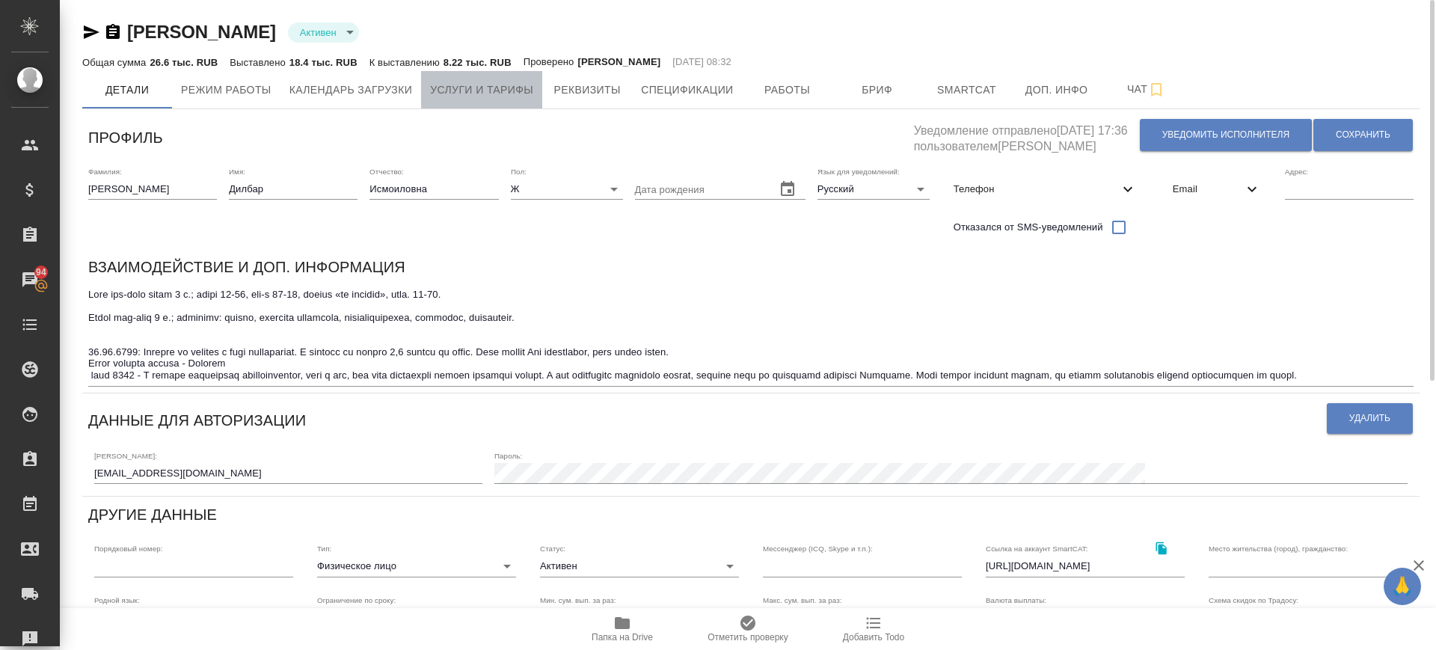
click at [449, 92] on span "Услуги и тарифы" at bounding box center [481, 90] width 103 height 19
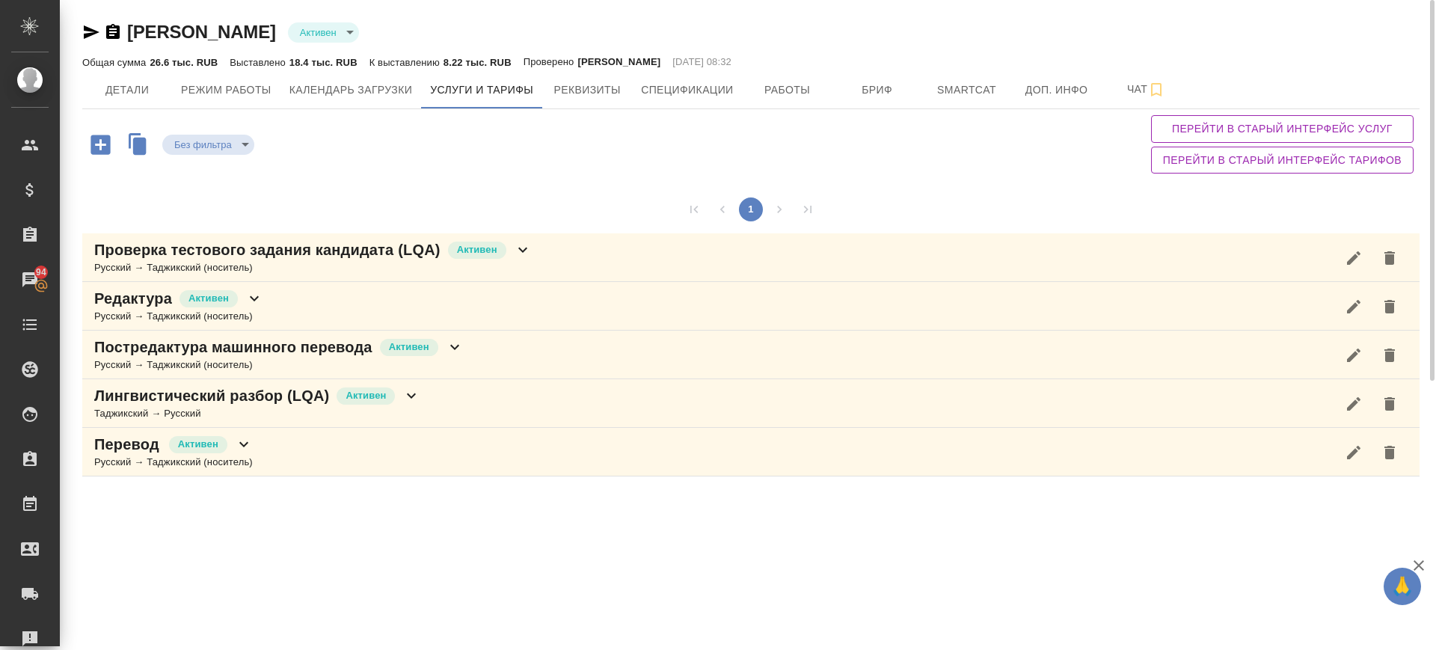
click at [332, 438] on div "Перевод Активен Русский → Таджикский (носитель)" at bounding box center [750, 452] width 1337 height 49
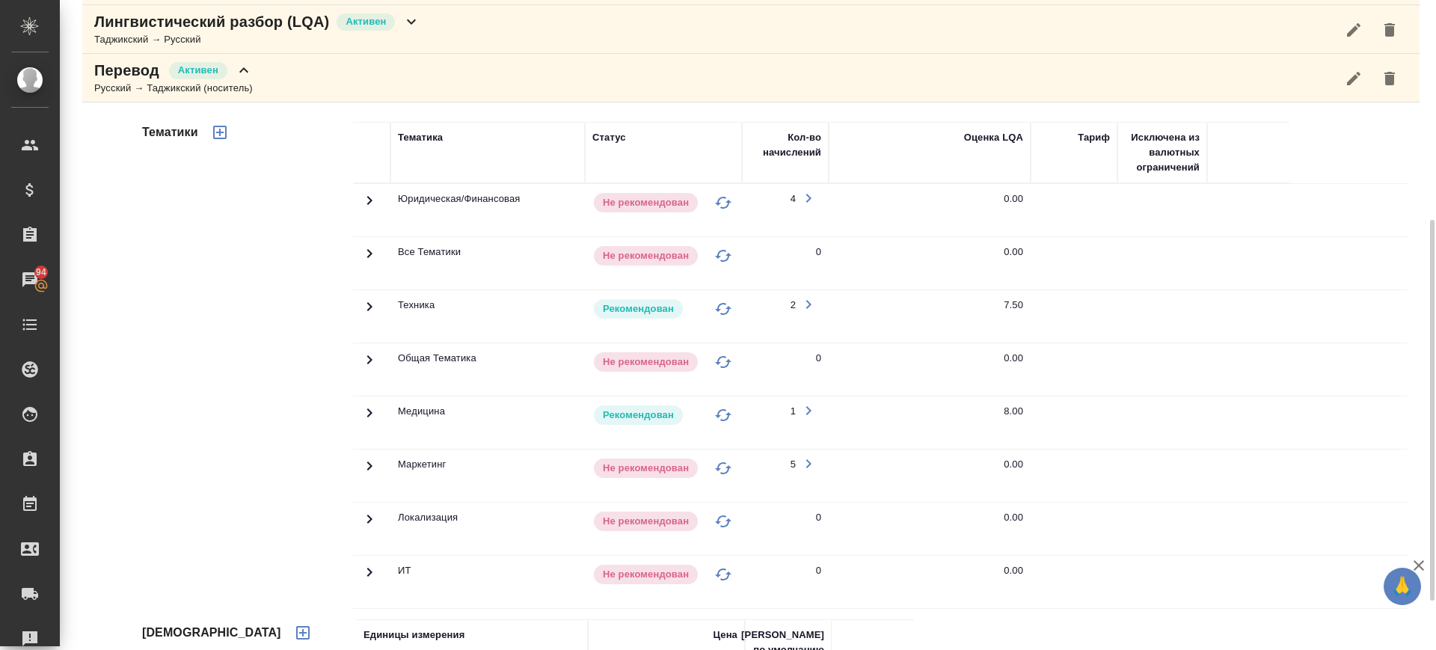
scroll to position [458, 0]
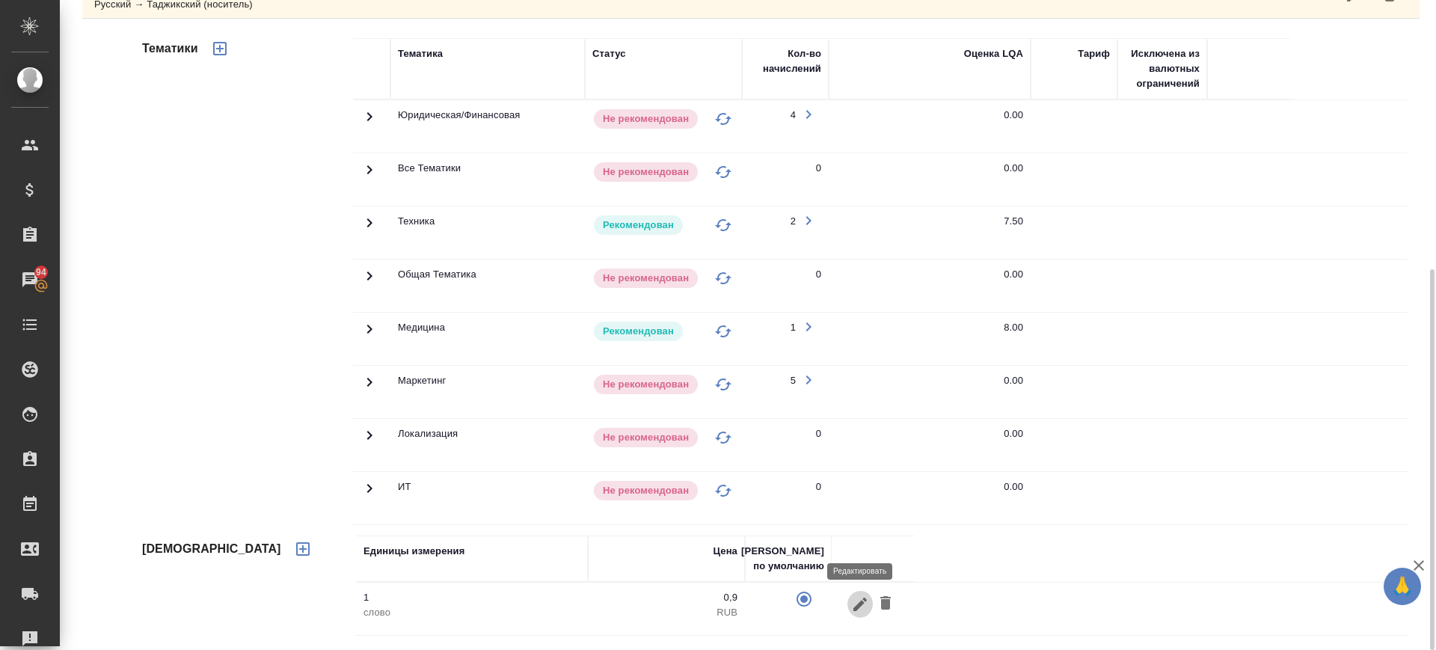
click at [865, 604] on icon "button" at bounding box center [860, 604] width 18 height 18
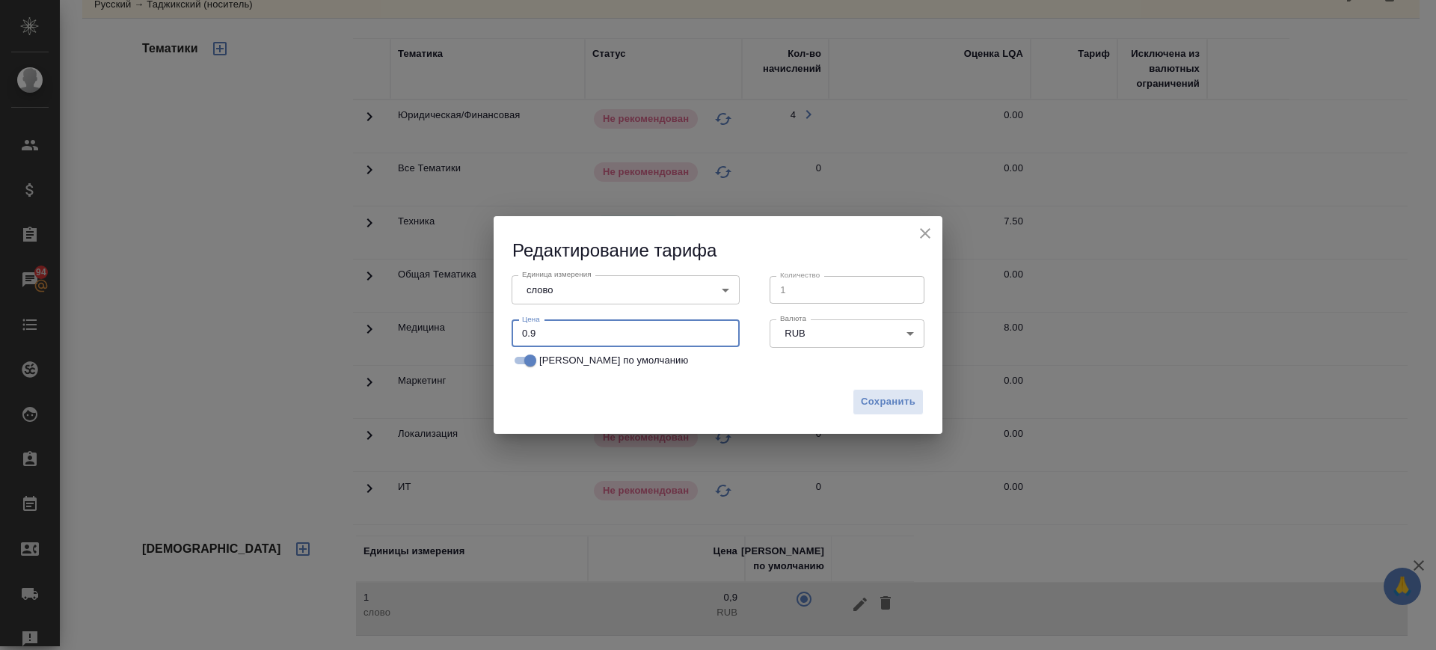
drag, startPoint x: 548, startPoint y: 331, endPoint x: 462, endPoint y: 330, distance: 86.0
click at [462, 330] on div "Редактирование тарифа Единица измерения слово 5a8b1489cc6b4906c91bfd90 Единица …" at bounding box center [718, 325] width 1436 height 650
type input "1.2"
click at [883, 405] on span "Сохранить" at bounding box center [888, 401] width 55 height 17
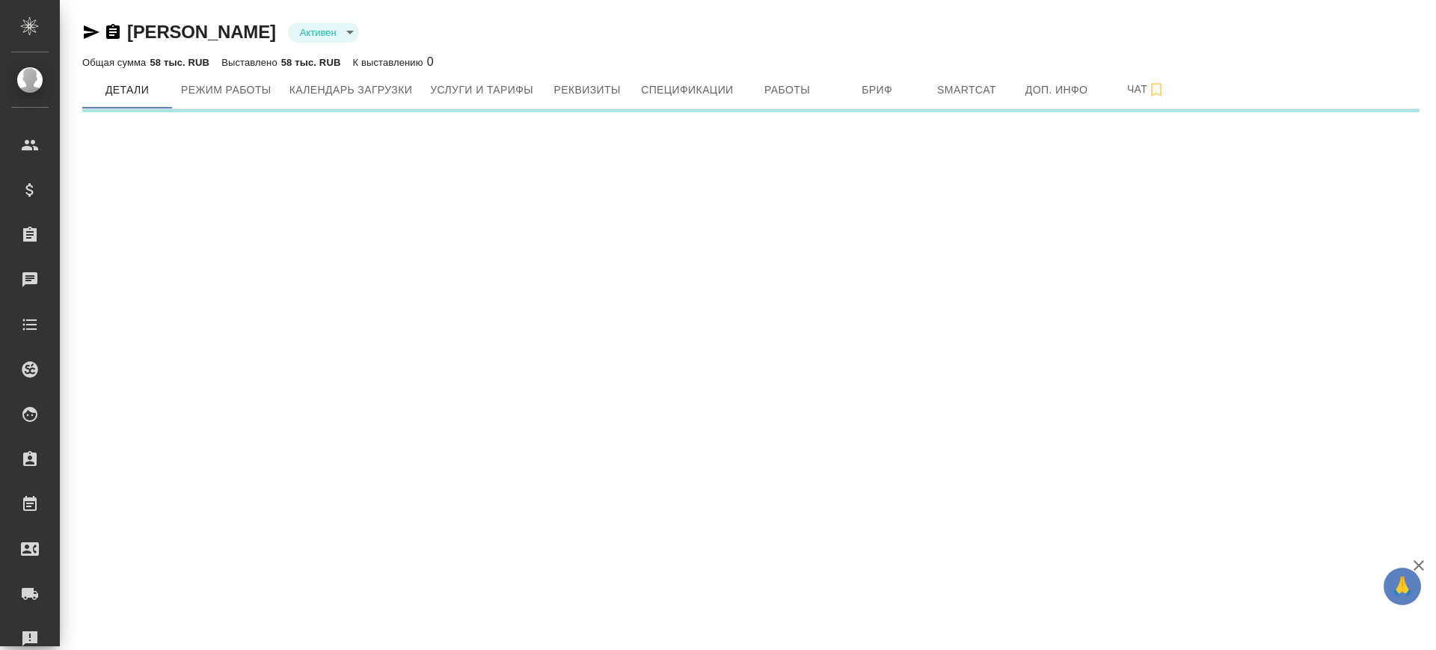
click at [111, 31] on icon "button" at bounding box center [113, 32] width 18 height 18
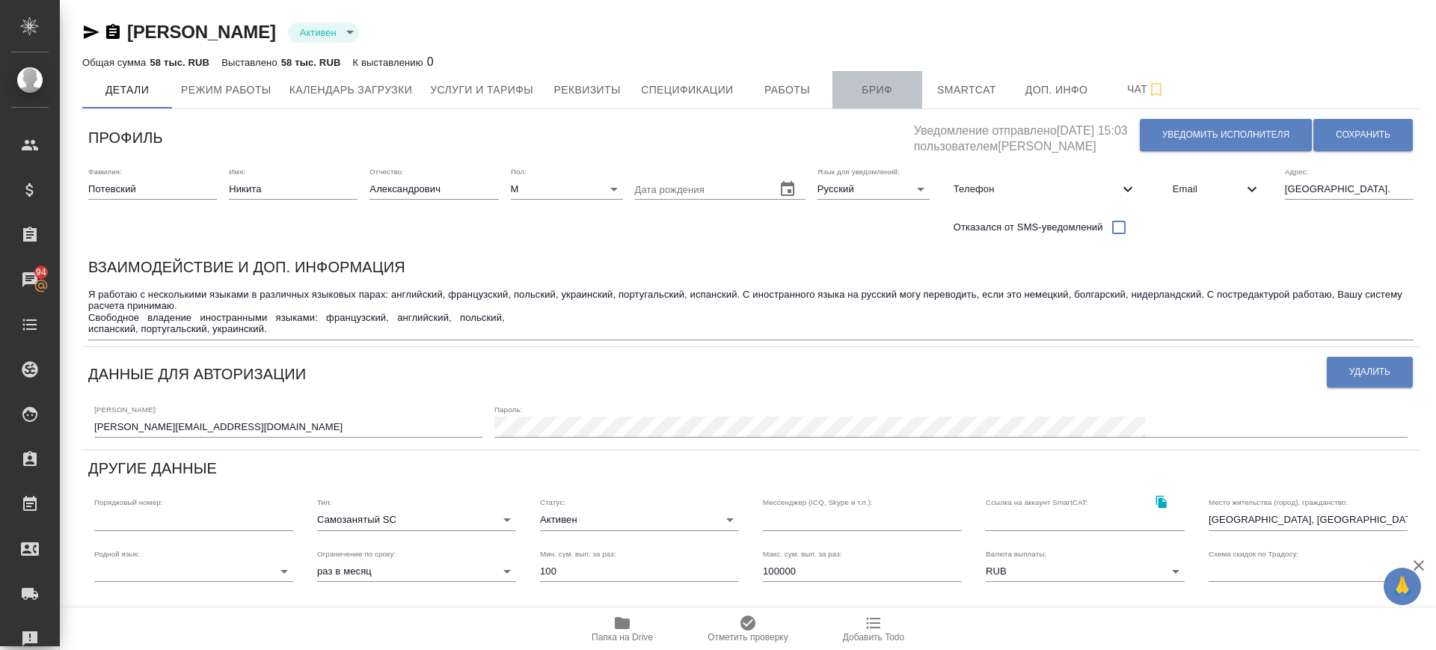
click at [868, 85] on span "Бриф" at bounding box center [878, 90] width 72 height 19
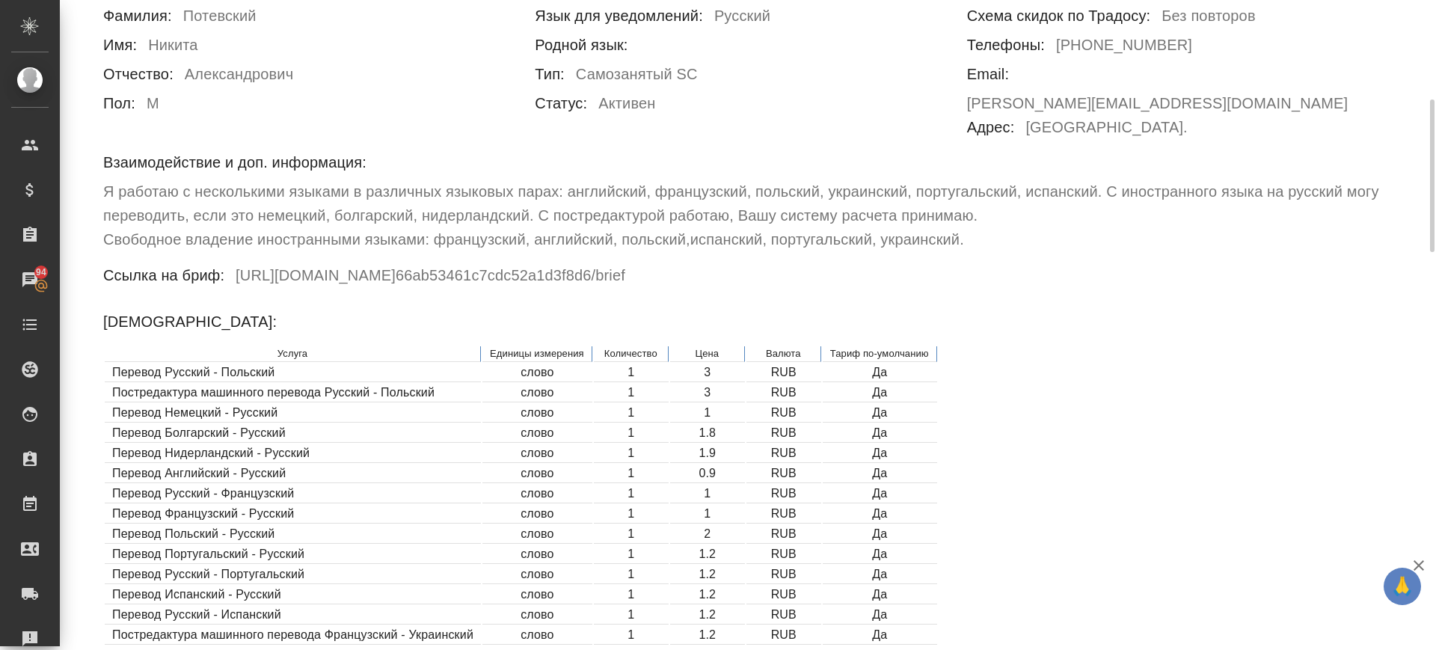
scroll to position [202, 0]
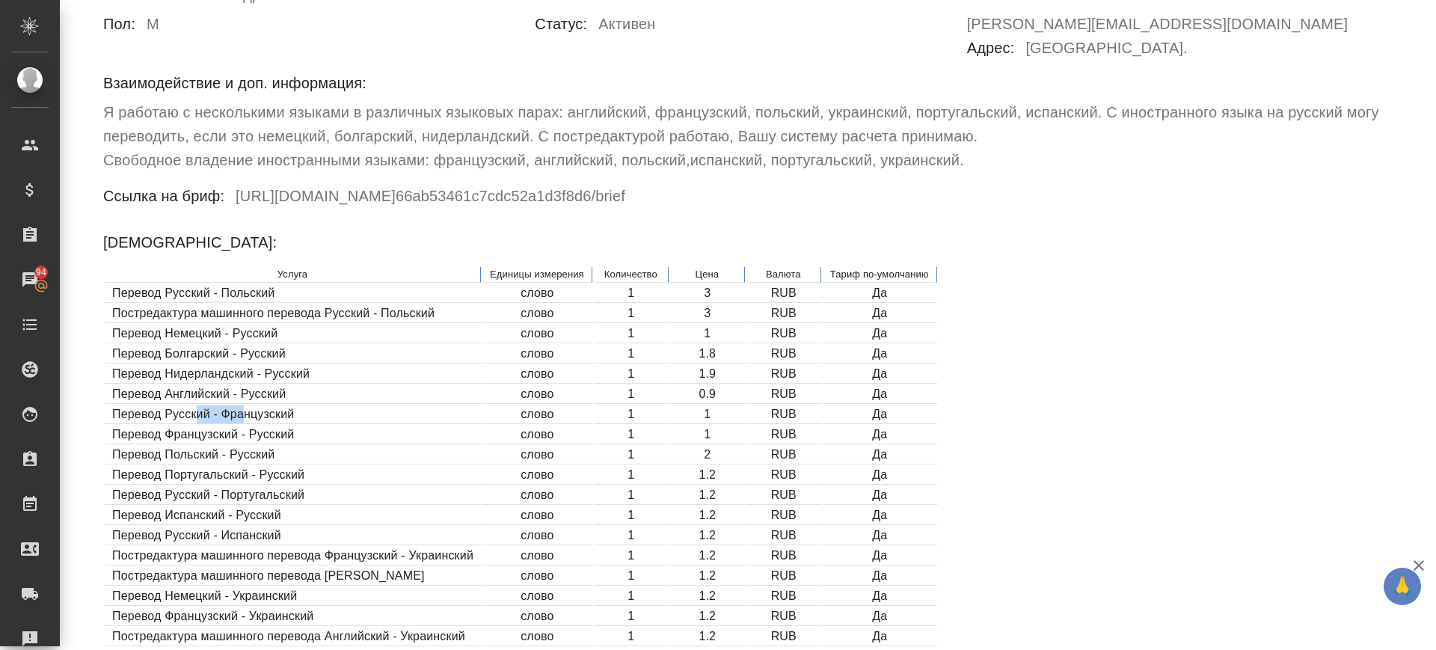
drag, startPoint x: 196, startPoint y: 390, endPoint x: 245, endPoint y: 384, distance: 49.7
click at [245, 405] on td "Перевод Русский - Французский" at bounding box center [293, 414] width 376 height 19
drag, startPoint x: 203, startPoint y: 516, endPoint x: 257, endPoint y: 509, distance: 55.1
click at [257, 527] on td "Перевод Русский - Испанский" at bounding box center [293, 536] width 376 height 19
drag, startPoint x: 229, startPoint y: 472, endPoint x: 261, endPoint y: 472, distance: 32.2
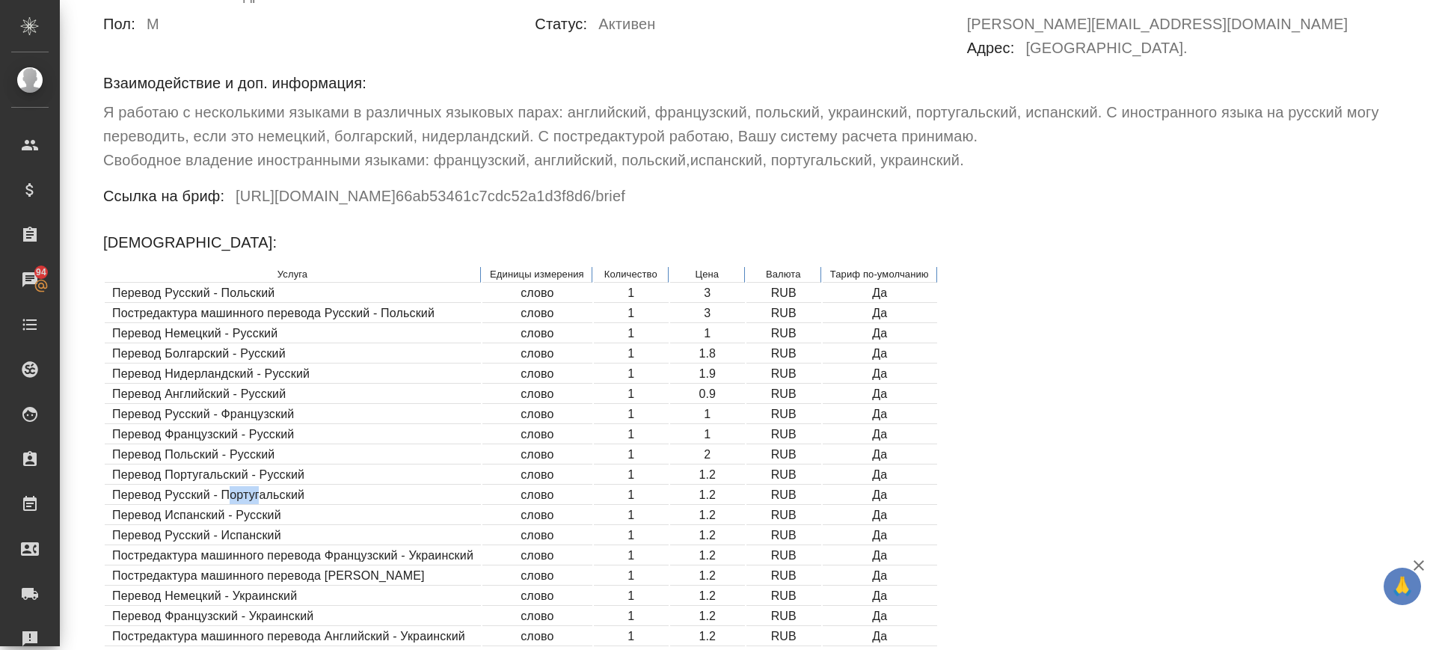
click at [261, 486] on td "Перевод Русский - Португальский" at bounding box center [293, 495] width 376 height 19
click at [690, 426] on td "1" at bounding box center [707, 435] width 75 height 19
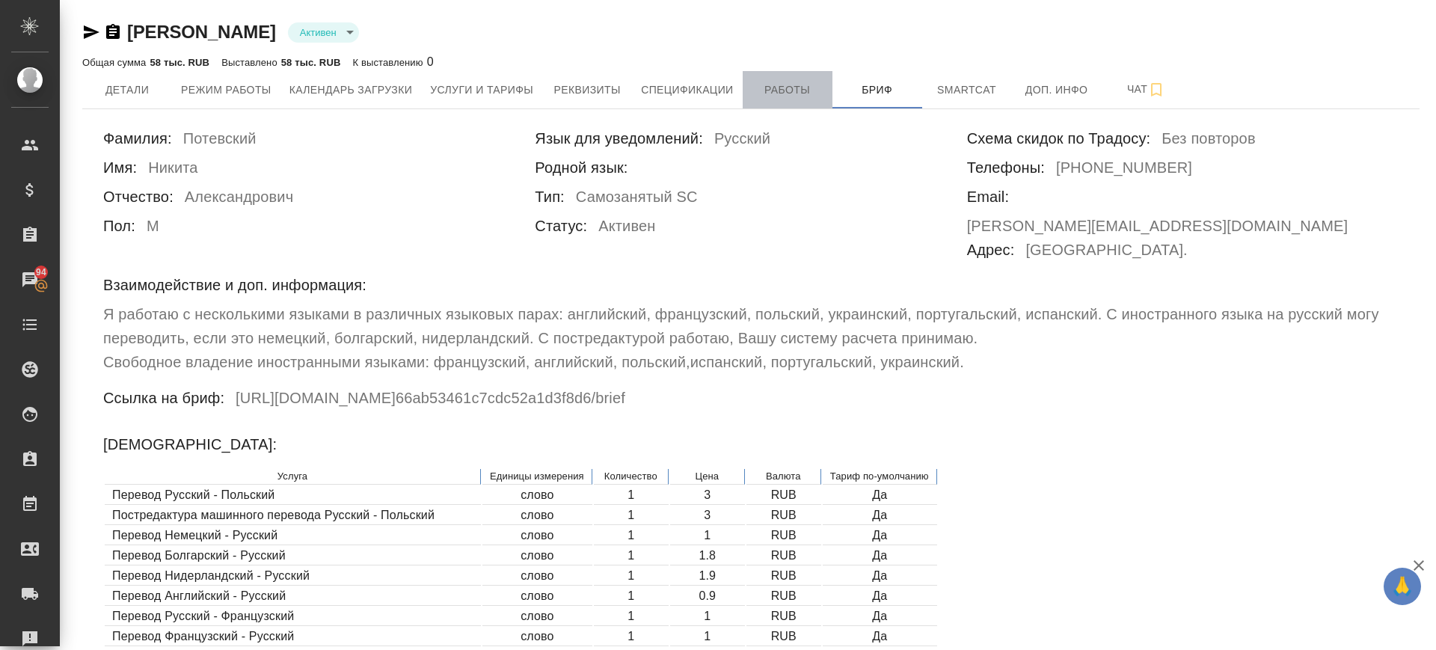
click at [779, 98] on button "Работы" at bounding box center [788, 89] width 90 height 37
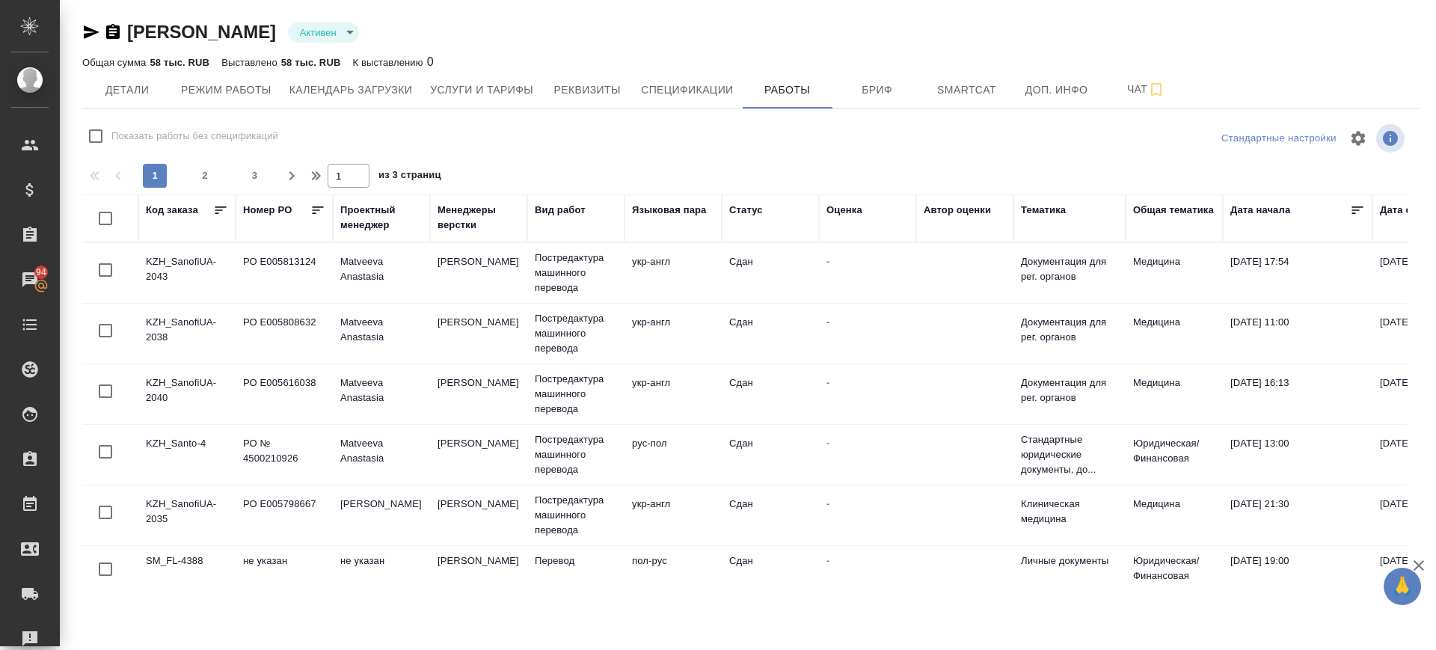
click at [839, 208] on div "Оценка" at bounding box center [845, 210] width 36 height 15
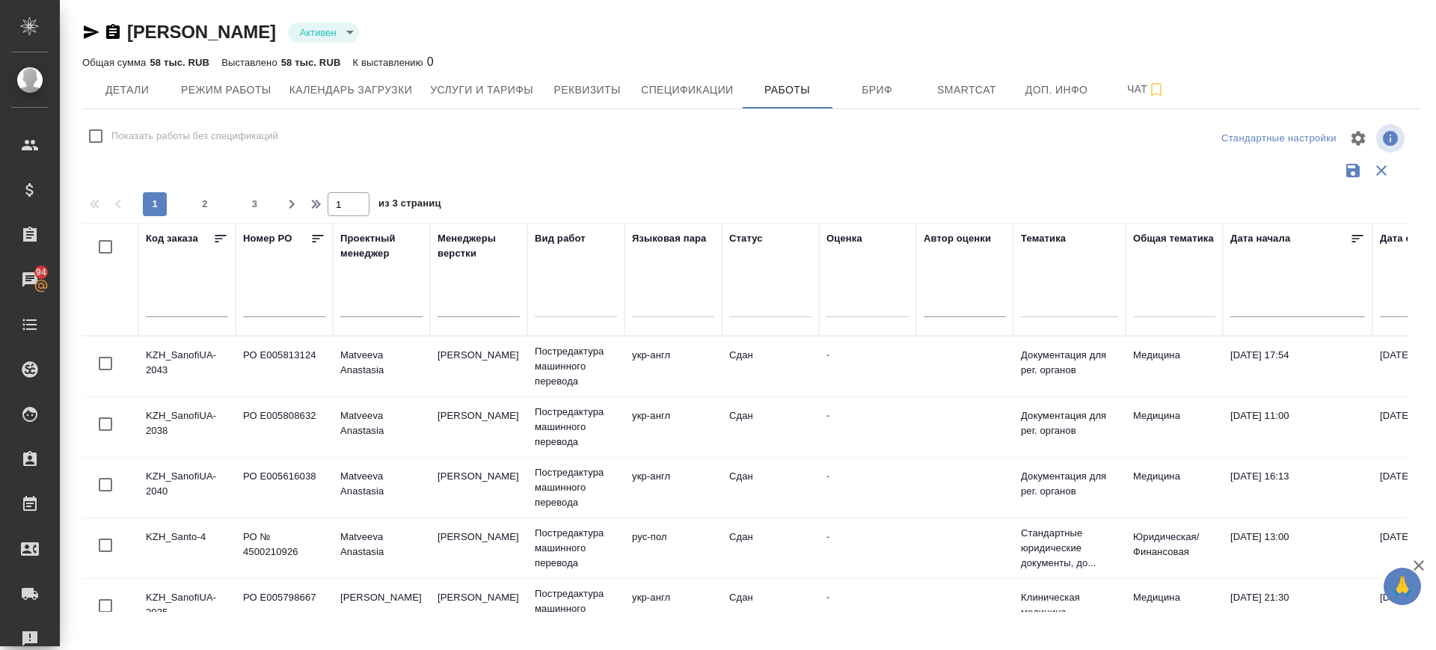
click at [854, 299] on div at bounding box center [868, 303] width 82 height 22
click at [865, 342] on div "Не менее одной оценки" at bounding box center [976, 348] width 299 height 23
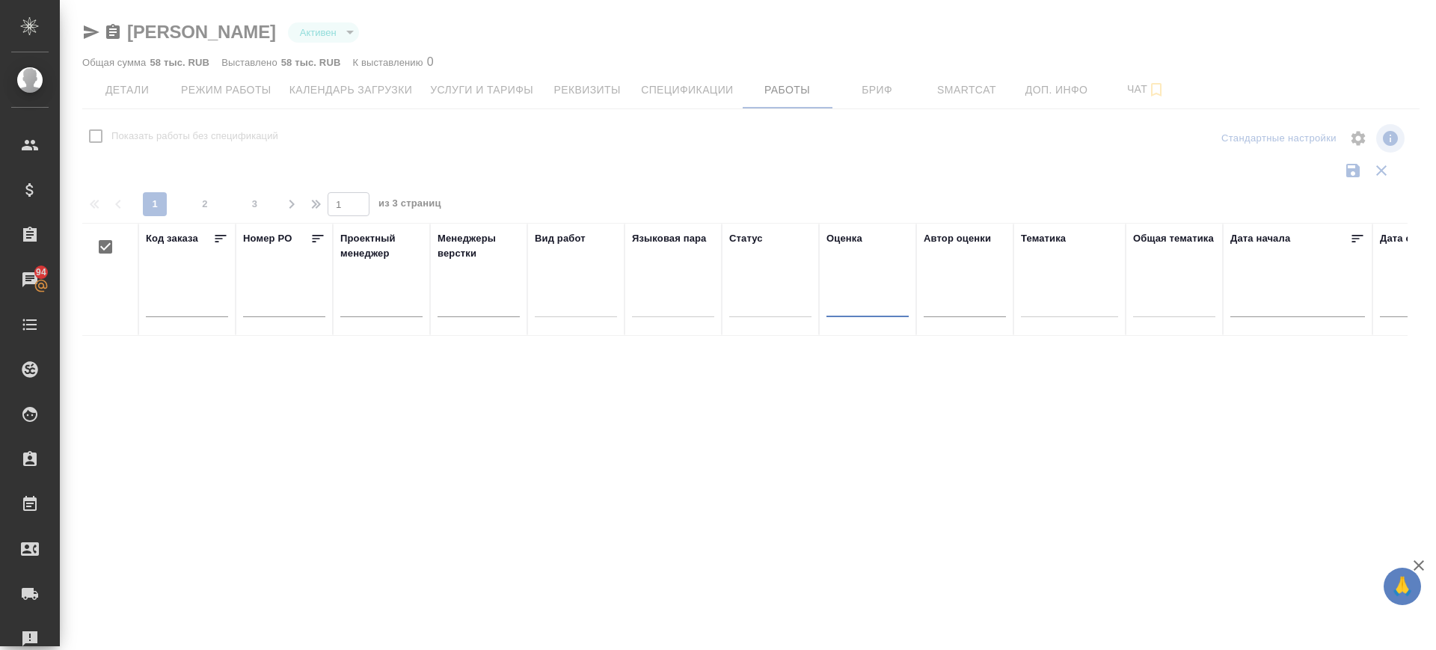
checkbox input "false"
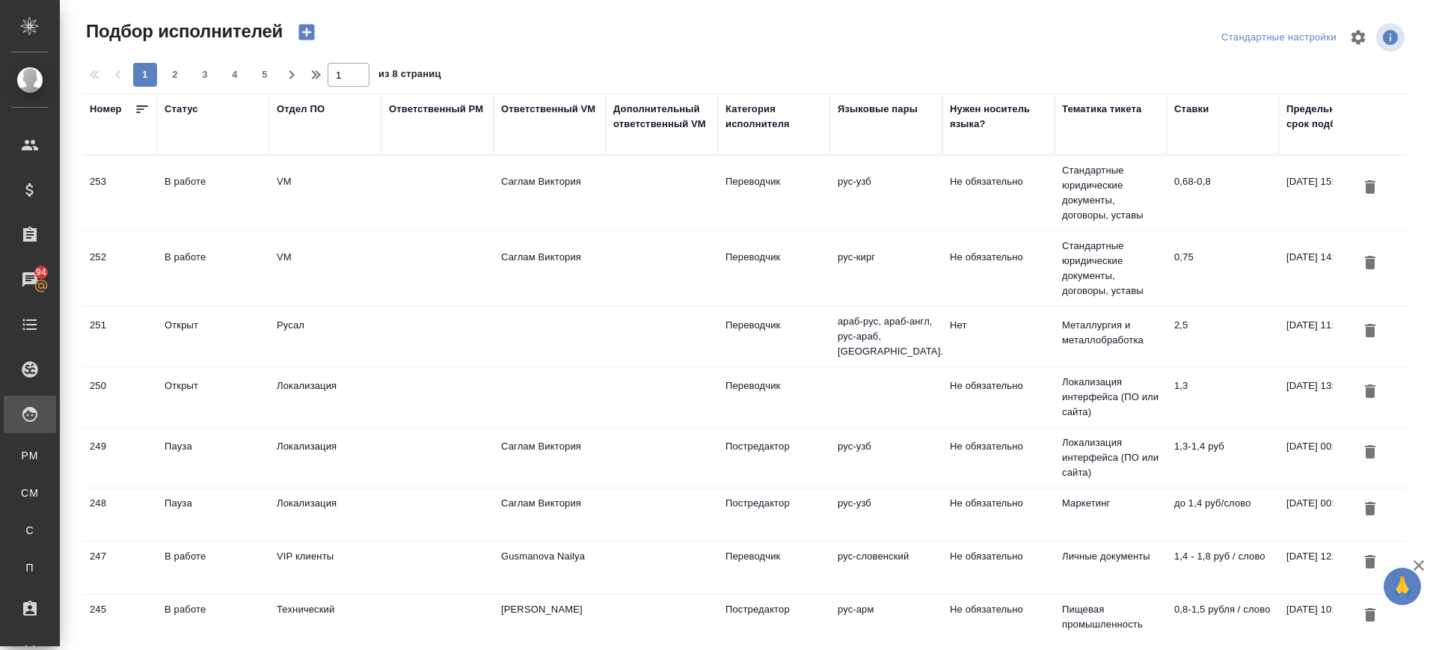
click at [901, 406] on td at bounding box center [886, 397] width 112 height 52
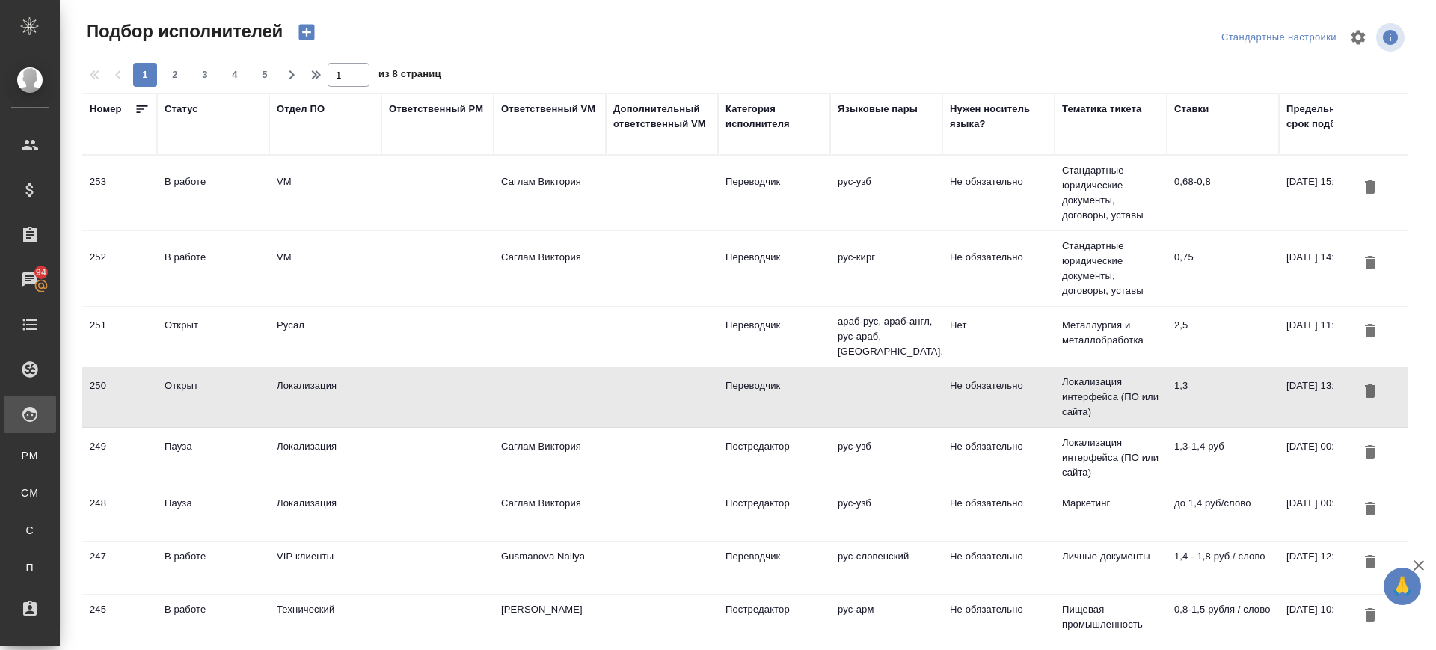
click at [888, 457] on td "рус-узб" at bounding box center [886, 458] width 112 height 52
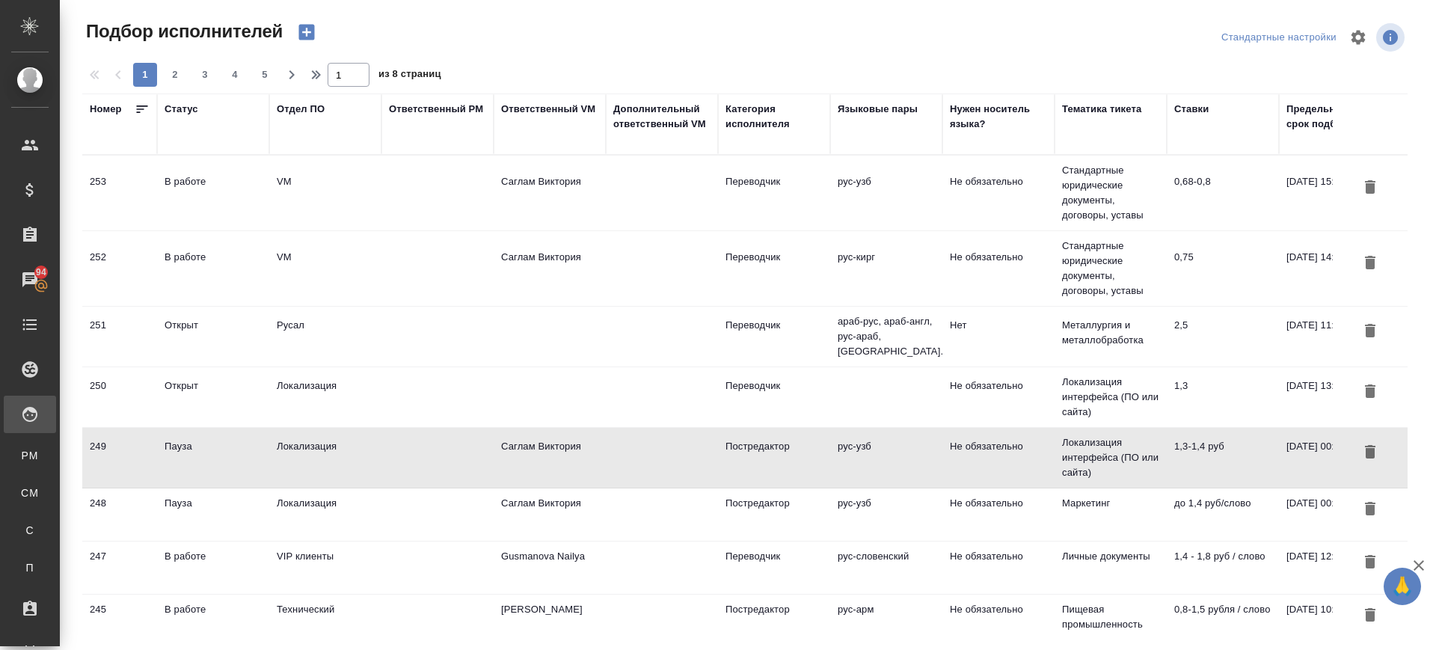
click at [217, 260] on div "В работе" at bounding box center [213, 257] width 97 height 15
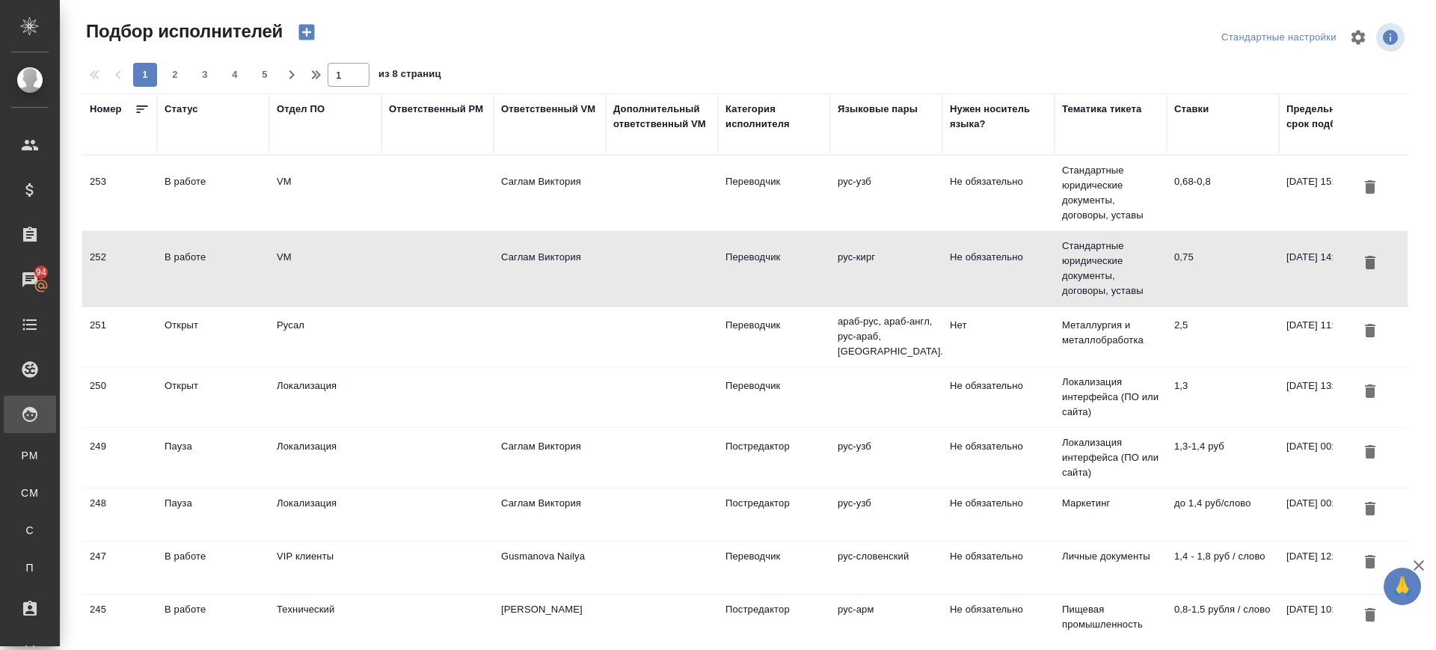
click at [202, 189] on td "В работе" at bounding box center [213, 193] width 112 height 52
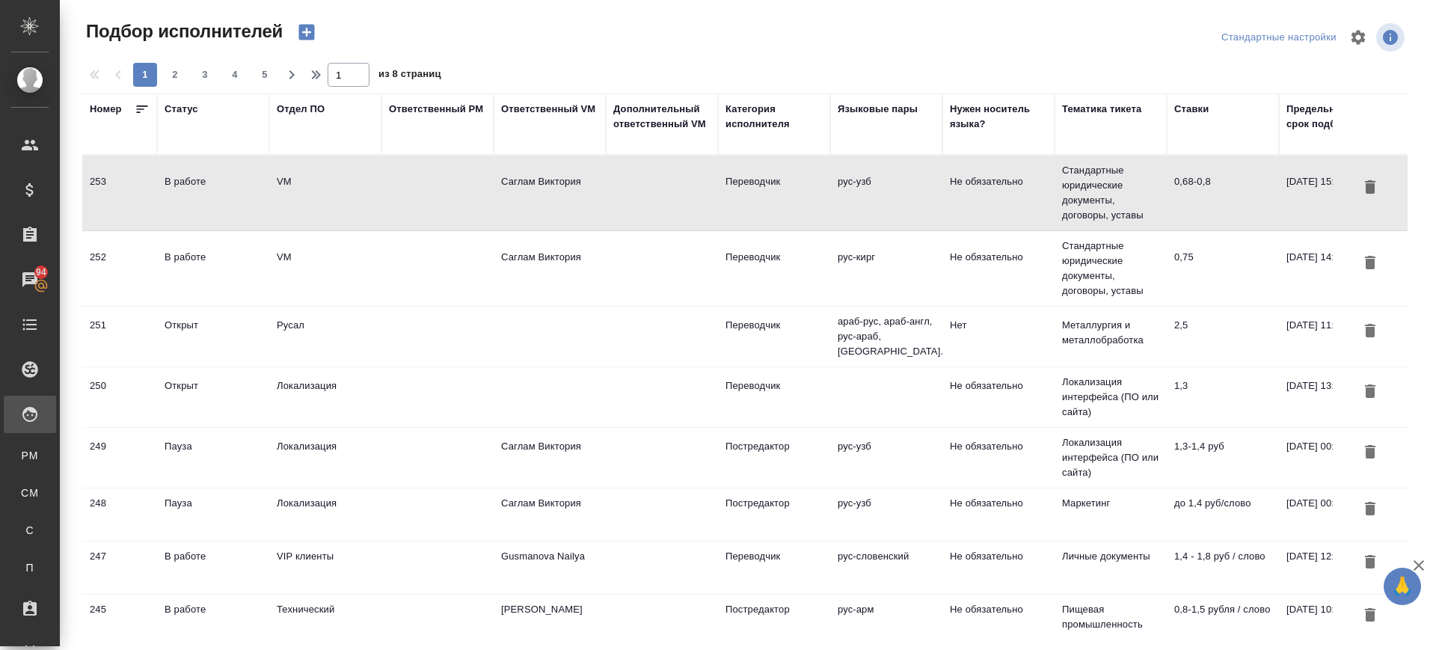
click at [202, 189] on td "В работе" at bounding box center [213, 193] width 112 height 52
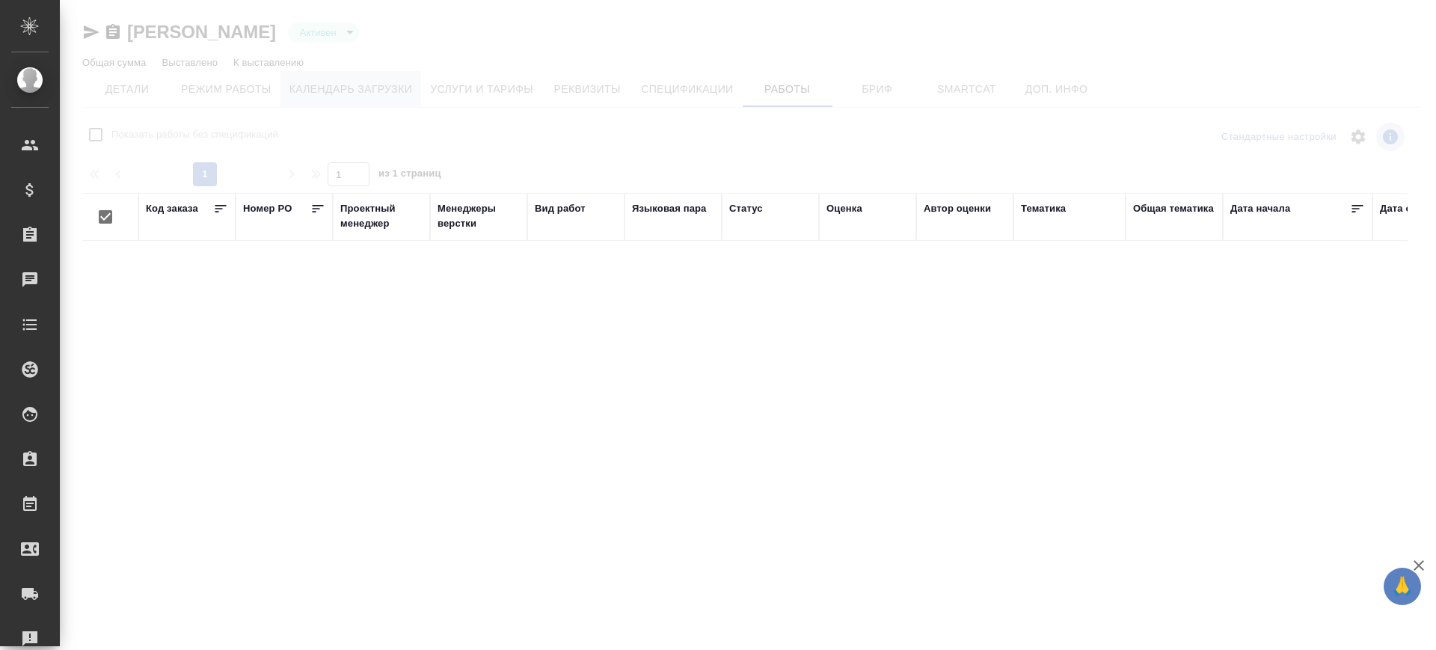
checkbox input "false"
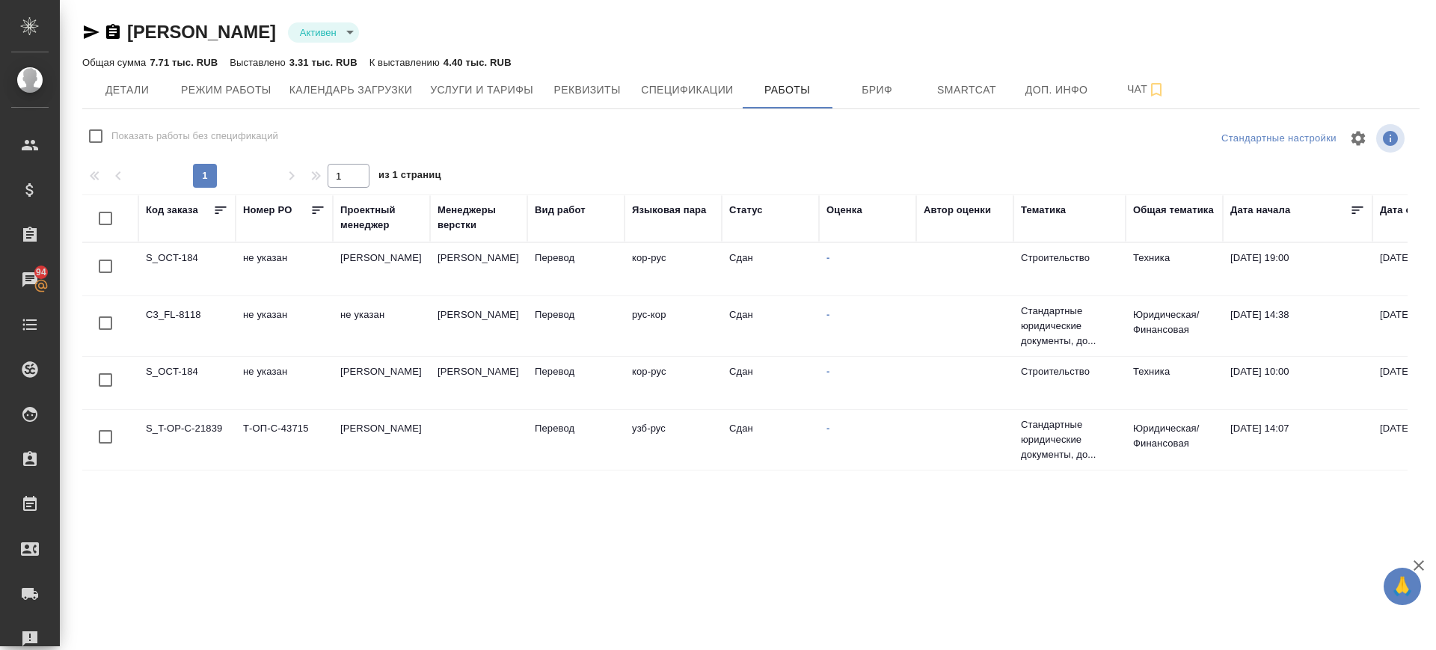
click at [109, 31] on icon "button" at bounding box center [112, 31] width 13 height 15
click at [147, 85] on span "Детали" at bounding box center [127, 90] width 72 height 19
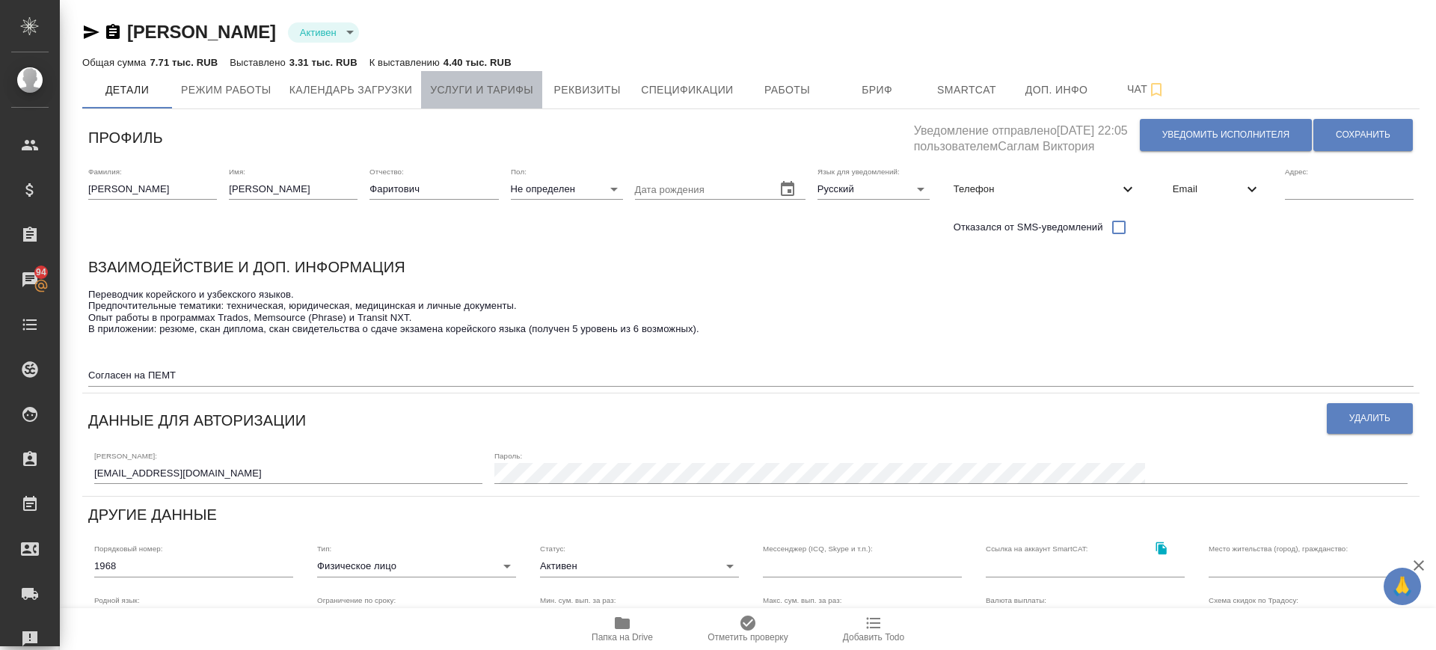
click at [533, 94] on span "Услуги и тарифы" at bounding box center [481, 90] width 103 height 19
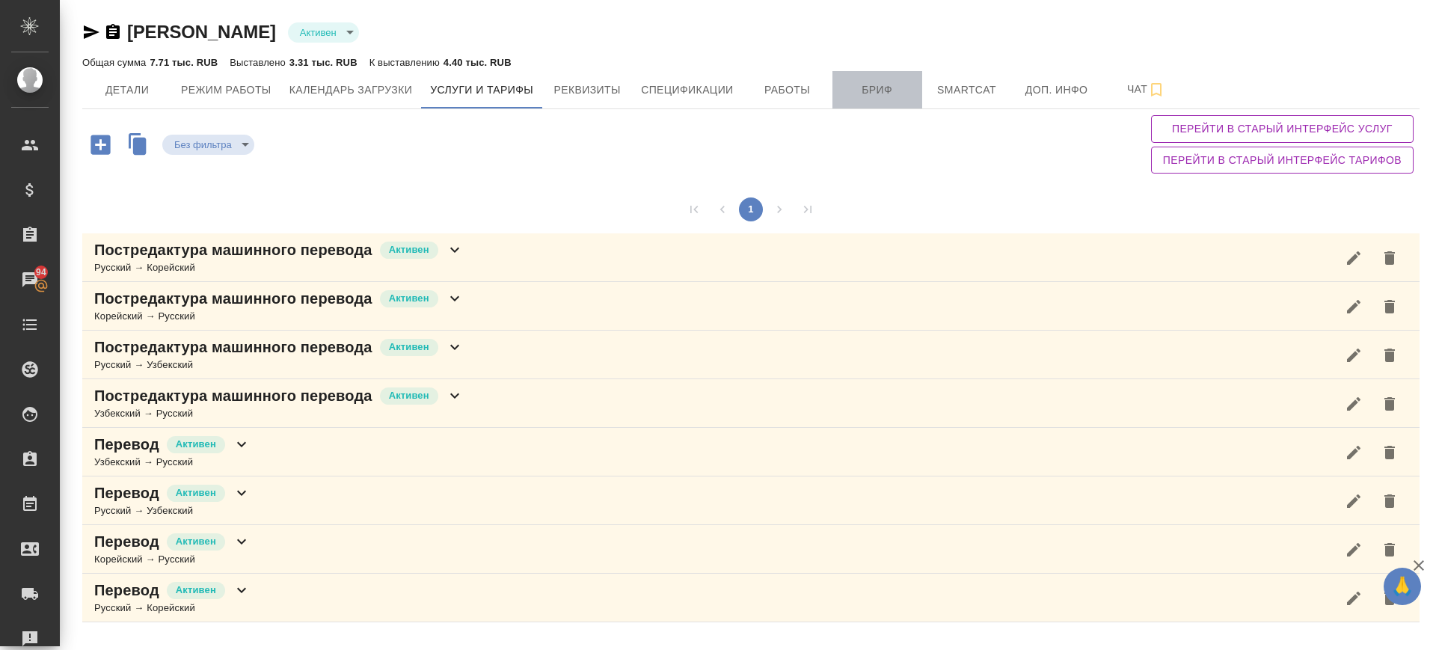
click at [877, 91] on span "Бриф" at bounding box center [878, 90] width 72 height 19
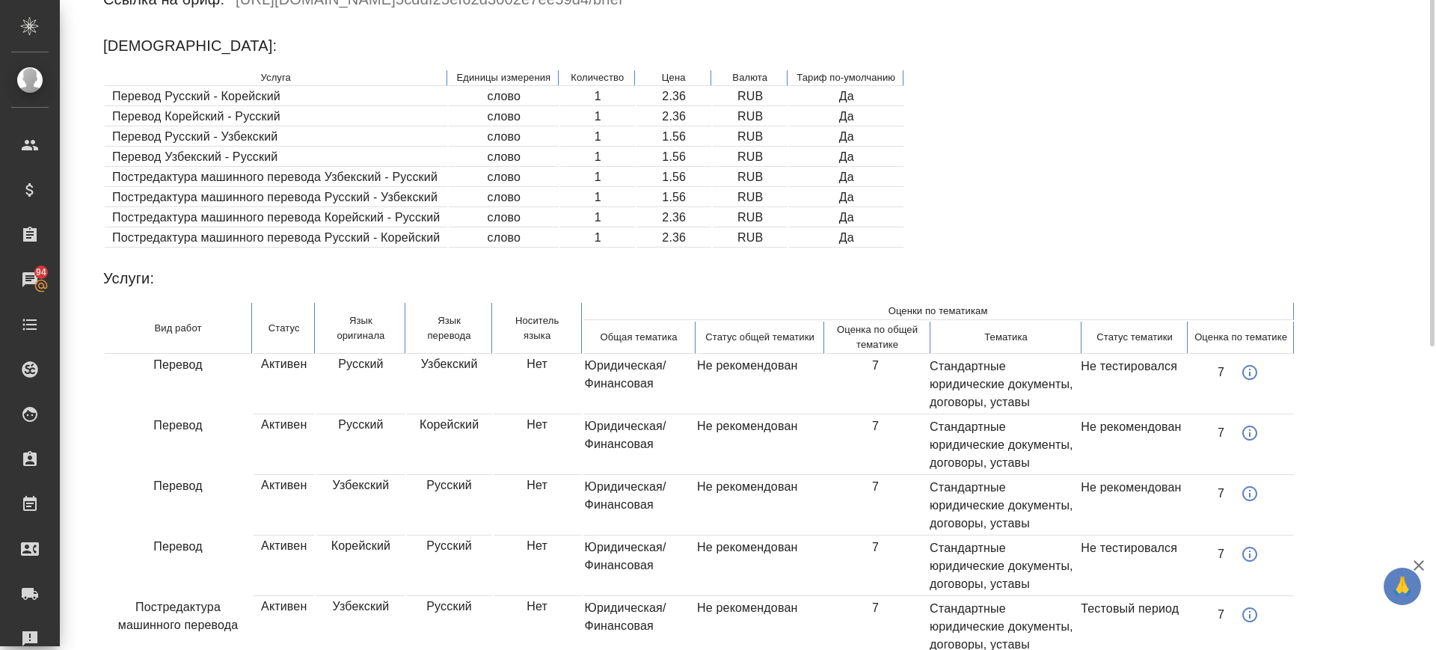
scroll to position [118, 0]
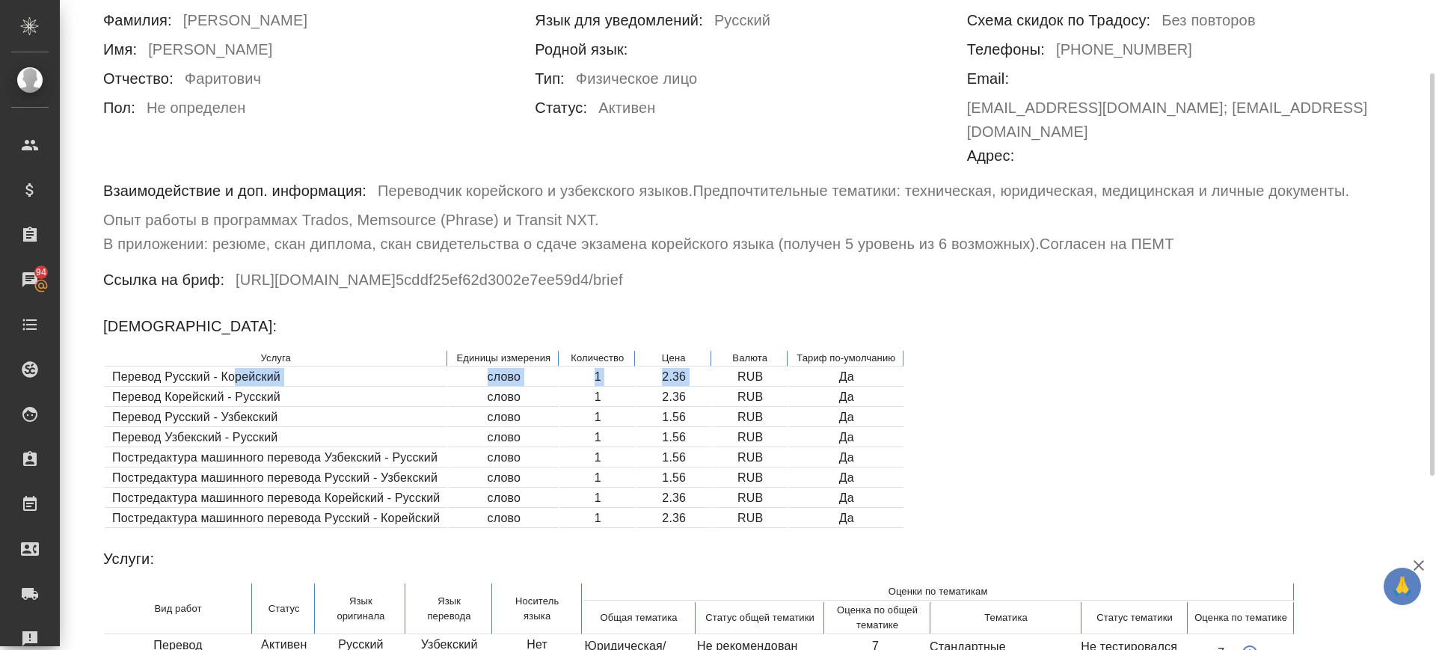
drag, startPoint x: 237, startPoint y: 329, endPoint x: 714, endPoint y: 324, distance: 476.5
click at [714, 368] on tr "Перевод Русский - Корейский слово 1 2.36 RUB Да" at bounding box center [504, 377] width 799 height 19
drag, startPoint x: 714, startPoint y: 324, endPoint x: 690, endPoint y: 326, distance: 24.0
click at [713, 368] on td "RUB" at bounding box center [750, 377] width 75 height 19
drag, startPoint x: 662, startPoint y: 371, endPoint x: 699, endPoint y: 373, distance: 36.7
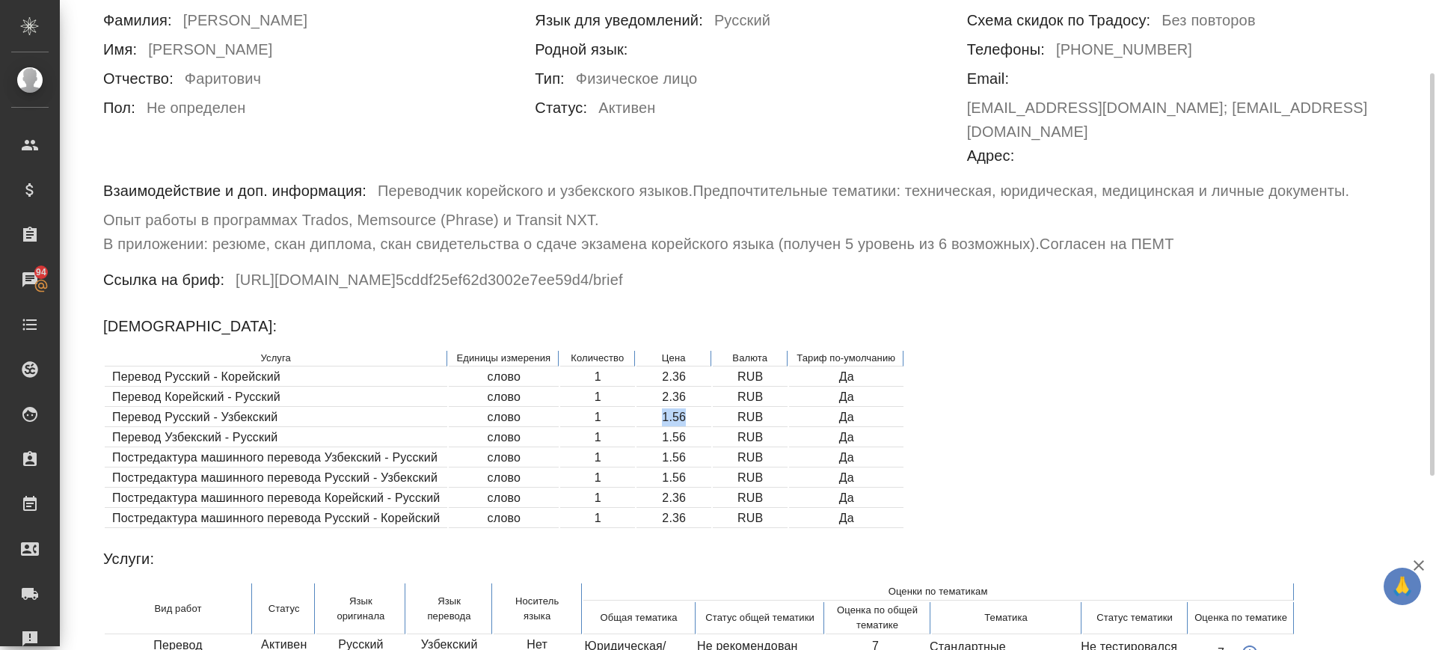
click at [699, 408] on td "1.56" at bounding box center [674, 417] width 75 height 19
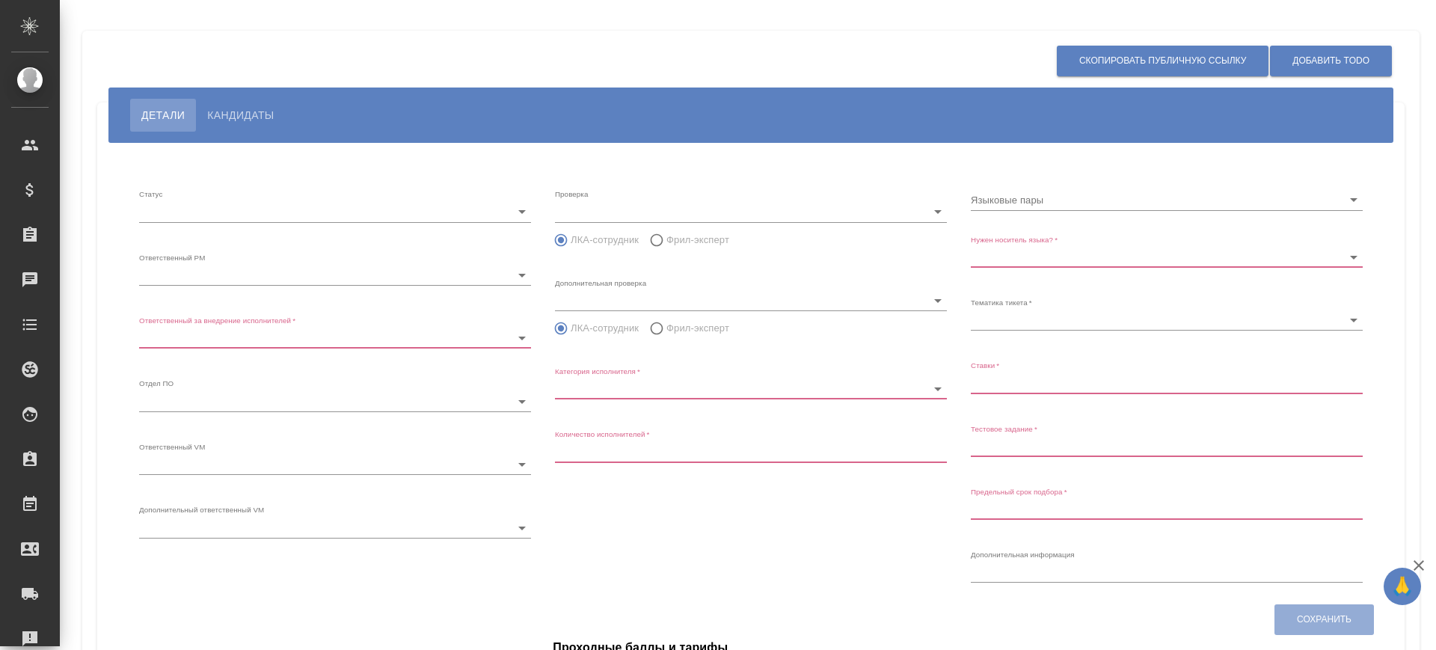
type input "inProgress"
type input "5c20d9dc6b20bf2f1105a5ae"
type input "66dea0ac5b8c3ac2dbf81924"
type input "vm"
type input "5c20d9dc6b20bf2f1105a5b1"
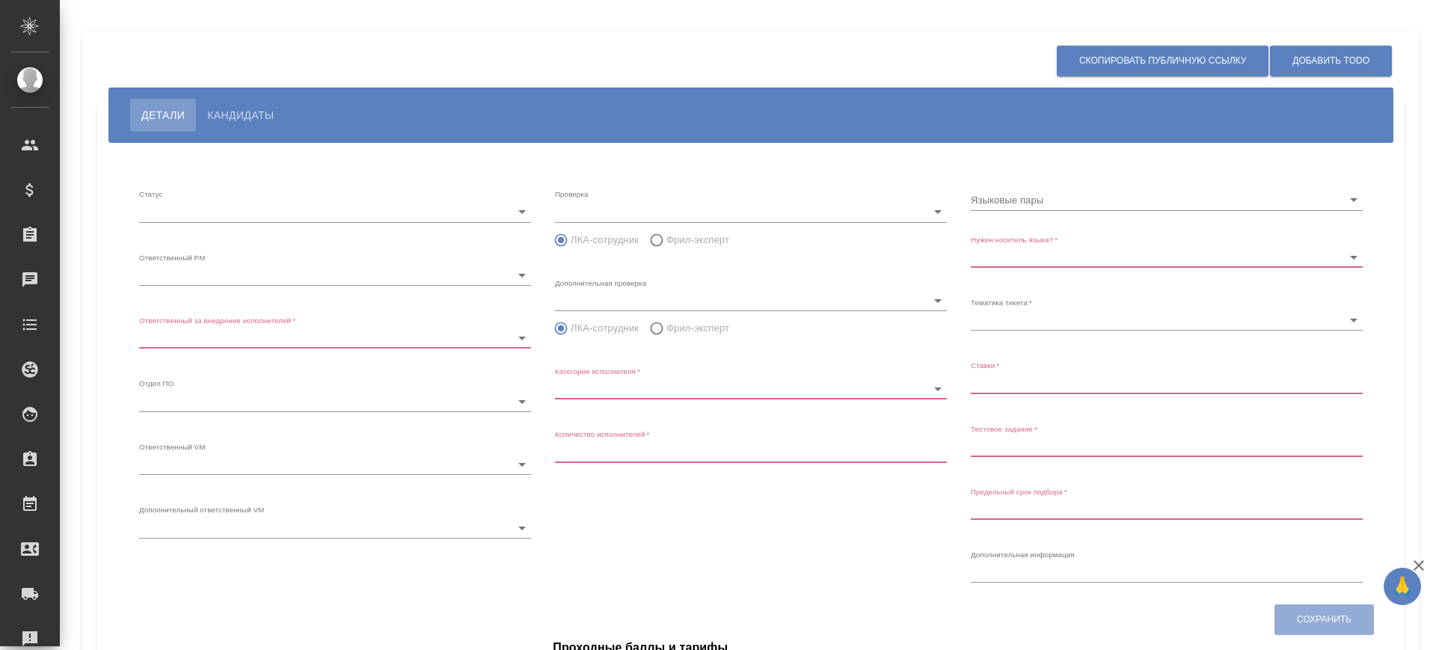
radio input "false"
radio input "true"
type input "60cb54ca22d3a05a4bfb9107"
type input "Переводчик"
type input "1"
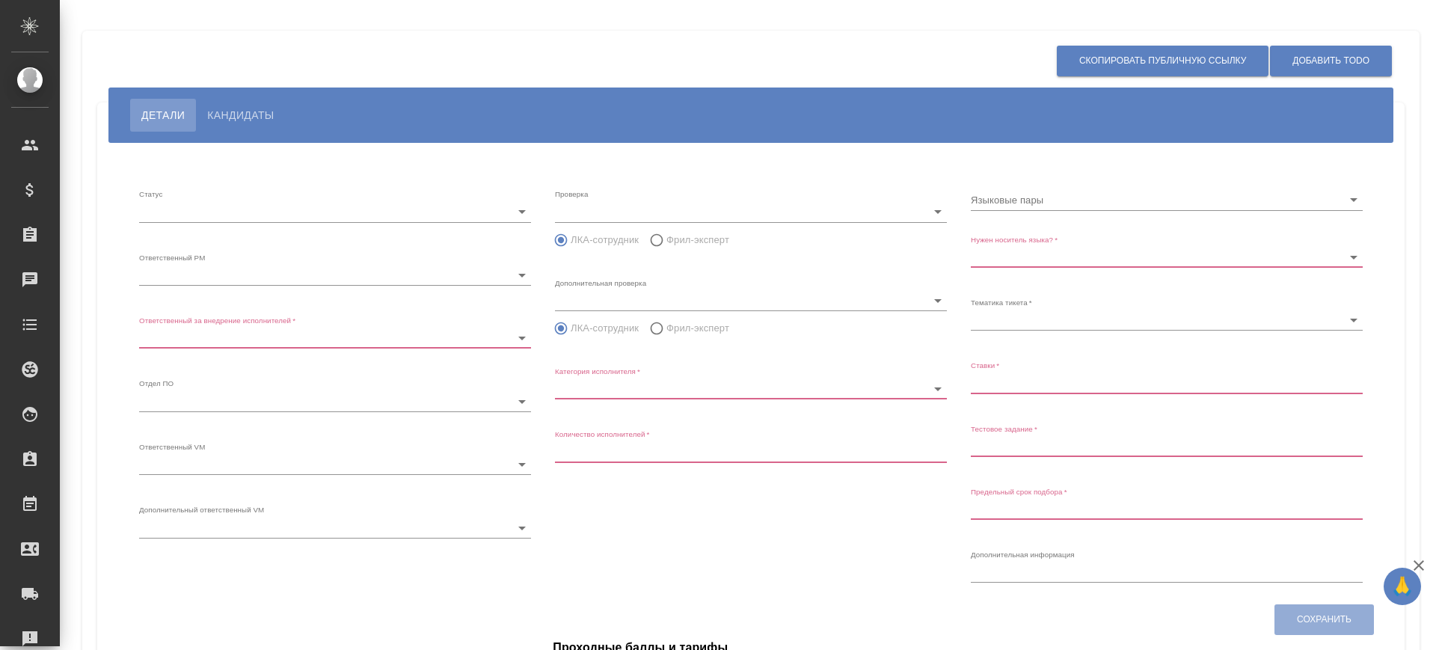
type input "Не обязательно"
type input "5f647205b73bc97568ca66bf"
type input "0,68-0,8"
type input "[DATE] 15:55:00"
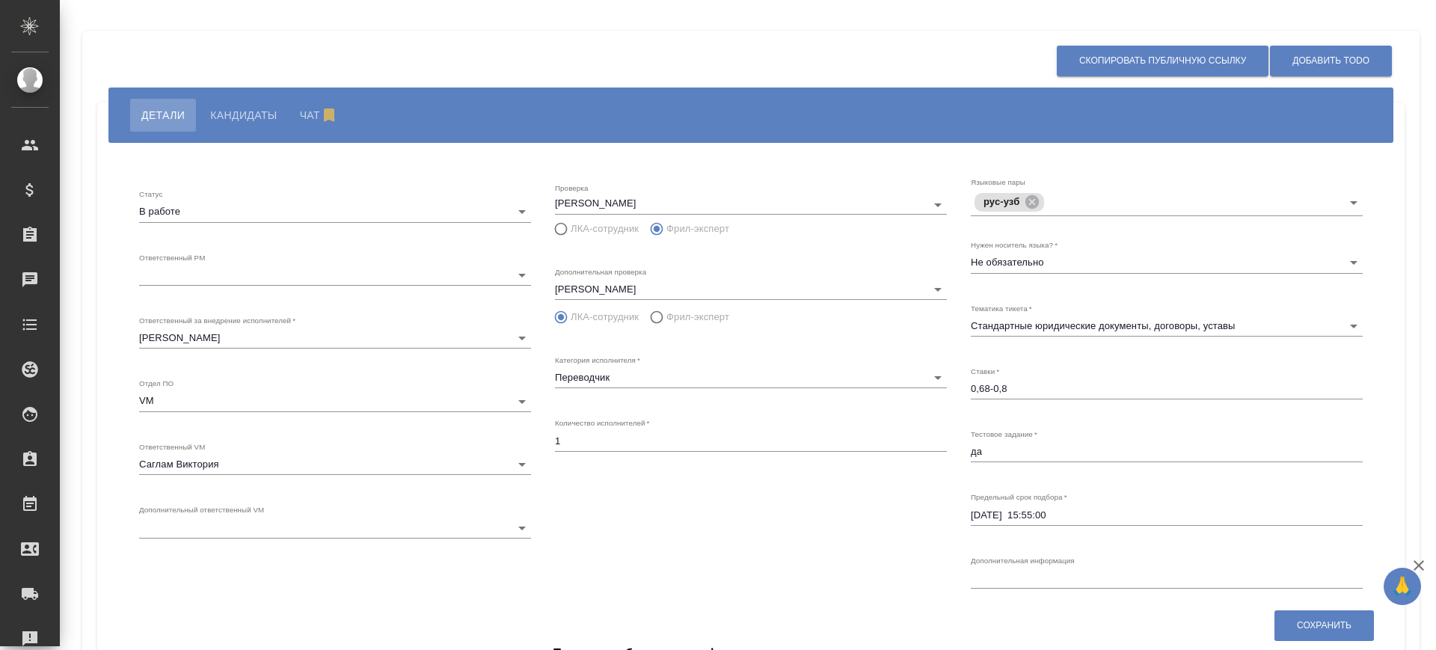
click at [252, 209] on body "🙏 .cls-1 fill:#fff; AWATERA [PERSON_NAME].saglam Клиенты Спецификации Заказы Ча…" at bounding box center [718, 325] width 1436 height 650
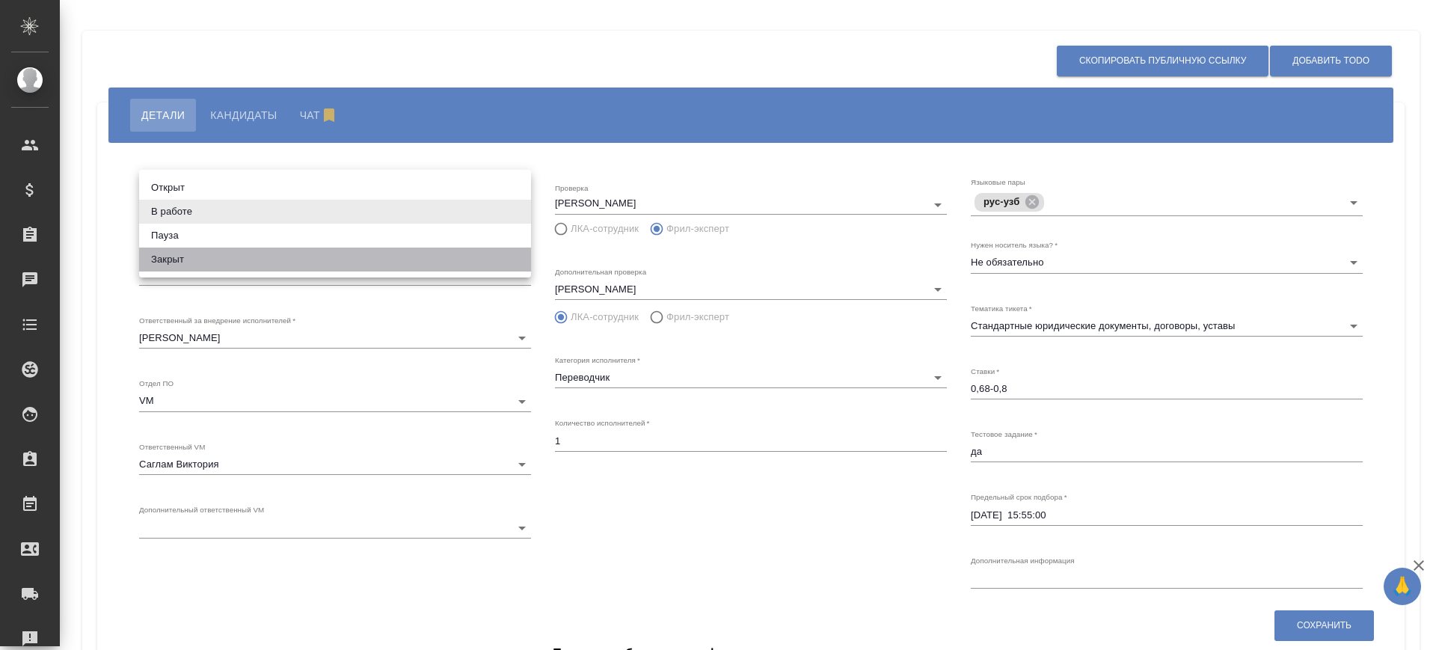
click at [218, 259] on li "Закрыт" at bounding box center [335, 260] width 392 height 24
type input "closed"
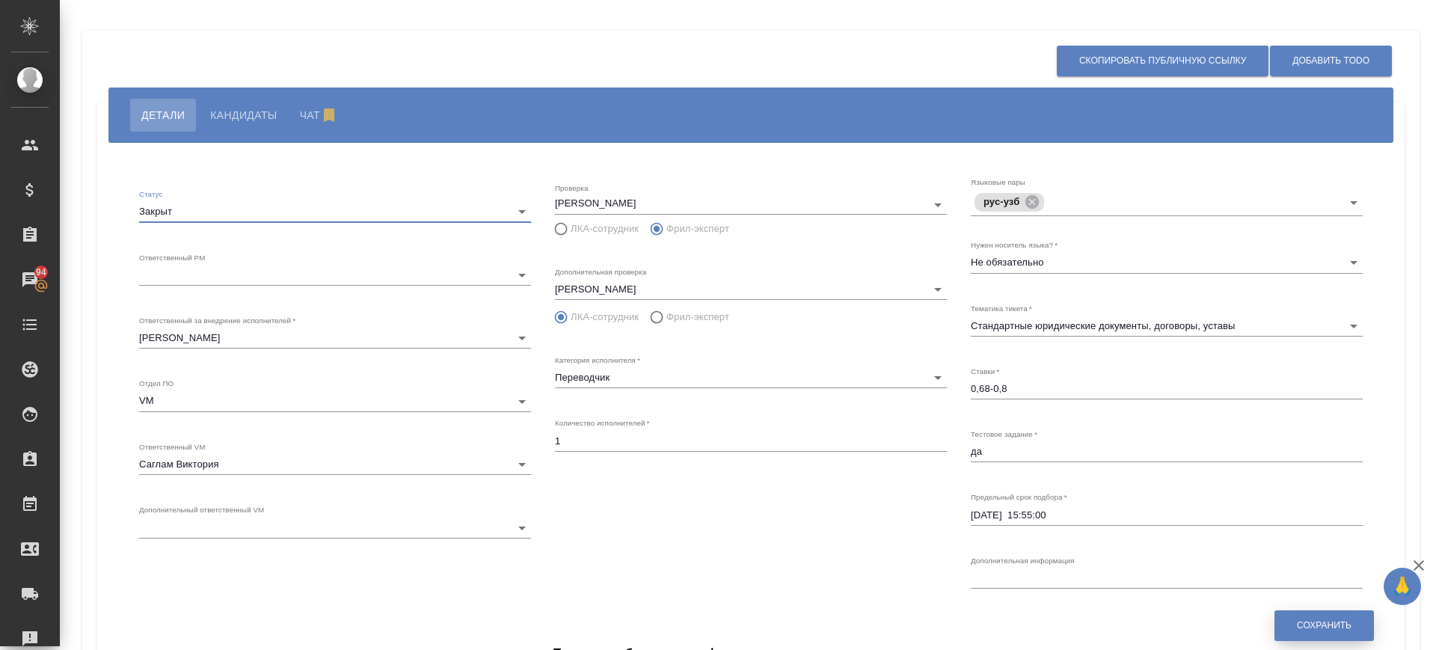
click at [1304, 621] on span "Сохранить" at bounding box center [1324, 625] width 55 height 13
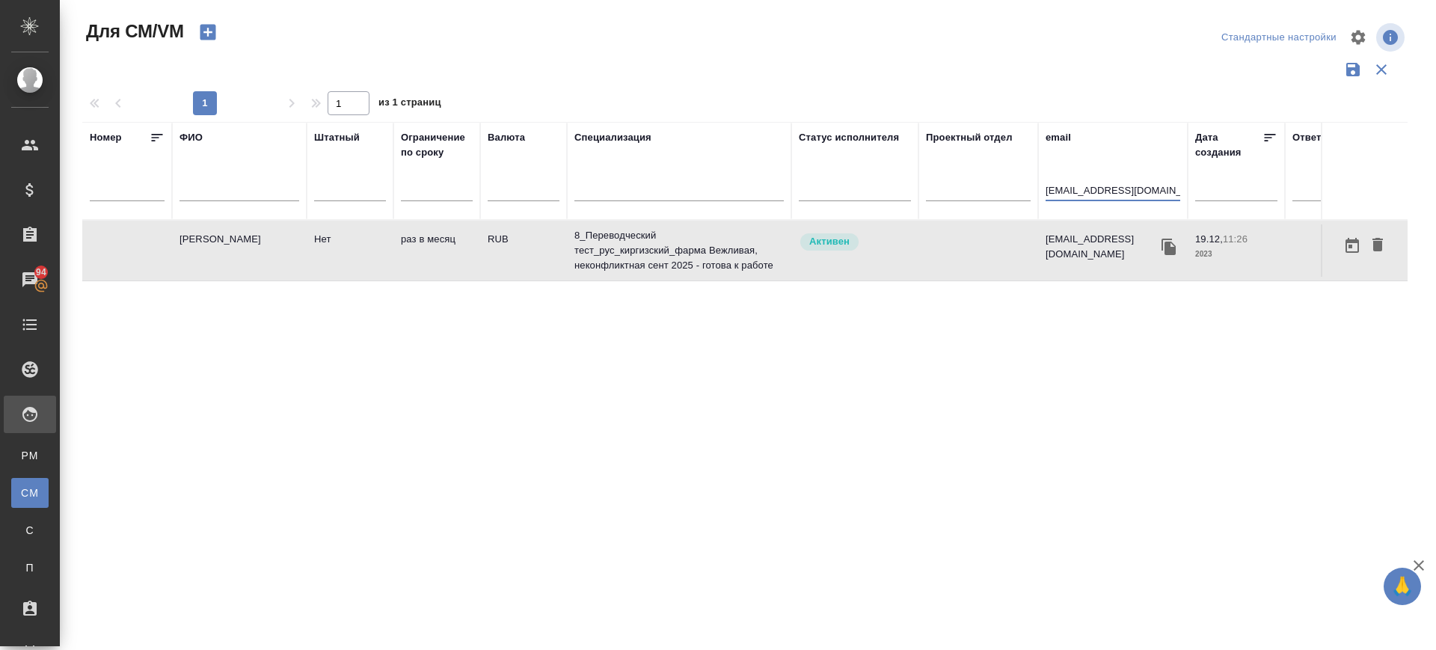
click at [1102, 189] on input "[EMAIL_ADDRESS][DOMAIN_NAME]" at bounding box center [1113, 192] width 135 height 19
click at [1102, 189] on input "j.akimovna999@gmail.com" at bounding box center [1113, 192] width 135 height 19
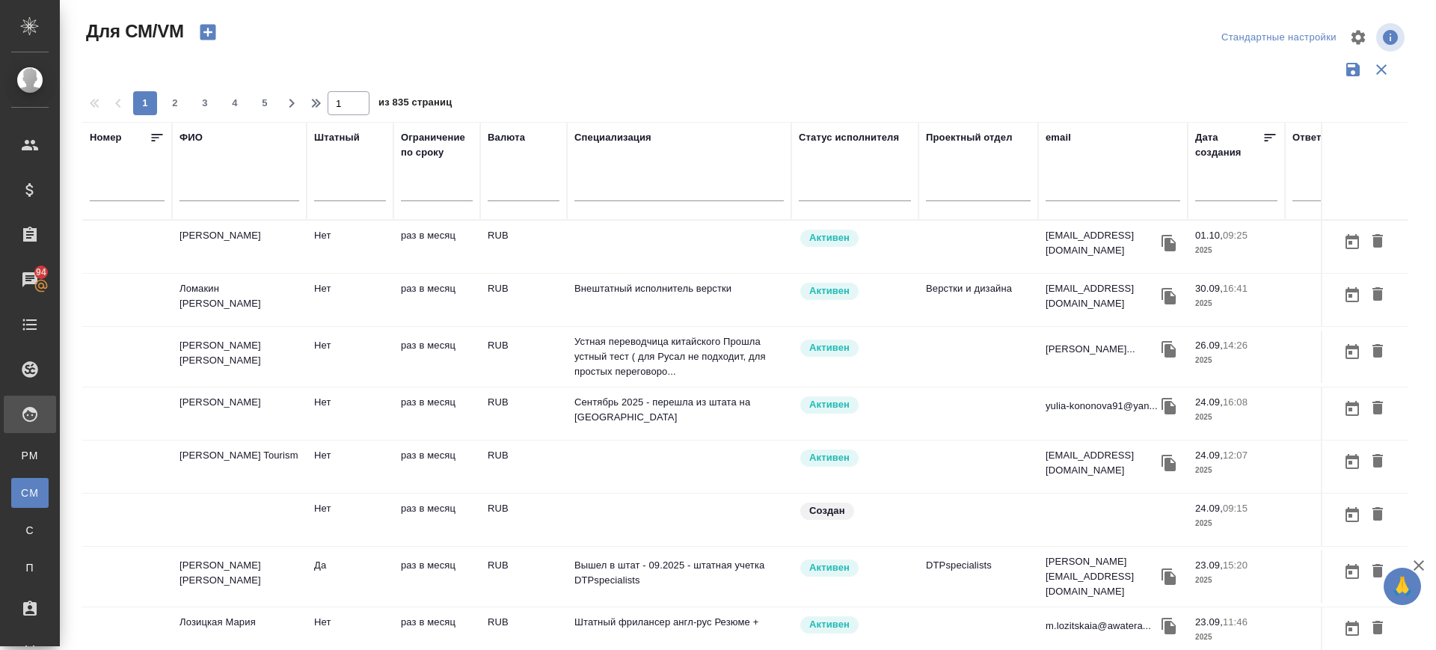
click at [224, 248] on td "Кобзева Елизавета" at bounding box center [239, 247] width 135 height 52
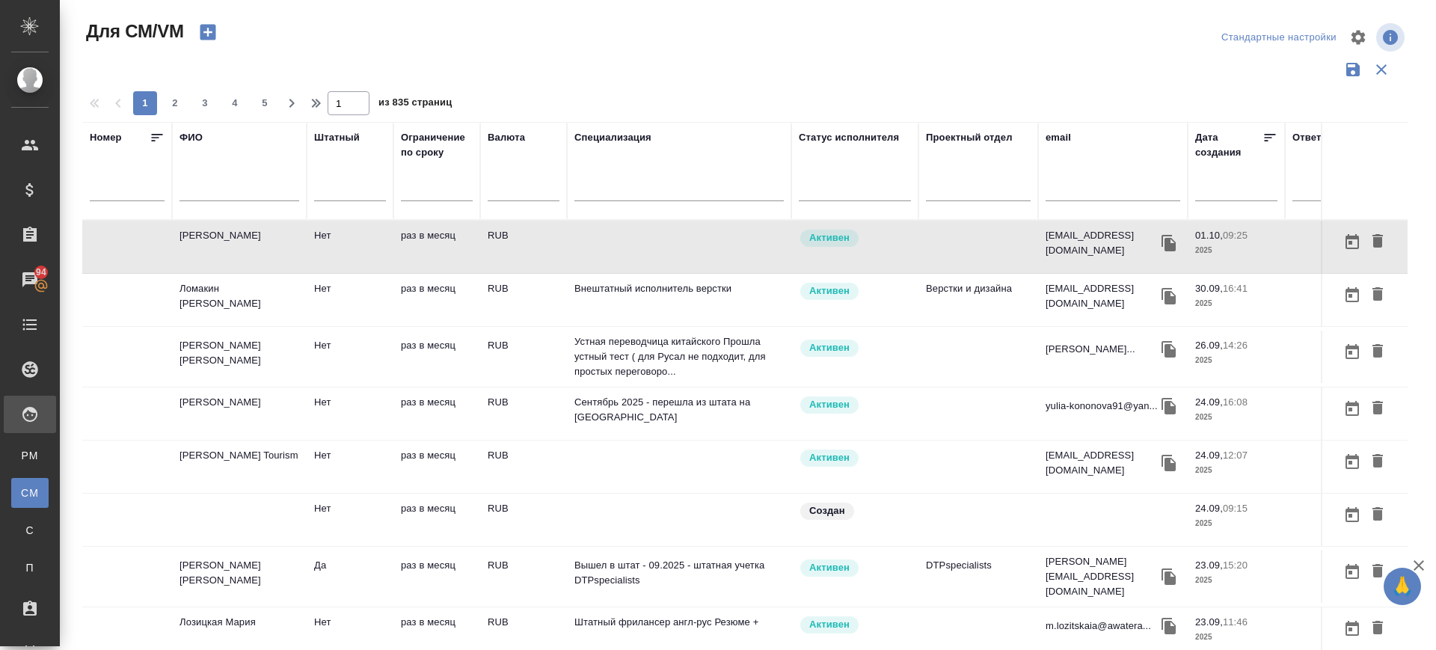
click at [225, 247] on td "Кобзева Елизавета" at bounding box center [239, 247] width 135 height 52
click at [224, 417] on td "[PERSON_NAME]" at bounding box center [239, 413] width 135 height 52
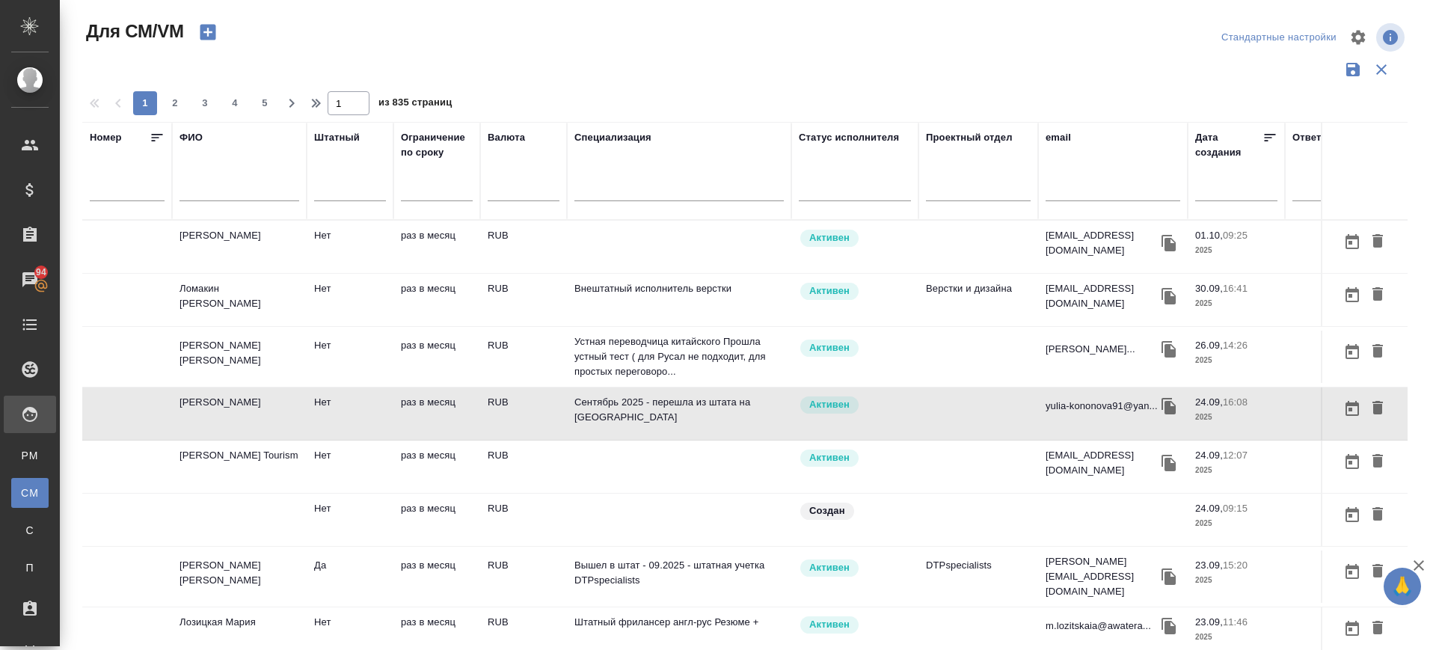
click at [225, 552] on td "Труфанов Владимир" at bounding box center [239, 577] width 135 height 52
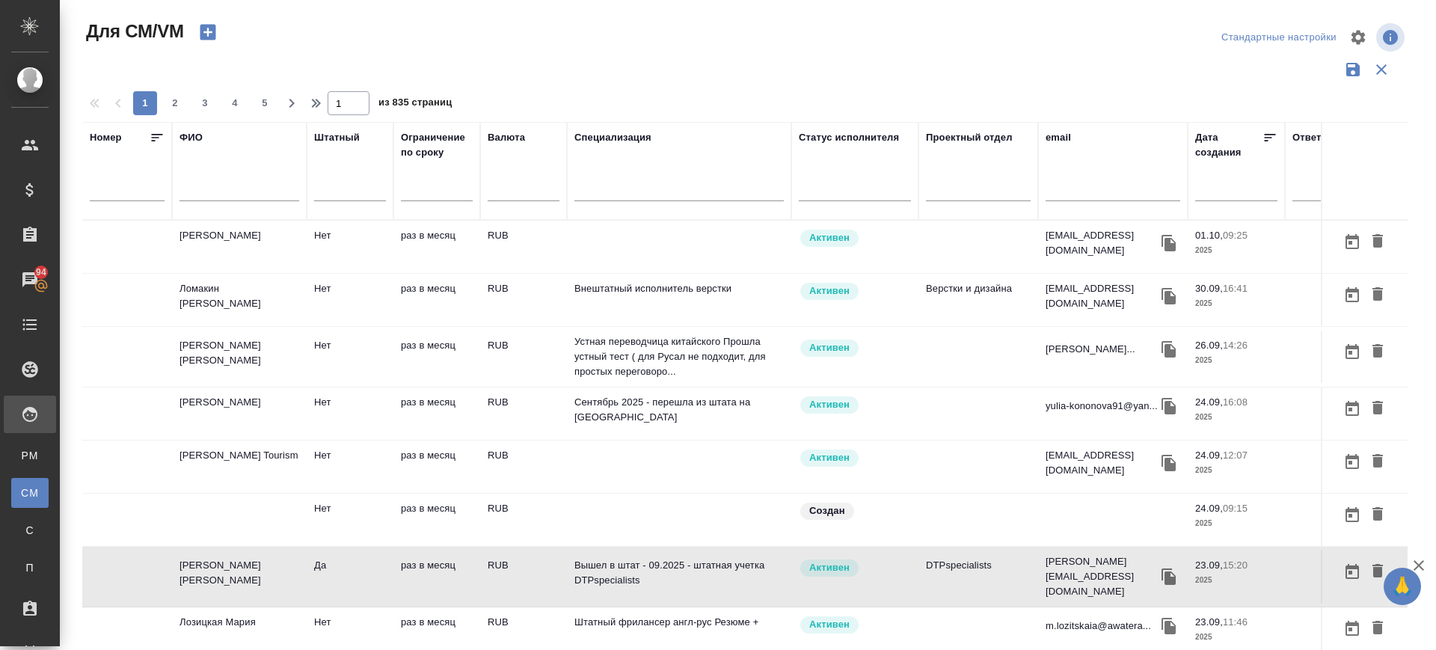
click at [229, 465] on td "Rayna Tourism" at bounding box center [239, 467] width 135 height 52
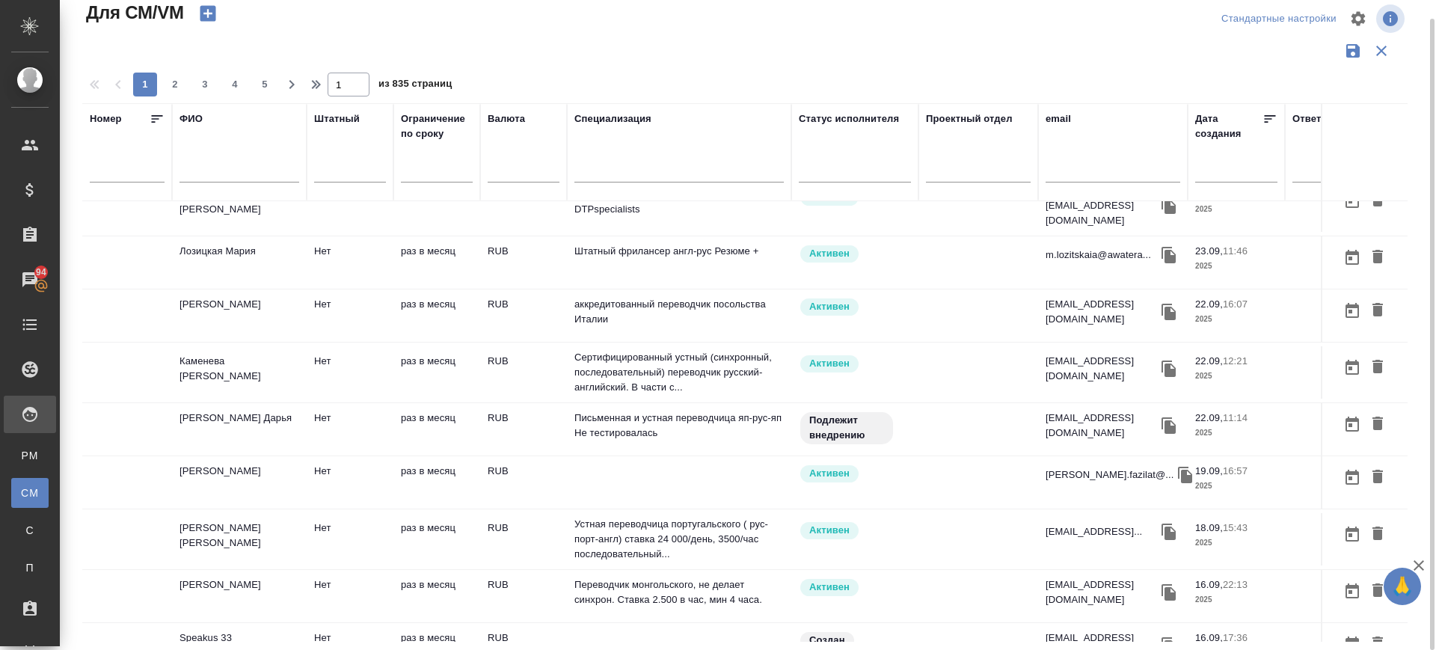
scroll to position [374, 0]
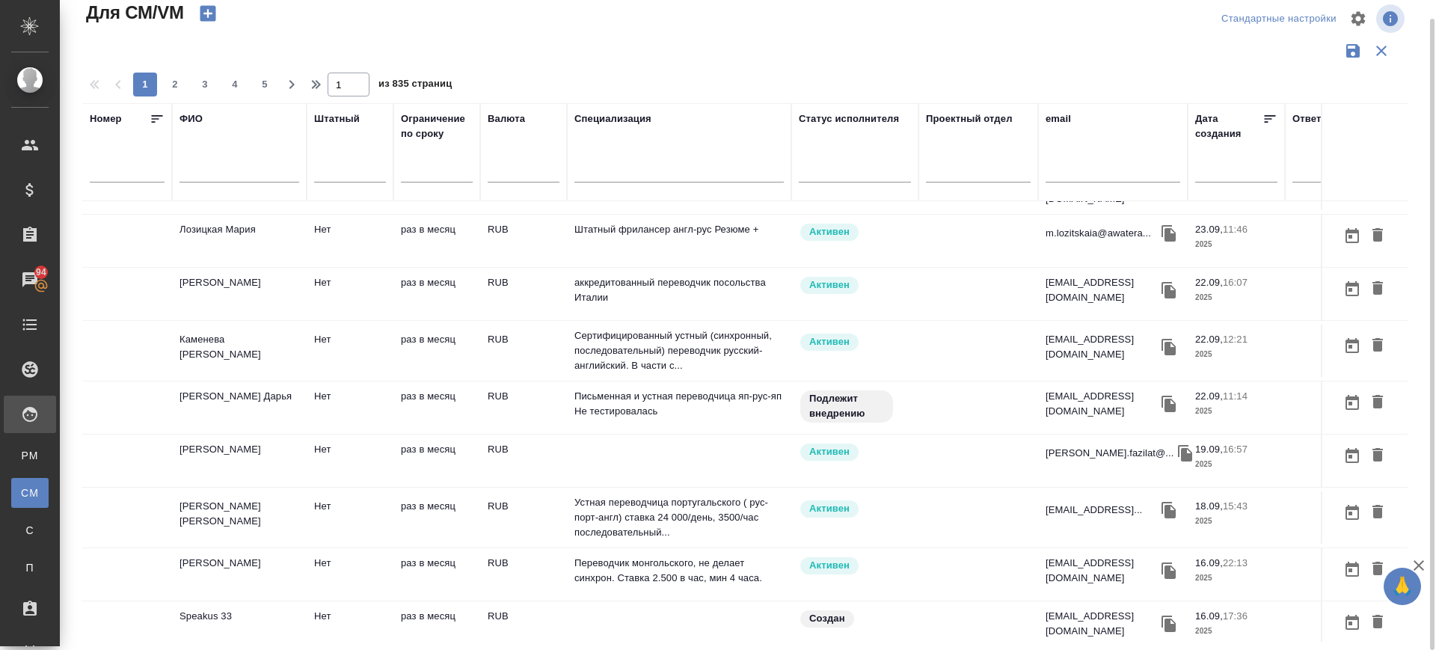
click at [227, 397] on td "Цыкуненко Дарья" at bounding box center [239, 407] width 135 height 52
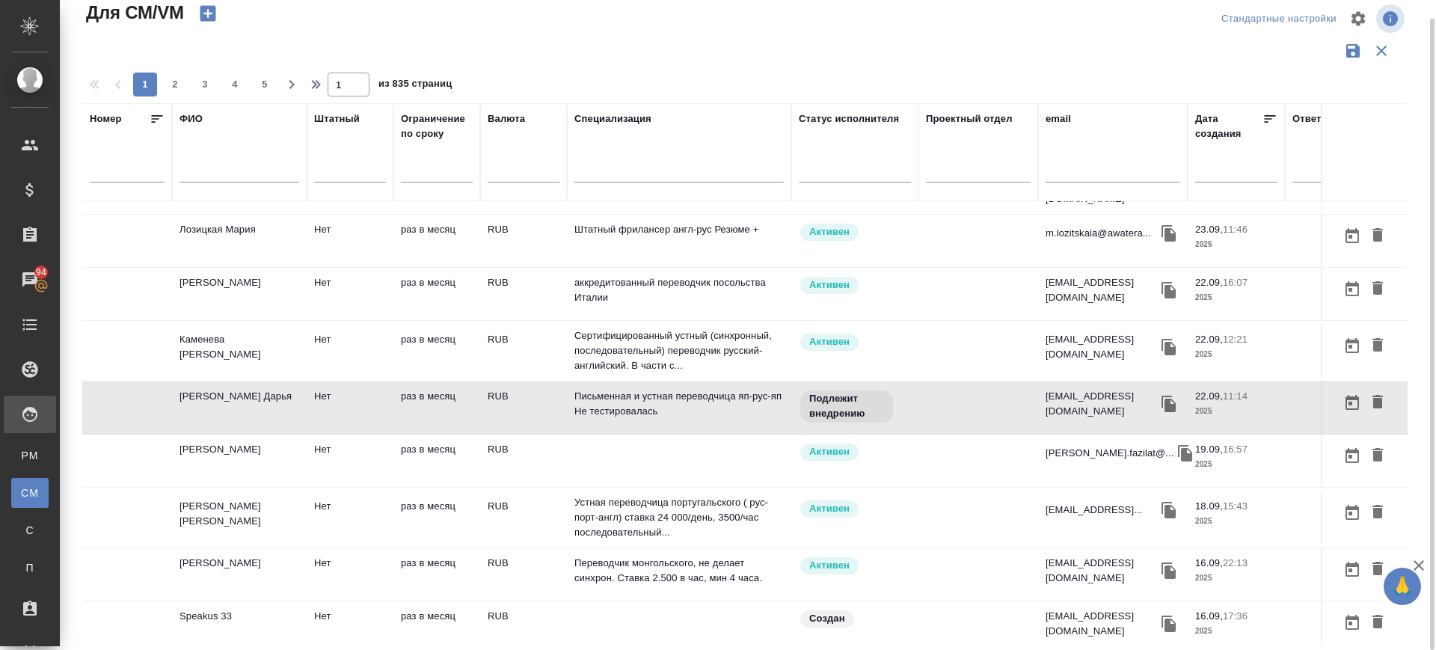
drag, startPoint x: 233, startPoint y: 515, endPoint x: 218, endPoint y: 561, distance: 48.5
click at [227, 517] on td "Щелчкова Екатерина" at bounding box center [239, 517] width 135 height 52
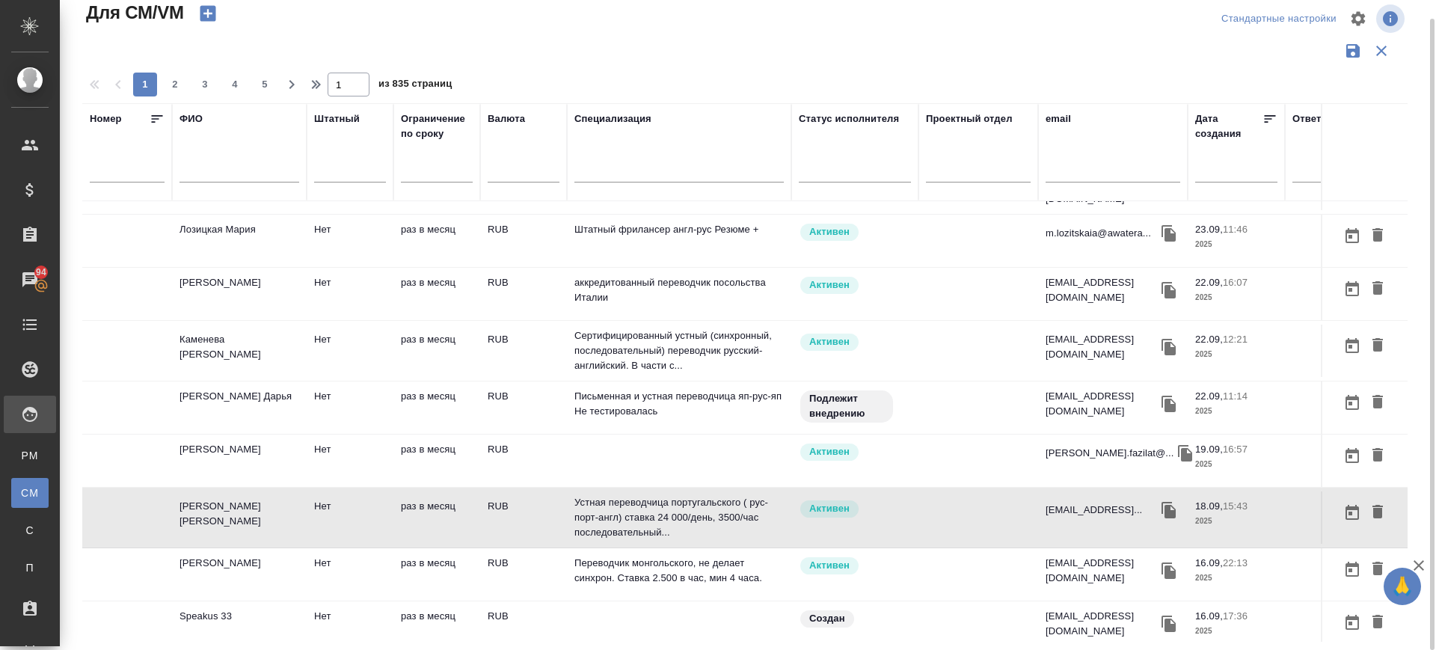
click at [218, 566] on td "Балданцэрэн Амгалан" at bounding box center [239, 574] width 135 height 52
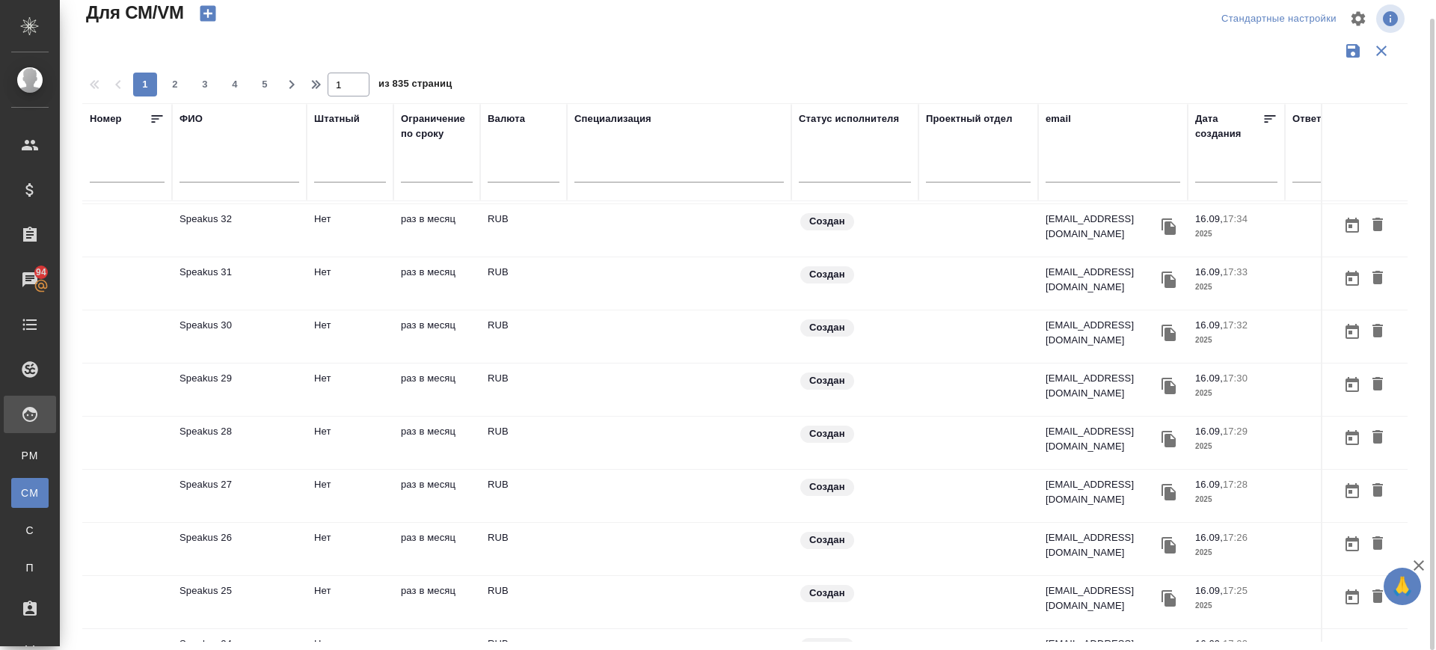
scroll to position [925, 0]
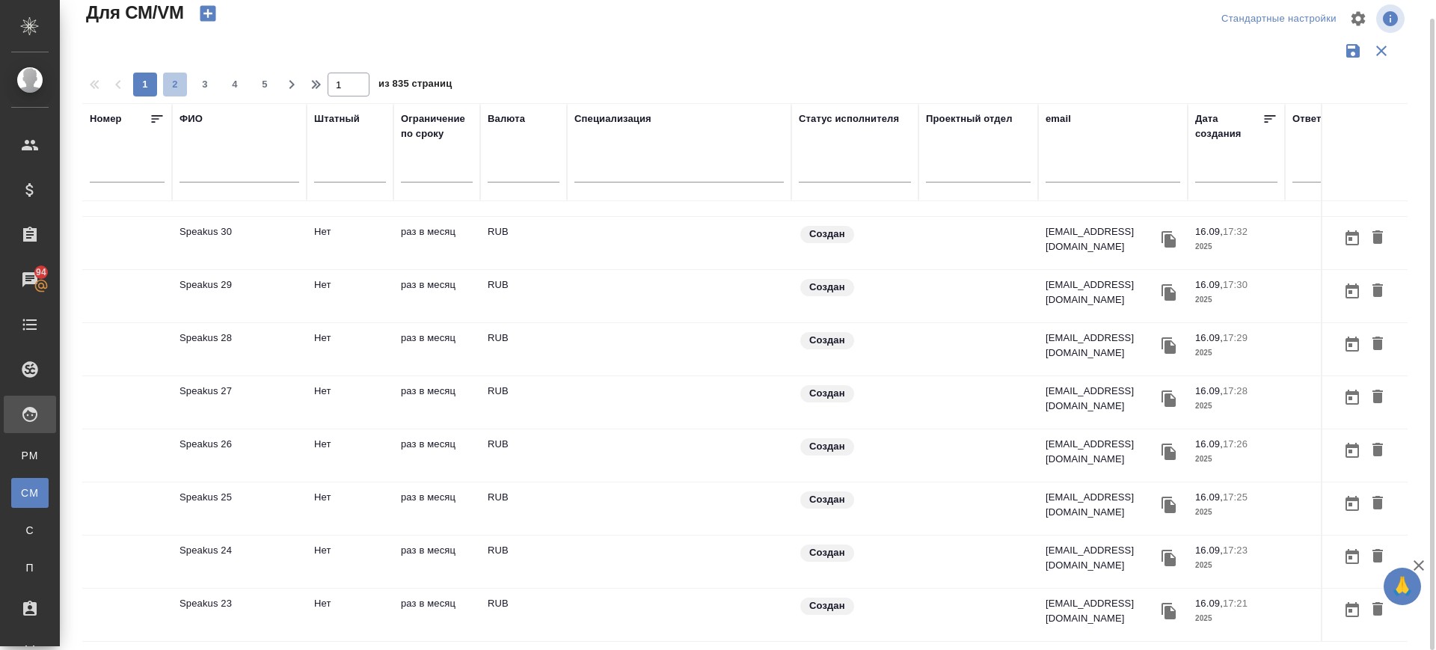
click at [182, 82] on span "2" at bounding box center [175, 84] width 24 height 15
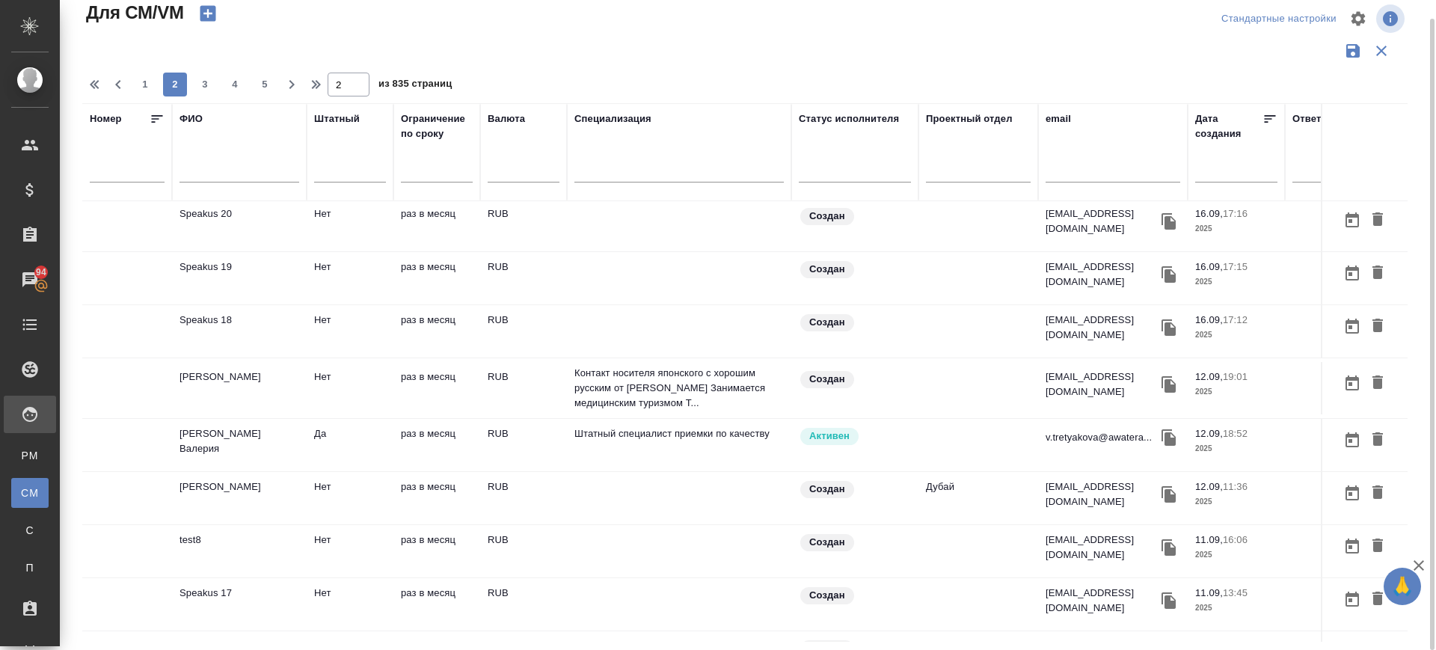
scroll to position [281, 0]
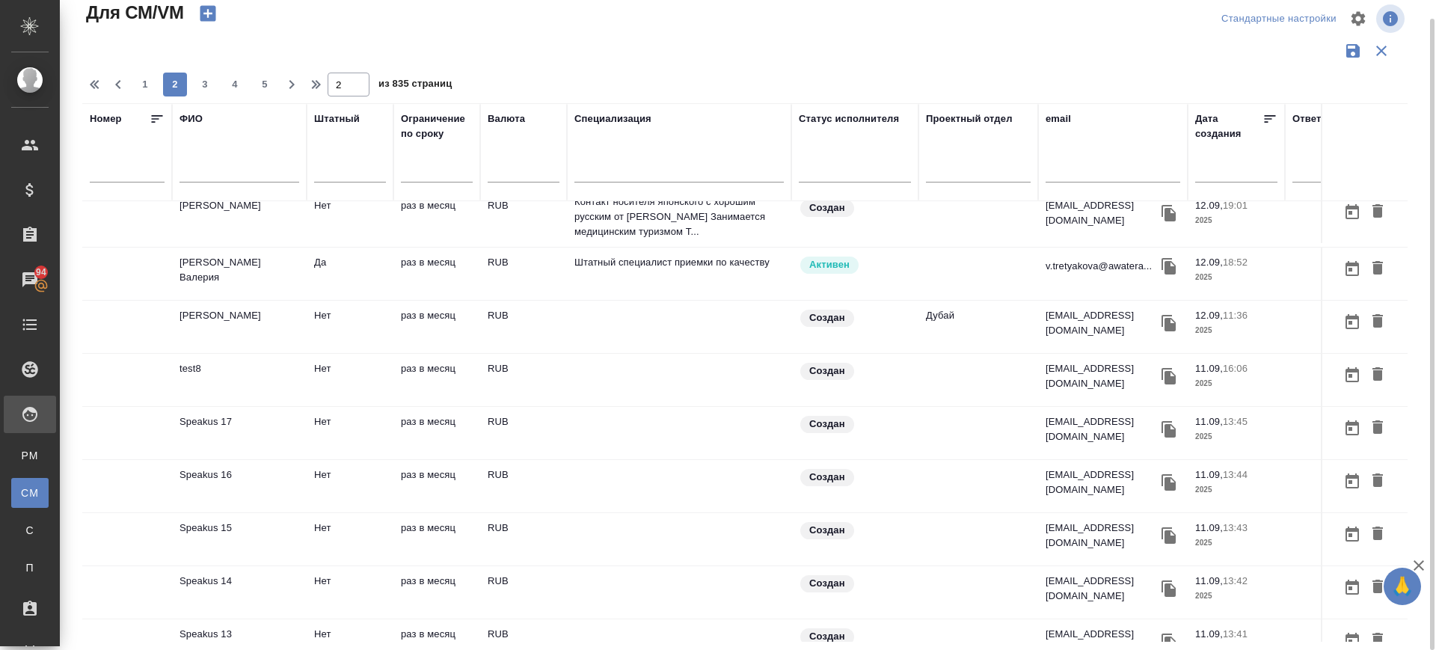
click at [254, 220] on td "Ямада Норико" at bounding box center [239, 217] width 135 height 52
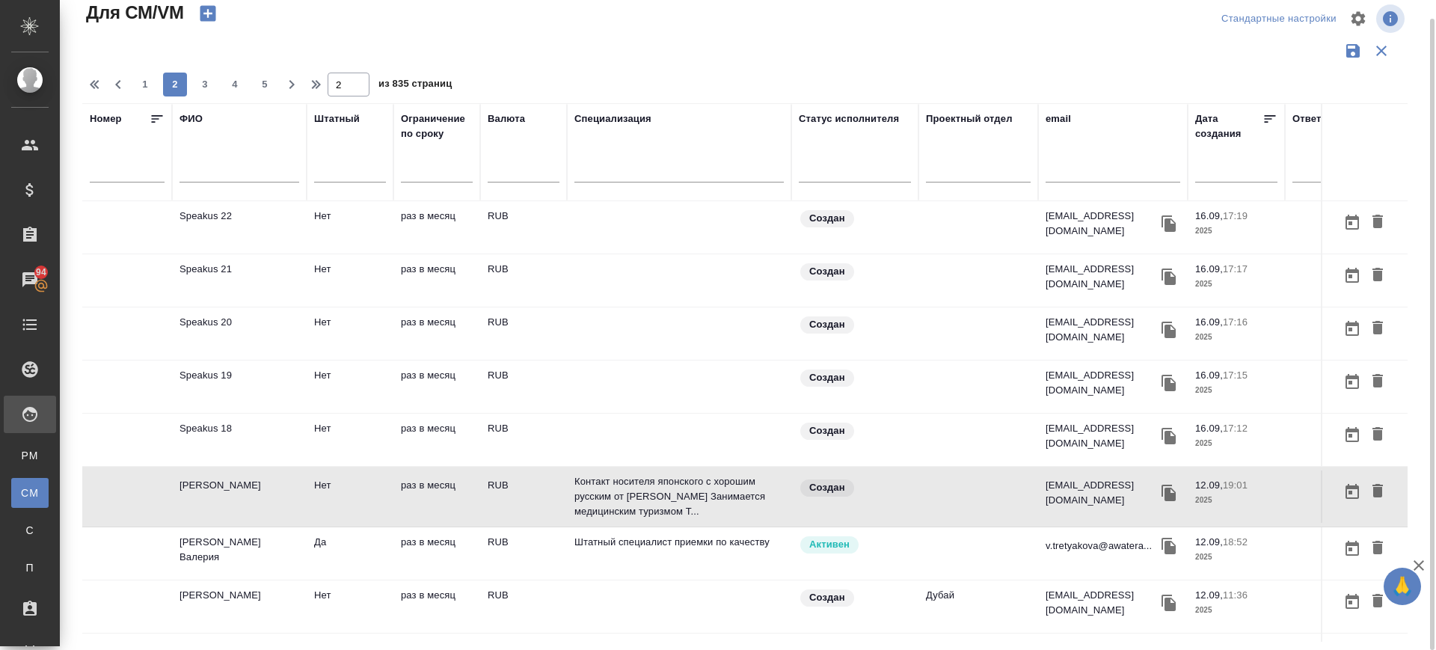
scroll to position [0, 0]
drag, startPoint x: 211, startPoint y: 81, endPoint x: 227, endPoint y: 170, distance: 90.5
click at [211, 80] on span "3" at bounding box center [205, 84] width 24 height 15
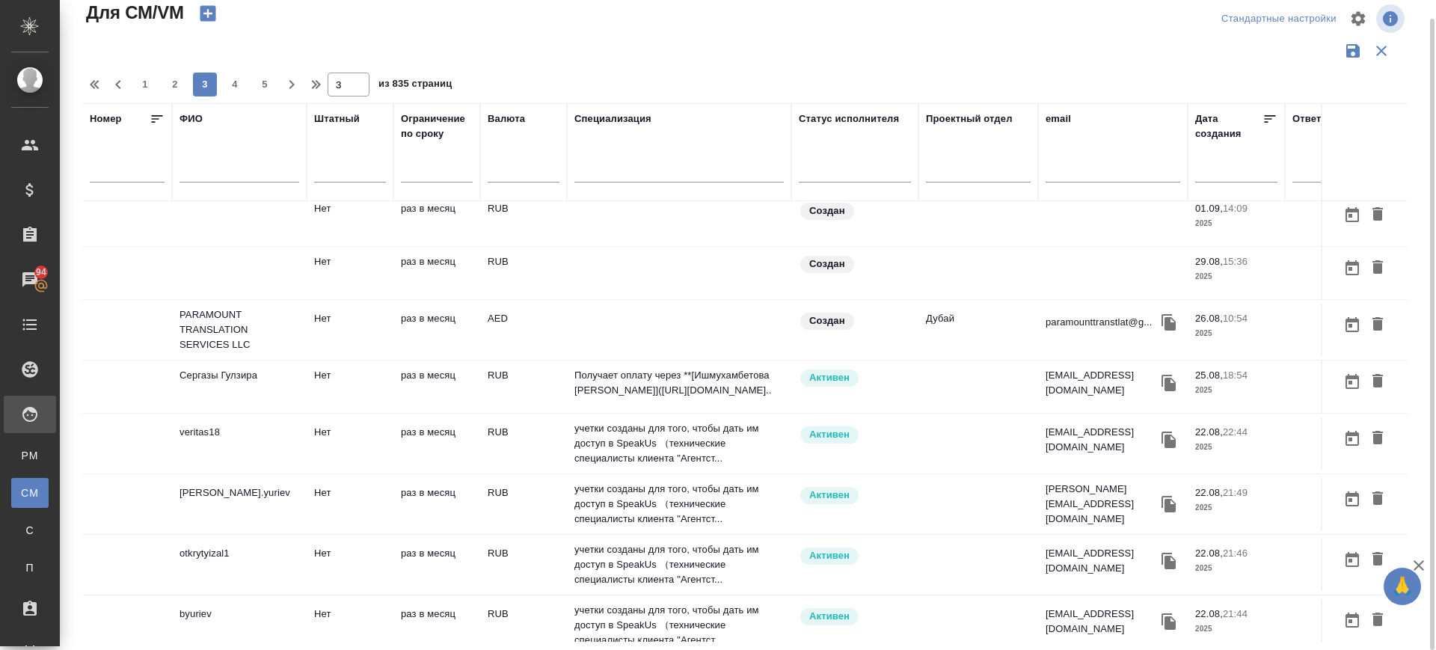
scroll to position [1022, 0]
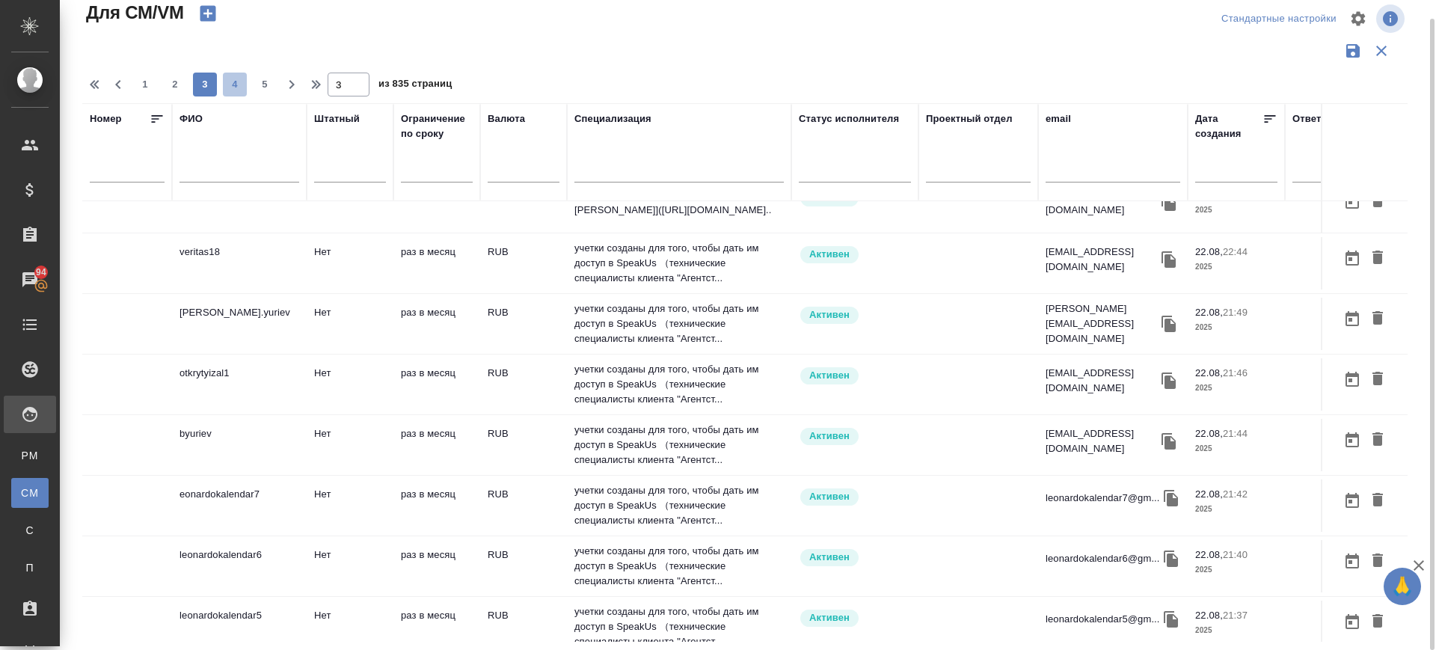
click at [245, 86] on span "4" at bounding box center [235, 84] width 24 height 15
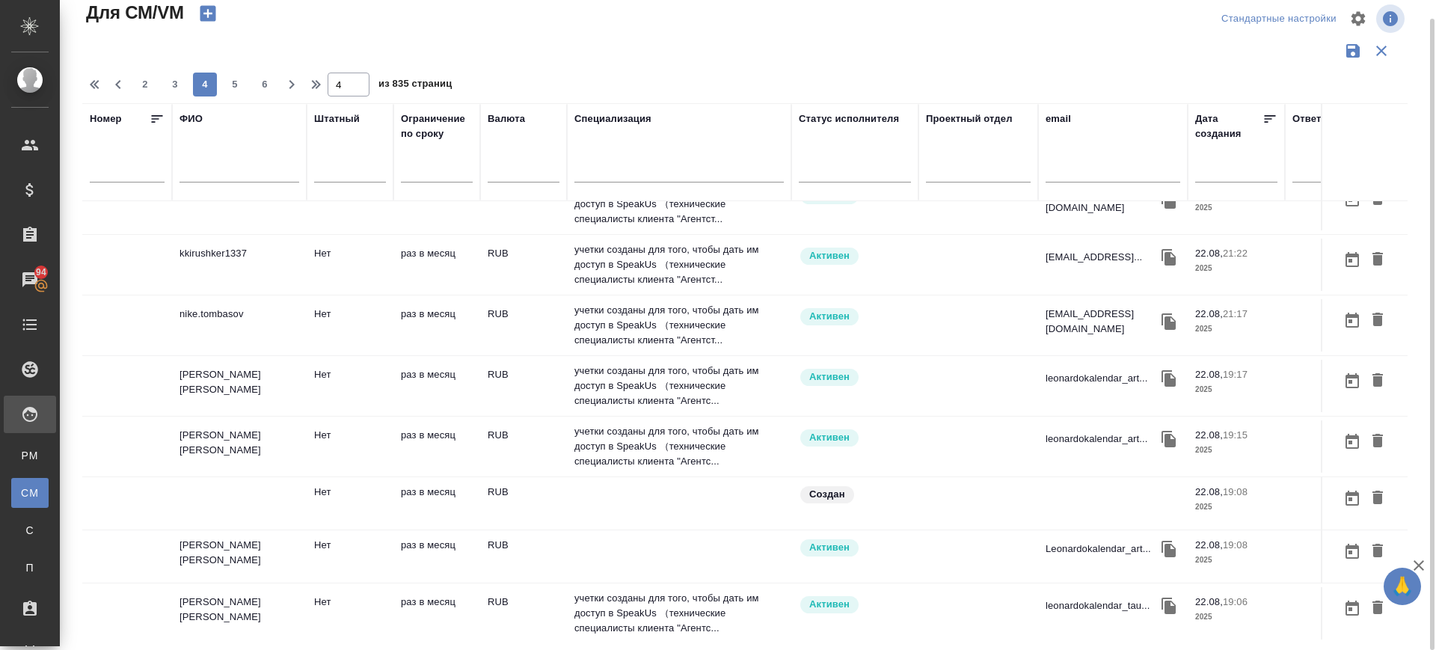
scroll to position [0, 0]
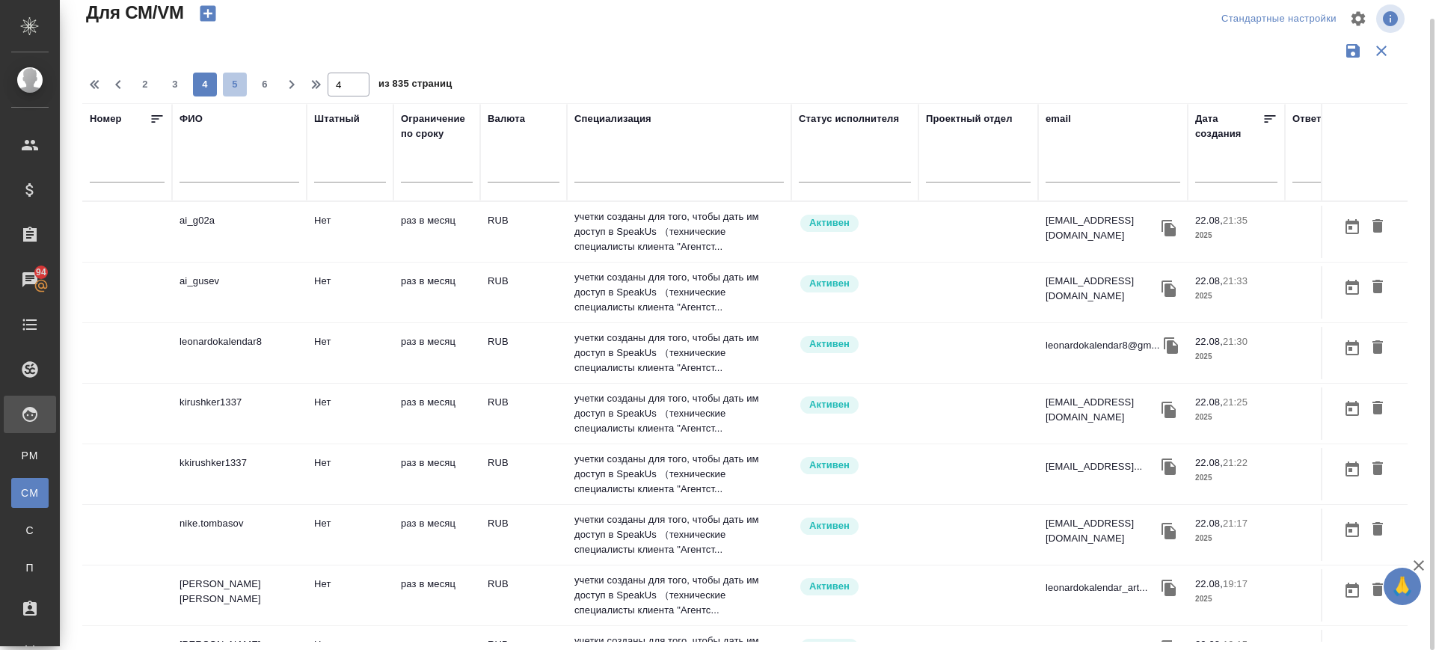
click at [243, 83] on span "5" at bounding box center [235, 84] width 24 height 15
type input "5"
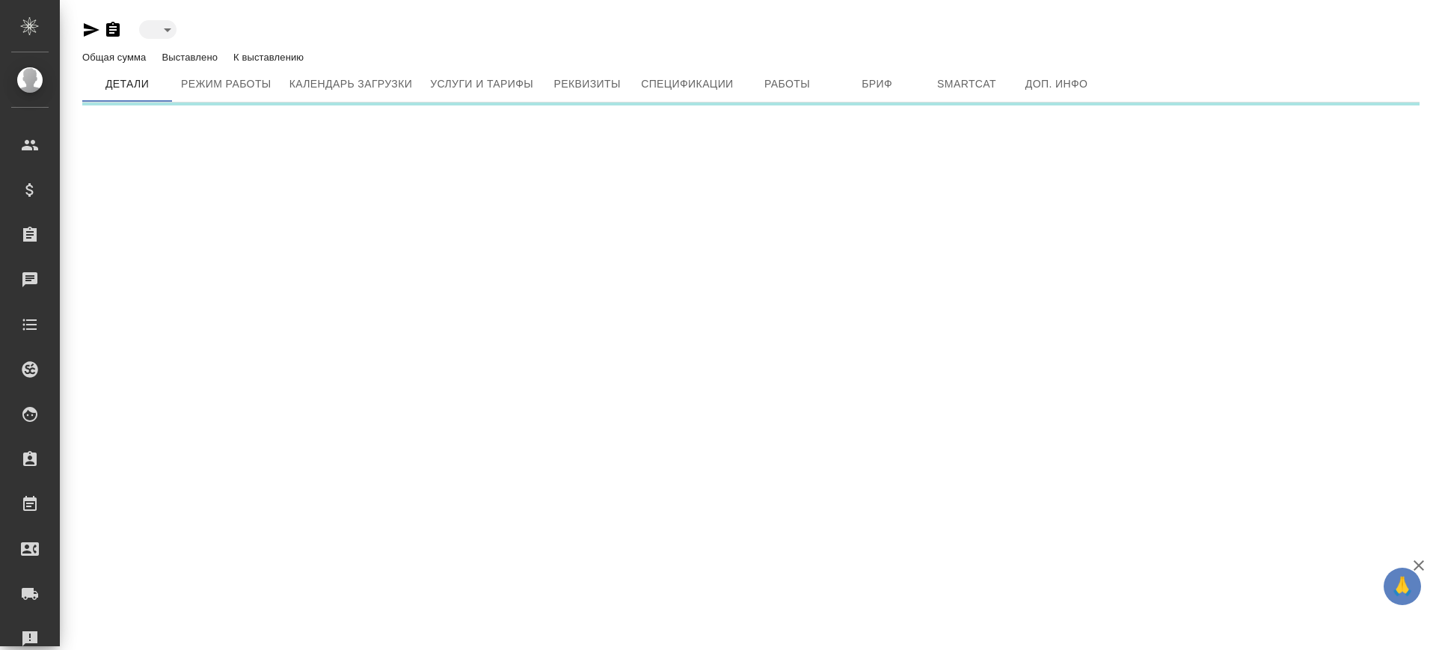
type input "active"
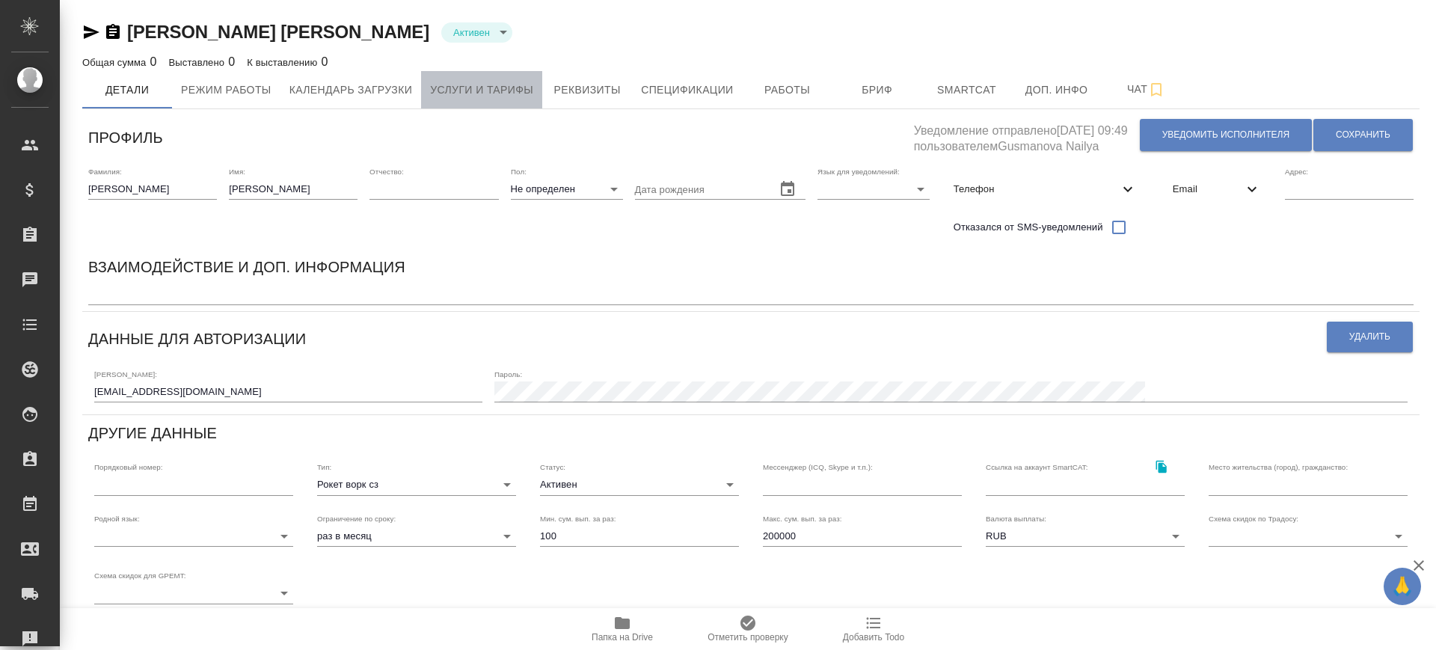
click at [516, 94] on span "Услуги и тарифы" at bounding box center [481, 90] width 103 height 19
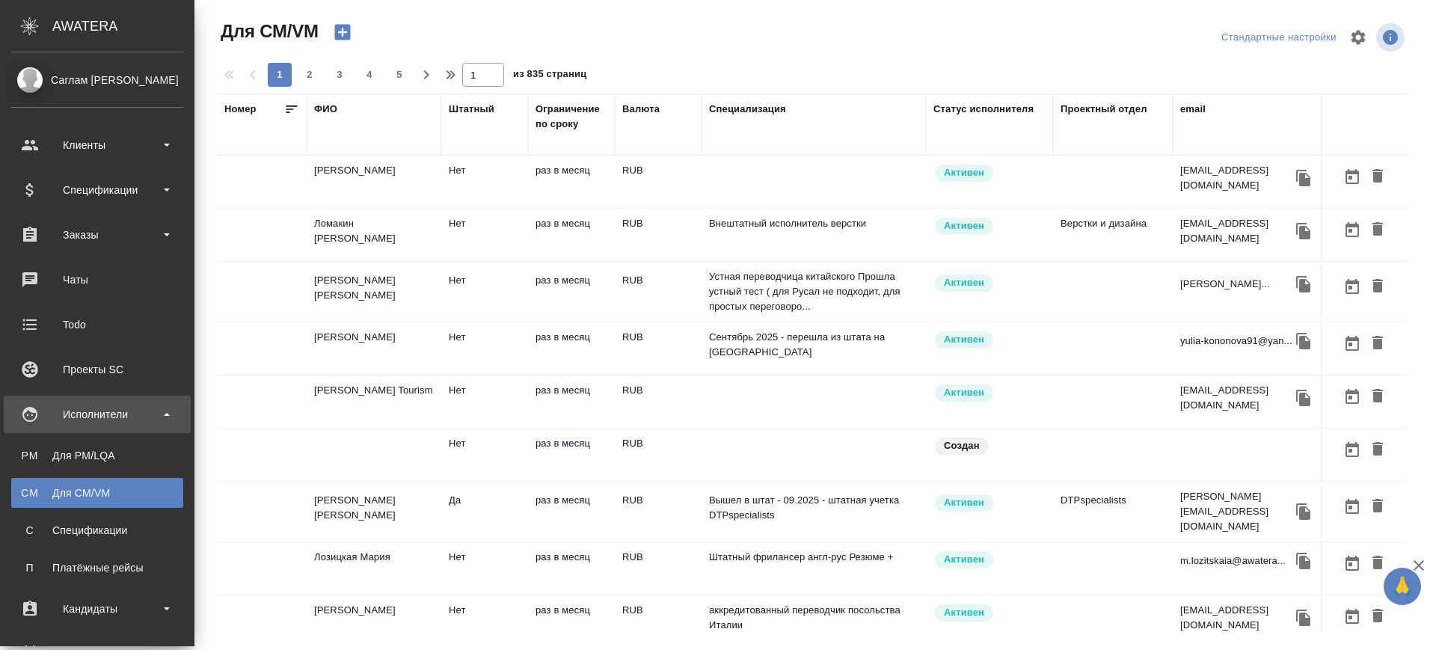
drag, startPoint x: 0, startPoint y: 0, endPoint x: 27, endPoint y: 464, distance: 464.6
click at [27, 464] on link "PM Для PM/LQA" at bounding box center [97, 456] width 172 height 30
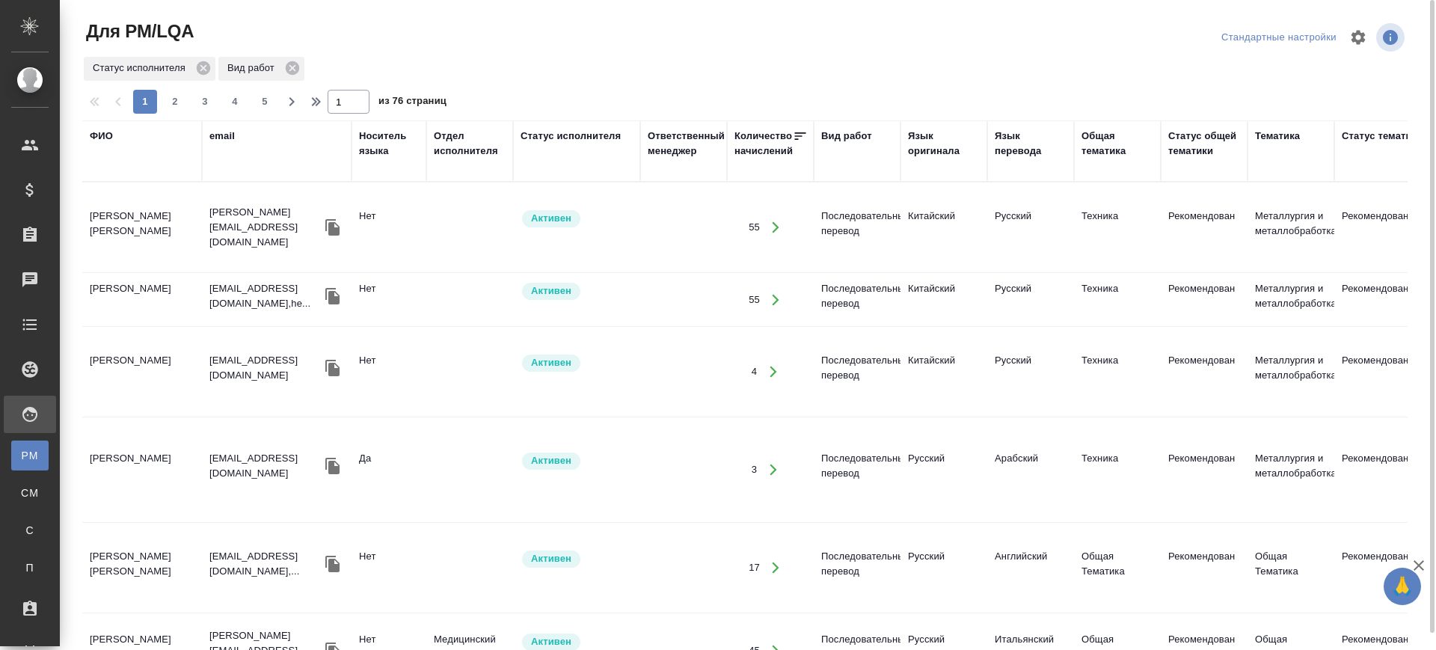
click at [571, 135] on div "Статус исполнителя" at bounding box center [571, 136] width 100 height 15
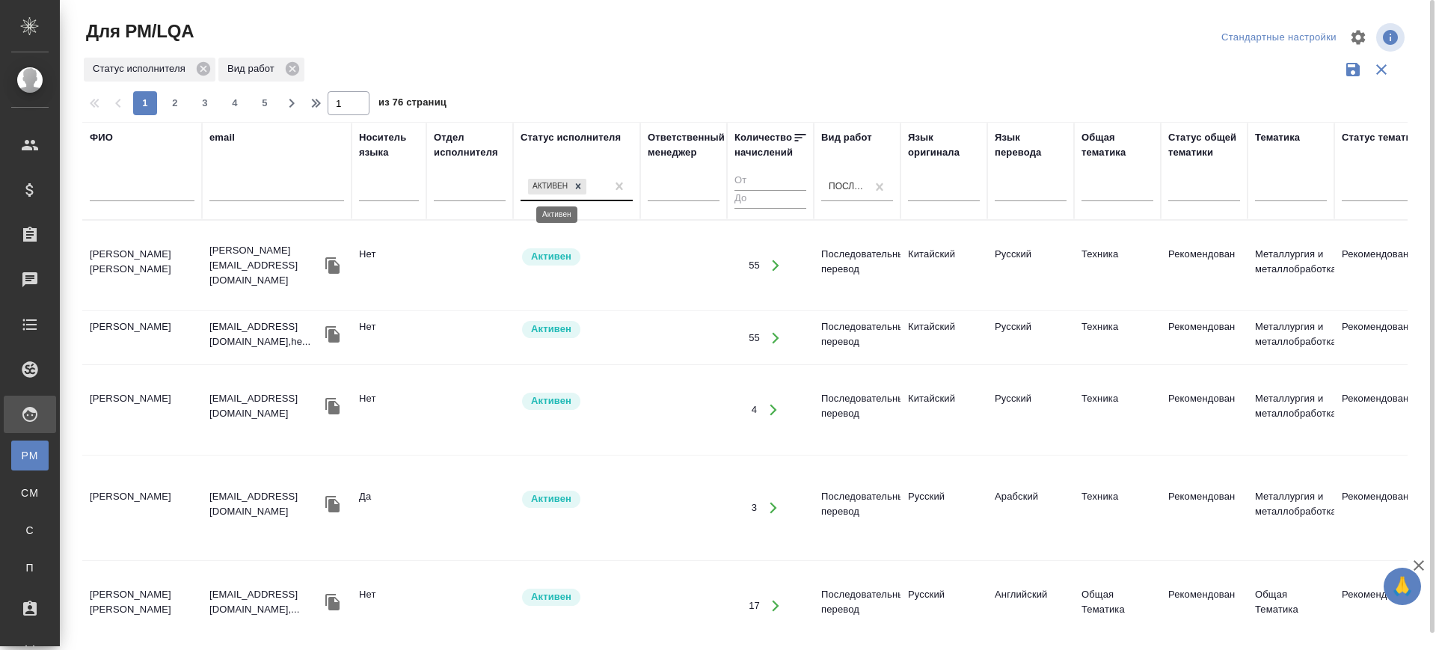
drag, startPoint x: 584, startPoint y: 187, endPoint x: 565, endPoint y: 192, distance: 20.1
click at [583, 186] on div at bounding box center [578, 187] width 16 height 16
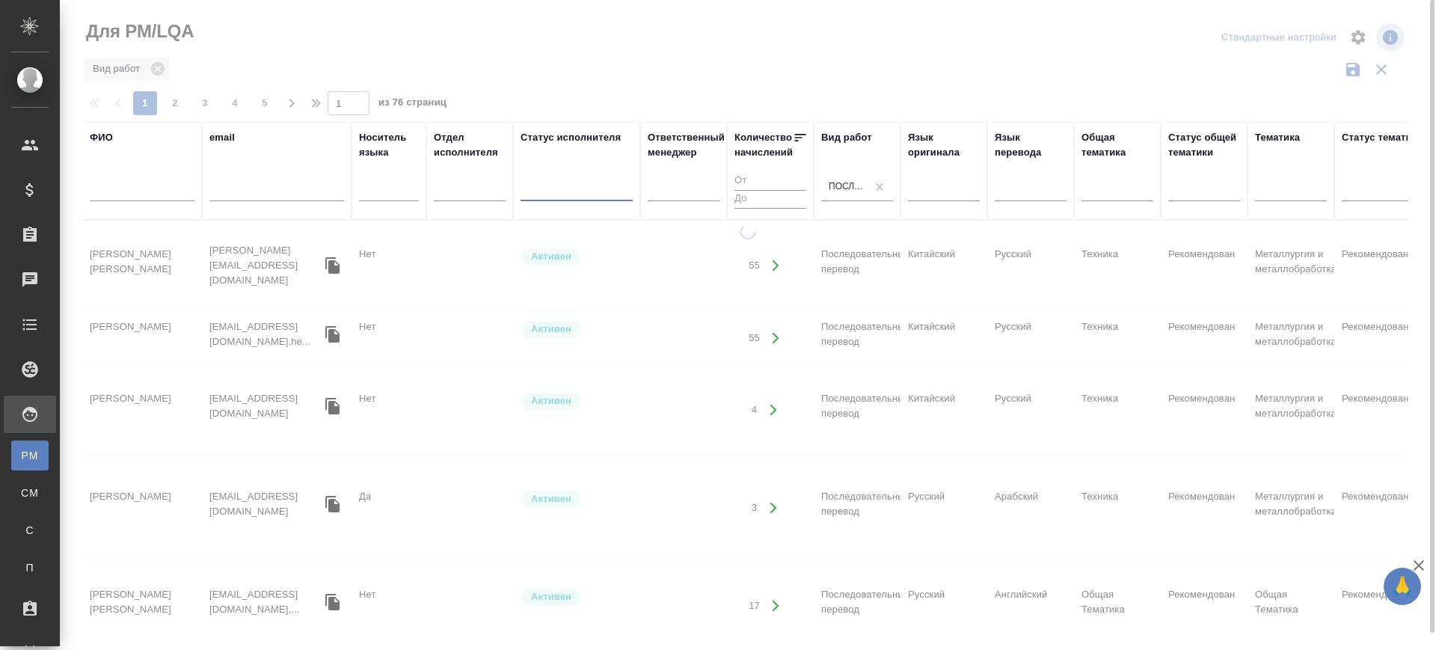
click at [565, 192] on div at bounding box center [577, 187] width 112 height 22
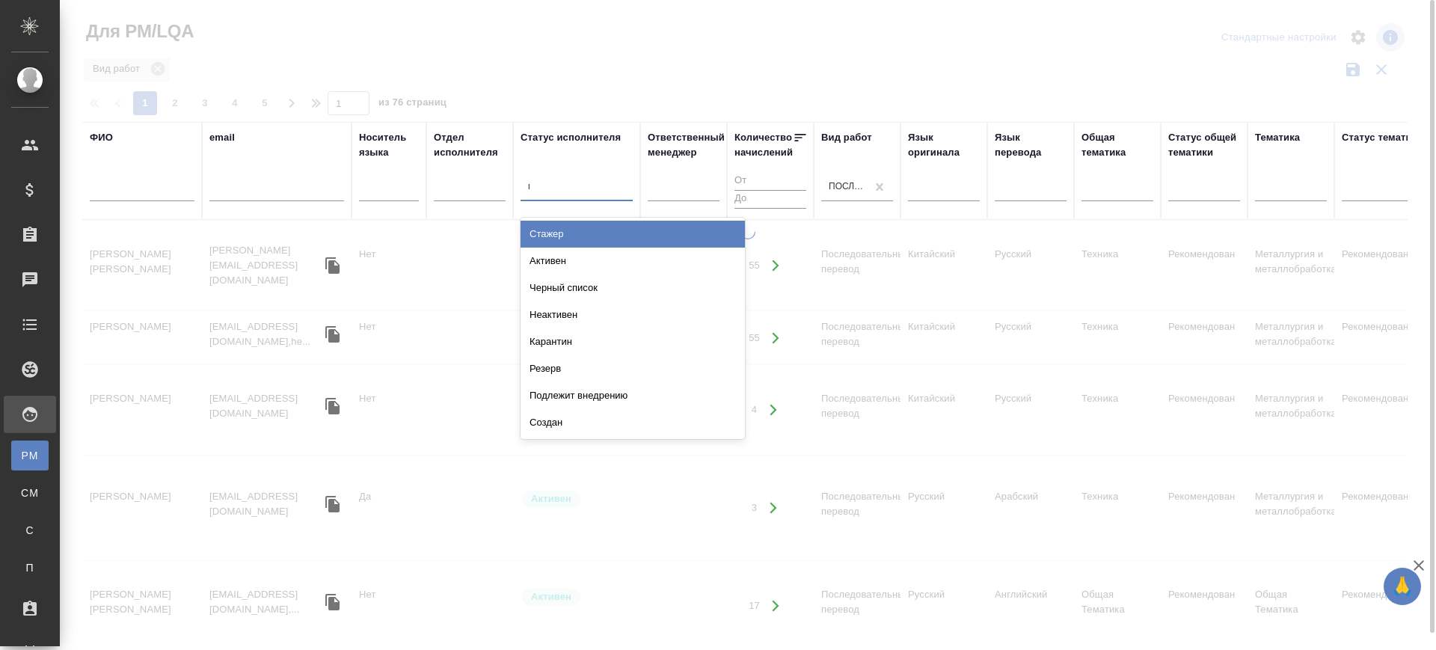
type input "под"
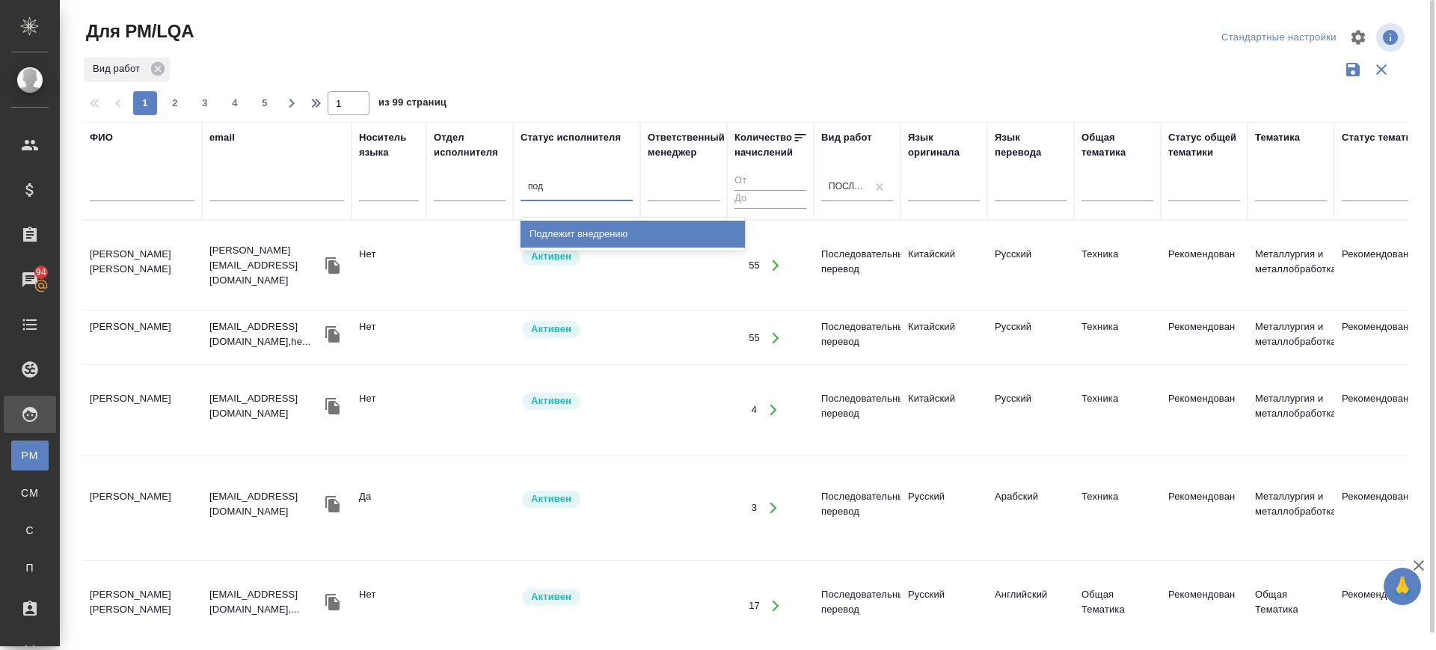
click at [567, 235] on div "Подлежит внедрению" at bounding box center [633, 234] width 224 height 27
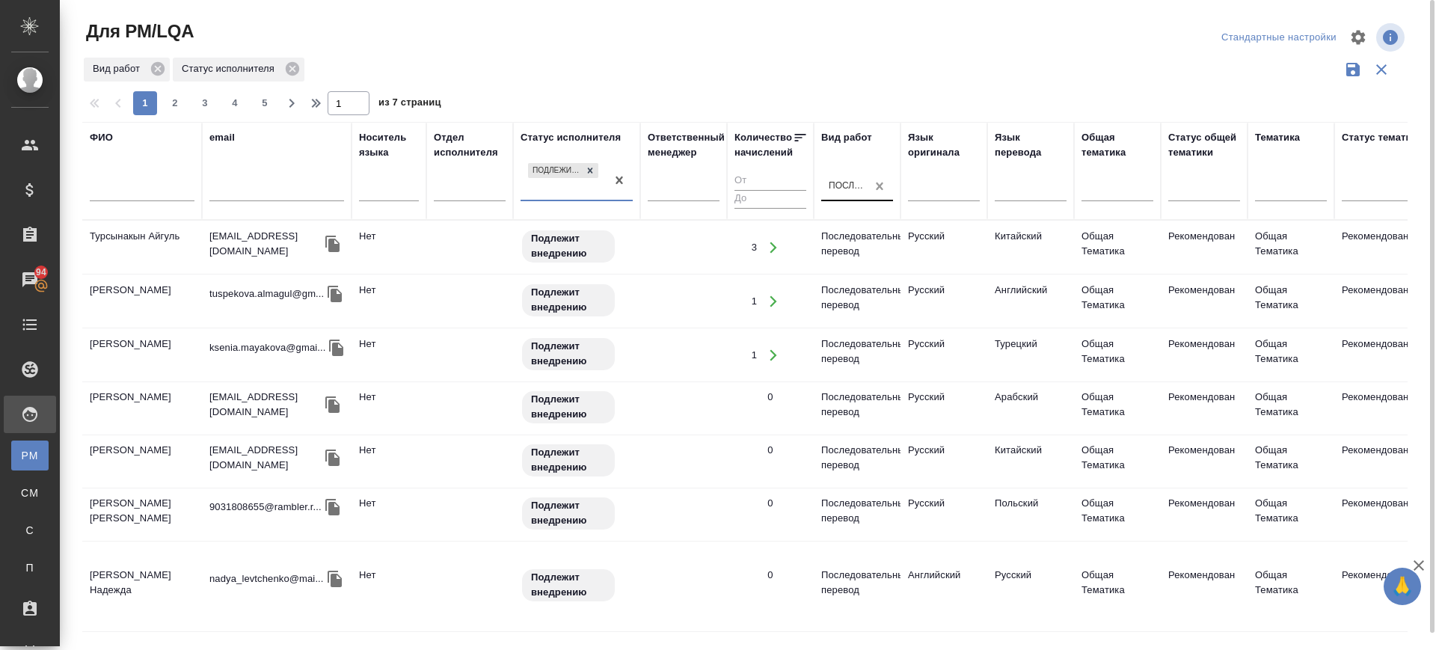
drag, startPoint x: 879, startPoint y: 180, endPoint x: 871, endPoint y: 189, distance: 11.1
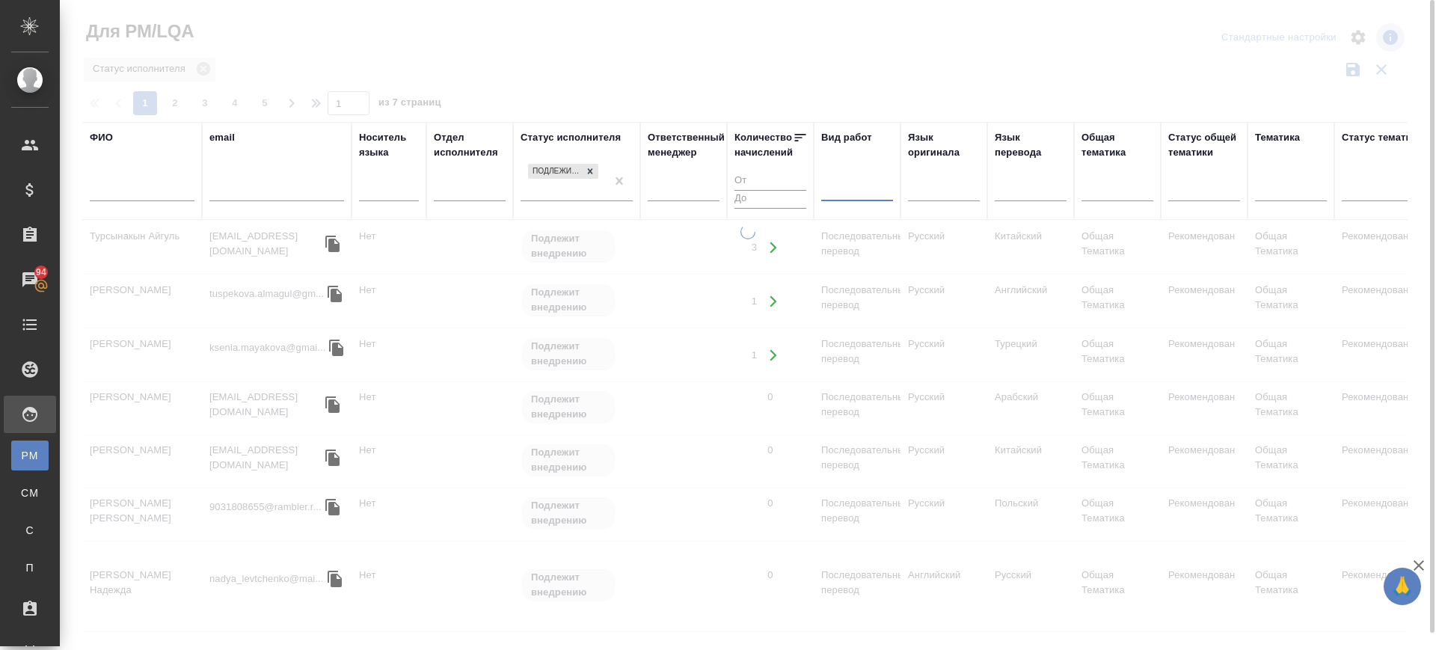
click at [856, 194] on div at bounding box center [857, 187] width 72 height 22
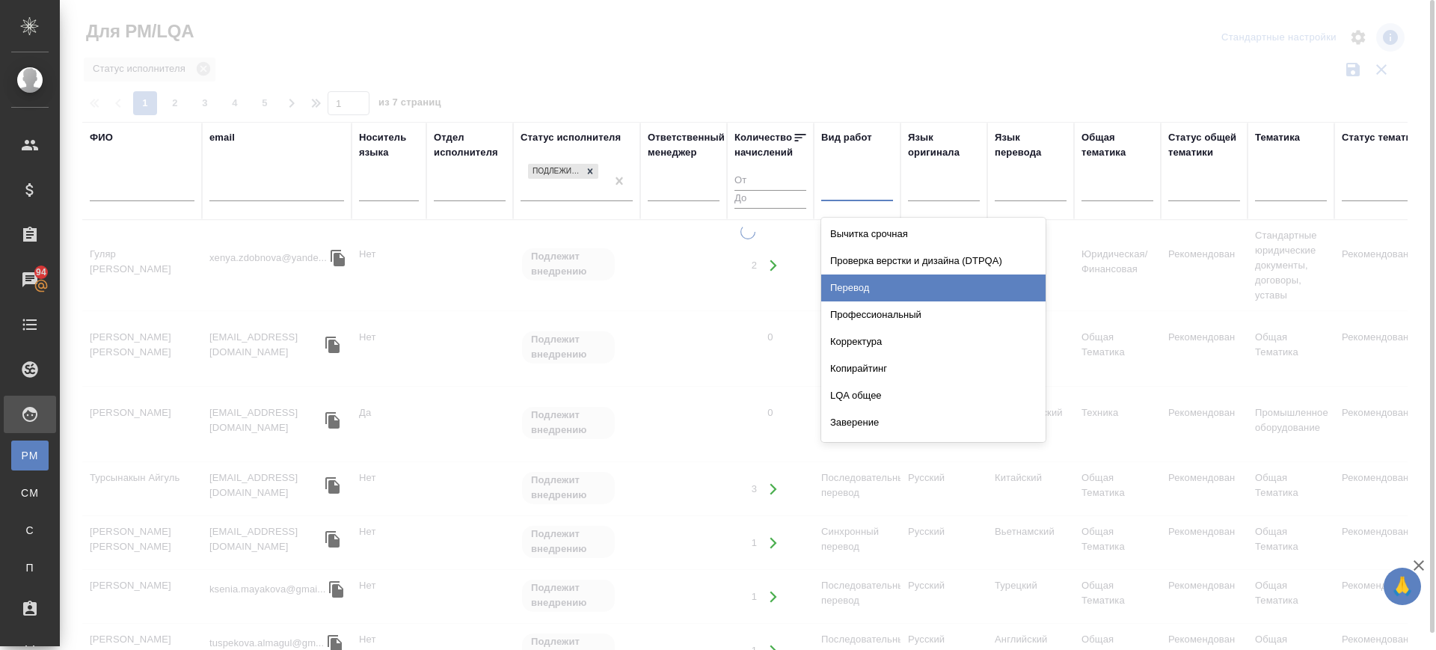
click at [865, 287] on div "Перевод" at bounding box center [933, 288] width 224 height 27
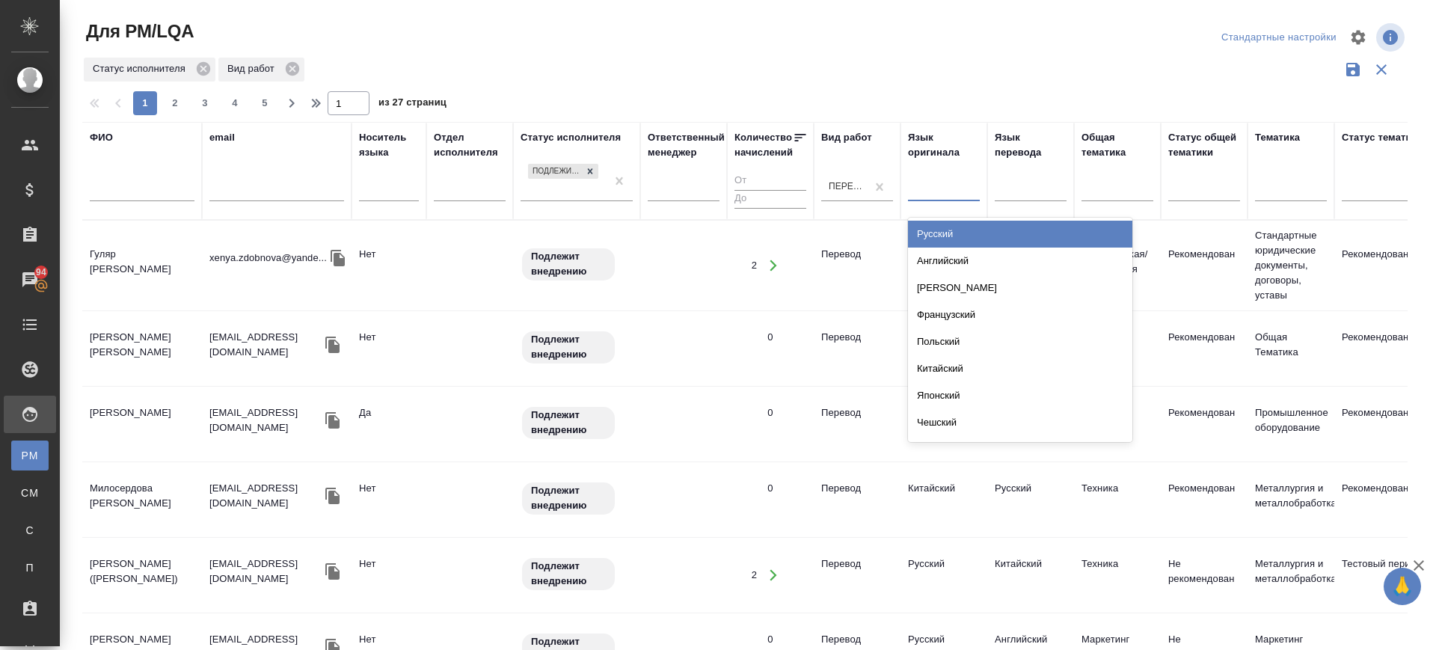
click at [957, 187] on div at bounding box center [944, 187] width 72 height 22
click at [941, 224] on div "Русский" at bounding box center [1020, 234] width 224 height 27
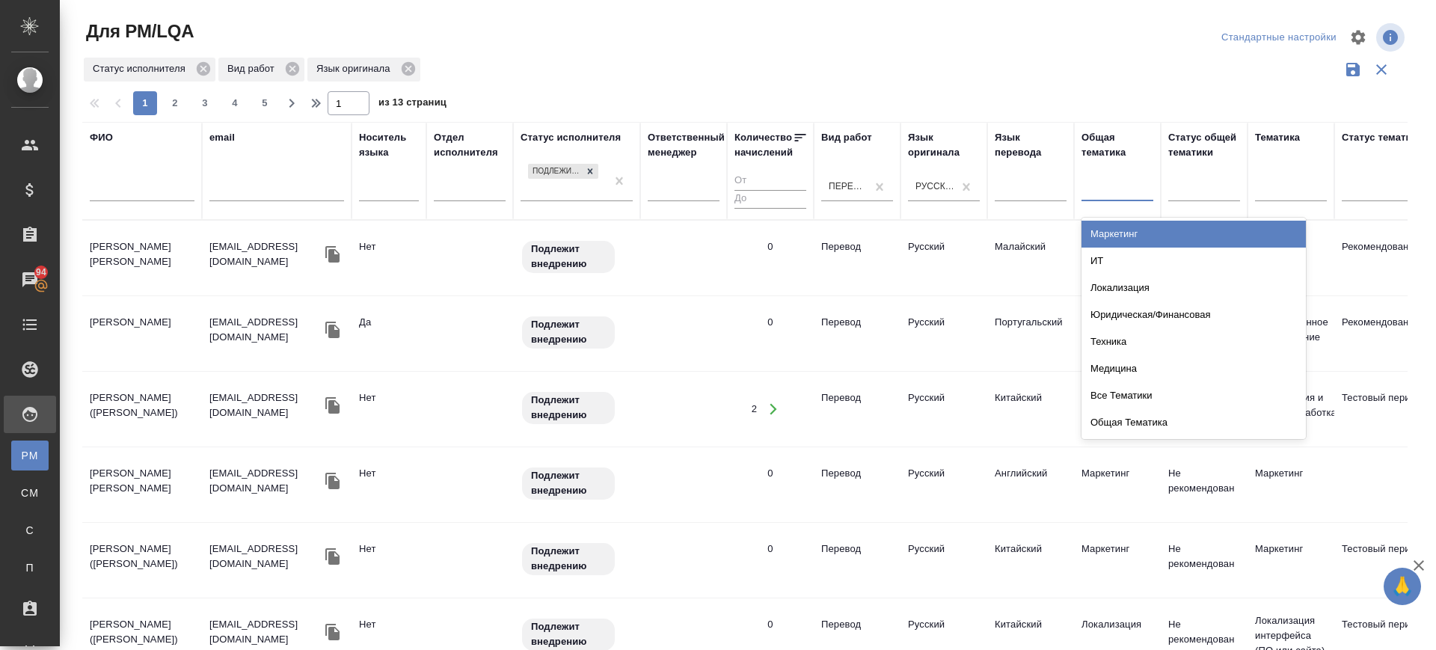
click at [1095, 185] on div at bounding box center [1118, 187] width 72 height 22
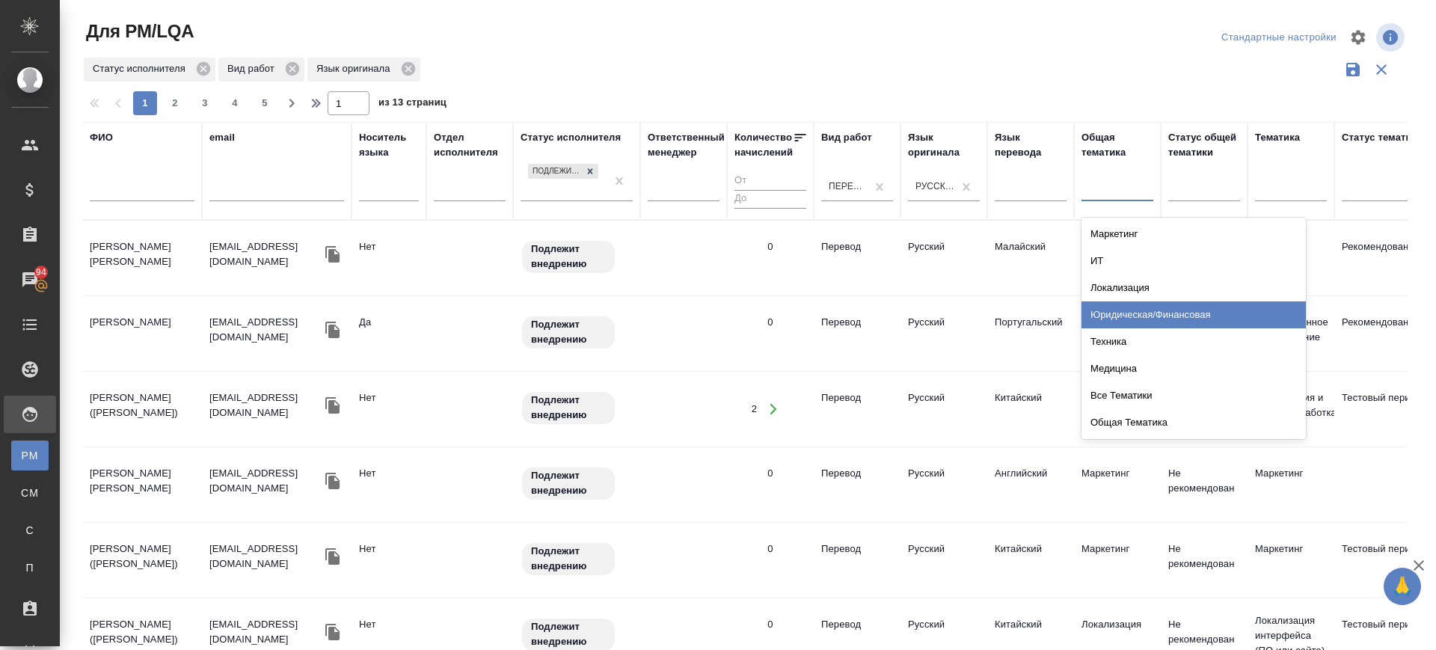
click at [1135, 316] on div "Юридическая/Финансовая" at bounding box center [1194, 314] width 224 height 27
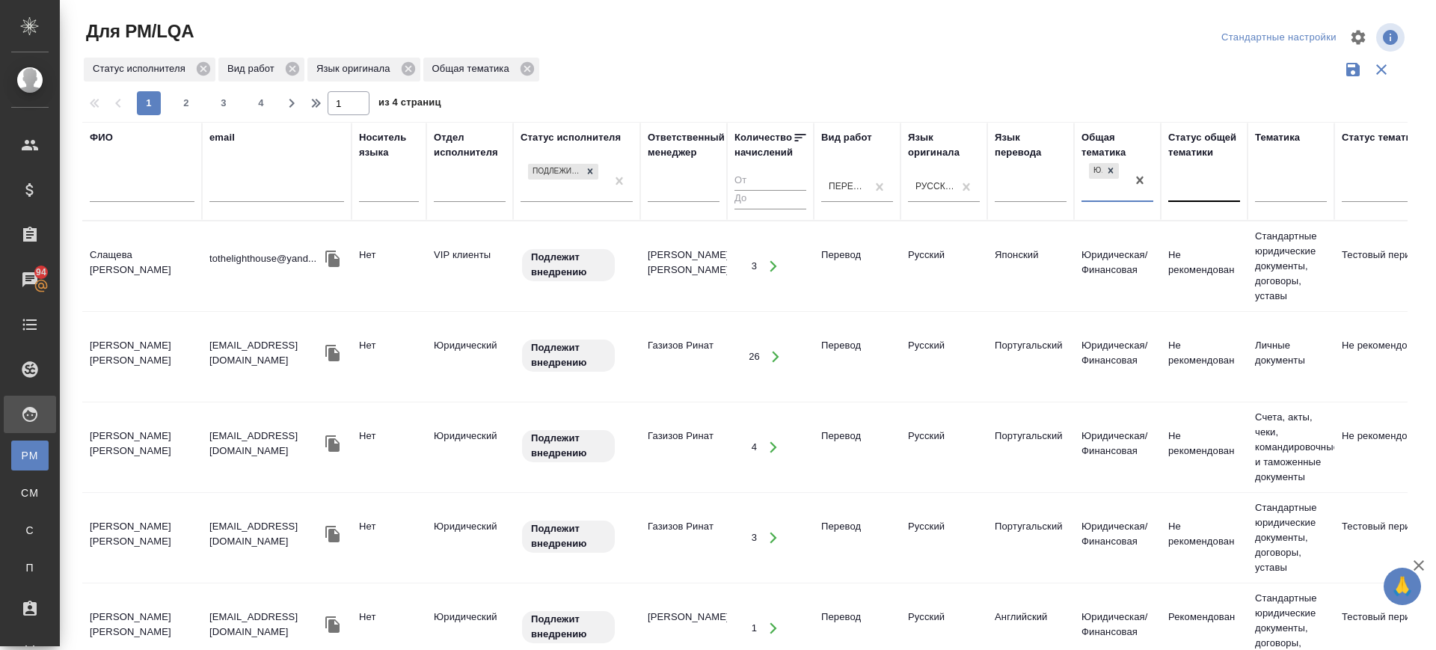
click at [1189, 190] on div at bounding box center [1204, 187] width 72 height 22
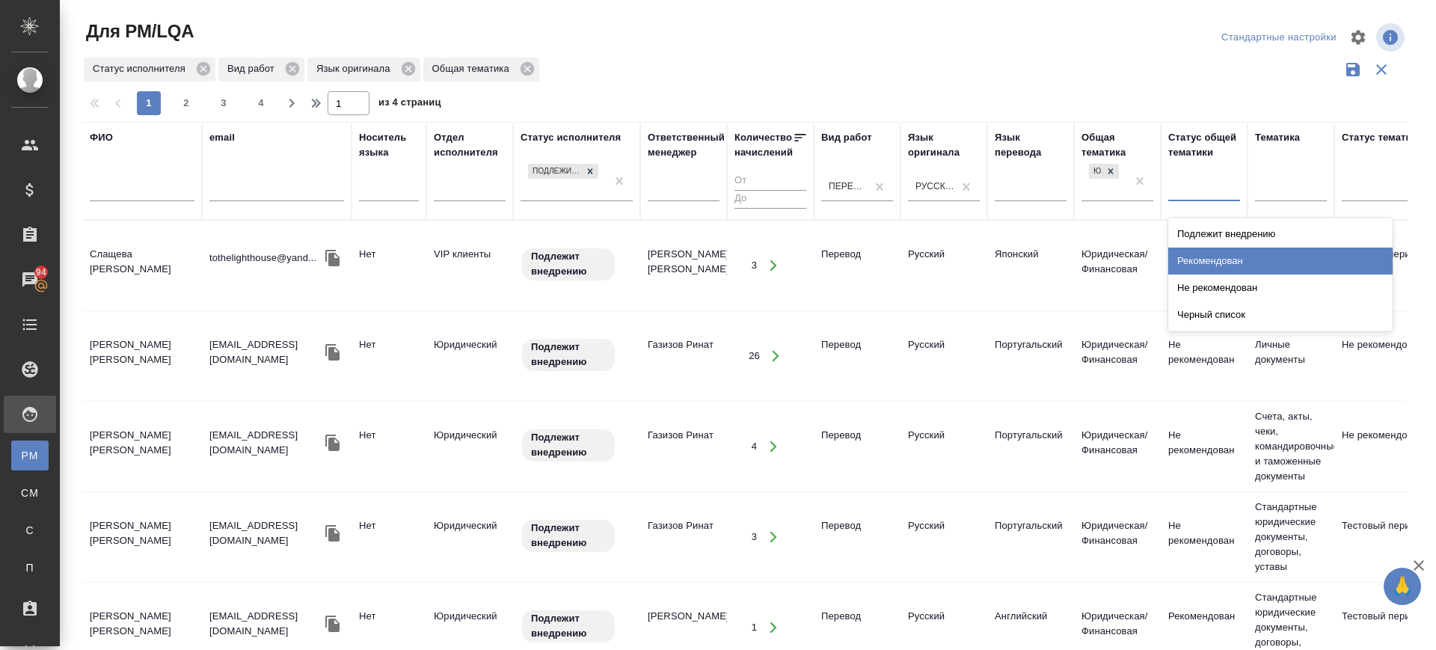
click at [1204, 254] on div "Рекомендован" at bounding box center [1280, 261] width 224 height 27
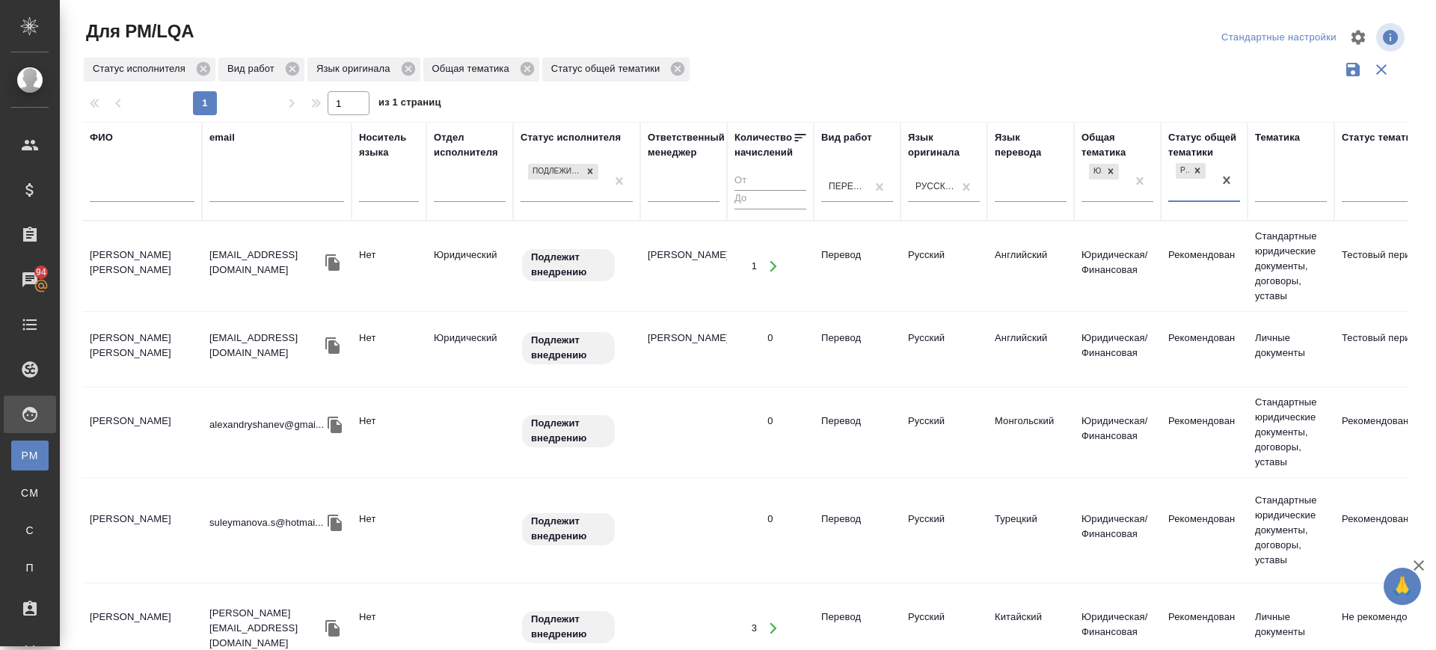
click at [110, 270] on td "Белякова Валерия Игоревна" at bounding box center [142, 266] width 120 height 52
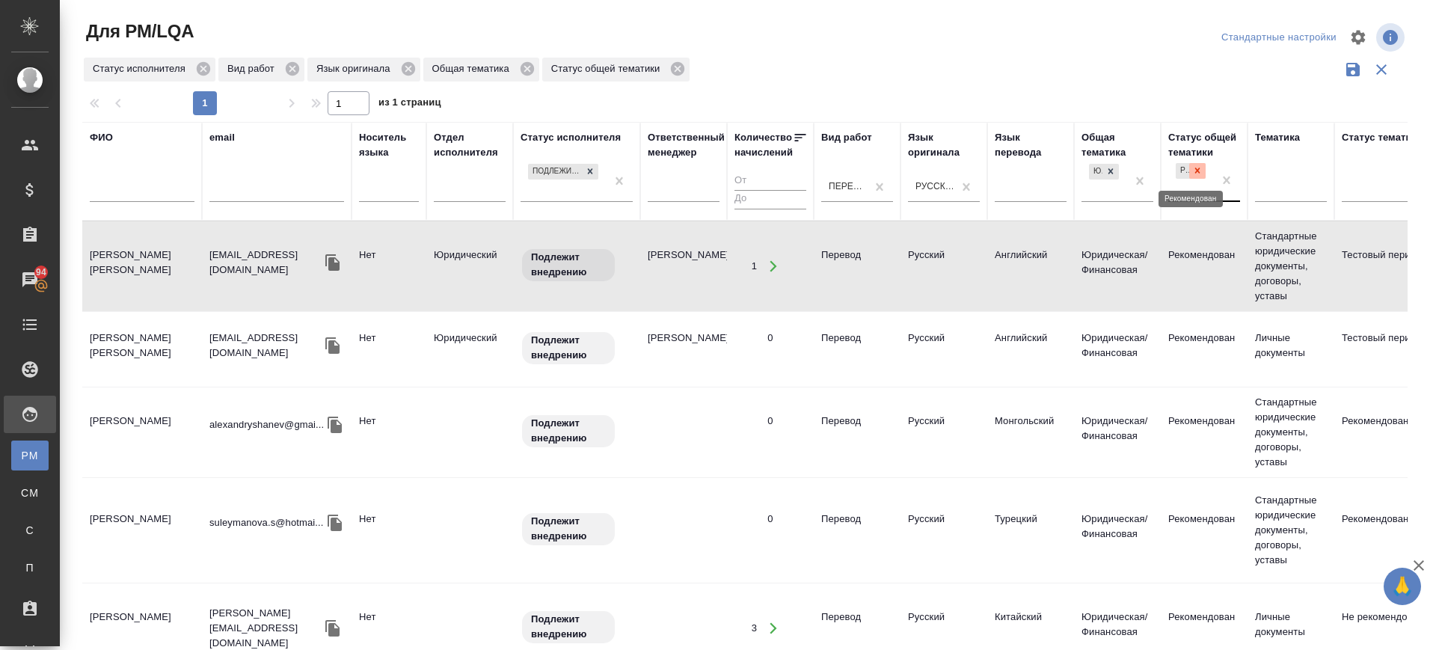
click at [1203, 167] on div at bounding box center [1197, 171] width 16 height 16
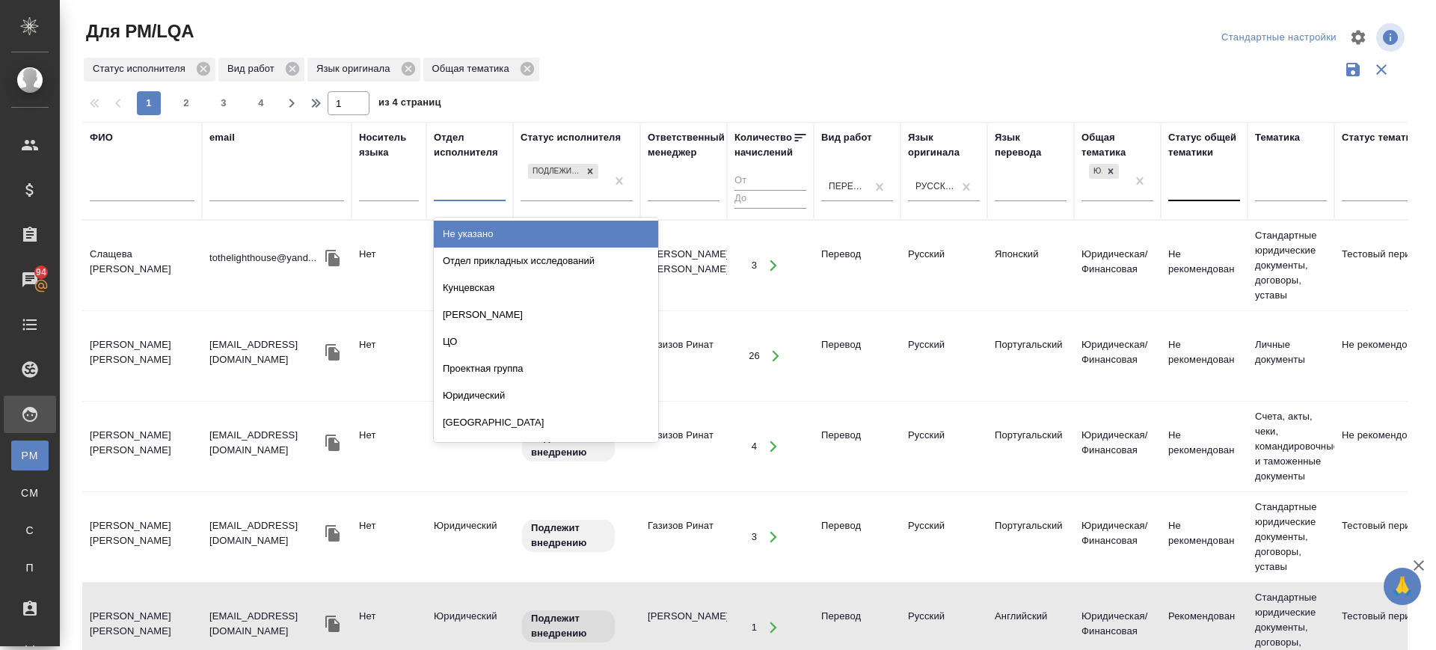
click at [452, 191] on div at bounding box center [470, 187] width 72 height 22
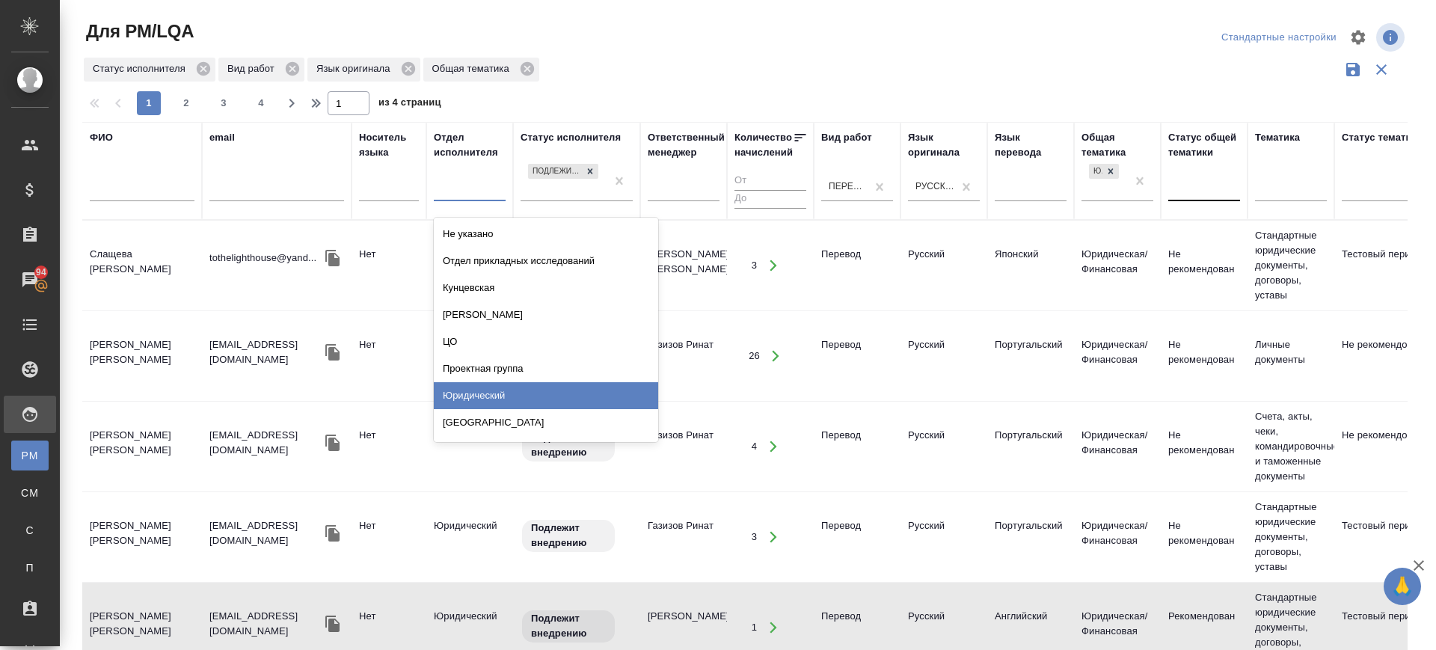
click at [485, 388] on div "Юридический" at bounding box center [546, 395] width 224 height 27
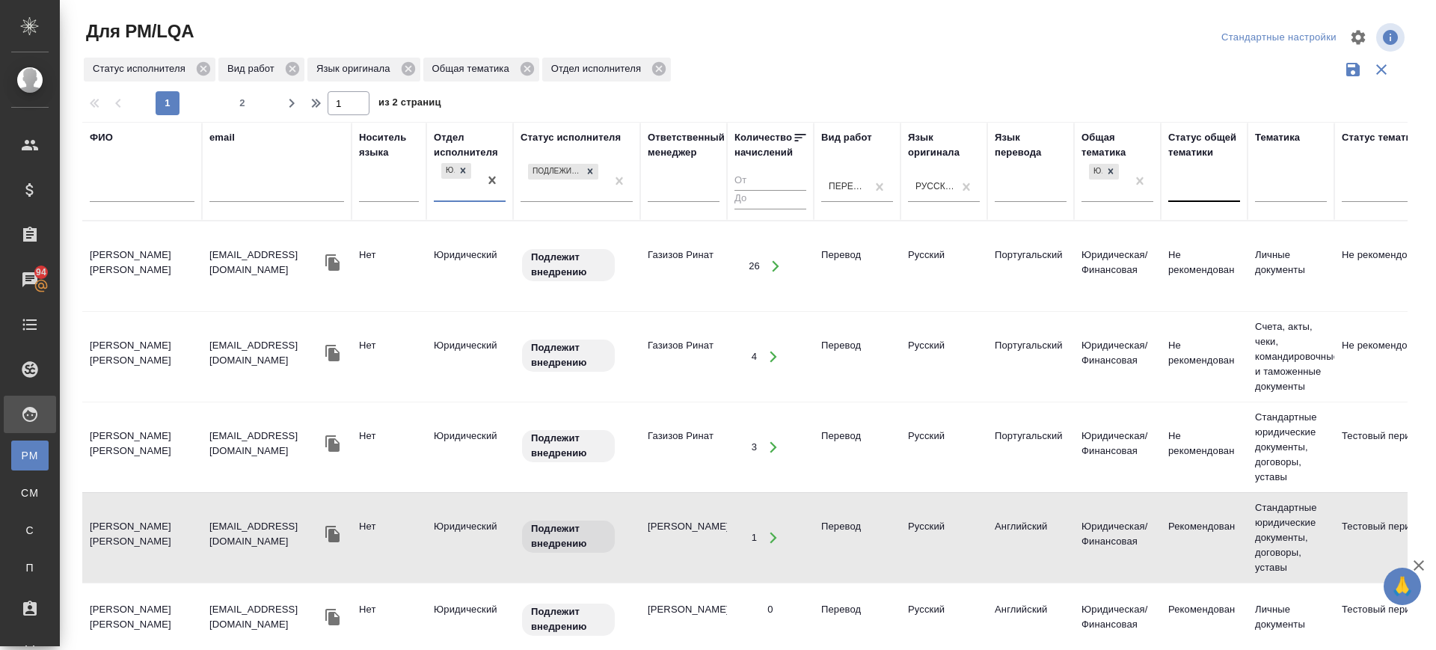
click at [120, 267] on td "Воробьева Анастасия Сергеевна" at bounding box center [142, 266] width 120 height 52
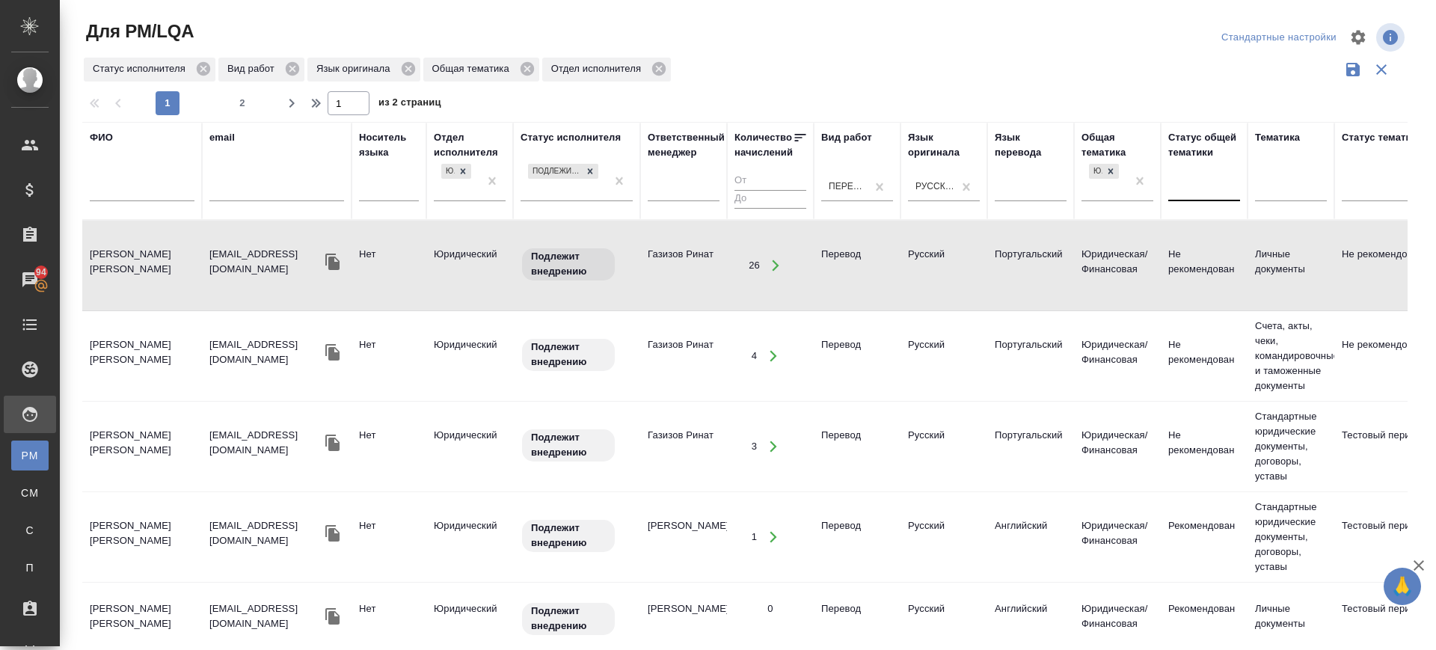
click at [120, 267] on td "Воробьева Анастасия Сергеевна" at bounding box center [142, 265] width 120 height 52
click at [96, 527] on td "Белякова Валерия Игоревна" at bounding box center [142, 537] width 120 height 52
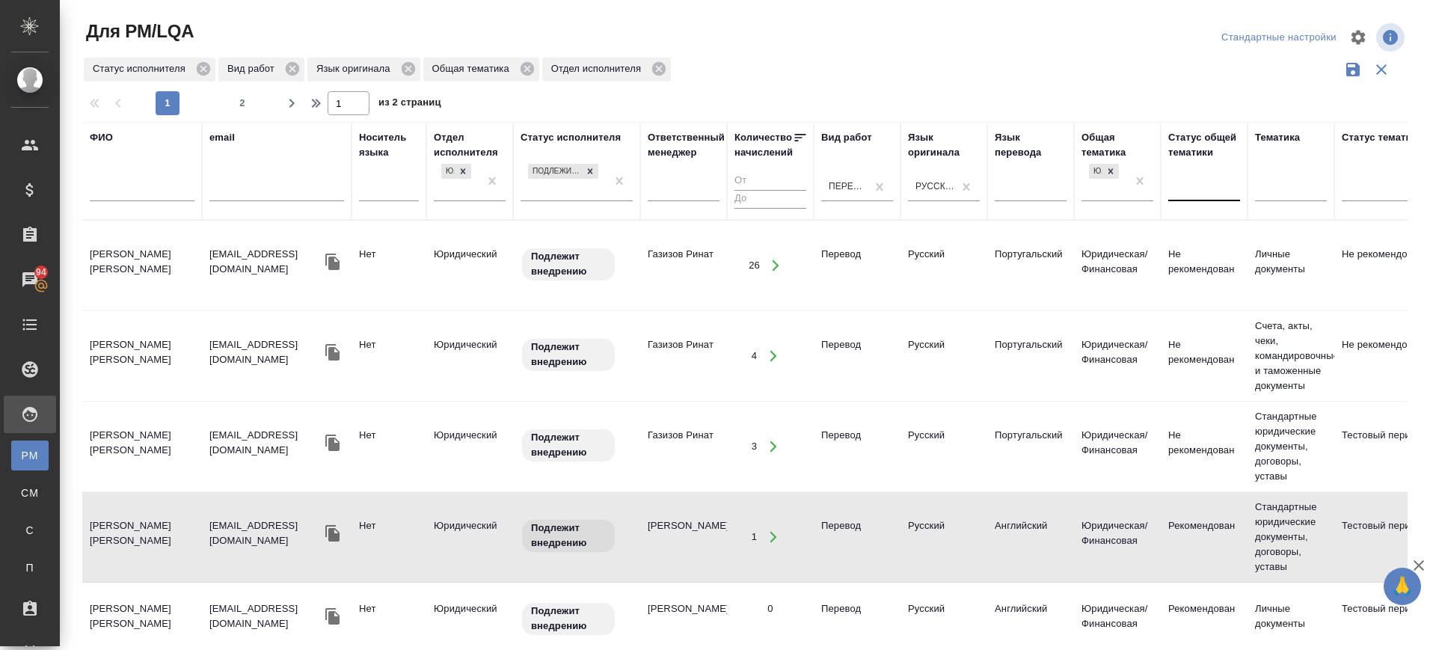
click at [129, 610] on td "Белякова Валерия Игоревна" at bounding box center [142, 620] width 120 height 52
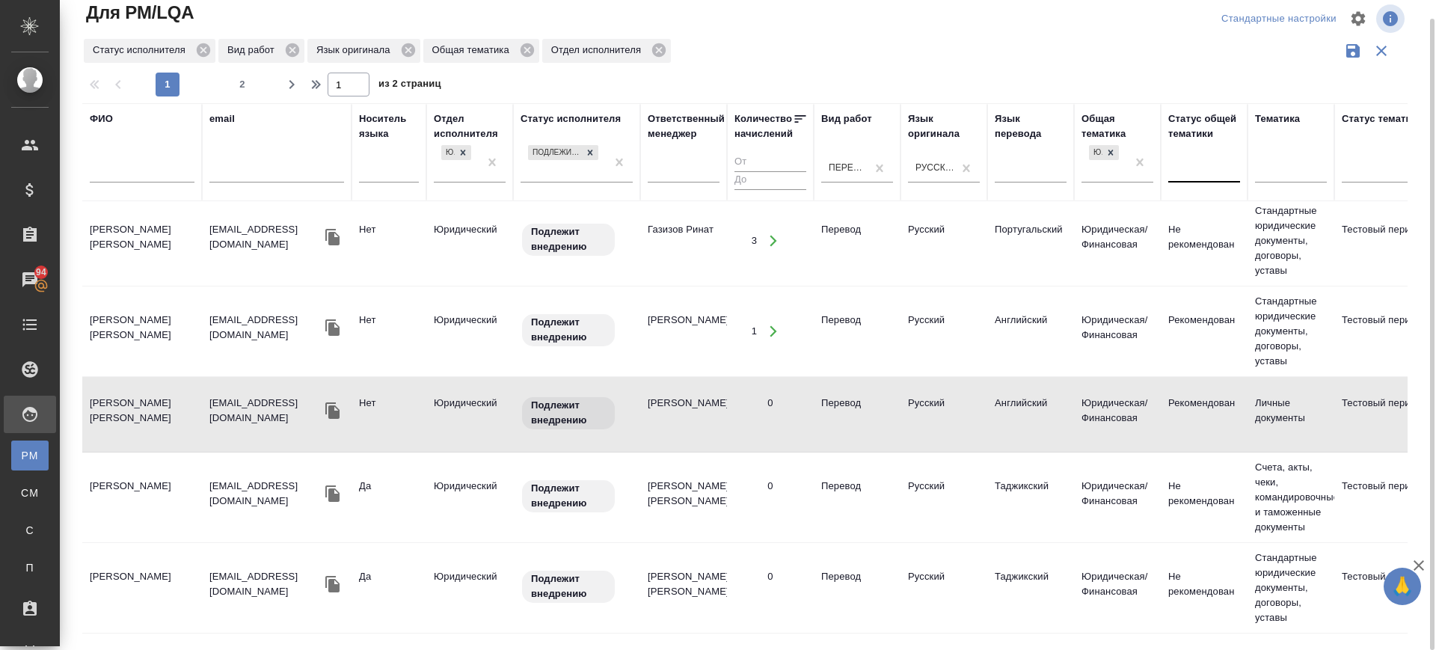
scroll to position [281, 0]
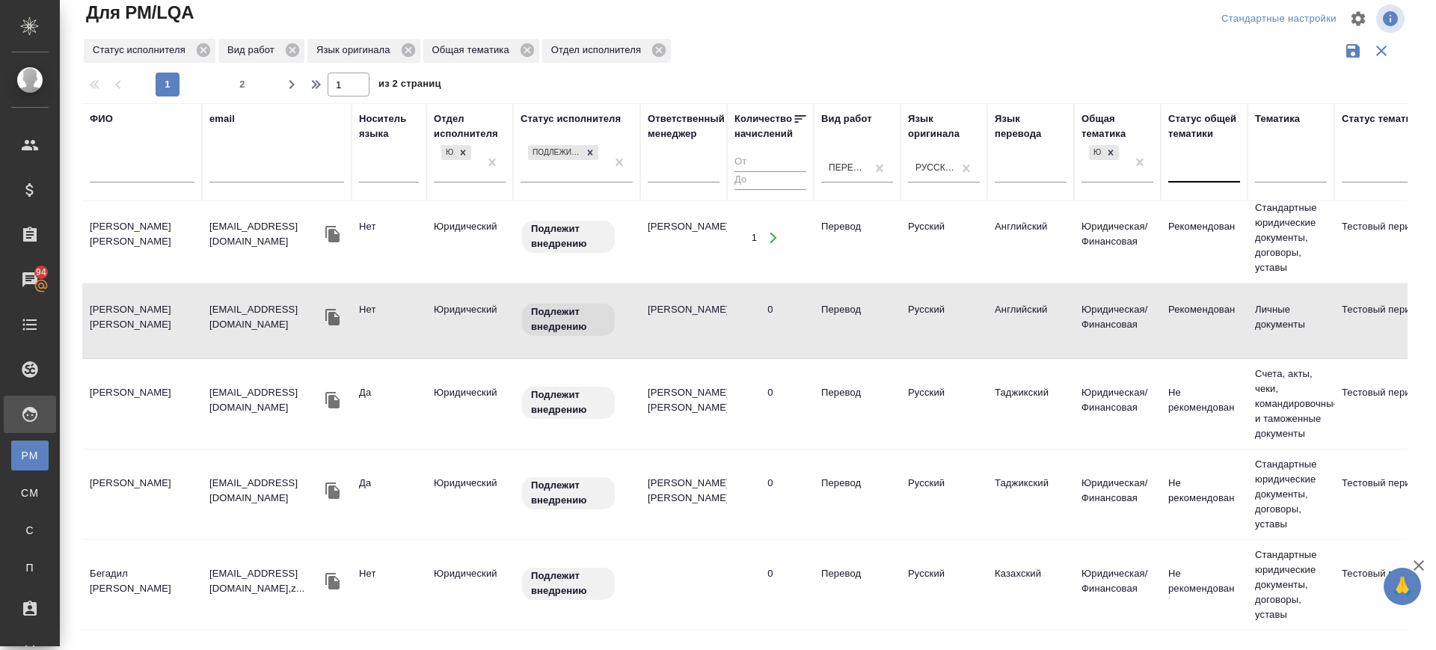
click at [136, 395] on td "Насриддинов Шамсиддин Зайниддинович" at bounding box center [142, 404] width 120 height 52
click at [136, 394] on td "Насриддинов Шамсиддин Зайниддинович" at bounding box center [142, 404] width 120 height 52
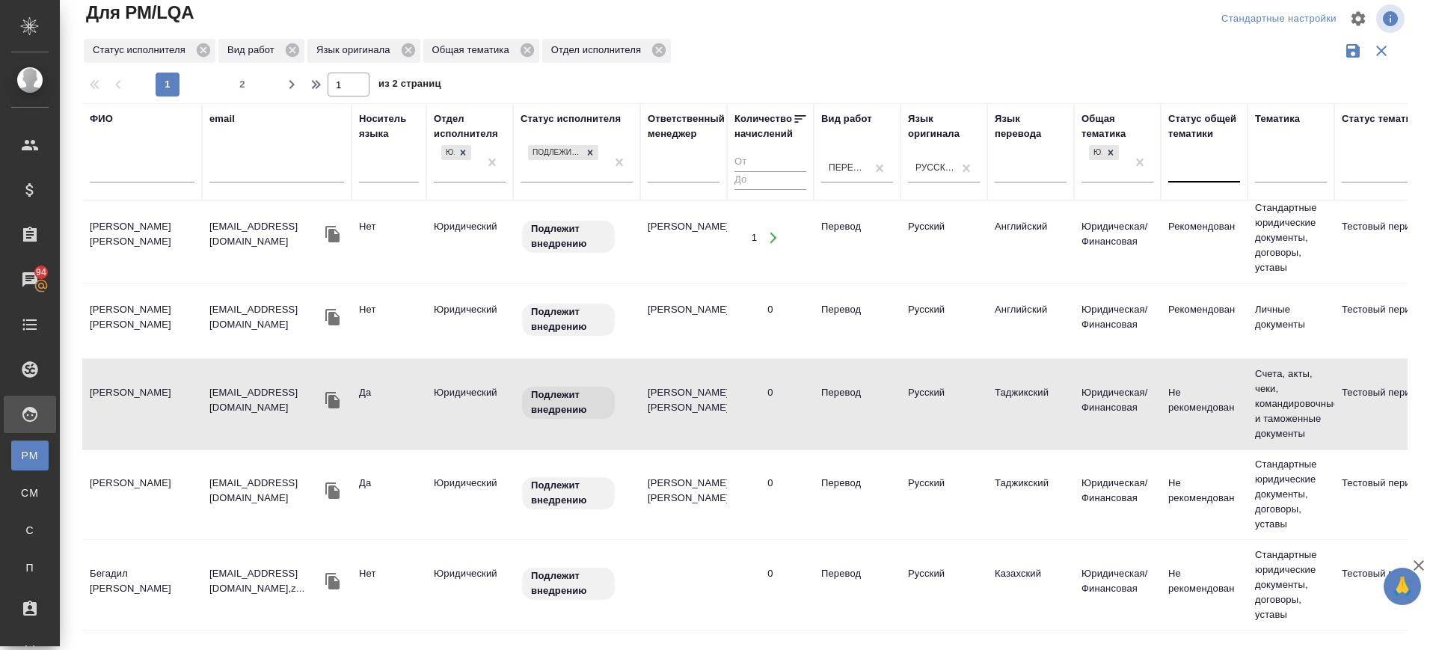
click at [136, 573] on td "Бегадил Жансая" at bounding box center [142, 585] width 120 height 52
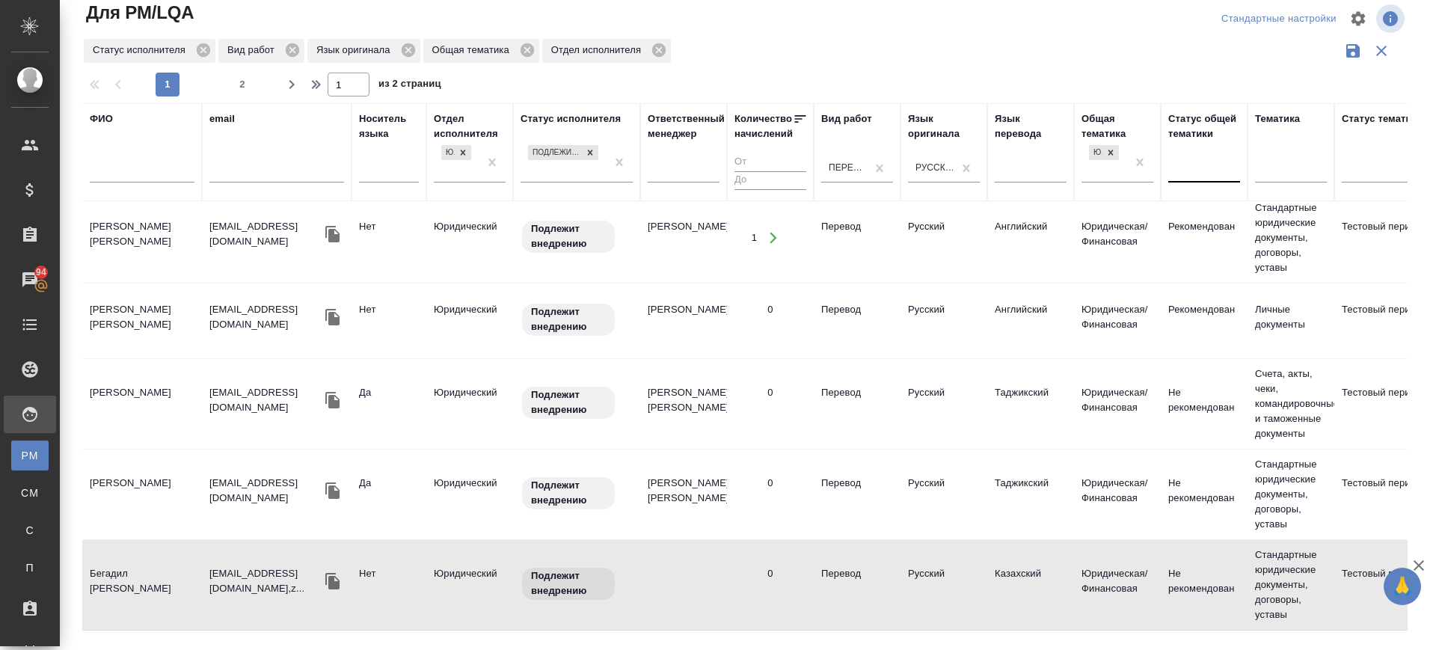
click at [136, 573] on td "Бегадил Жансая" at bounding box center [142, 585] width 120 height 52
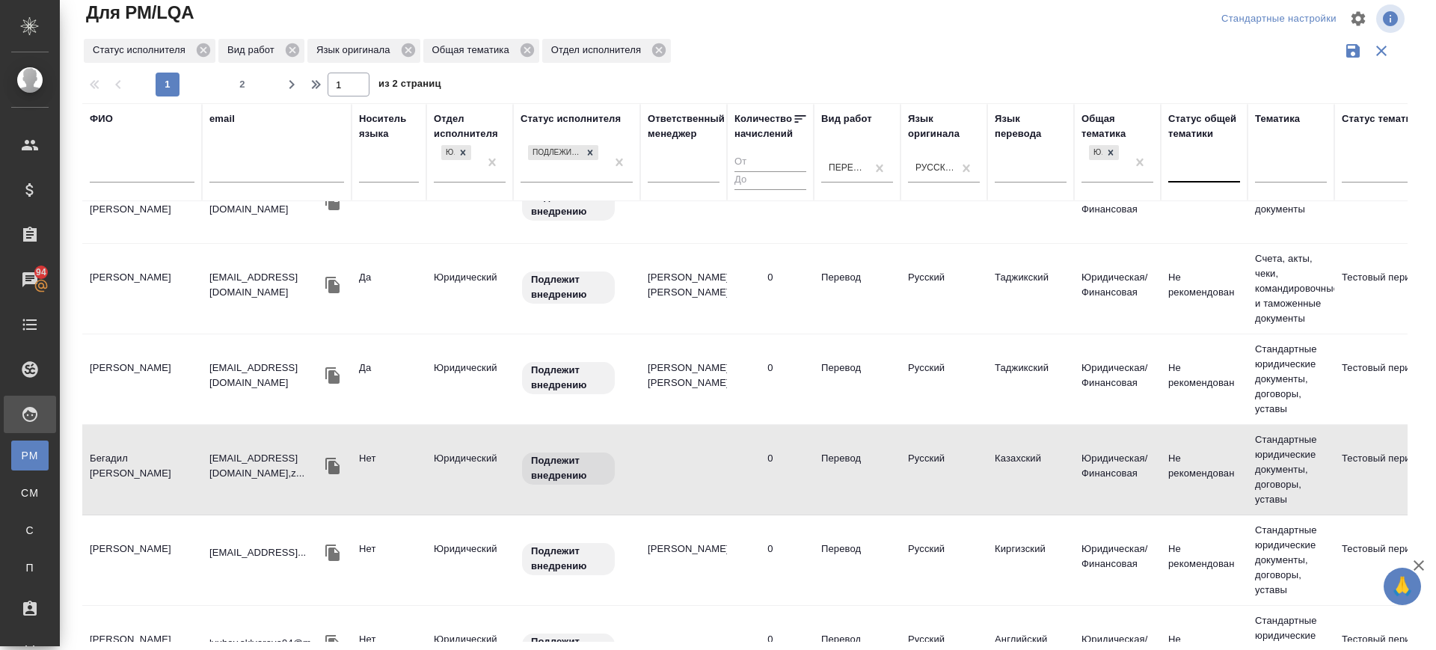
scroll to position [468, 0]
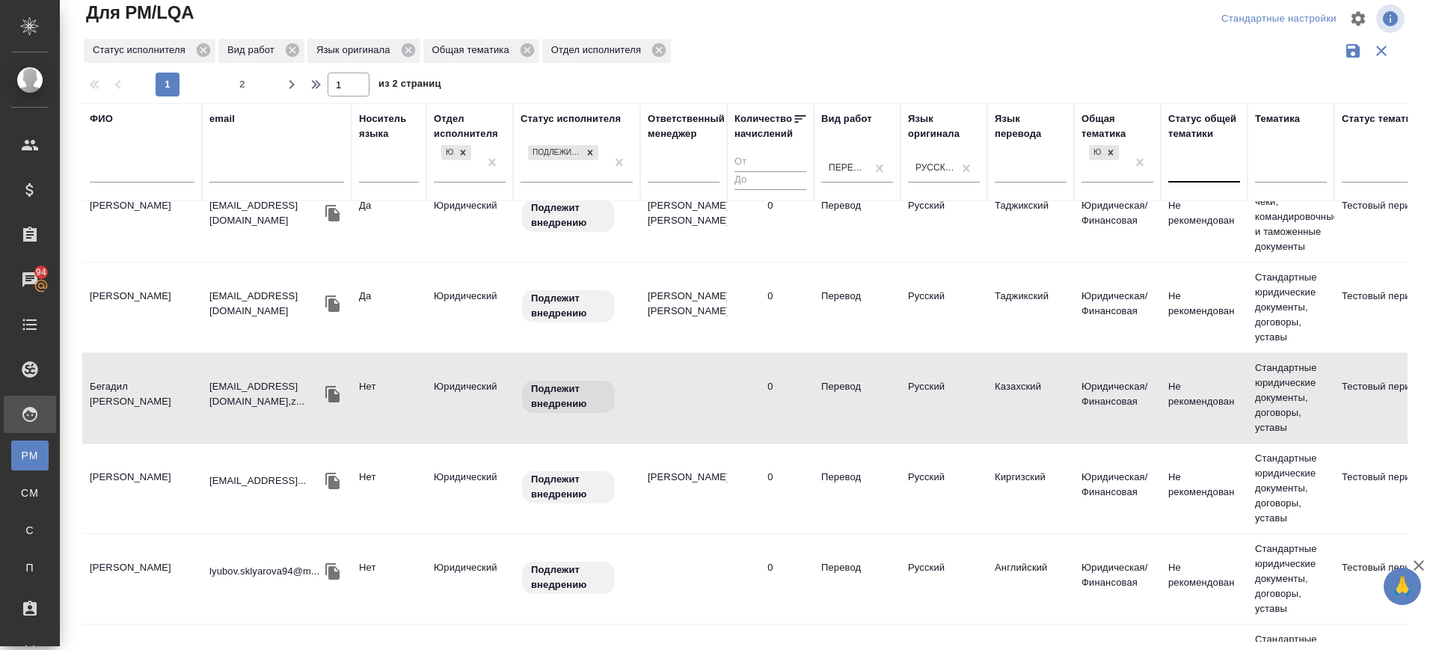
click at [125, 485] on td "Амангелди кызы Айдай" at bounding box center [142, 488] width 120 height 52
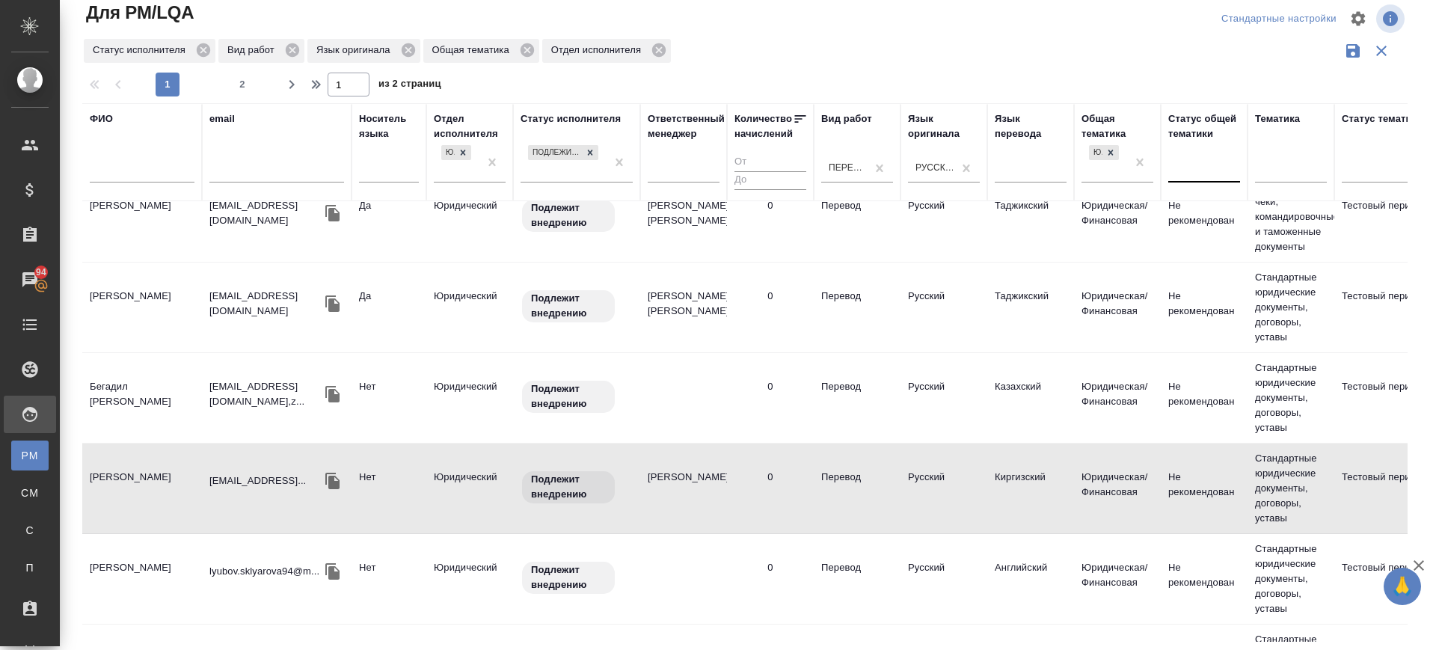
click at [125, 485] on td "Амангелди кызы Айдай" at bounding box center [142, 488] width 120 height 52
click at [150, 568] on td "Склярова Любовь" at bounding box center [142, 579] width 120 height 52
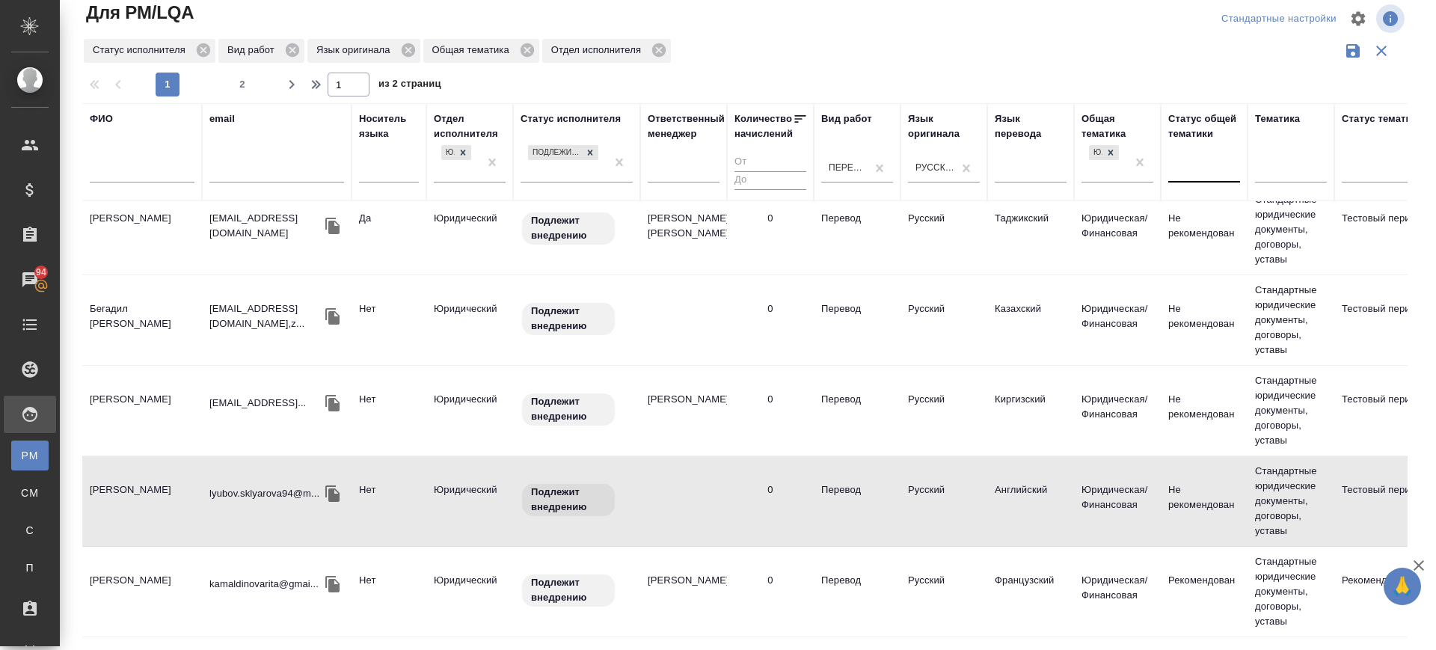
scroll to position [561, 0]
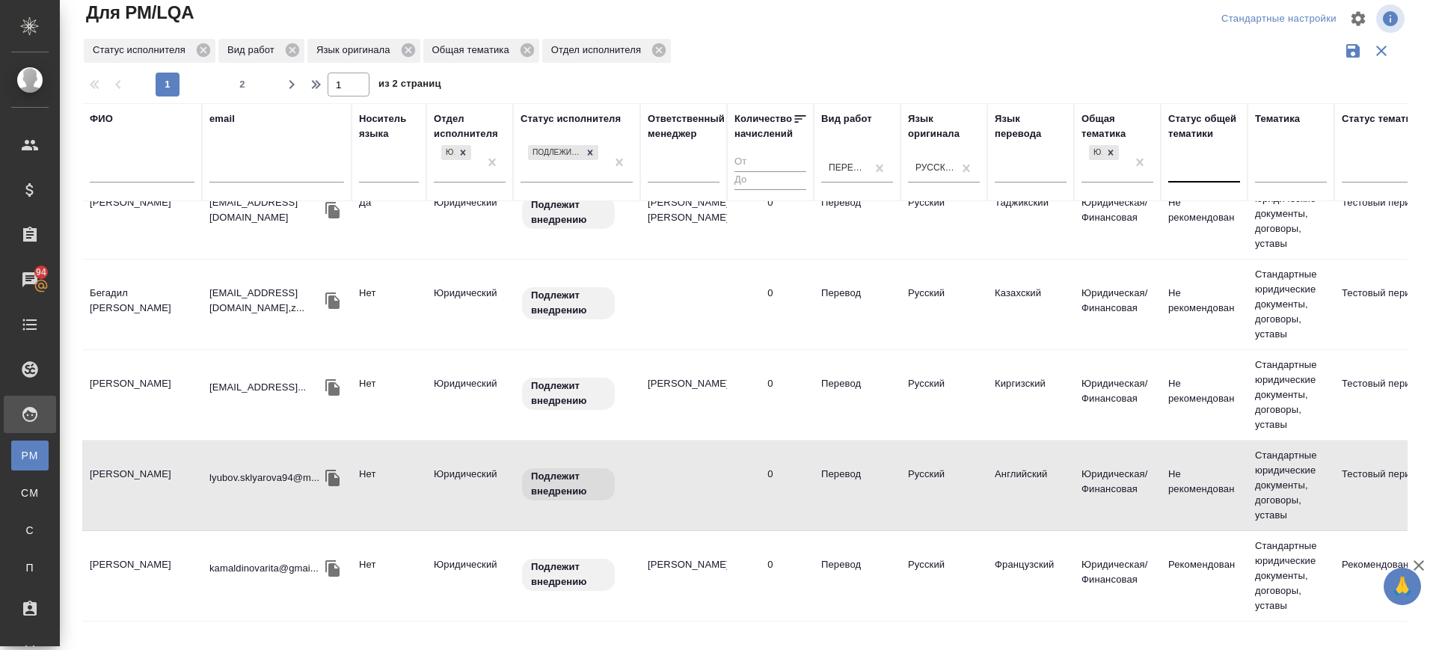
click at [135, 477] on td "Склярова Любовь" at bounding box center [142, 485] width 120 height 52
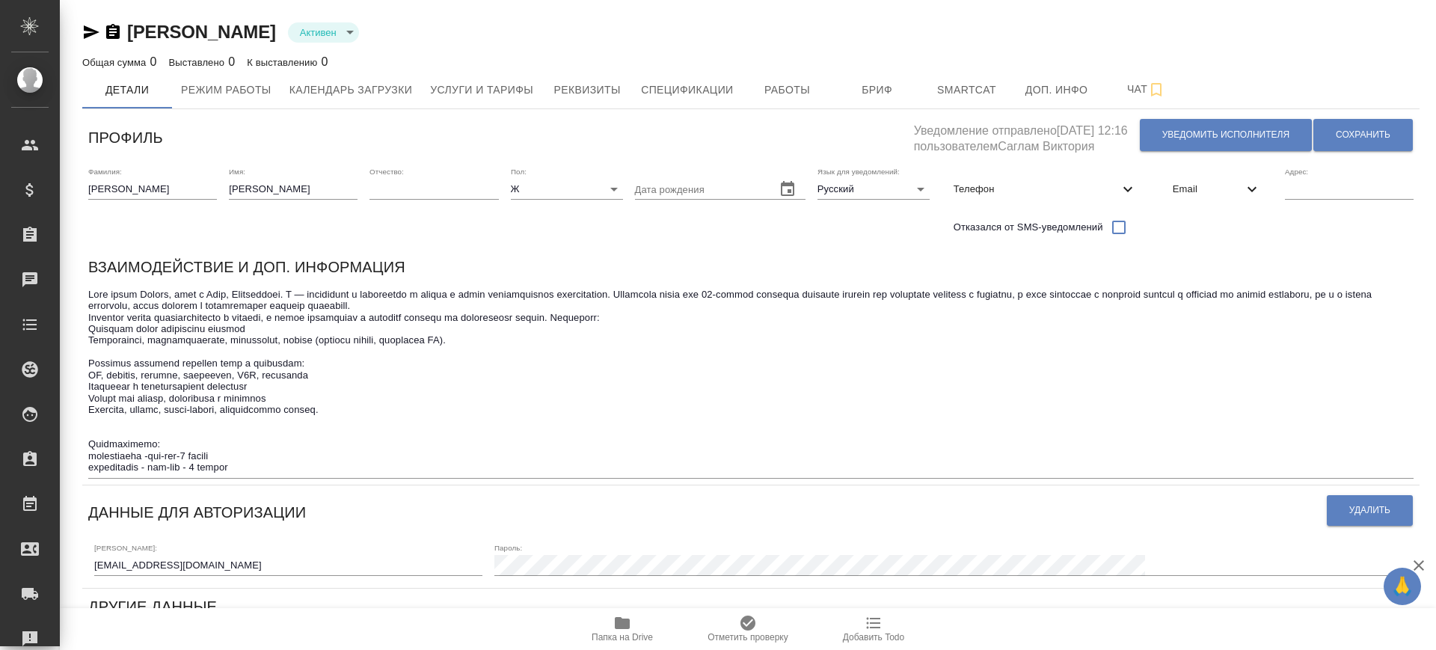
click at [379, 34] on body "🙏 .cls-1 fill:#fff; AWATERA Саглам Виктория v.saglam Клиенты Спецификации Заказ…" at bounding box center [718, 325] width 1436 height 650
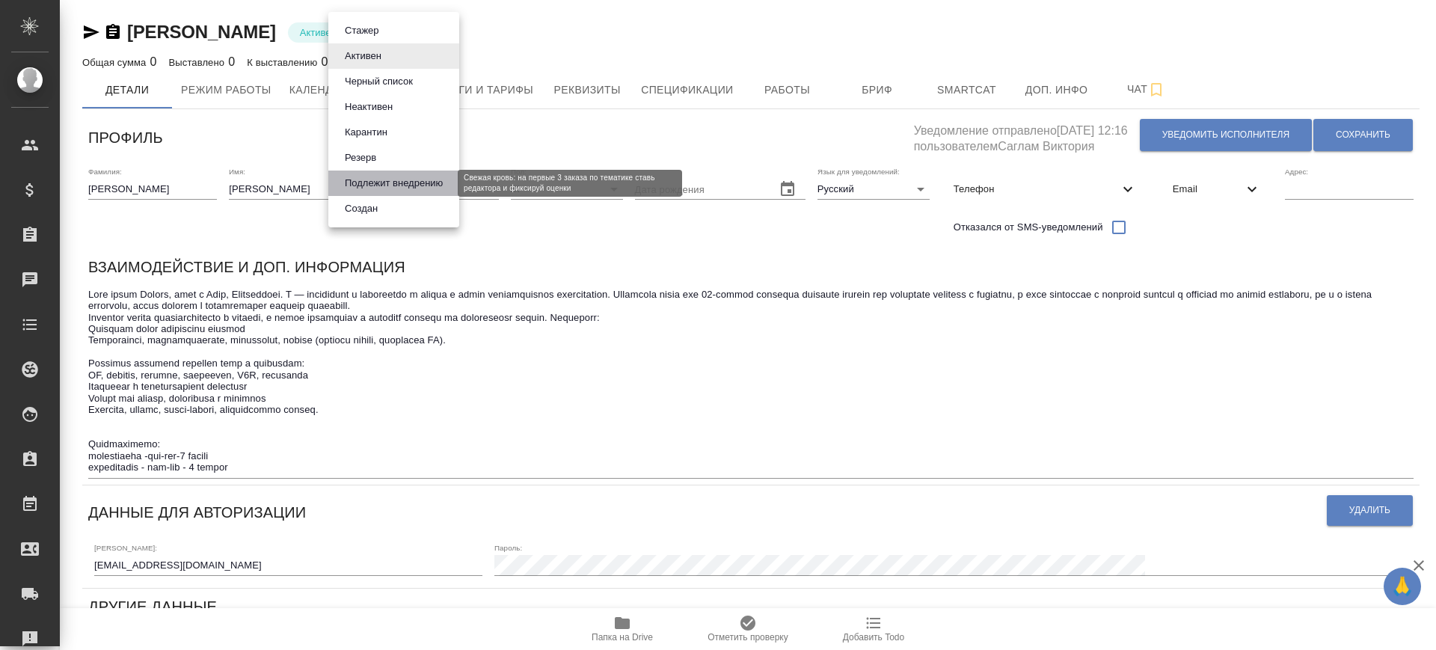
click at [418, 182] on button "Подлежит внедрению" at bounding box center [393, 183] width 107 height 16
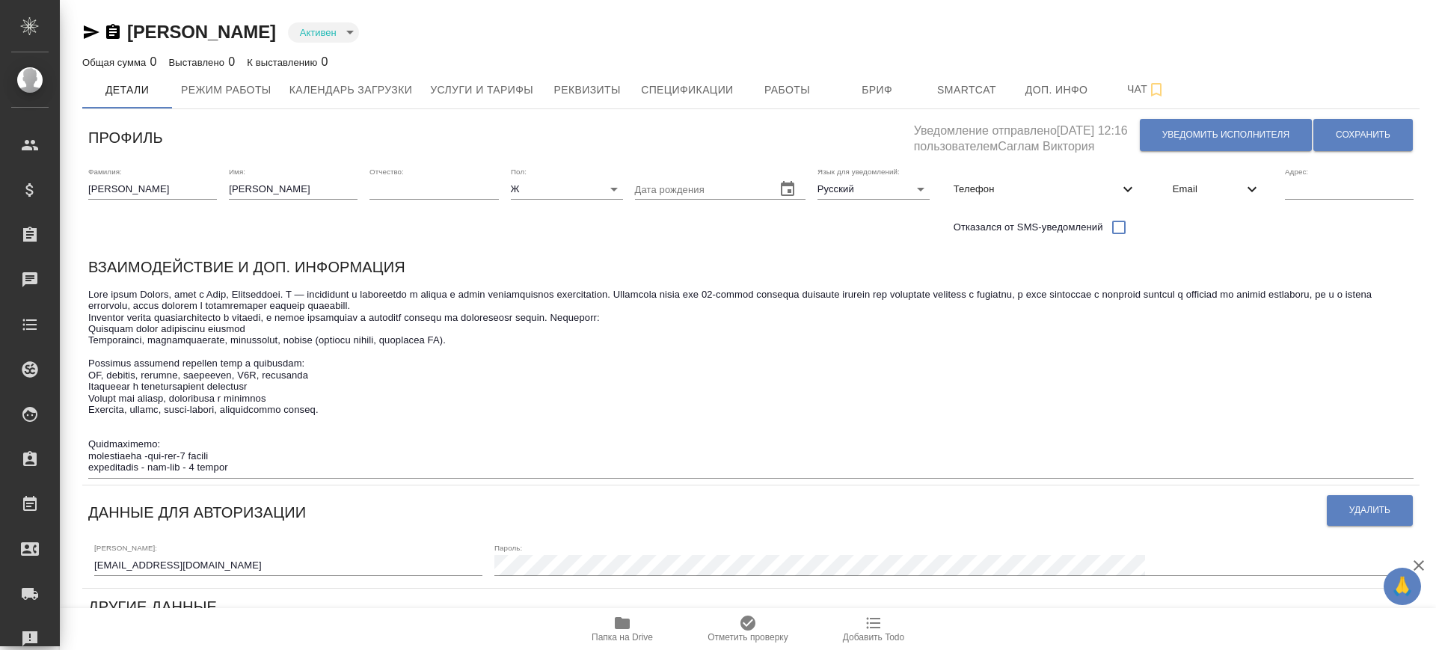
type input "toBeImplemented"
click at [1342, 132] on span "Сохранить" at bounding box center [1363, 135] width 55 height 13
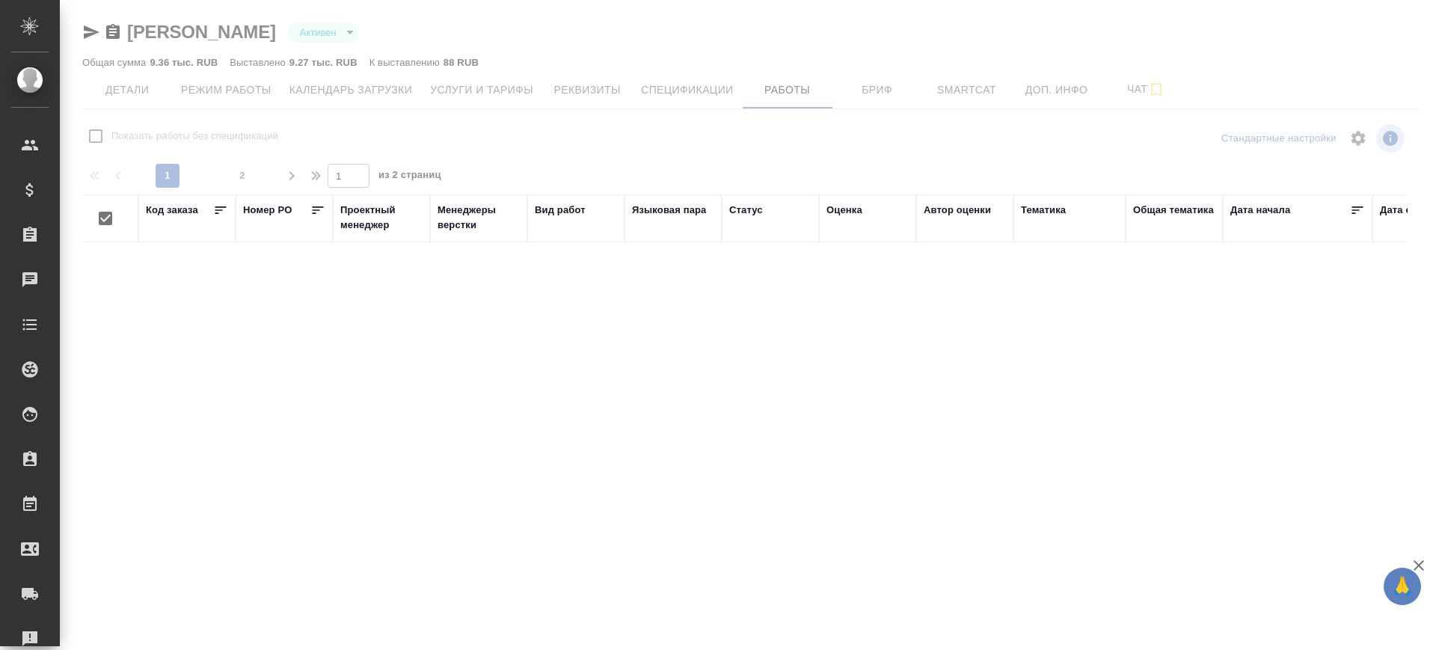
checkbox input "false"
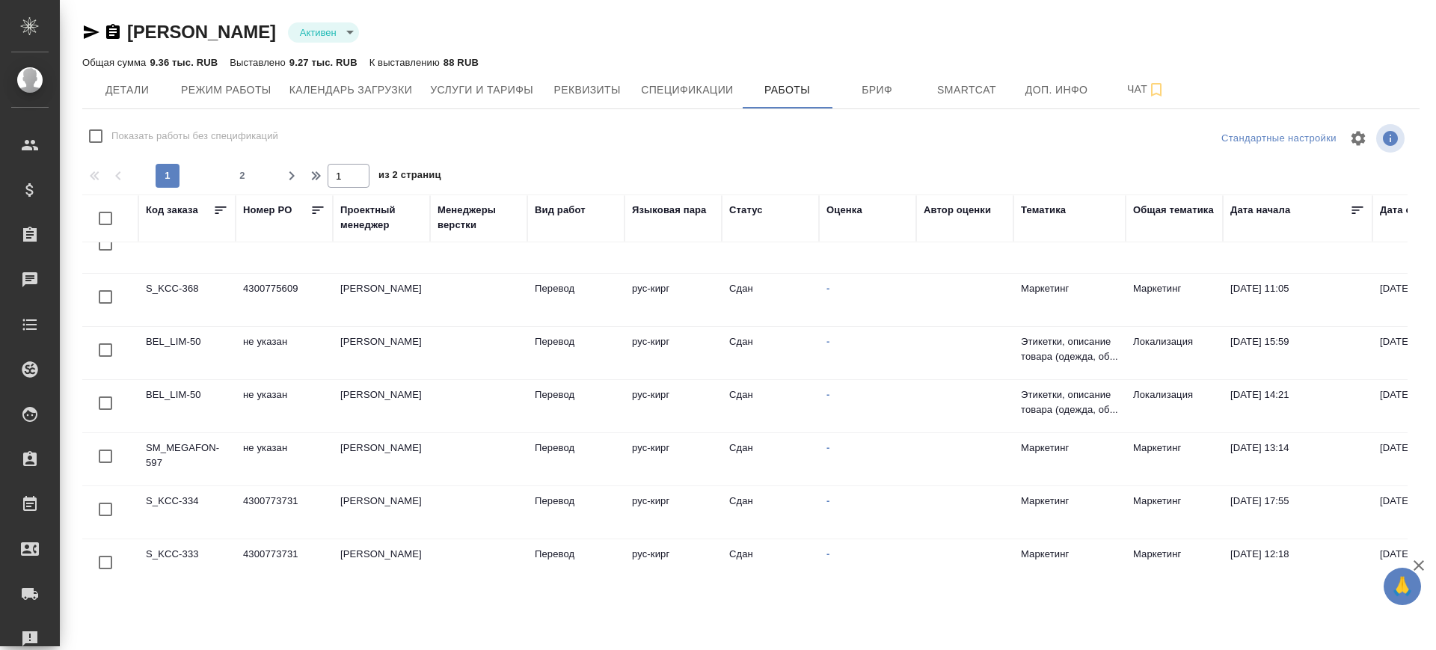
scroll to position [187, 0]
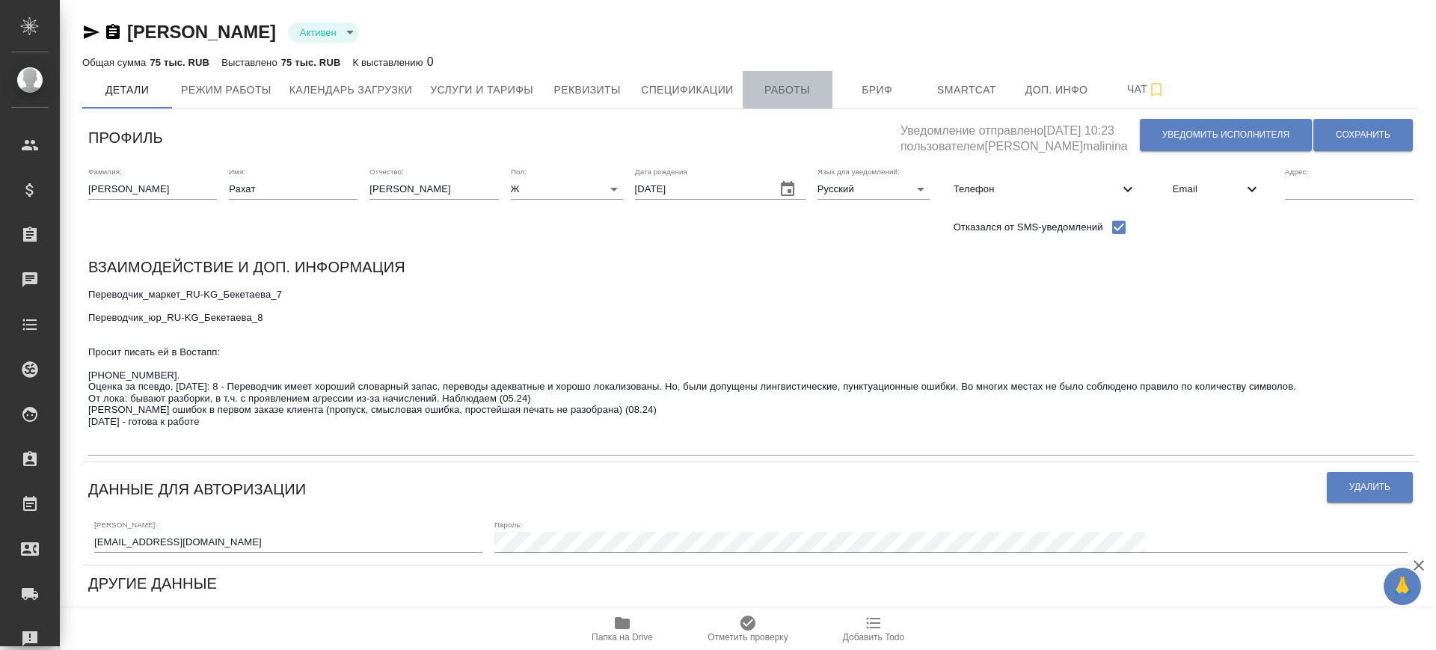
click at [803, 81] on span "Работы" at bounding box center [788, 90] width 72 height 19
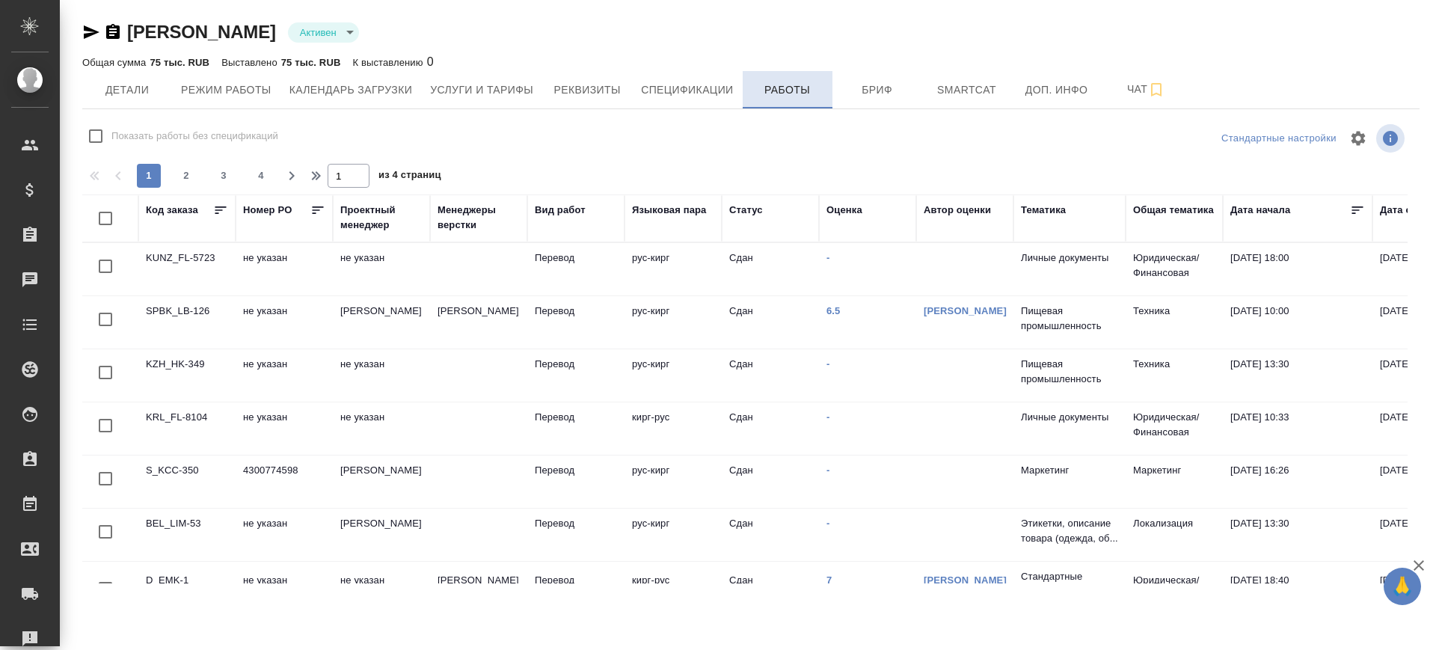
checkbox input "false"
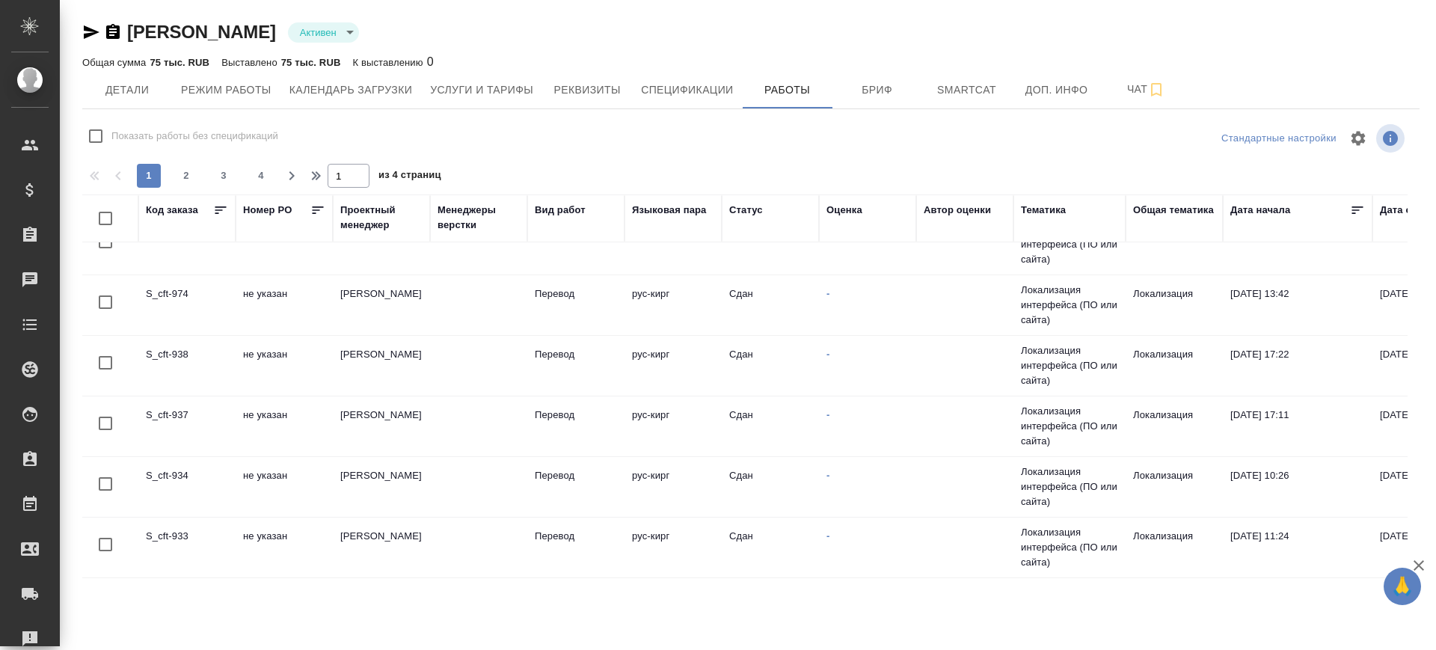
scroll to position [842, 0]
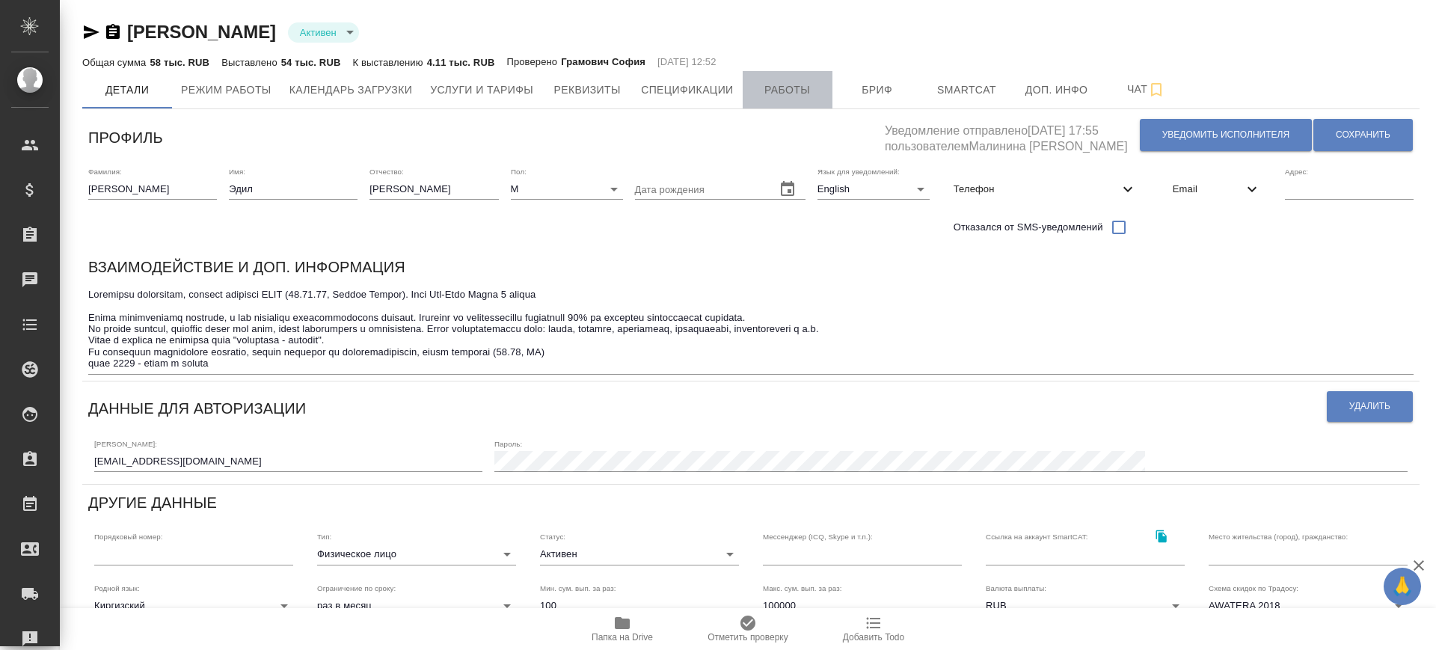
click at [776, 85] on span "Работы" at bounding box center [788, 90] width 72 height 19
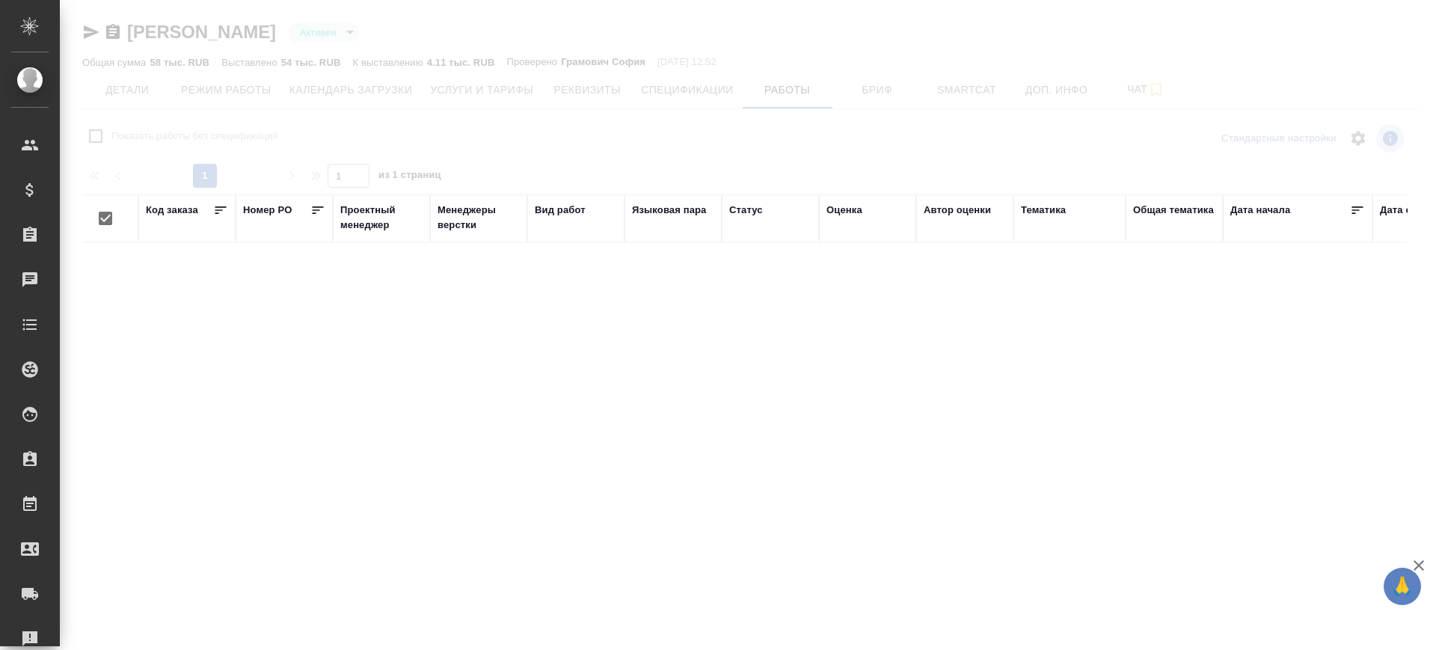
checkbox input "false"
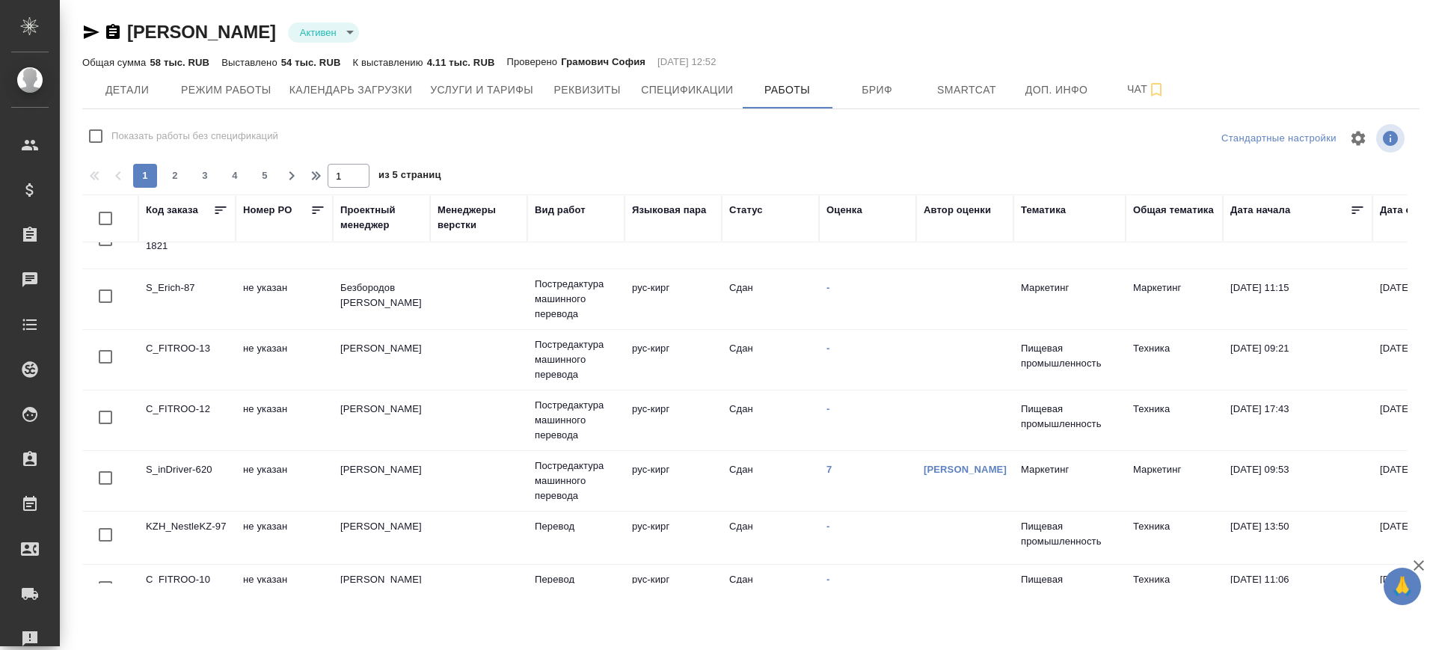
scroll to position [561, 0]
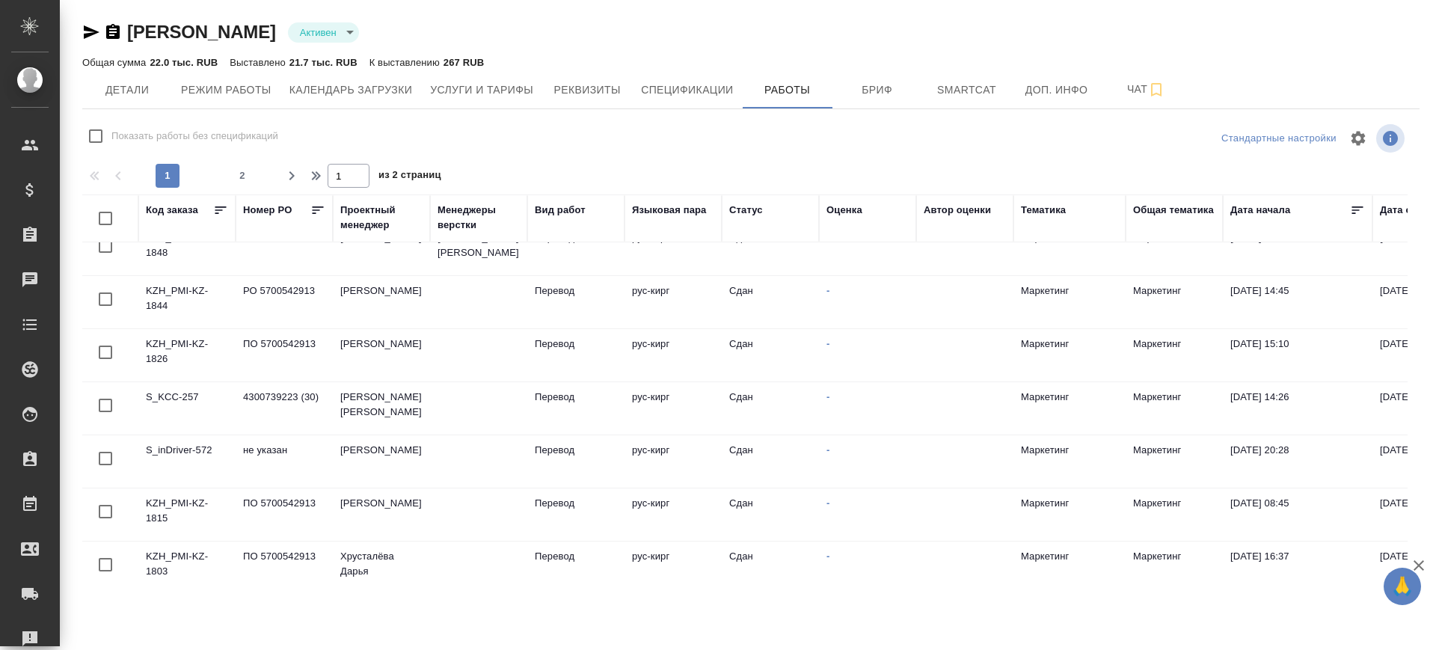
scroll to position [468, 0]
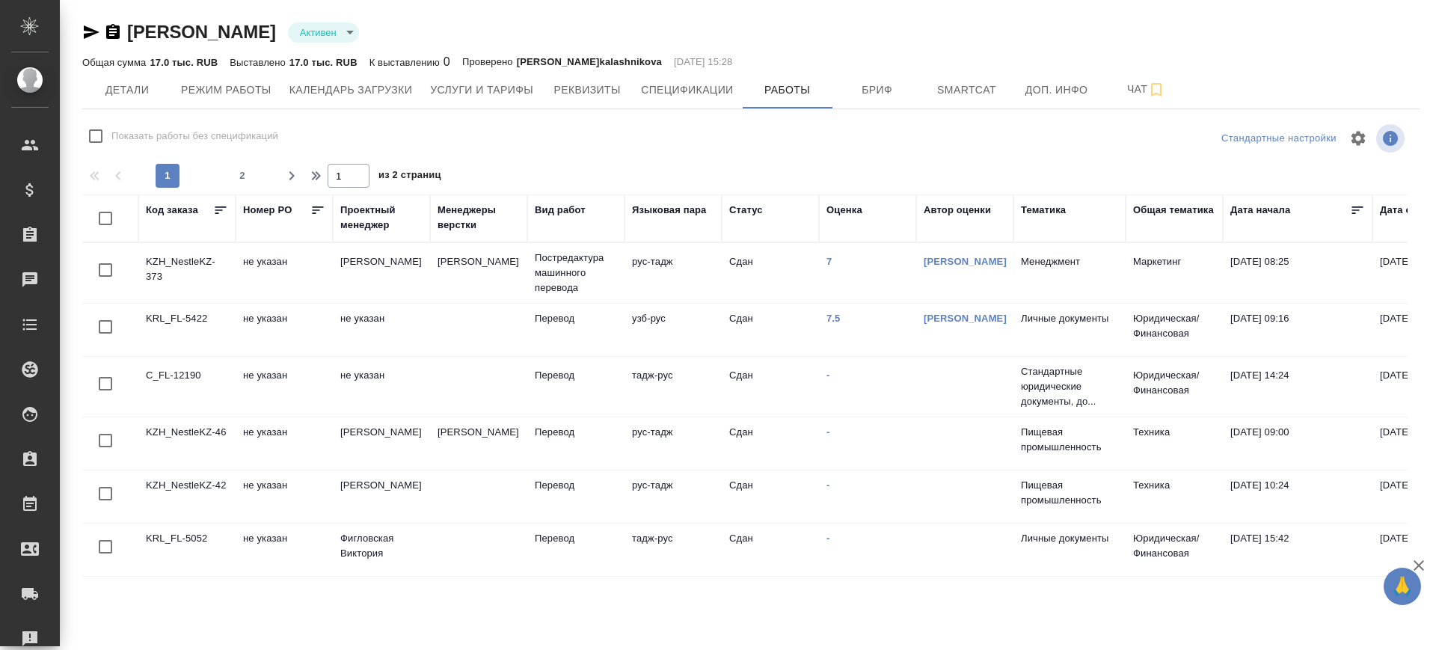
scroll to position [468, 0]
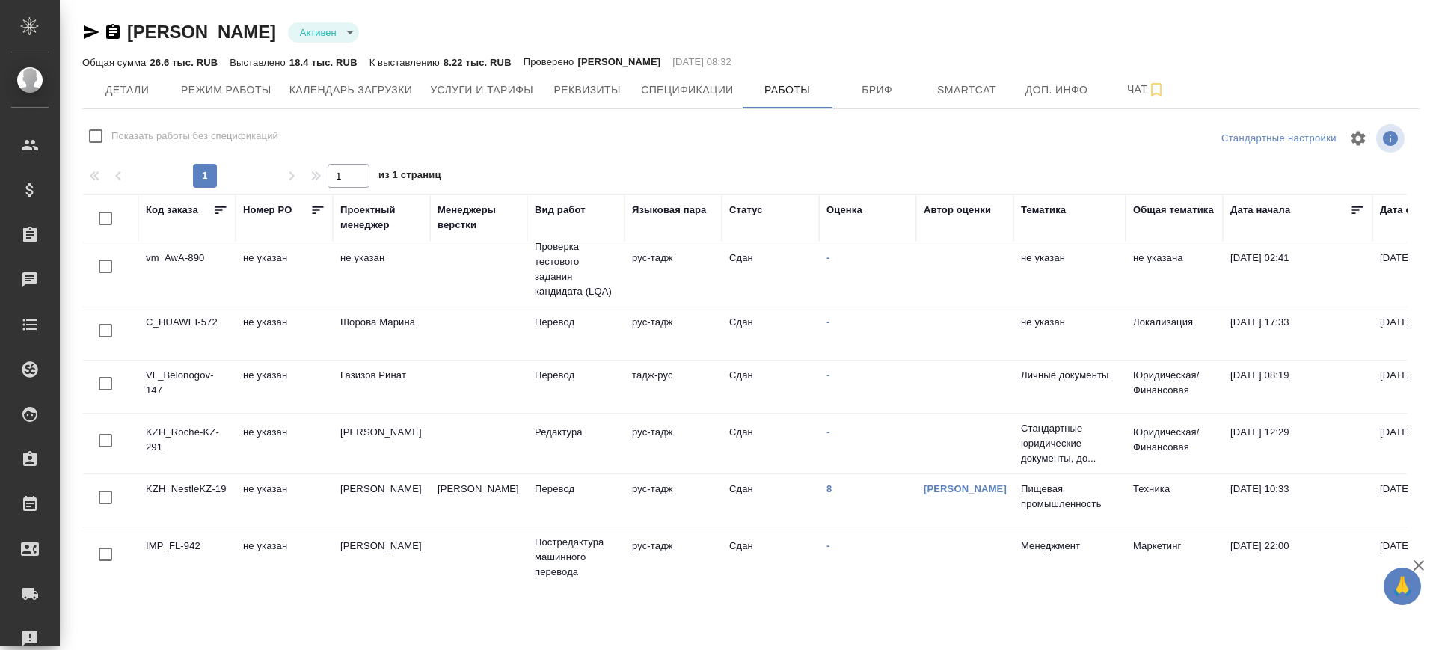
scroll to position [374, 0]
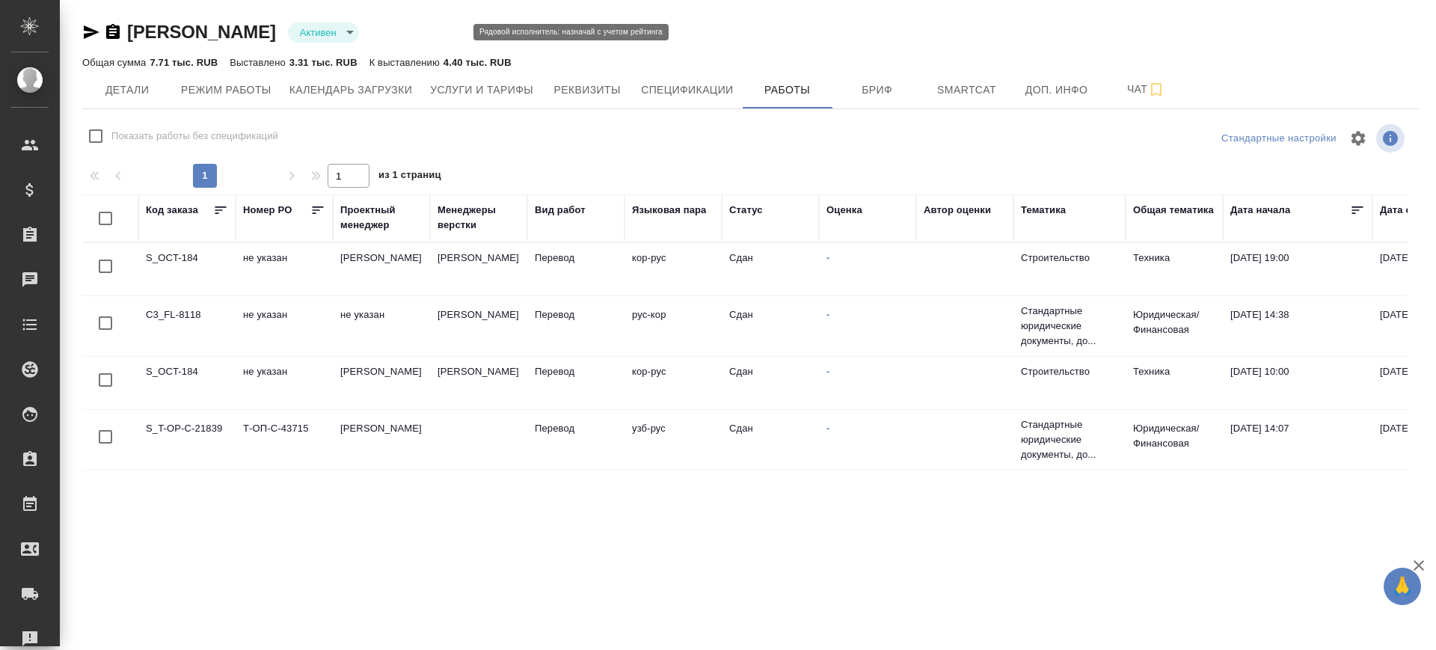
click at [444, 33] on body "🙏 .cls-1 fill:#fff; AWATERA [PERSON_NAME].saglam Клиенты Спецификации Заказы Ча…" at bounding box center [718, 325] width 1436 height 650
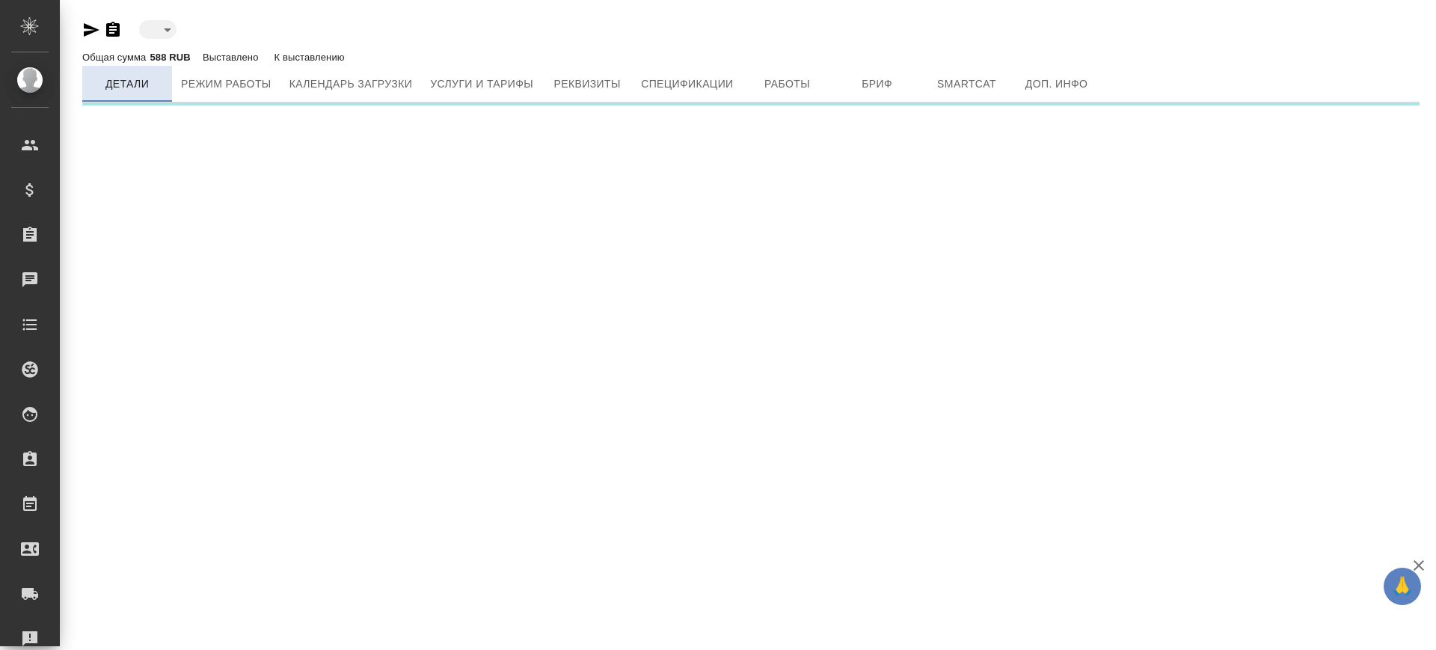
type input "toBeImplemented"
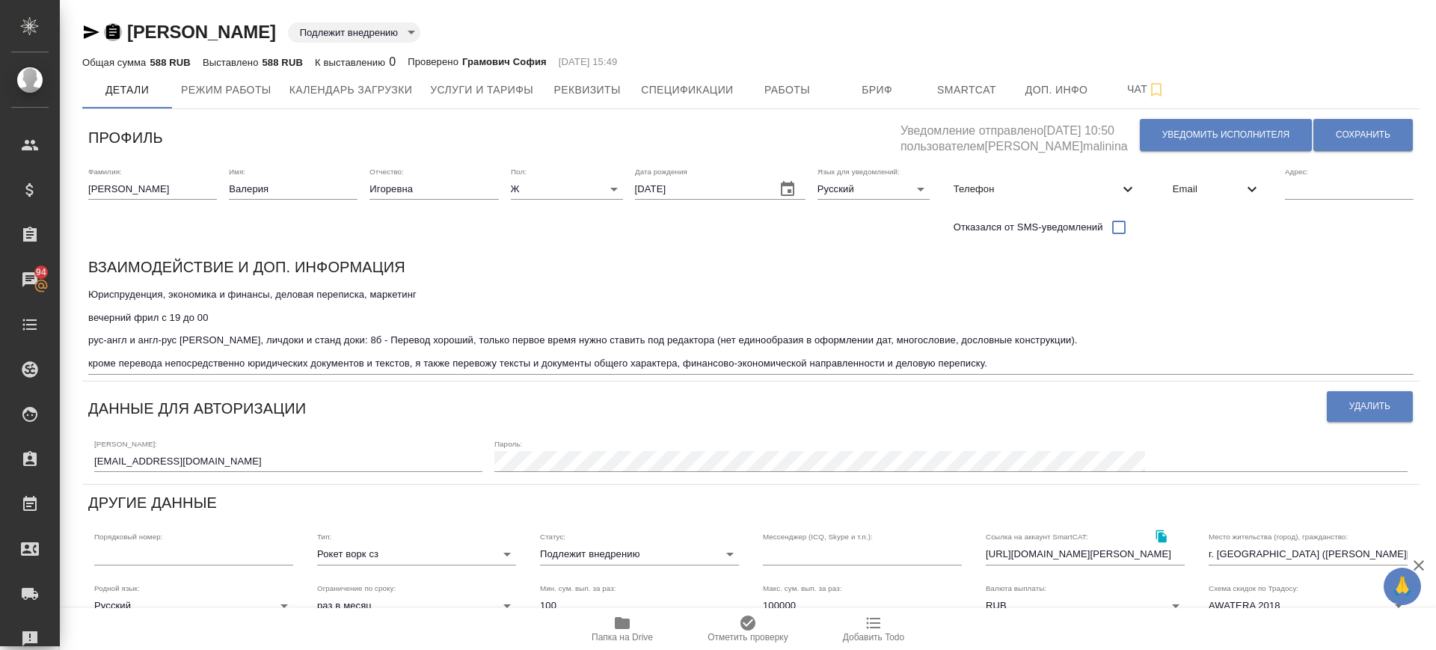
click at [114, 35] on icon "button" at bounding box center [112, 31] width 13 height 15
click at [812, 81] on span "Работы" at bounding box center [788, 90] width 72 height 19
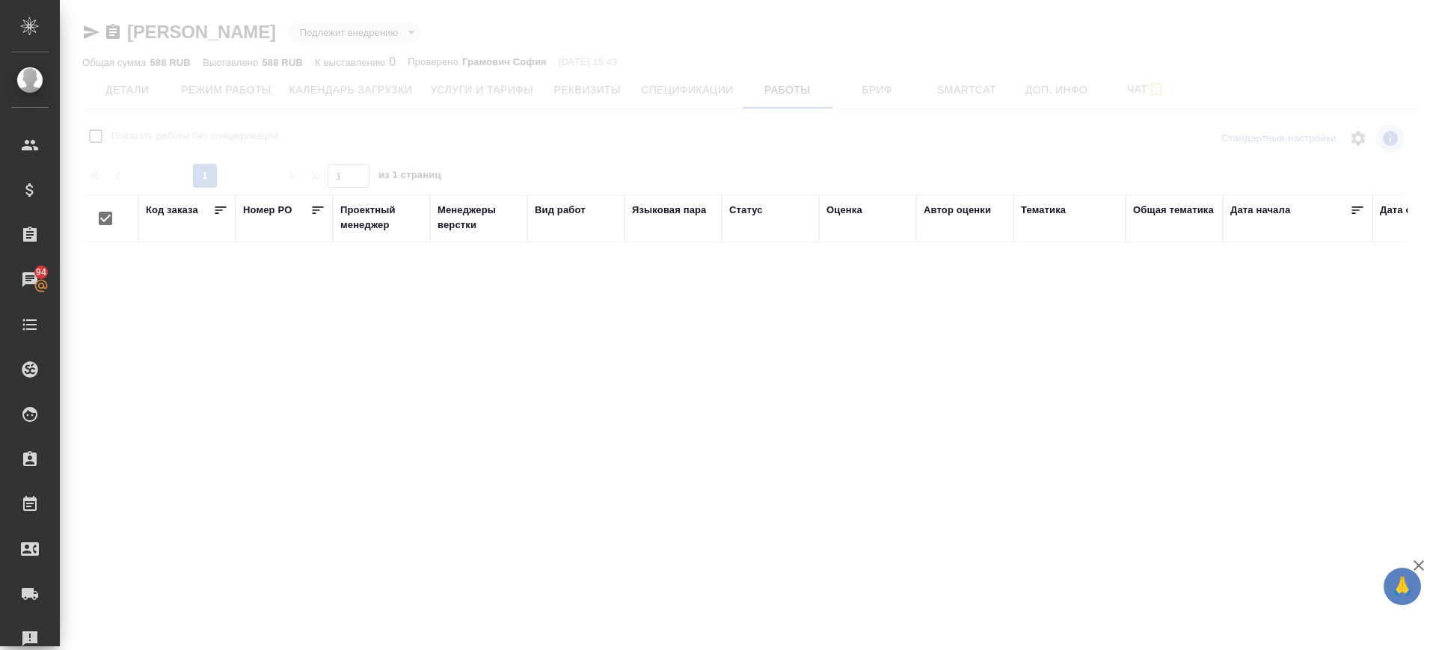
checkbox input "false"
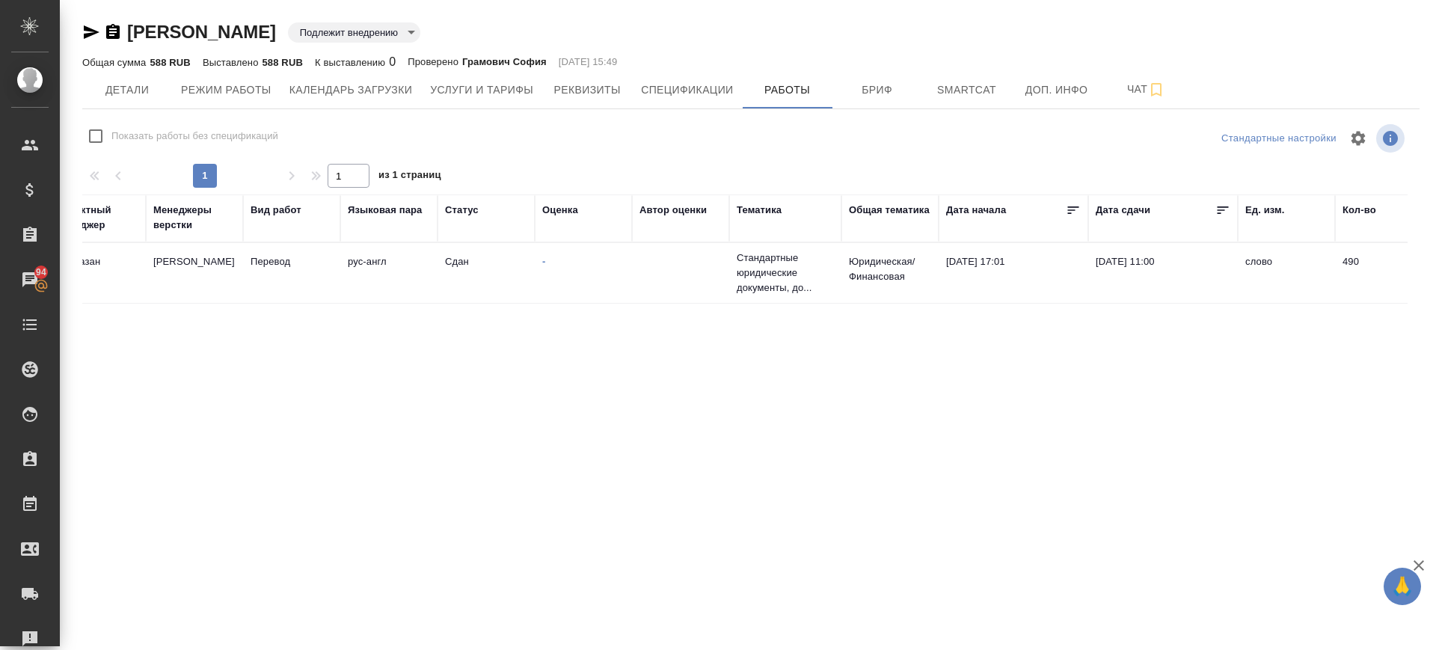
scroll to position [0, 527]
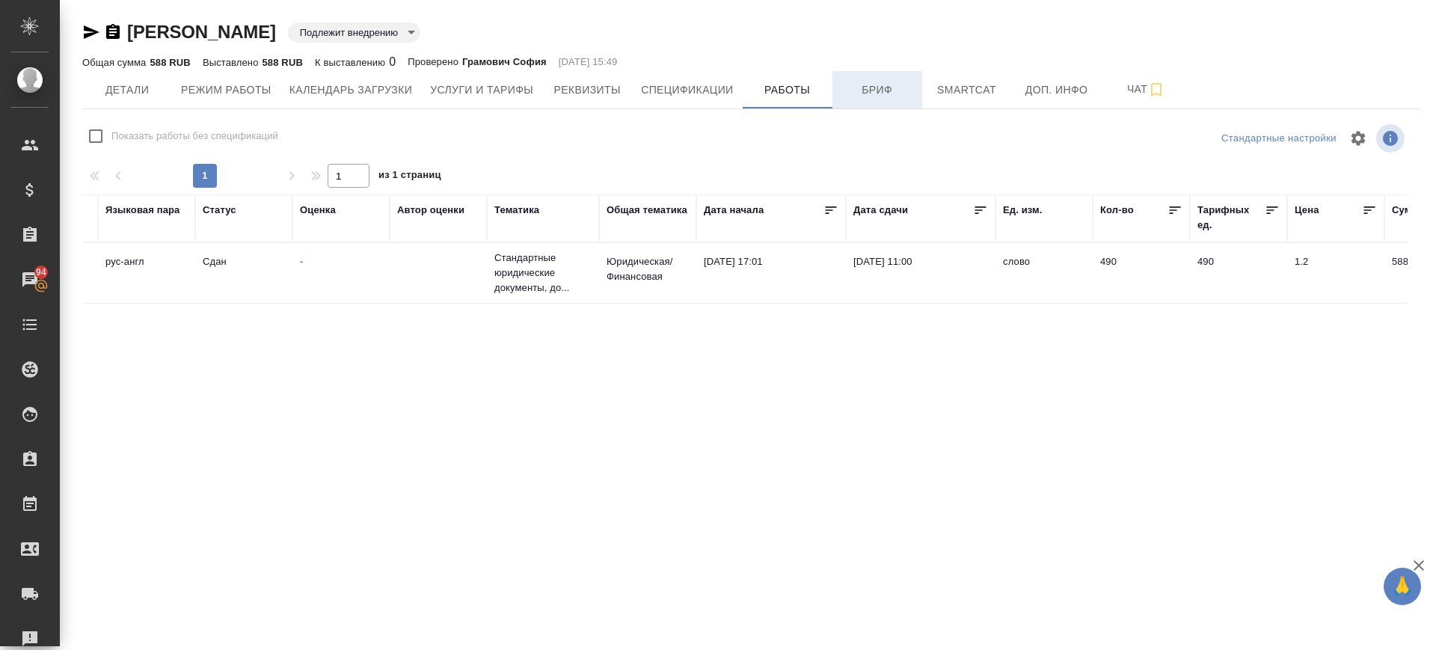
click at [904, 95] on span "Бриф" at bounding box center [878, 90] width 72 height 19
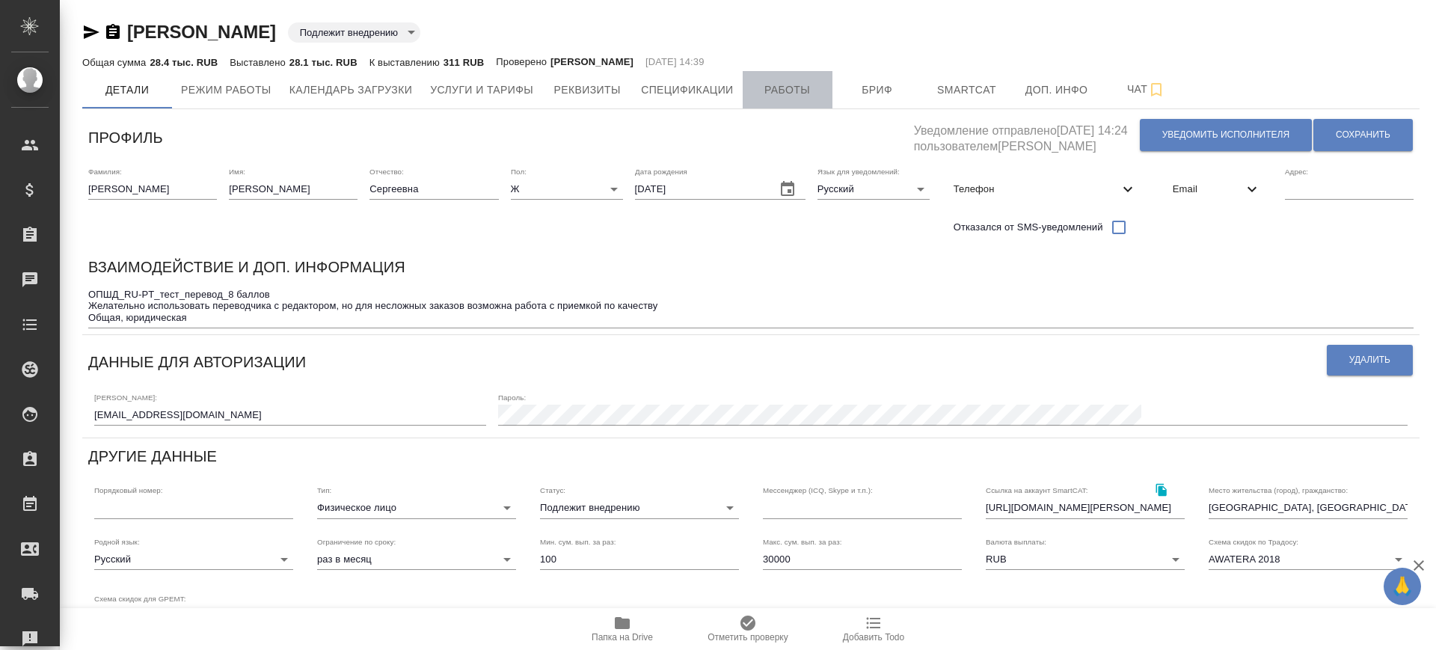
click at [772, 83] on span "Работы" at bounding box center [788, 90] width 72 height 19
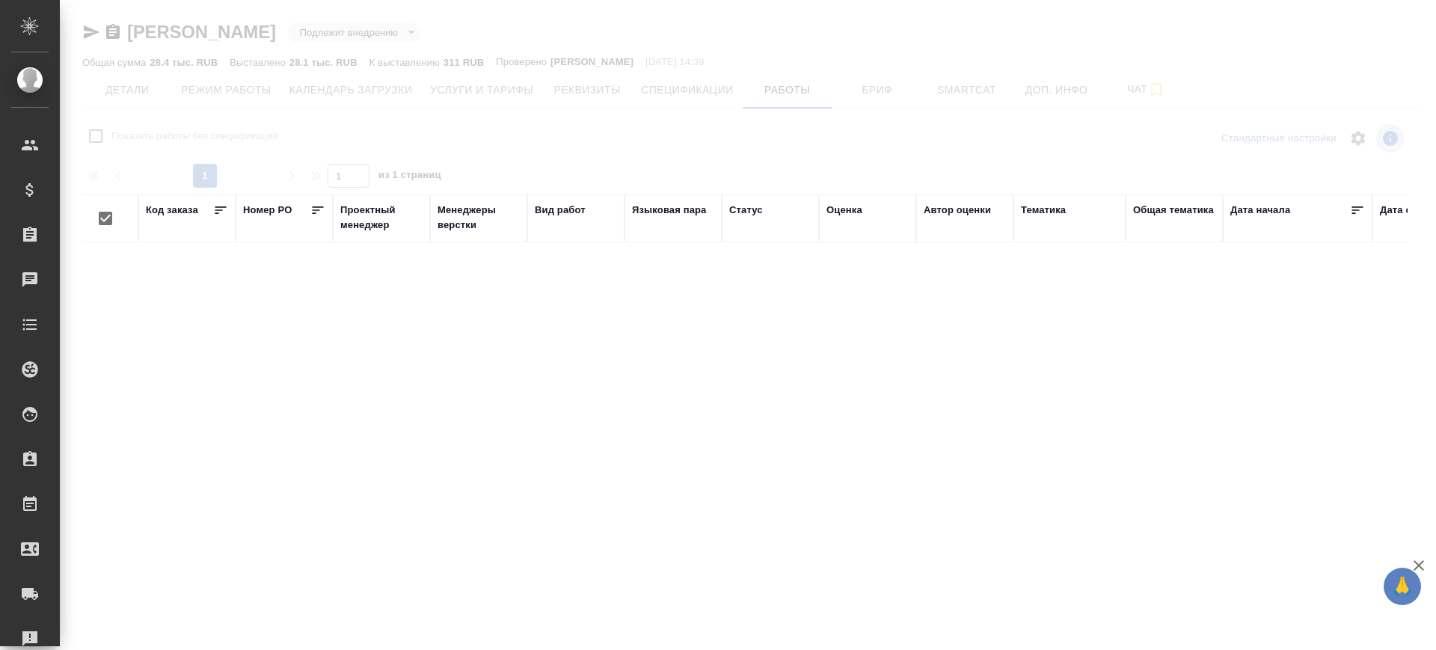
checkbox input "false"
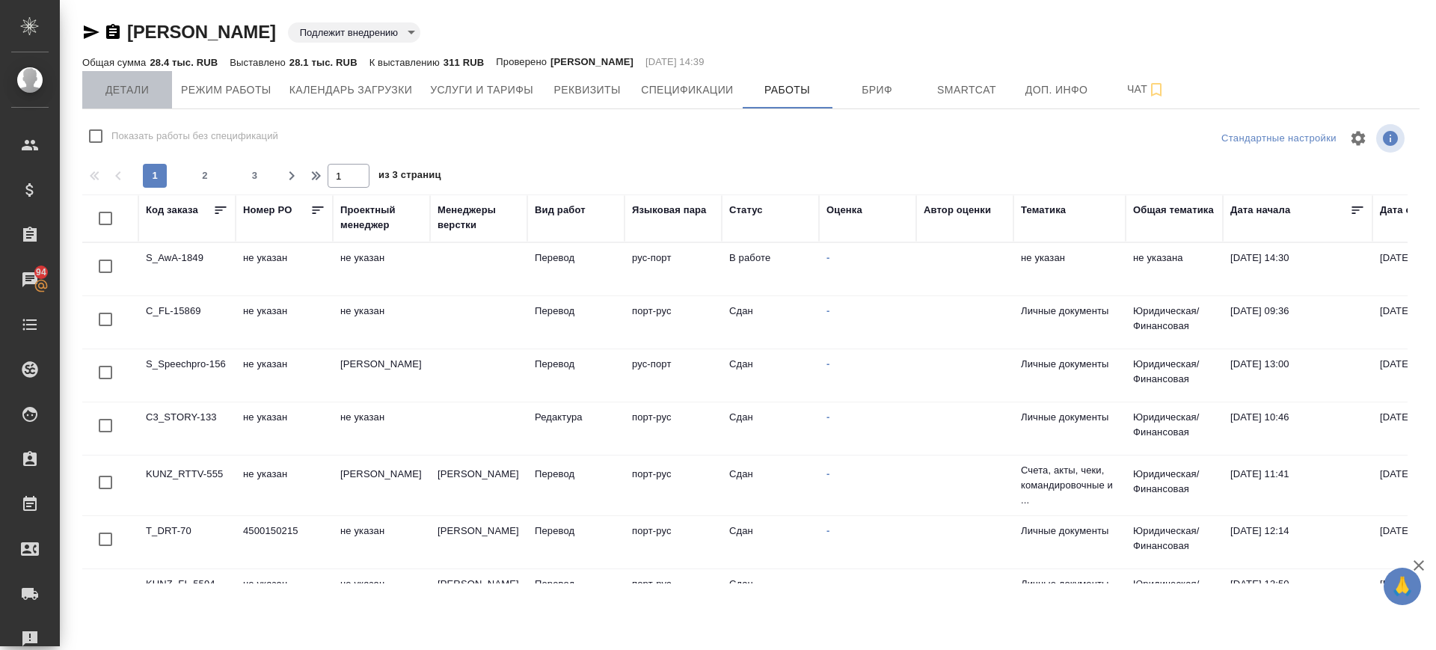
click at [150, 91] on span "Детали" at bounding box center [127, 90] width 72 height 19
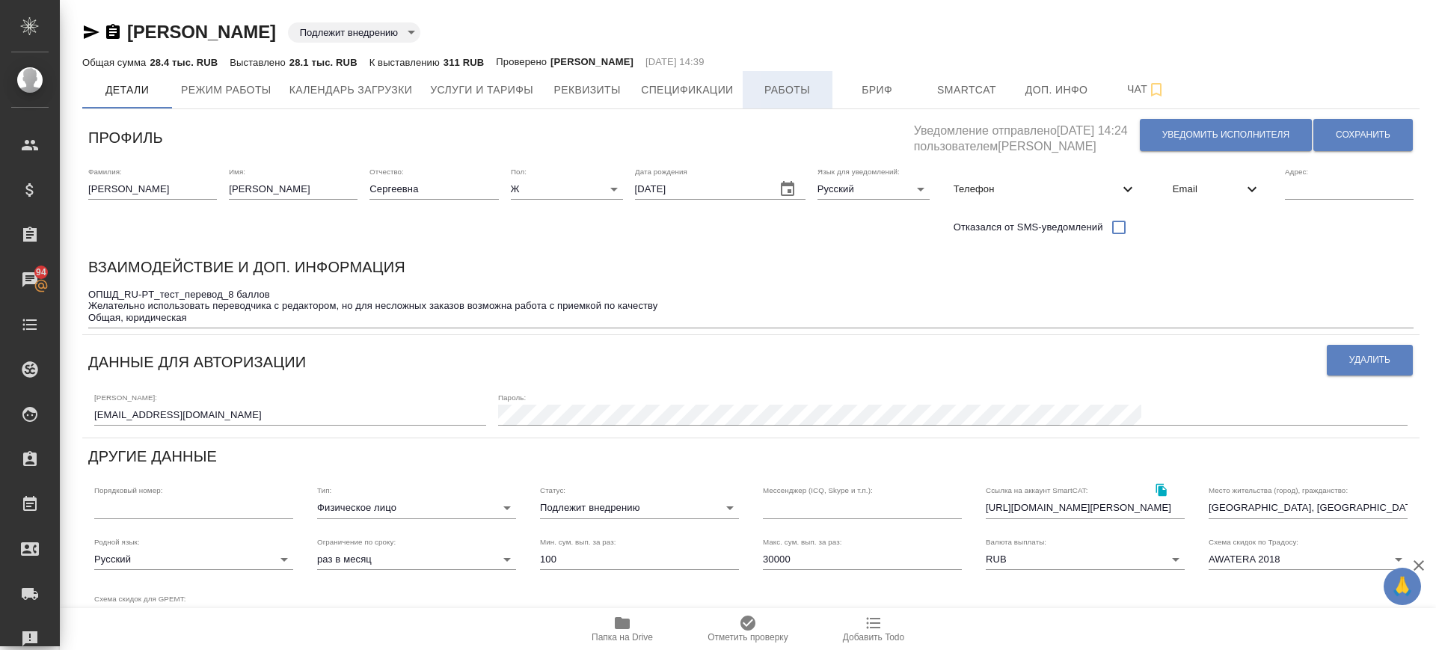
click at [797, 79] on button "Работы" at bounding box center [788, 89] width 90 height 37
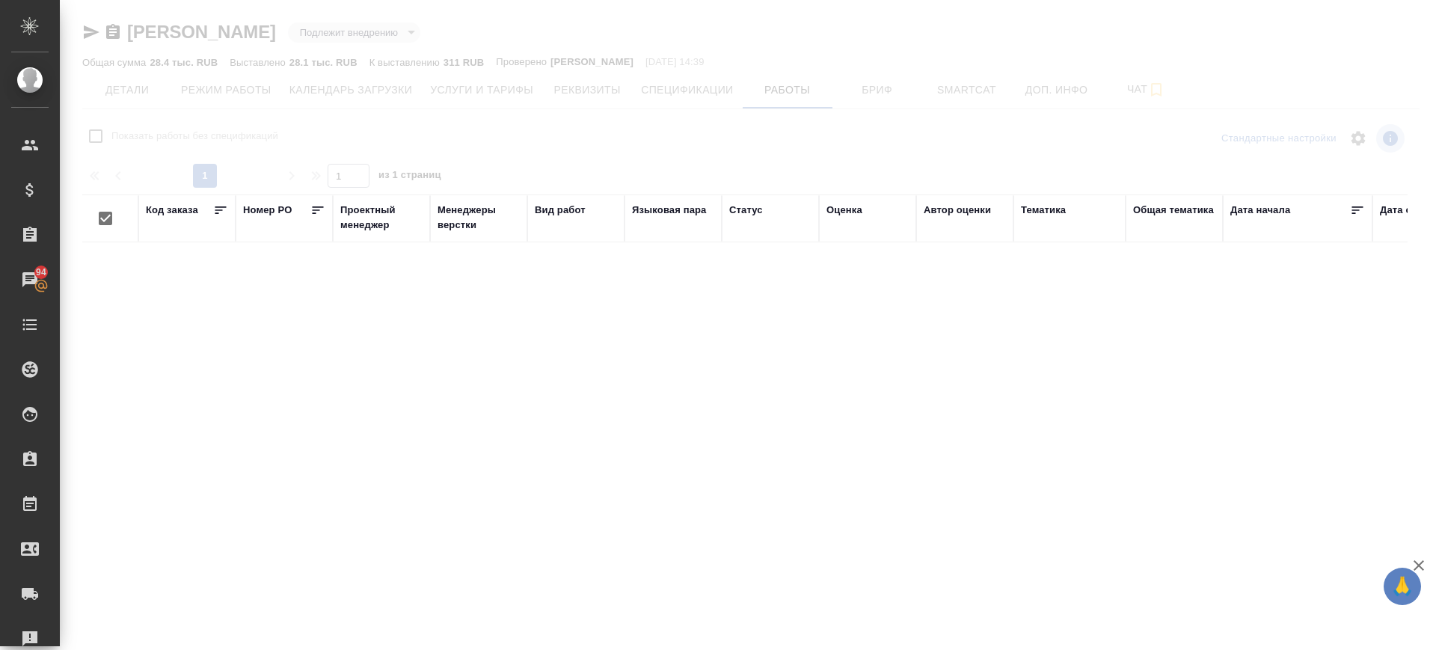
checkbox input "false"
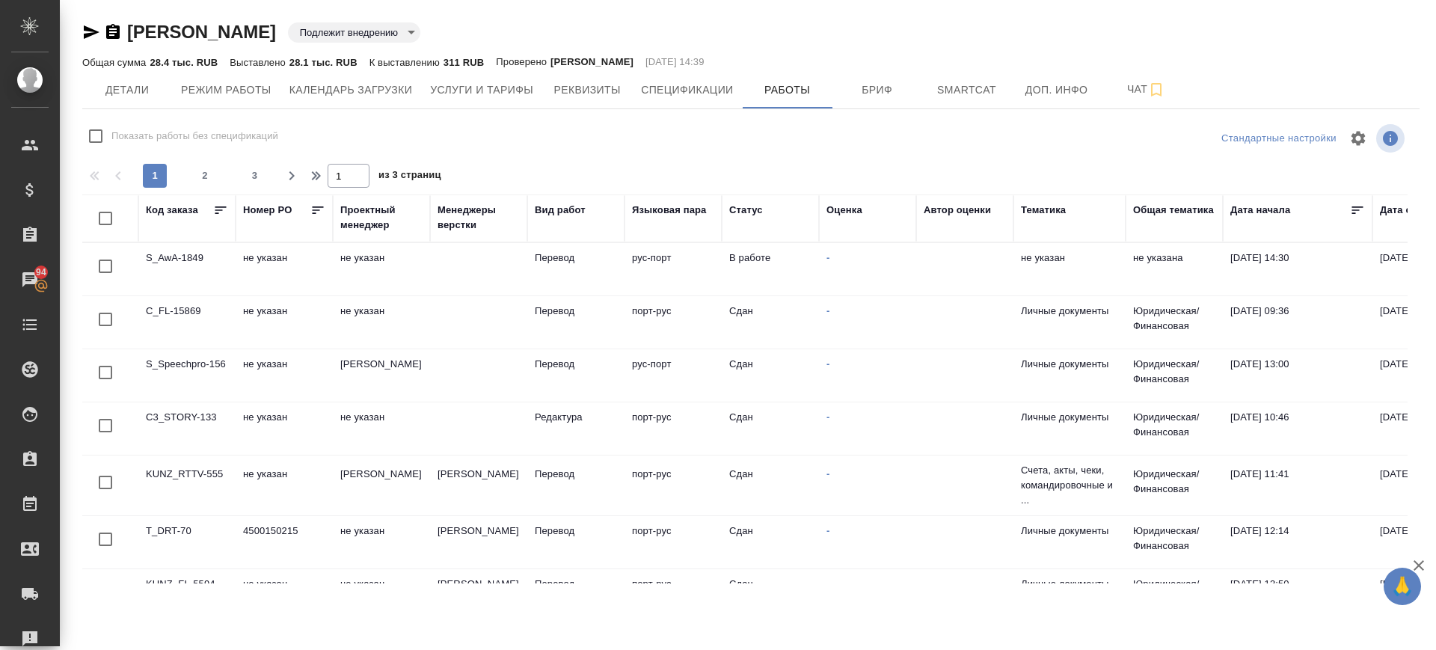
click at [108, 34] on icon "button" at bounding box center [112, 31] width 13 height 15
click at [902, 83] on span "Бриф" at bounding box center [878, 90] width 72 height 19
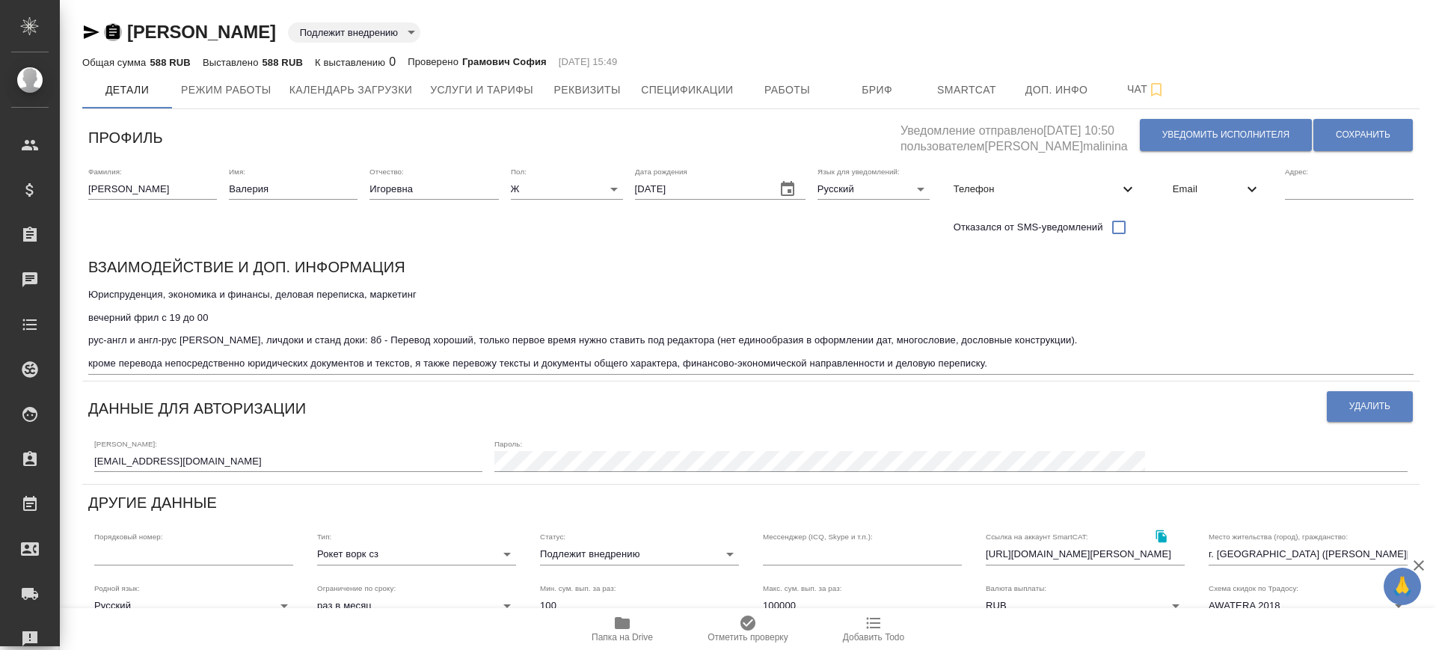
click at [111, 33] on icon "button" at bounding box center [112, 31] width 13 height 15
click at [803, 85] on span "Работы" at bounding box center [788, 90] width 72 height 19
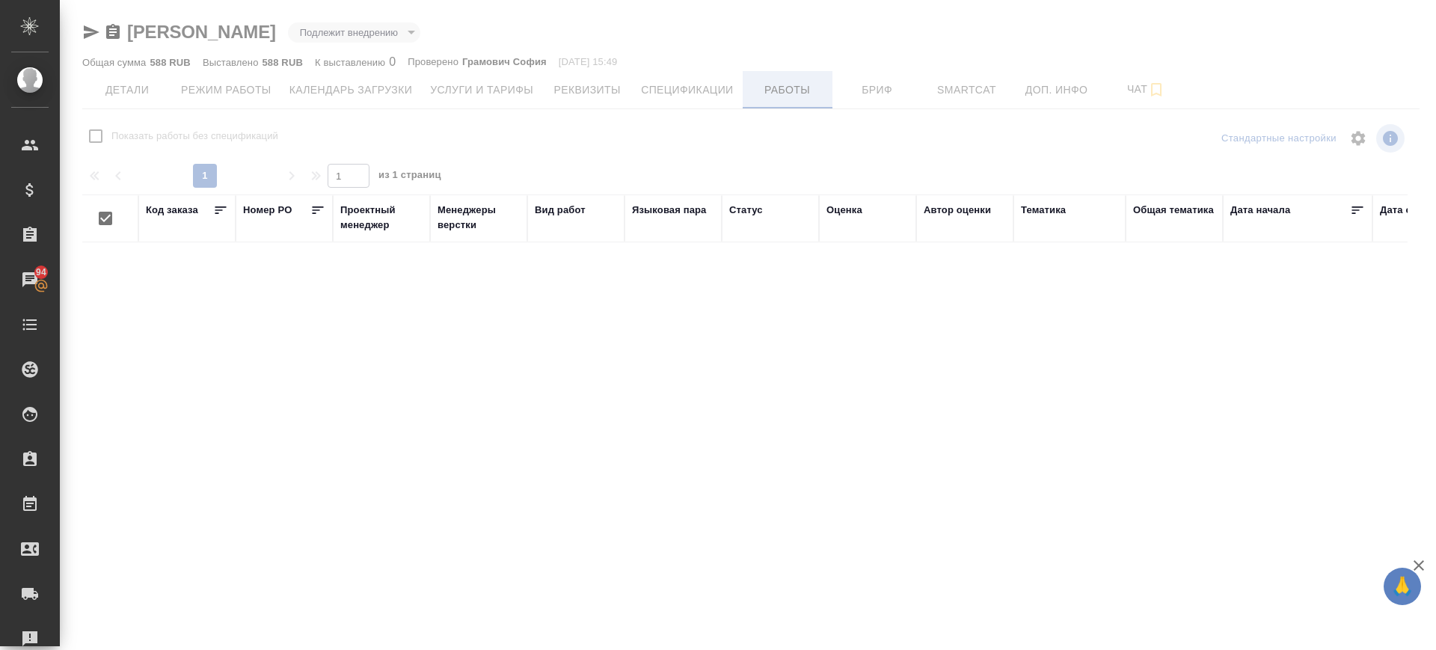
checkbox input "false"
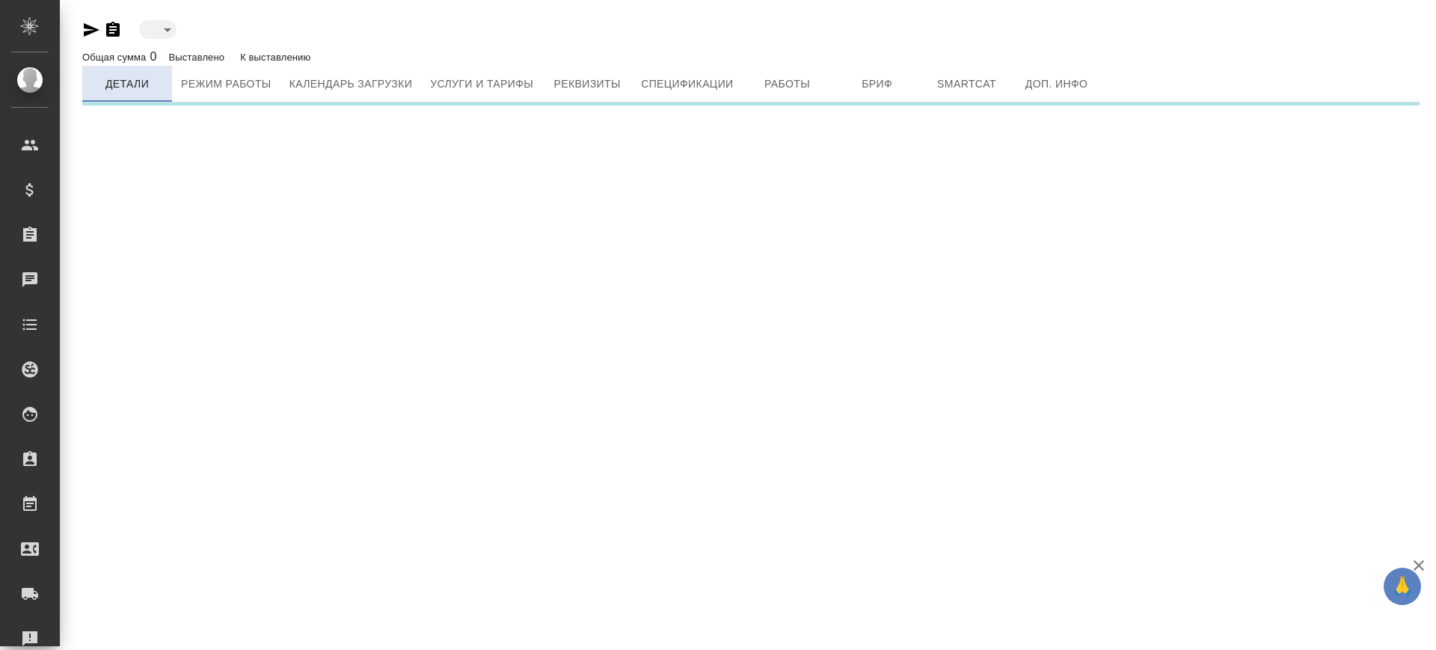
type input "toBeImplemented"
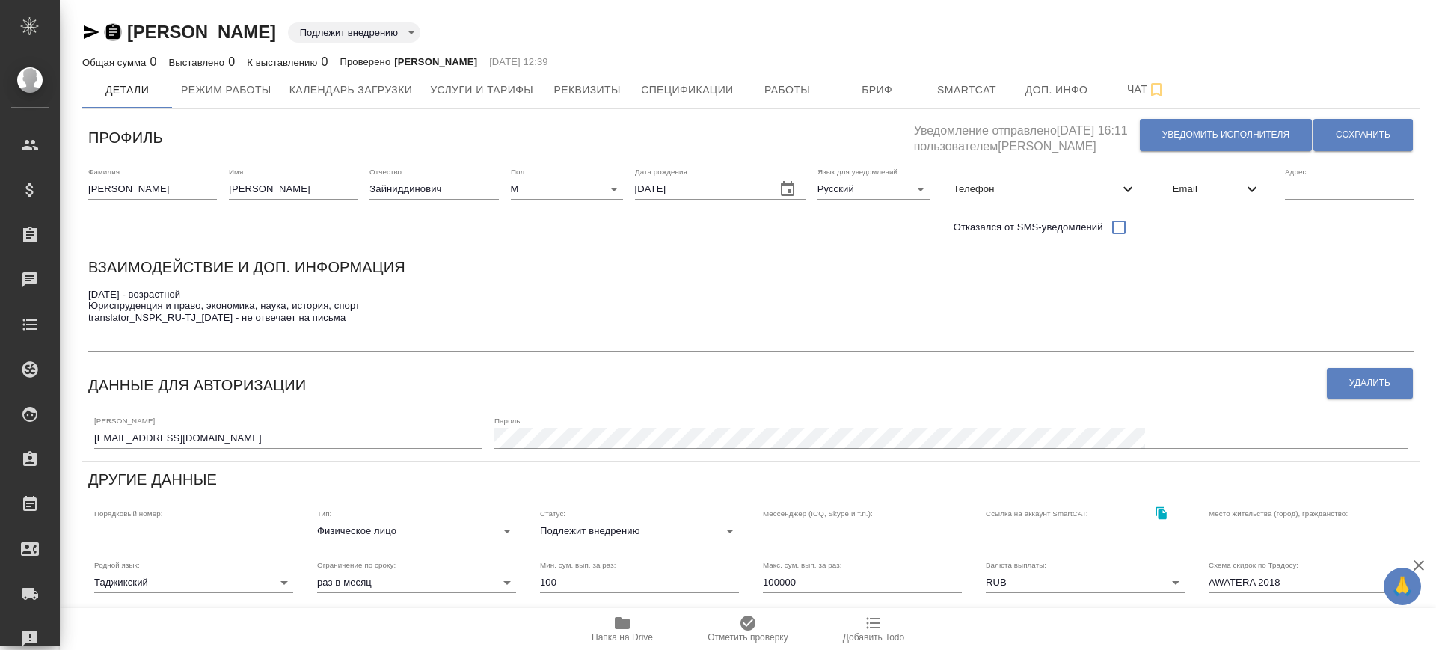
click at [114, 31] on icon "button" at bounding box center [113, 32] width 18 height 18
drag, startPoint x: 222, startPoint y: 313, endPoint x: 76, endPoint y: 321, distance: 146.1
click at [76, 321] on div "[PERSON_NAME] внедрению toBeImplemented Общая сумма 0 Выставлено 0 К выставлени…" at bounding box center [751, 476] width 1354 height 953
click at [811, 93] on span "Работы" at bounding box center [788, 90] width 72 height 19
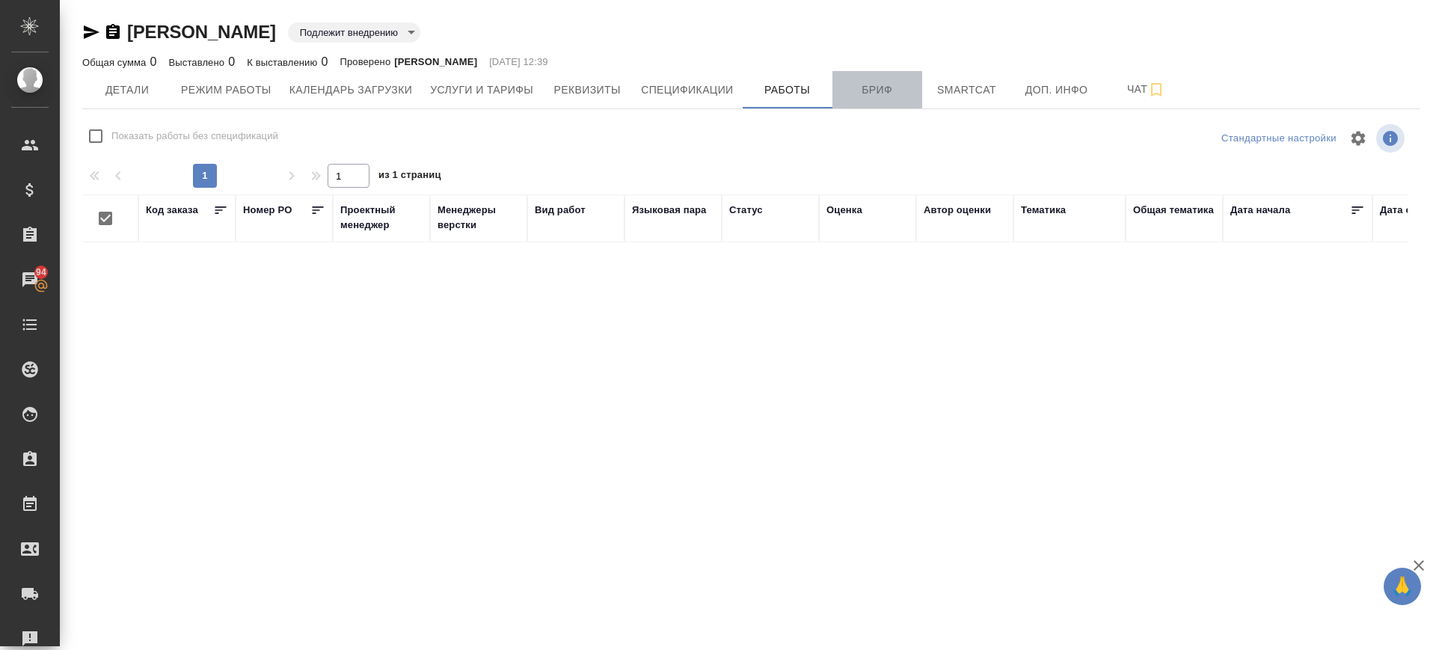
click at [861, 96] on span "Бриф" at bounding box center [878, 90] width 72 height 19
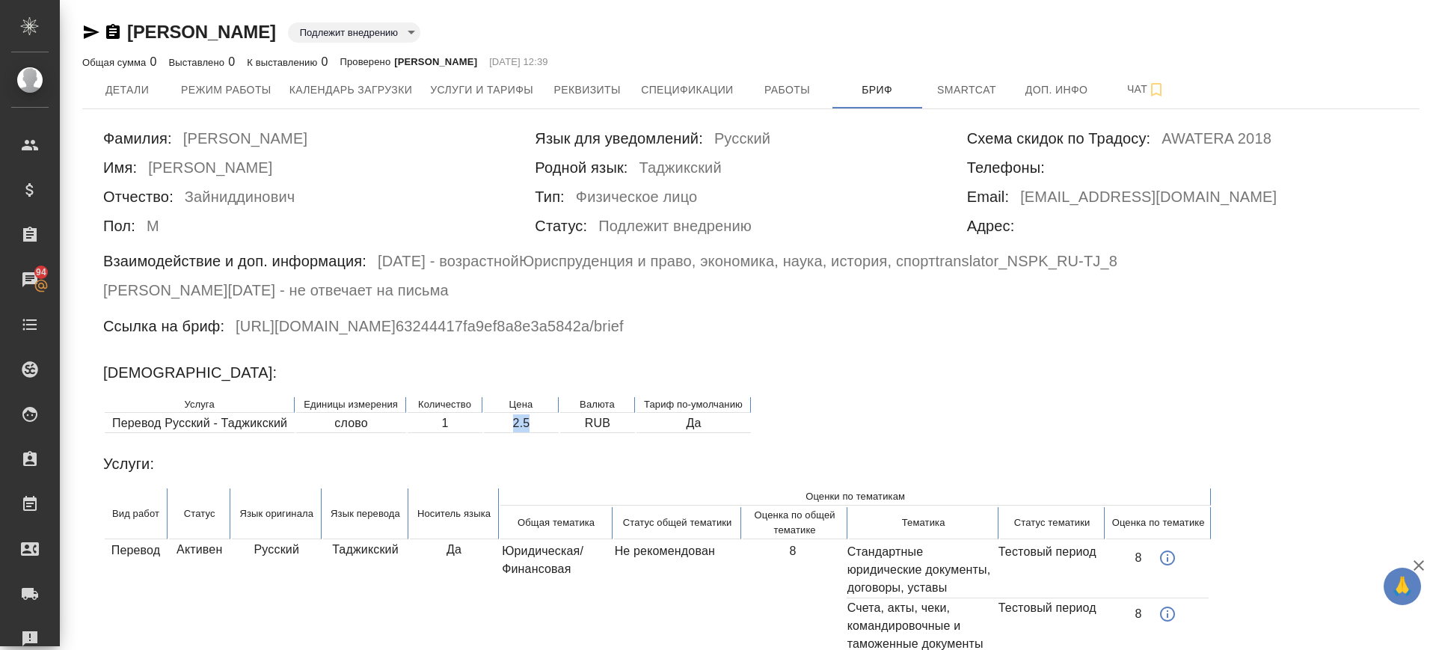
drag, startPoint x: 521, startPoint y: 397, endPoint x: 533, endPoint y: 398, distance: 12.0
click at [533, 414] on td "2.5" at bounding box center [521, 423] width 75 height 19
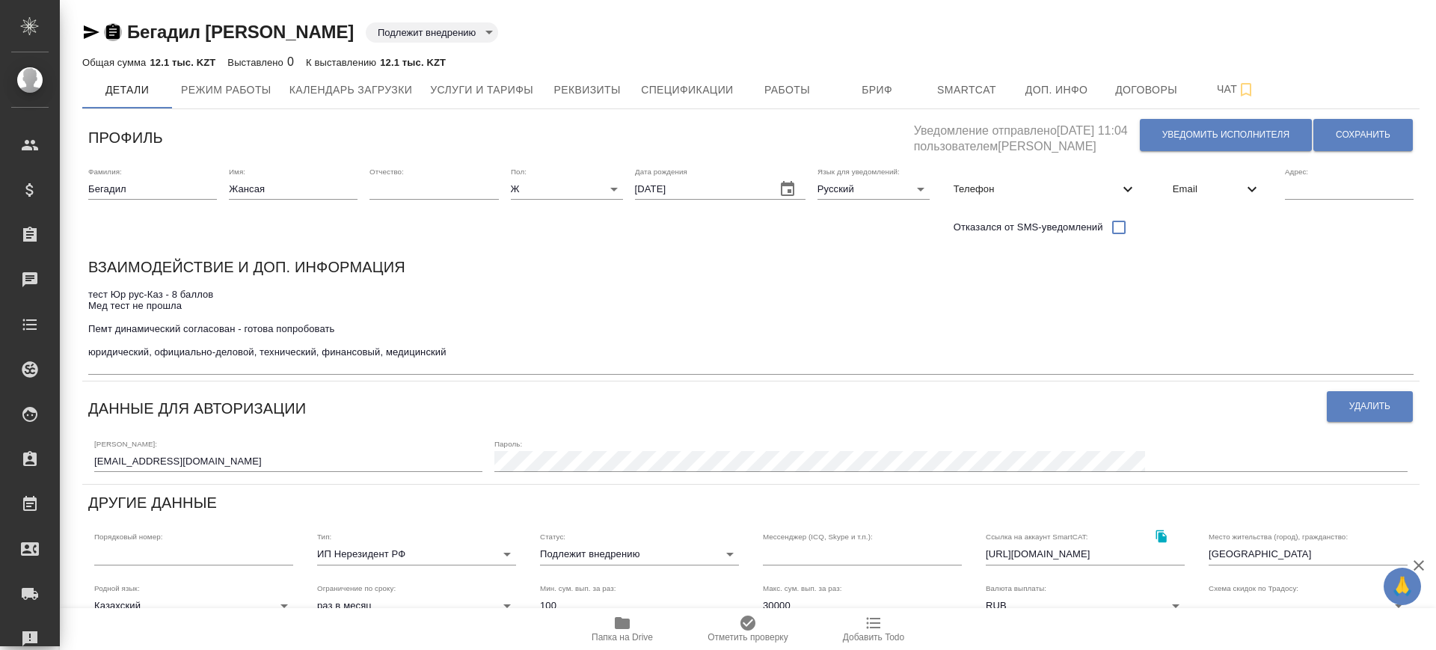
click at [114, 35] on icon "button" at bounding box center [112, 31] width 13 height 15
drag, startPoint x: 119, startPoint y: 318, endPoint x: 106, endPoint y: 316, distance: 12.8
click at [116, 318] on textarea "тест Юр рус-Каз - 8 баллов Мед тест не прошла Пемт динамический согласован - го…" at bounding box center [751, 329] width 1326 height 81
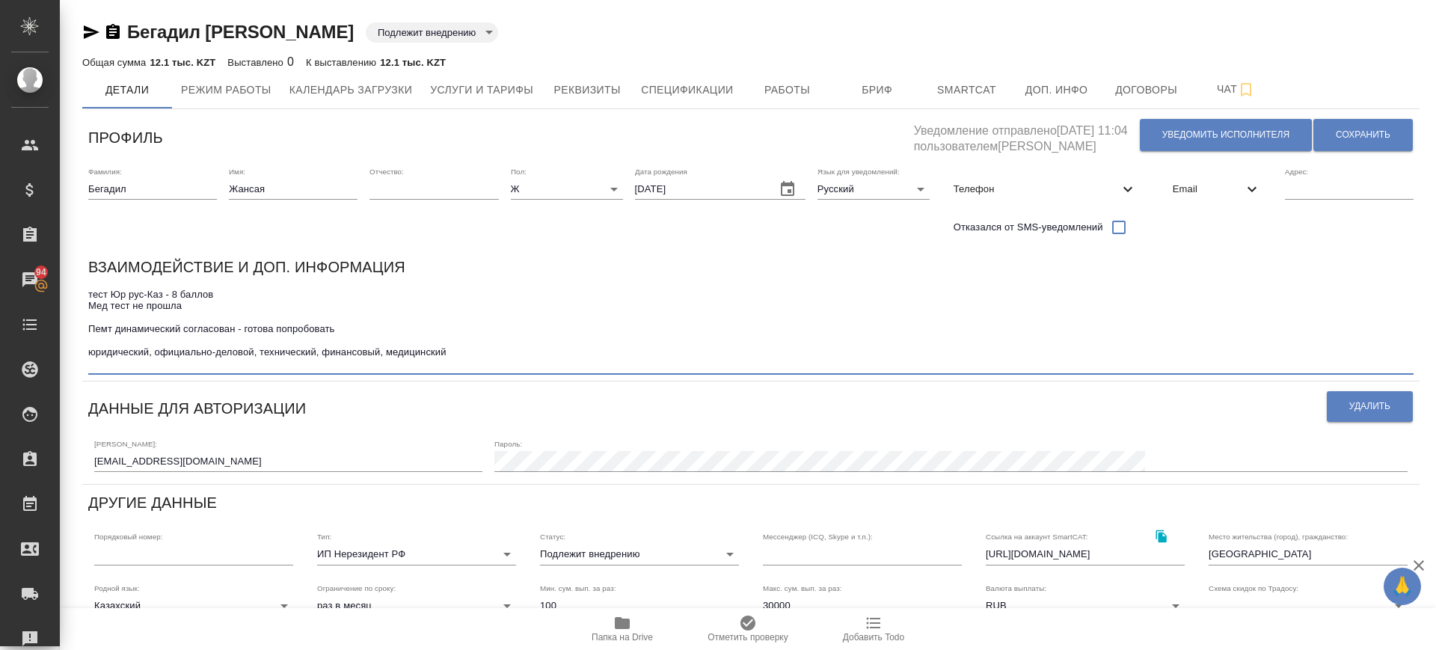
drag, startPoint x: 111, startPoint y: 304, endPoint x: 212, endPoint y: 303, distance: 101.0
click at [212, 303] on textarea "тест Юр рус-Каз - 8 баллов Мед тест не прошла Пемт динамический согласован - го…" at bounding box center [751, 329] width 1326 height 81
click at [876, 85] on span "Бриф" at bounding box center [878, 90] width 72 height 19
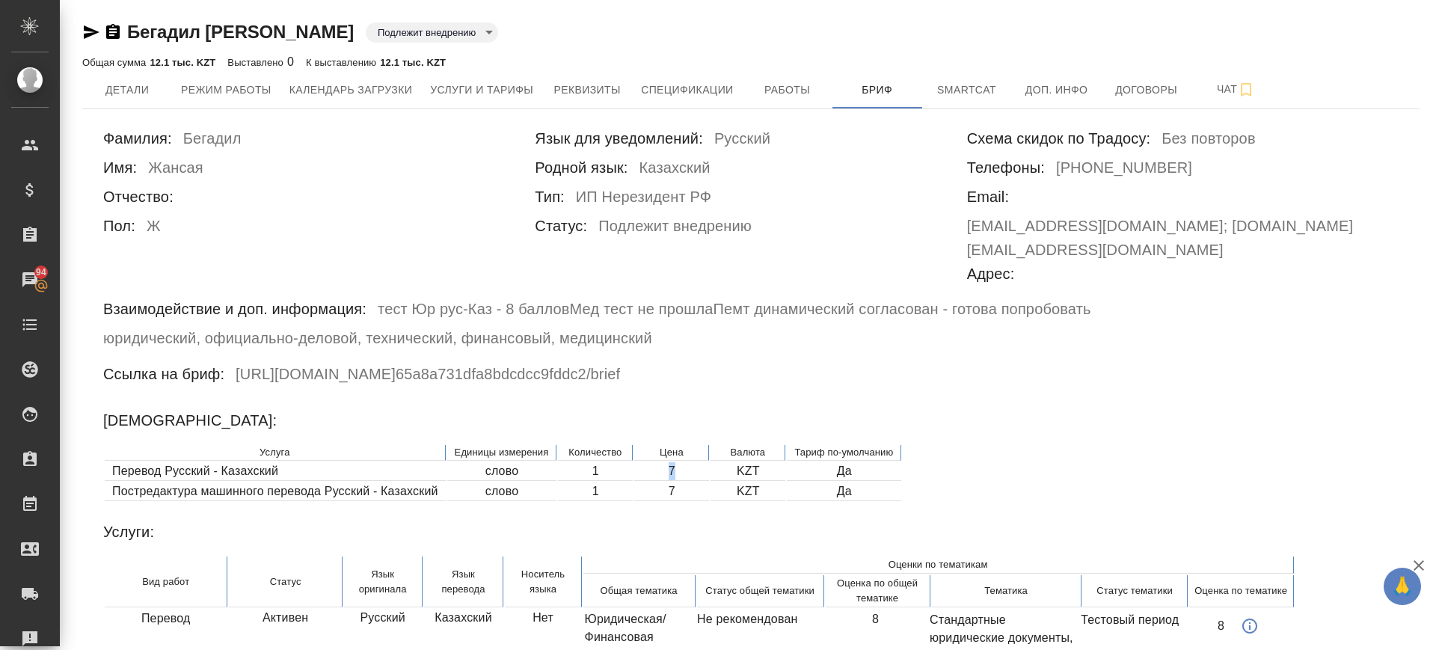
drag, startPoint x: 666, startPoint y: 425, endPoint x: 693, endPoint y: 441, distance: 31.6
click at [689, 462] on td "7" at bounding box center [671, 471] width 75 height 19
drag, startPoint x: 675, startPoint y: 444, endPoint x: 693, endPoint y: 443, distance: 18.0
click at [693, 482] on td "7" at bounding box center [671, 491] width 75 height 19
click at [689, 482] on td "7" at bounding box center [671, 491] width 75 height 19
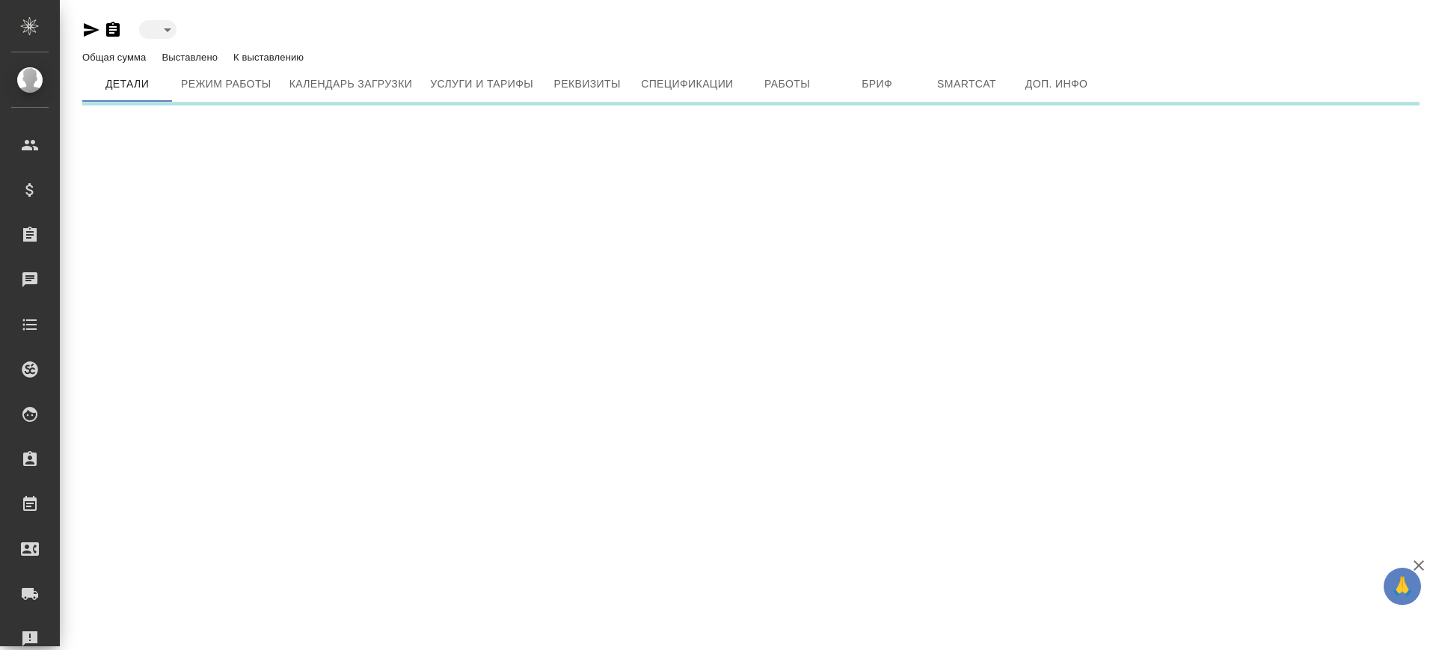
type input "toBeImplemented"
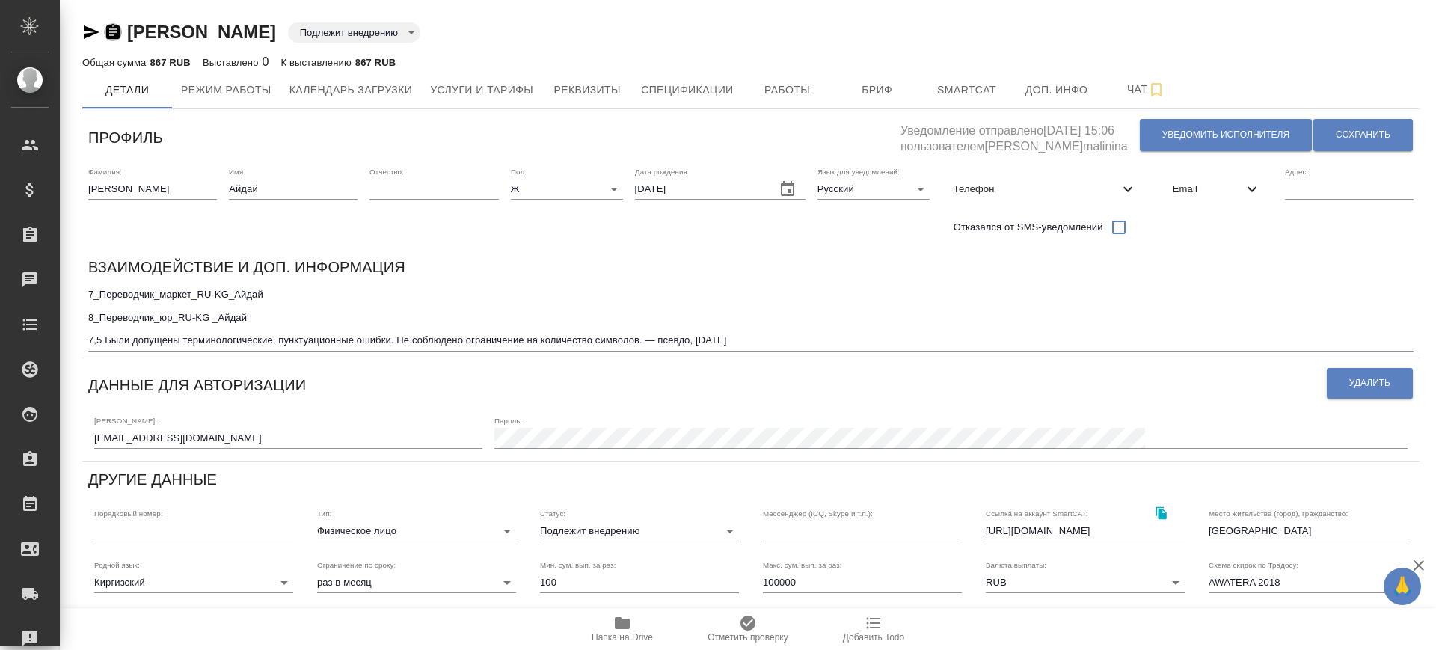
click at [113, 29] on icon "button" at bounding box center [113, 32] width 18 height 18
click at [874, 76] on button "Бриф" at bounding box center [878, 89] width 90 height 37
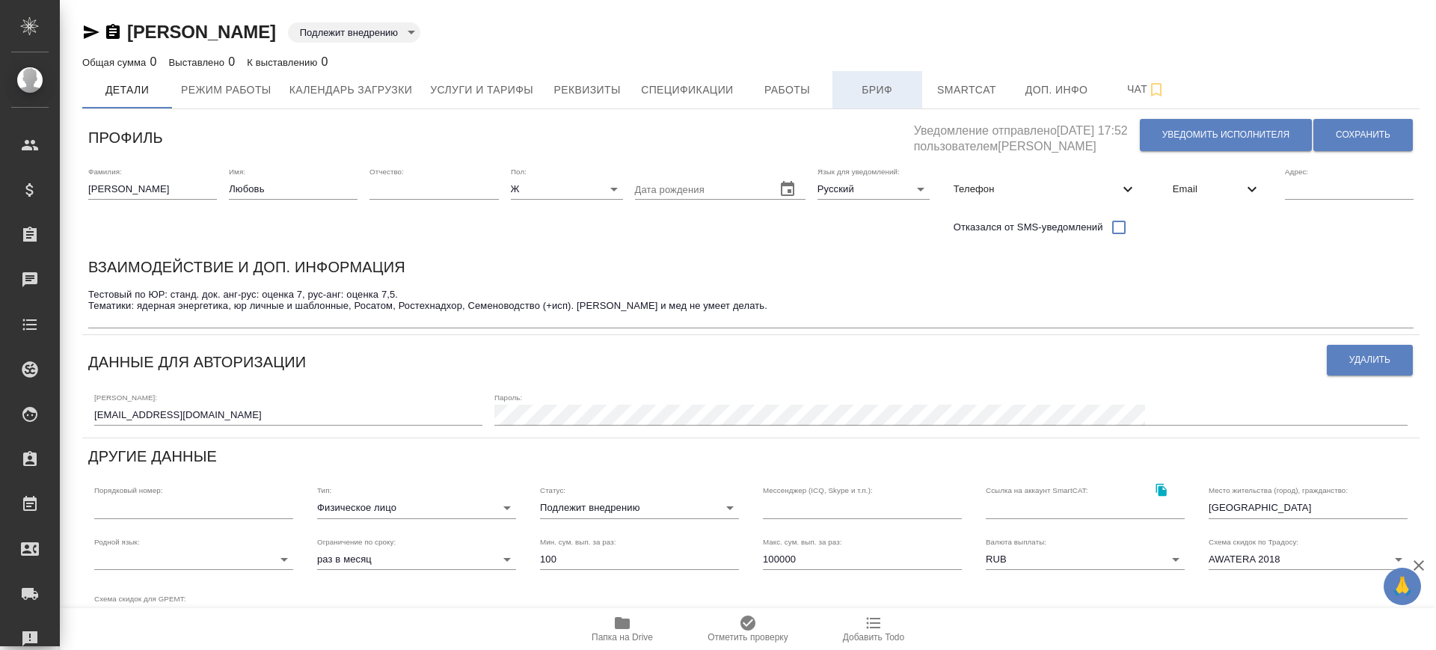
click at [869, 85] on span "Бриф" at bounding box center [878, 90] width 72 height 19
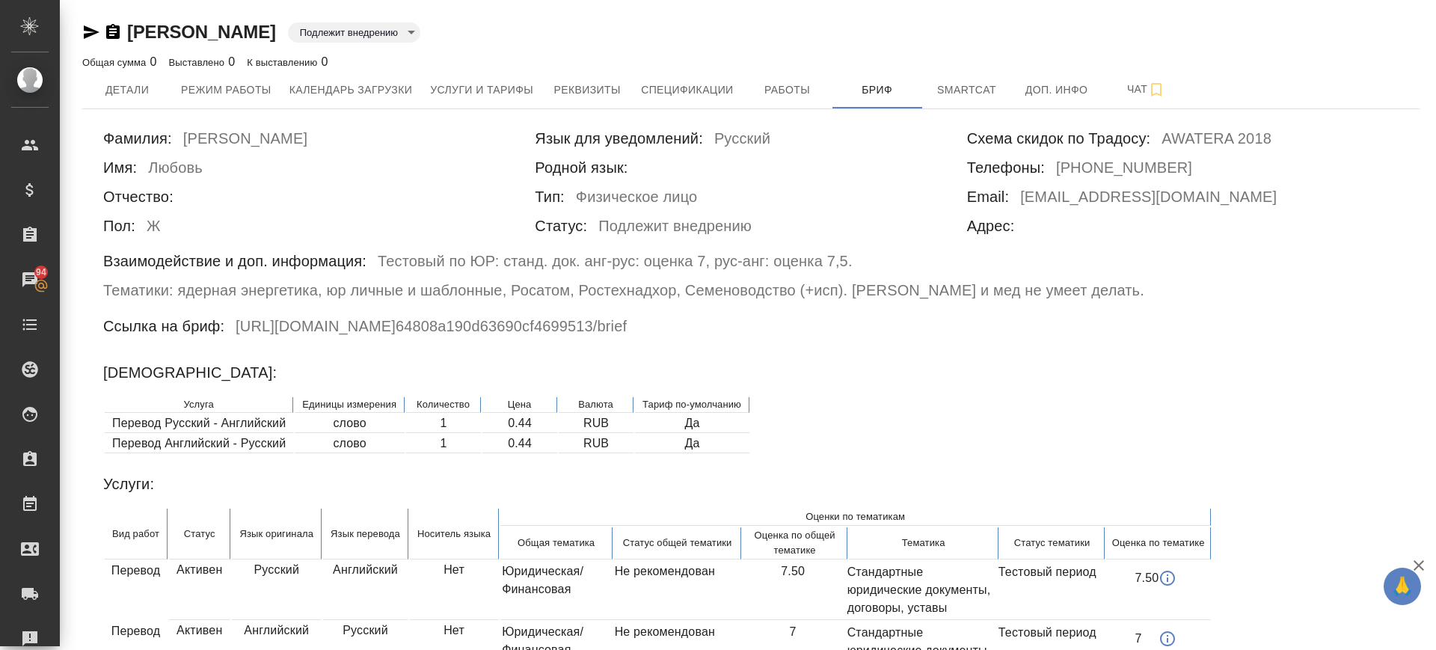
drag, startPoint x: 116, startPoint y: 35, endPoint x: 141, endPoint y: 50, distance: 28.9
click at [117, 34] on icon "button" at bounding box center [112, 31] width 13 height 15
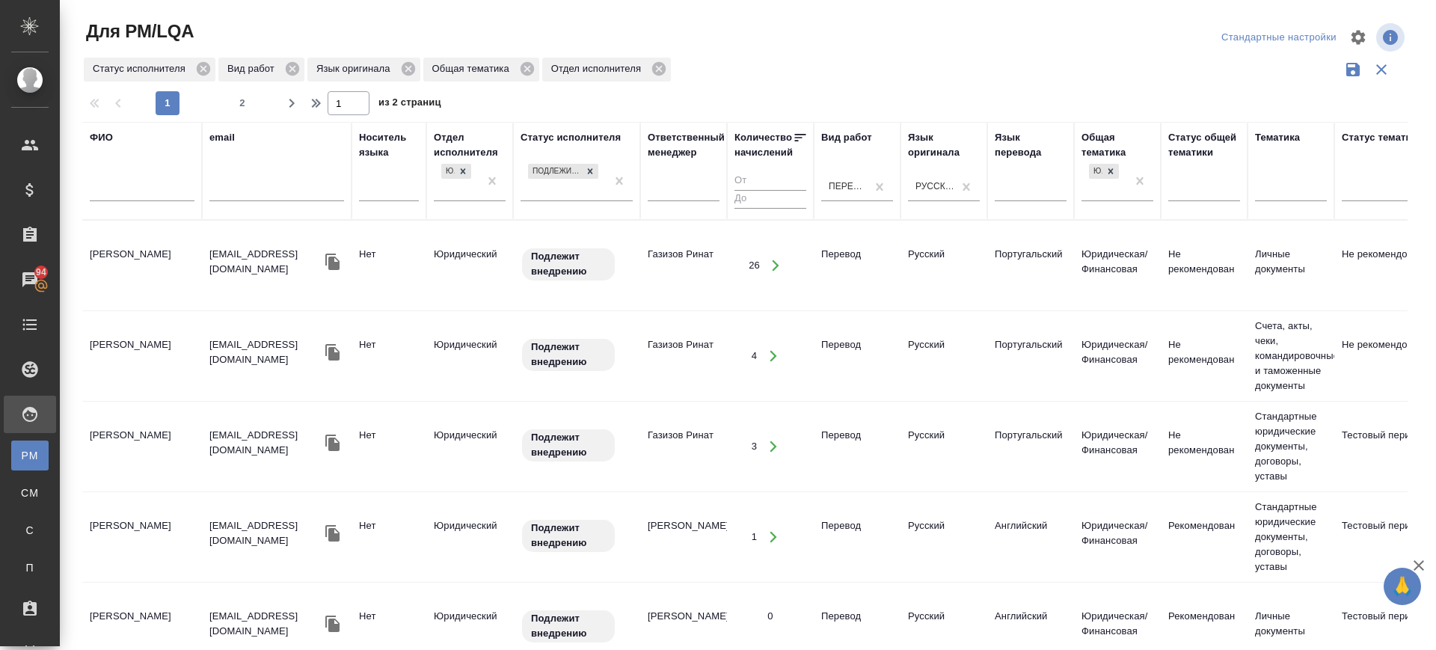
scroll to position [561, 0]
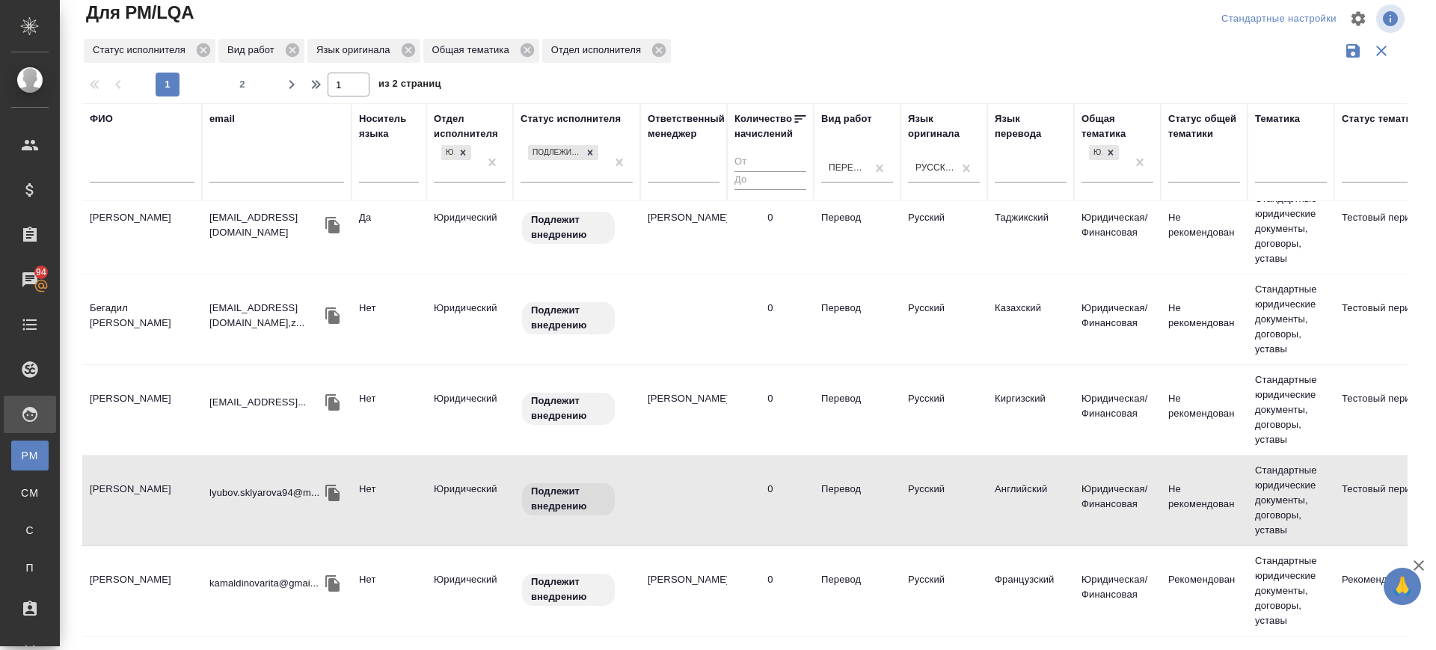
click at [109, 581] on td "[PERSON_NAME]" at bounding box center [142, 591] width 120 height 52
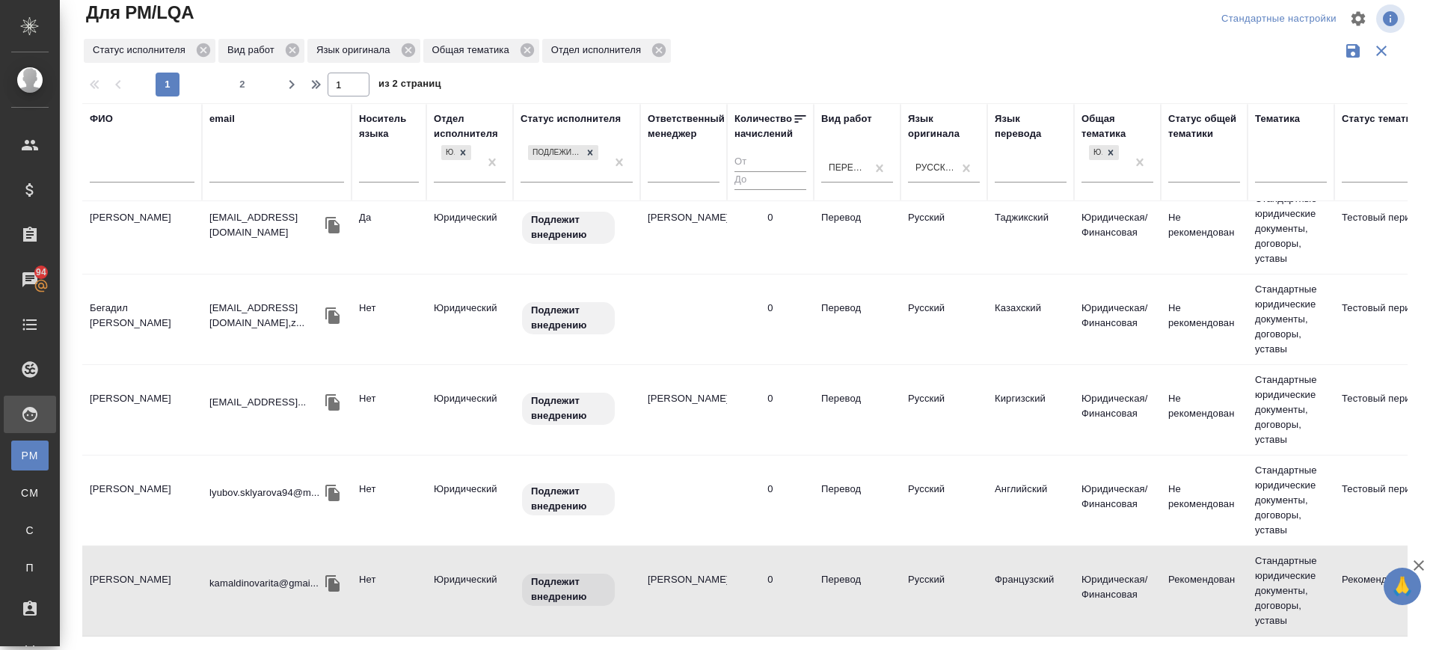
click at [109, 581] on td "[PERSON_NAME]" at bounding box center [142, 591] width 120 height 52
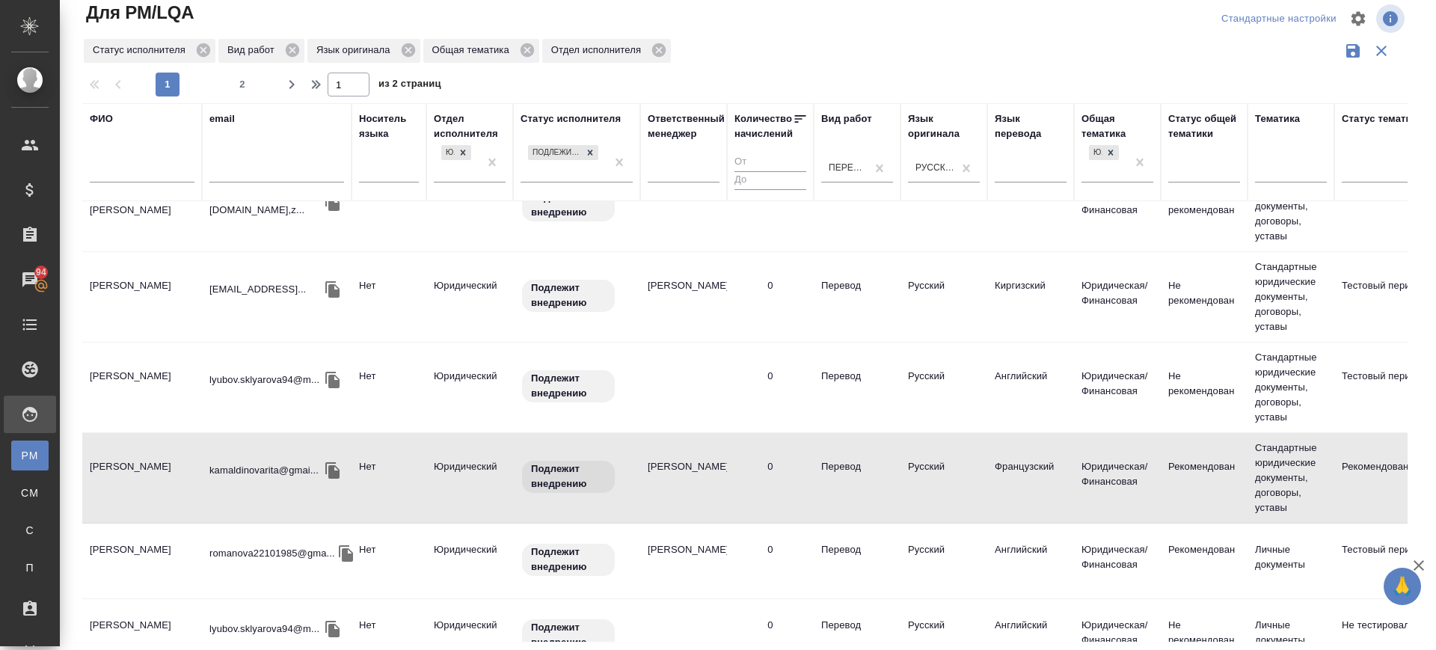
scroll to position [748, 0]
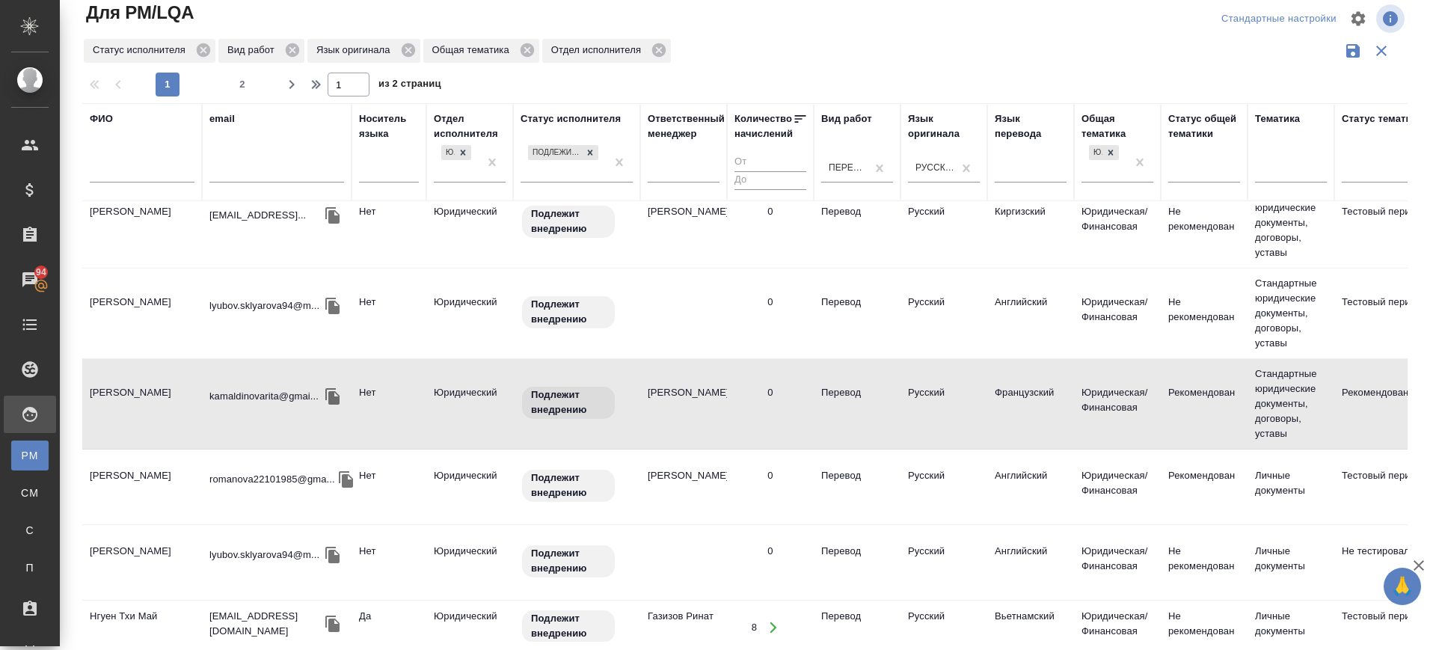
click at [155, 474] on td "Романова Ольга" at bounding box center [142, 487] width 120 height 52
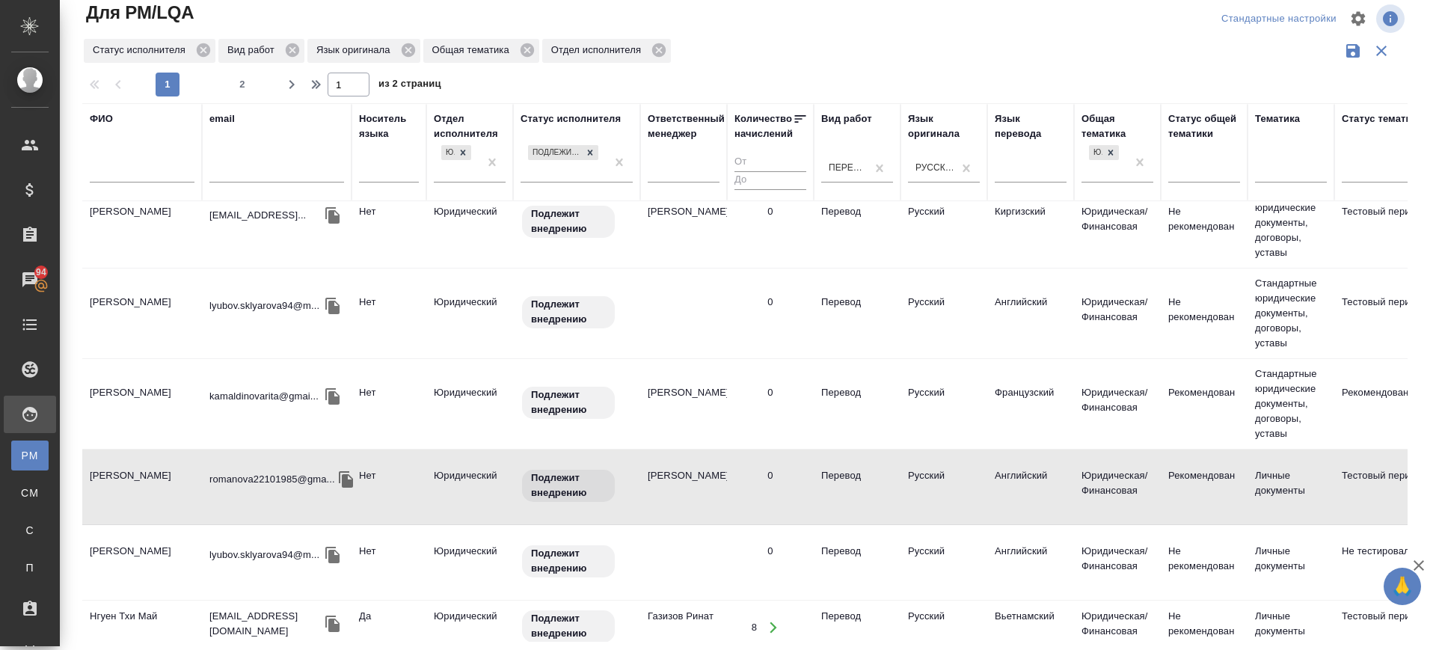
click at [114, 477] on td "Романова Ольга" at bounding box center [142, 487] width 120 height 52
click at [141, 465] on td "Романова Ольга" at bounding box center [142, 487] width 120 height 52
click at [141, 464] on td "Романова Ольга" at bounding box center [142, 487] width 120 height 52
click at [111, 465] on td "Романова Ольга" at bounding box center [142, 487] width 120 height 52
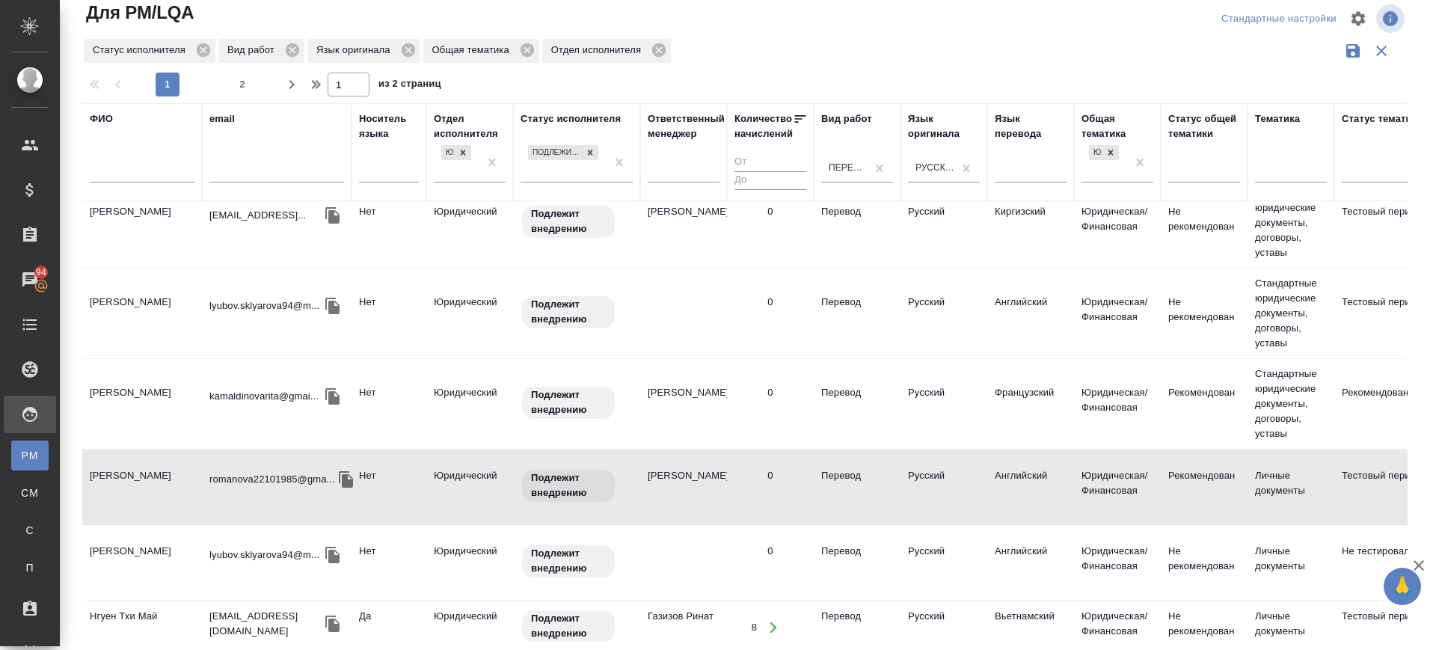
click at [111, 465] on td "Романова Ольга" at bounding box center [142, 487] width 120 height 52
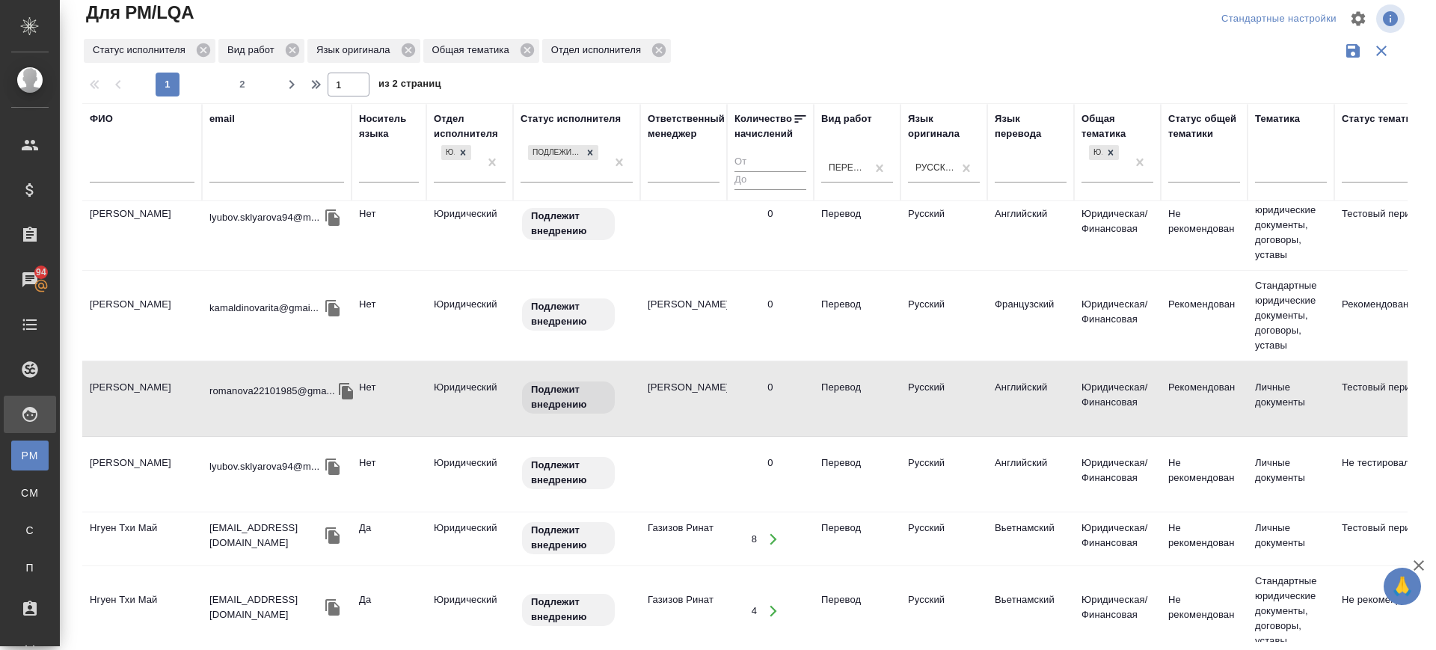
scroll to position [935, 0]
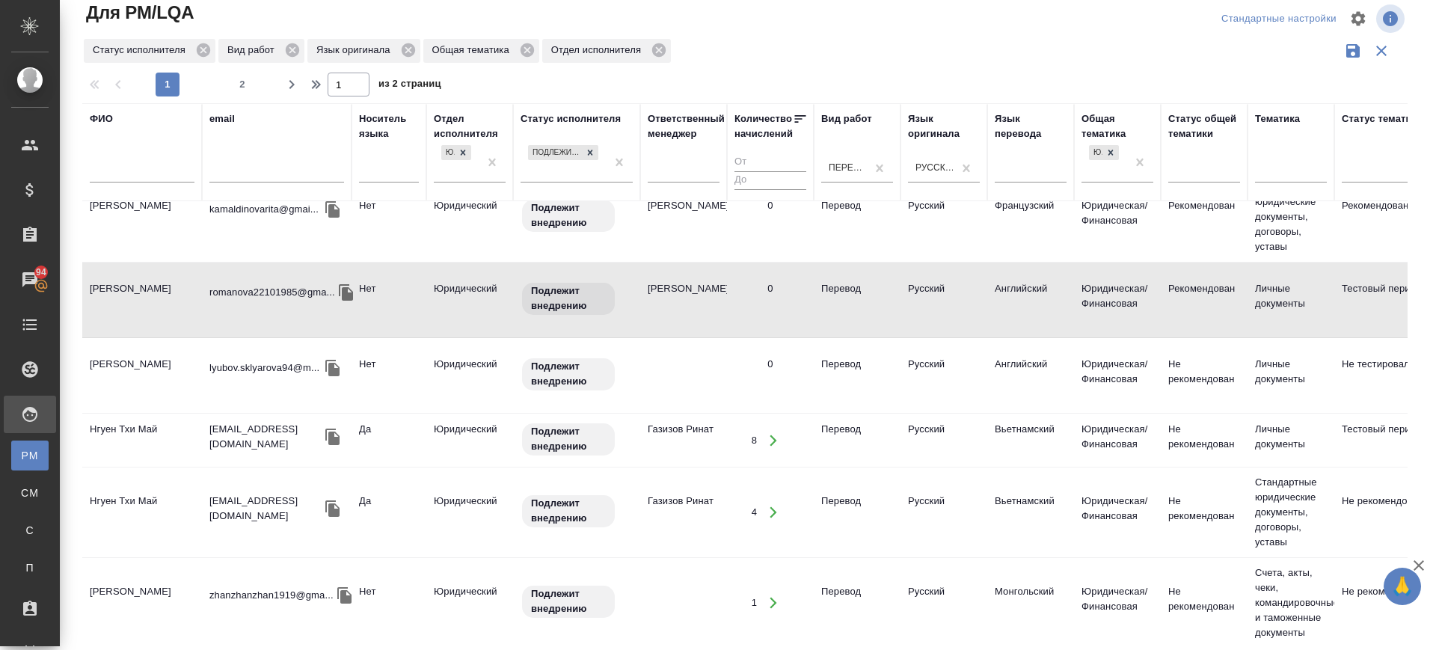
click at [124, 506] on td "Нгуен Тхи Май" at bounding box center [142, 512] width 120 height 52
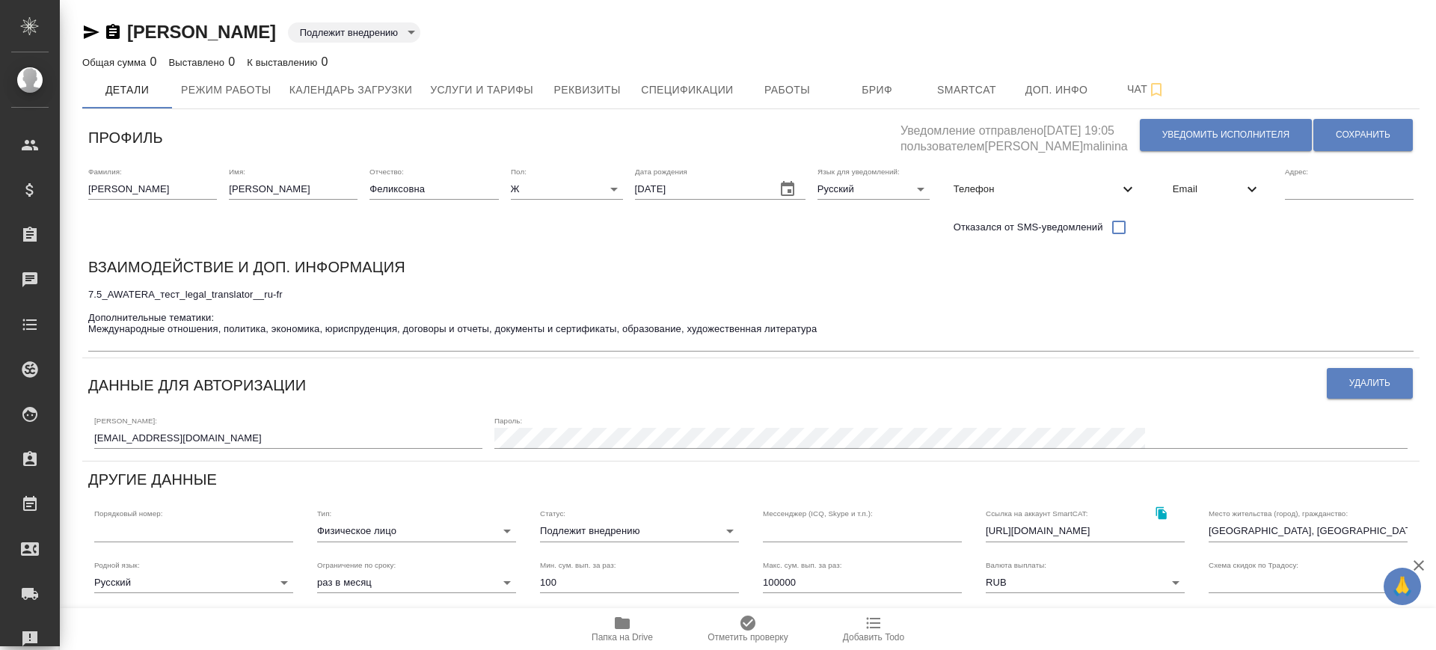
click at [111, 28] on icon "button" at bounding box center [112, 31] width 13 height 15
click at [754, 81] on span "Работы" at bounding box center [788, 90] width 72 height 19
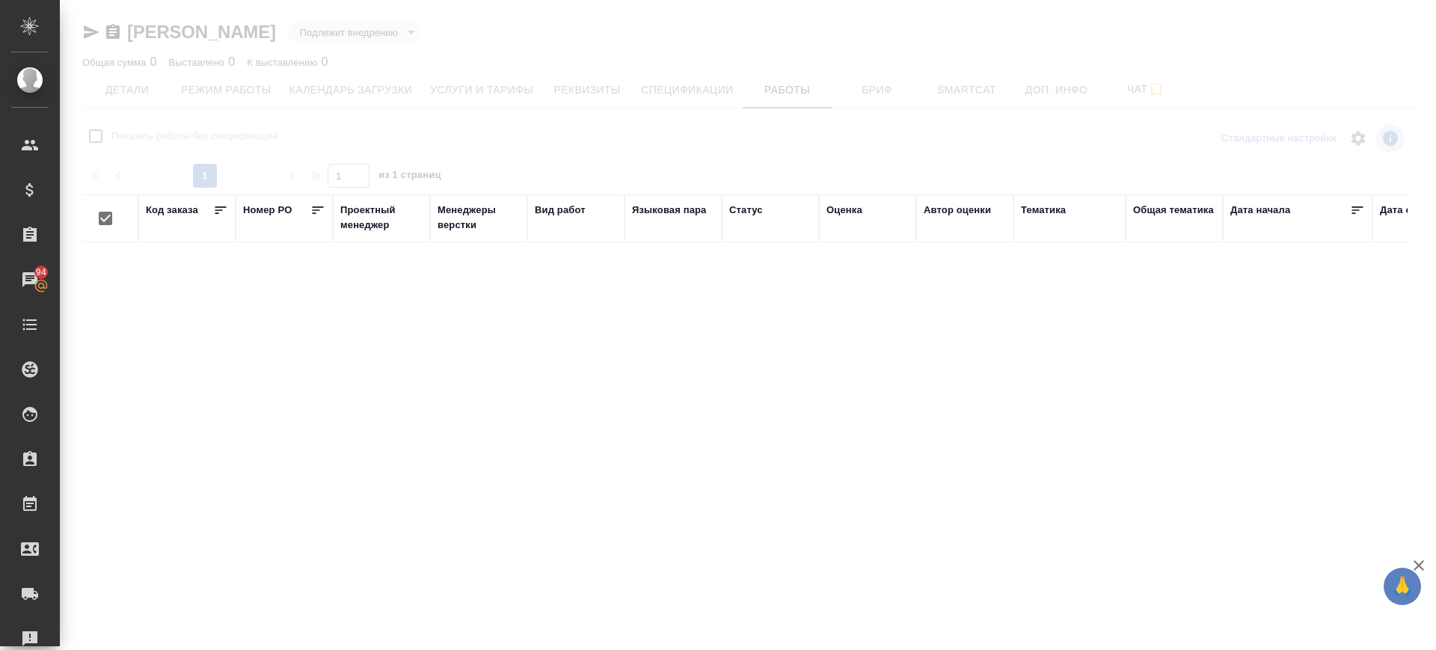
click at [880, 85] on div at bounding box center [748, 296] width 1376 height 592
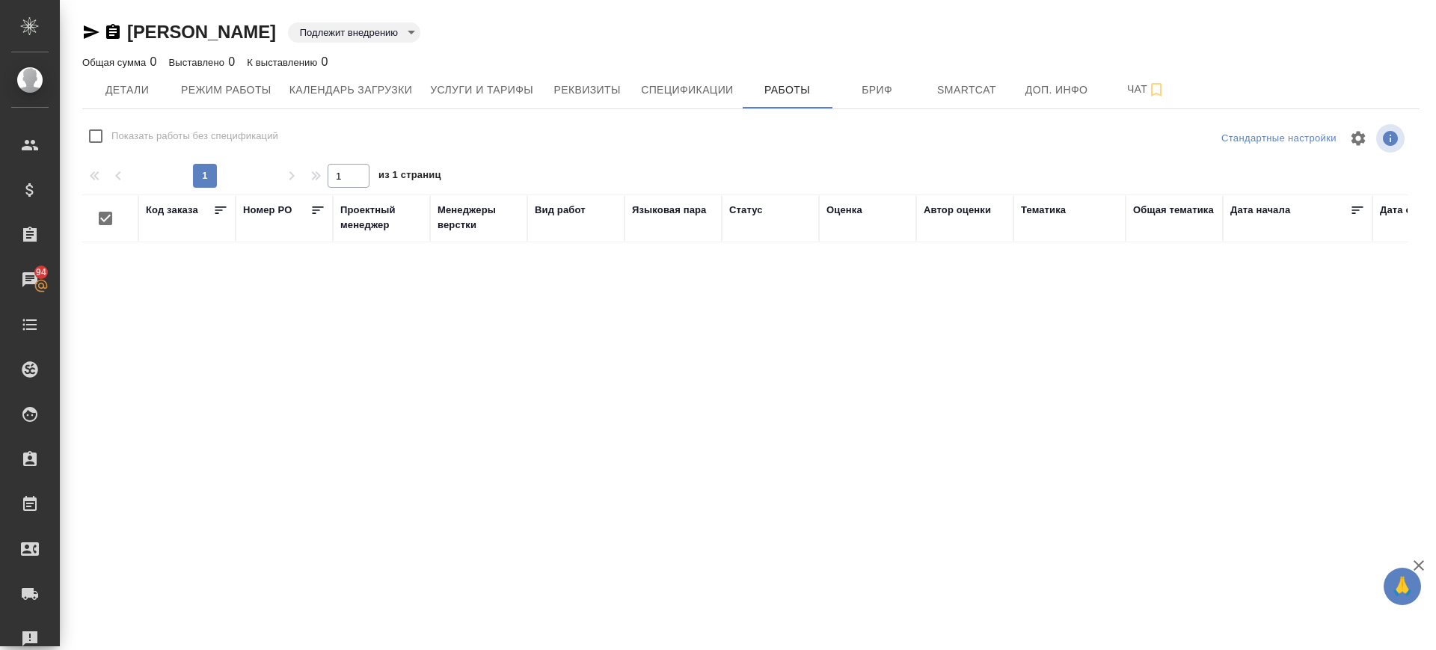
click at [880, 85] on span "Бриф" at bounding box center [878, 90] width 72 height 19
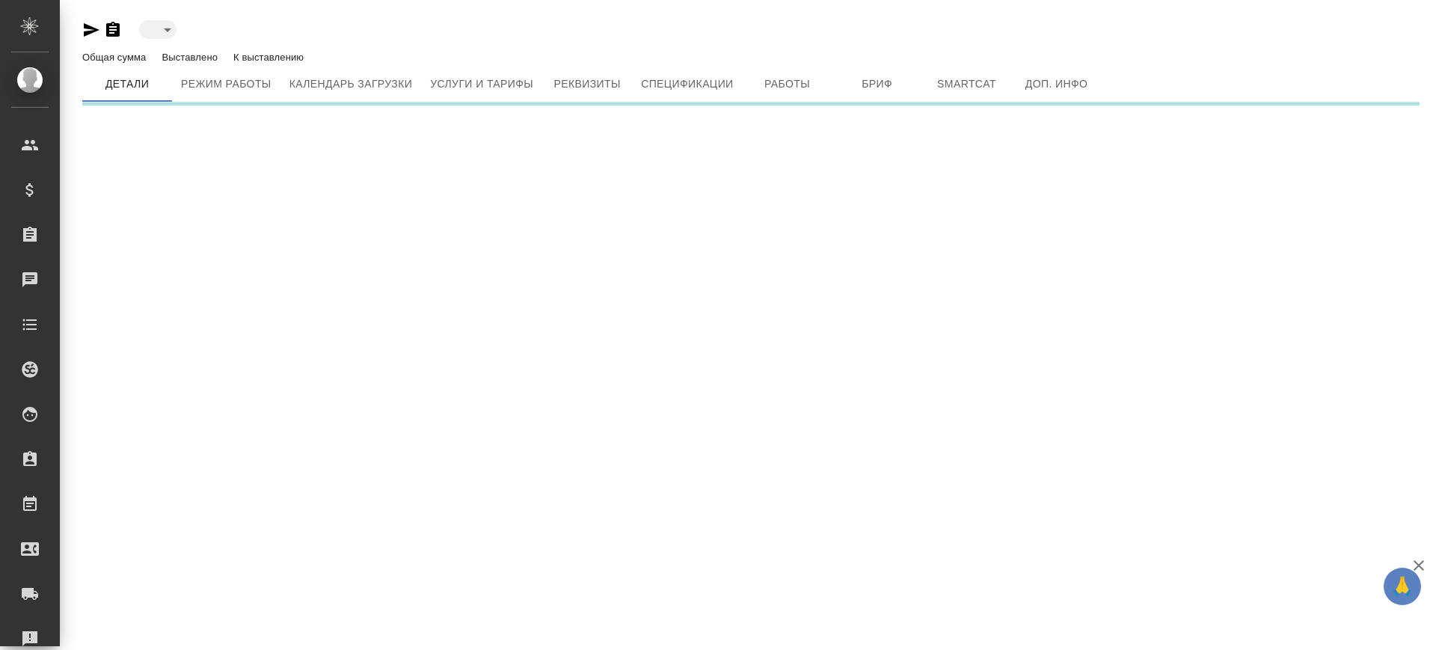
type input "toBeImplemented"
